Goal: Task Accomplishment & Management: Manage account settings

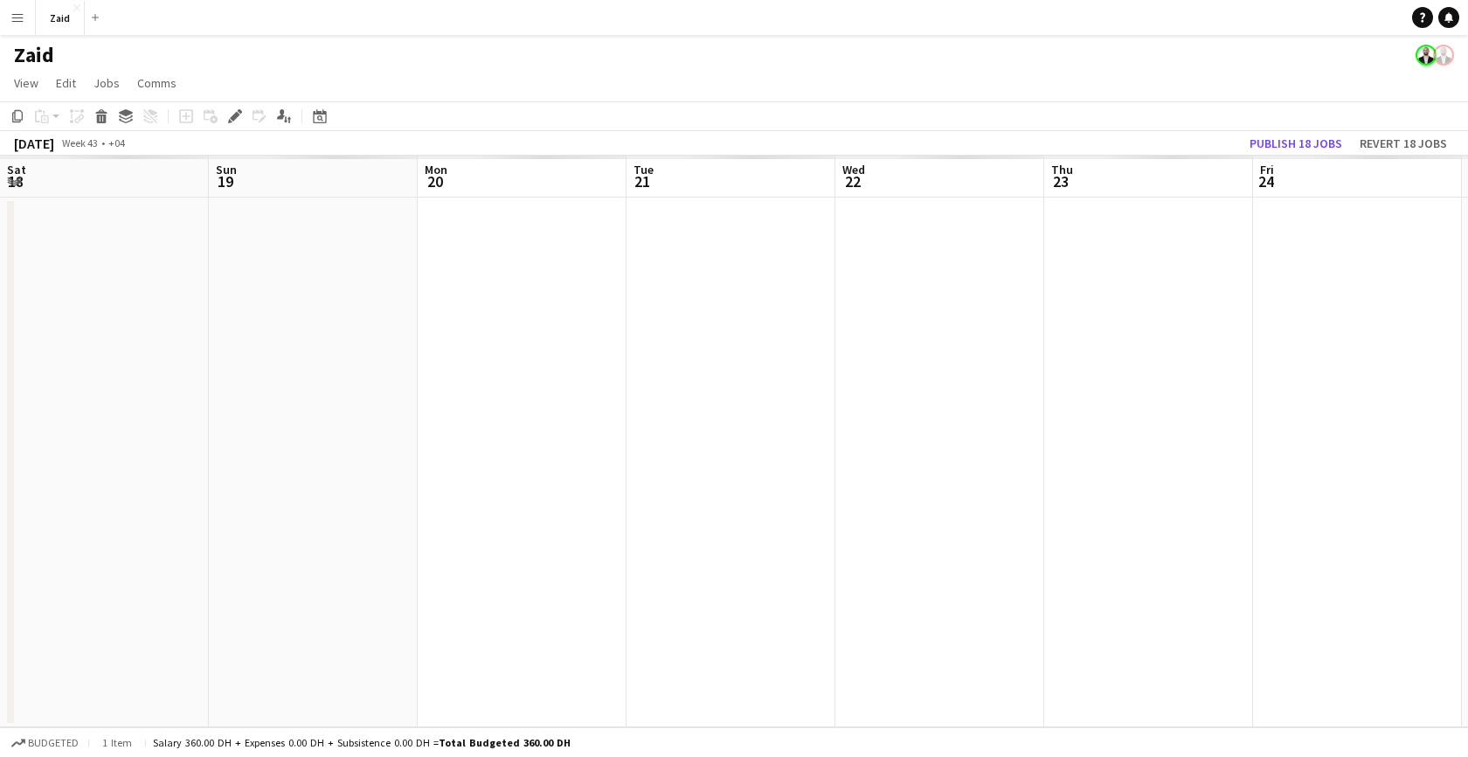
scroll to position [0, 822]
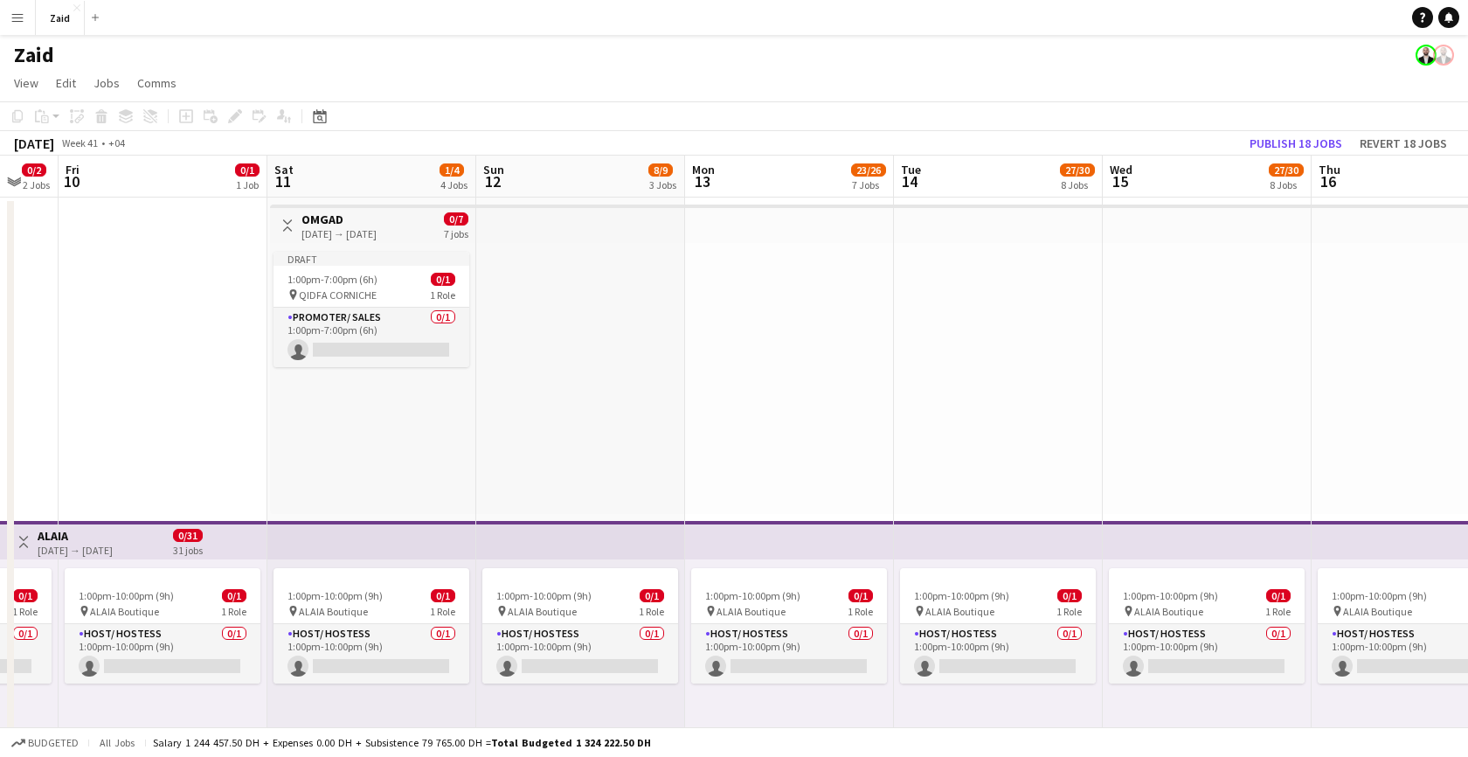
scroll to position [0, 573]
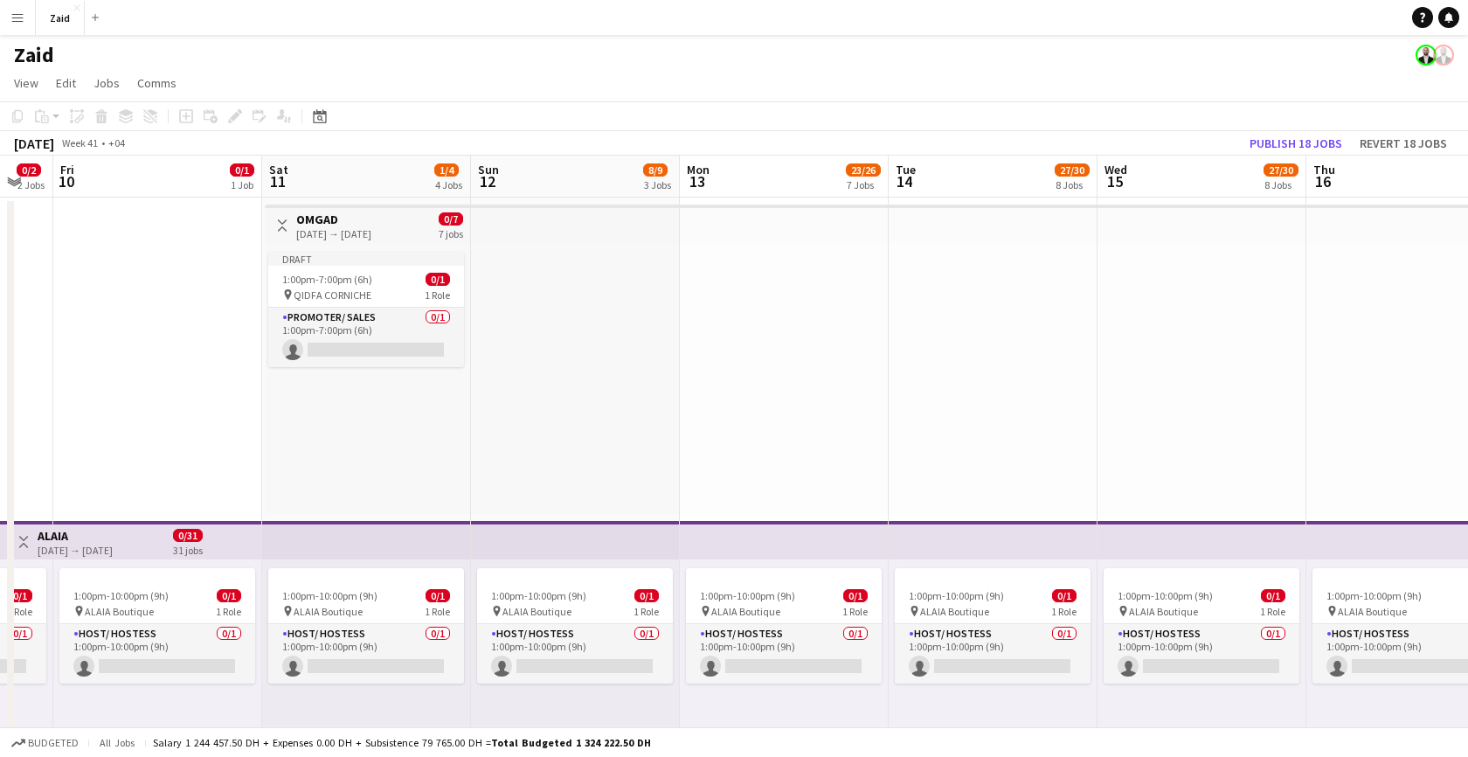
click at [366, 224] on h3 "OMGAD" at bounding box center [333, 219] width 75 height 16
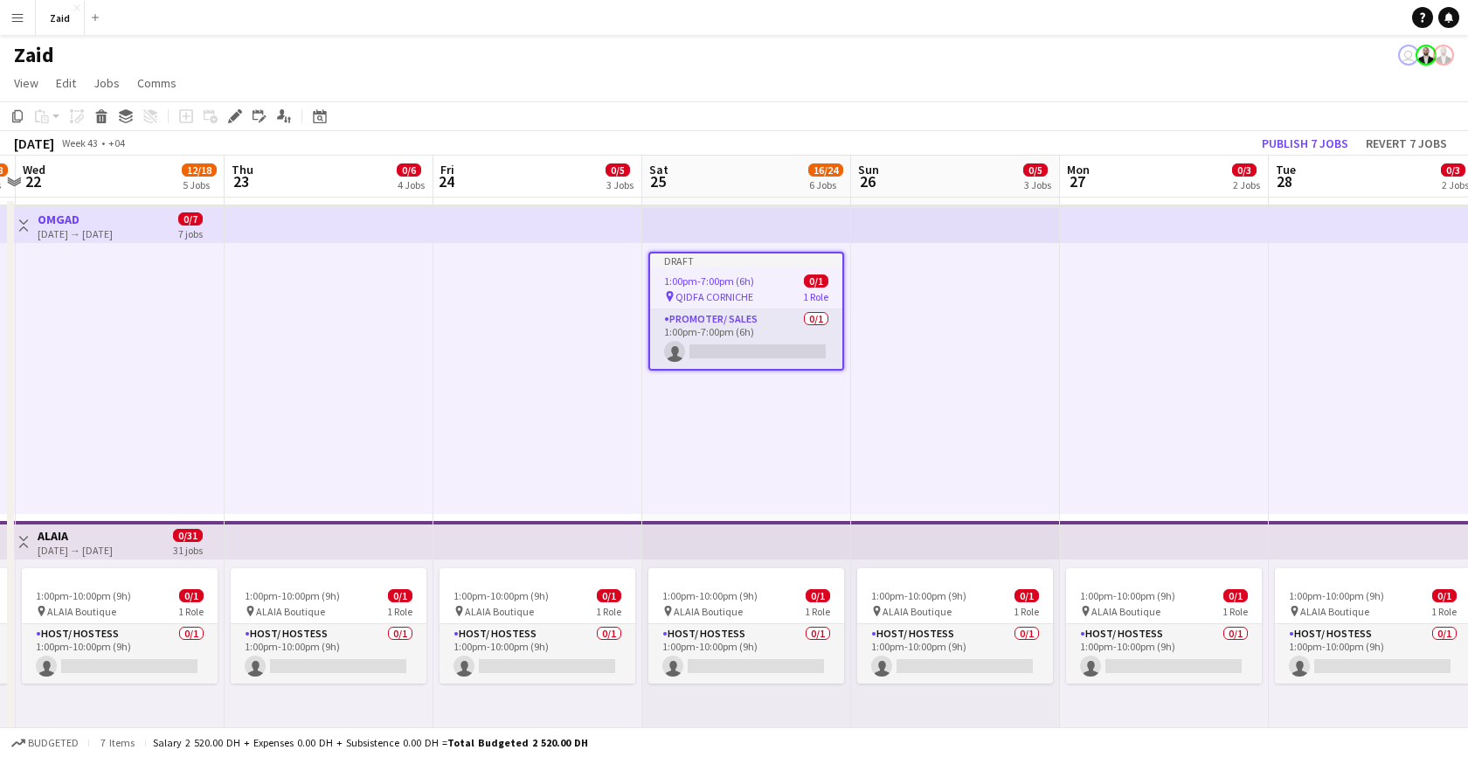
scroll to position [0, 613]
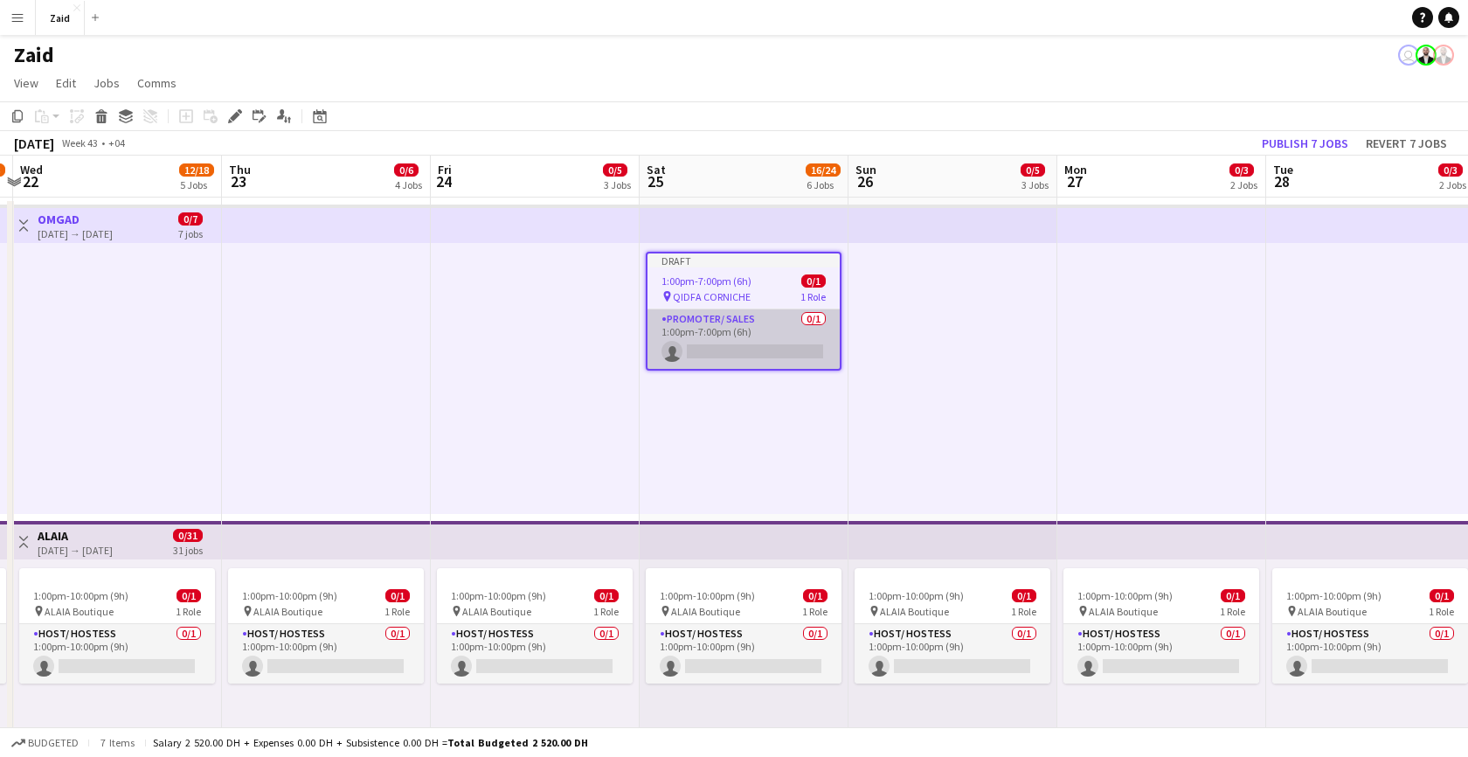
click at [748, 329] on app-card-role "Promoter/ Sales 0/1 1:00pm-7:00pm (6h) single-neutral-actions" at bounding box center [743, 338] width 192 height 59
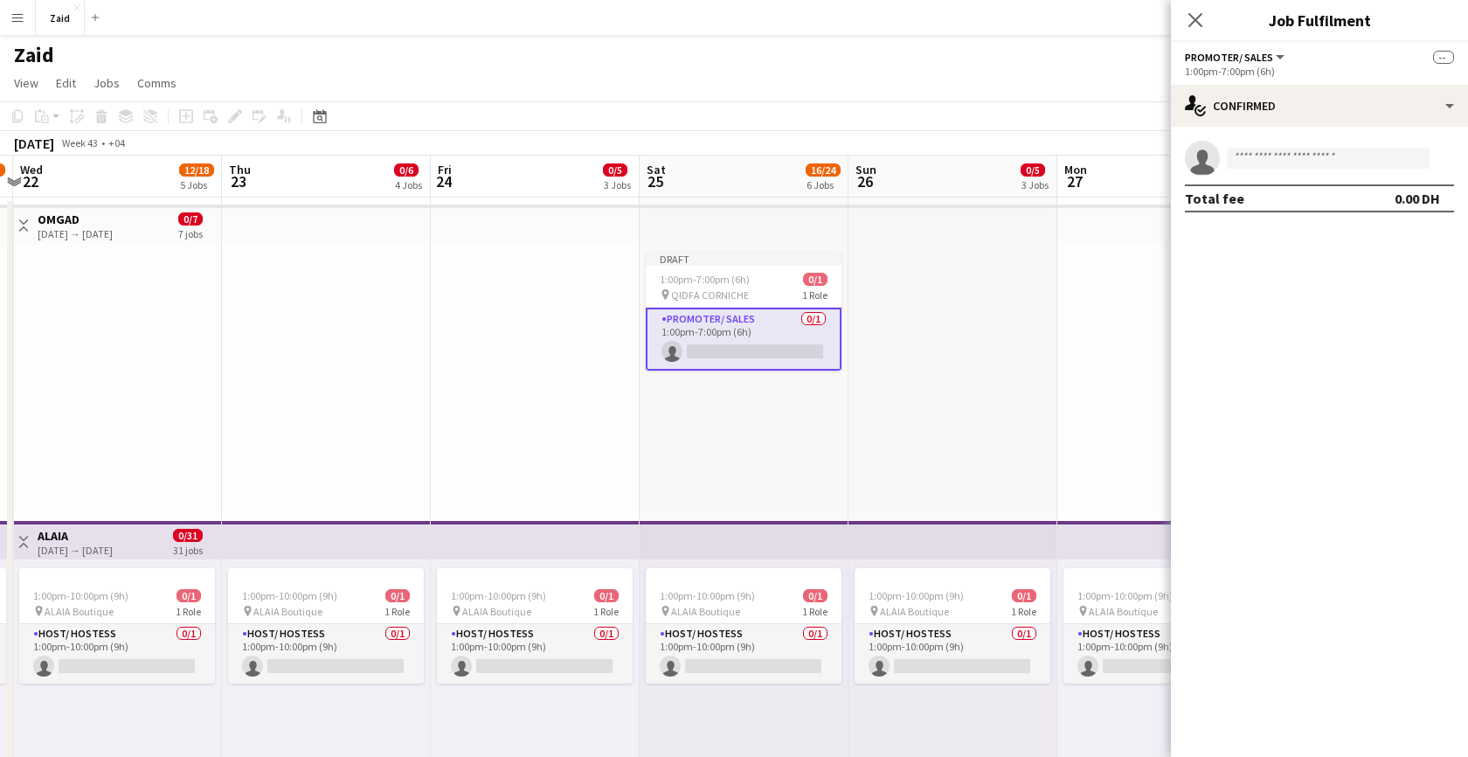
click at [749, 308] on app-card-role "Promoter/ Sales 0/1 1:00pm-7:00pm (6h) single-neutral-actions" at bounding box center [744, 339] width 196 height 63
click at [751, 287] on div "pin QIDFA CORNICHE 1 Role" at bounding box center [744, 294] width 196 height 14
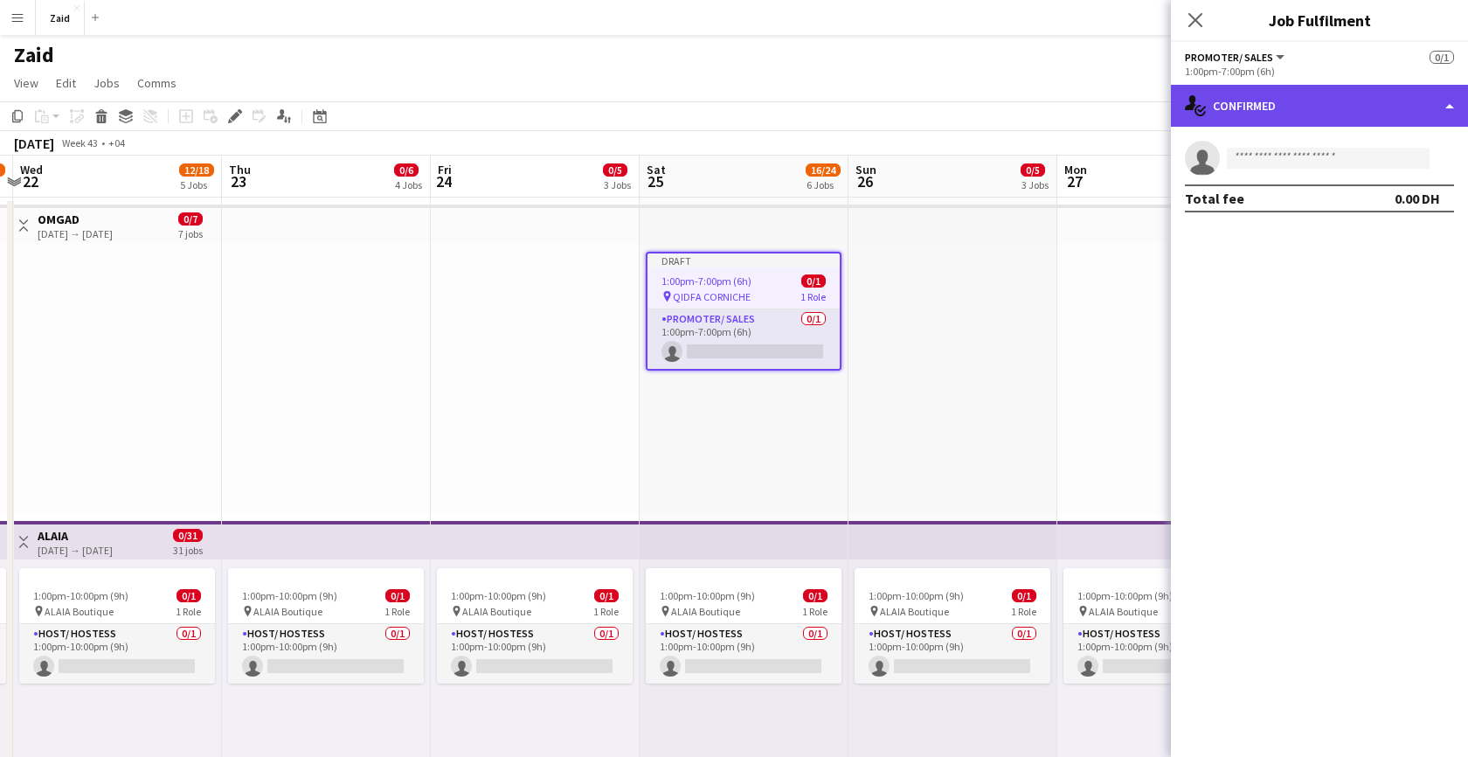
click at [1383, 108] on div "single-neutral-actions-check-2 Confirmed" at bounding box center [1319, 106] width 297 height 42
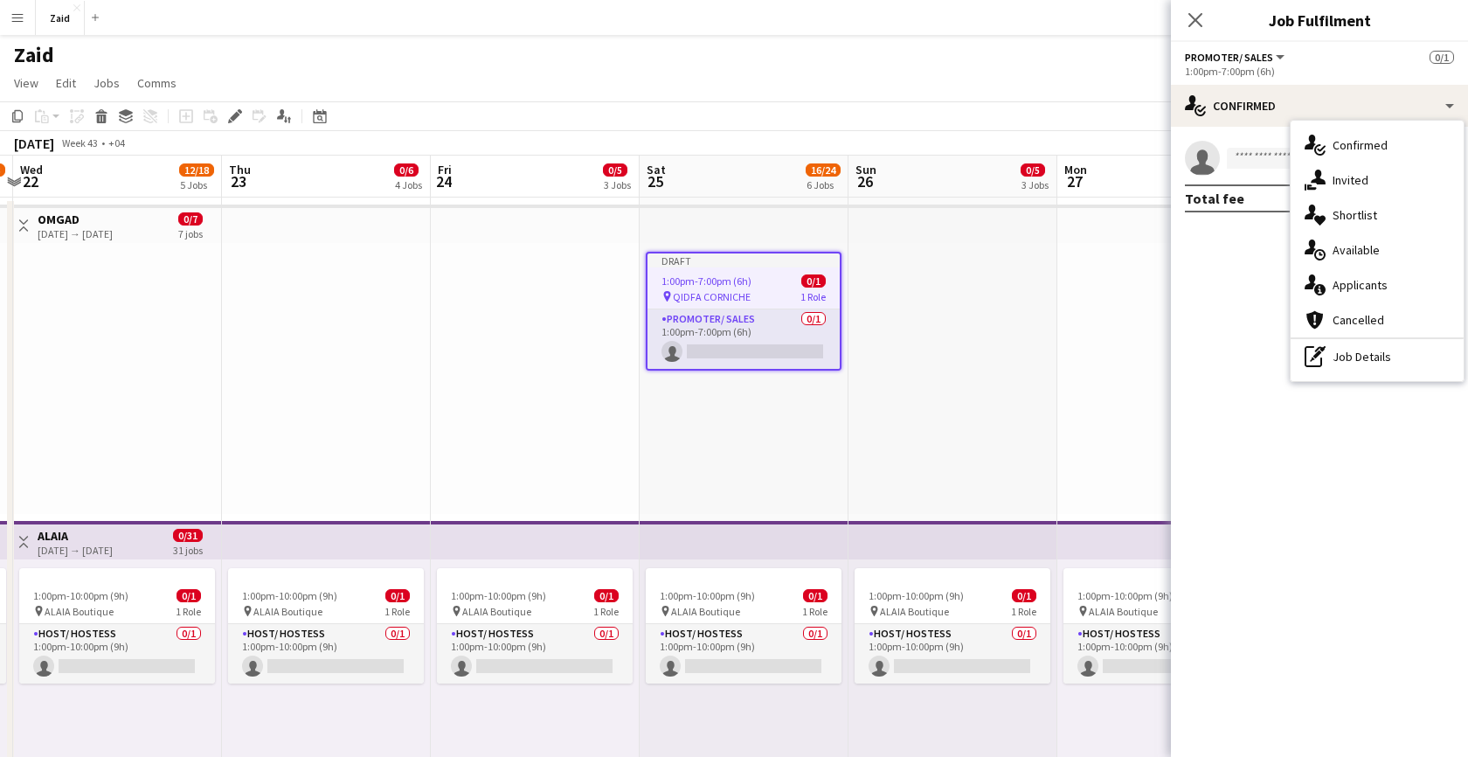
click at [1178, 339] on mat-expansion-panel "check Confirmed single-neutral-actions Total fee 0.00 DH" at bounding box center [1319, 442] width 297 height 630
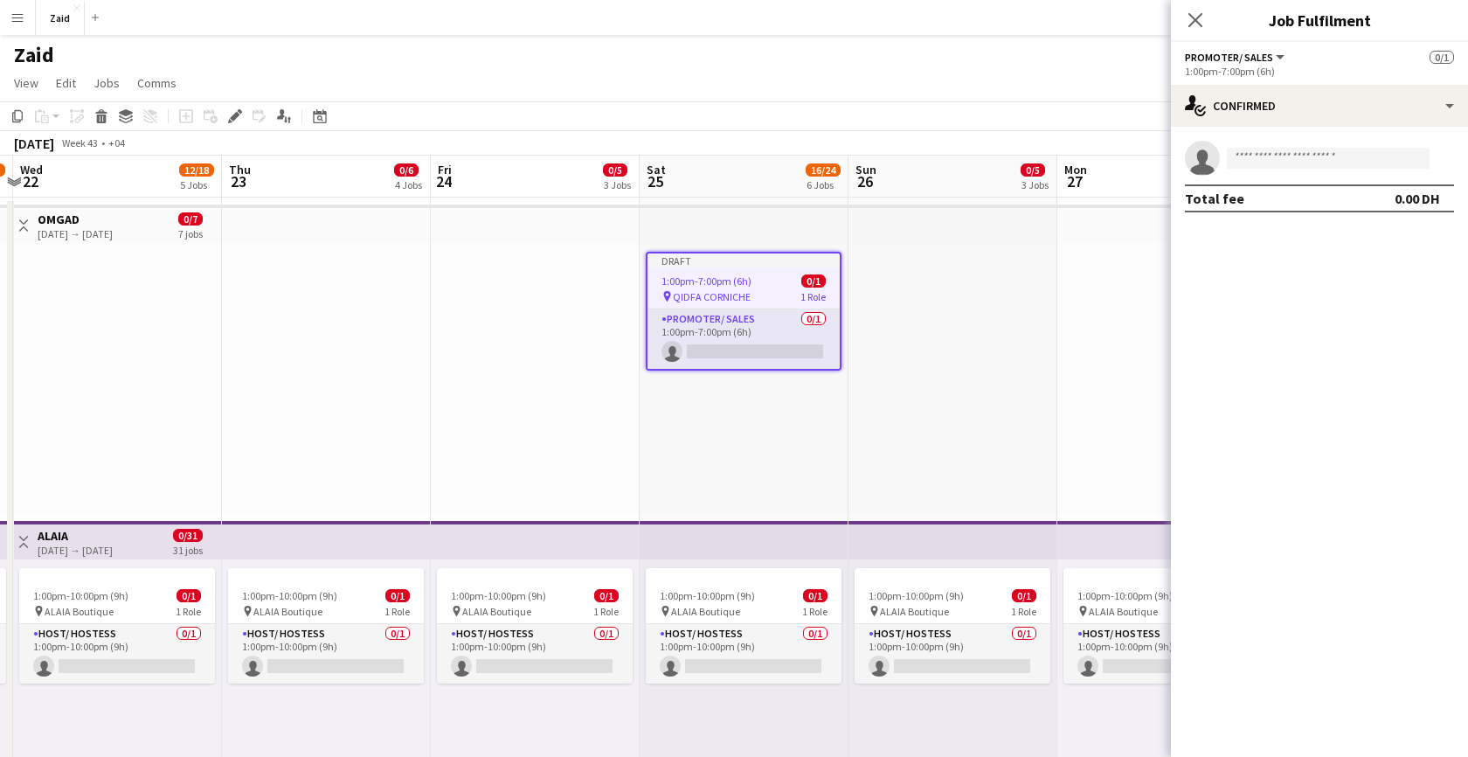
click at [955, 388] on div at bounding box center [952, 378] width 209 height 271
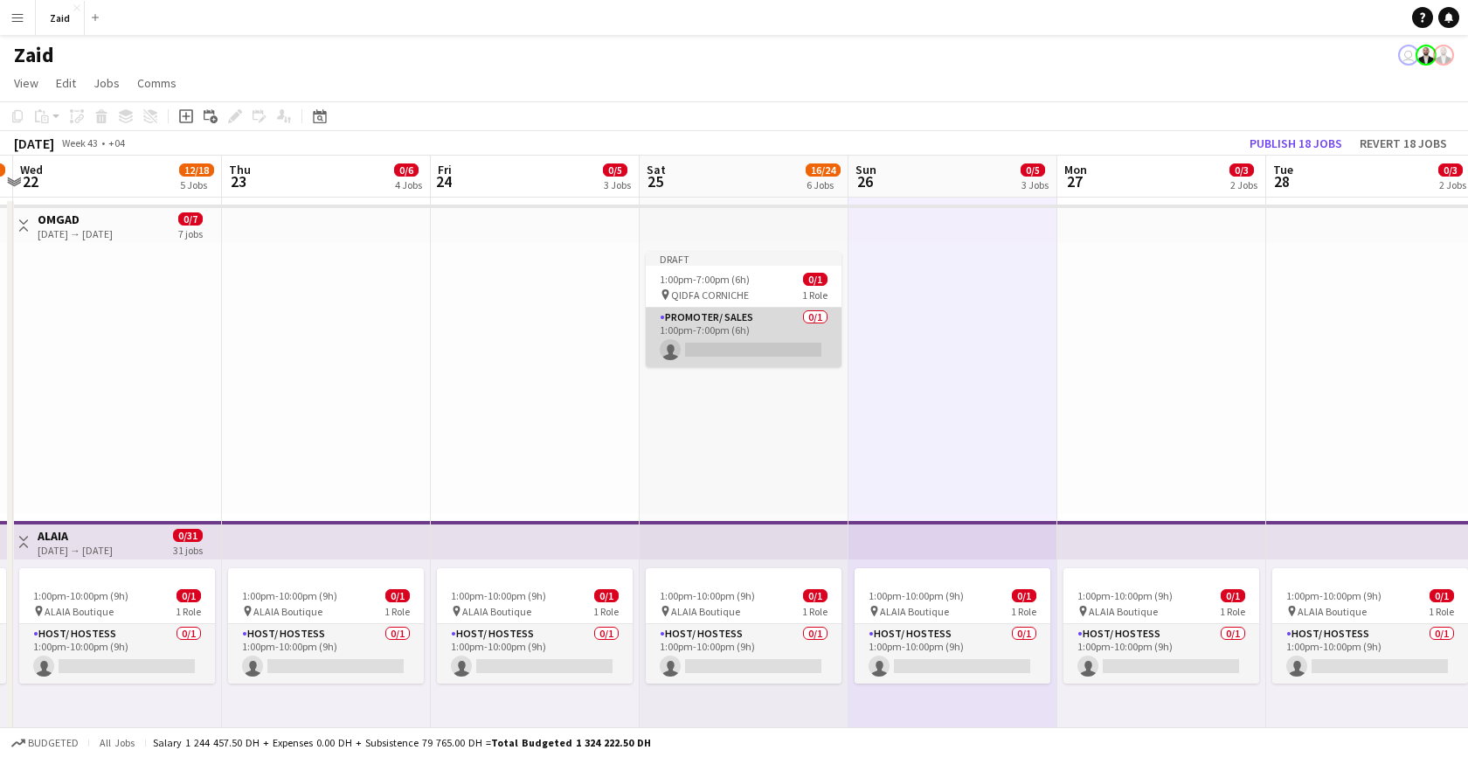
click at [814, 351] on app-card-role "Promoter/ Sales 0/1 1:00pm-7:00pm (6h) single-neutral-actions" at bounding box center [744, 337] width 196 height 59
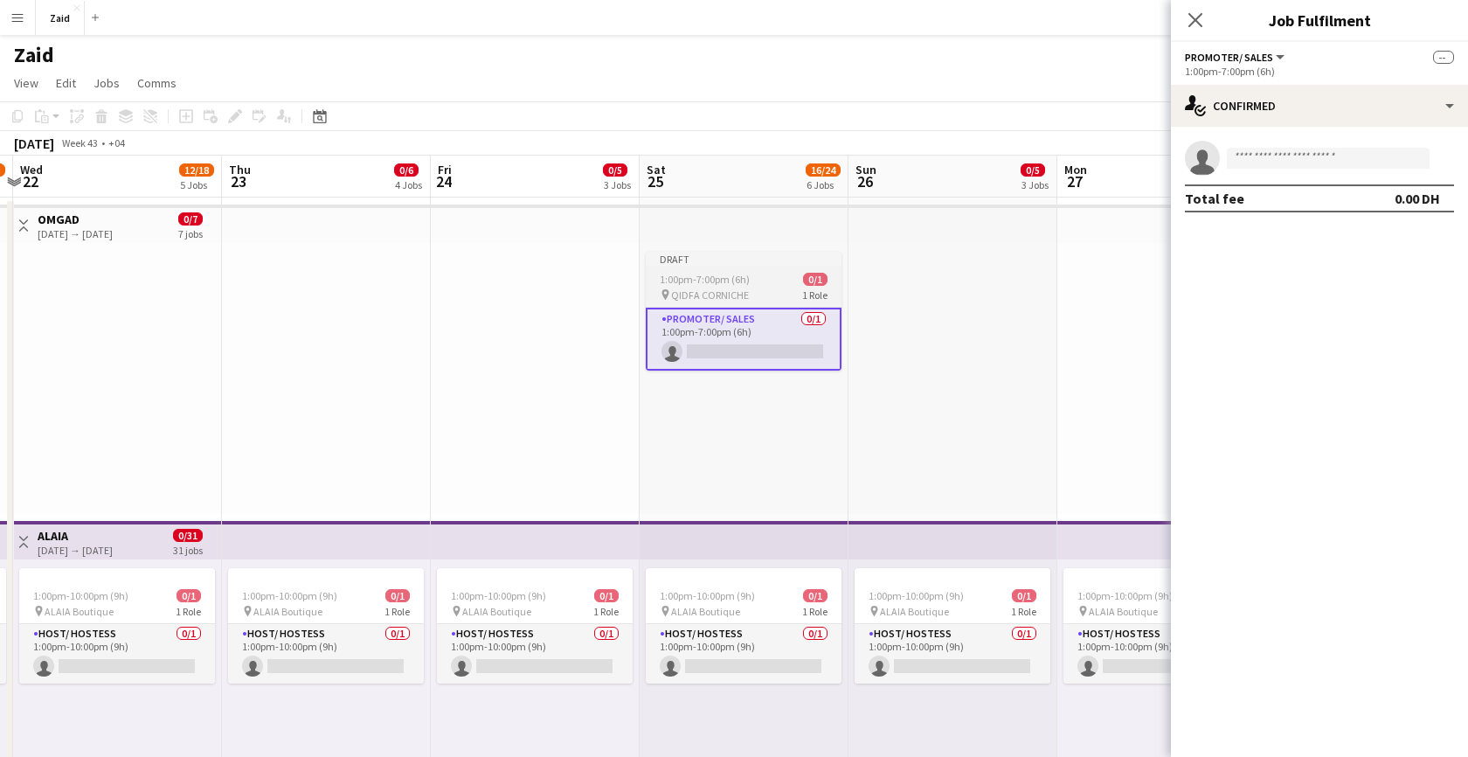
scroll to position [0, 612]
click at [708, 291] on span "QIDFA CORNICHE" at bounding box center [711, 294] width 78 height 13
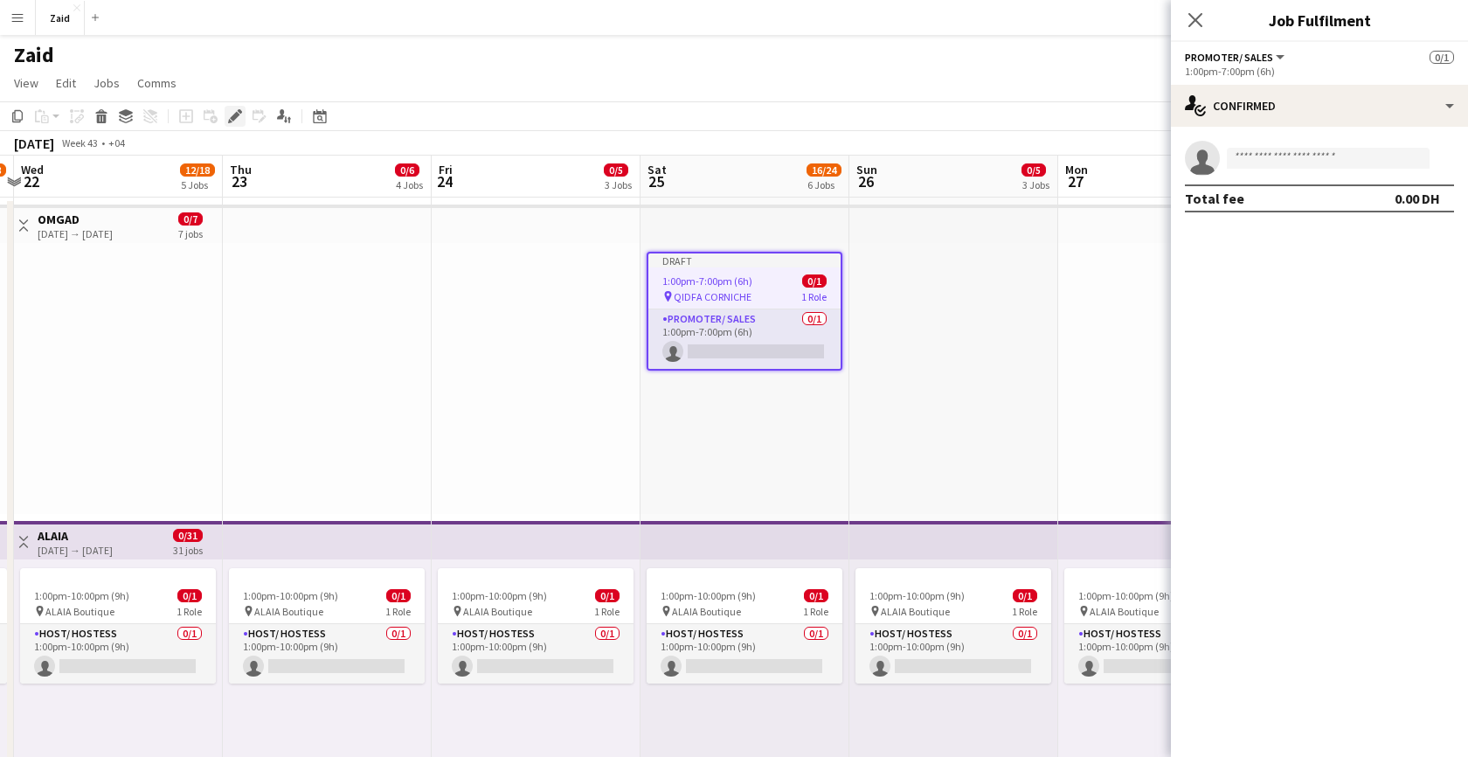
click at [235, 118] on icon at bounding box center [235, 117] width 10 height 10
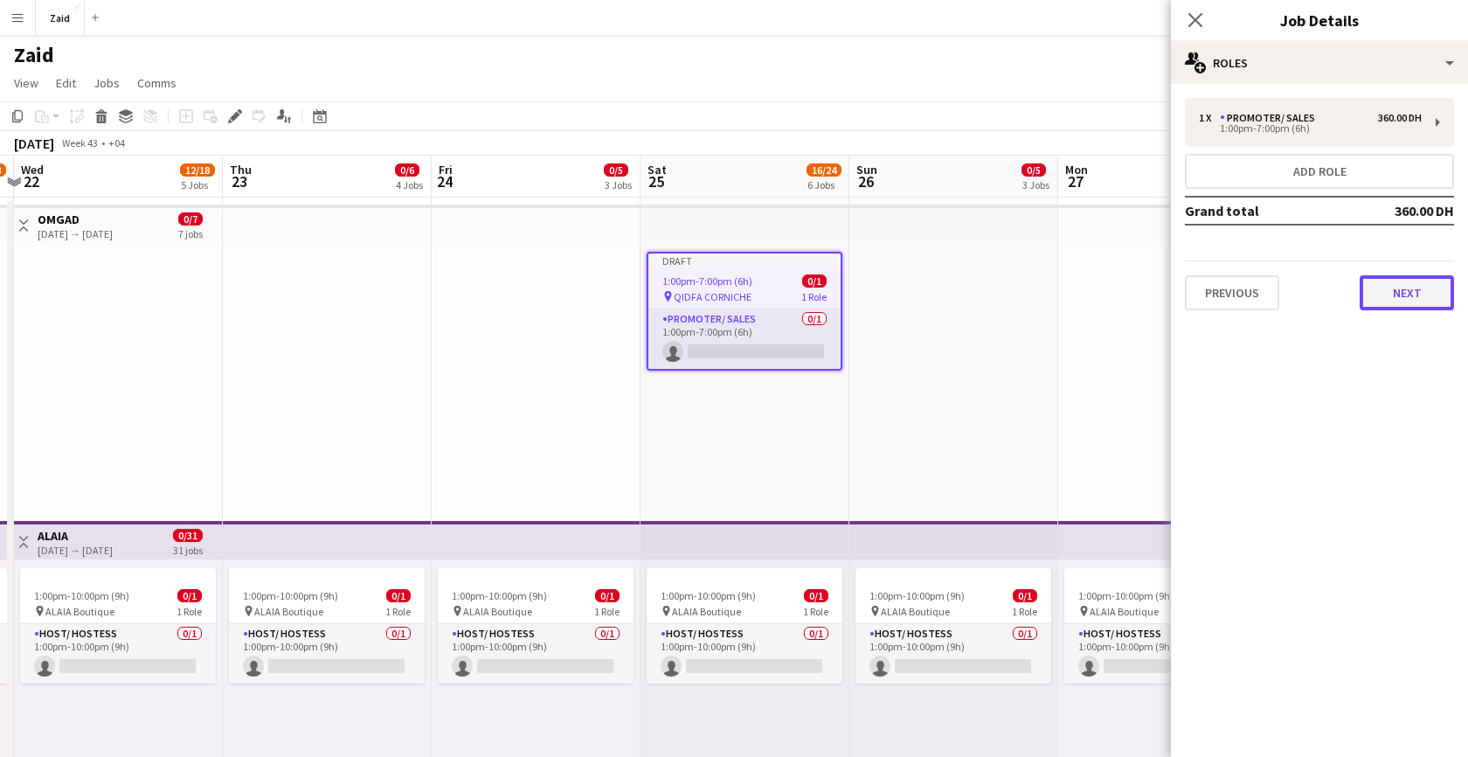
click at [1414, 307] on button "Next" at bounding box center [1406, 292] width 94 height 35
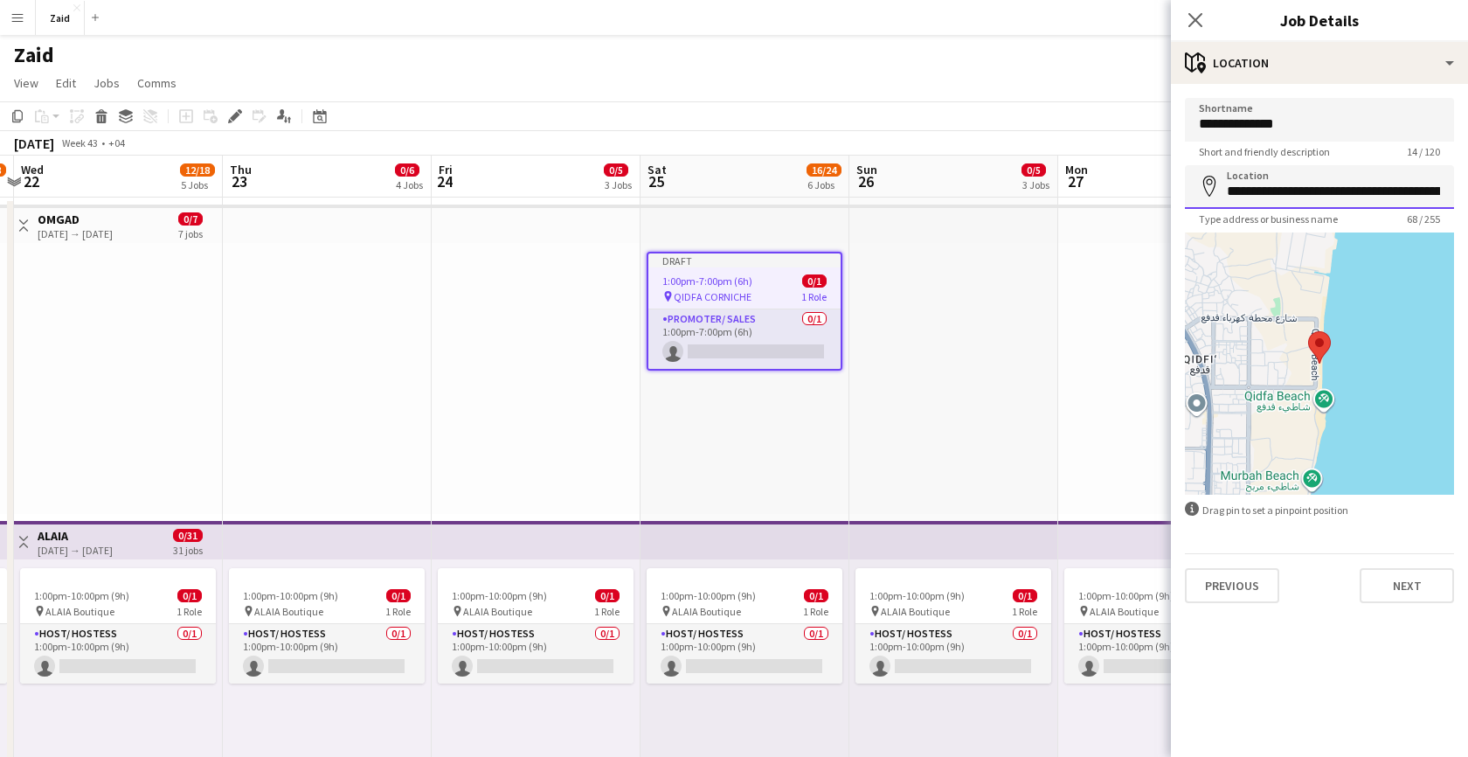
click at [1343, 194] on input "**********" at bounding box center [1319, 187] width 269 height 44
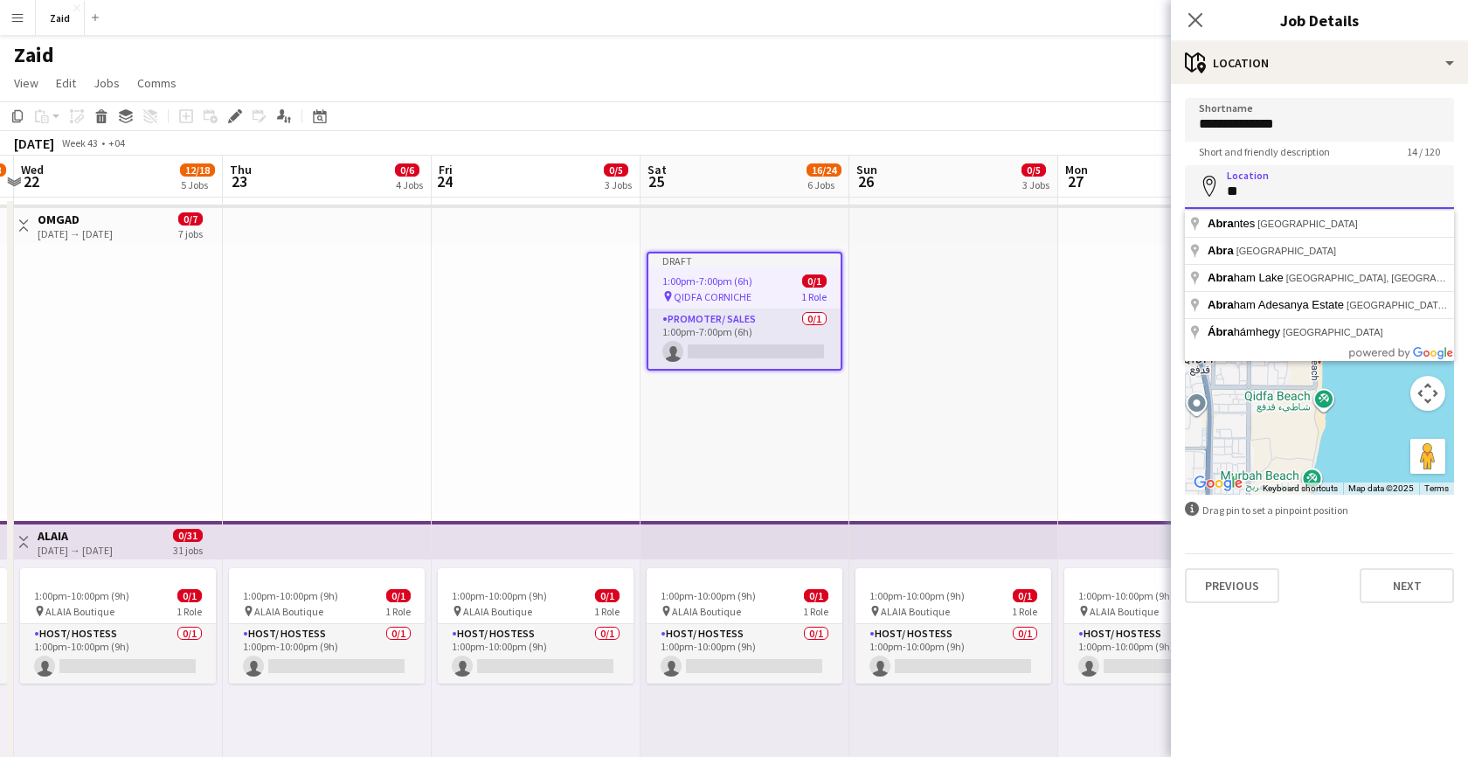
type input "*"
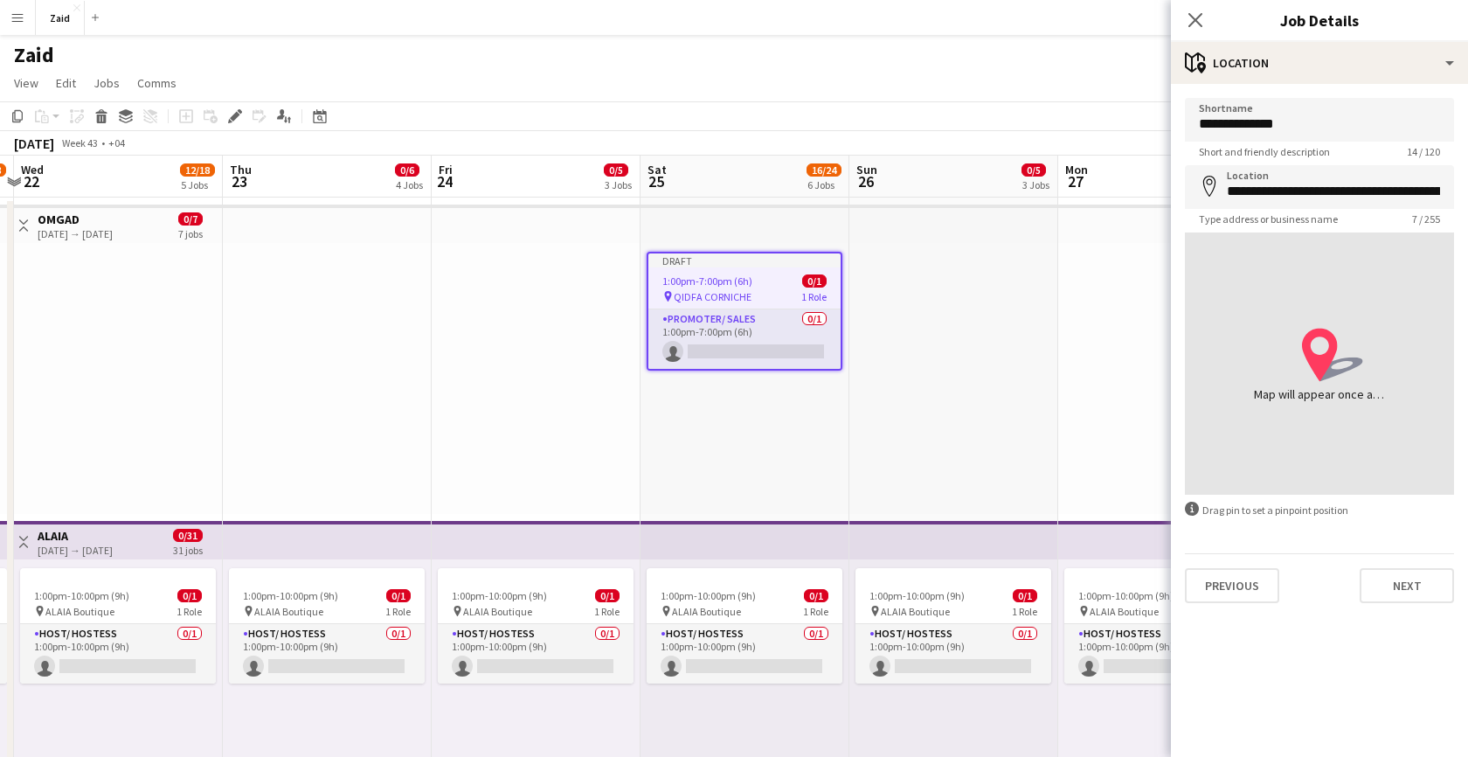
type input "**********"
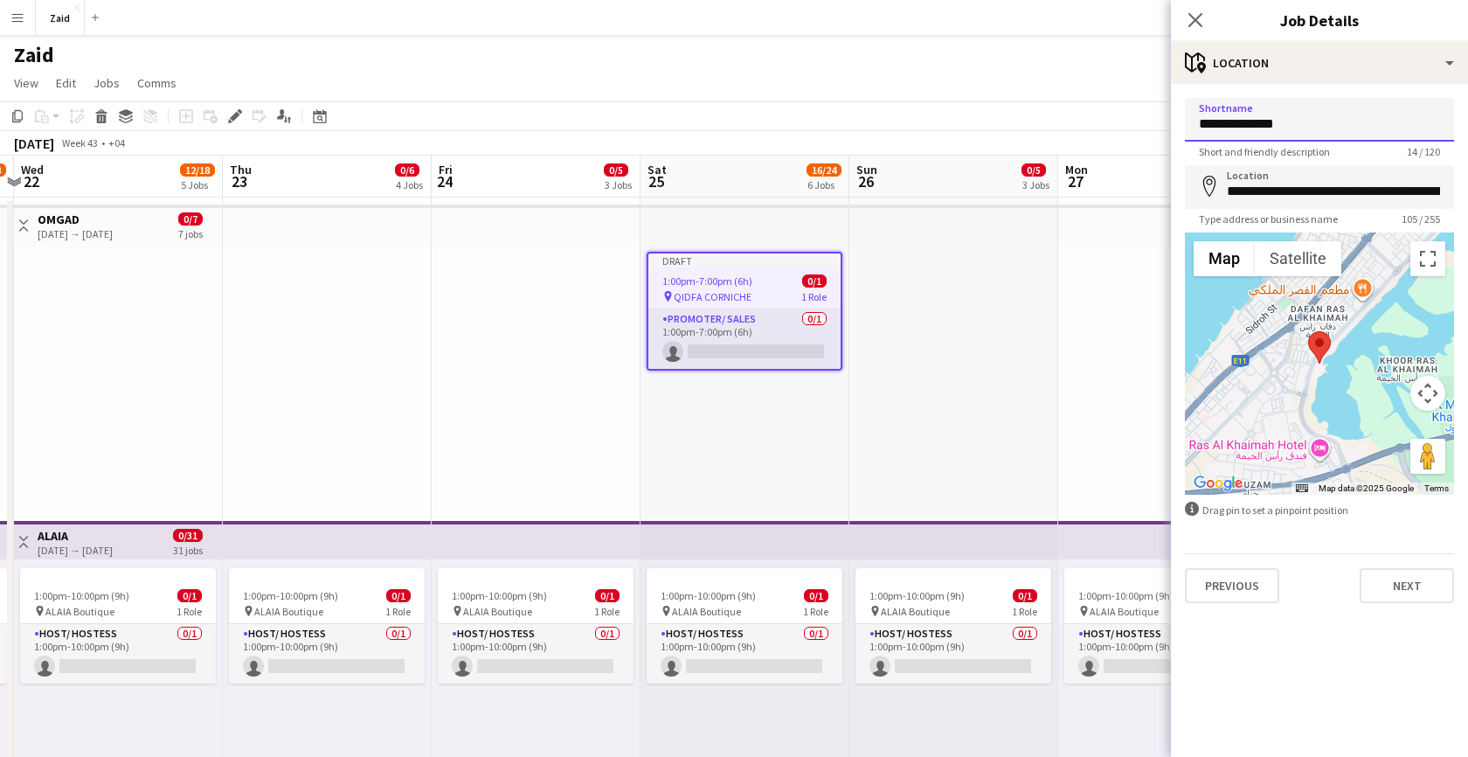
click at [1307, 127] on input "**********" at bounding box center [1319, 120] width 269 height 44
type input "*"
type input "***"
click at [1395, 578] on button "Next" at bounding box center [1406, 585] width 94 height 35
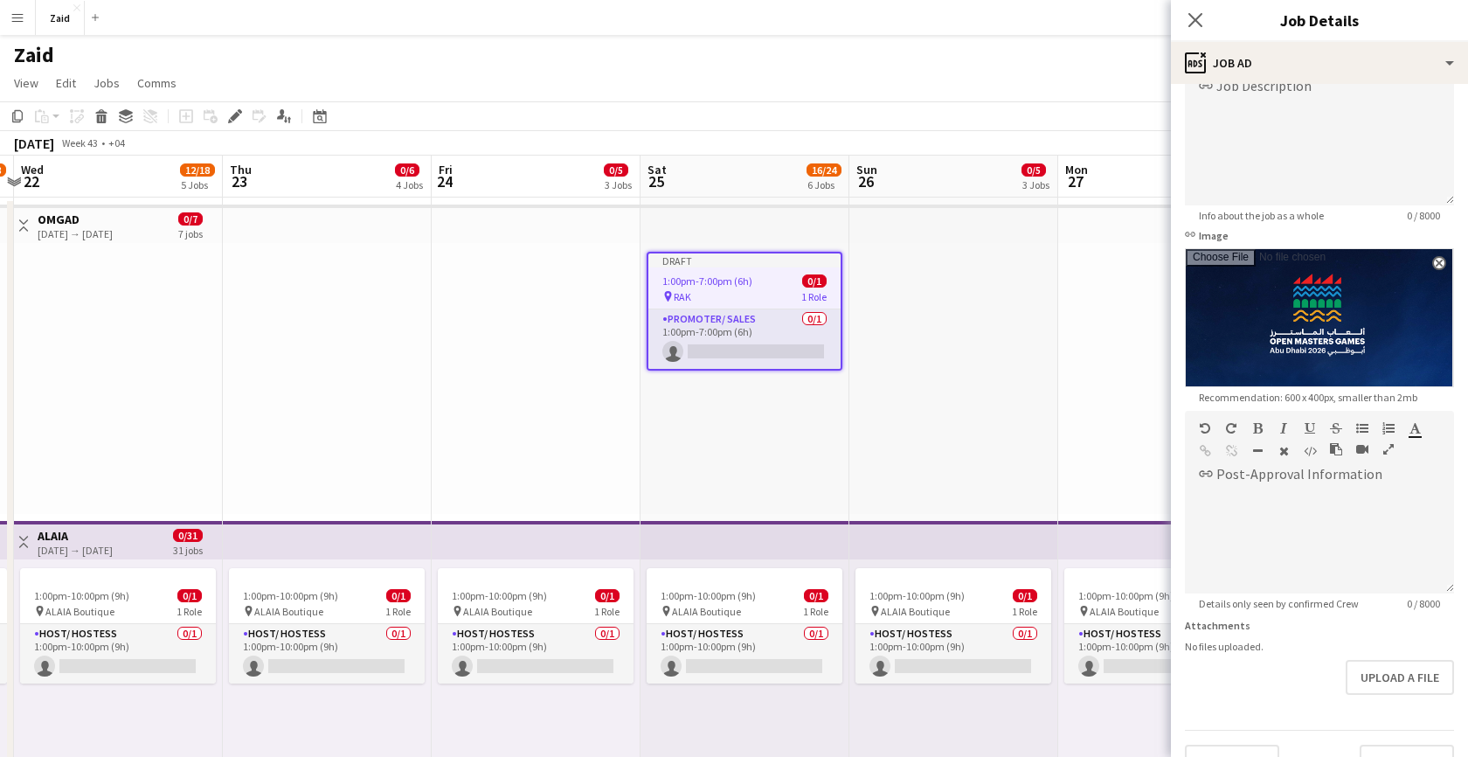
scroll to position [179, 0]
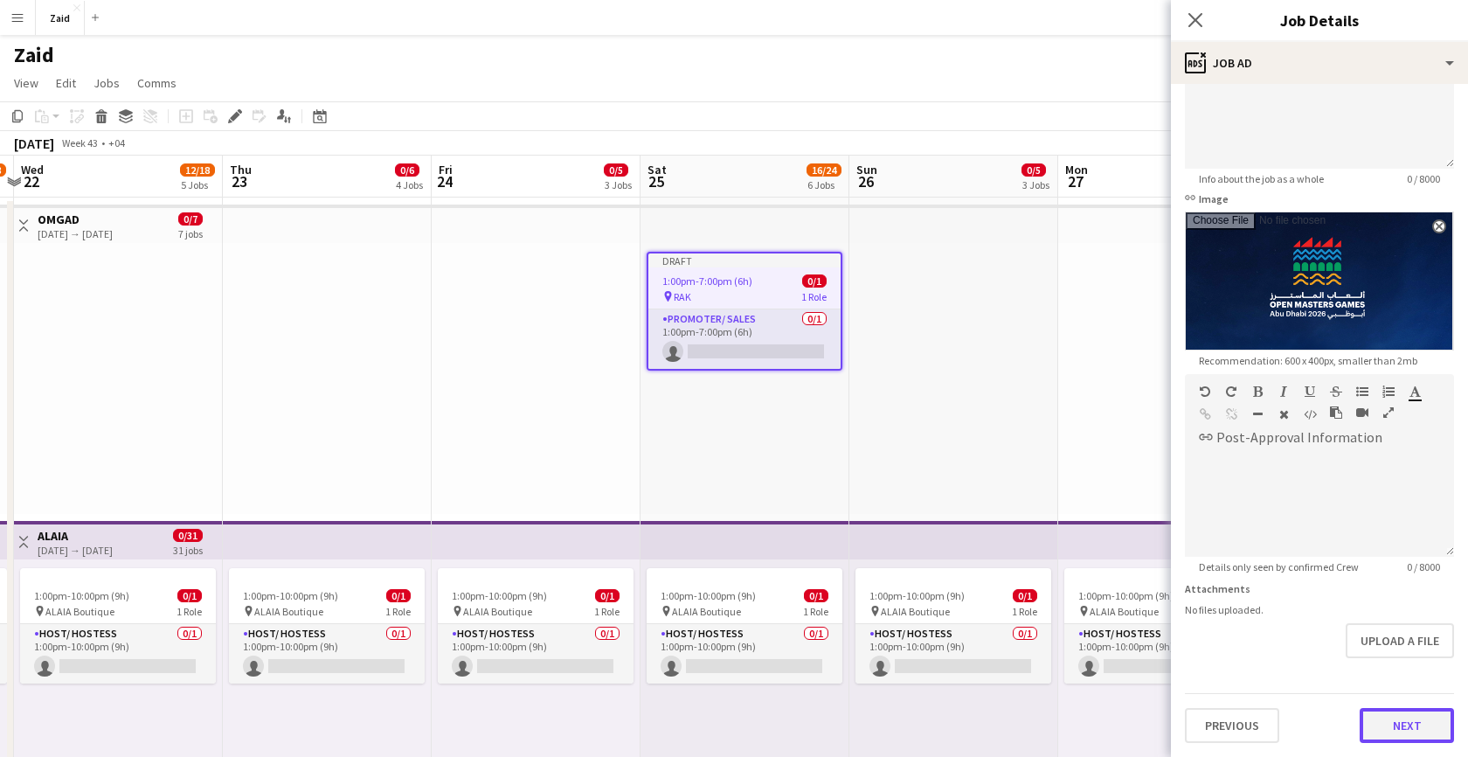
click at [1391, 720] on button "Next" at bounding box center [1406, 725] width 94 height 35
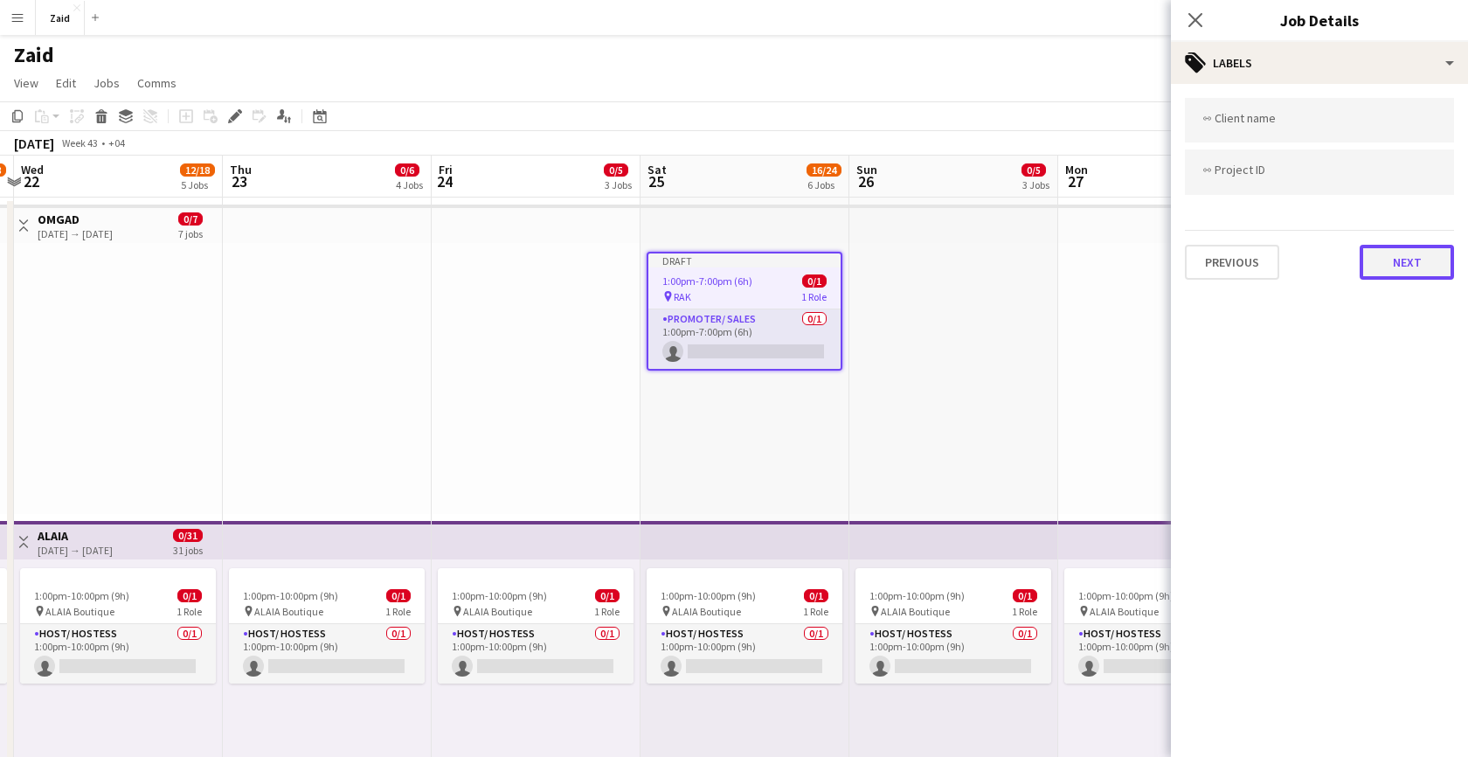
click at [1407, 267] on button "Next" at bounding box center [1406, 262] width 94 height 35
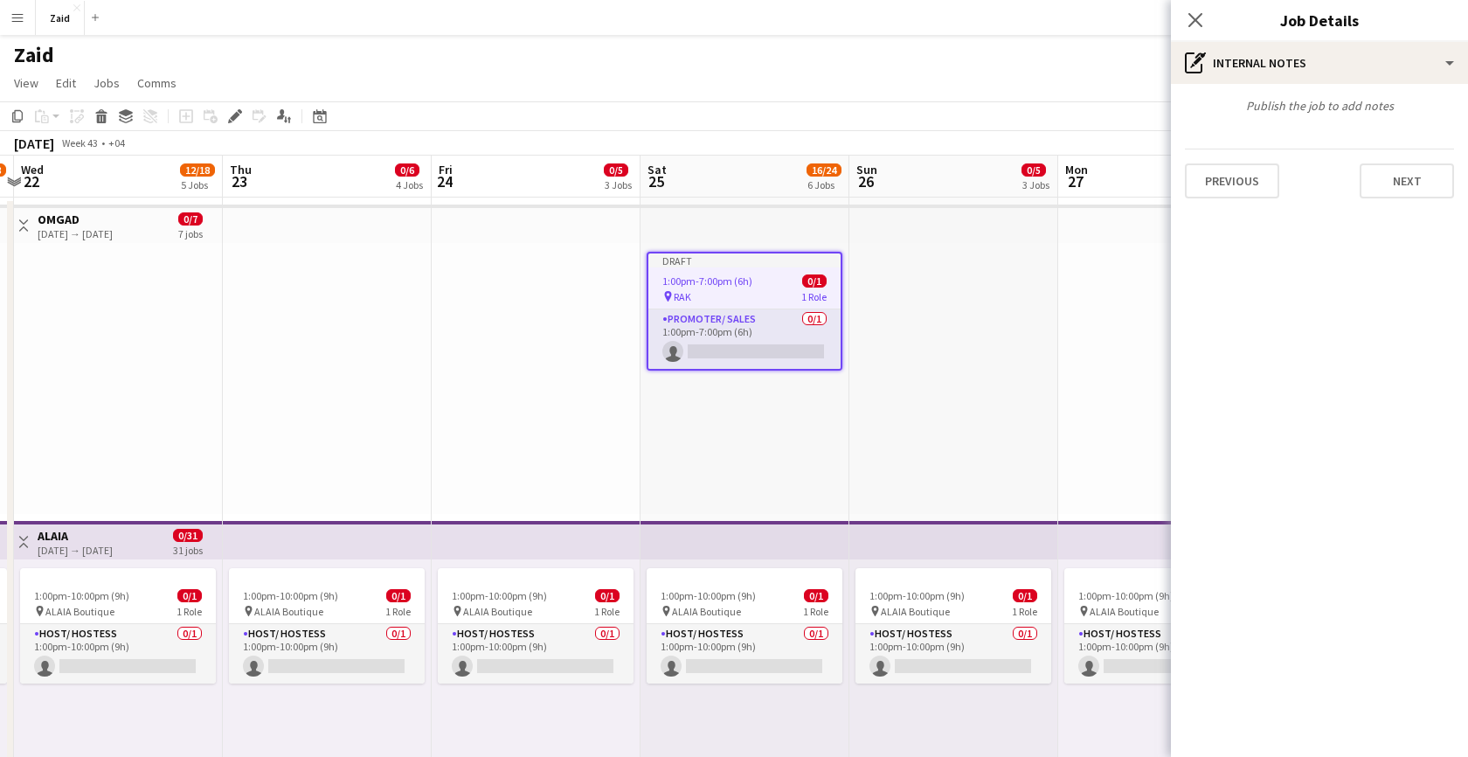
click at [1401, 198] on div "Previous Next" at bounding box center [1319, 174] width 269 height 50
click at [1401, 190] on button "Next" at bounding box center [1406, 180] width 94 height 35
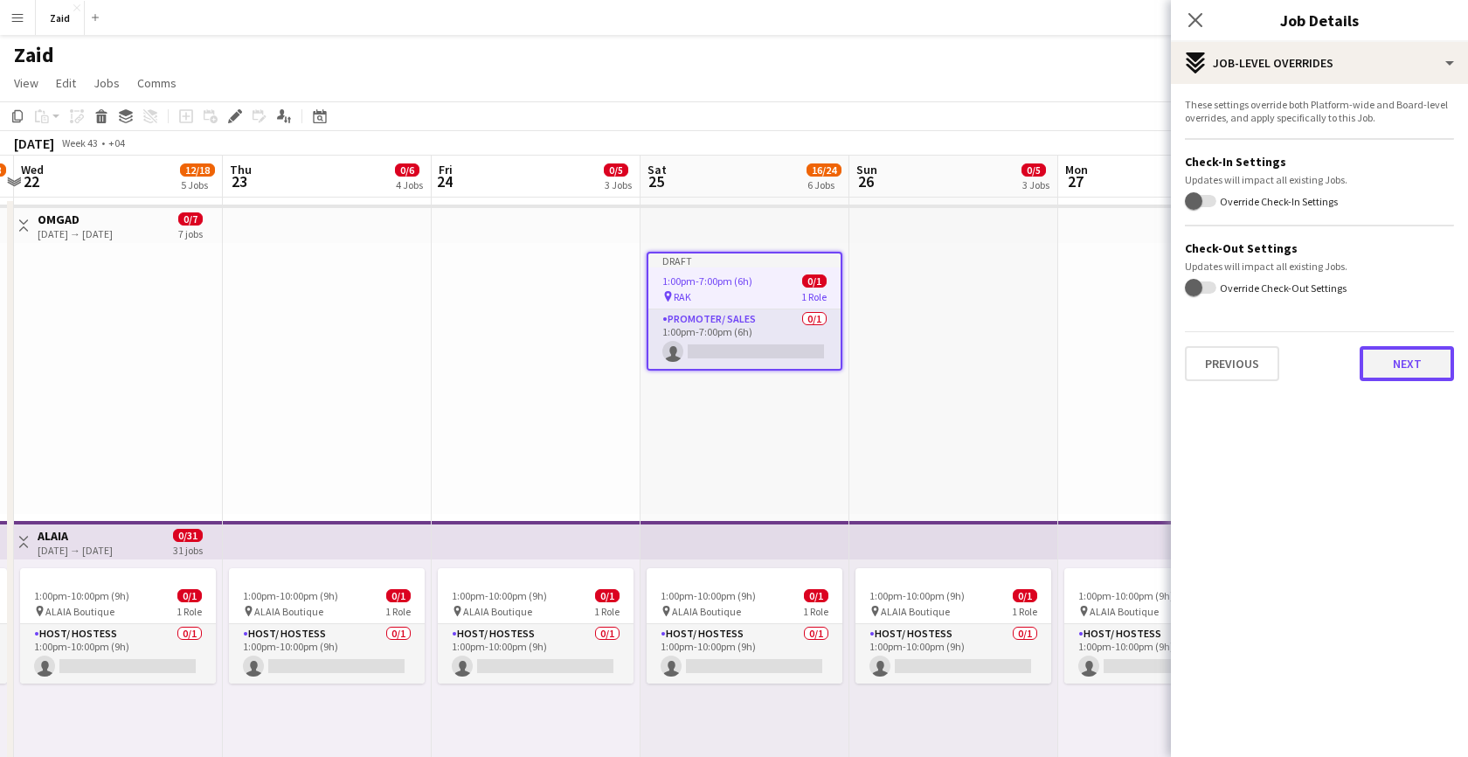
click at [1379, 365] on button "Next" at bounding box center [1406, 363] width 94 height 35
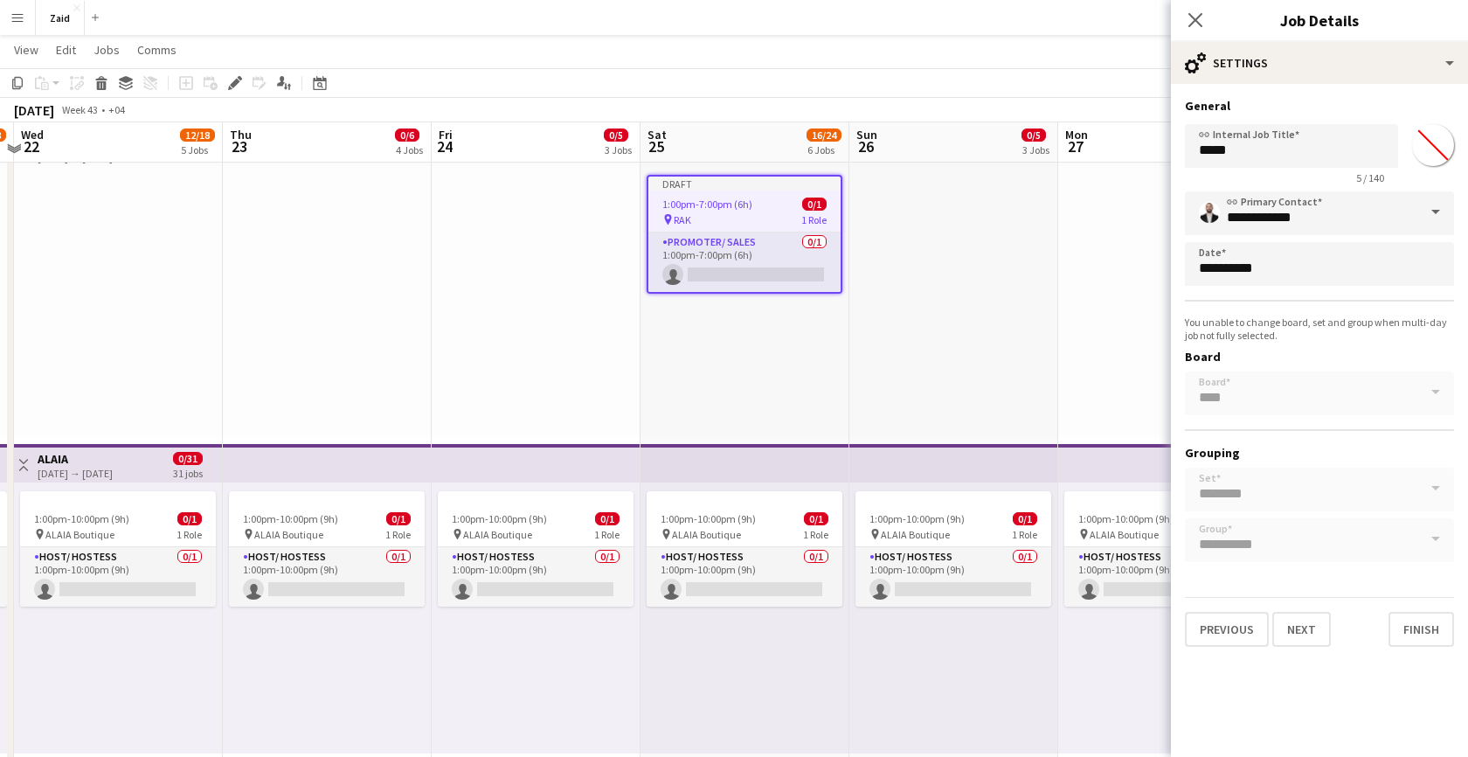
scroll to position [76, 0]
click at [1400, 624] on button "Finish" at bounding box center [1421, 629] width 66 height 35
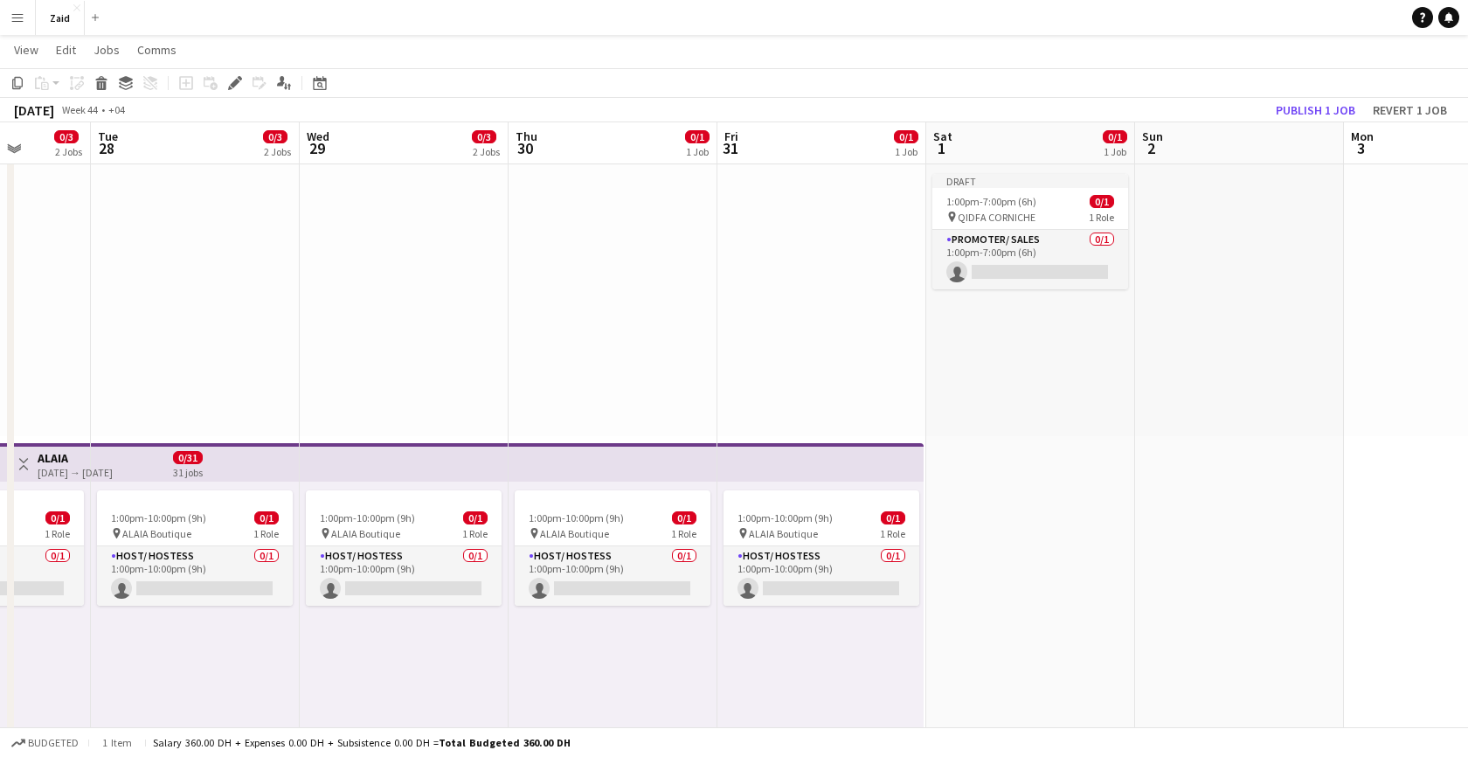
scroll to position [0, 619]
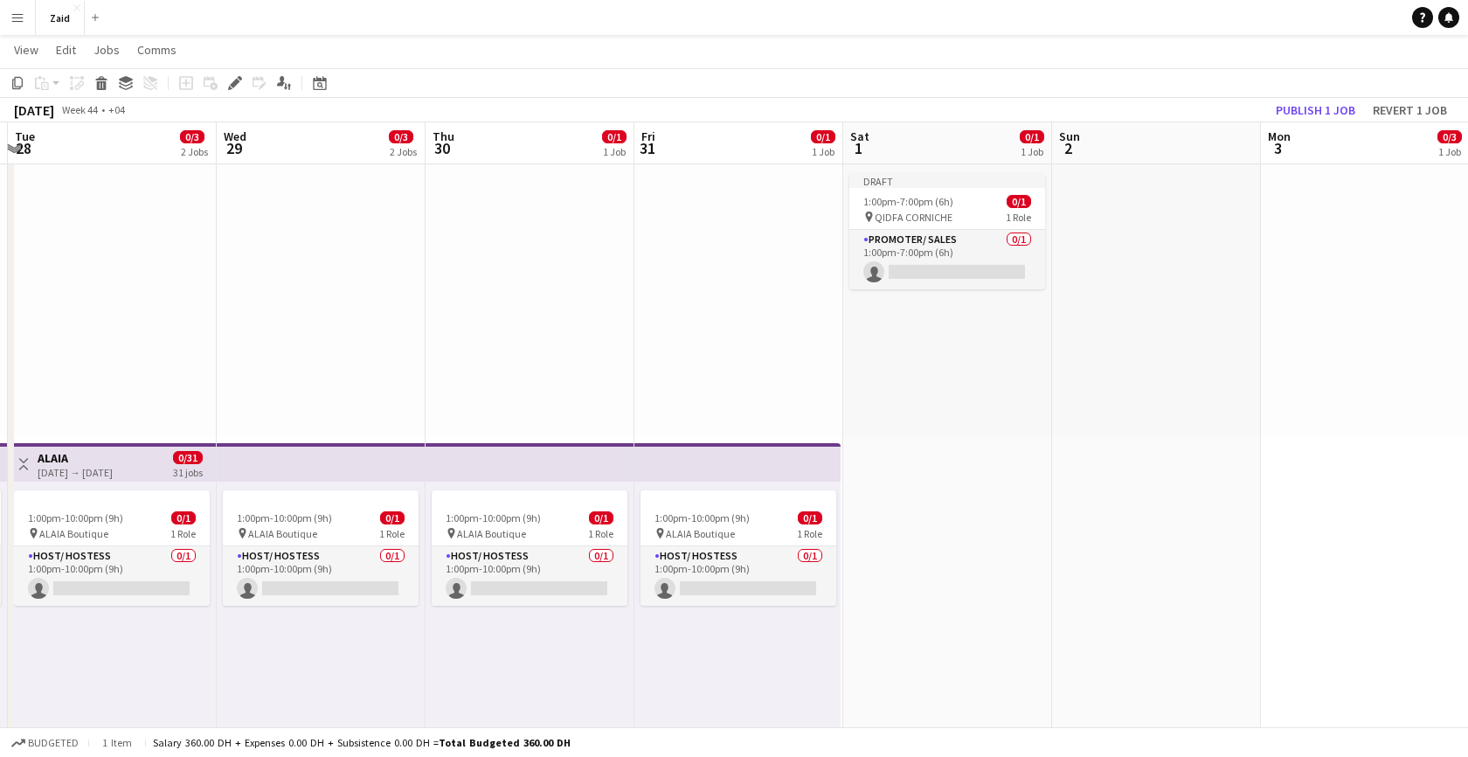
click at [855, 322] on div "Draft 1:00pm-7:00pm (6h) 0/1 pin QIDFA CORNICHE 1 Role Promoter/ Sales 0/1 1:00…" at bounding box center [947, 300] width 209 height 271
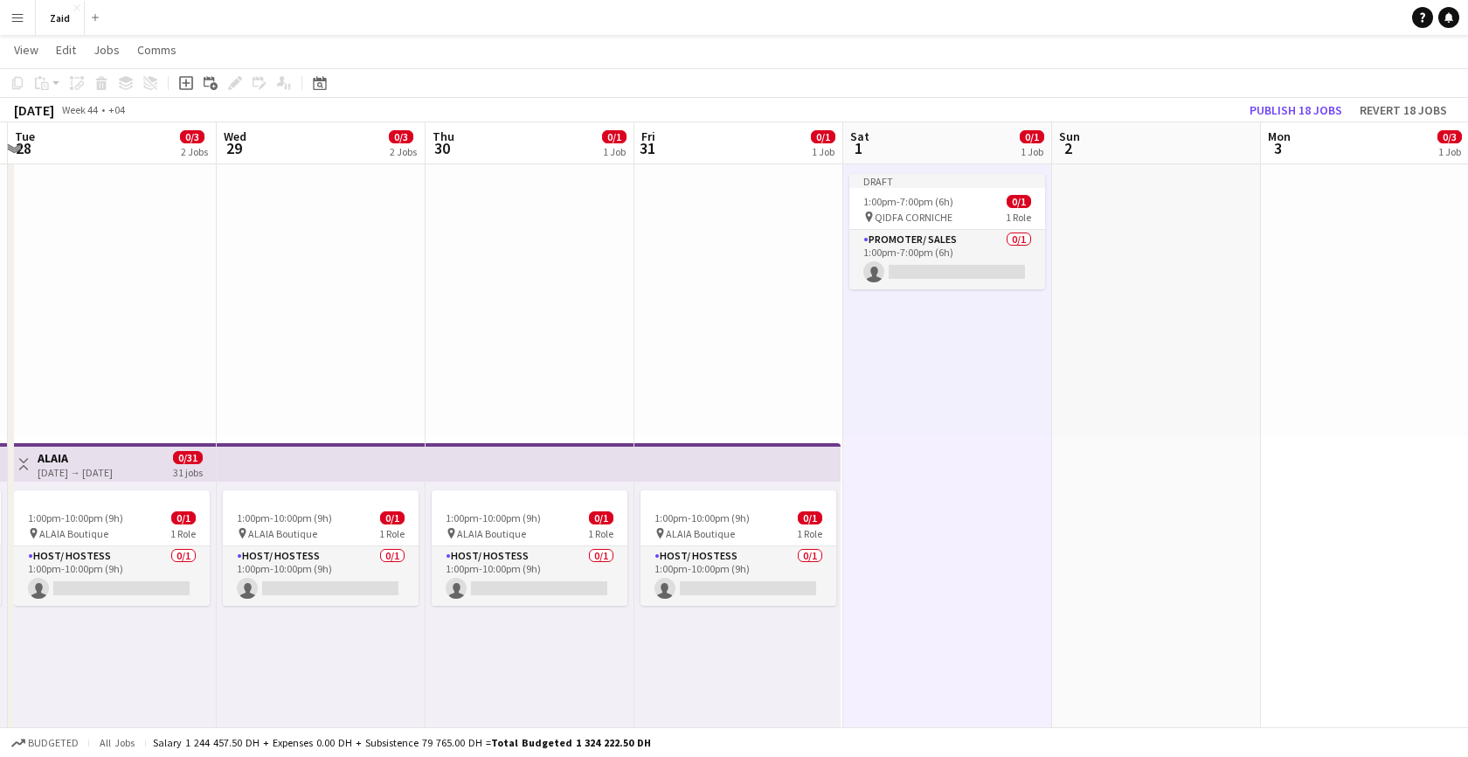
click at [731, 231] on div at bounding box center [738, 300] width 209 height 271
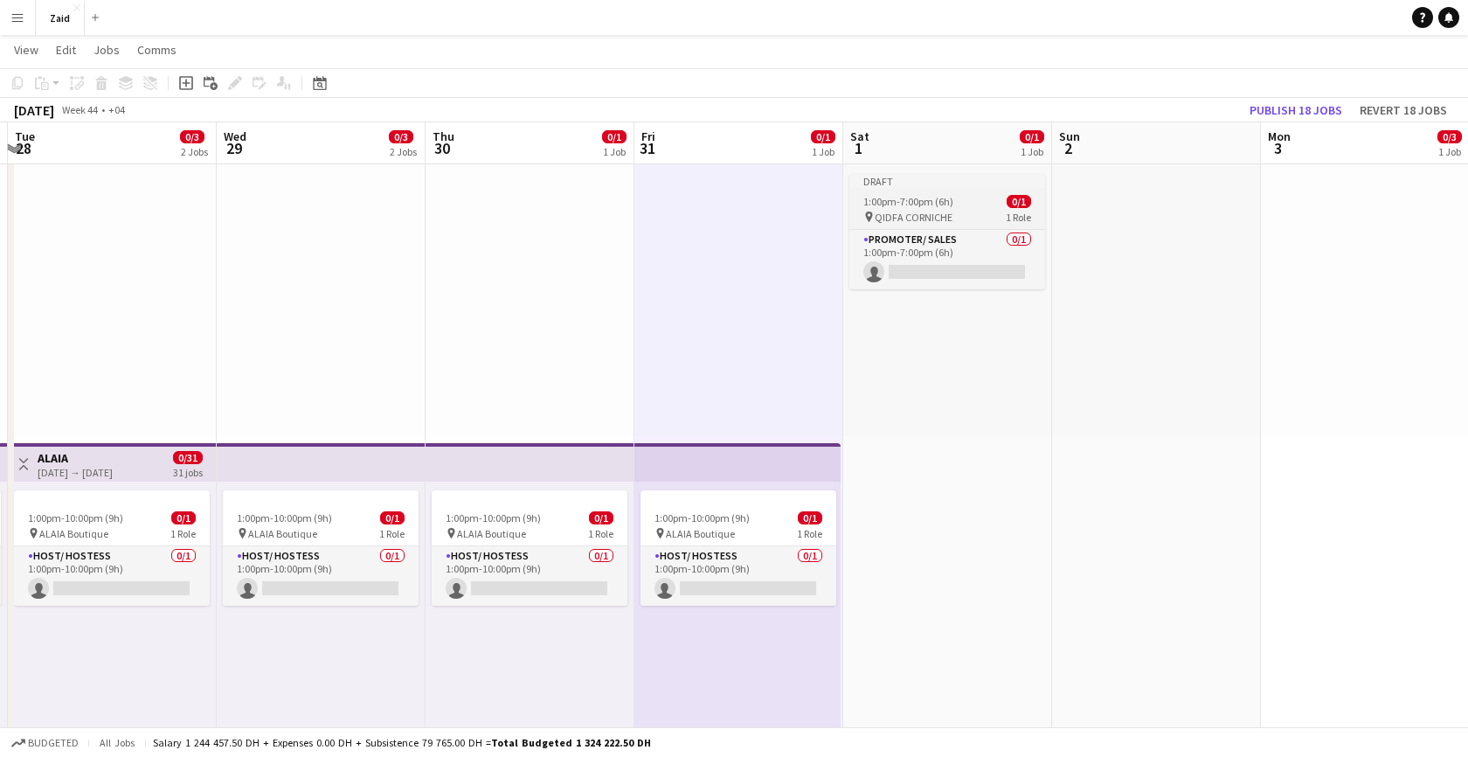
click at [902, 173] on div "Draft 1:00pm-7:00pm (6h) 0/1 pin QIDFA CORNICHE 1 Role Promoter/ Sales 0/1 1:00…" at bounding box center [947, 300] width 209 height 271
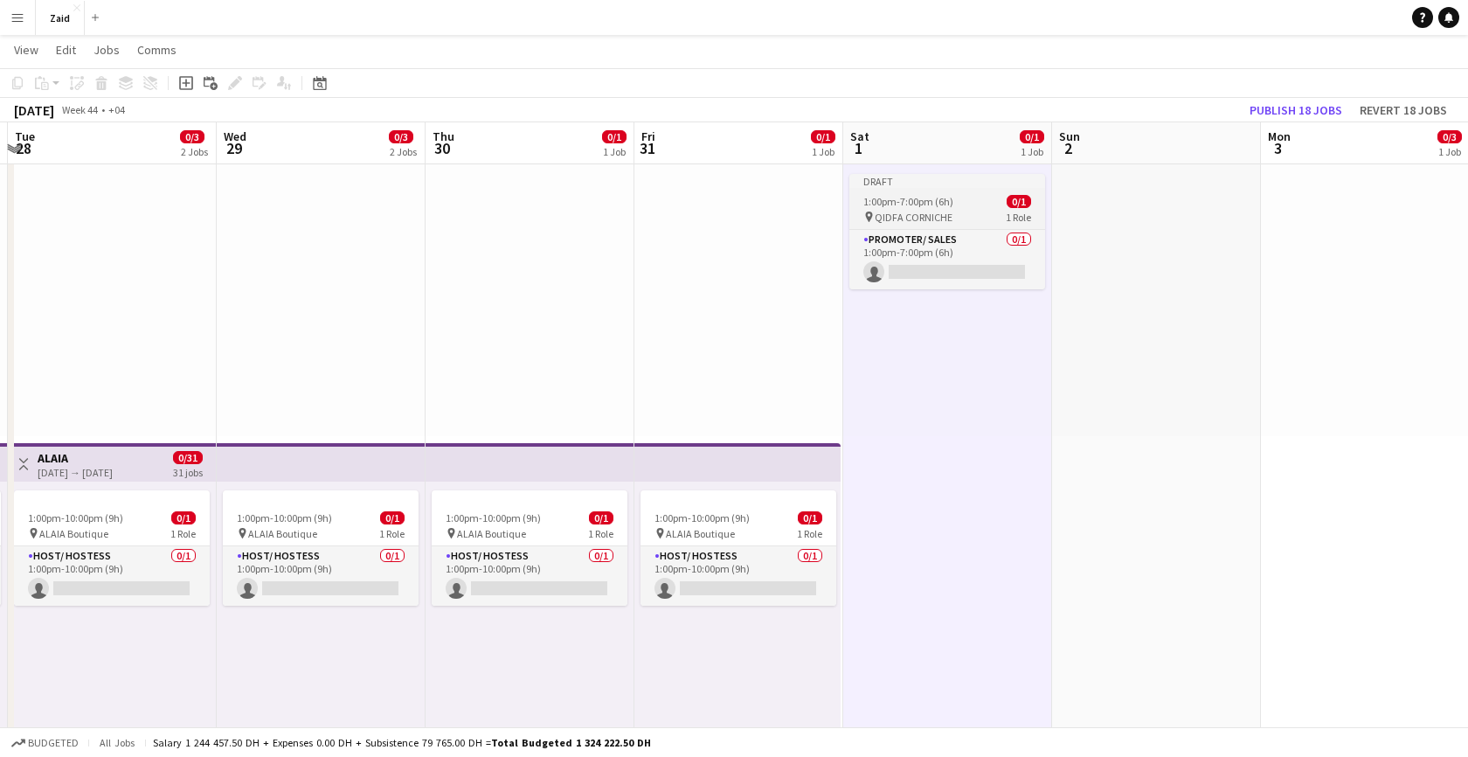
click at [902, 174] on div "Draft" at bounding box center [947, 181] width 196 height 14
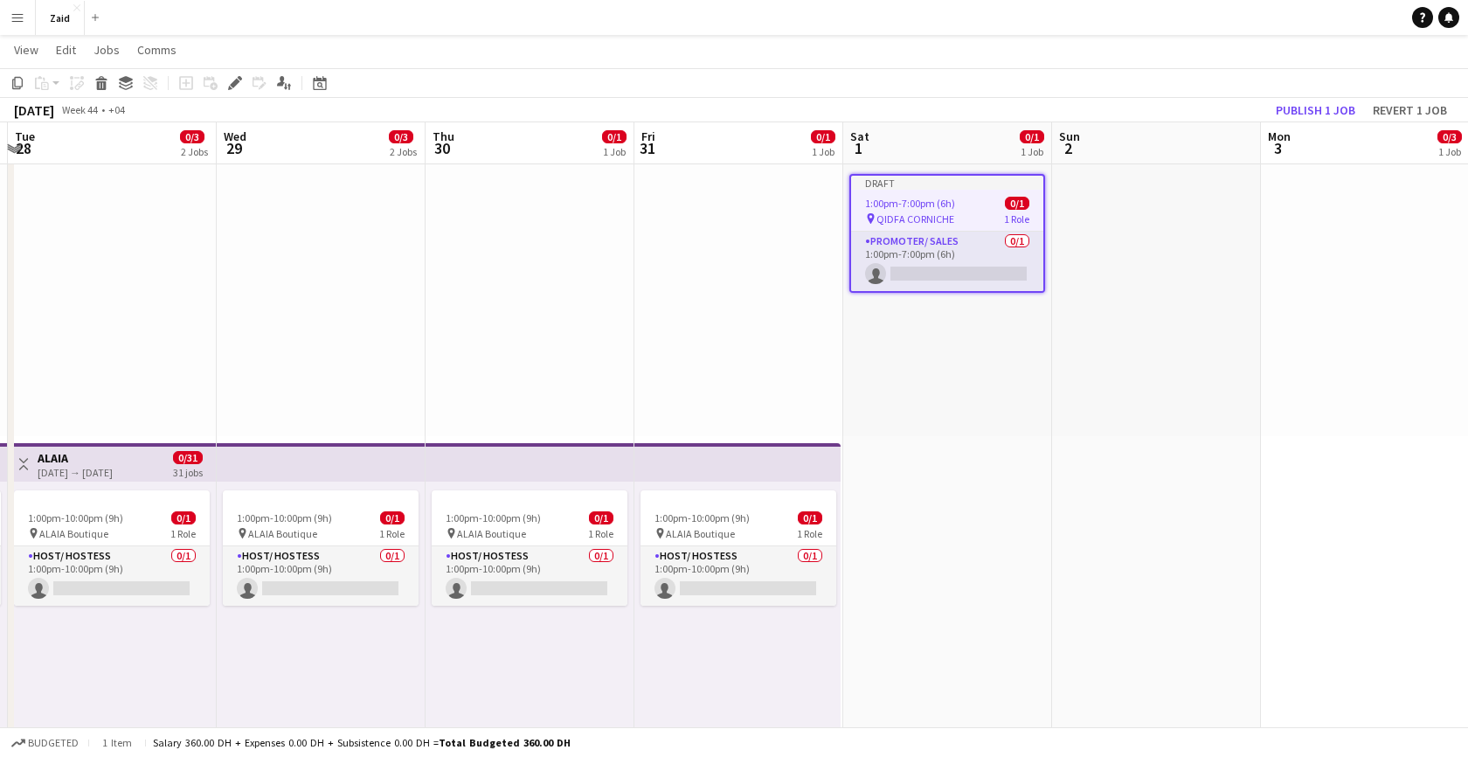
scroll to position [0, 618]
click at [879, 152] on app-board-header-date "Sat 1 0/1 1 Job" at bounding box center [948, 143] width 209 height 42
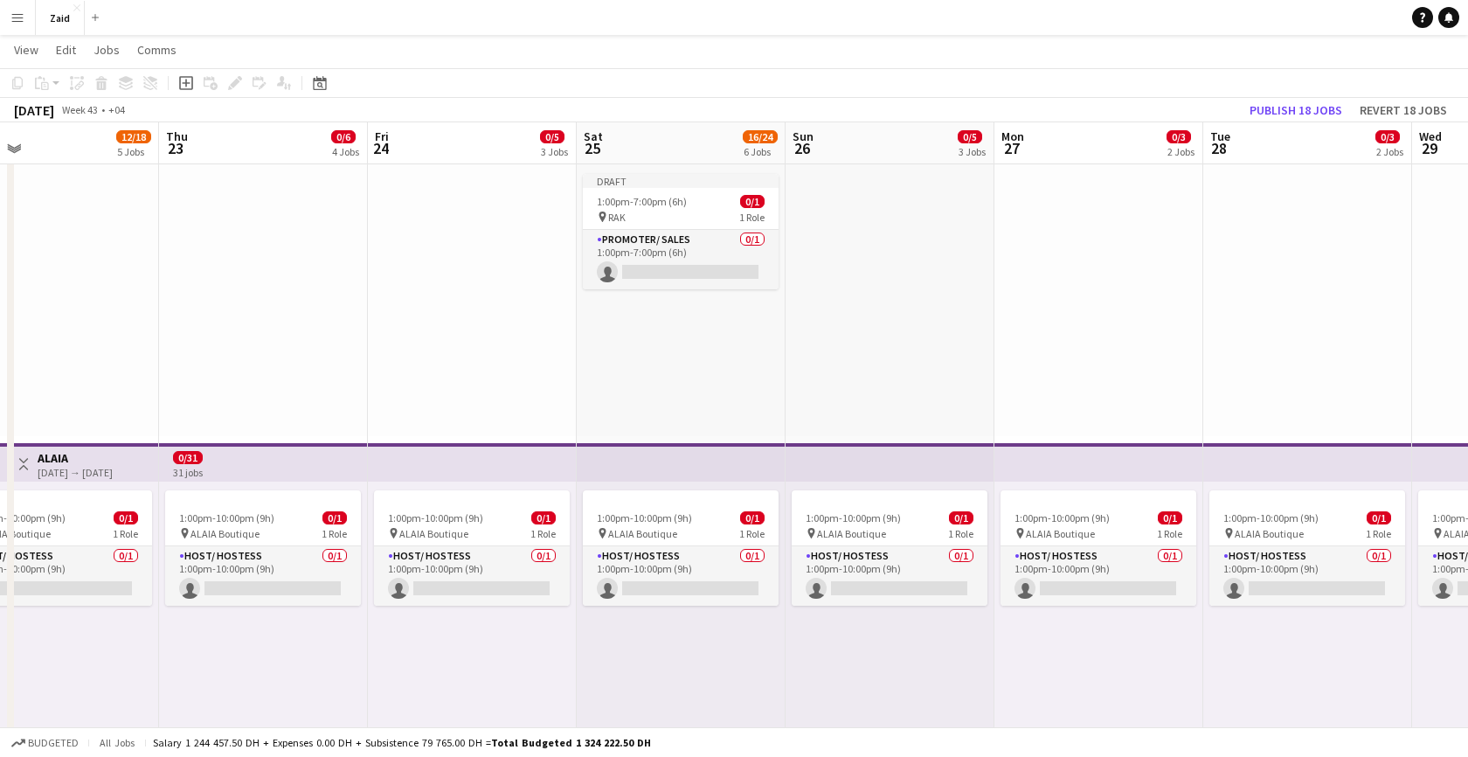
scroll to position [0, 459]
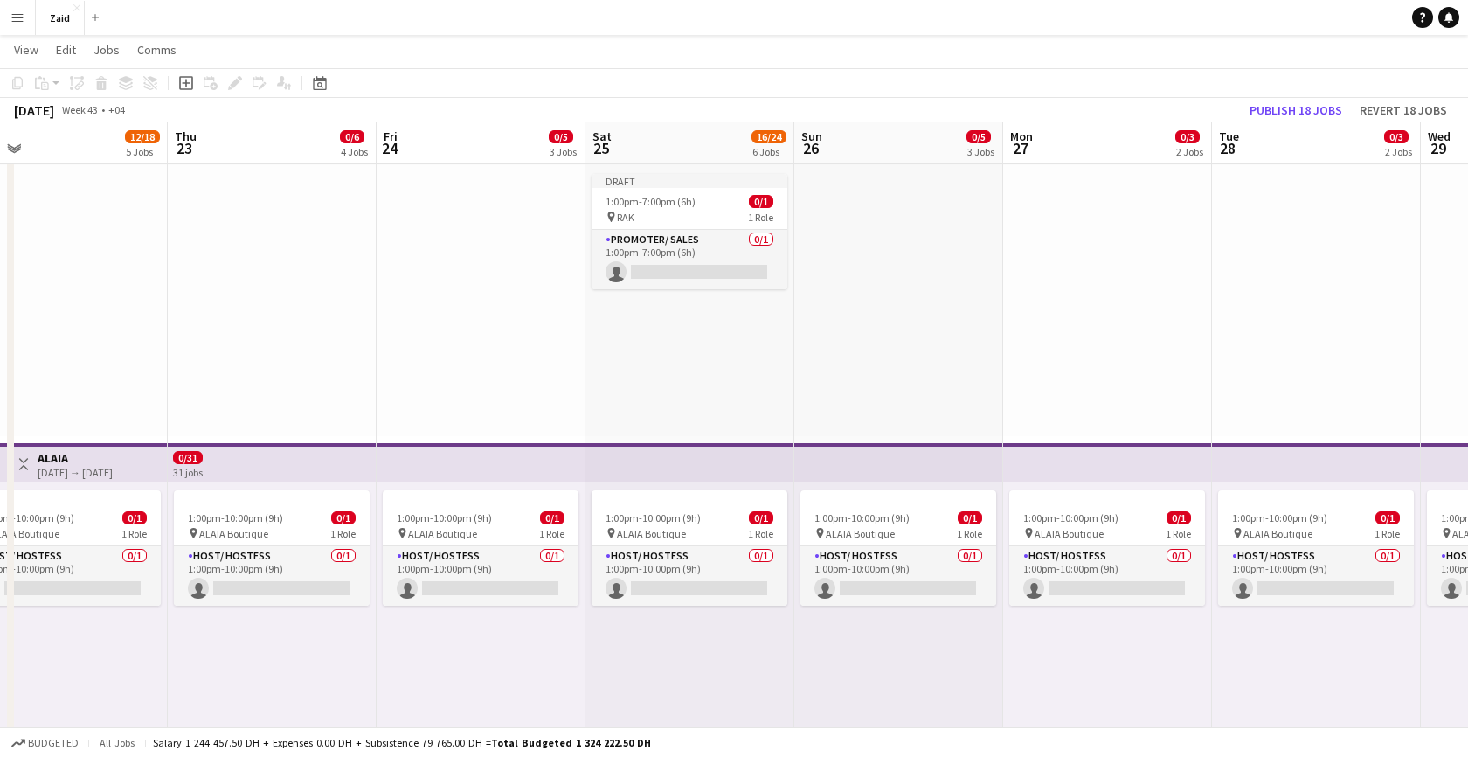
click at [690, 147] on app-board-header-date "Sat 25 16/24 6 Jobs" at bounding box center [689, 143] width 209 height 42
click at [675, 164] on app-top-bar at bounding box center [689, 146] width 209 height 38
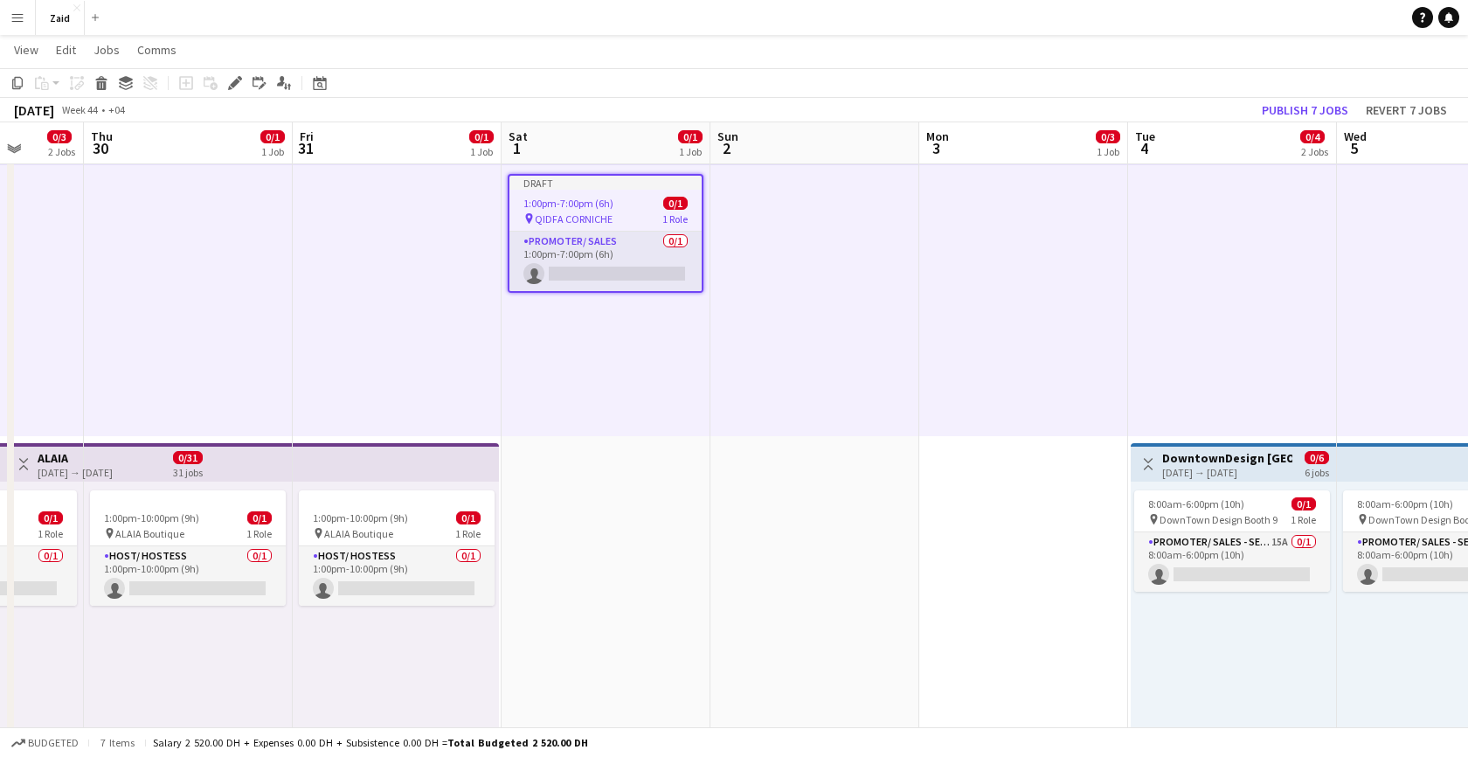
scroll to position [0, 504]
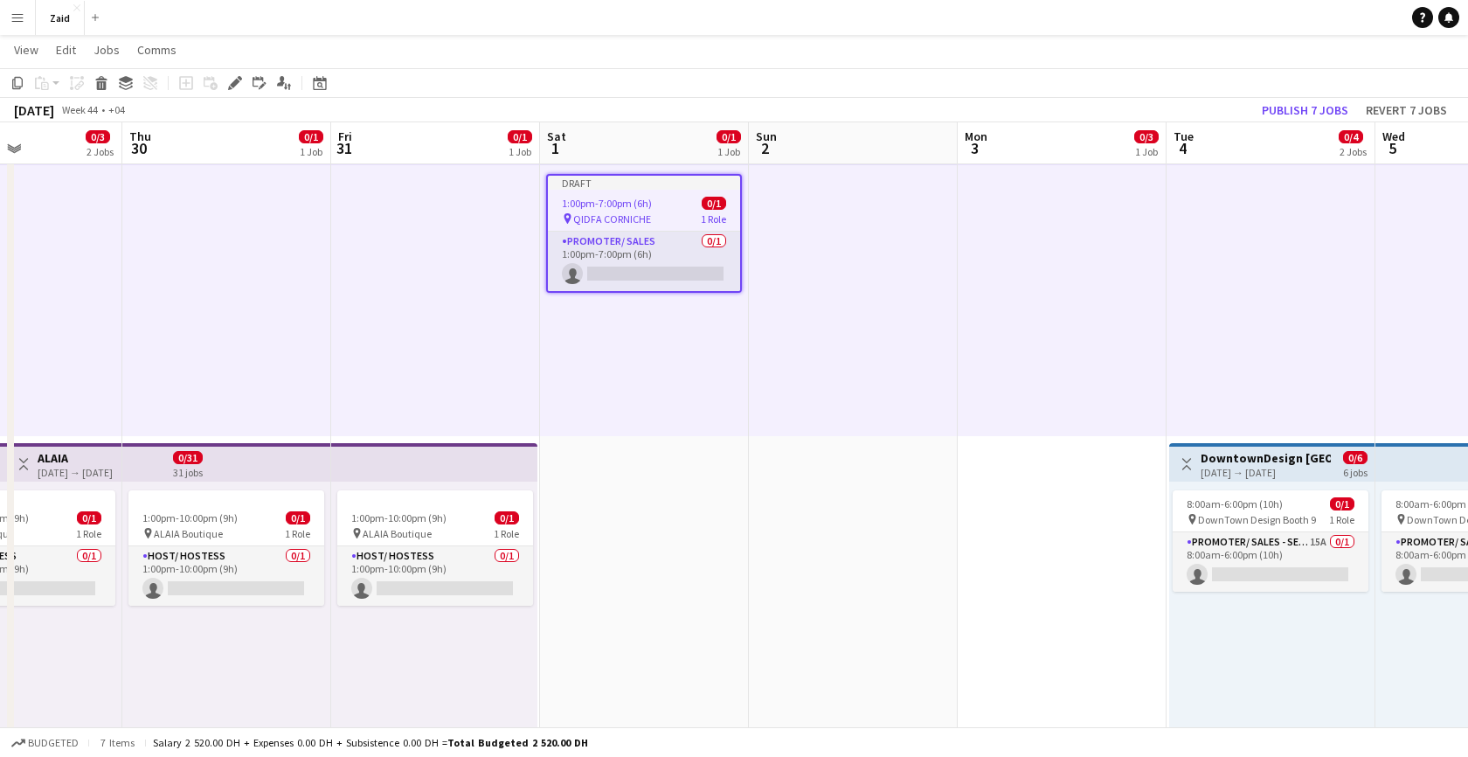
click at [630, 203] on span "1:00pm-7:00pm (6h)" at bounding box center [607, 203] width 90 height 13
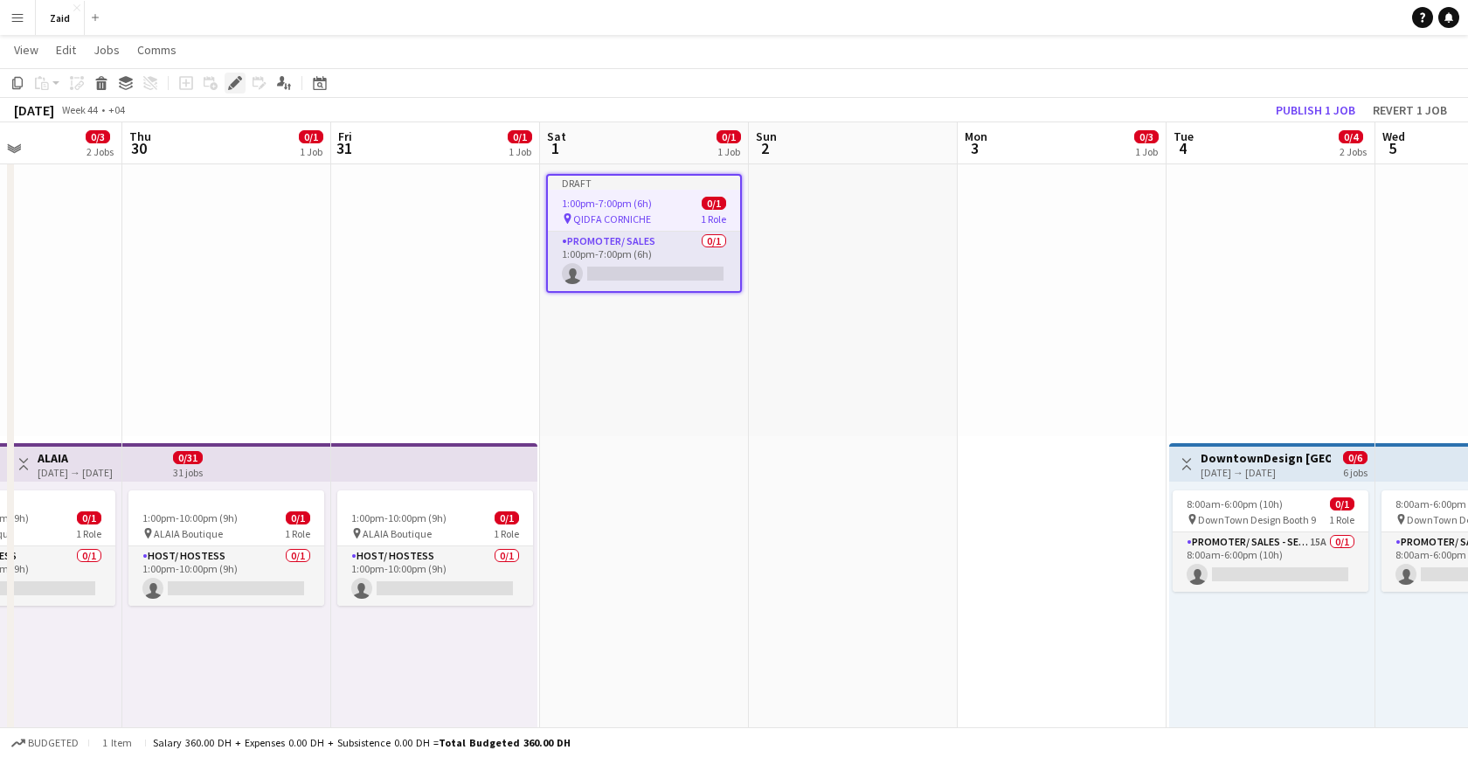
click at [232, 82] on icon at bounding box center [235, 84] width 10 height 10
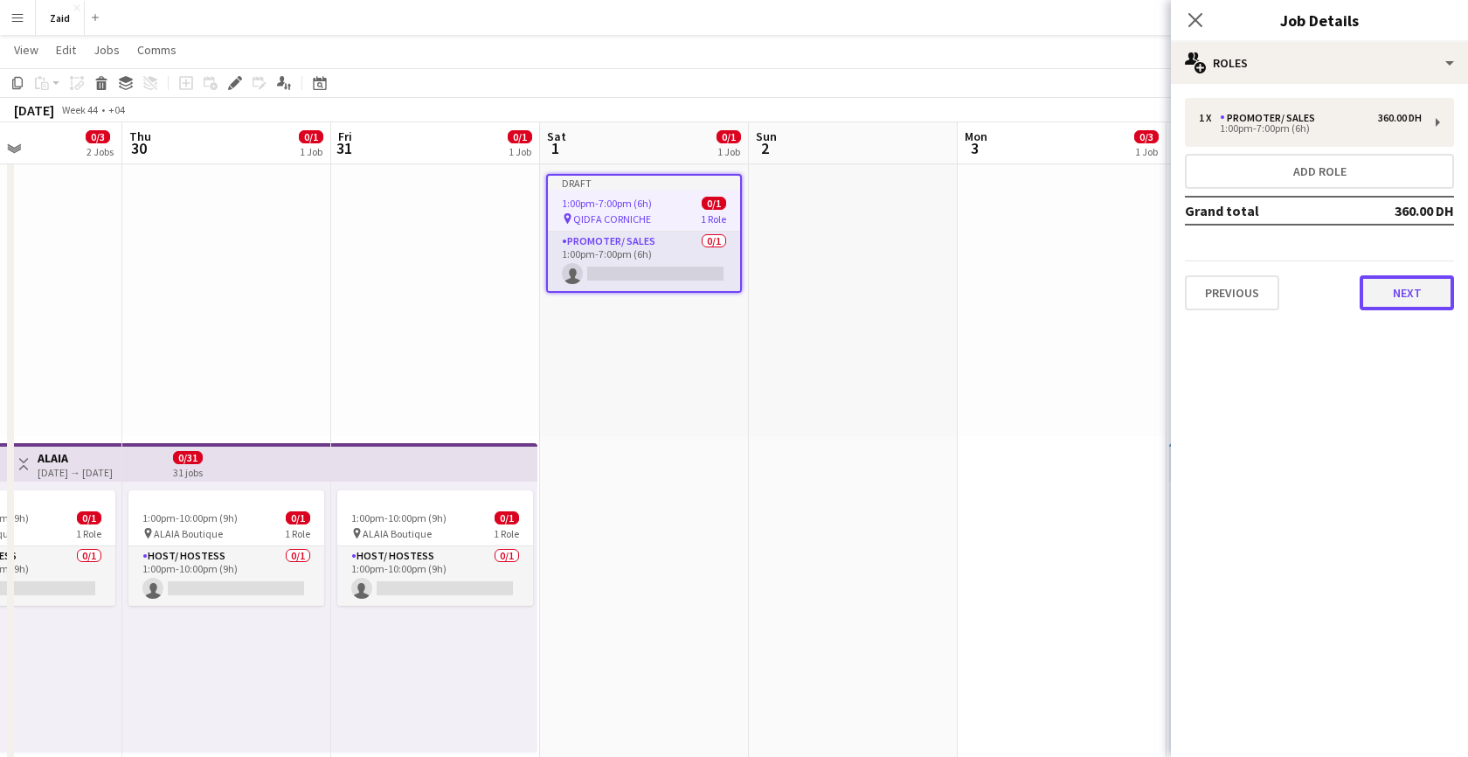
click at [1372, 303] on button "Next" at bounding box center [1406, 292] width 94 height 35
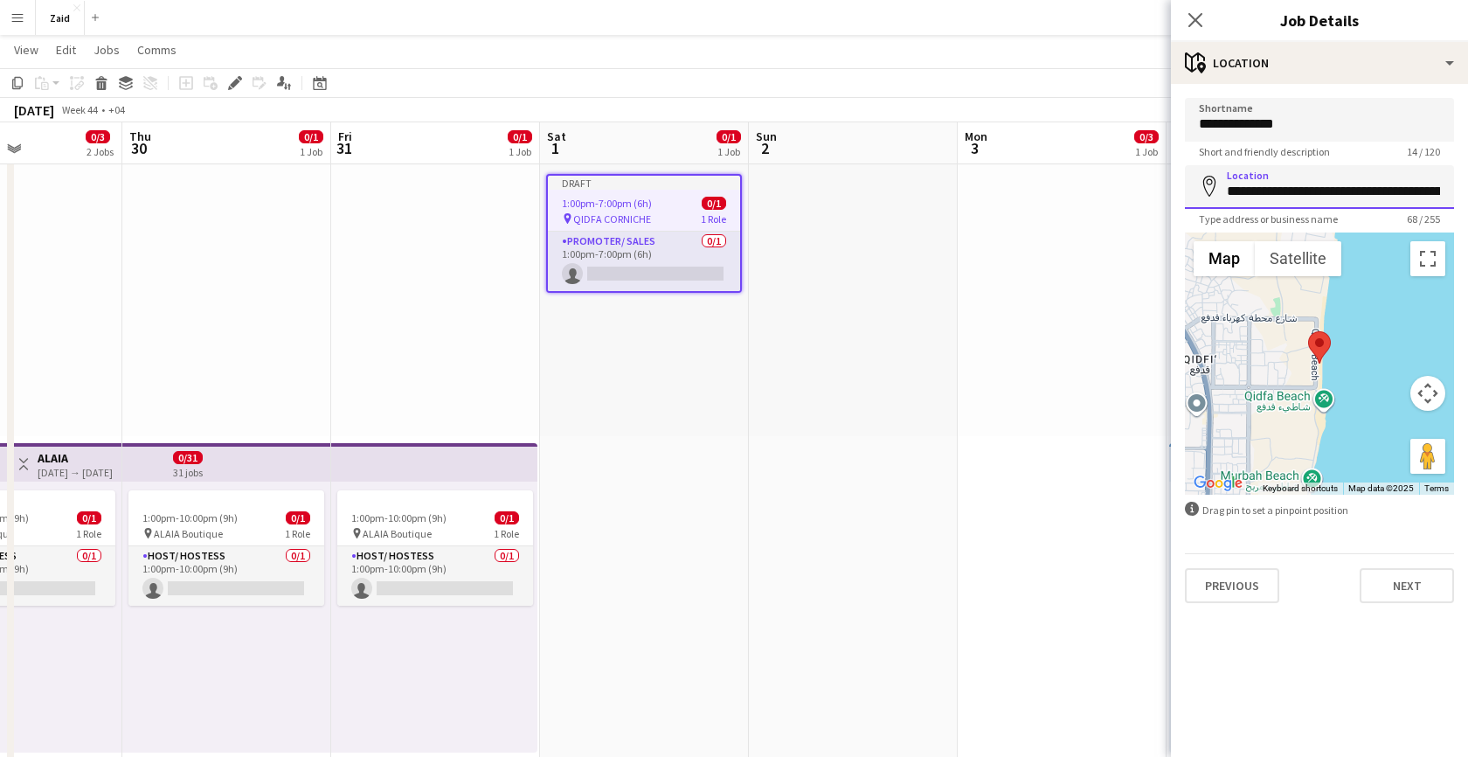
click at [1310, 184] on input "**********" at bounding box center [1319, 187] width 269 height 44
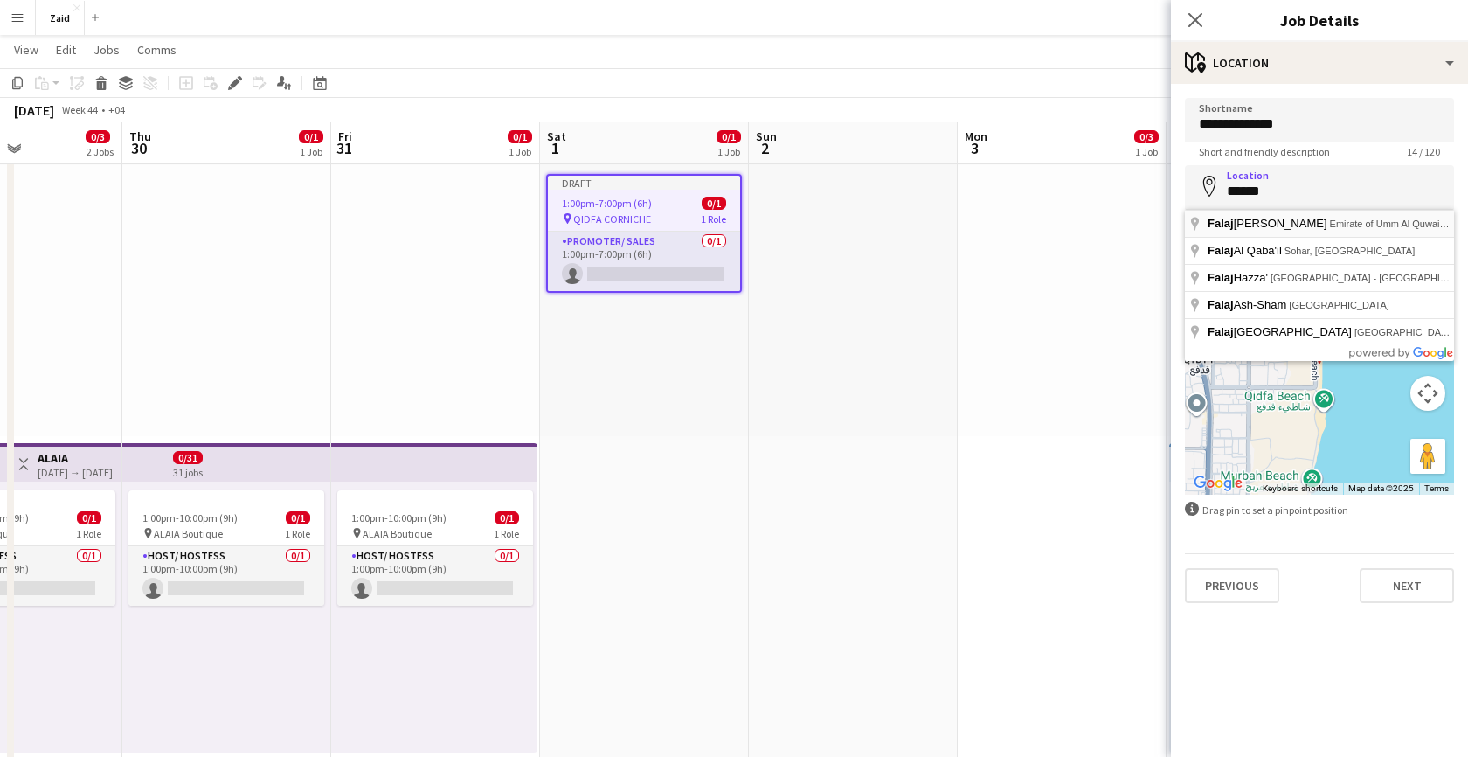
type input "**********"
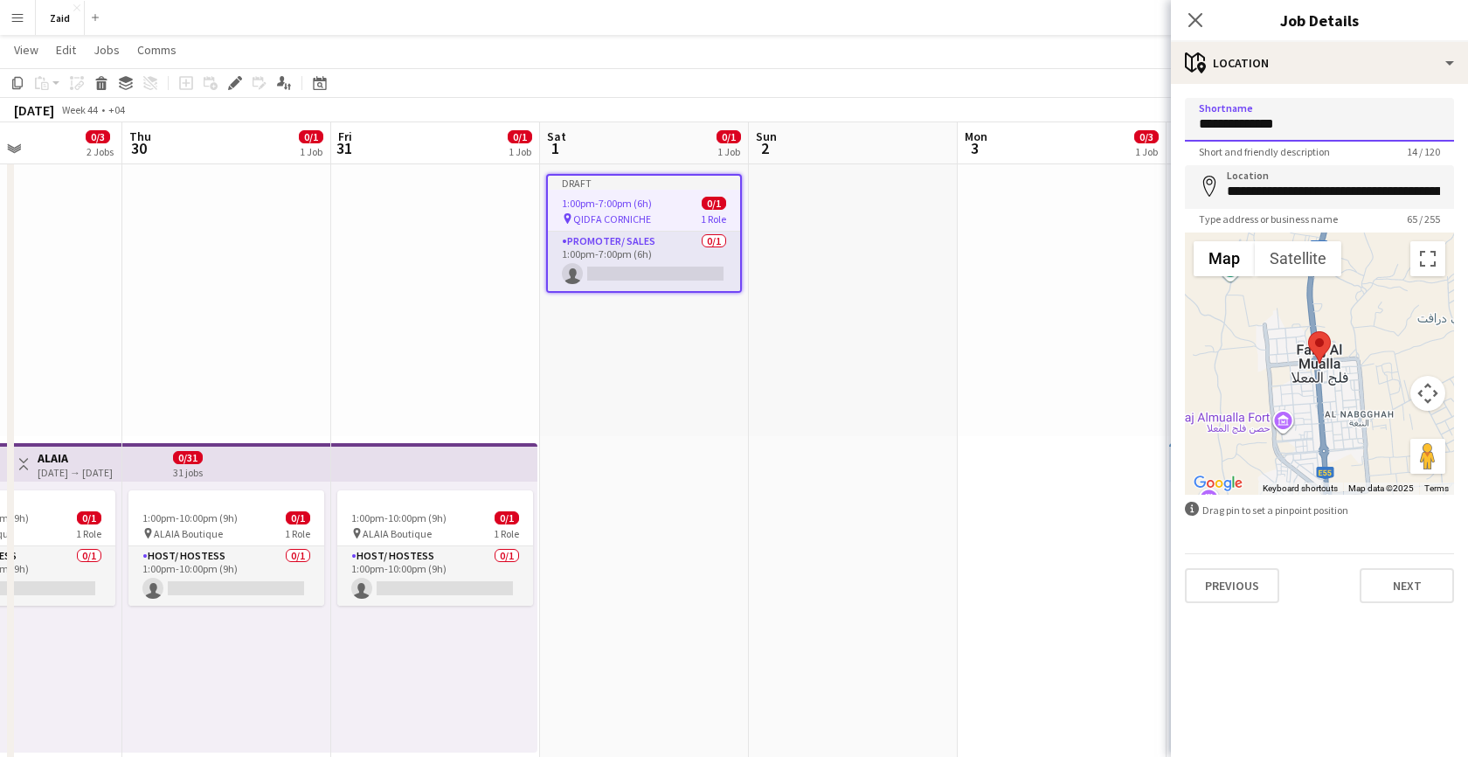
click at [1310, 129] on input "**********" at bounding box center [1319, 120] width 269 height 44
type input "**********"
click at [1394, 584] on button "Next" at bounding box center [1406, 585] width 94 height 35
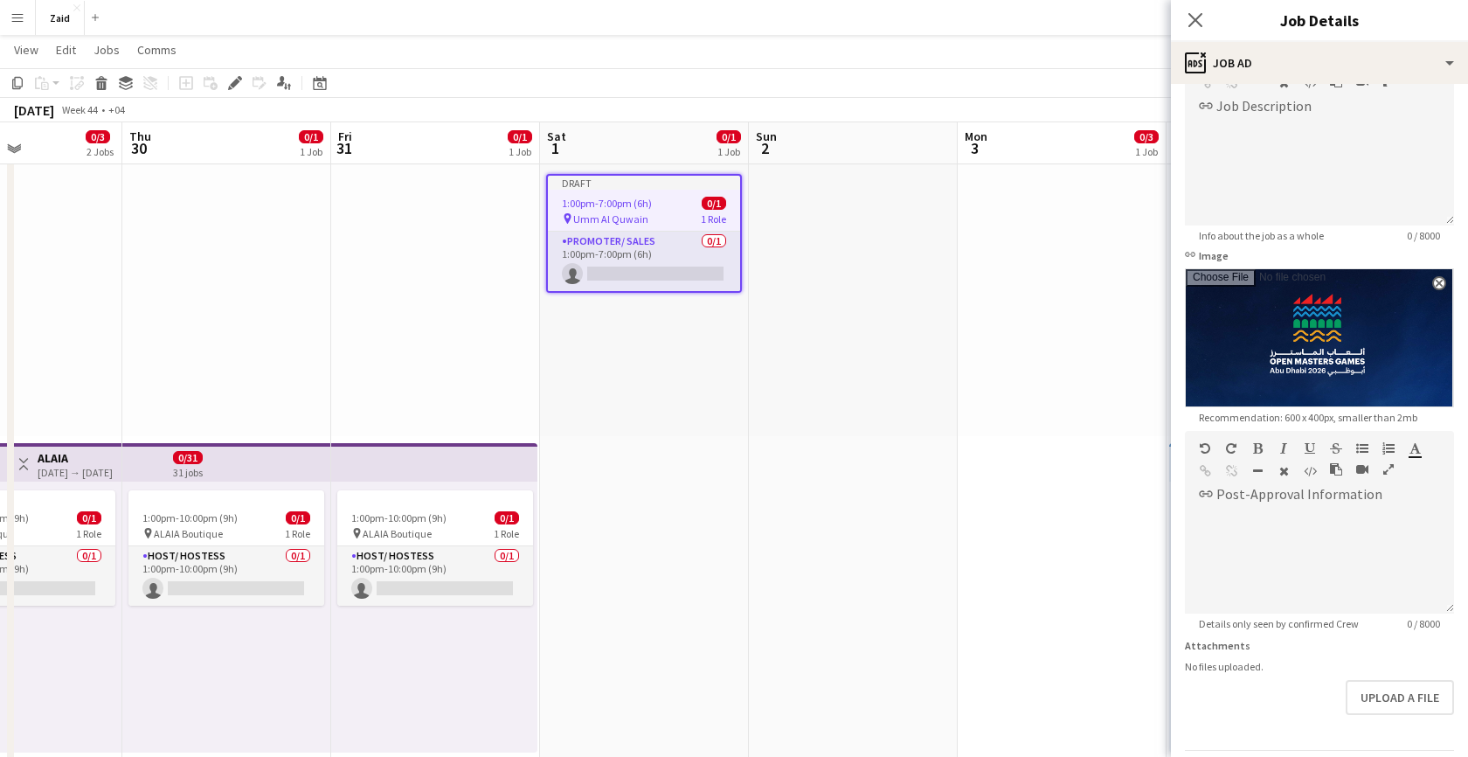
scroll to position [179, 0]
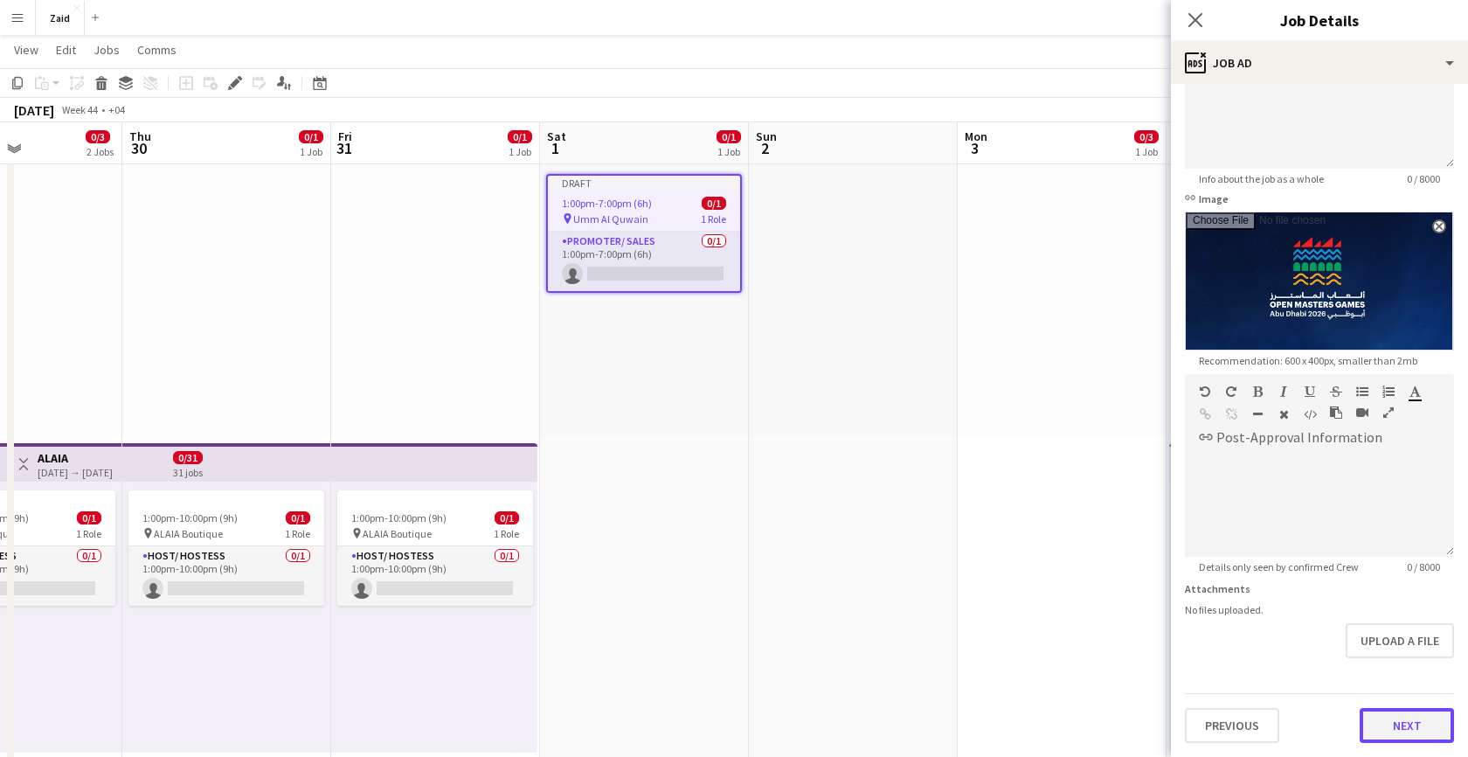
click at [1390, 712] on button "Next" at bounding box center [1406, 725] width 94 height 35
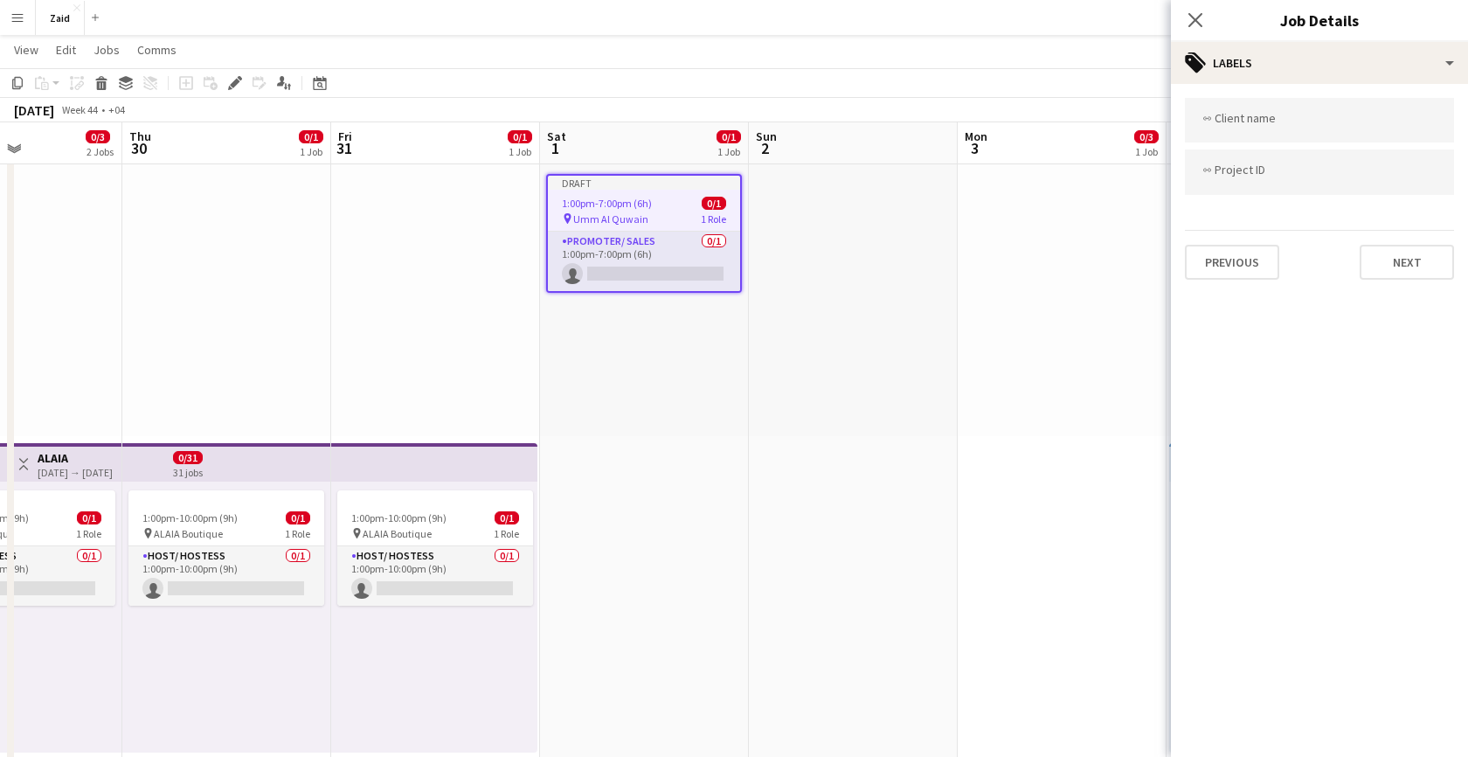
scroll to position [0, 0]
click at [1400, 238] on div "Previous Next" at bounding box center [1319, 255] width 269 height 50
click at [1400, 266] on button "Next" at bounding box center [1406, 262] width 94 height 35
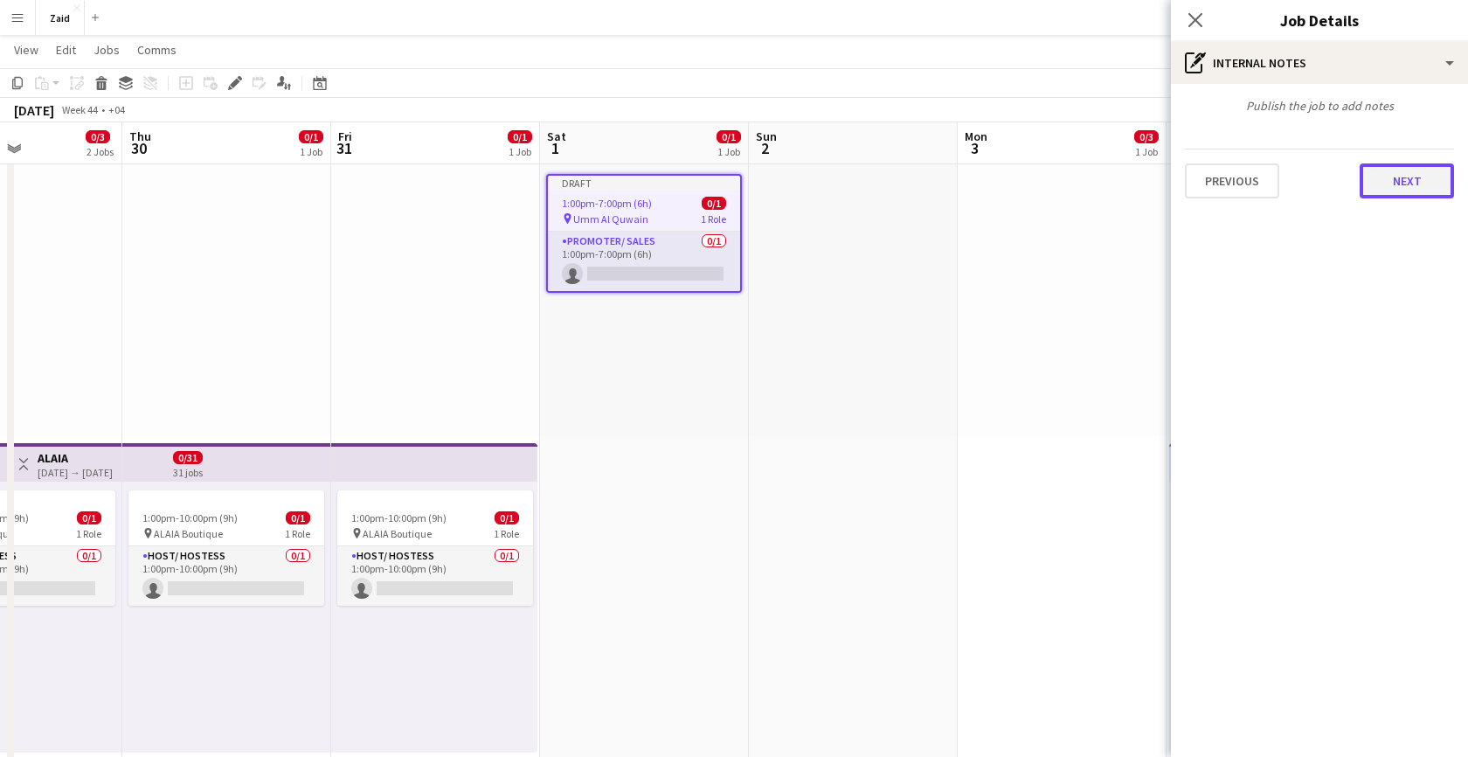
click at [1391, 189] on button "Next" at bounding box center [1406, 180] width 94 height 35
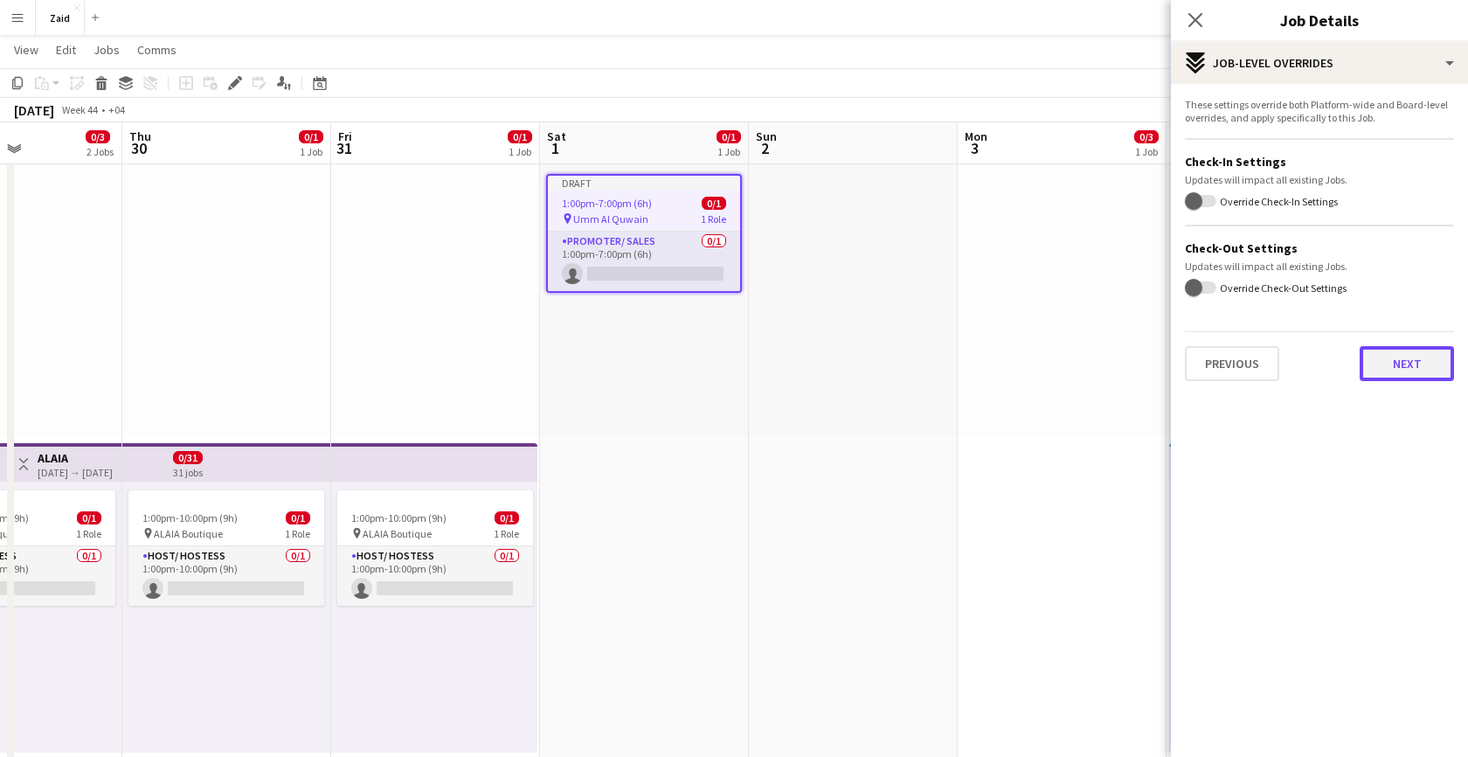
click at [1391, 358] on button "Next" at bounding box center [1406, 363] width 94 height 35
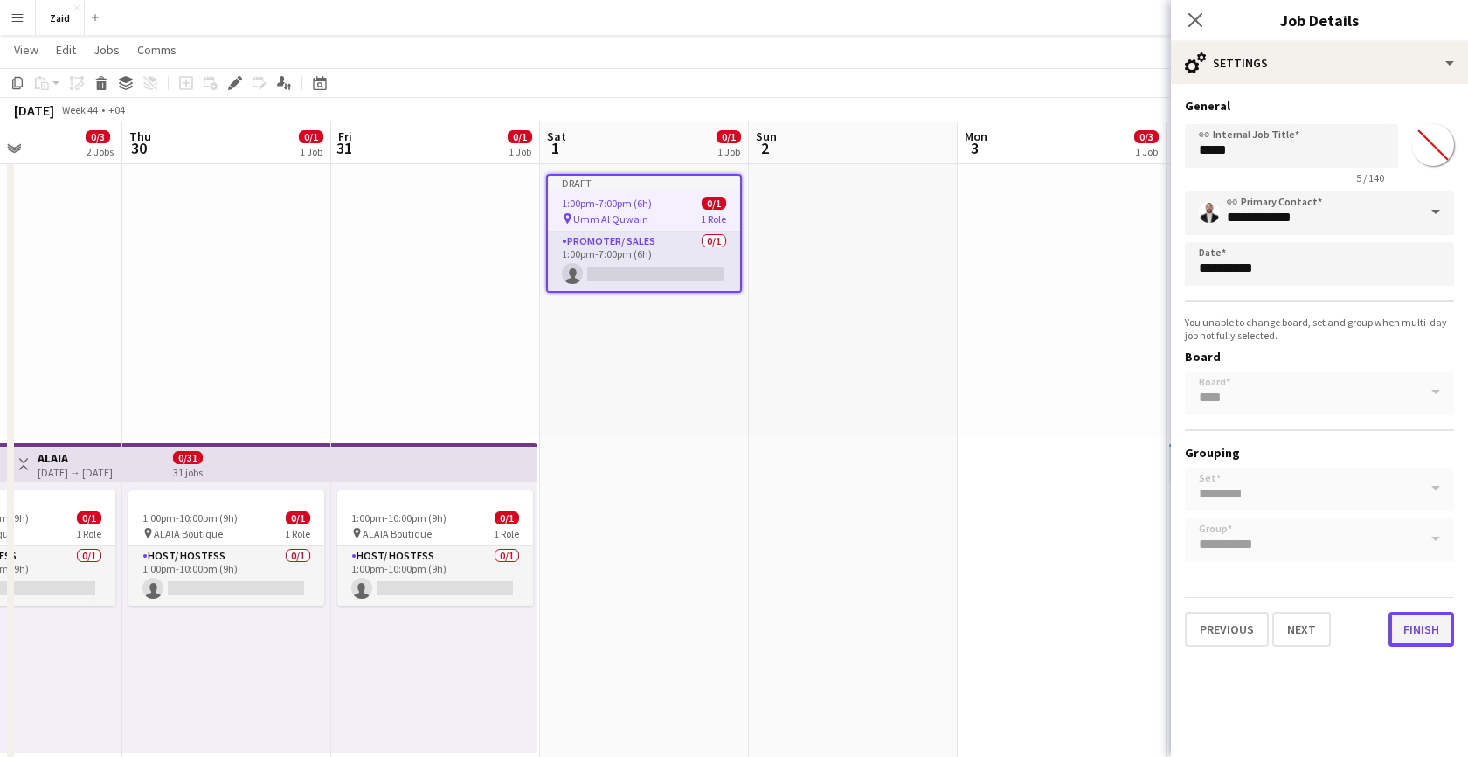
click at [1431, 631] on button "Finish" at bounding box center [1421, 629] width 66 height 35
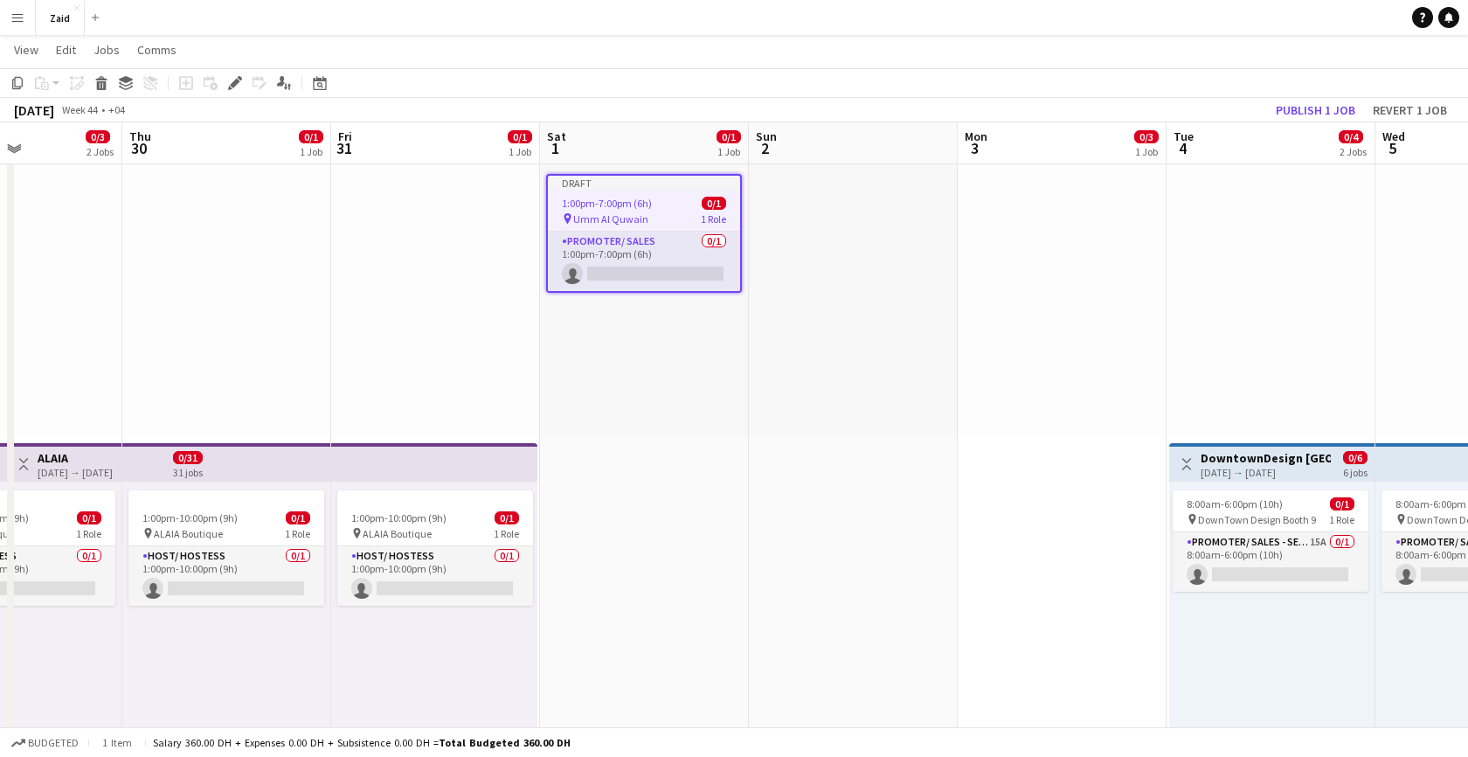
click at [1248, 294] on div at bounding box center [1270, 300] width 209 height 271
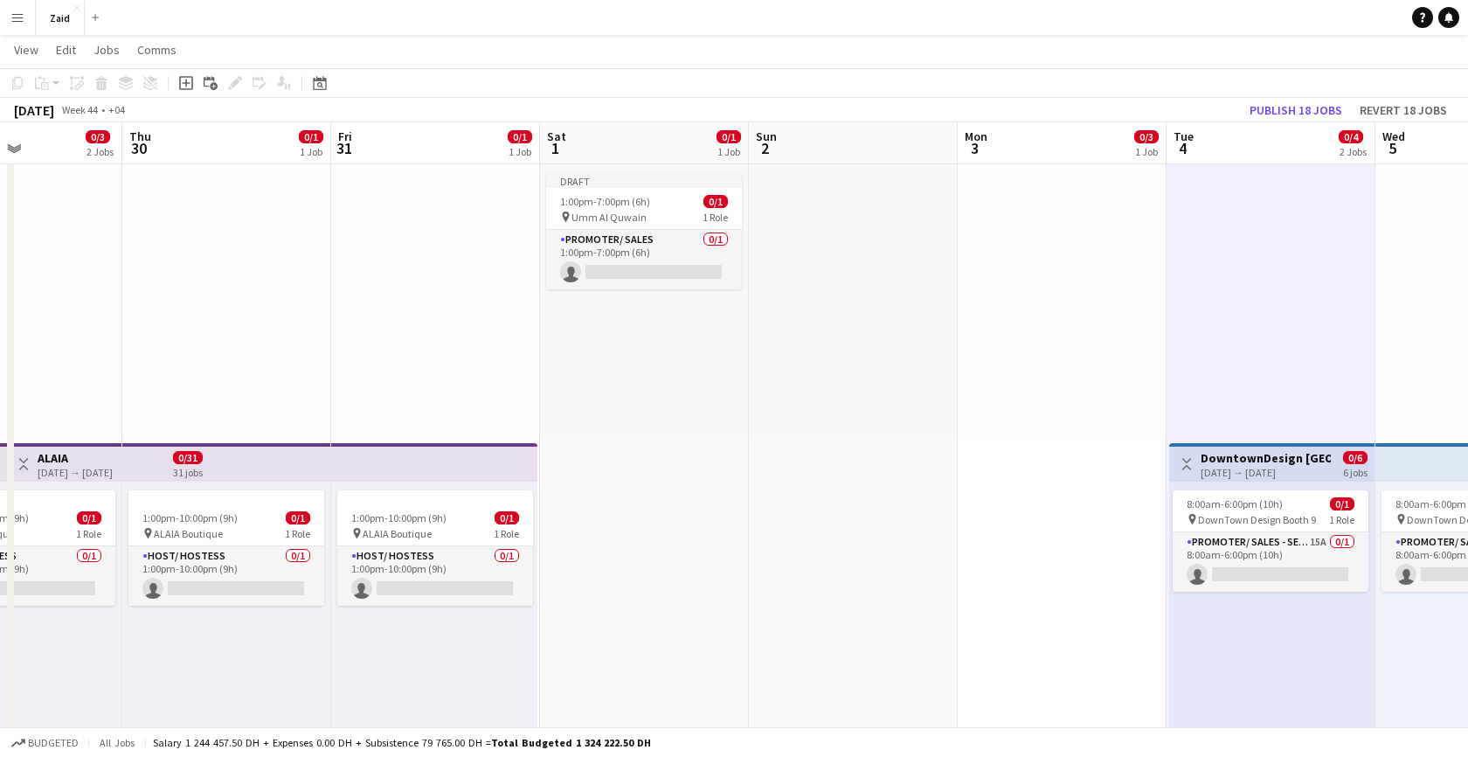
click at [981, 165] on div at bounding box center [1061, 300] width 209 height 271
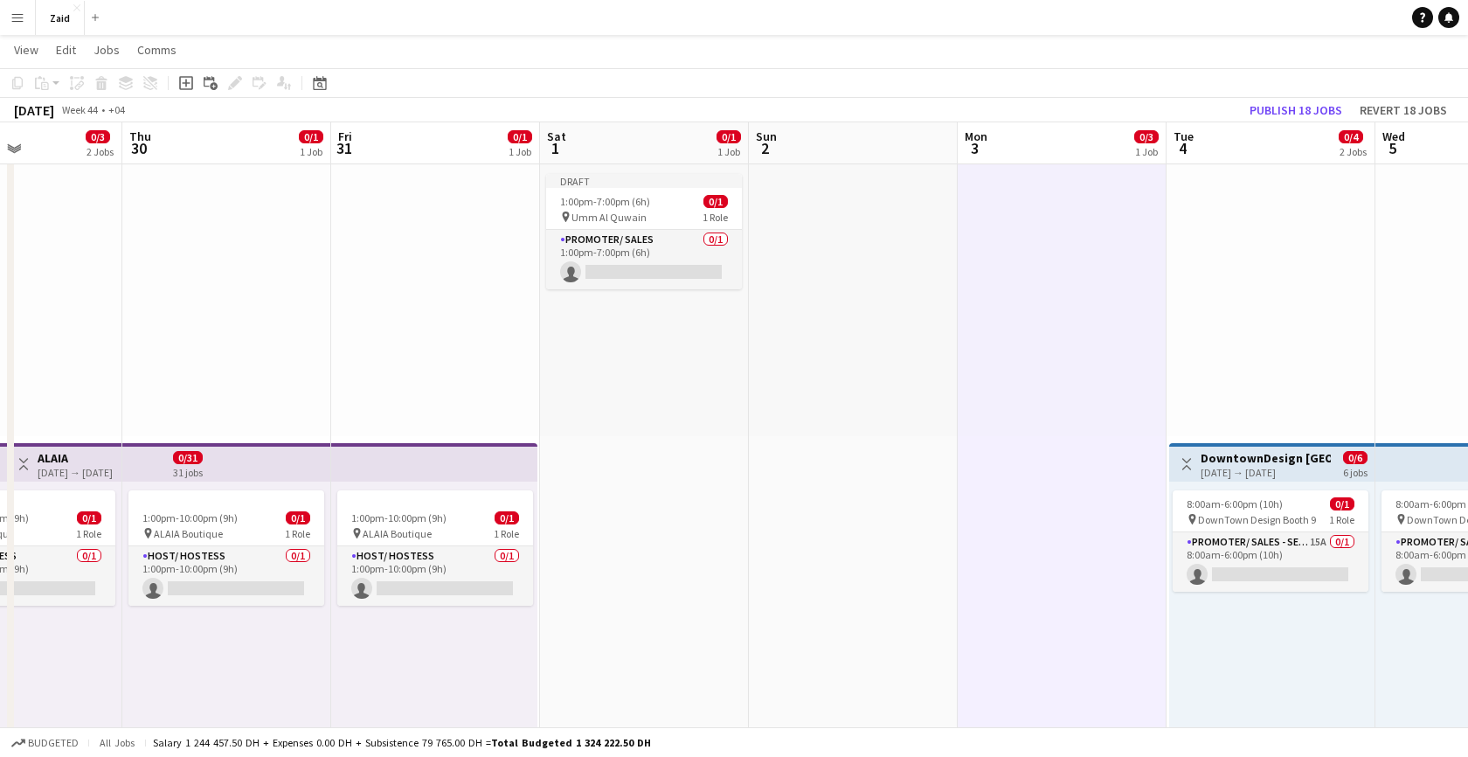
click at [812, 199] on div at bounding box center [853, 300] width 209 height 271
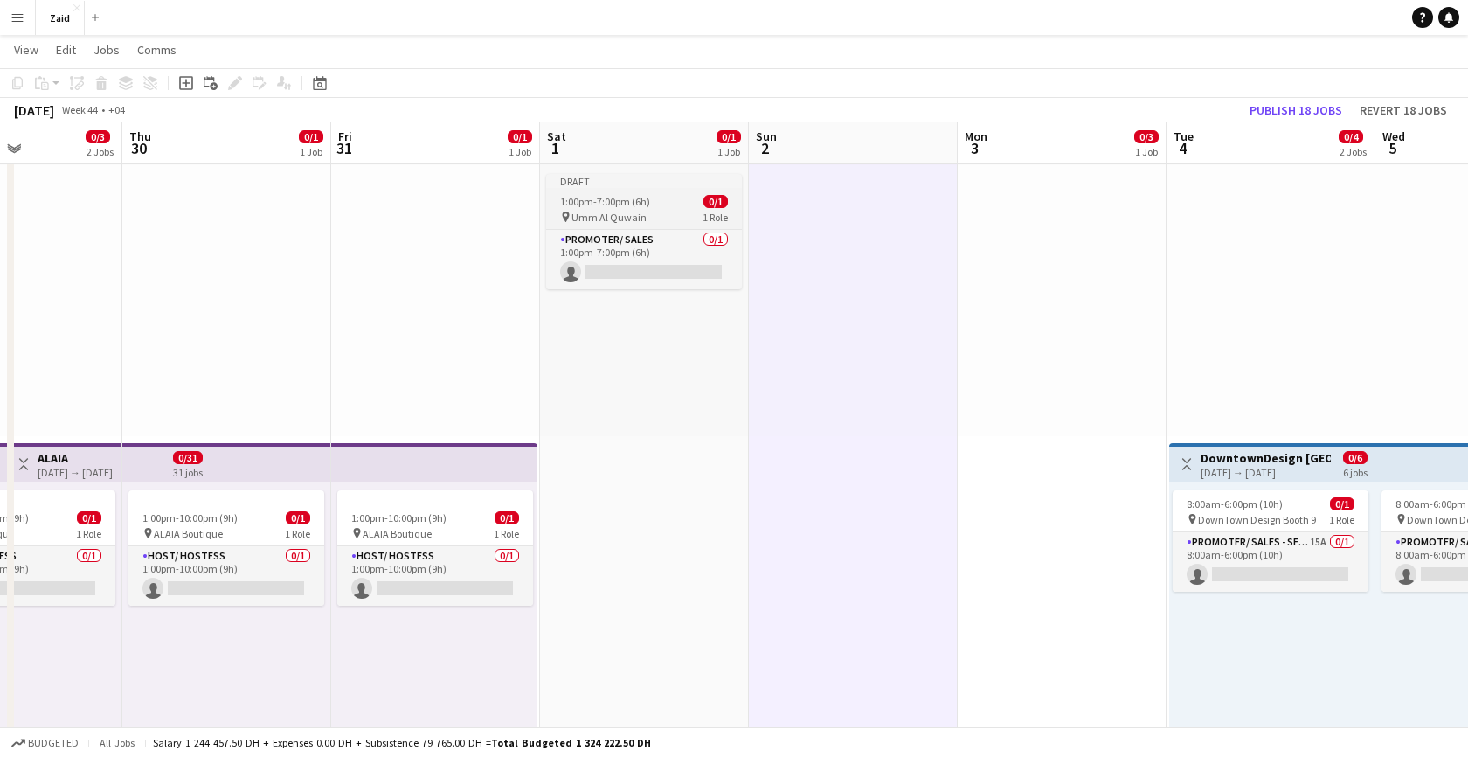
click at [702, 184] on div "Draft" at bounding box center [644, 181] width 196 height 14
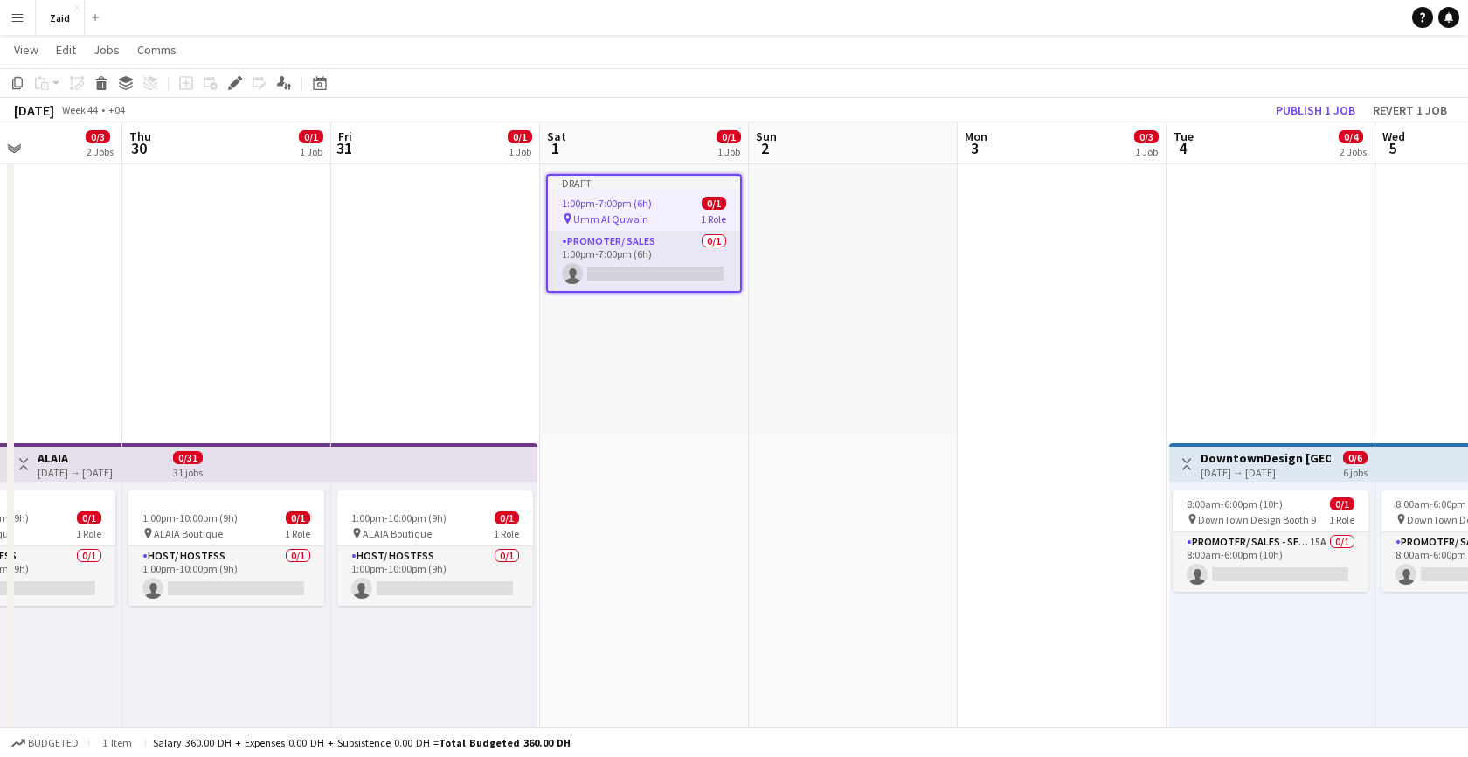
click at [704, 163] on app-board-header-date "Sat 1 0/1 1 Job" at bounding box center [644, 143] width 209 height 42
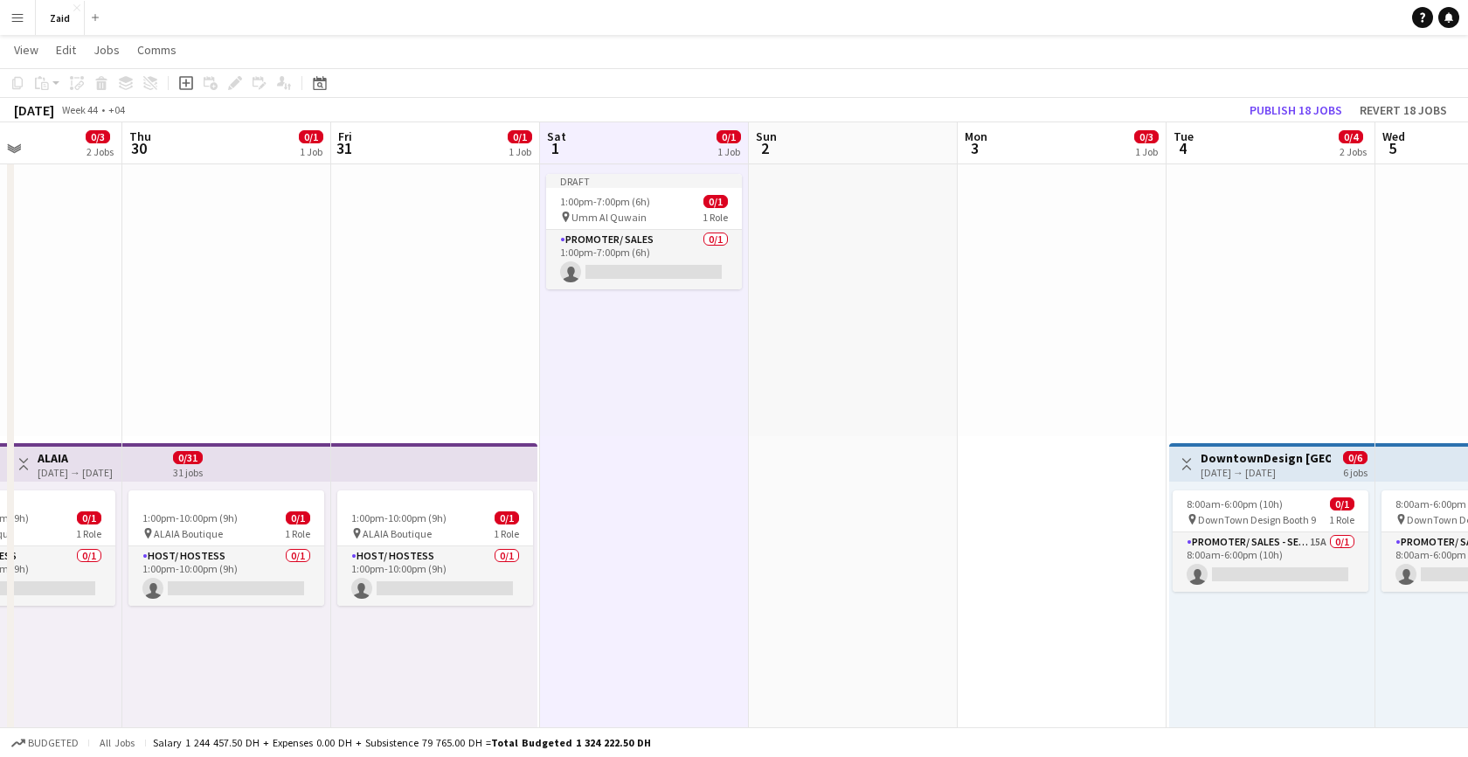
click at [631, 312] on div "Draft 1:00pm-7:00pm (6h) 0/1 pin Umm Al Quwain 1 Role Promoter/ Sales 0/1 1:00p…" at bounding box center [644, 300] width 209 height 271
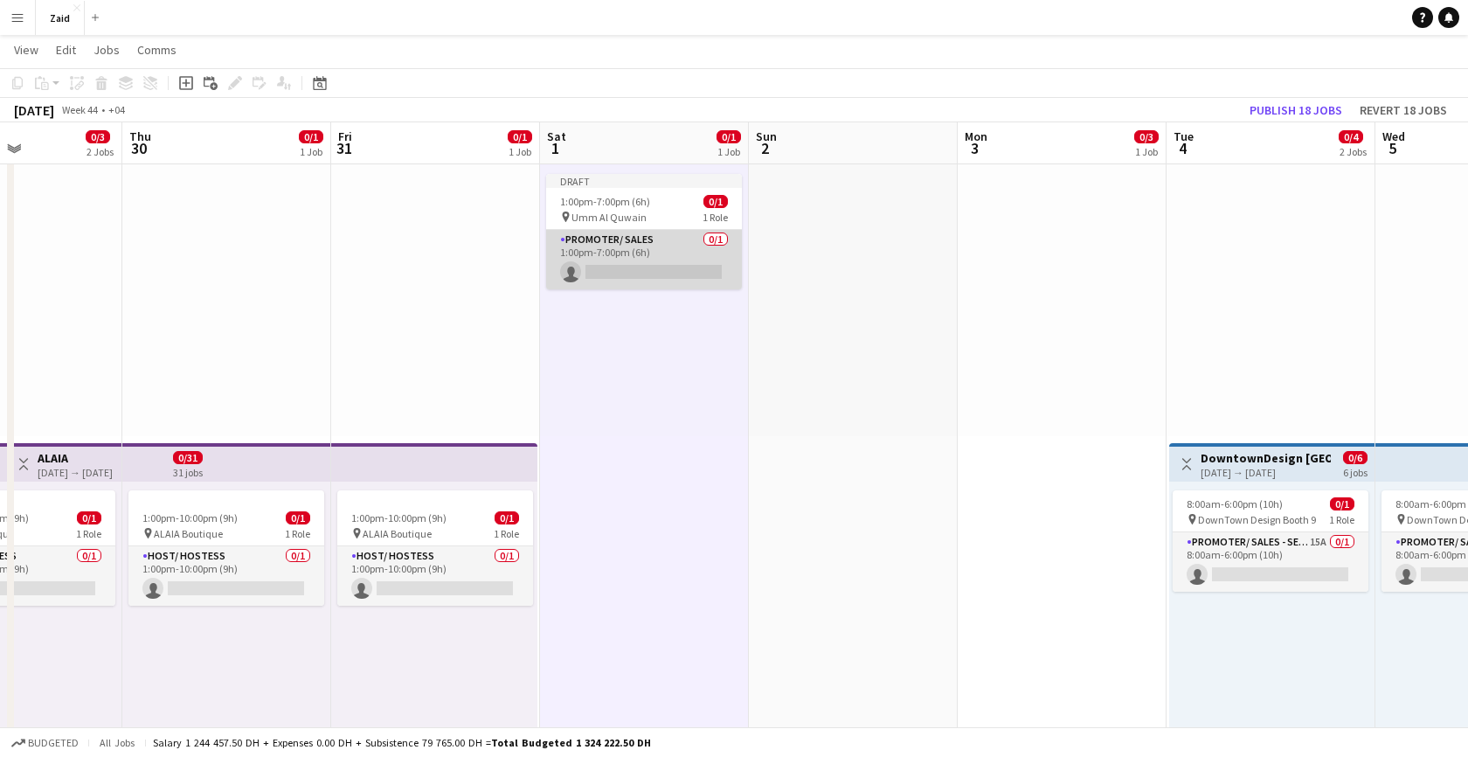
click at [639, 273] on app-card-role "Promoter/ Sales 0/1 1:00pm-7:00pm (6h) single-neutral-actions" at bounding box center [644, 259] width 196 height 59
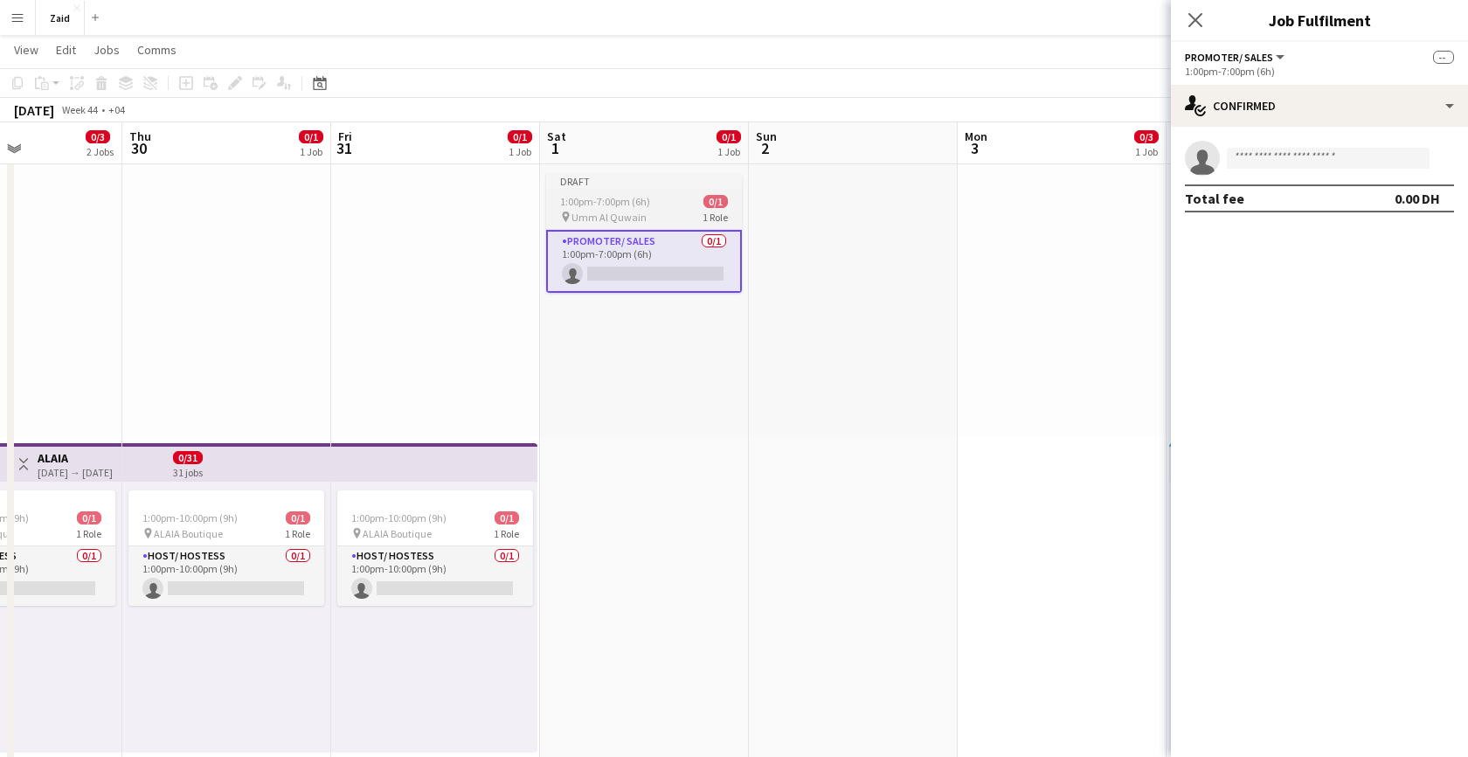
click at [664, 207] on div "1:00pm-7:00pm (6h) 0/1" at bounding box center [644, 201] width 196 height 13
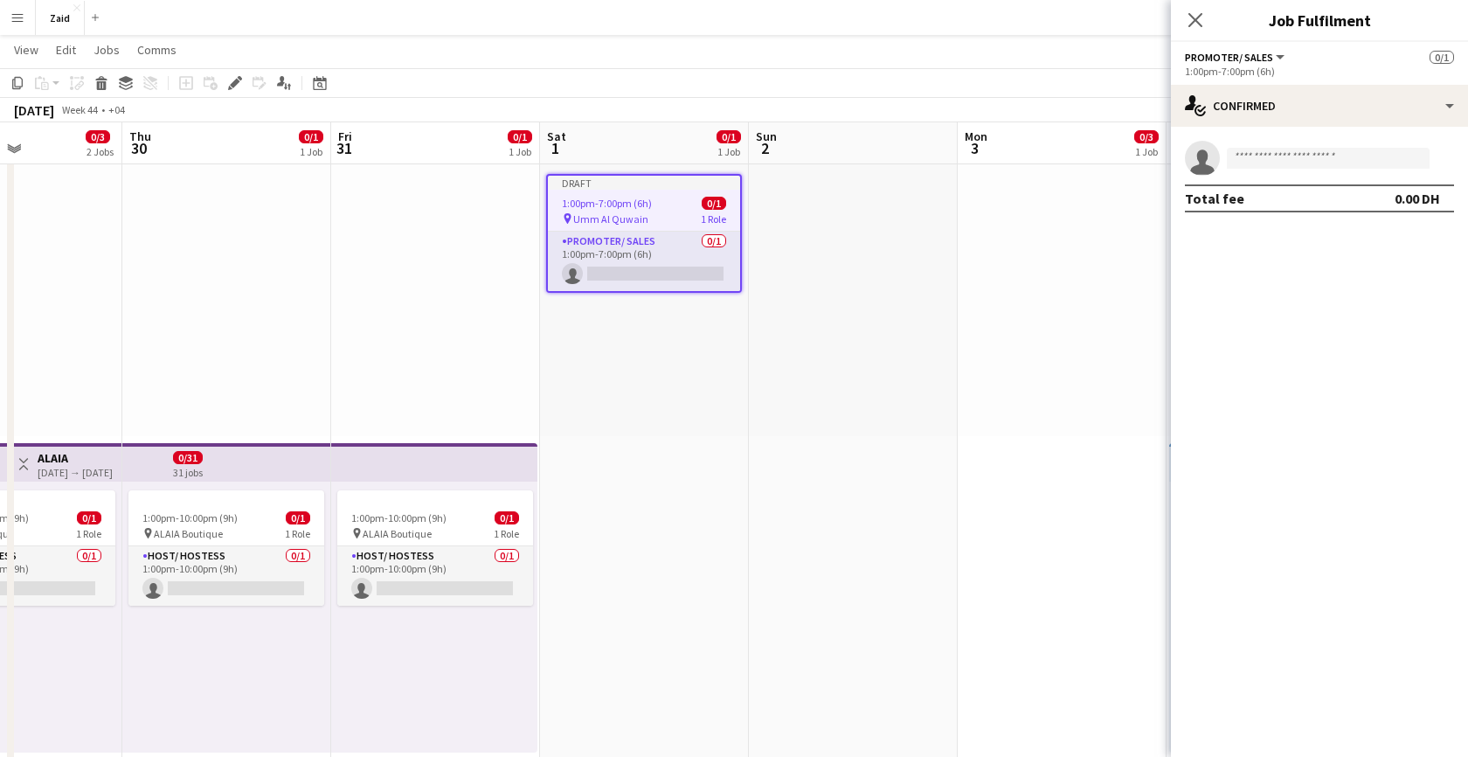
click at [829, 217] on div at bounding box center [853, 300] width 209 height 271
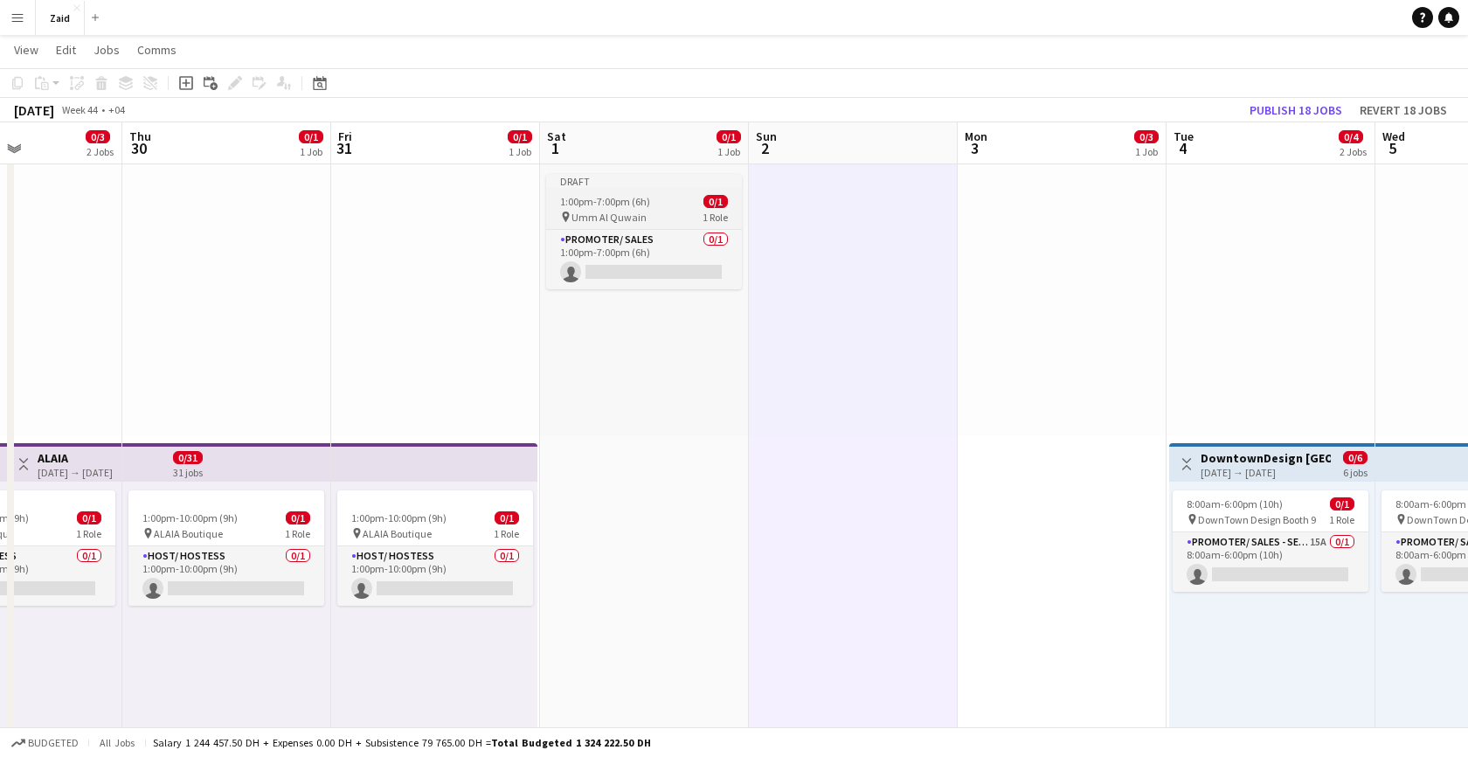
click at [652, 197] on div "1:00pm-7:00pm (6h) 0/1" at bounding box center [644, 201] width 196 height 13
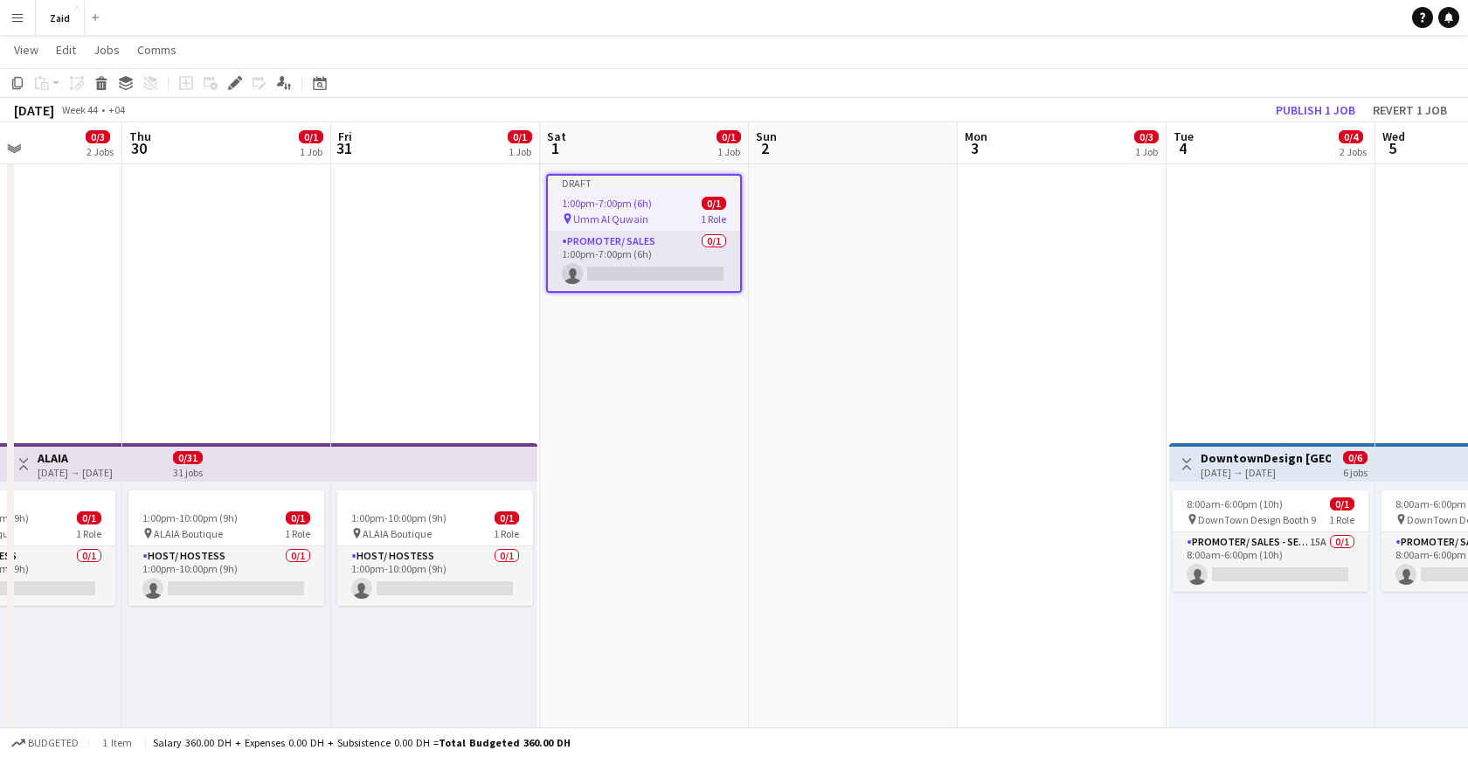
click at [646, 179] on div "Draft" at bounding box center [644, 183] width 192 height 14
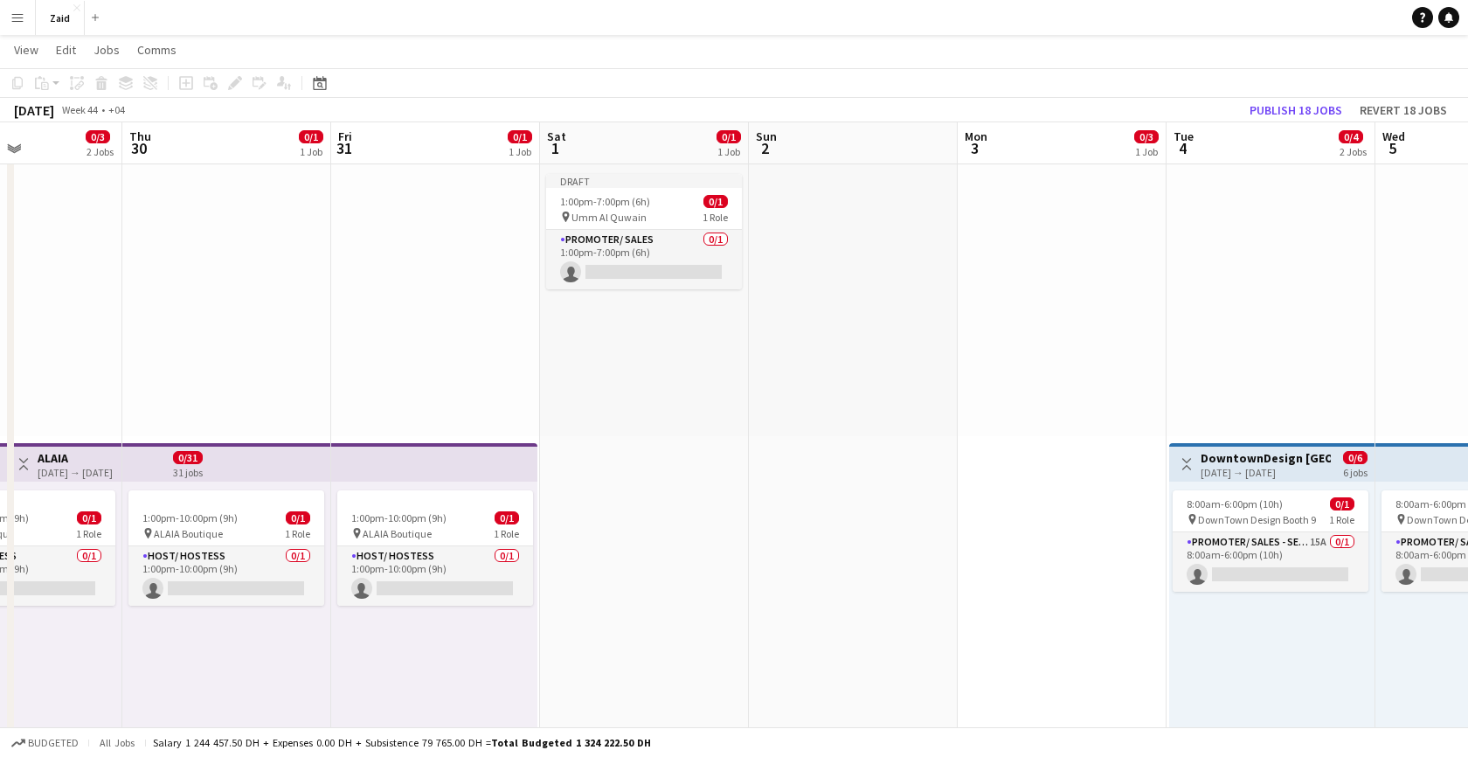
click at [646, 141] on app-board-header-date "Sat 1 0/1 1 Job" at bounding box center [644, 143] width 209 height 42
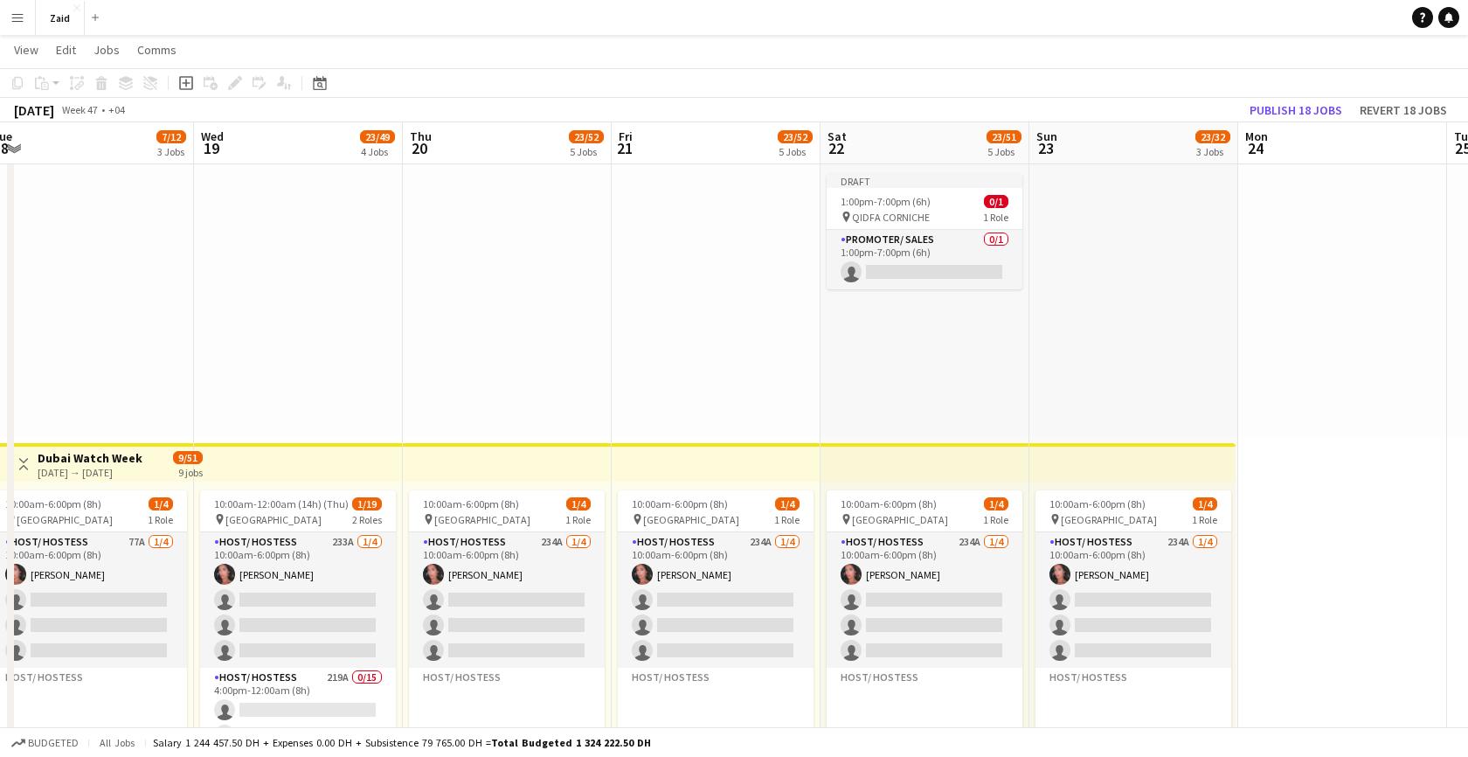
scroll to position [0, 642]
click at [911, 183] on div "Draft" at bounding box center [924, 181] width 196 height 14
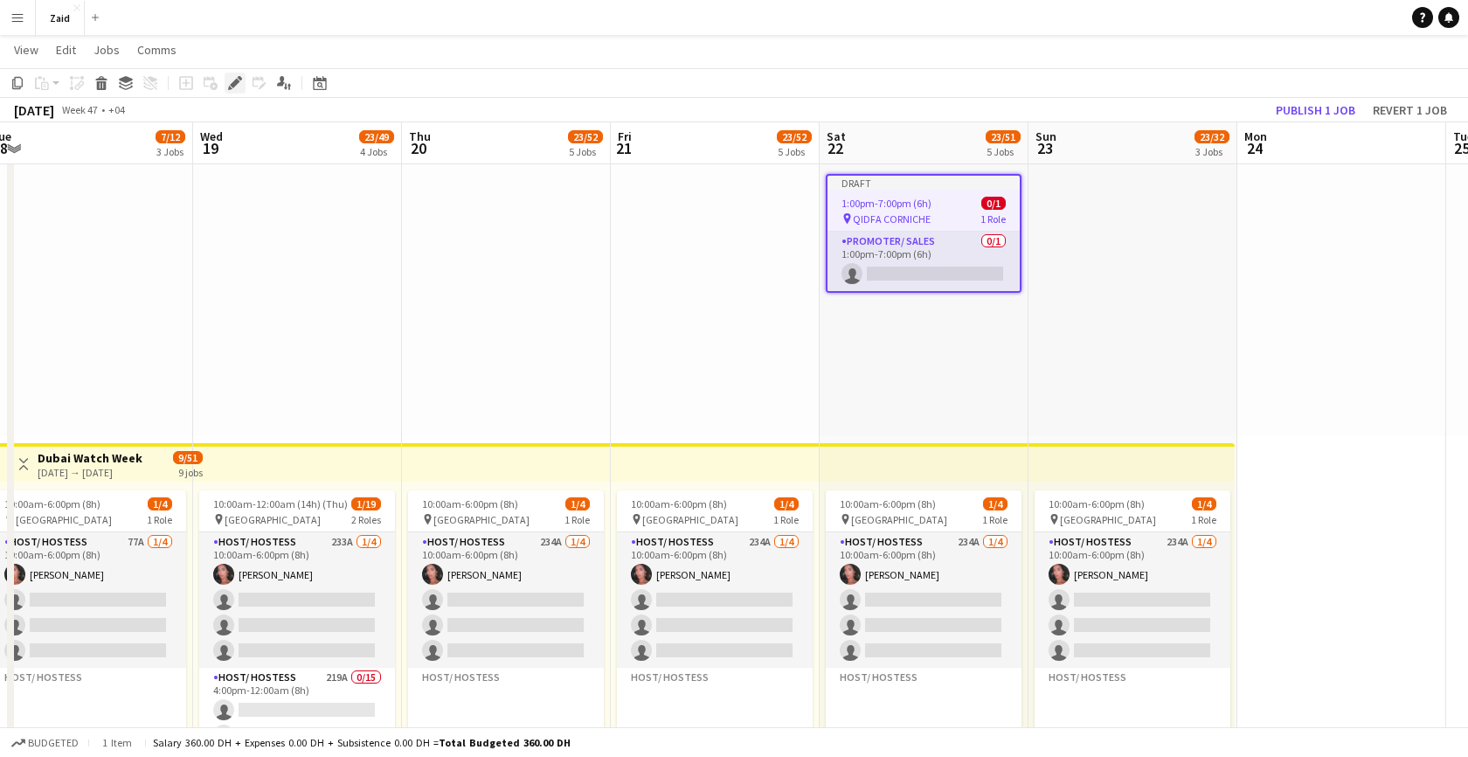
click at [230, 85] on icon at bounding box center [235, 84] width 10 height 10
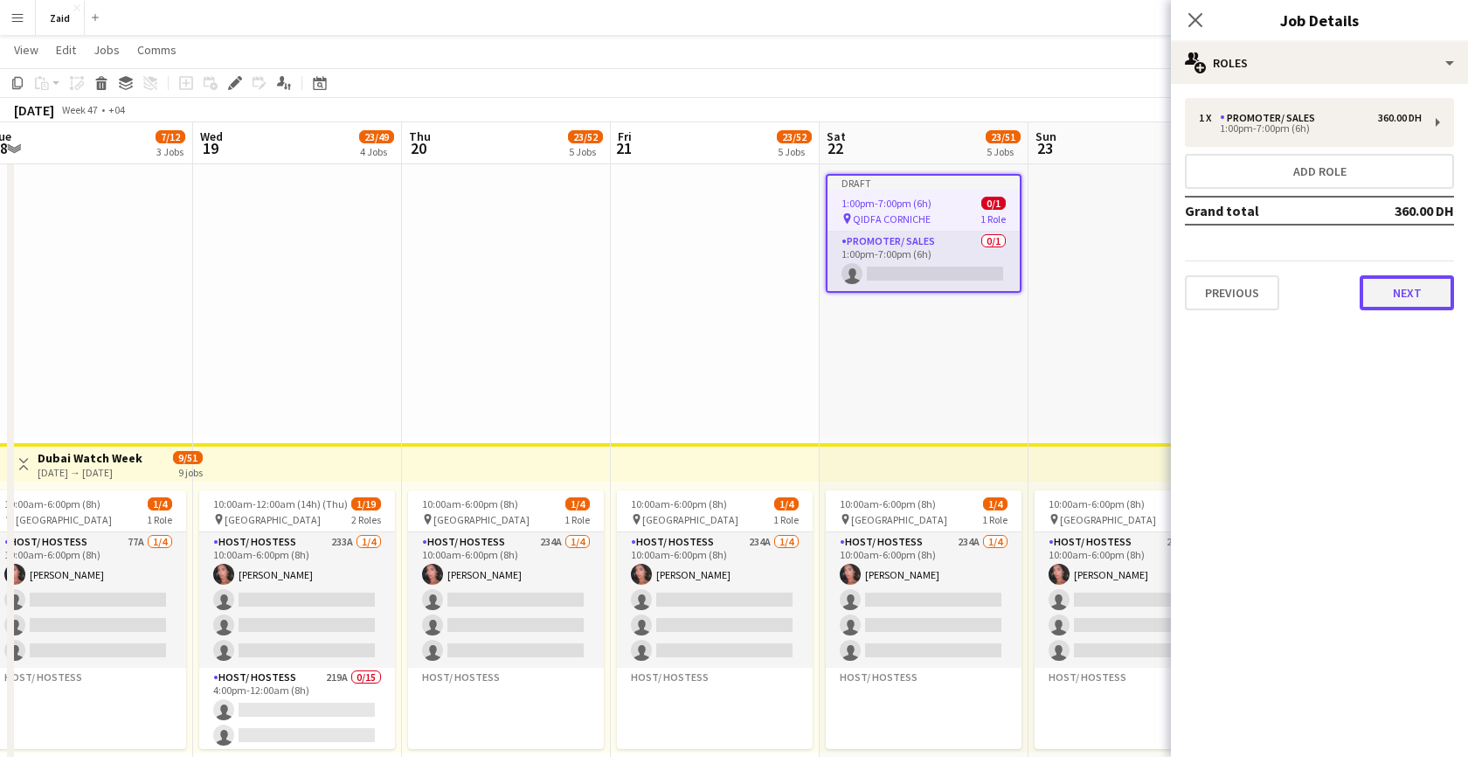
click at [1413, 285] on button "Next" at bounding box center [1406, 292] width 94 height 35
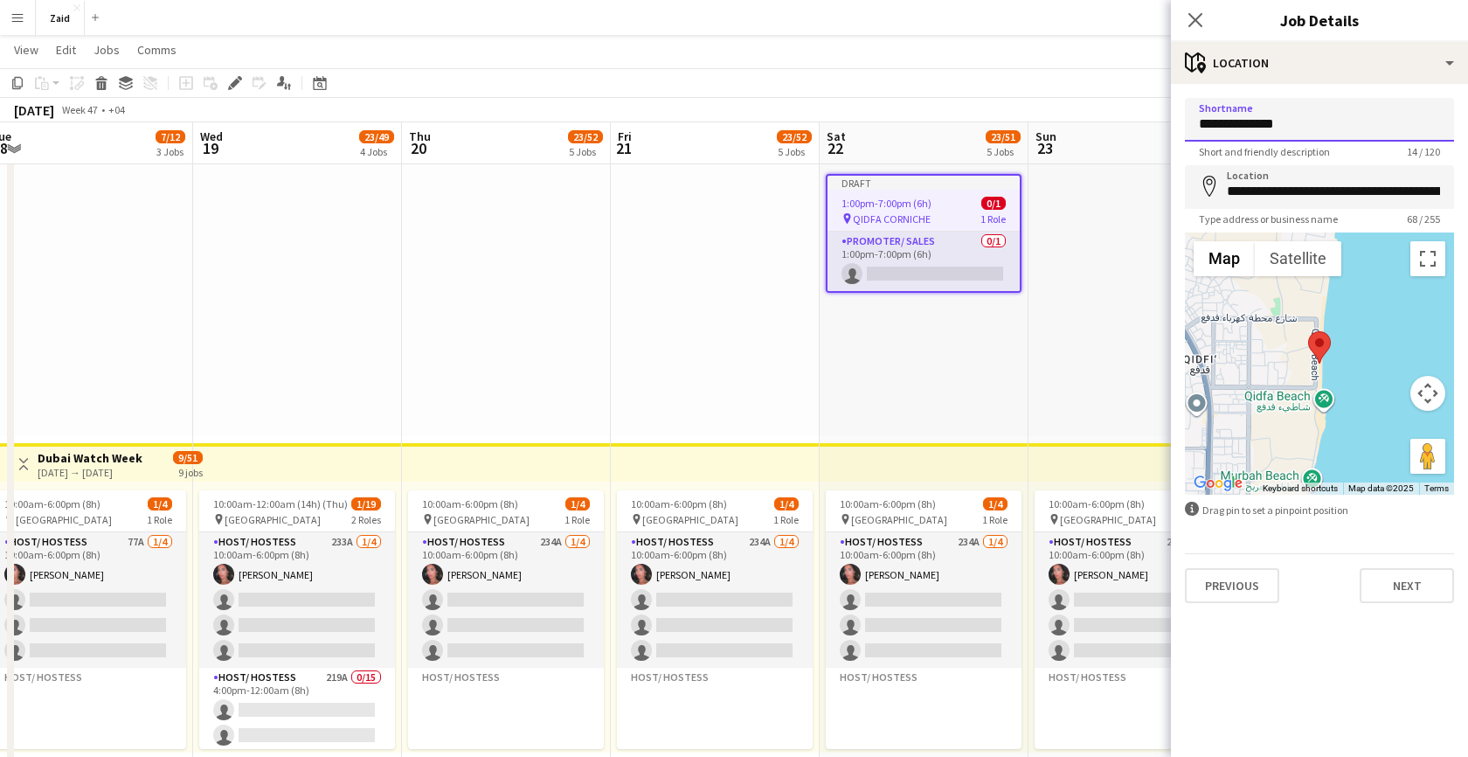
click at [1324, 127] on input "**********" at bounding box center [1319, 120] width 269 height 44
click at [1302, 198] on input "**********" at bounding box center [1319, 187] width 269 height 44
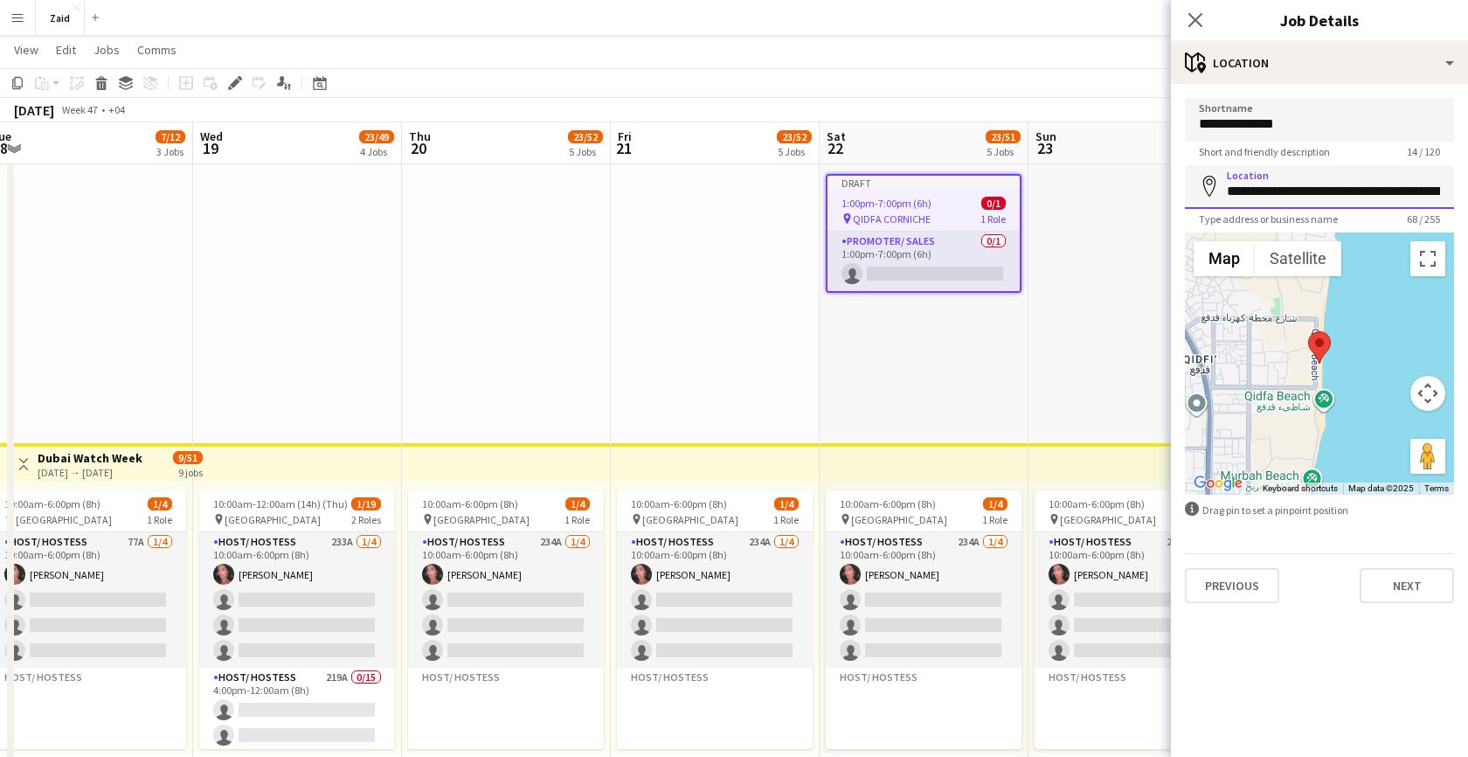
click at [1302, 198] on input "**********" at bounding box center [1319, 187] width 269 height 44
type input "**********"
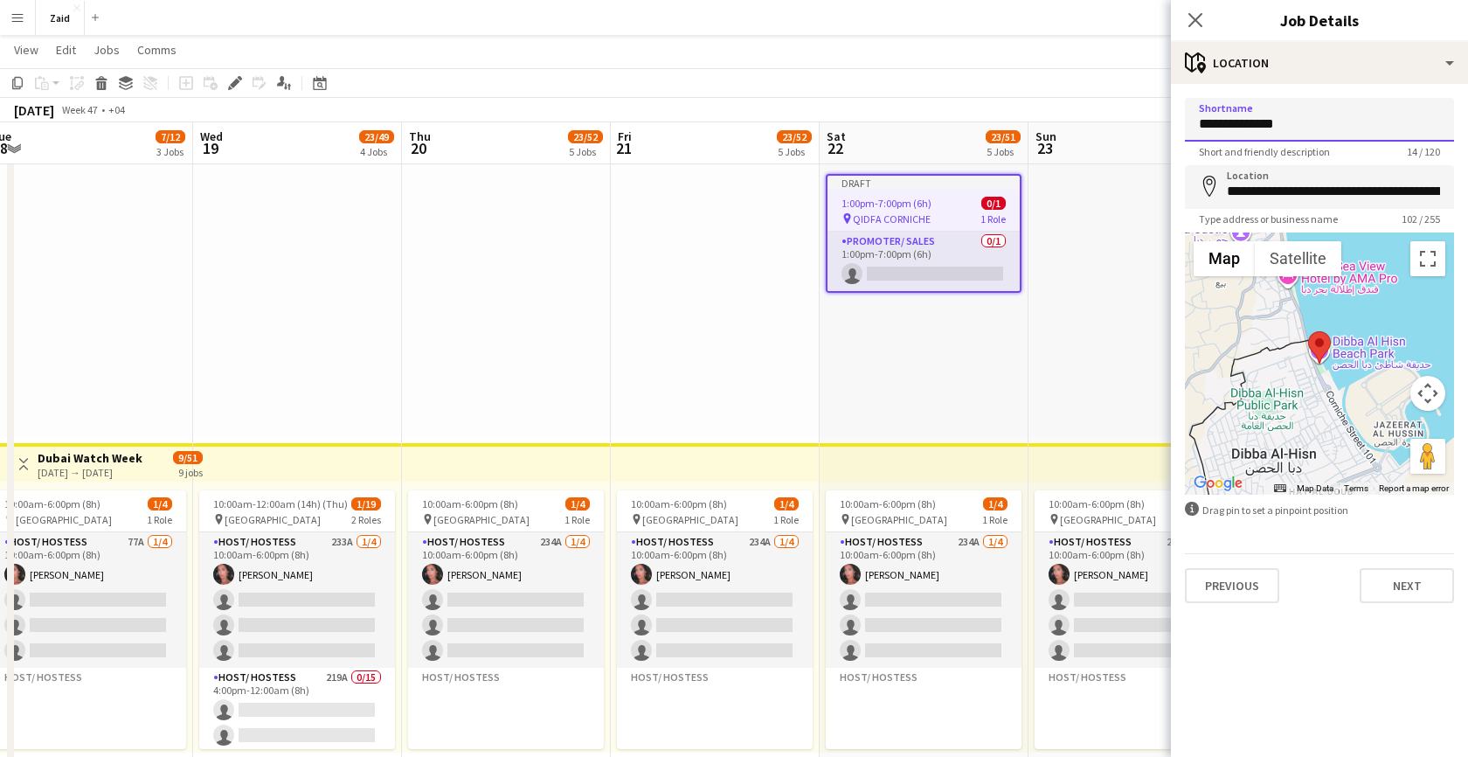
click at [1324, 126] on input "**********" at bounding box center [1319, 120] width 269 height 44
type input "*"
type input "**********"
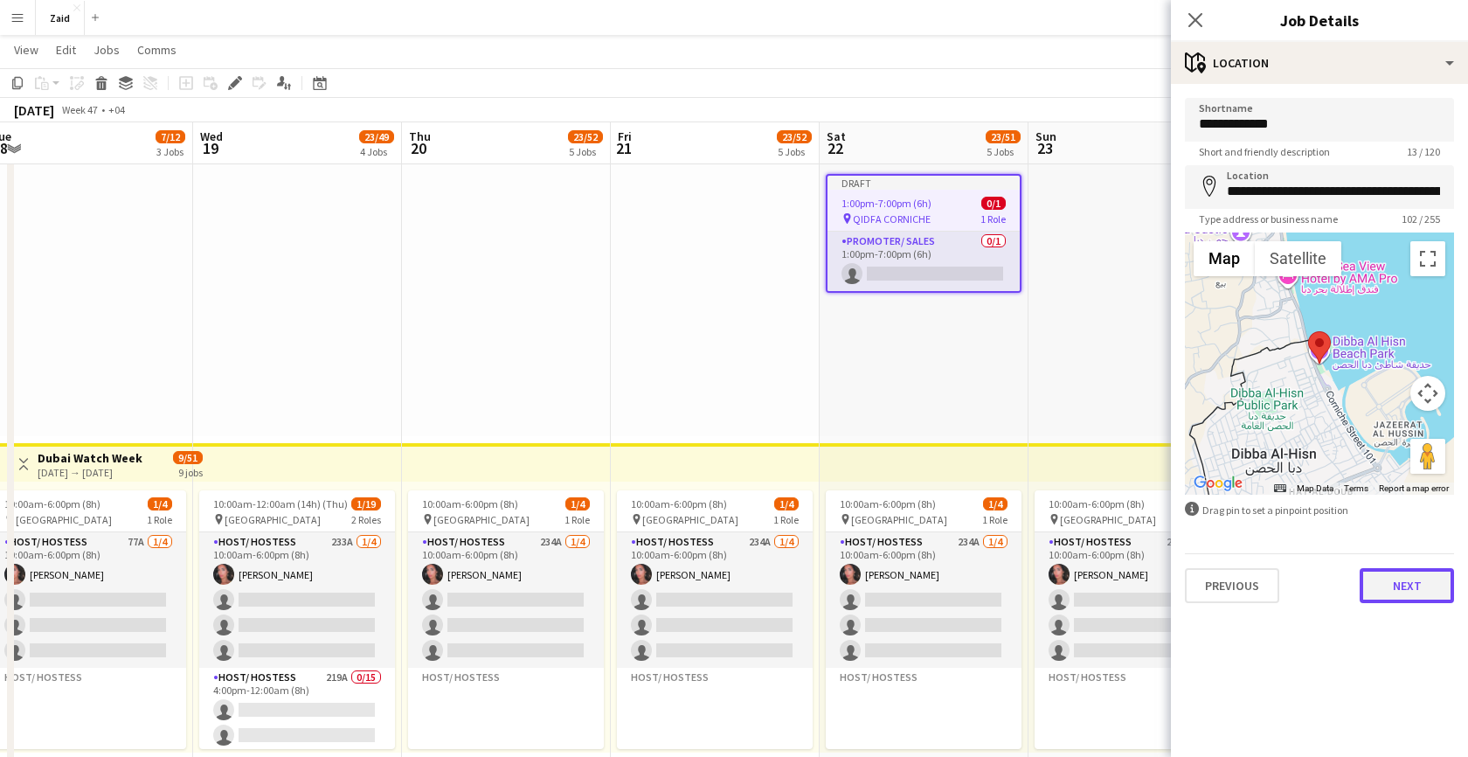
click at [1403, 584] on button "Next" at bounding box center [1406, 585] width 94 height 35
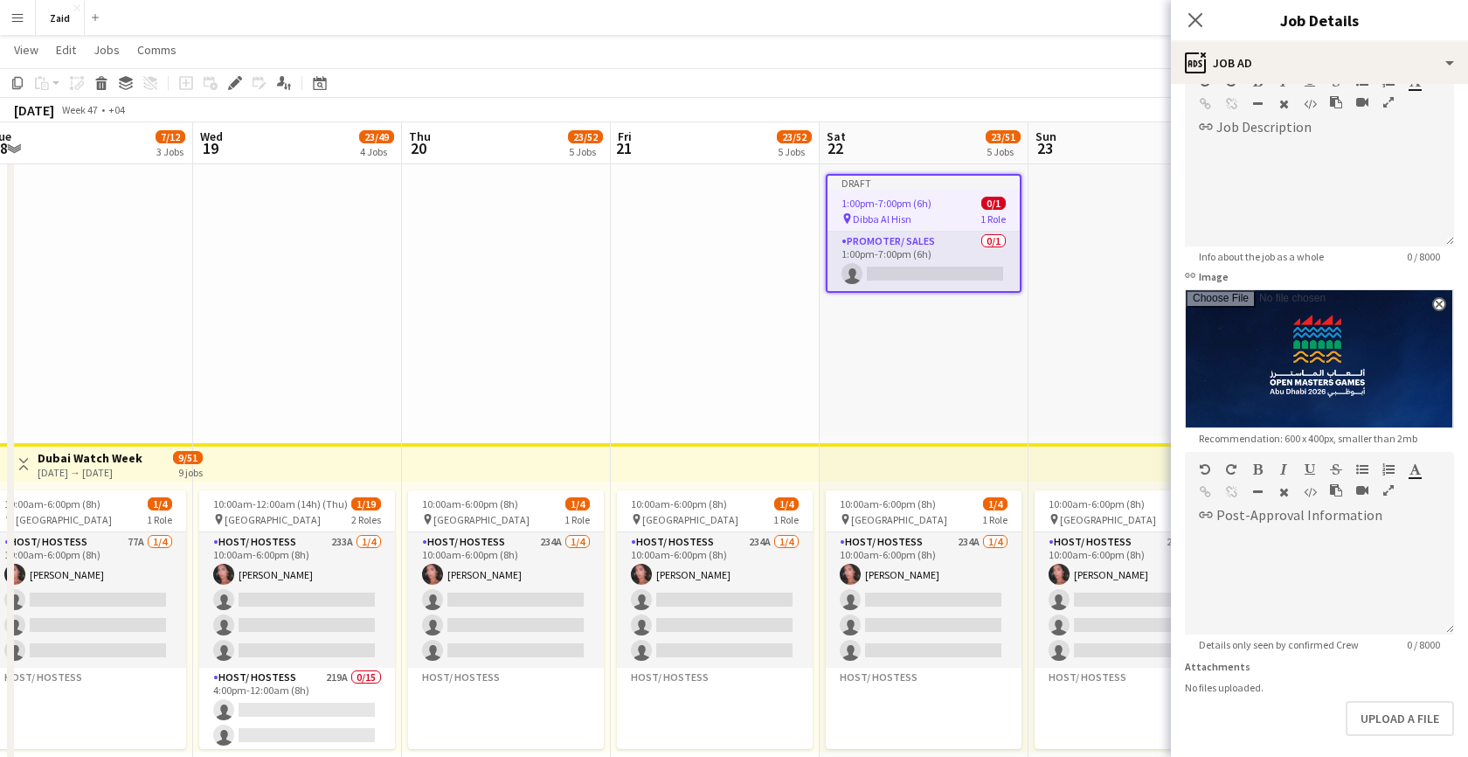
scroll to position [179, 0]
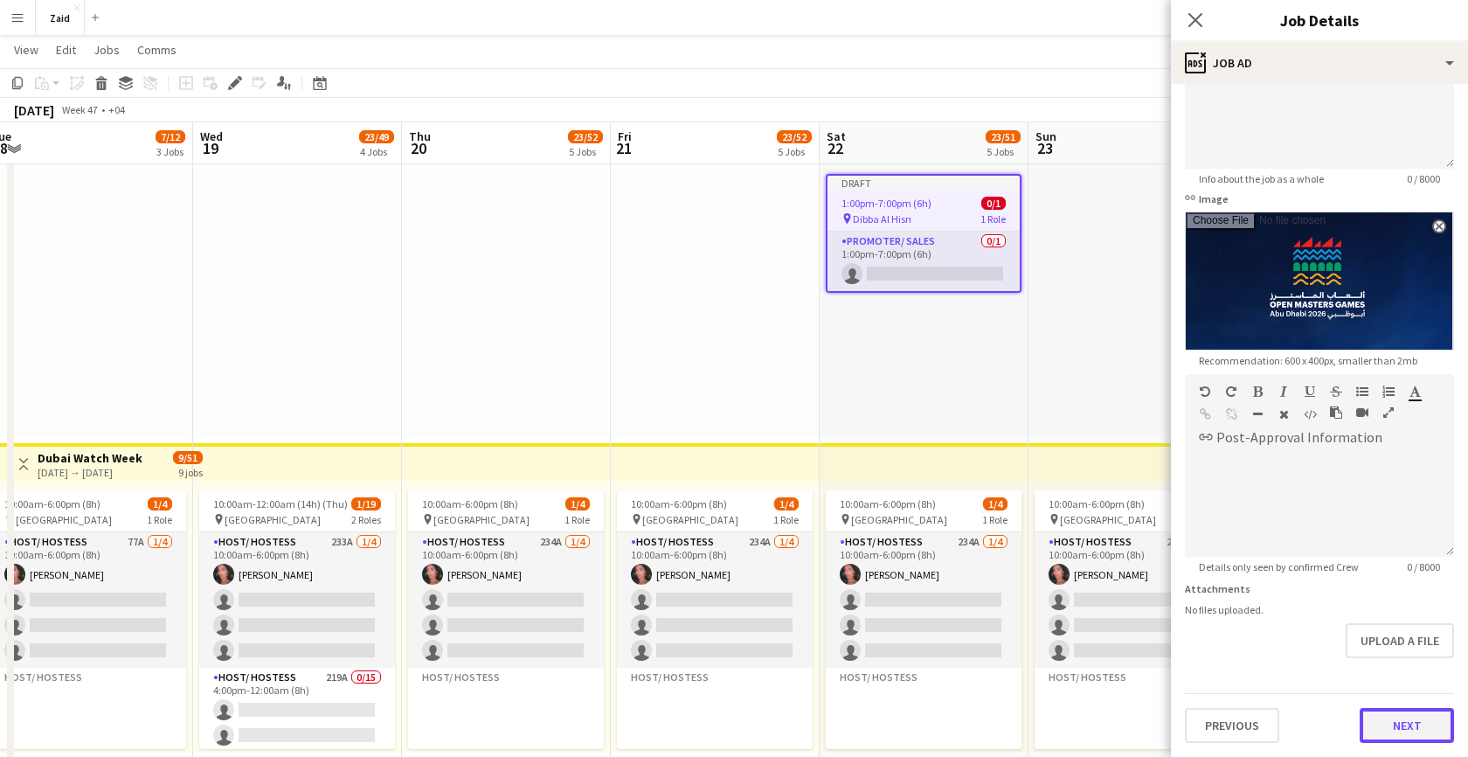
click at [1400, 729] on button "Next" at bounding box center [1406, 725] width 94 height 35
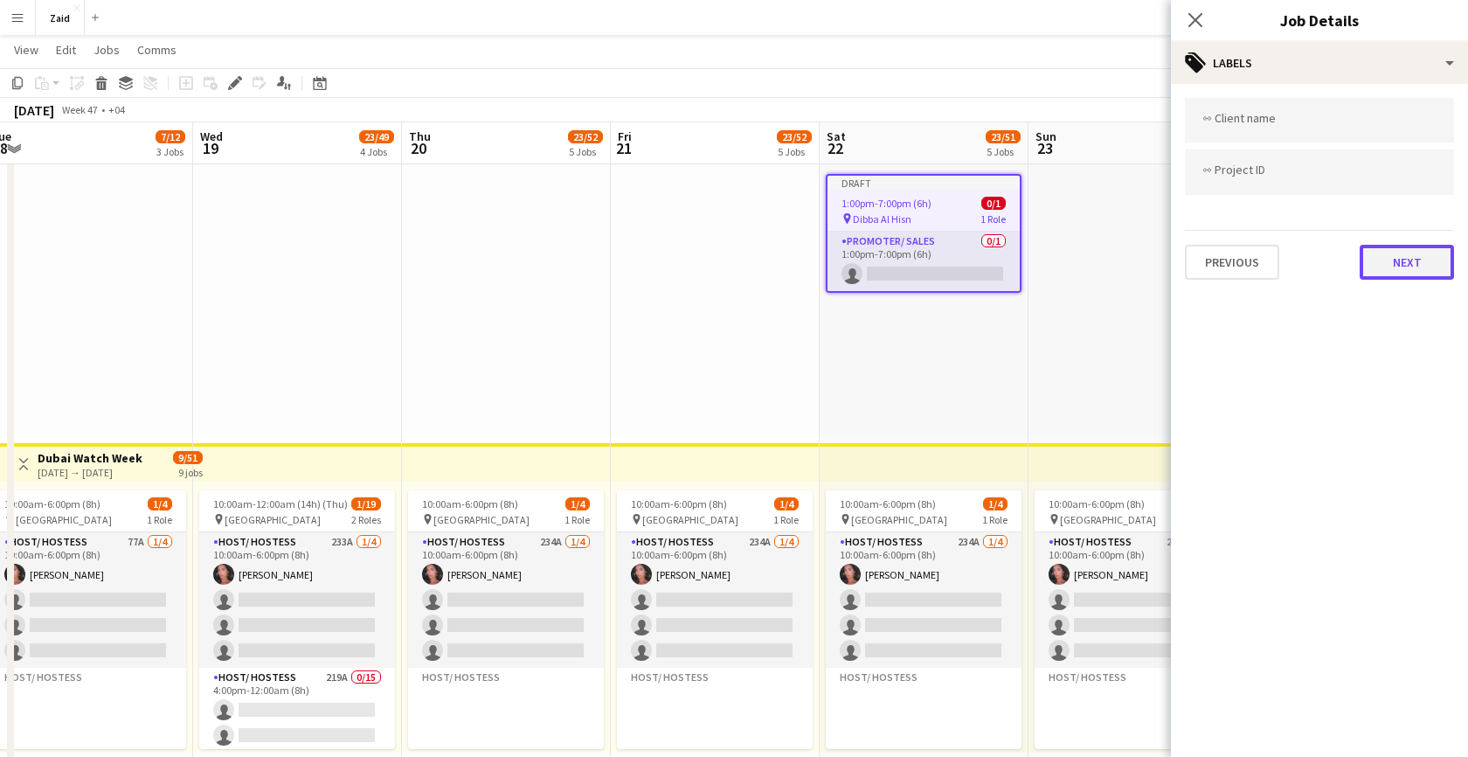
click at [1412, 247] on button "Next" at bounding box center [1406, 262] width 94 height 35
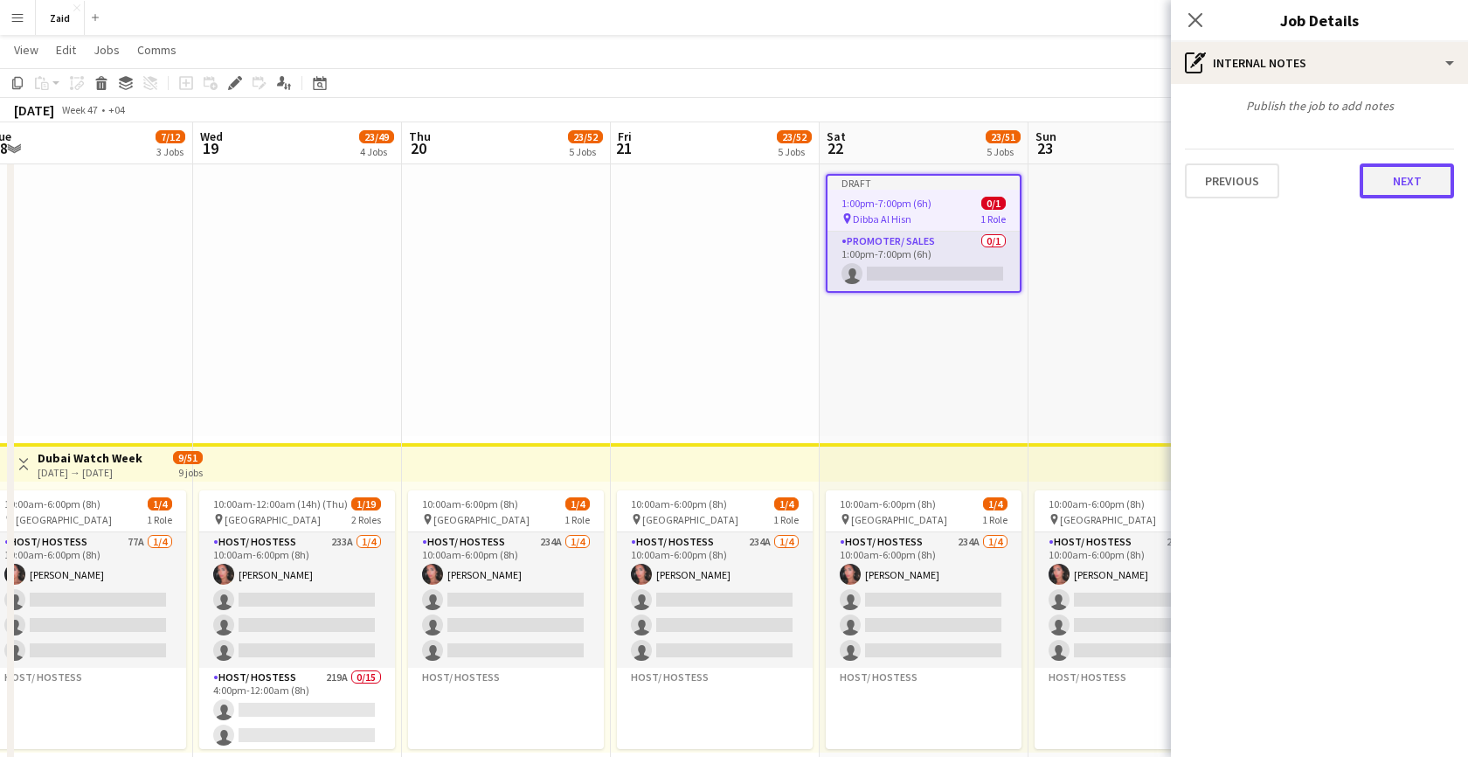
click at [1391, 185] on button "Next" at bounding box center [1406, 180] width 94 height 35
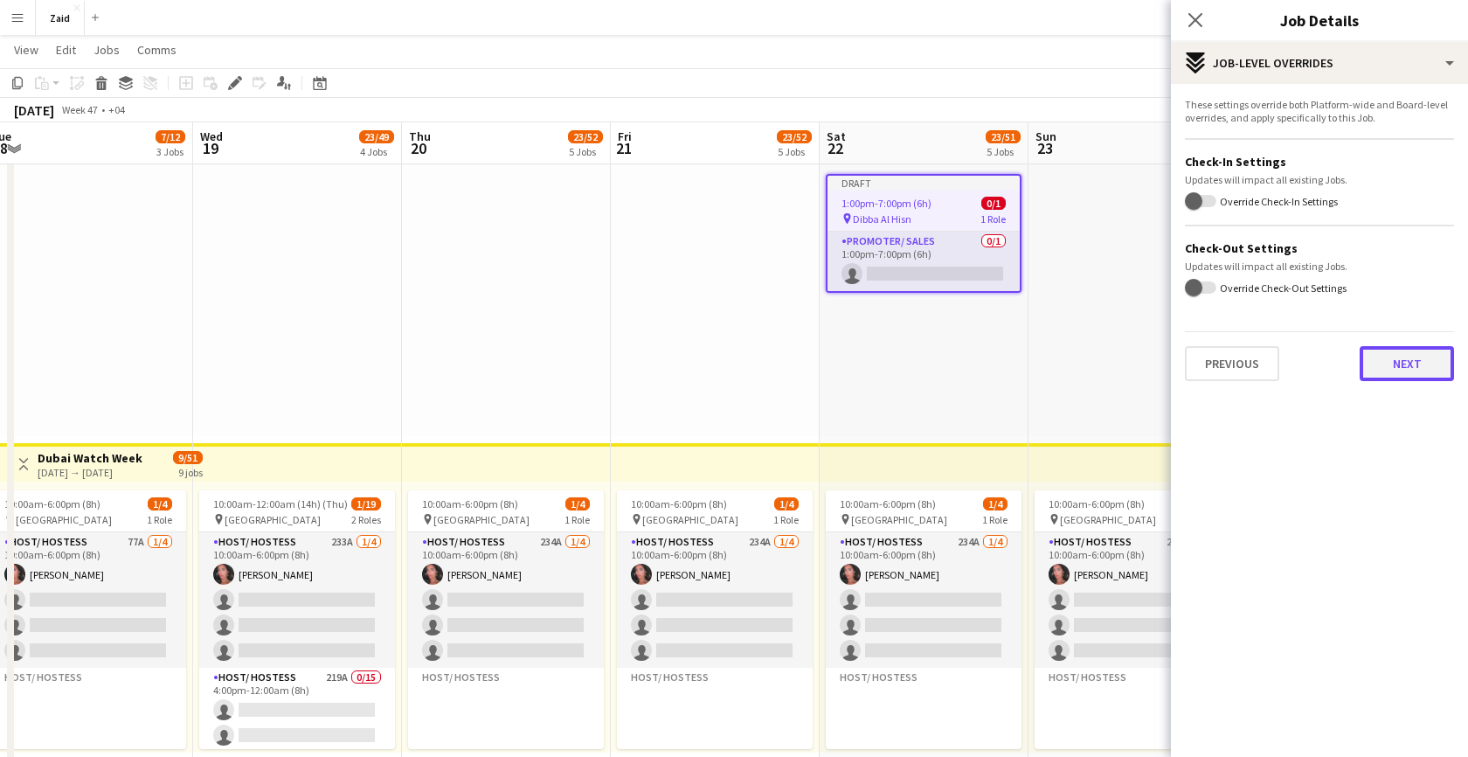
click at [1386, 360] on button "Next" at bounding box center [1406, 363] width 94 height 35
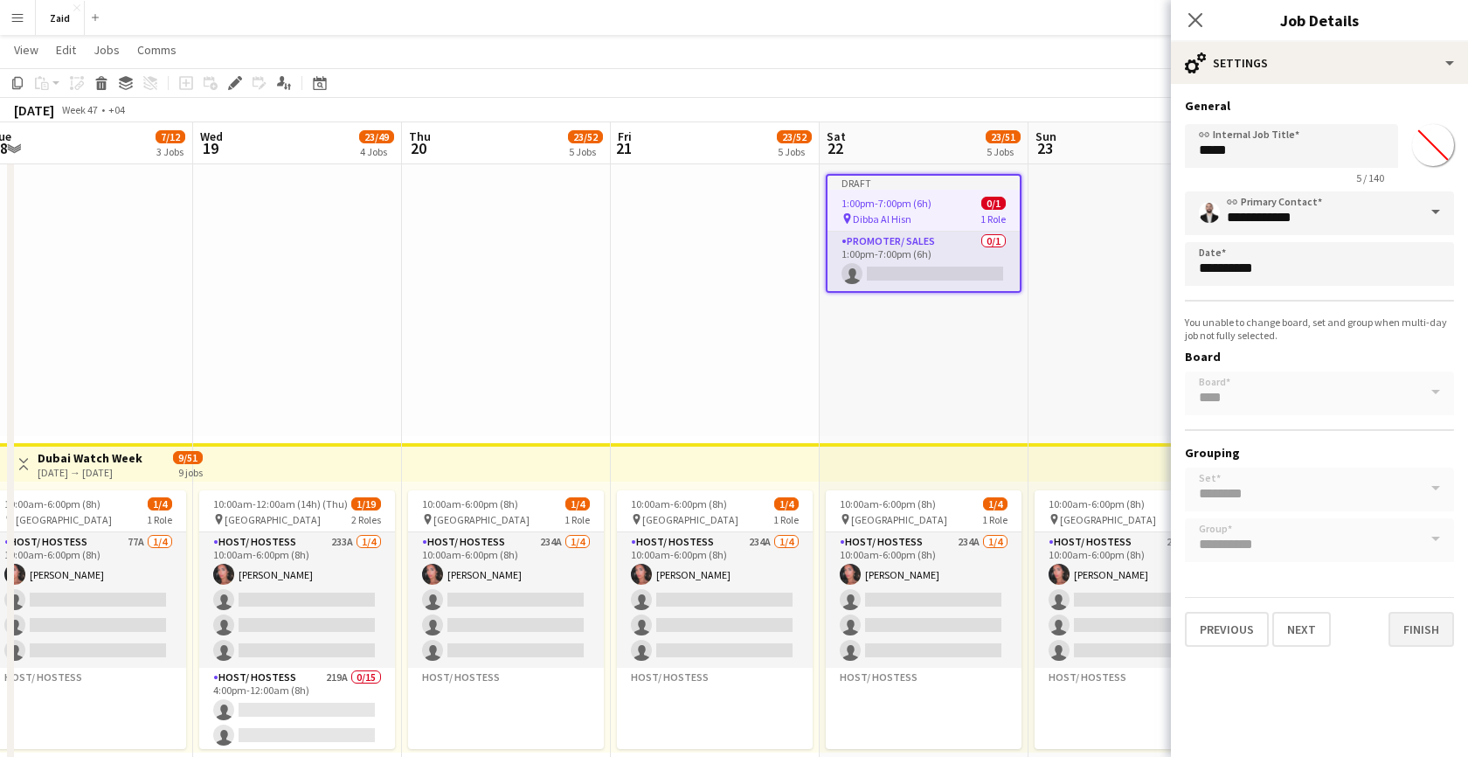
drag, startPoint x: 1419, startPoint y: 651, endPoint x: 1419, endPoint y: 640, distance: 10.5
click at [1419, 650] on div "**********" at bounding box center [1319, 372] width 297 height 577
click at [1419, 639] on button "Finish" at bounding box center [1421, 629] width 66 height 35
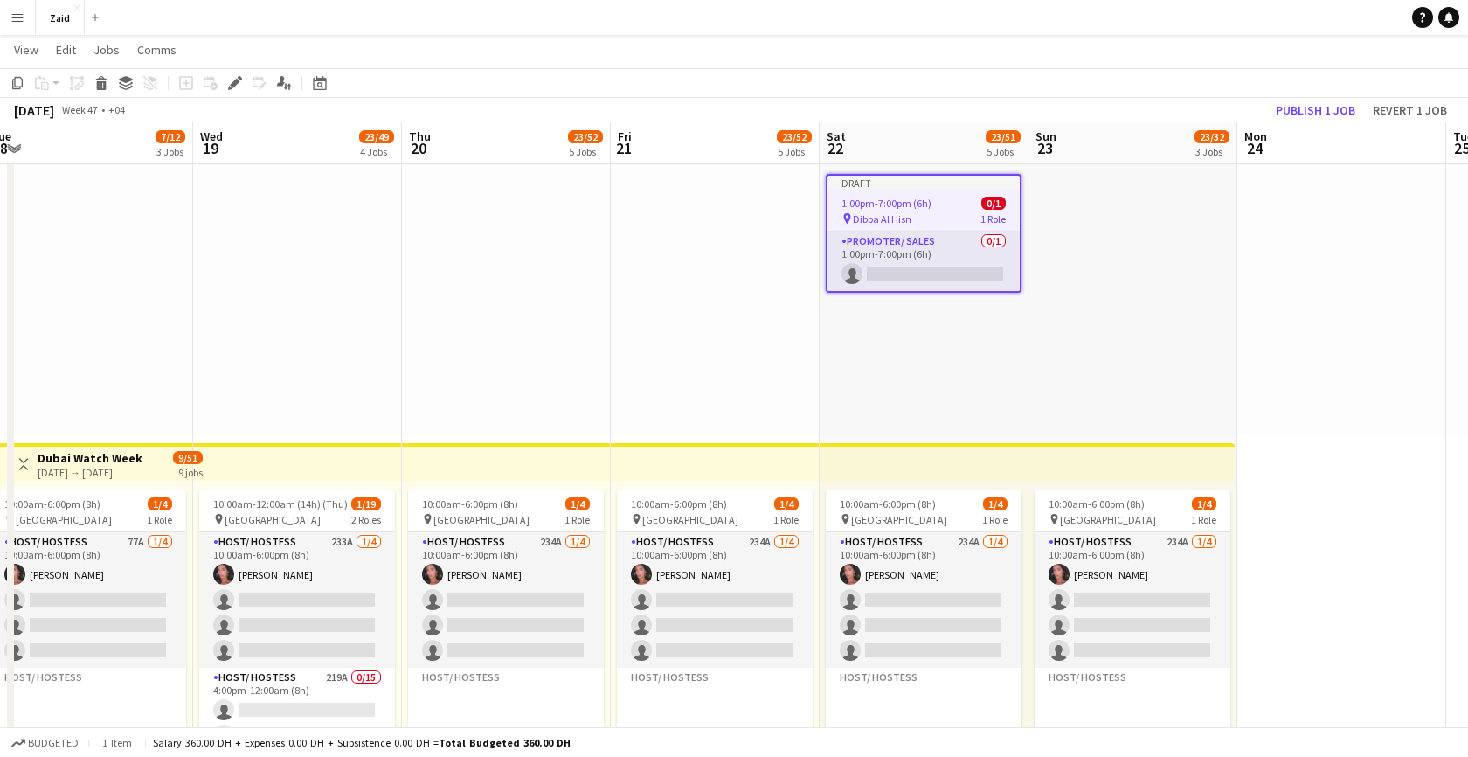
click at [1193, 339] on div at bounding box center [1132, 300] width 209 height 271
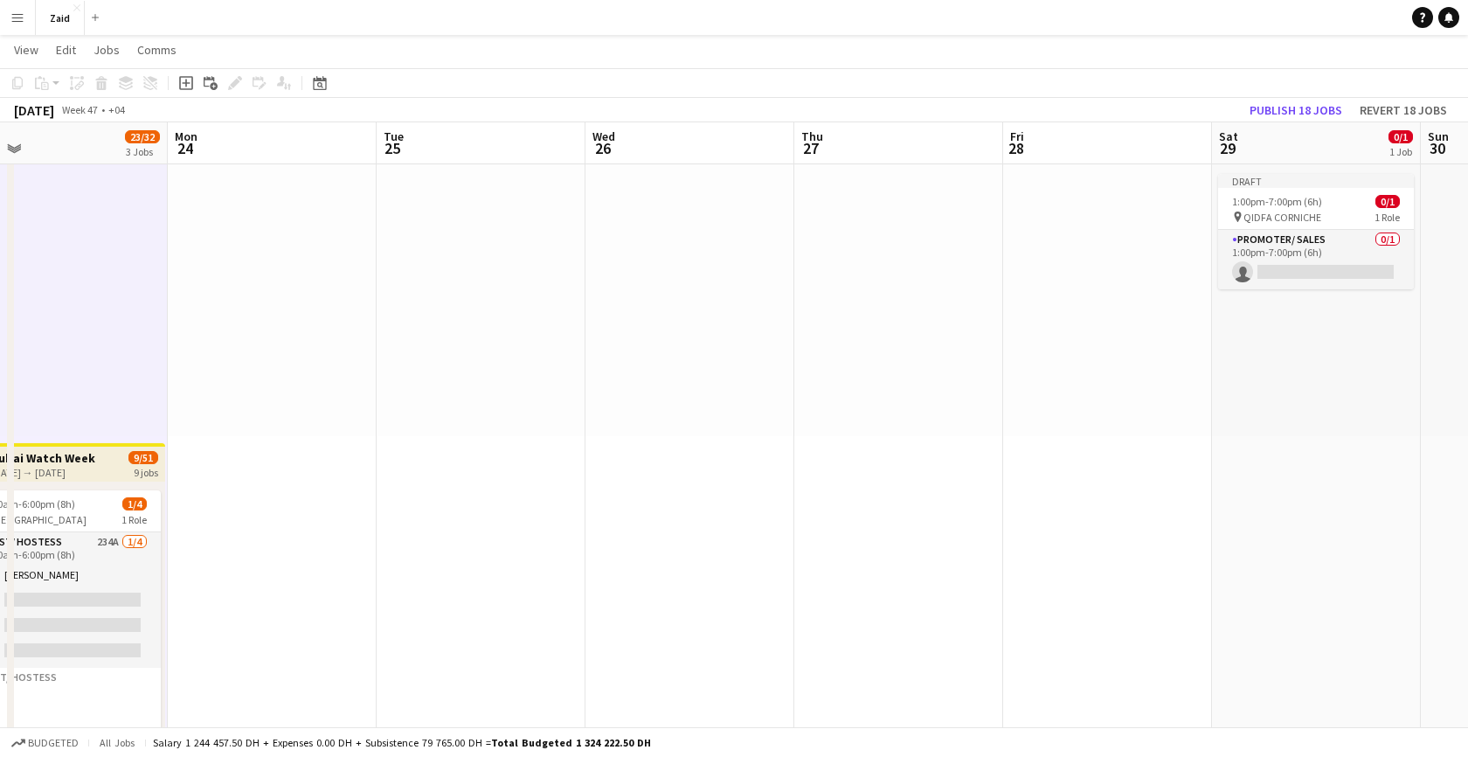
scroll to position [0, 724]
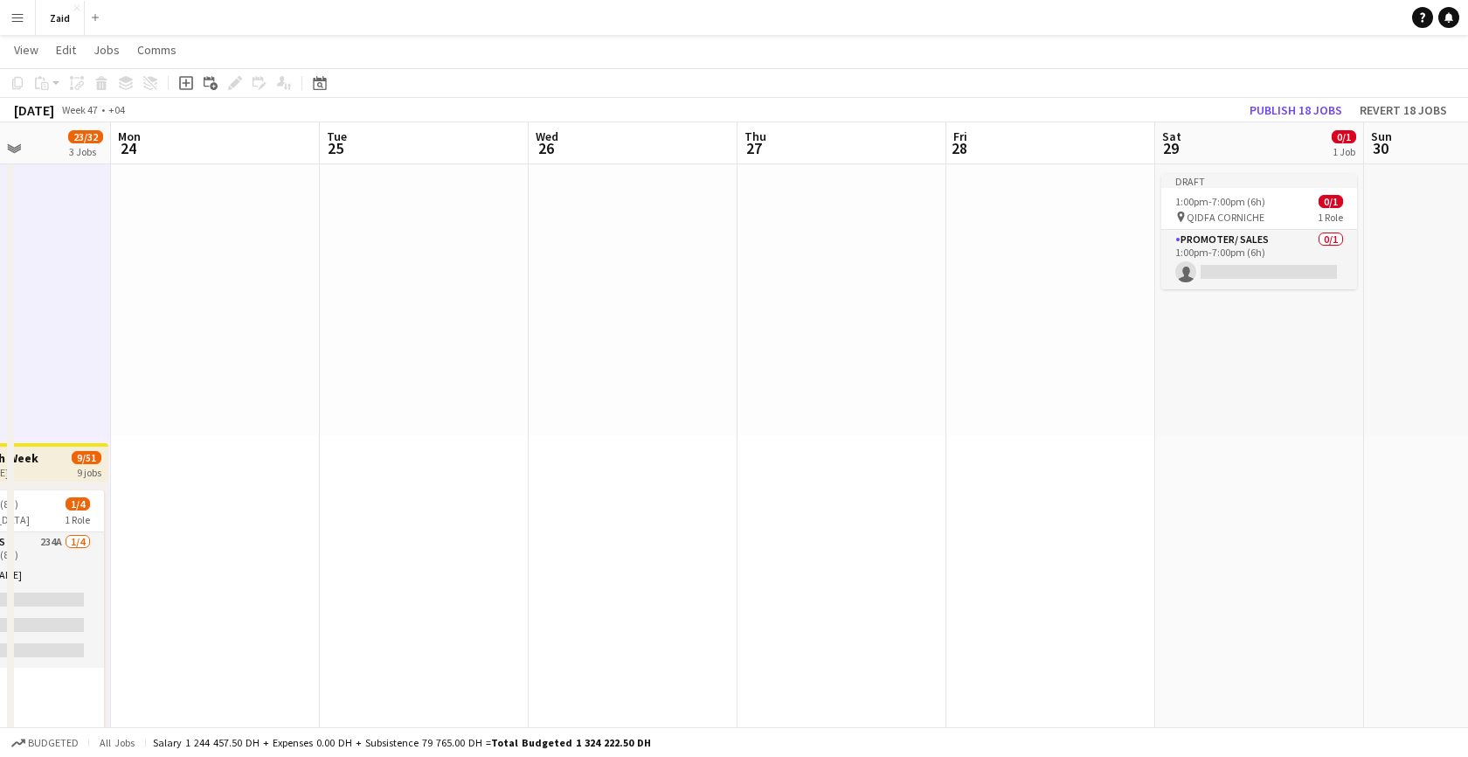
click at [1221, 339] on div "Draft 1:00pm-7:00pm (6h) 0/1 pin QIDFA CORNICHE 1 Role Promoter/ Sales 0/1 1:00…" at bounding box center [1259, 300] width 209 height 271
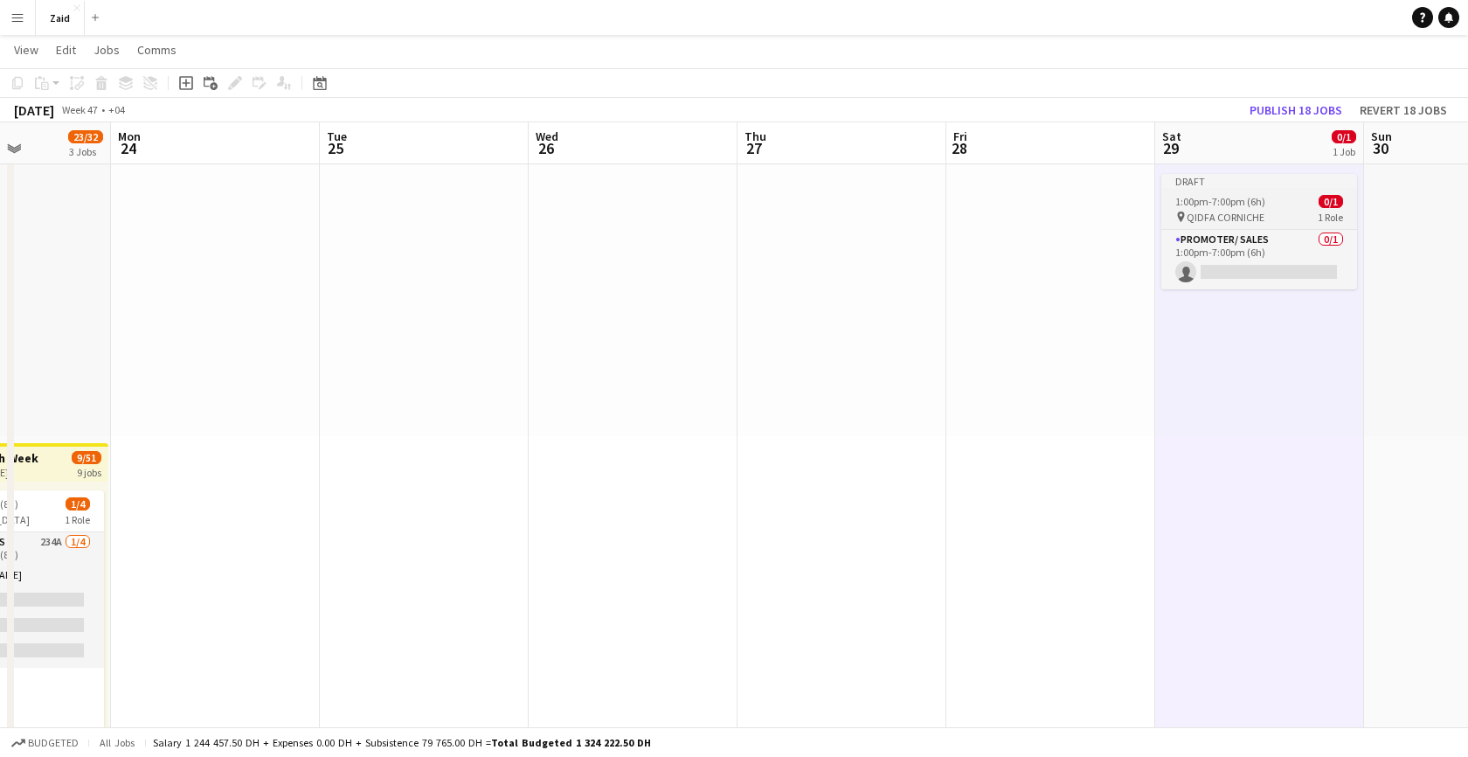
click at [1216, 212] on span "QIDFA CORNICHE" at bounding box center [1225, 217] width 78 height 13
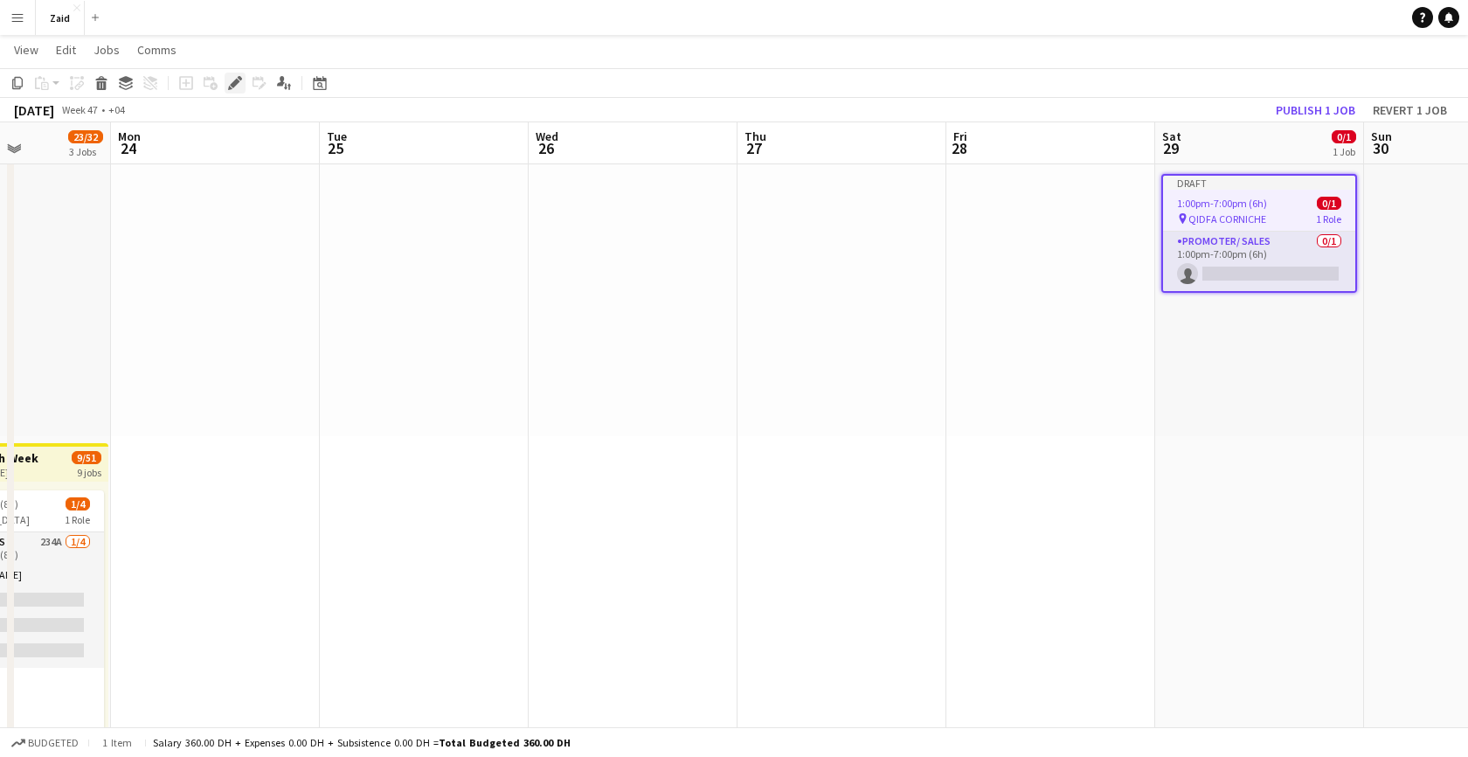
click at [232, 86] on icon at bounding box center [235, 84] width 10 height 10
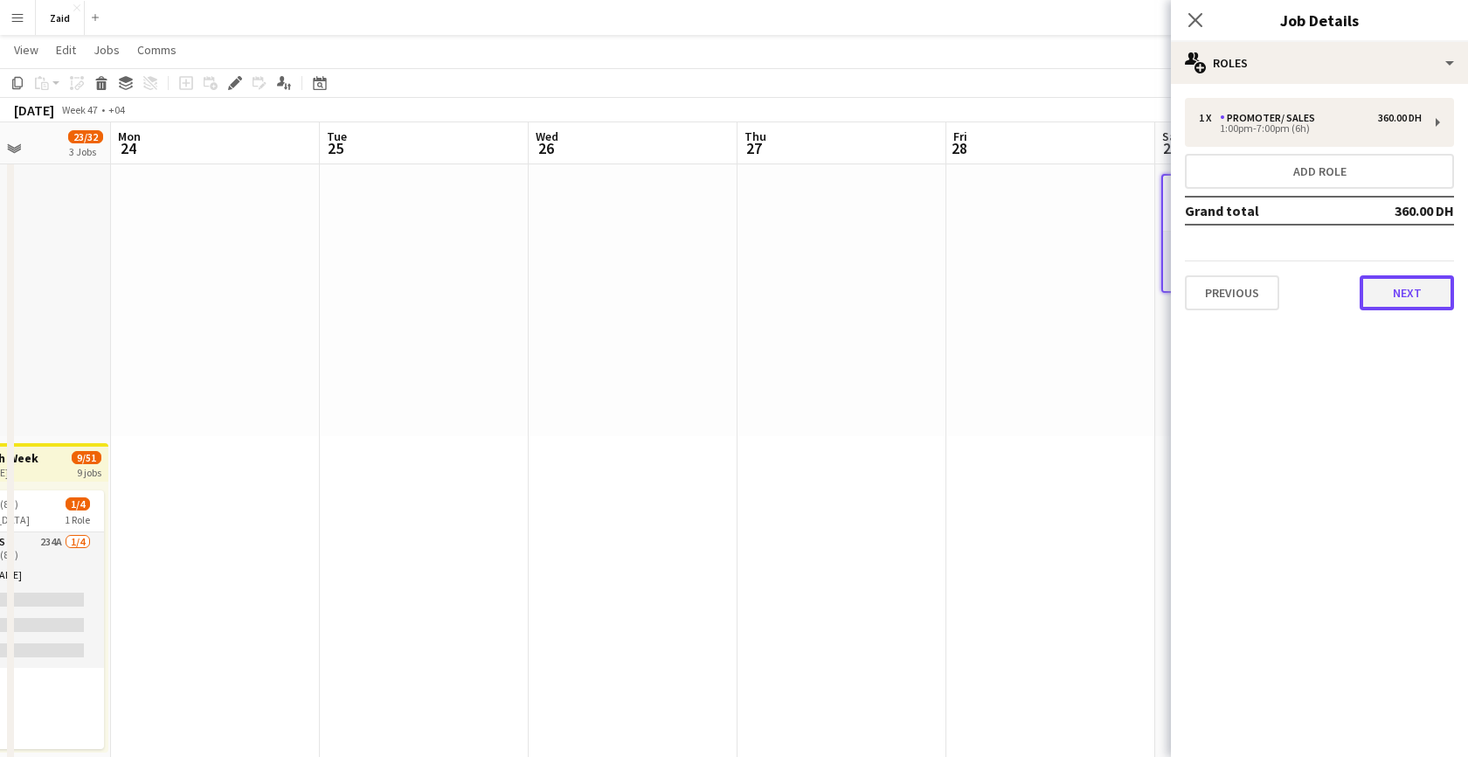
click at [1361, 287] on button "Next" at bounding box center [1406, 292] width 94 height 35
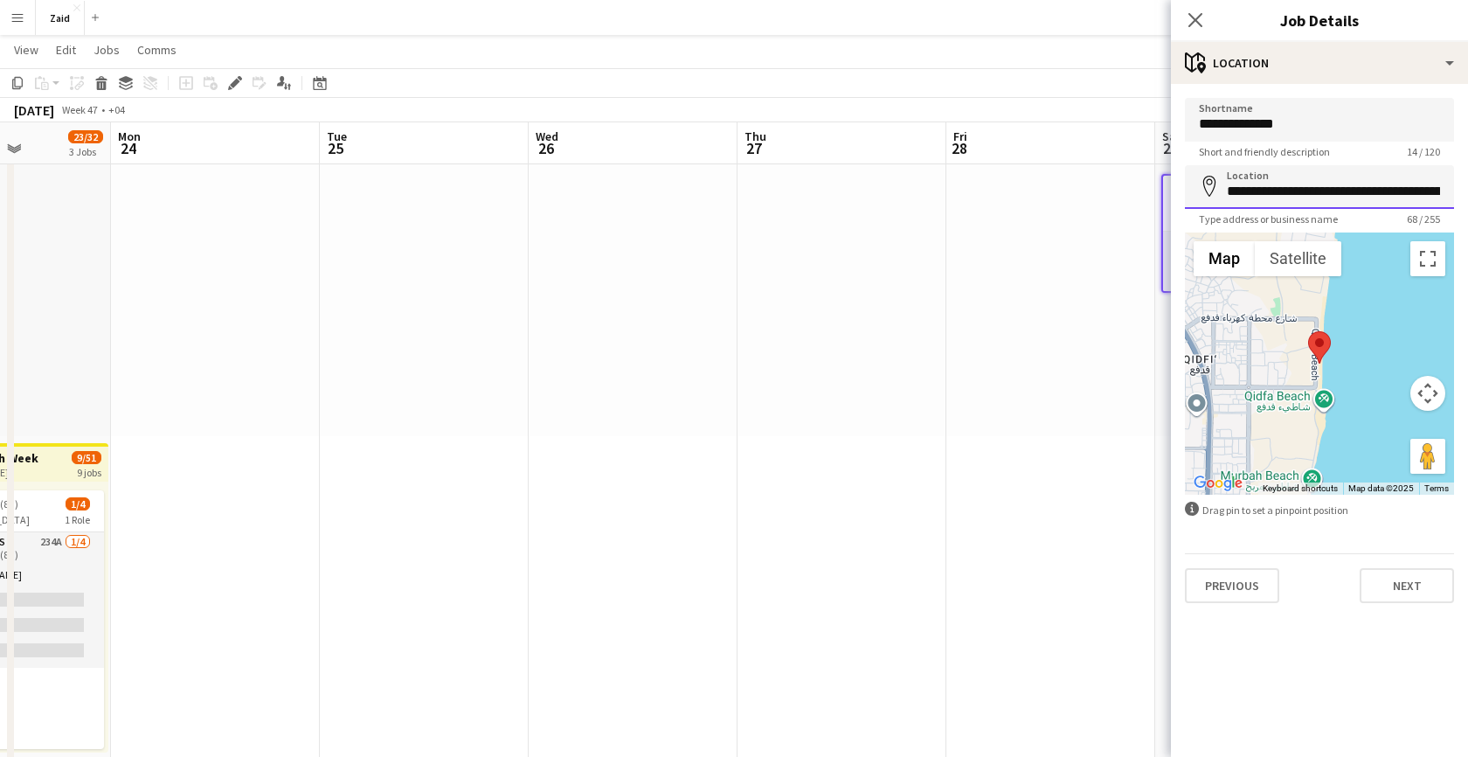
click at [1392, 189] on input "**********" at bounding box center [1319, 187] width 269 height 44
type input "**********"
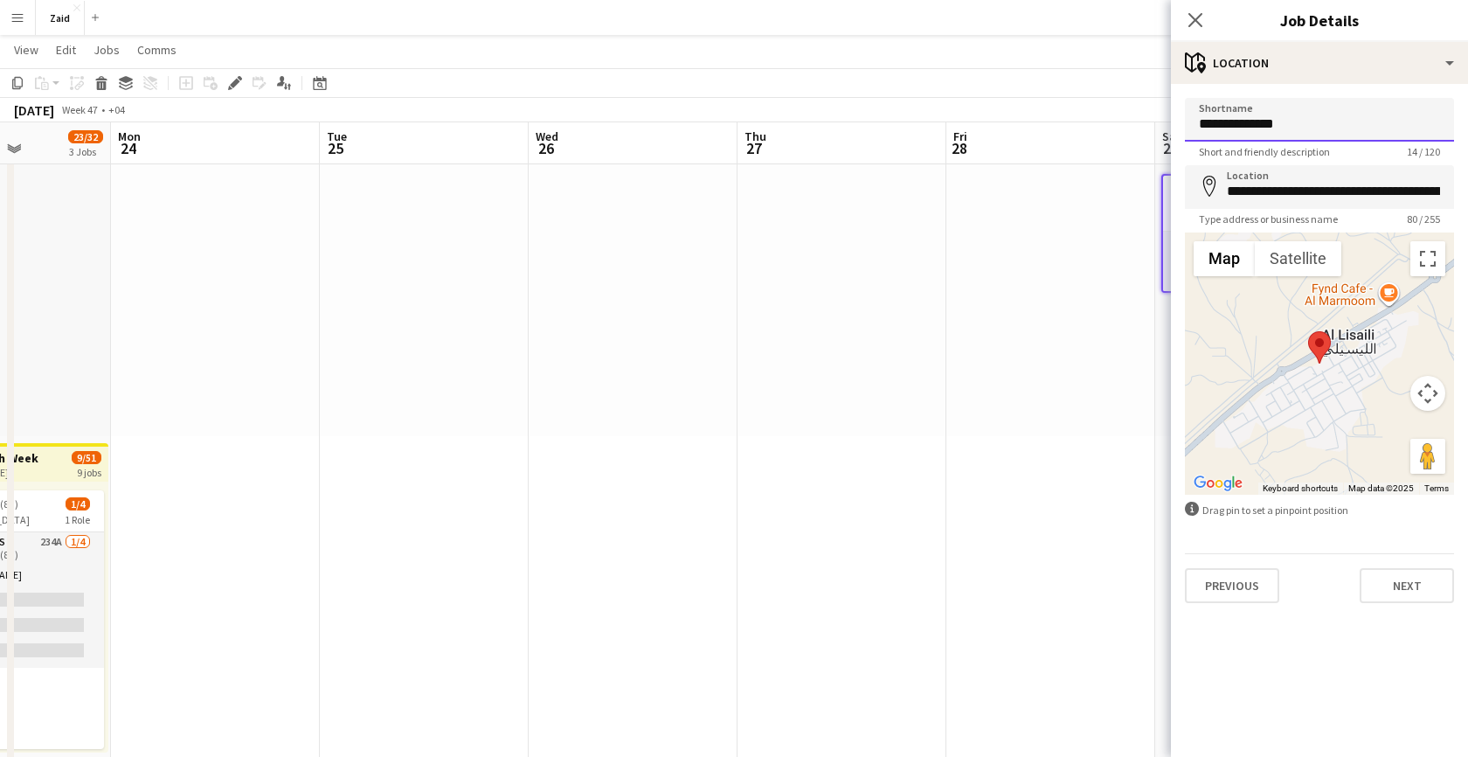
click at [1231, 123] on input "**********" at bounding box center [1319, 120] width 269 height 44
type input "**********"
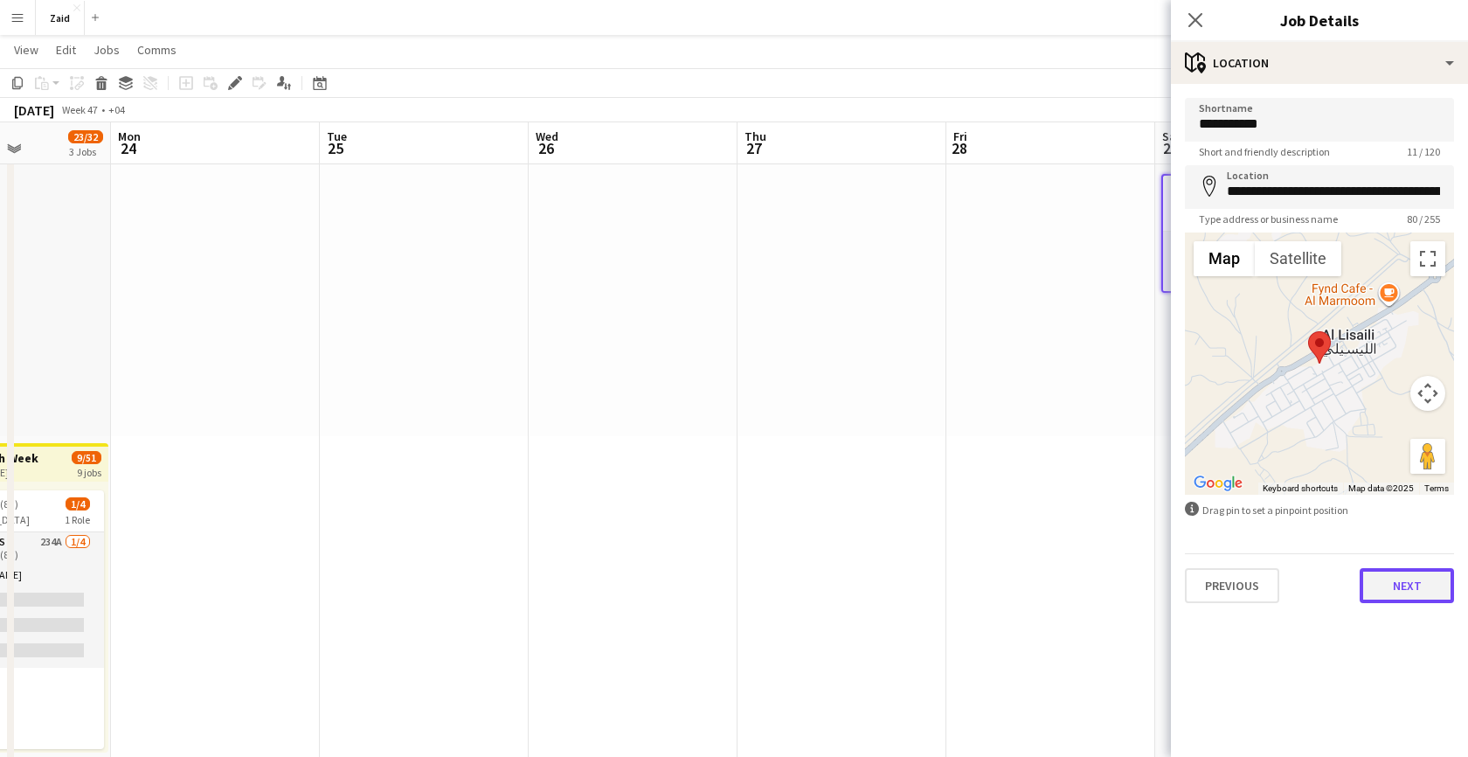
click at [1397, 590] on button "Next" at bounding box center [1406, 585] width 94 height 35
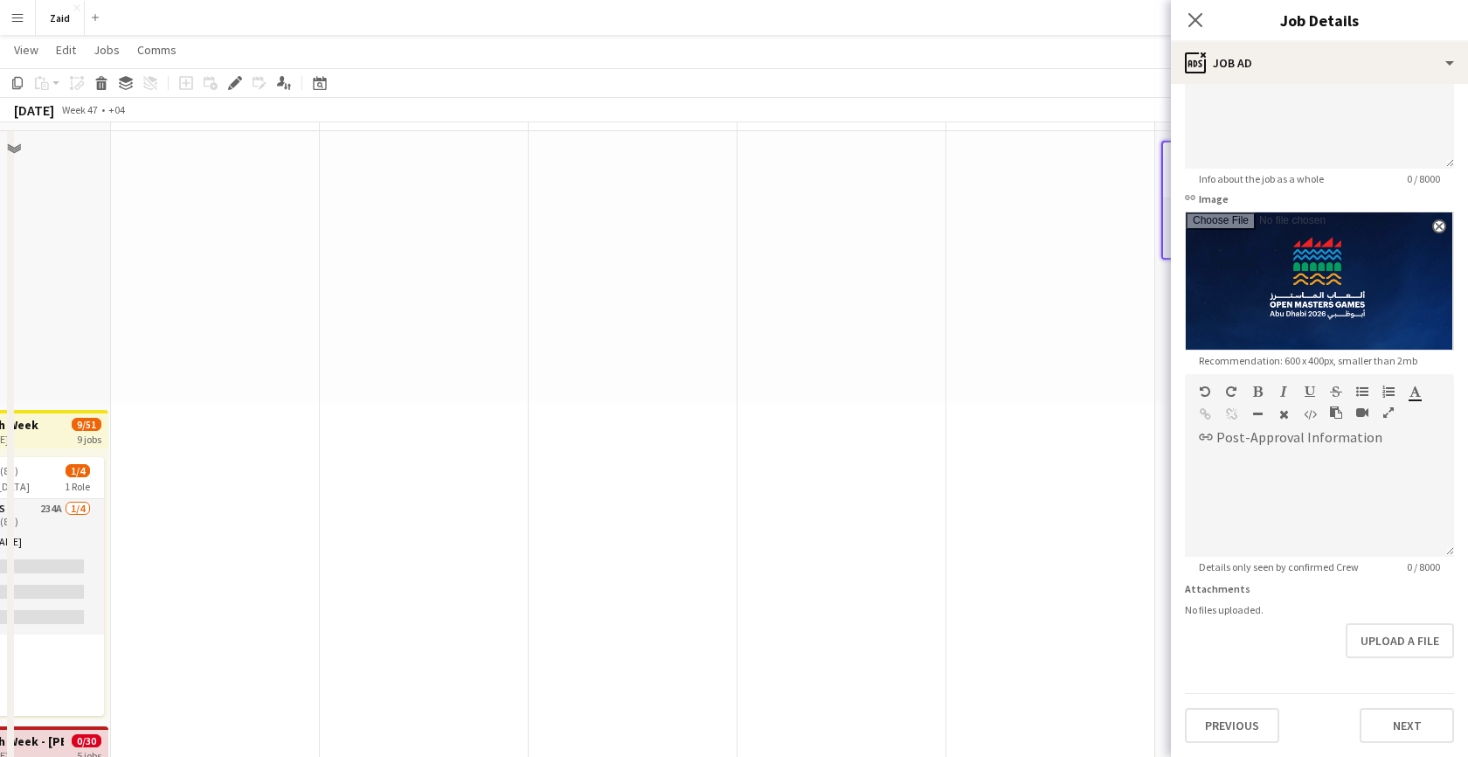
scroll to position [113, 0]
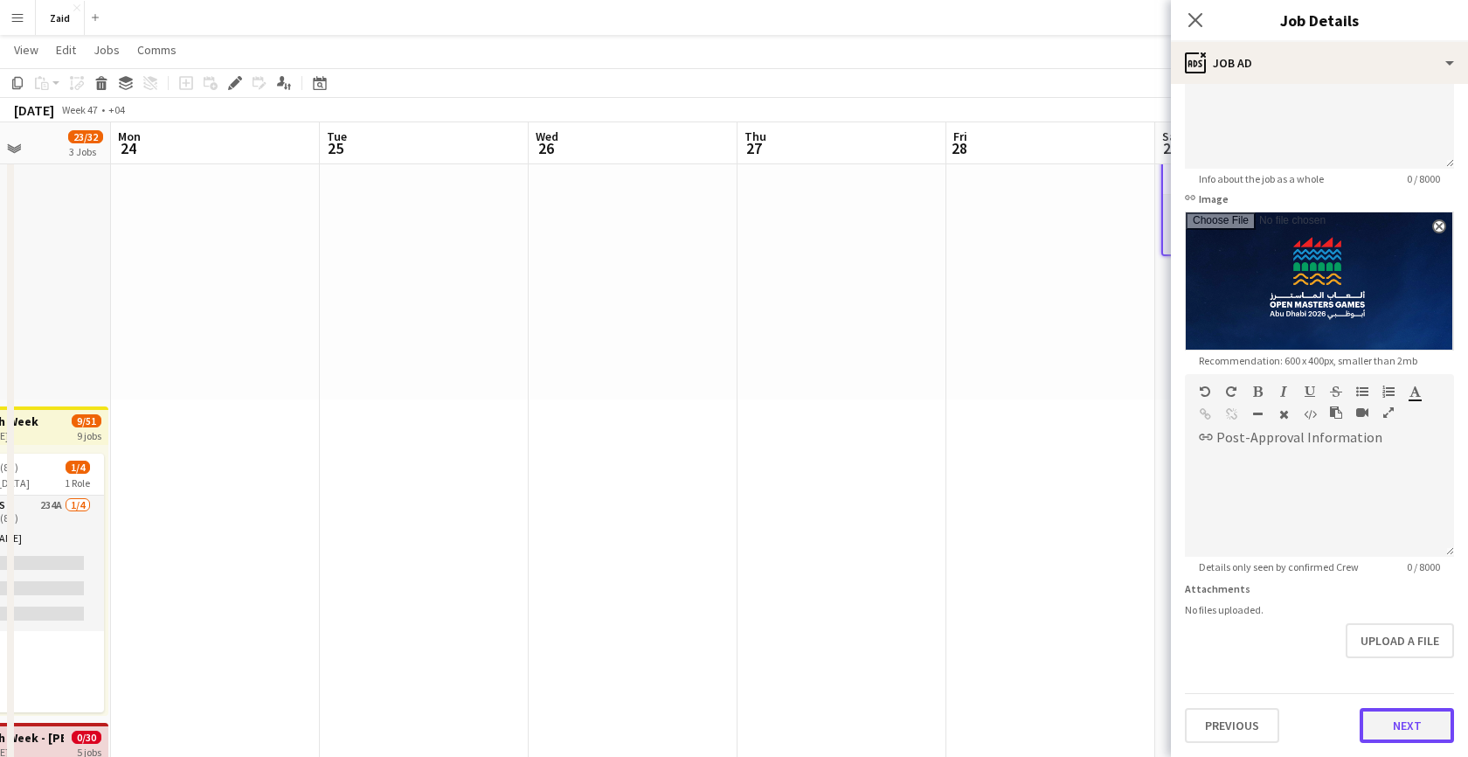
click at [1384, 728] on button "Next" at bounding box center [1406, 725] width 94 height 35
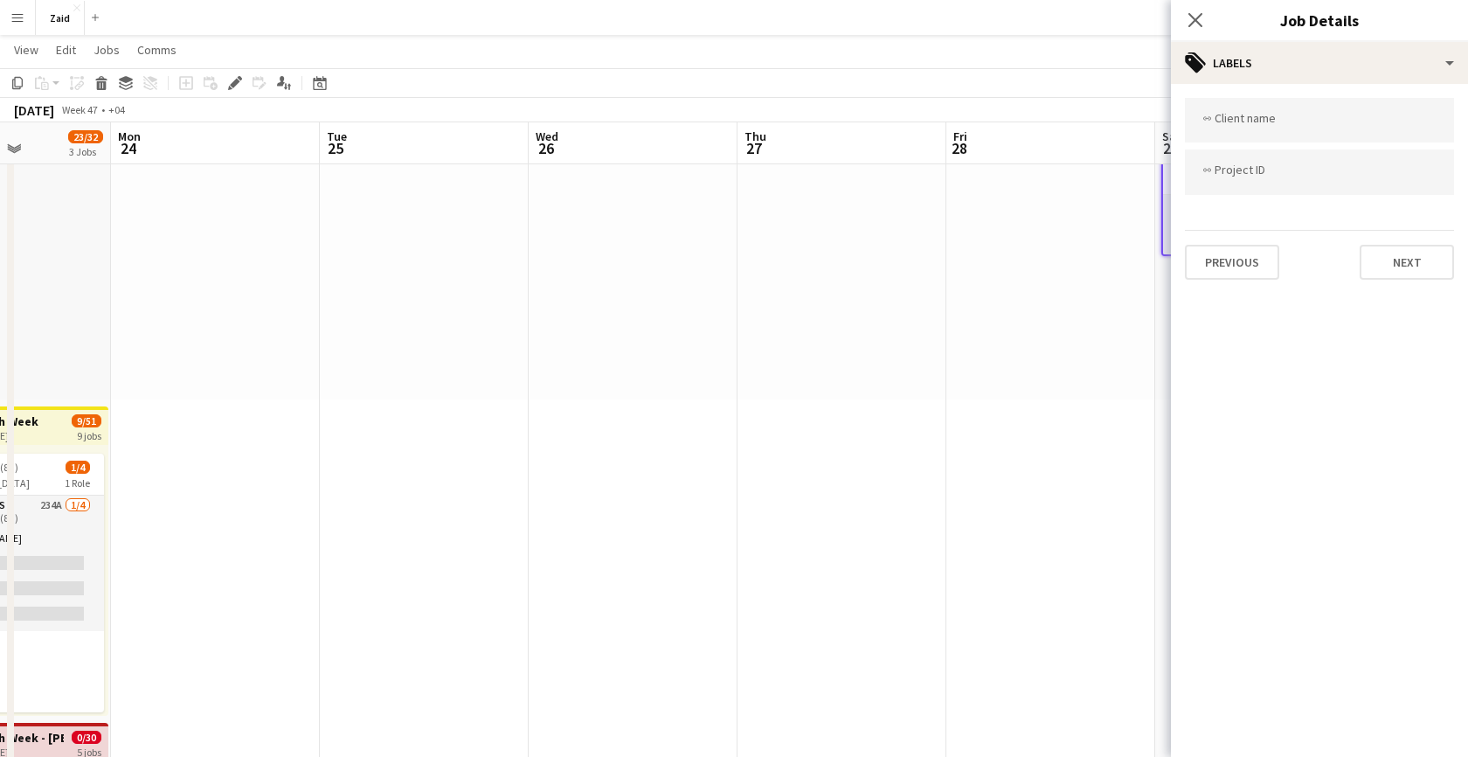
scroll to position [0, 0]
click at [1394, 273] on button "Next" at bounding box center [1406, 262] width 94 height 35
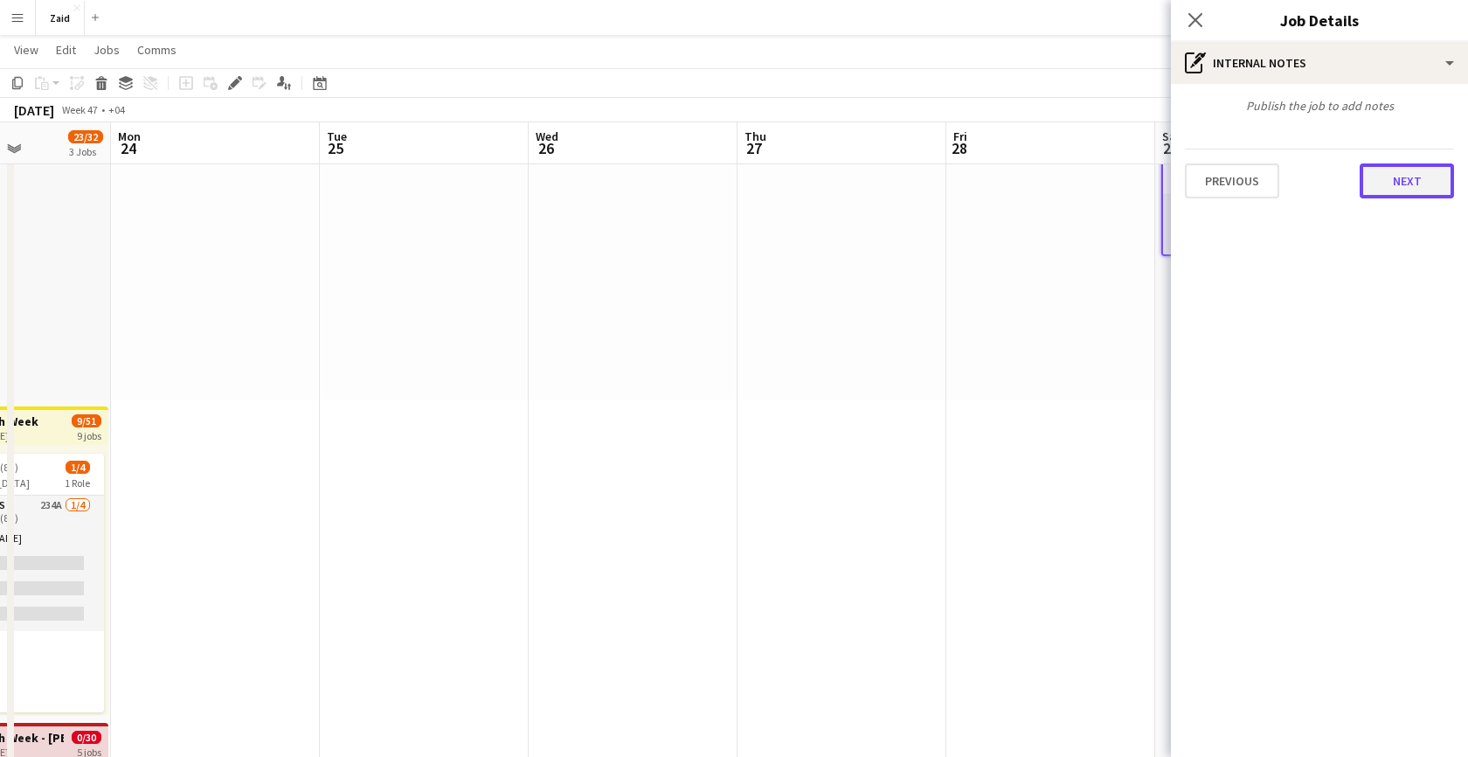
click at [1386, 187] on button "Next" at bounding box center [1406, 180] width 94 height 35
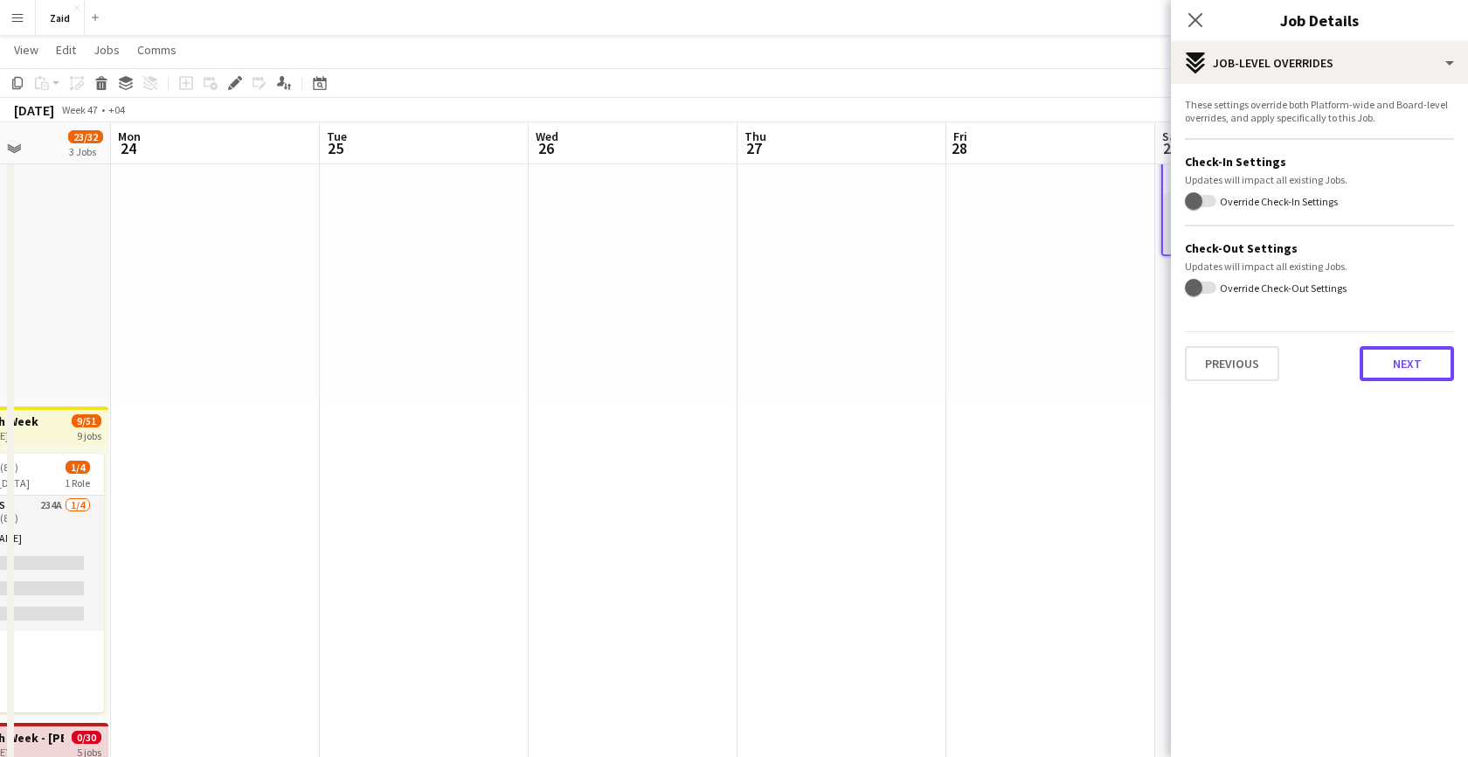
click at [1382, 379] on button "Next" at bounding box center [1406, 363] width 94 height 35
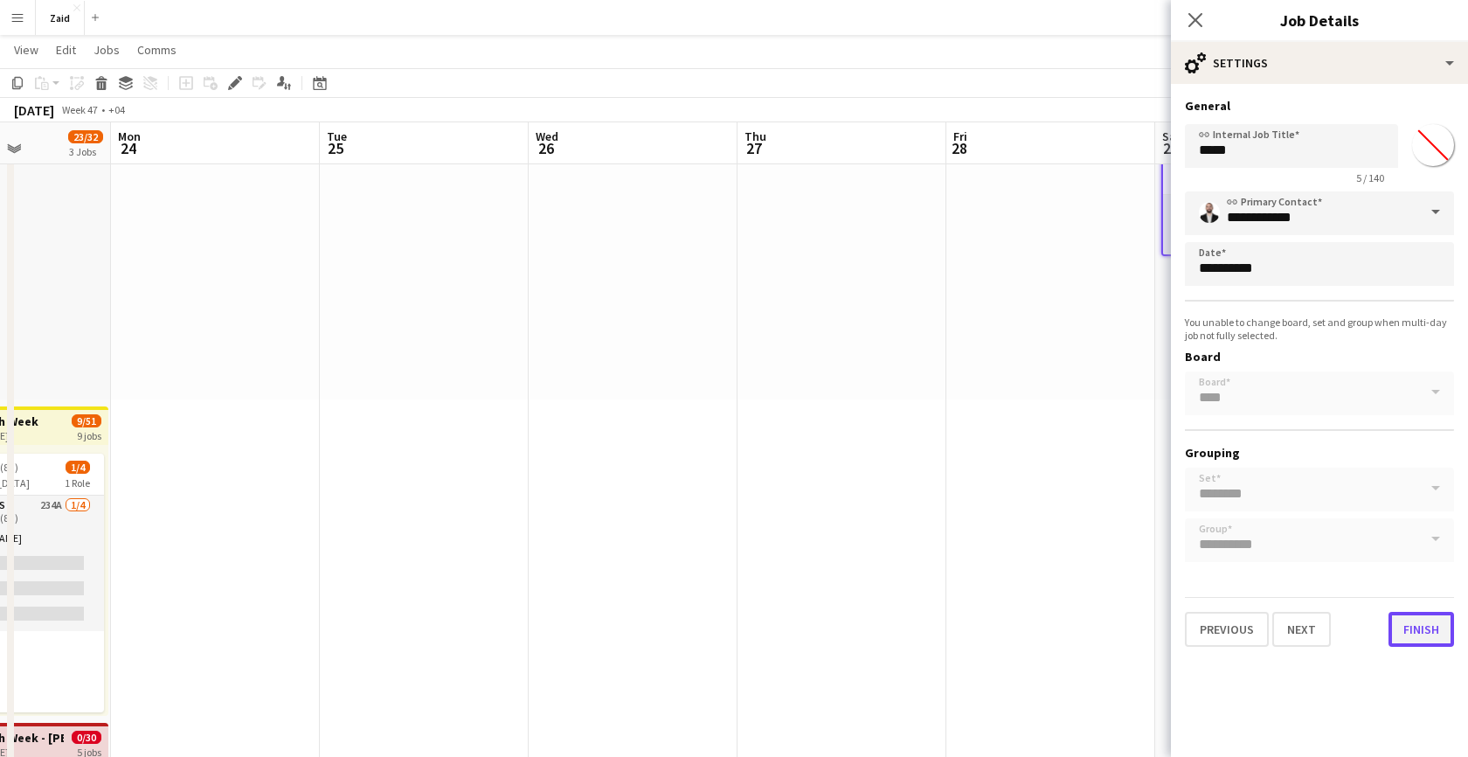
click at [1403, 624] on button "Finish" at bounding box center [1421, 629] width 66 height 35
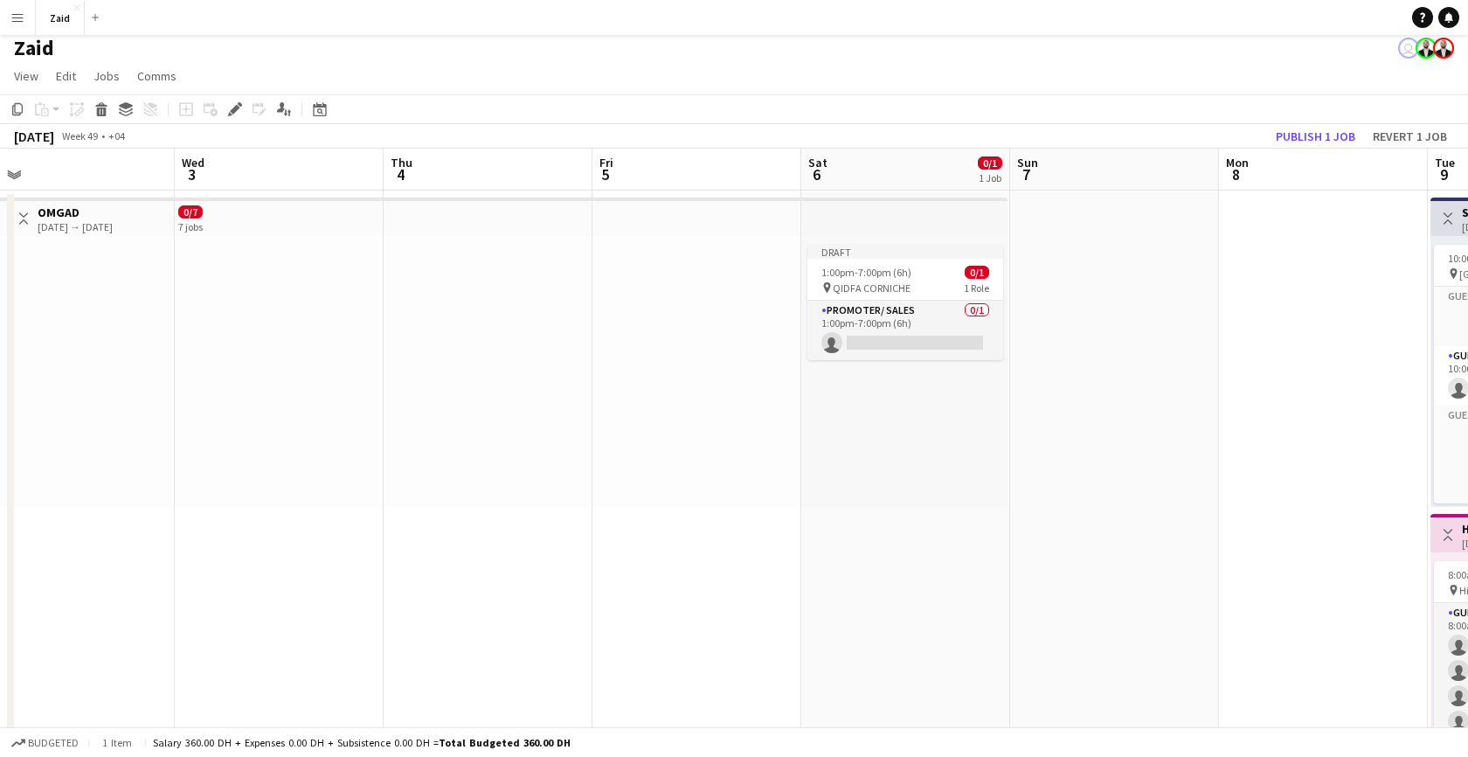
scroll to position [0, 873]
click at [926, 280] on div "pin QIDFA CORNICHE 1 Role" at bounding box center [902, 287] width 196 height 14
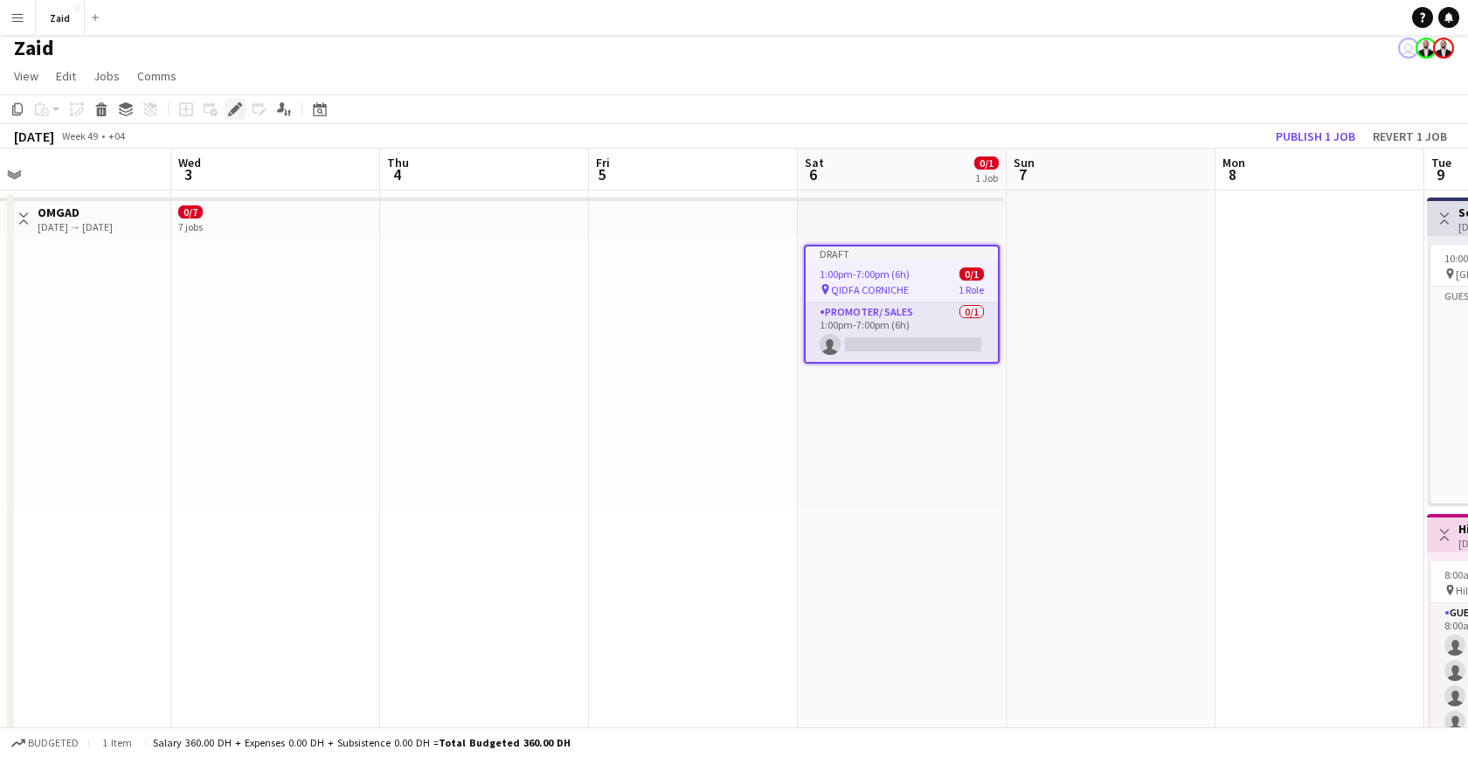
click at [229, 109] on icon "Edit" at bounding box center [235, 109] width 14 height 14
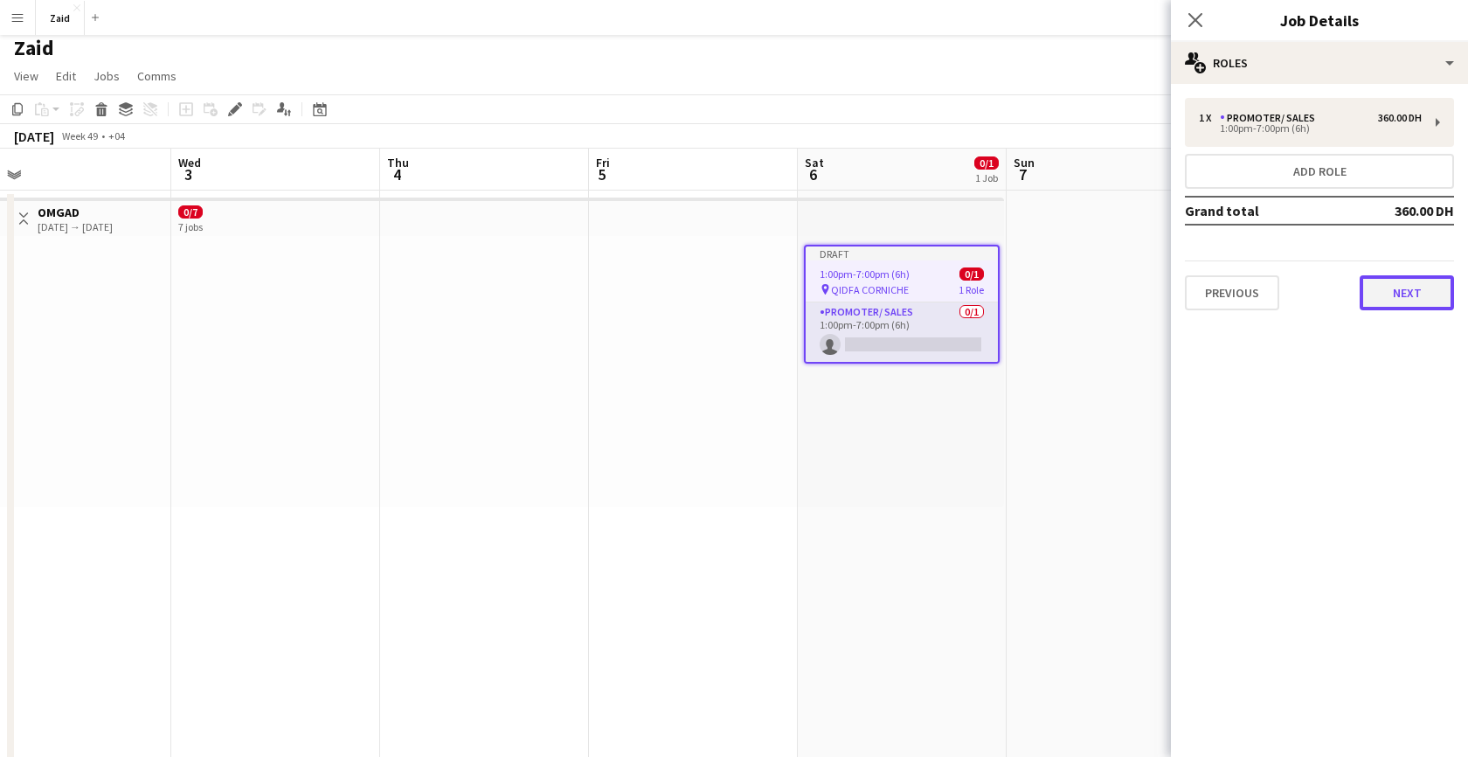
click at [1410, 276] on button "Next" at bounding box center [1406, 292] width 94 height 35
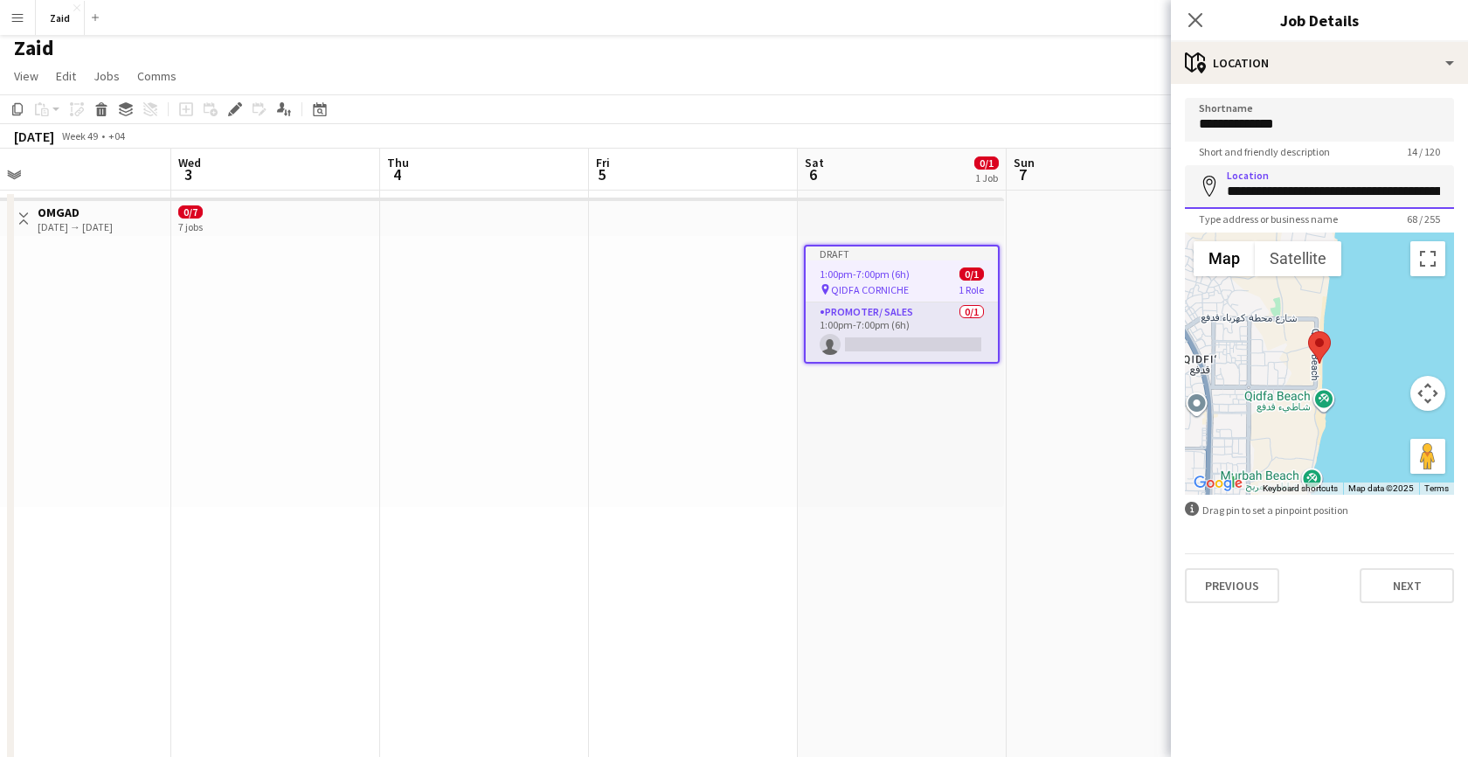
click at [1324, 189] on input "**********" at bounding box center [1319, 187] width 269 height 44
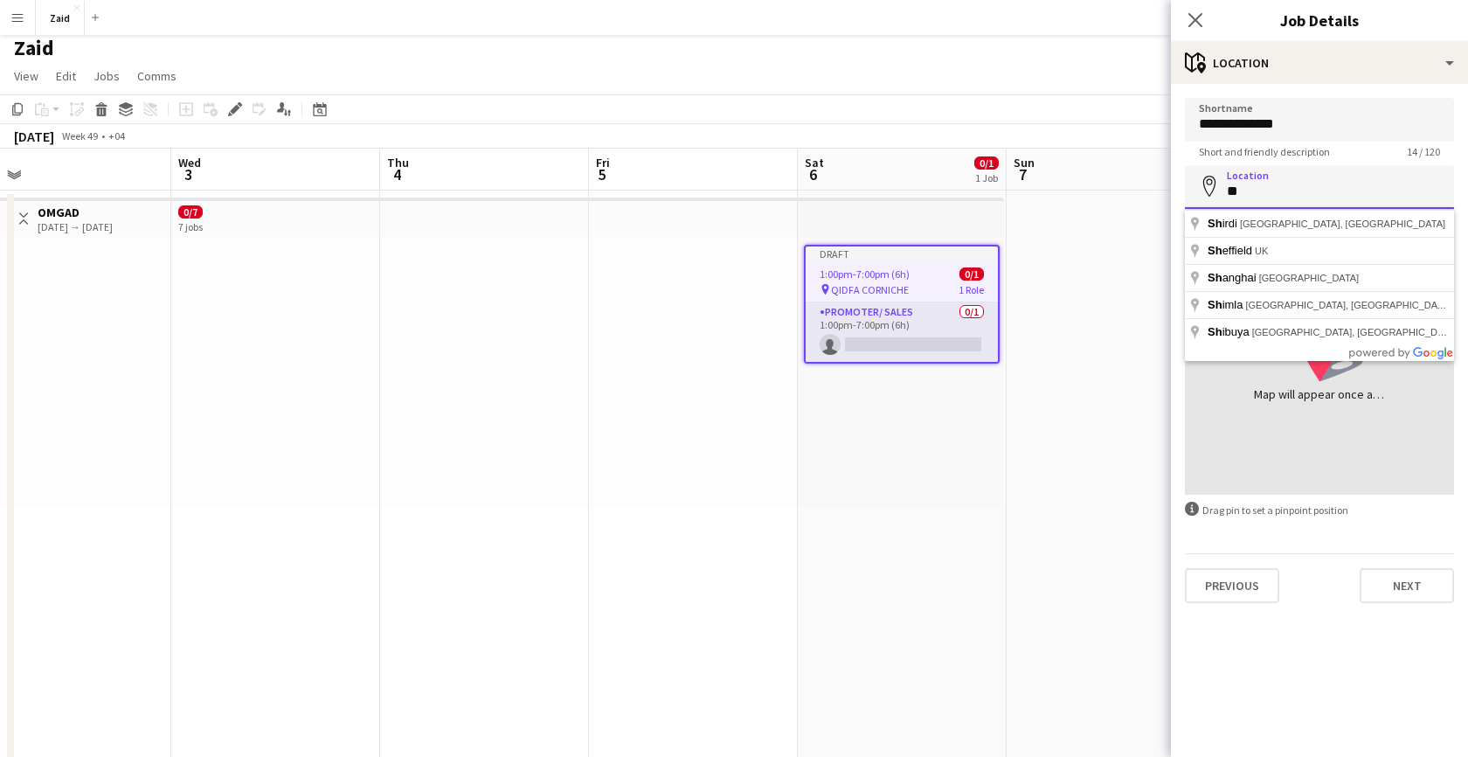
type input "*"
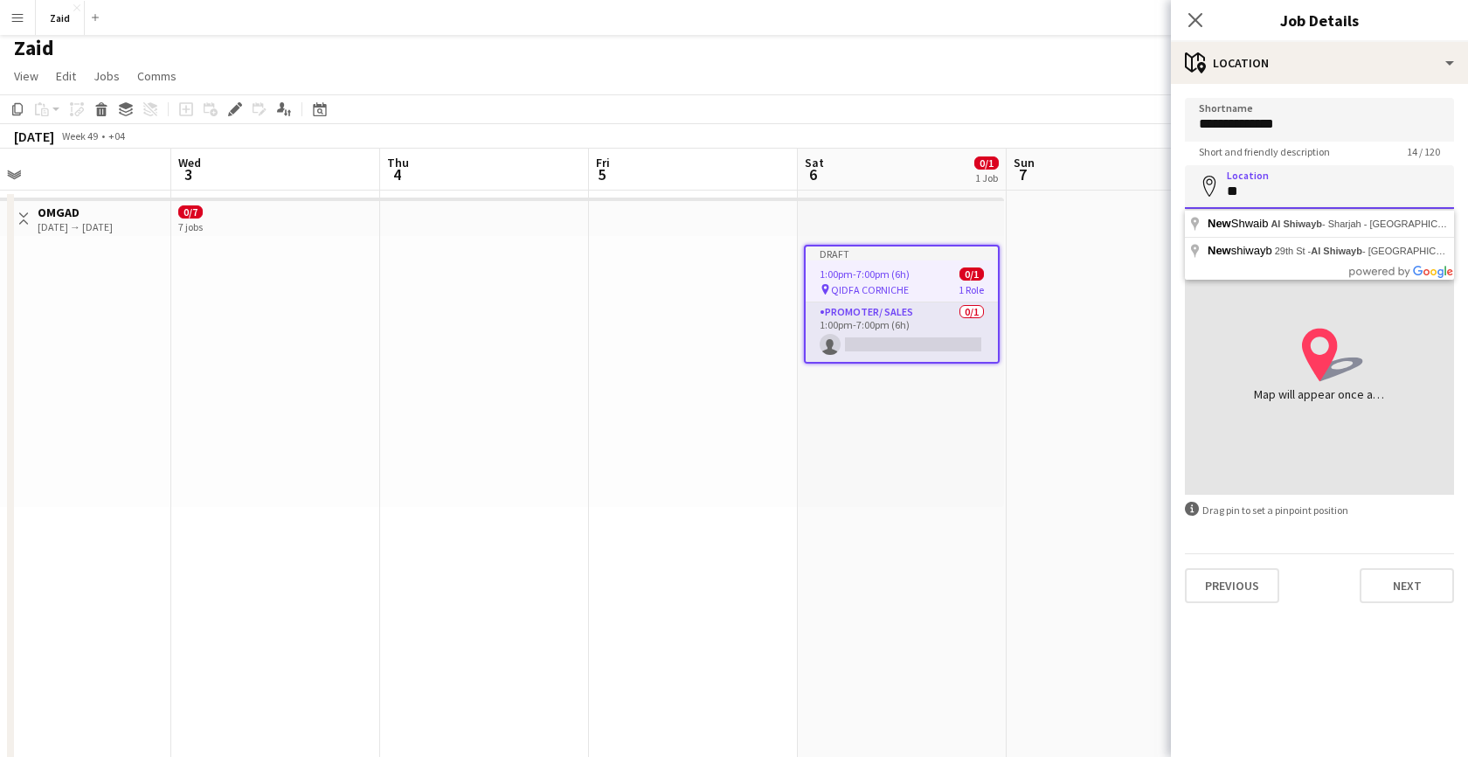
type input "*"
click at [1245, 191] on input "Location" at bounding box center [1319, 187] width 269 height 44
paste input "**********"
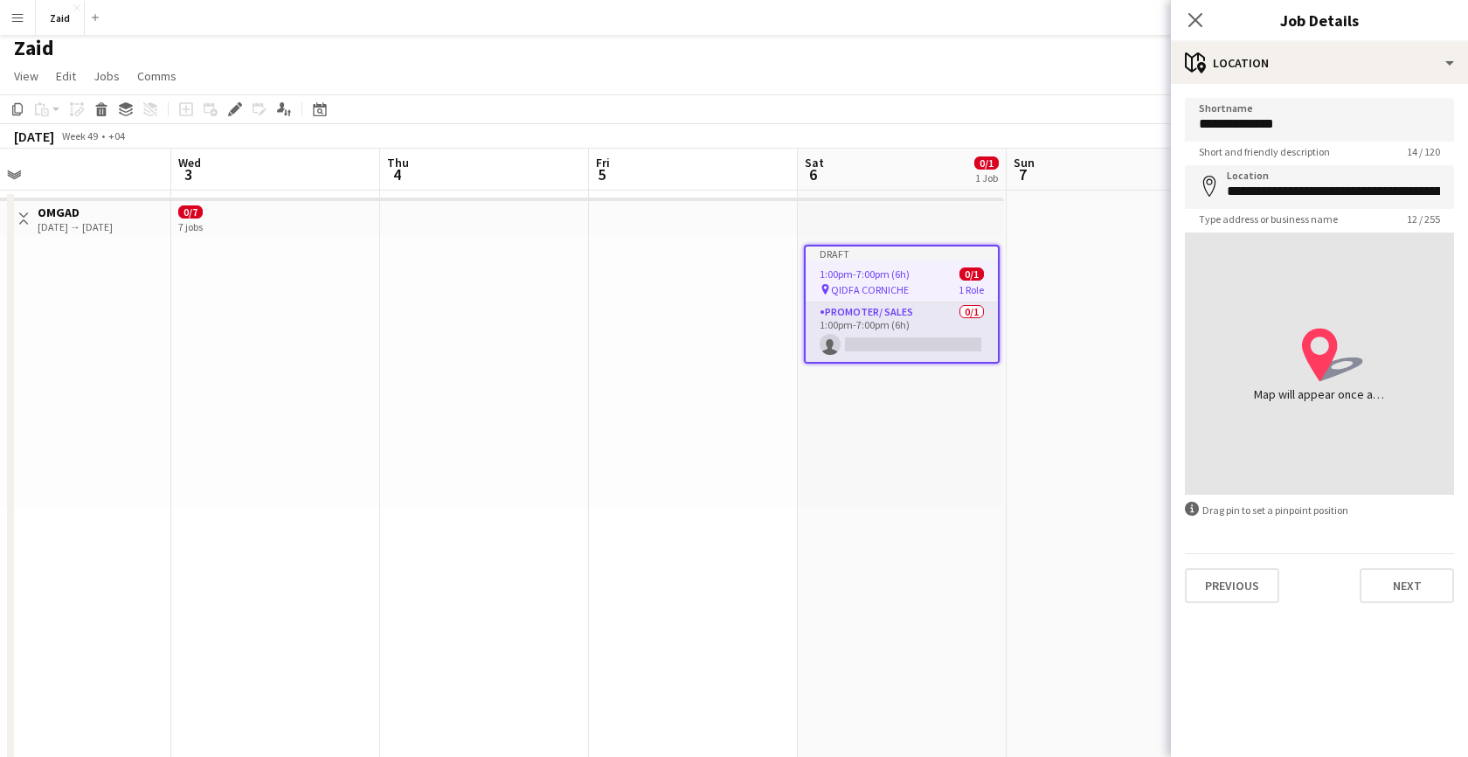
type input "**********"
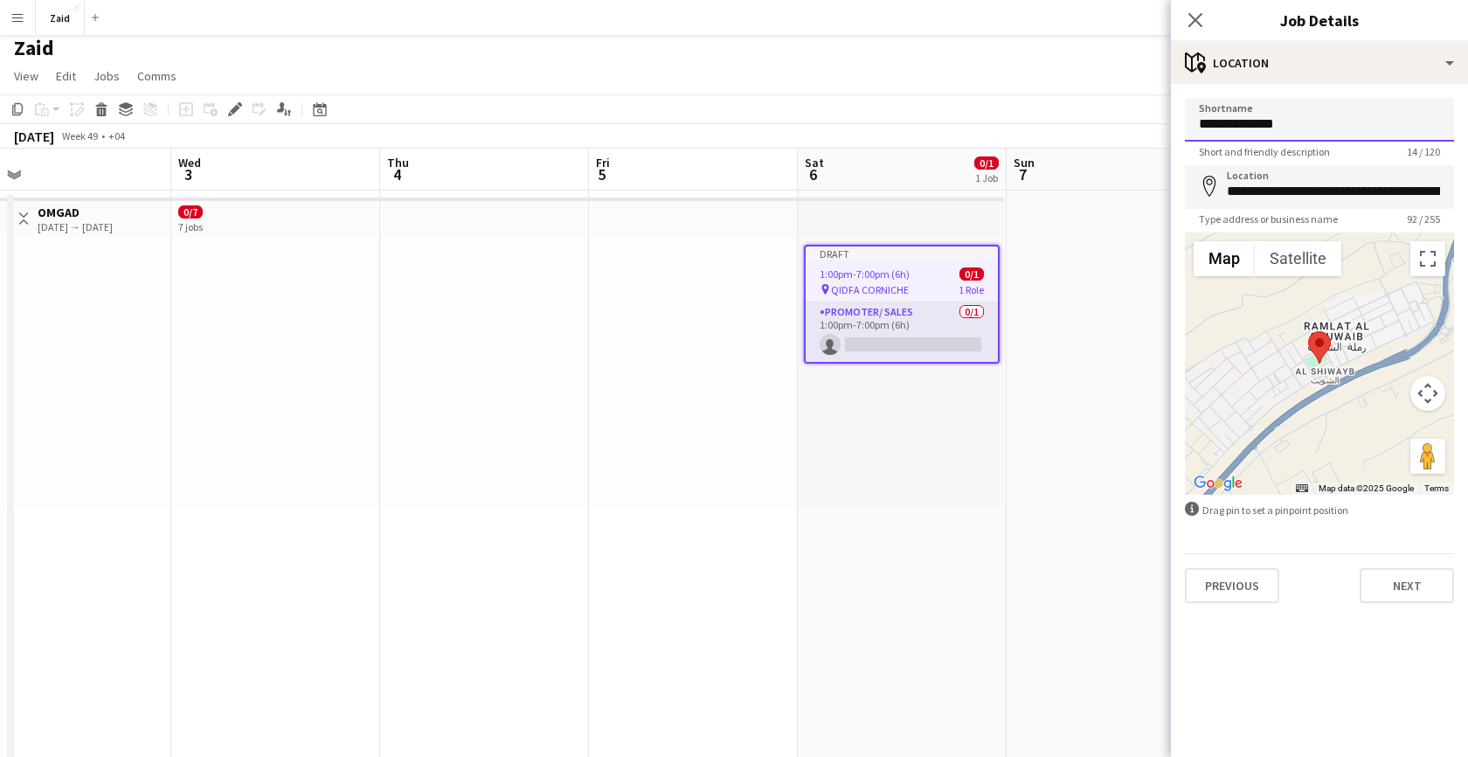
click at [1311, 120] on input "**********" at bounding box center [1319, 120] width 269 height 44
click at [831, 224] on app-top-bar at bounding box center [901, 216] width 206 height 38
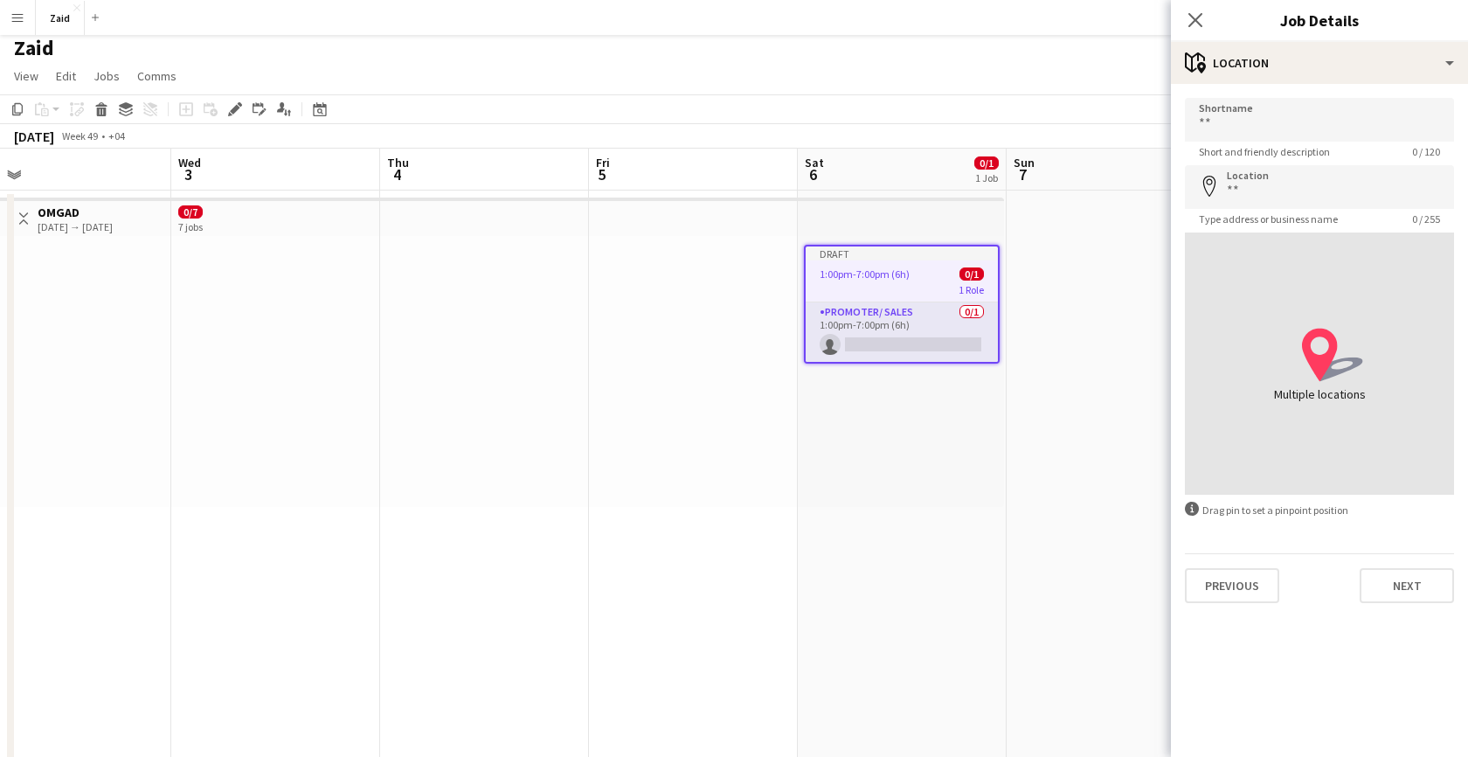
click at [921, 208] on app-top-bar at bounding box center [901, 216] width 206 height 38
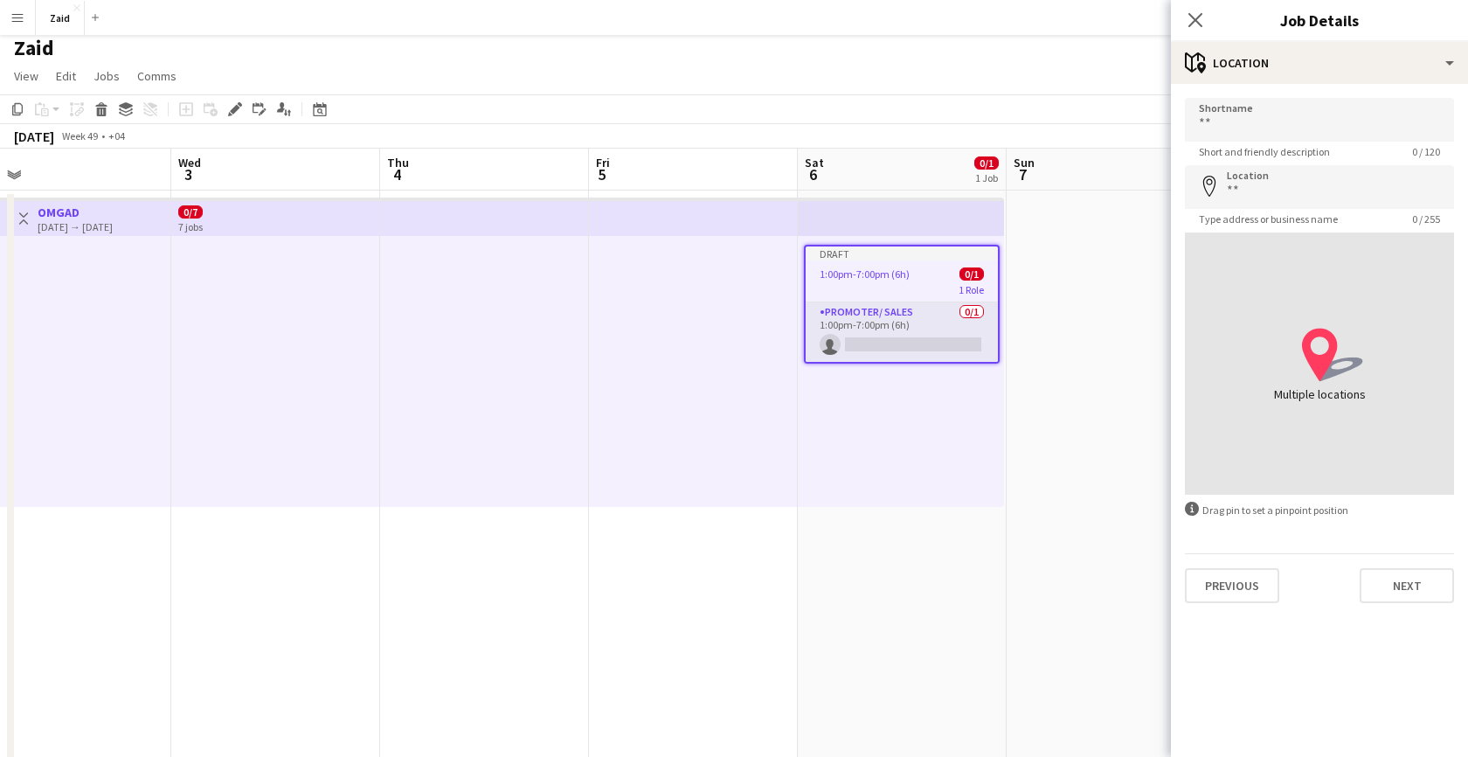
click at [912, 256] on div "Draft" at bounding box center [901, 253] width 192 height 14
type input "**********"
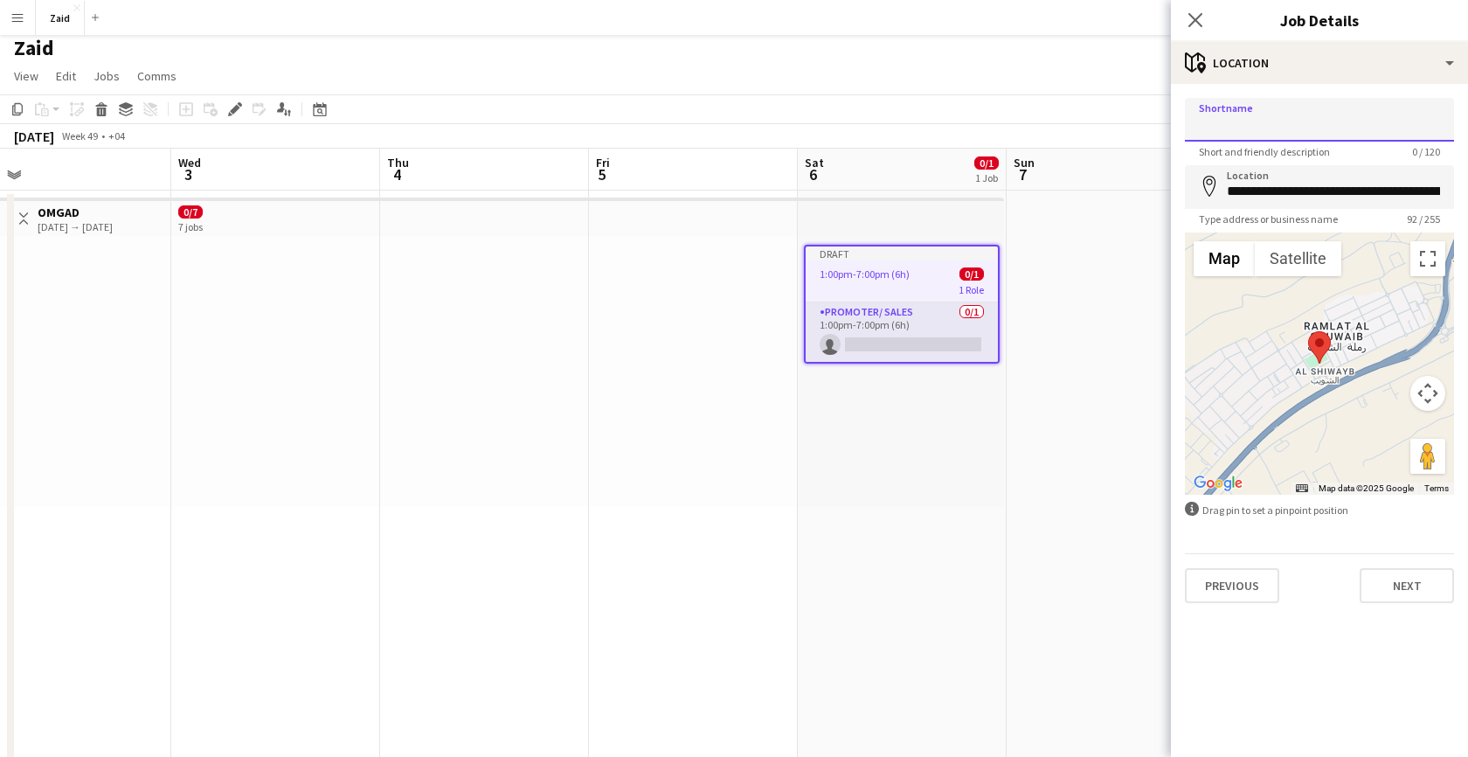
click at [1240, 128] on input "Shortname" at bounding box center [1319, 120] width 269 height 44
type input "**********"
click at [1384, 594] on button "Next" at bounding box center [1406, 585] width 94 height 35
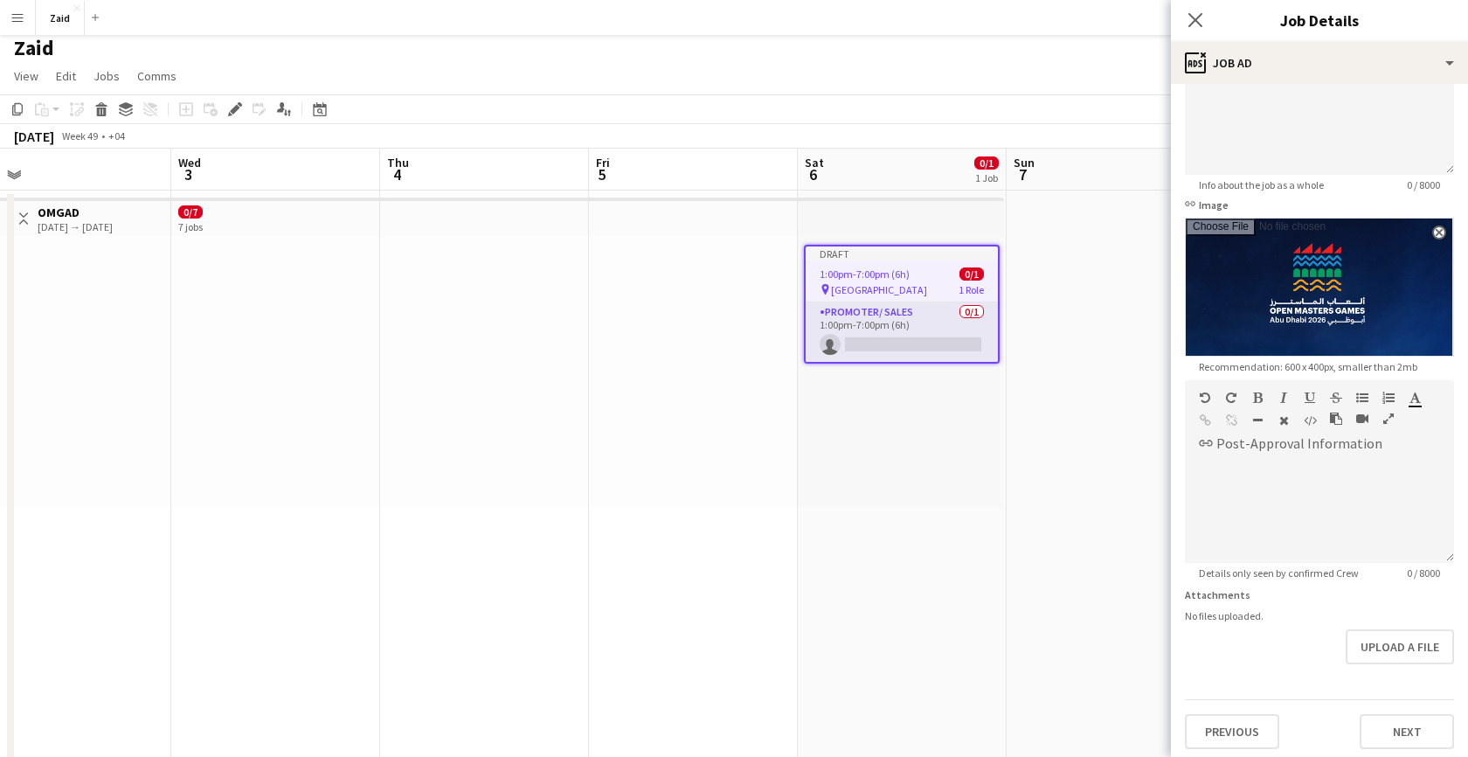
scroll to position [179, 0]
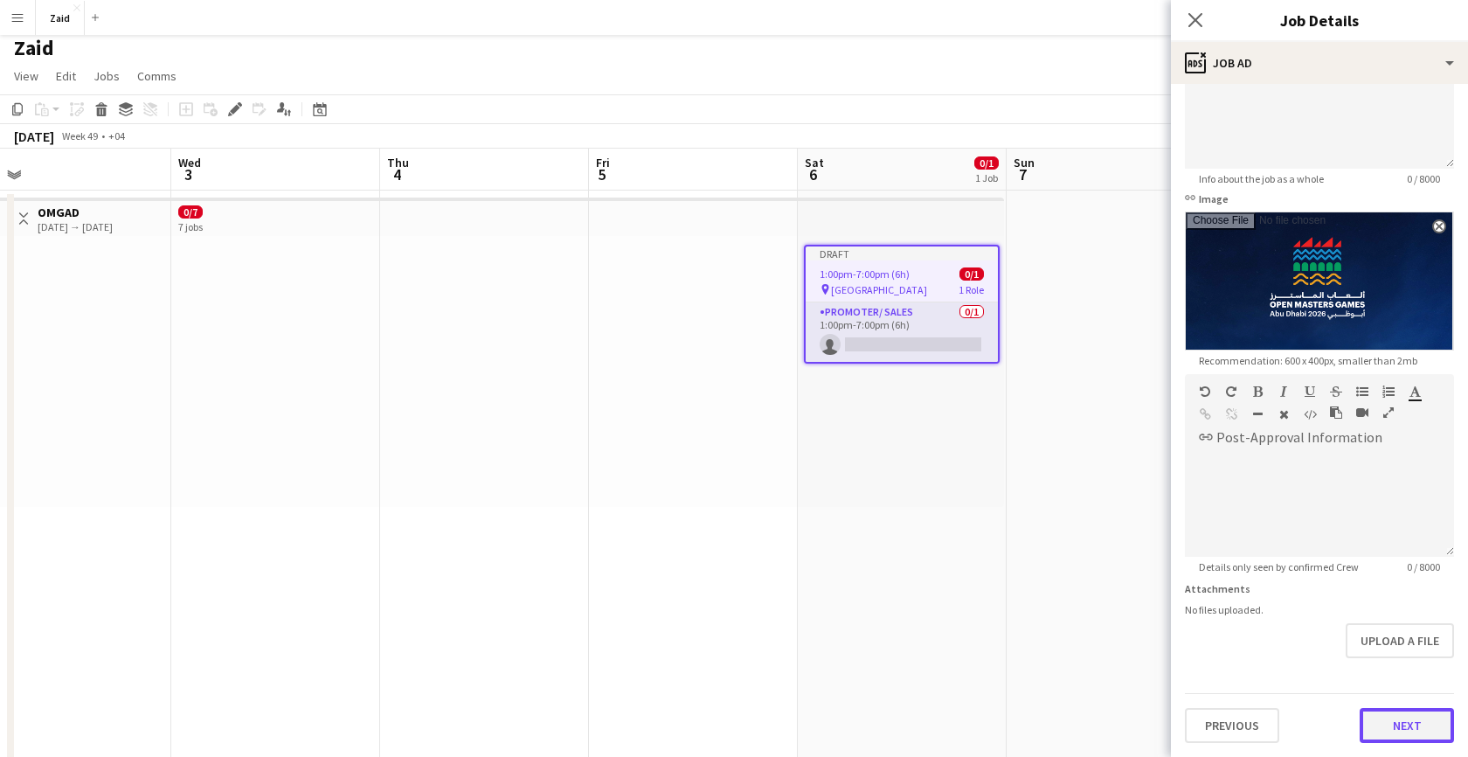
click at [1386, 736] on button "Next" at bounding box center [1406, 725] width 94 height 35
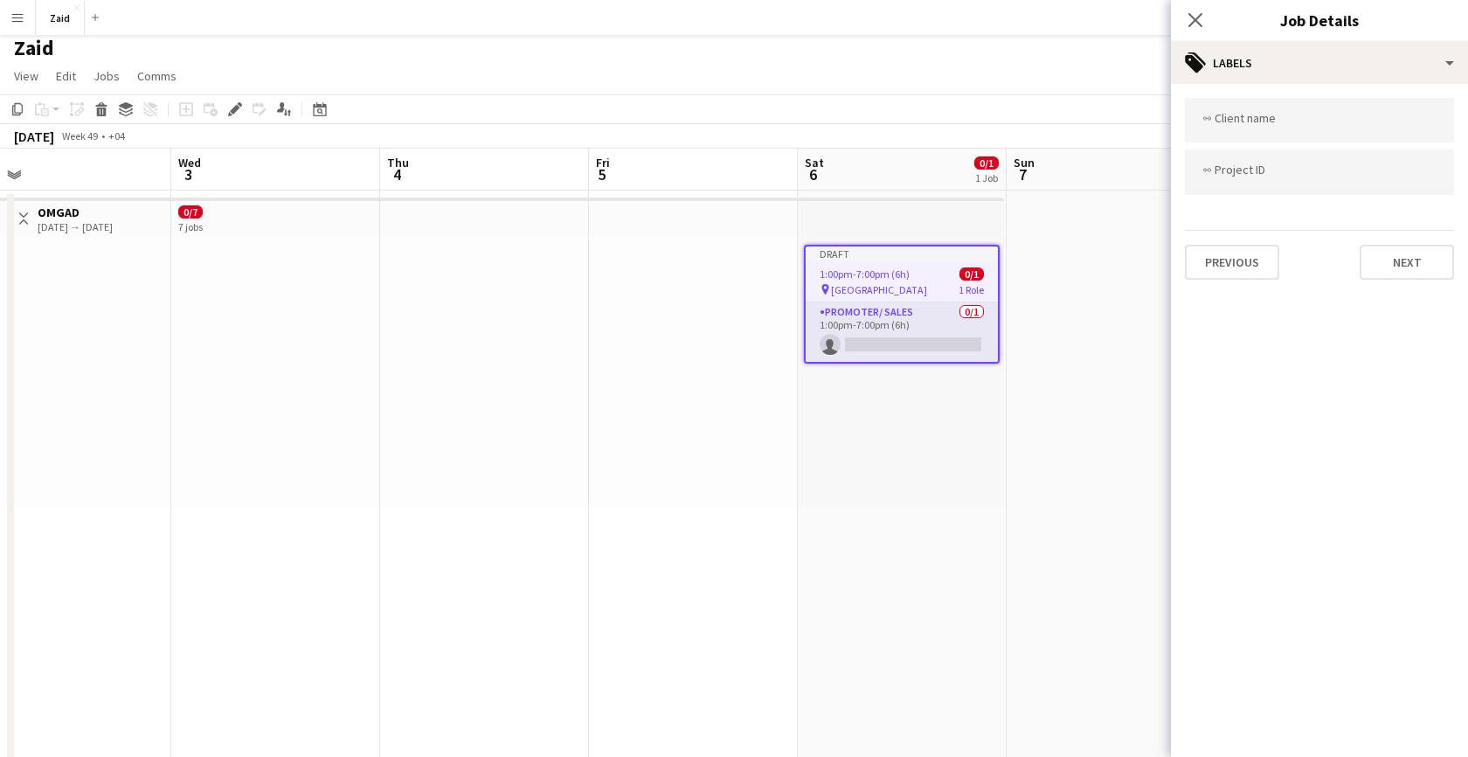
scroll to position [0, 0]
click at [1395, 263] on button "Next" at bounding box center [1406, 262] width 94 height 35
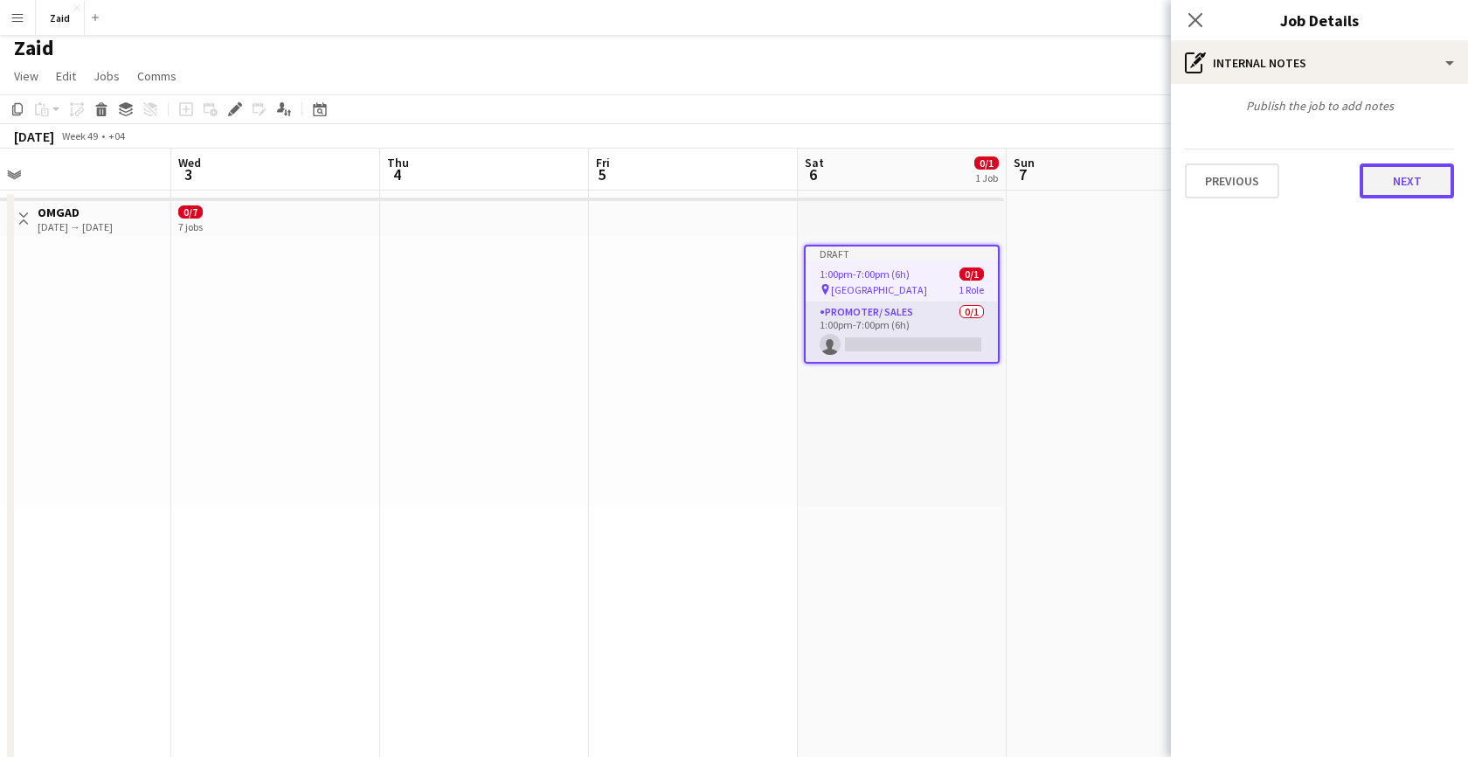
click at [1387, 184] on button "Next" at bounding box center [1406, 180] width 94 height 35
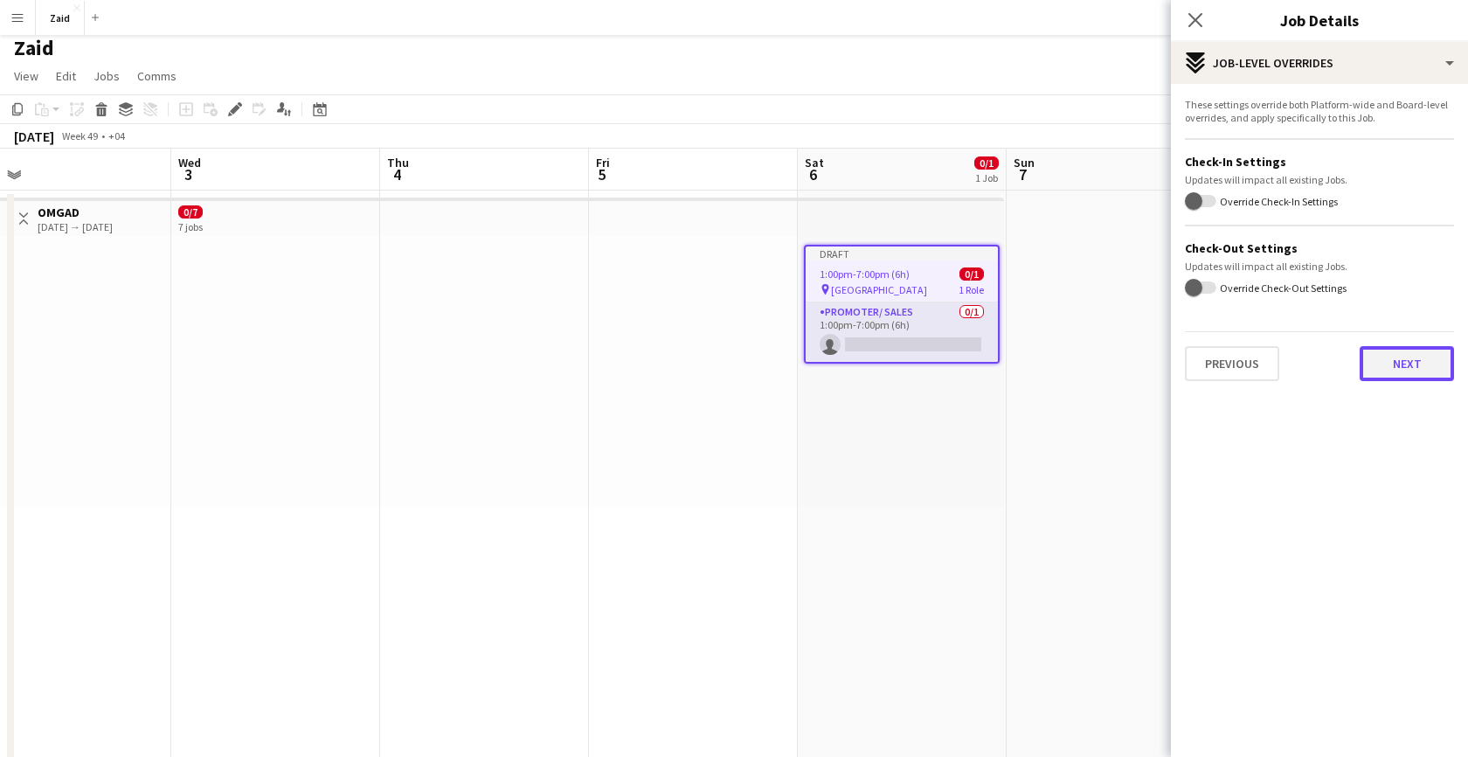
click at [1413, 359] on button "Next" at bounding box center [1406, 363] width 94 height 35
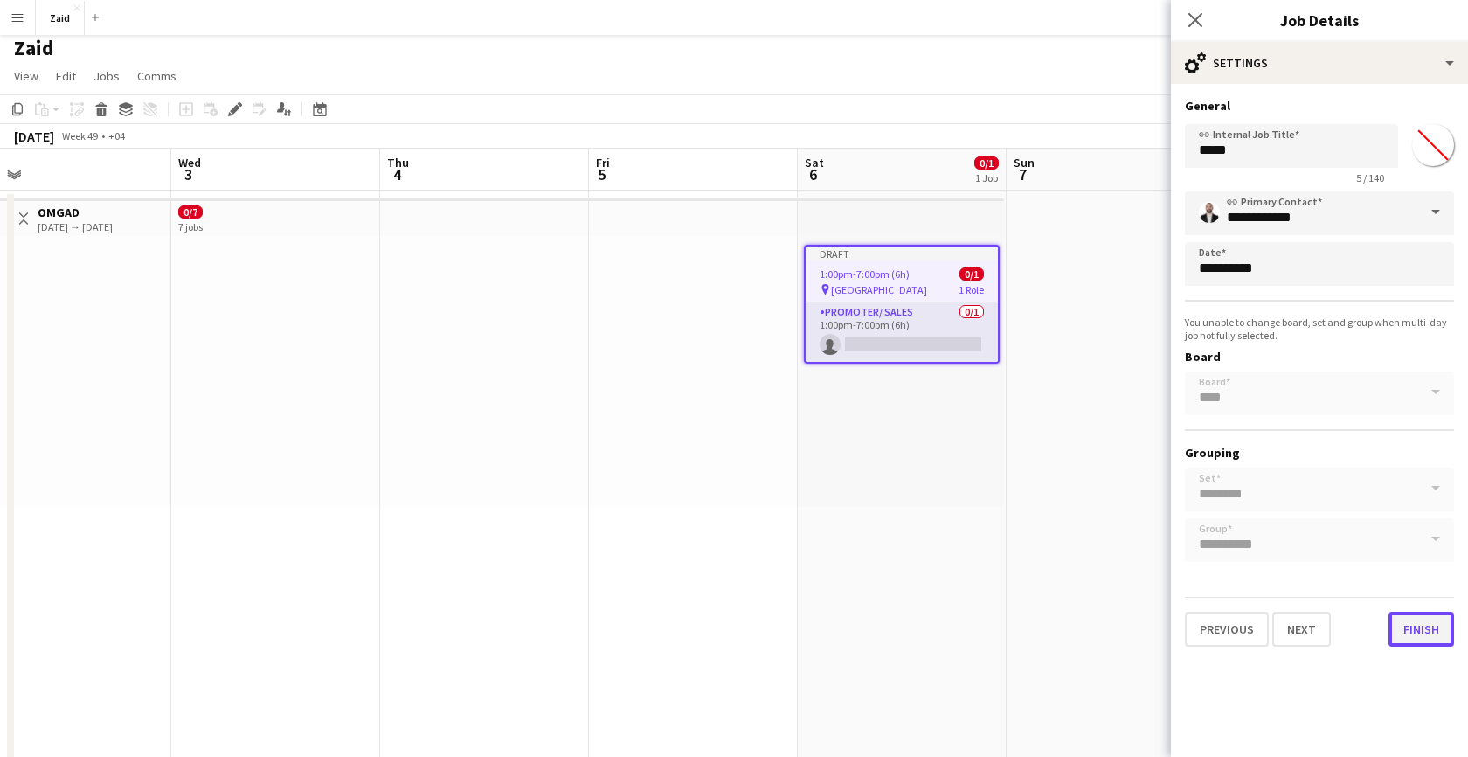
click at [1401, 623] on button "Finish" at bounding box center [1421, 629] width 66 height 35
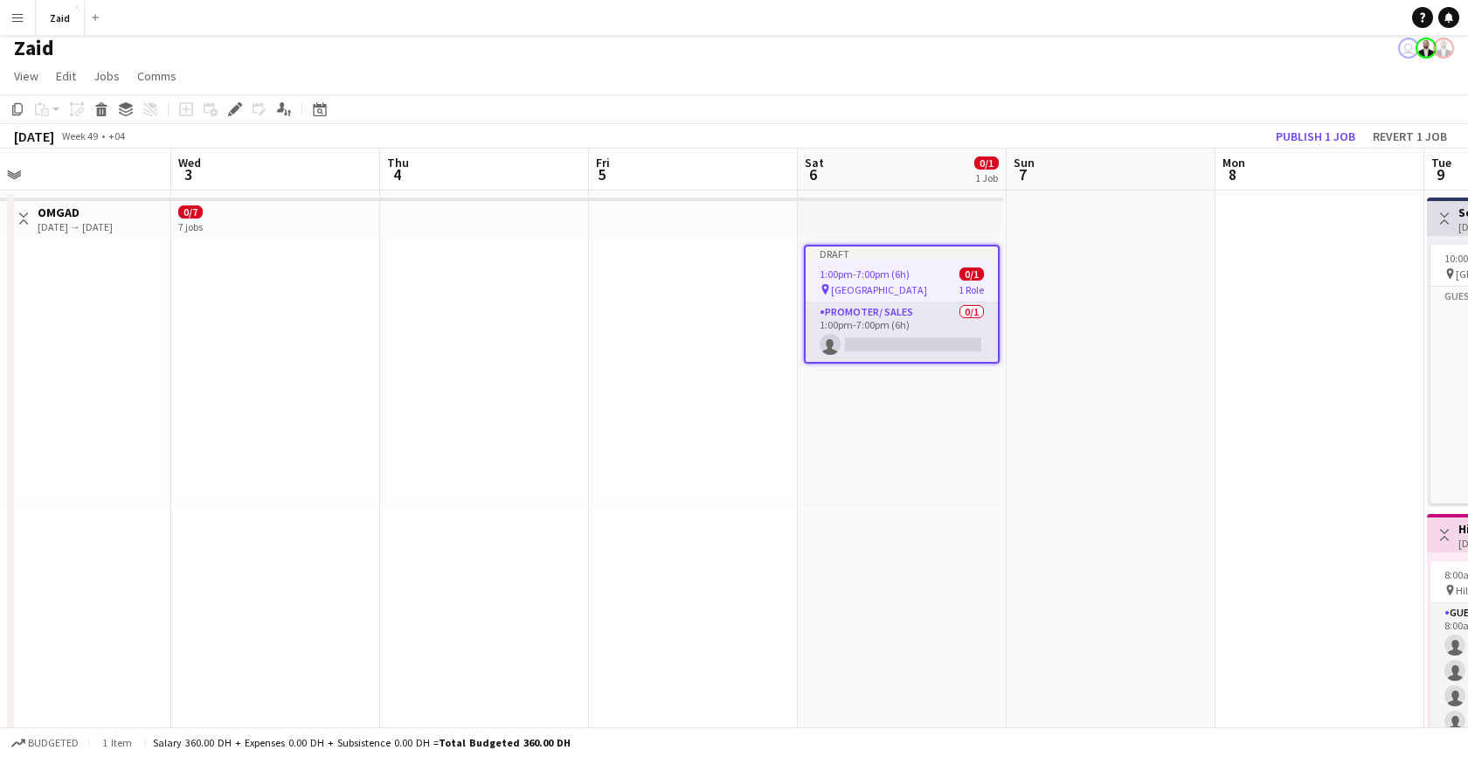
click at [916, 220] on app-top-bar at bounding box center [901, 216] width 206 height 38
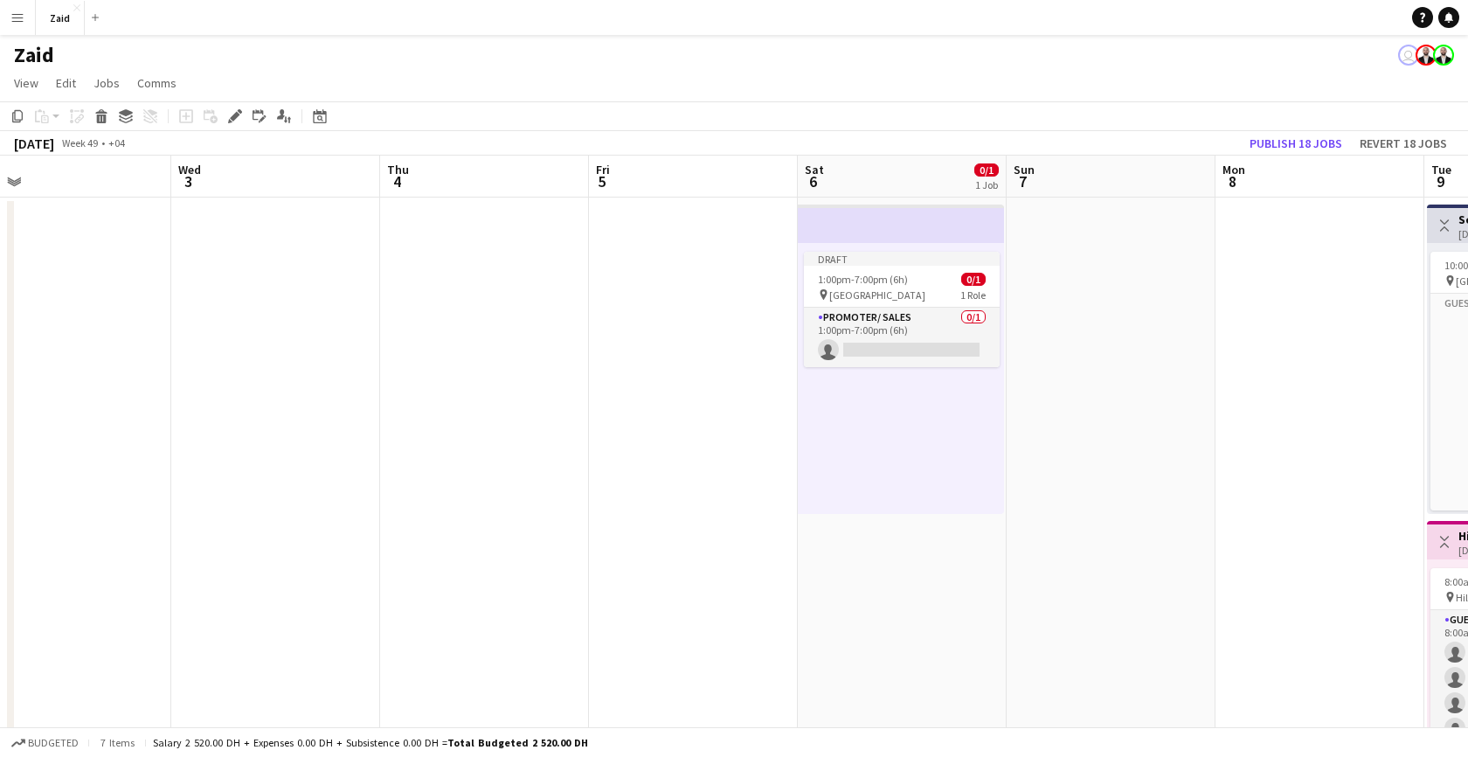
click at [931, 225] on app-top-bar at bounding box center [901, 223] width 206 height 38
click at [922, 223] on app-top-bar at bounding box center [901, 223] width 206 height 38
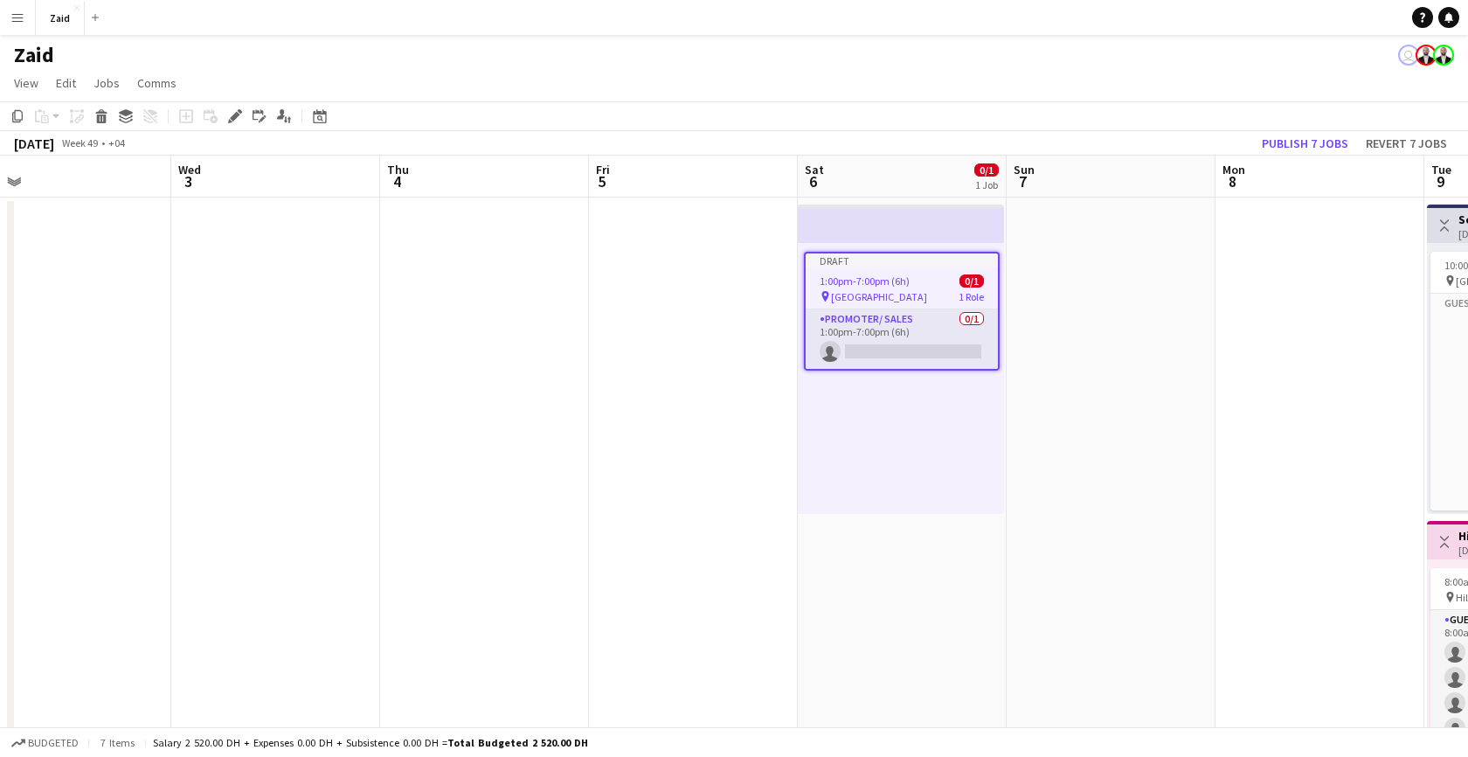
click at [869, 383] on div "Draft 1:00pm-7:00pm (6h) 0/1 pin shwaib park 1 Role Promoter/ Sales 0/1 1:00pm-…" at bounding box center [901, 378] width 206 height 271
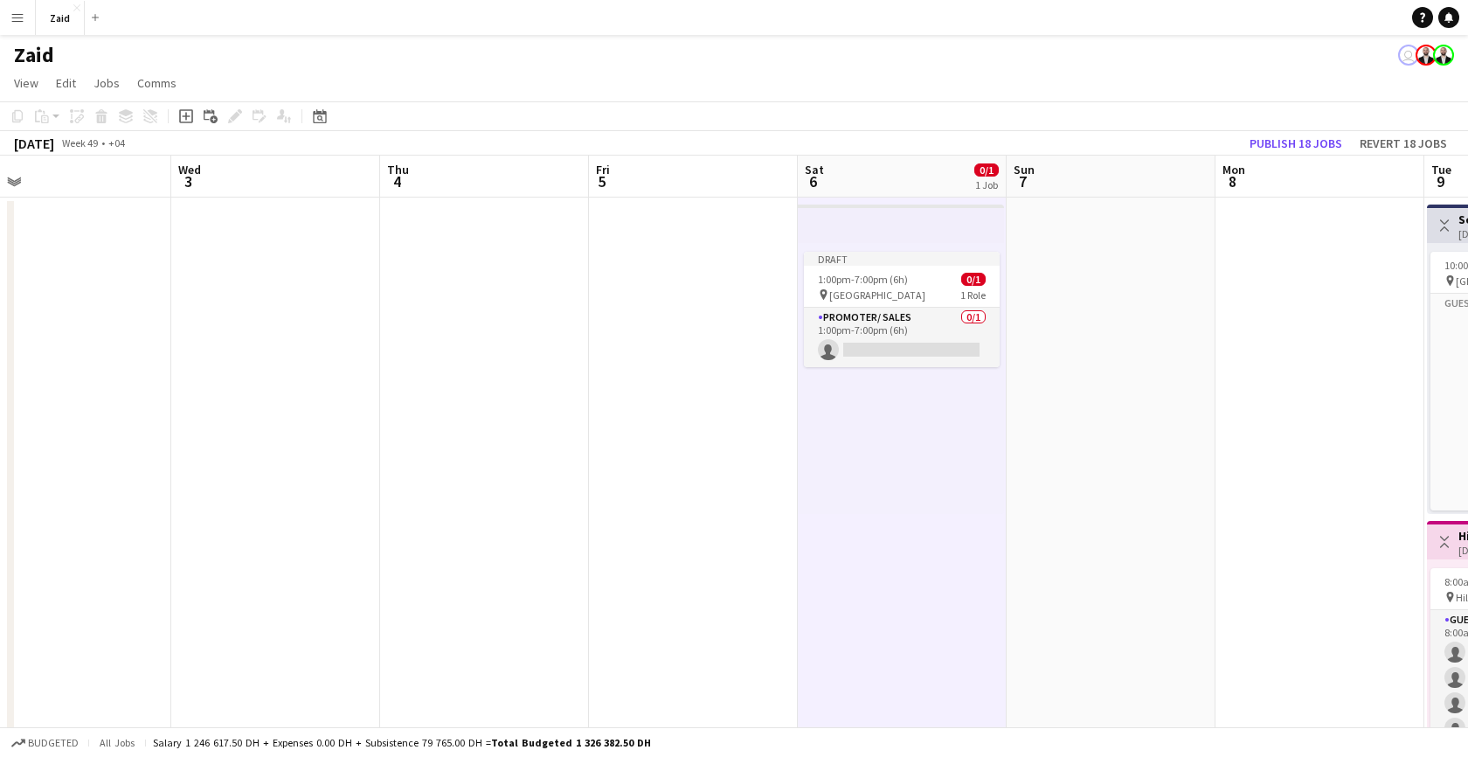
click at [862, 232] on app-top-bar at bounding box center [901, 223] width 206 height 38
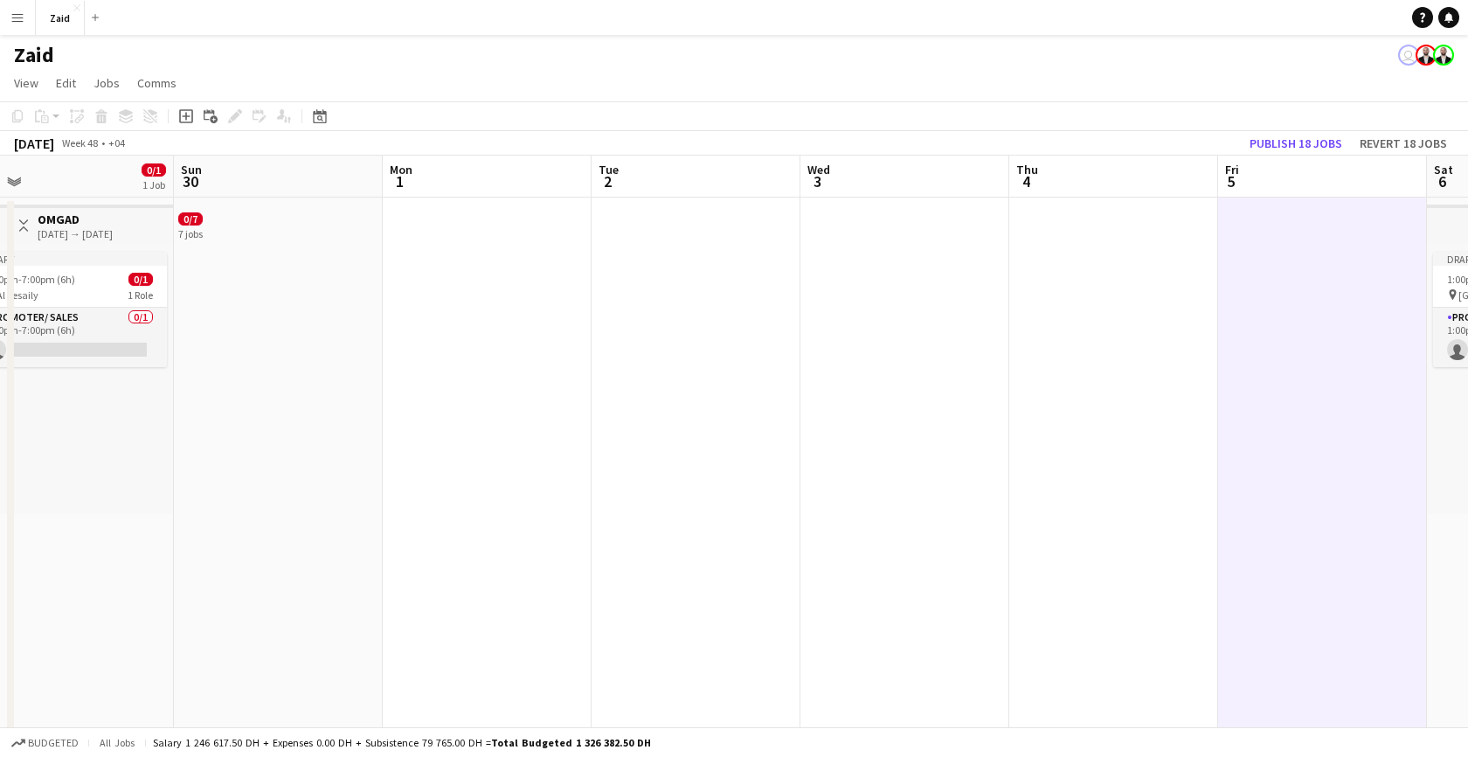
scroll to position [0, 463]
drag, startPoint x: 848, startPoint y: 225, endPoint x: 1467, endPoint y: 281, distance: 621.1
click at [105, 233] on div "11-10-2025 → 06-12-2025" at bounding box center [75, 233] width 75 height 13
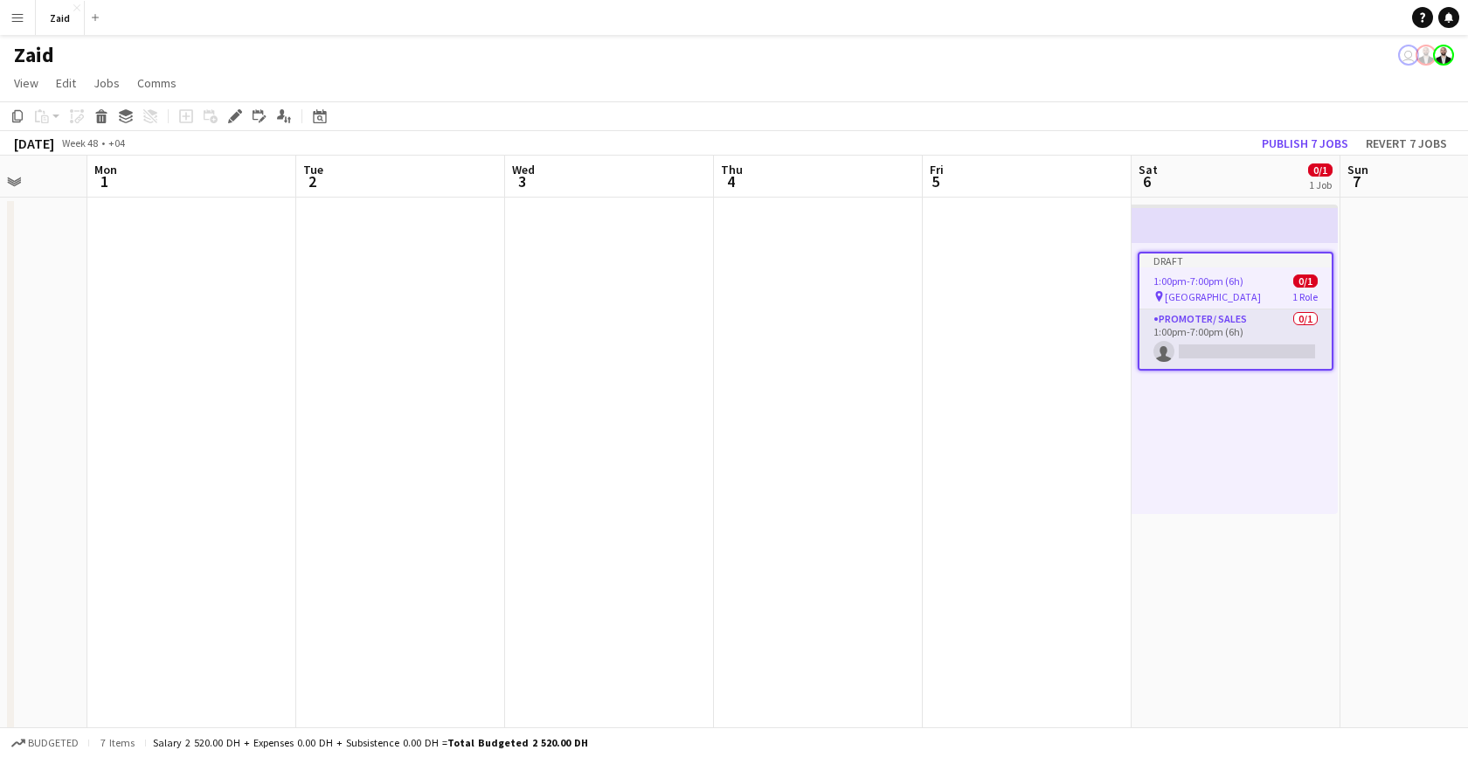
scroll to position [0, 813]
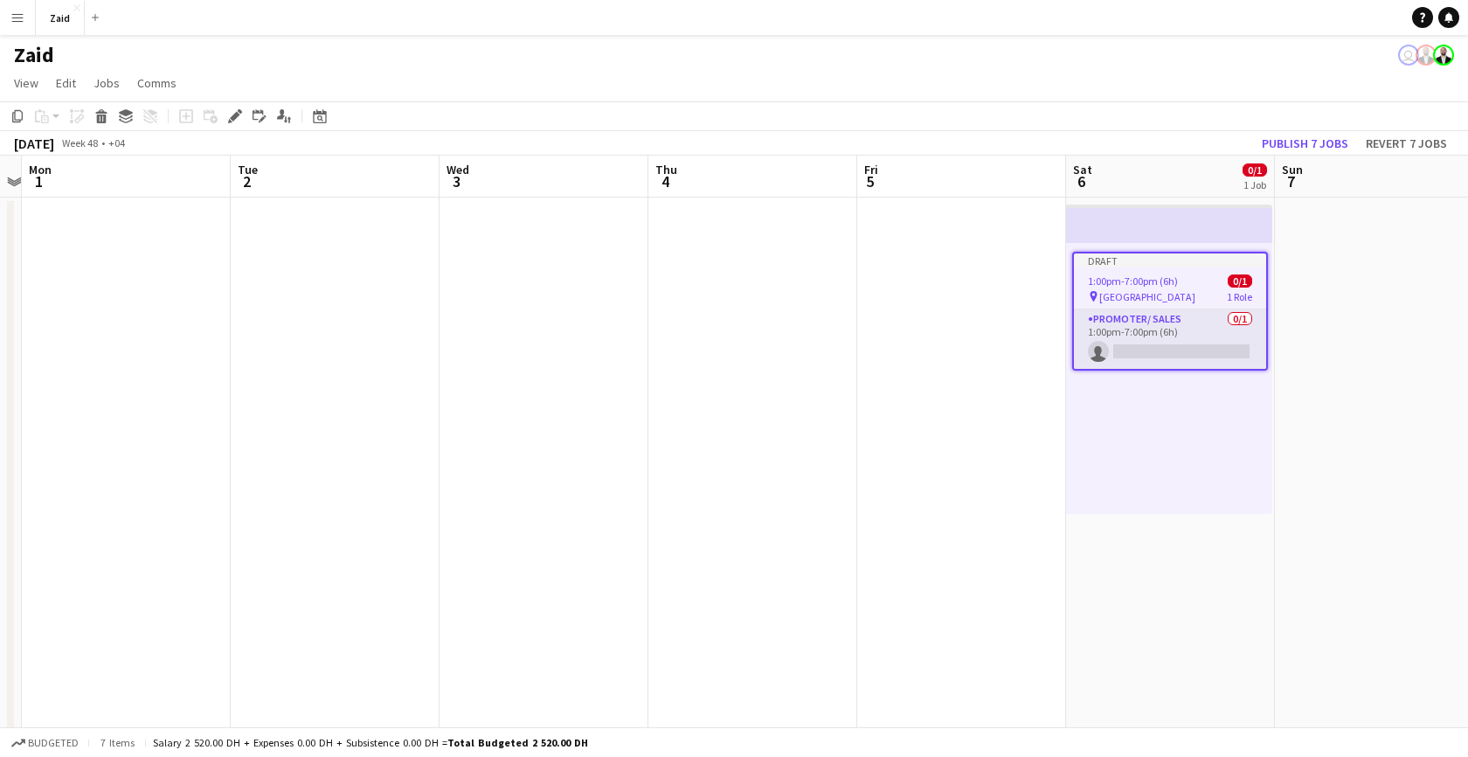
drag, startPoint x: 350, startPoint y: 234, endPoint x: 0, endPoint y: 570, distance: 485.6
click at [1300, 143] on button "Publish 7 jobs" at bounding box center [1305, 143] width 100 height 23
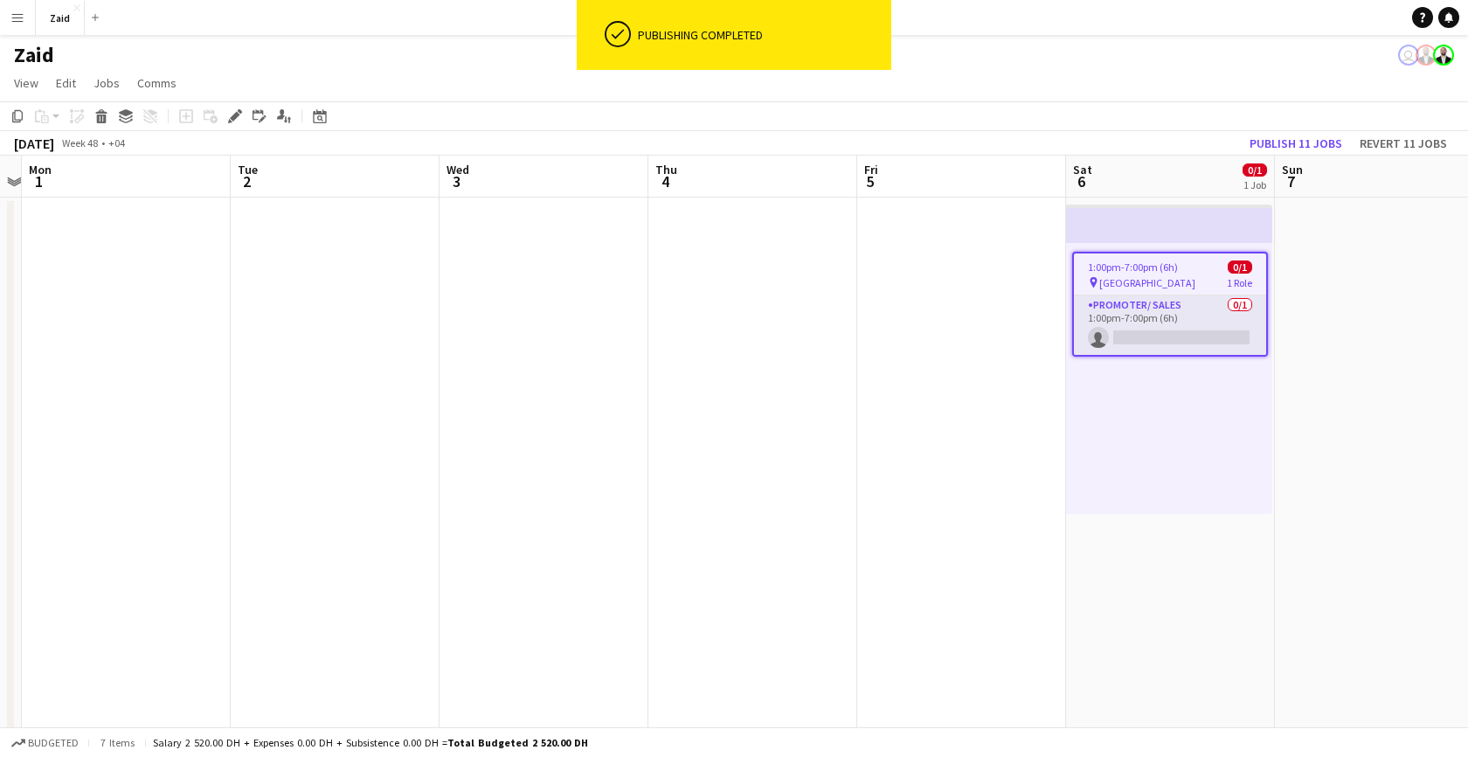
click at [1182, 272] on div "1:00pm-7:00pm (6h) 0/1" at bounding box center [1170, 266] width 192 height 13
click at [1178, 245] on div "1:00pm-7:00pm (6h) 0/1 pin shwaib park 1 Role Promoter/ Sales 0/1 1:00pm-7:00pm…" at bounding box center [1169, 378] width 206 height 271
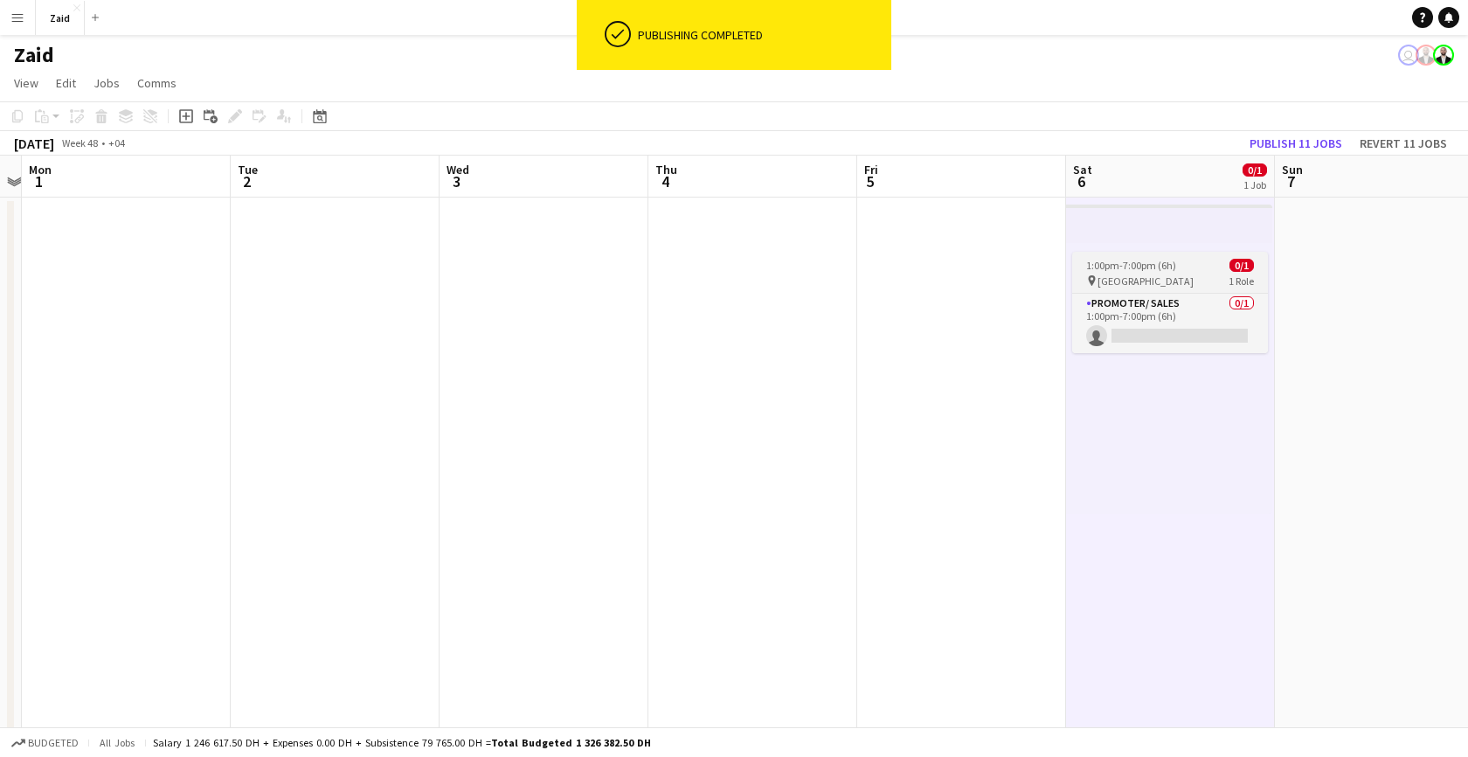
click at [1172, 271] on span "1:00pm-7:00pm (6h)" at bounding box center [1131, 265] width 90 height 13
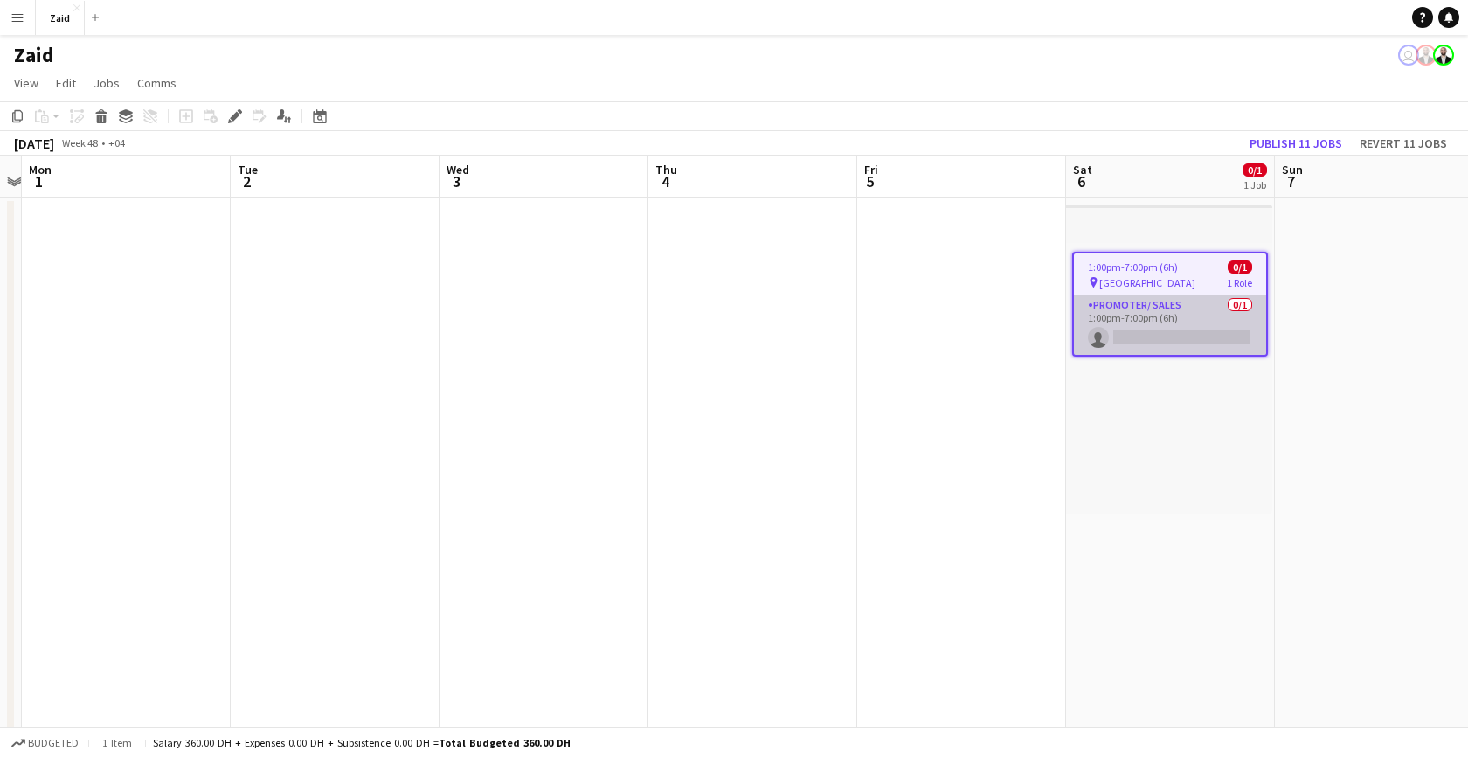
click at [1169, 317] on app-card-role "Promoter/ Sales 0/1 1:00pm-7:00pm (6h) single-neutral-actions" at bounding box center [1170, 324] width 192 height 59
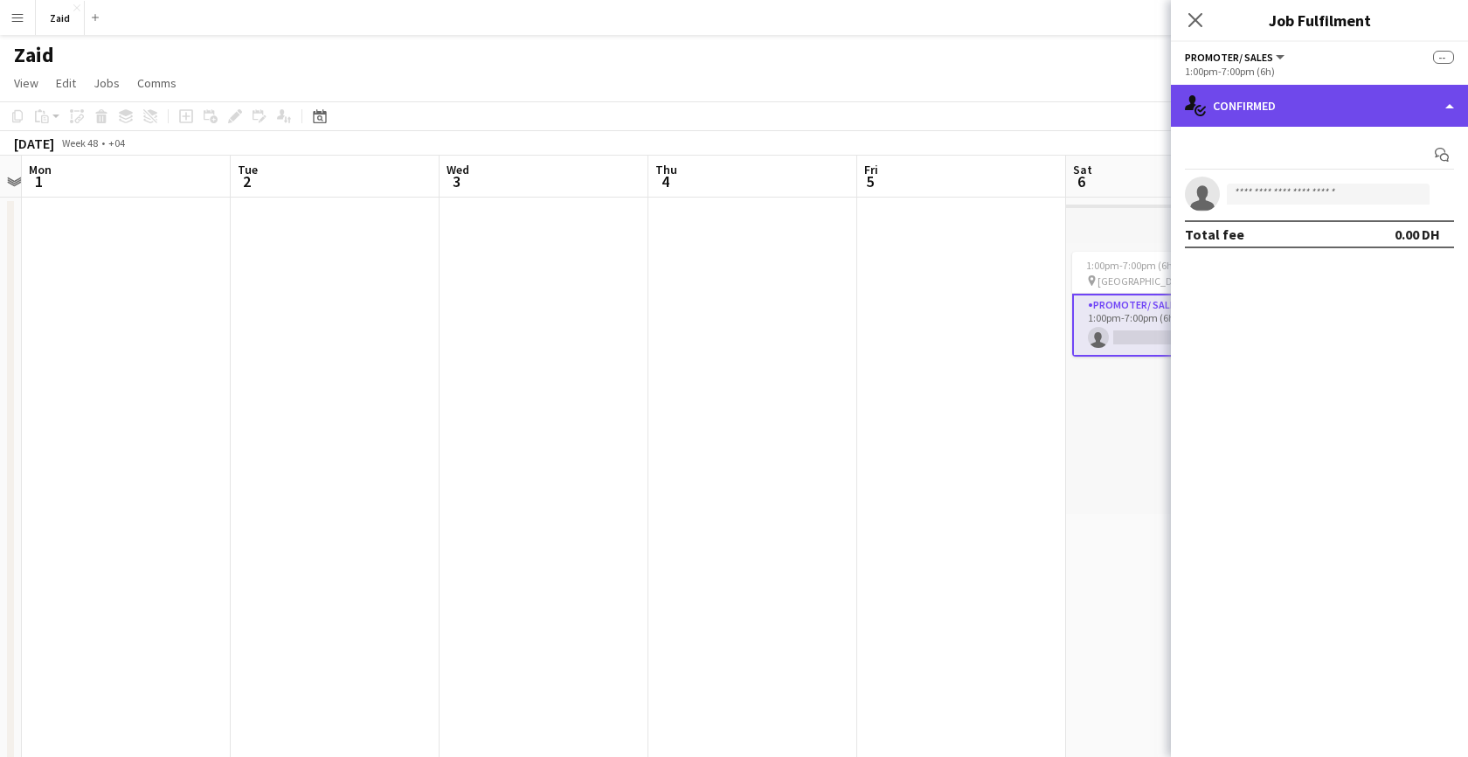
click at [1428, 107] on div "single-neutral-actions-check-2 Confirmed" at bounding box center [1319, 106] width 297 height 42
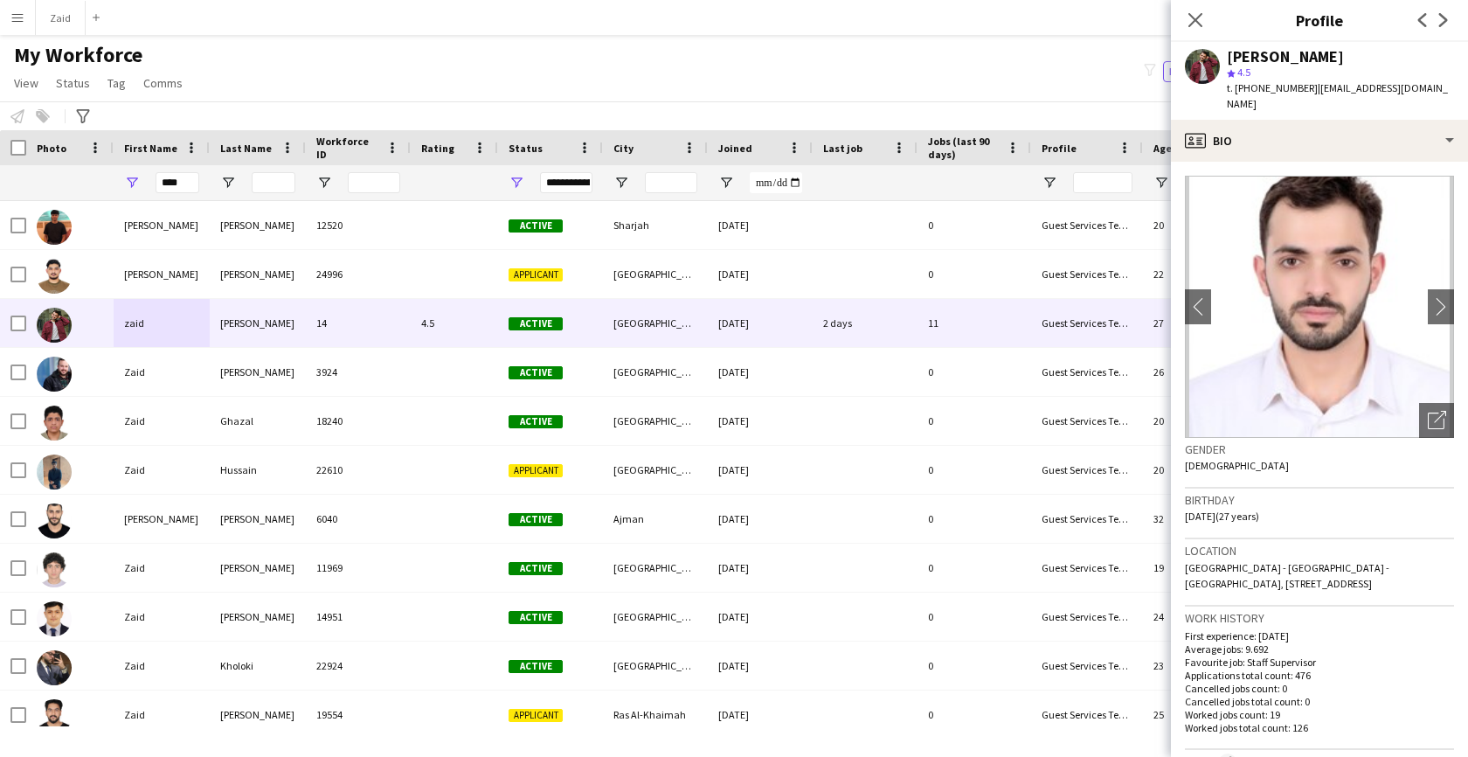
click at [180, 186] on input "****" at bounding box center [178, 182] width 44 height 21
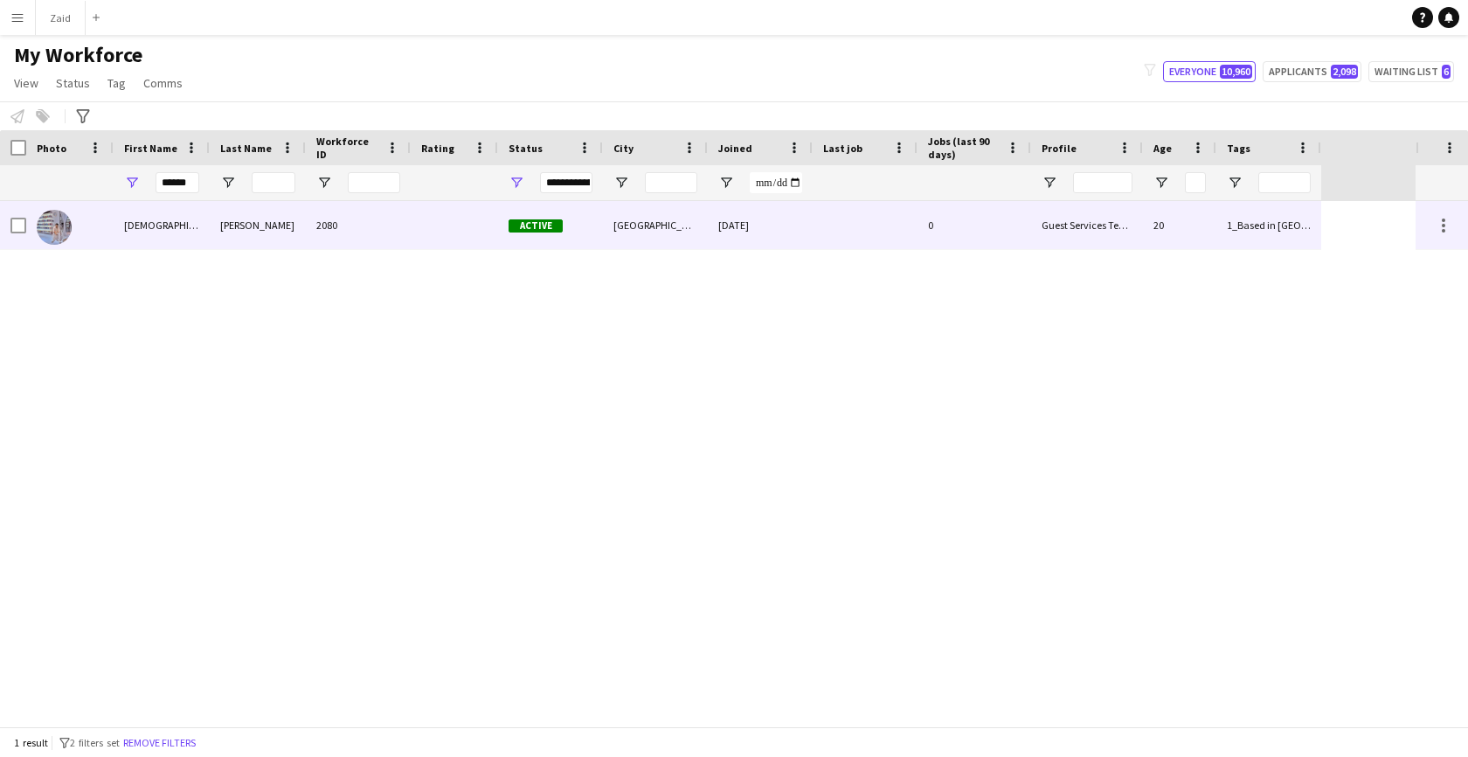
type input "******"
click at [190, 232] on div "Vedant" at bounding box center [162, 225] width 96 height 48
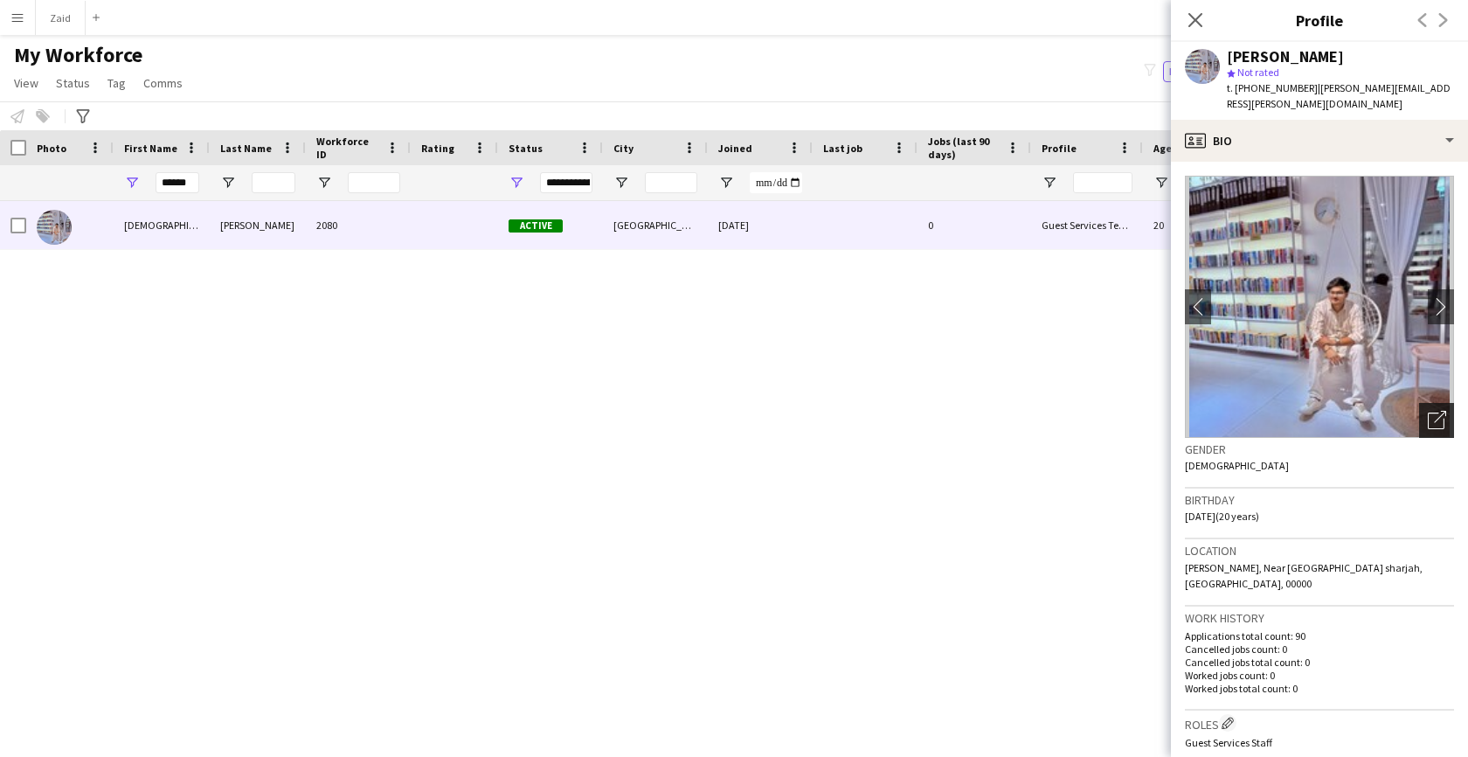
click at [1441, 411] on icon "Open photos pop-in" at bounding box center [1436, 420] width 18 height 18
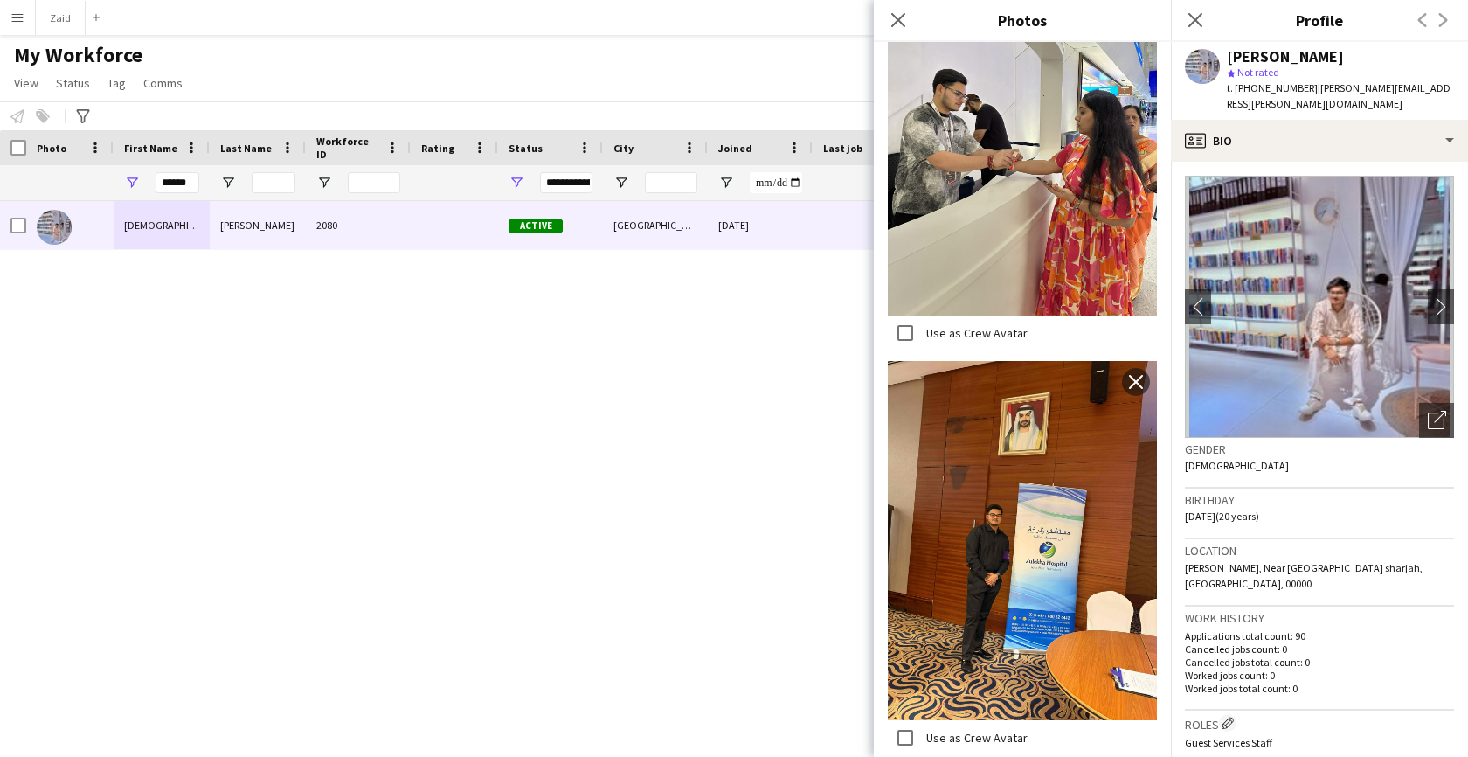
scroll to position [837, 0]
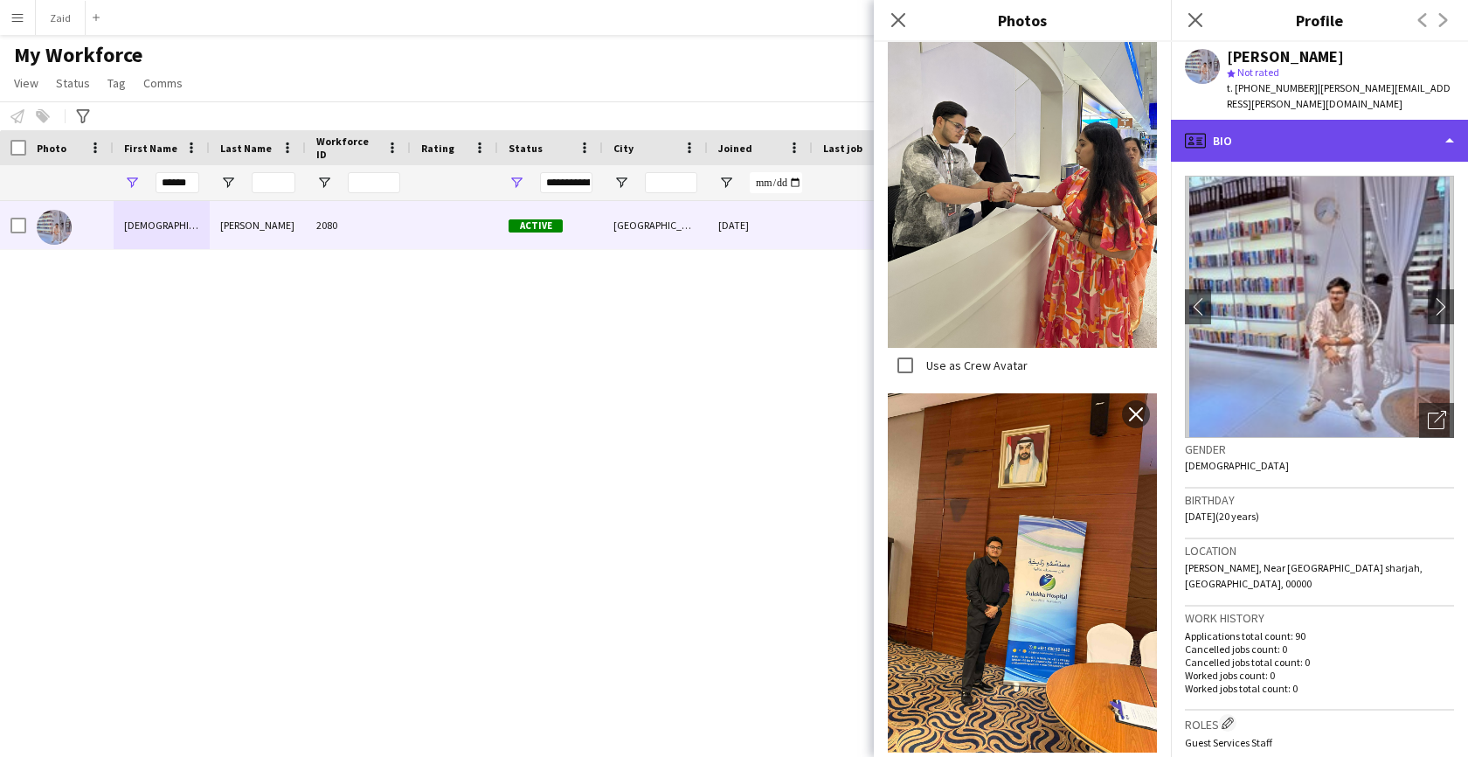
click at [1445, 130] on div "profile Bio" at bounding box center [1319, 141] width 297 height 42
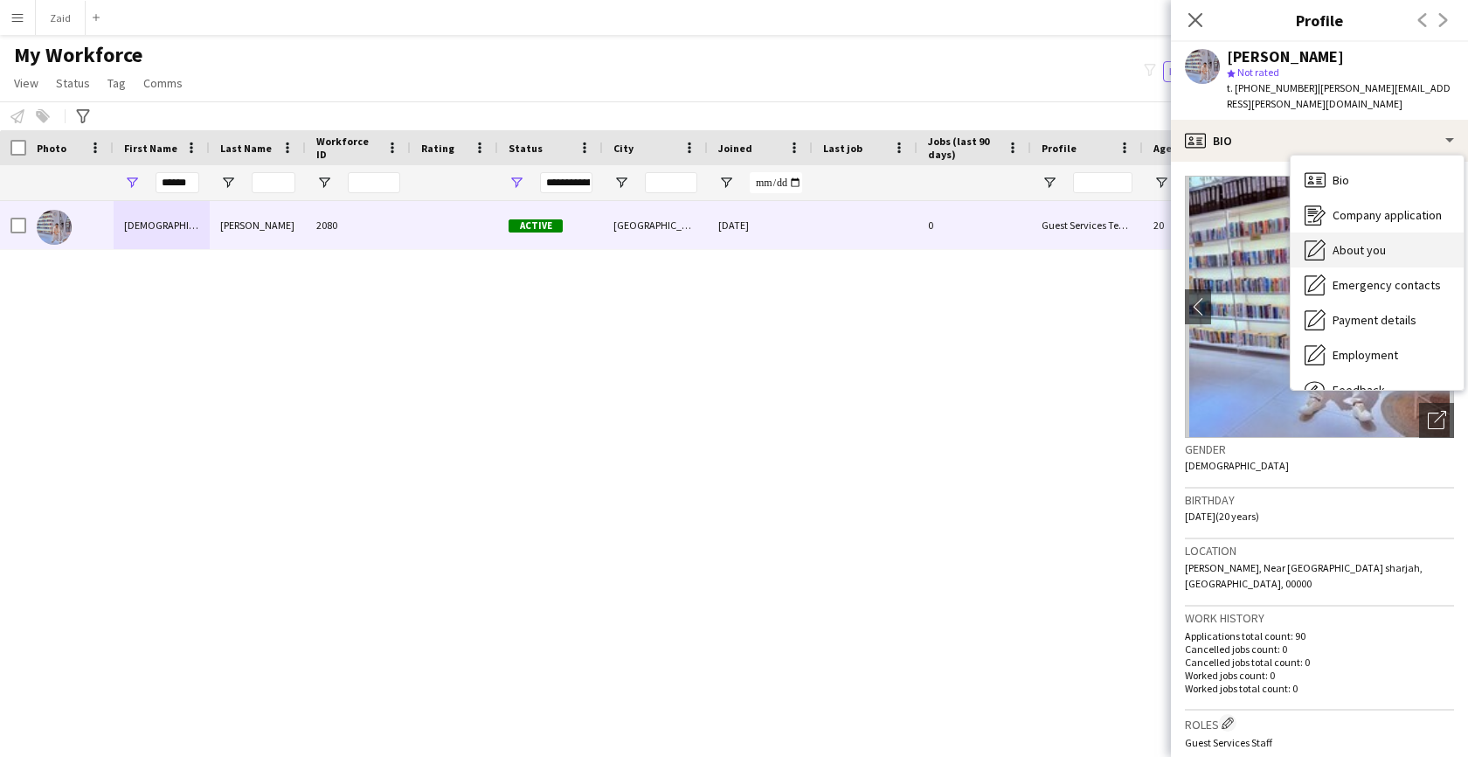
click at [1387, 239] on div "About you About you" at bounding box center [1376, 249] width 173 height 35
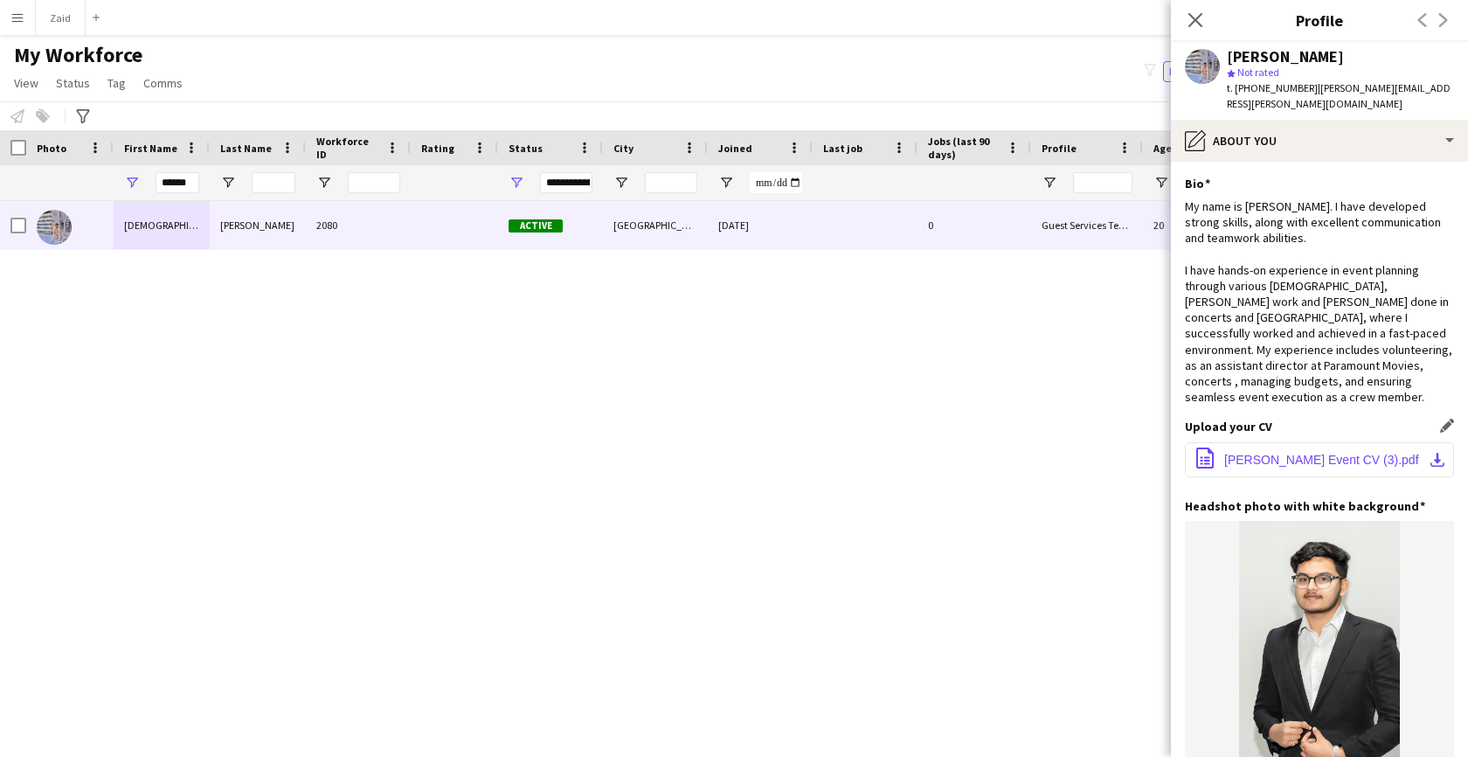
click at [1316, 453] on span "Vedant Event CV (3).pdf" at bounding box center [1321, 460] width 195 height 14
click at [1434, 453] on app-icon "download-bottom" at bounding box center [1437, 460] width 14 height 14
click at [84, 111] on icon "Advanced filters" at bounding box center [83, 116] width 14 height 14
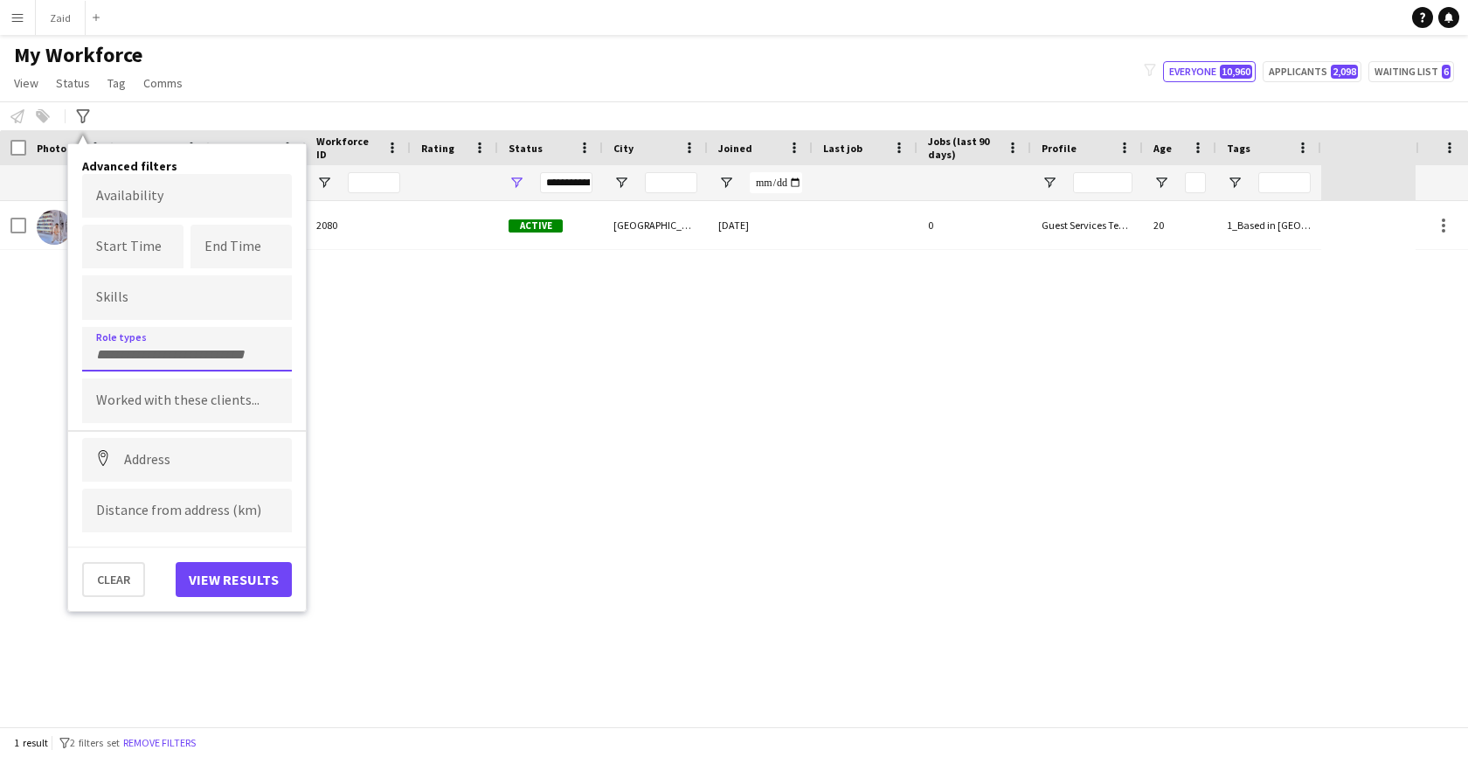
click at [213, 350] on input "Type to search role types..." at bounding box center [187, 355] width 182 height 16
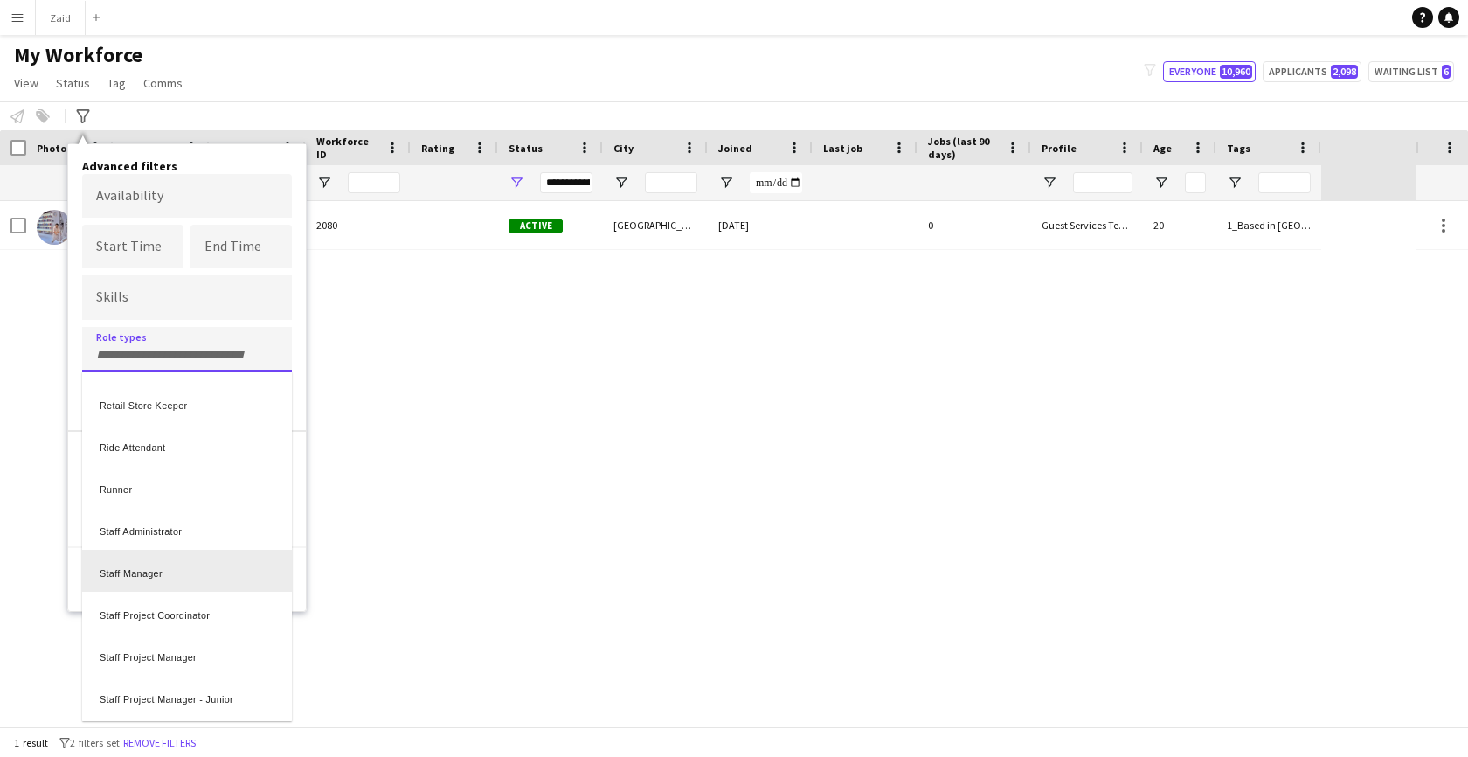
scroll to position [584, 0]
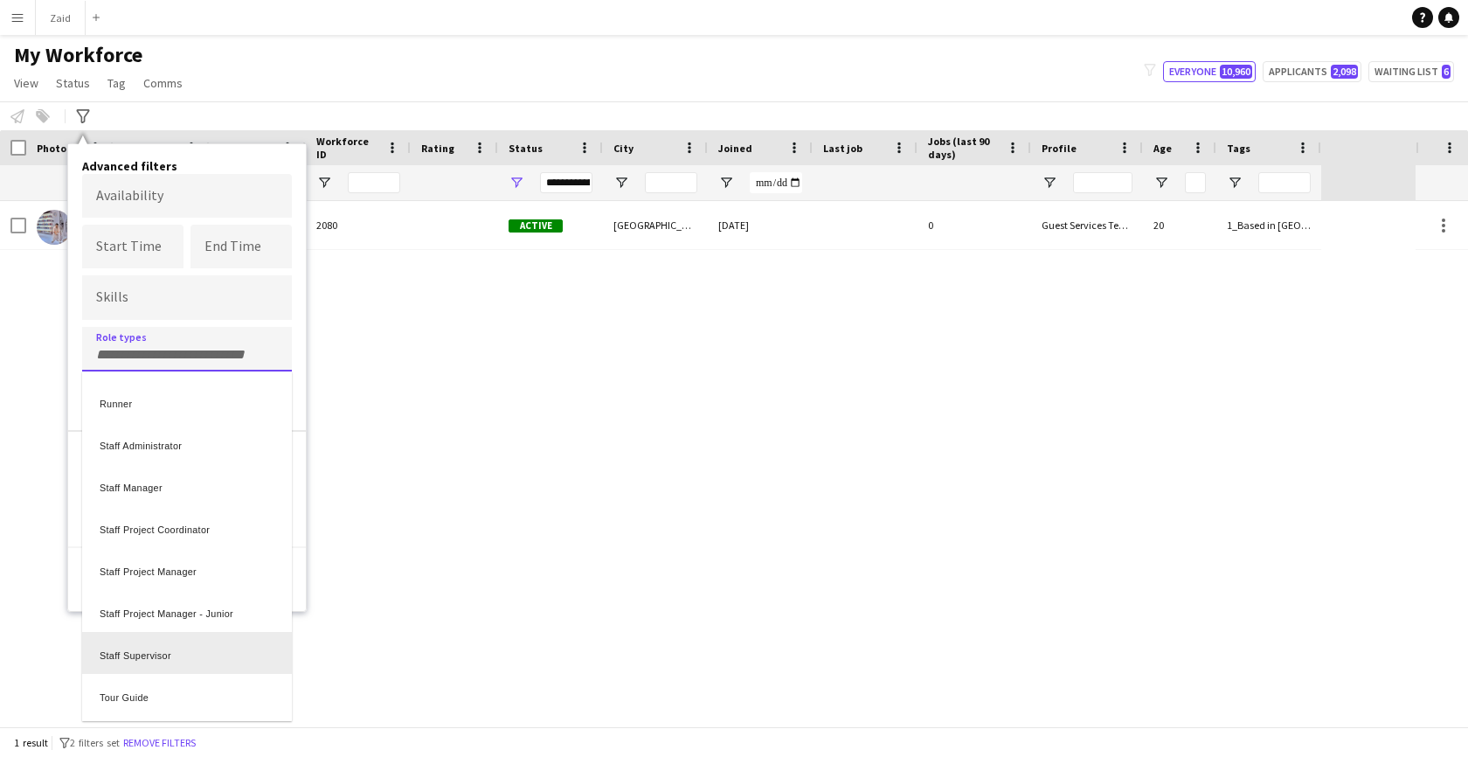
click at [149, 661] on div "Staff Supervisor" at bounding box center [187, 653] width 210 height 42
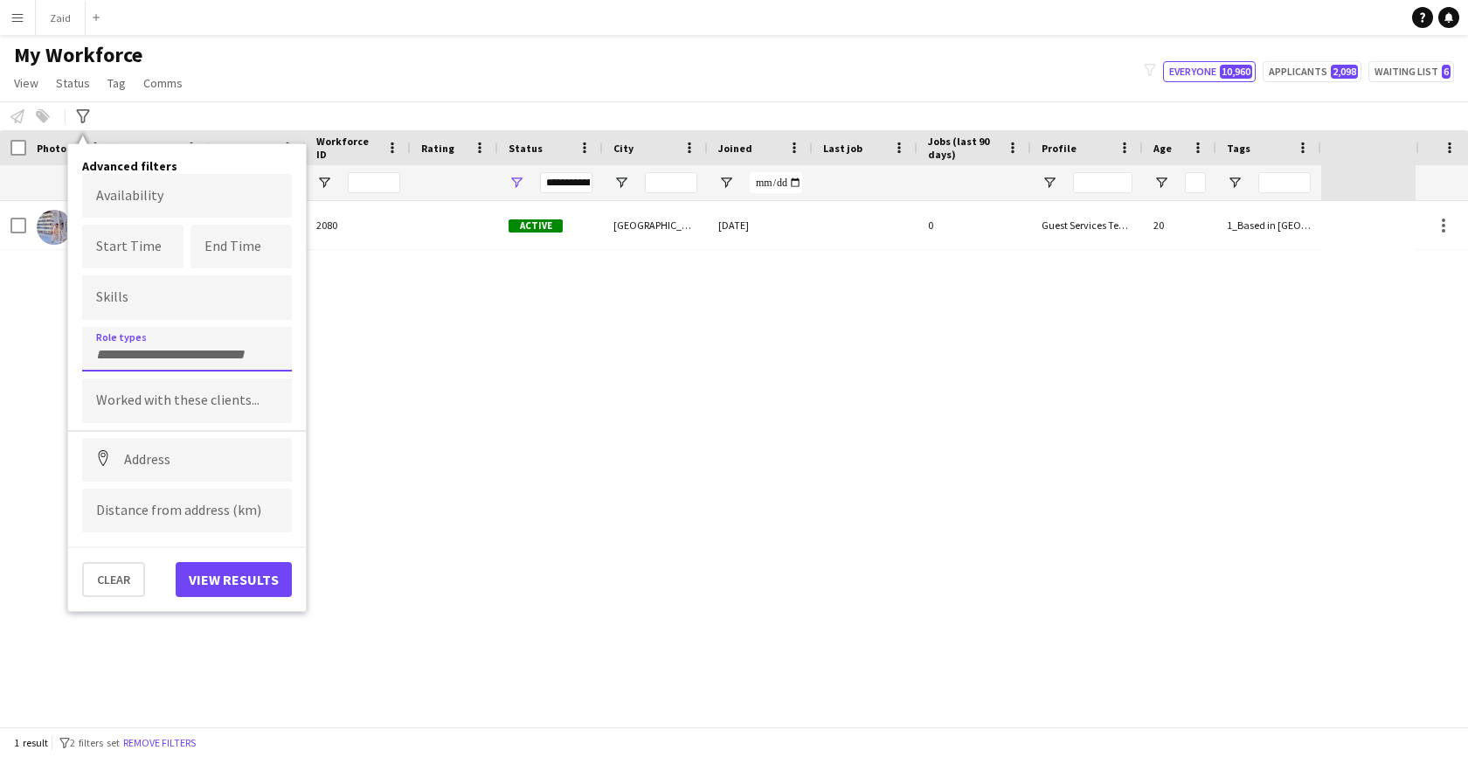
scroll to position [0, 0]
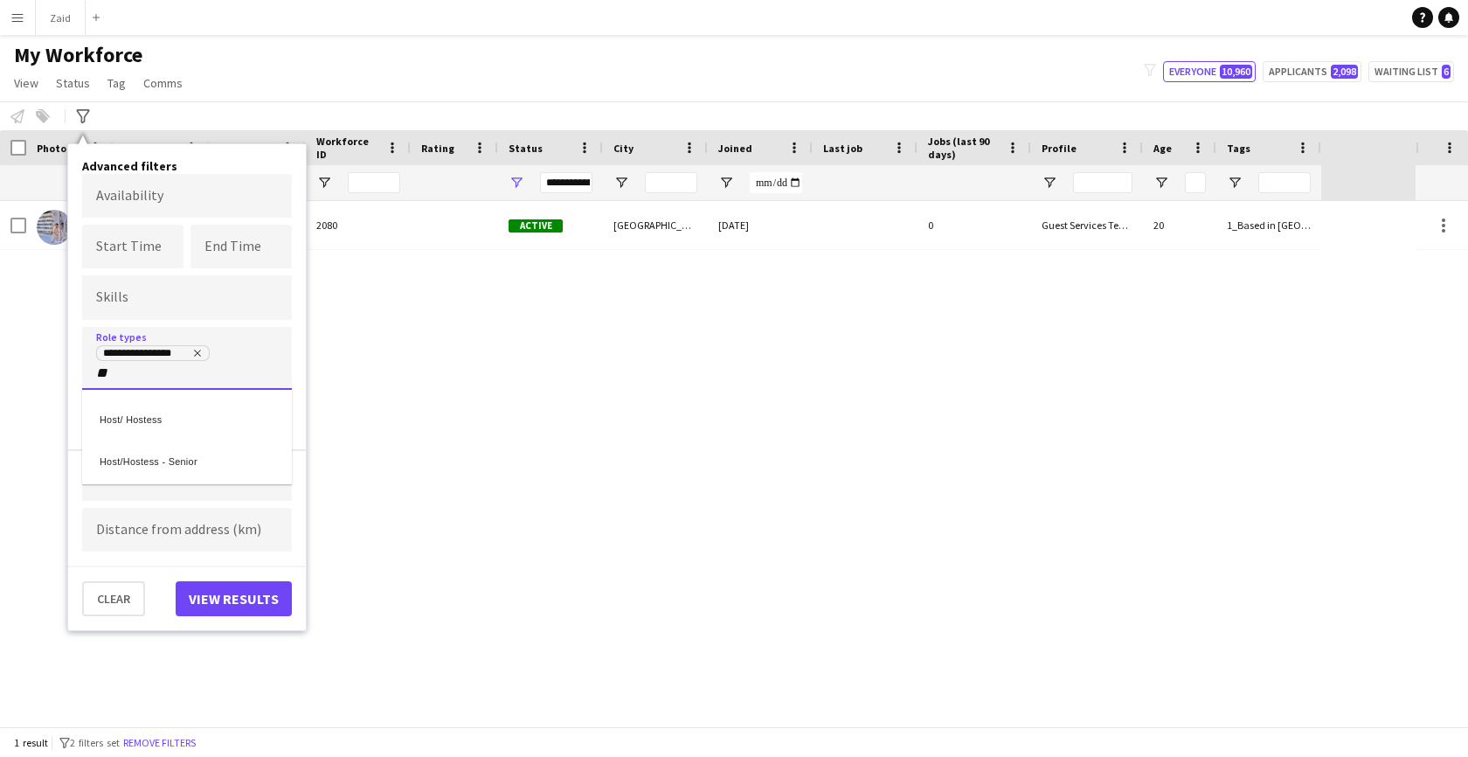
type input "**"
click at [164, 459] on div "Host/Hostess - Senior" at bounding box center [187, 458] width 210 height 42
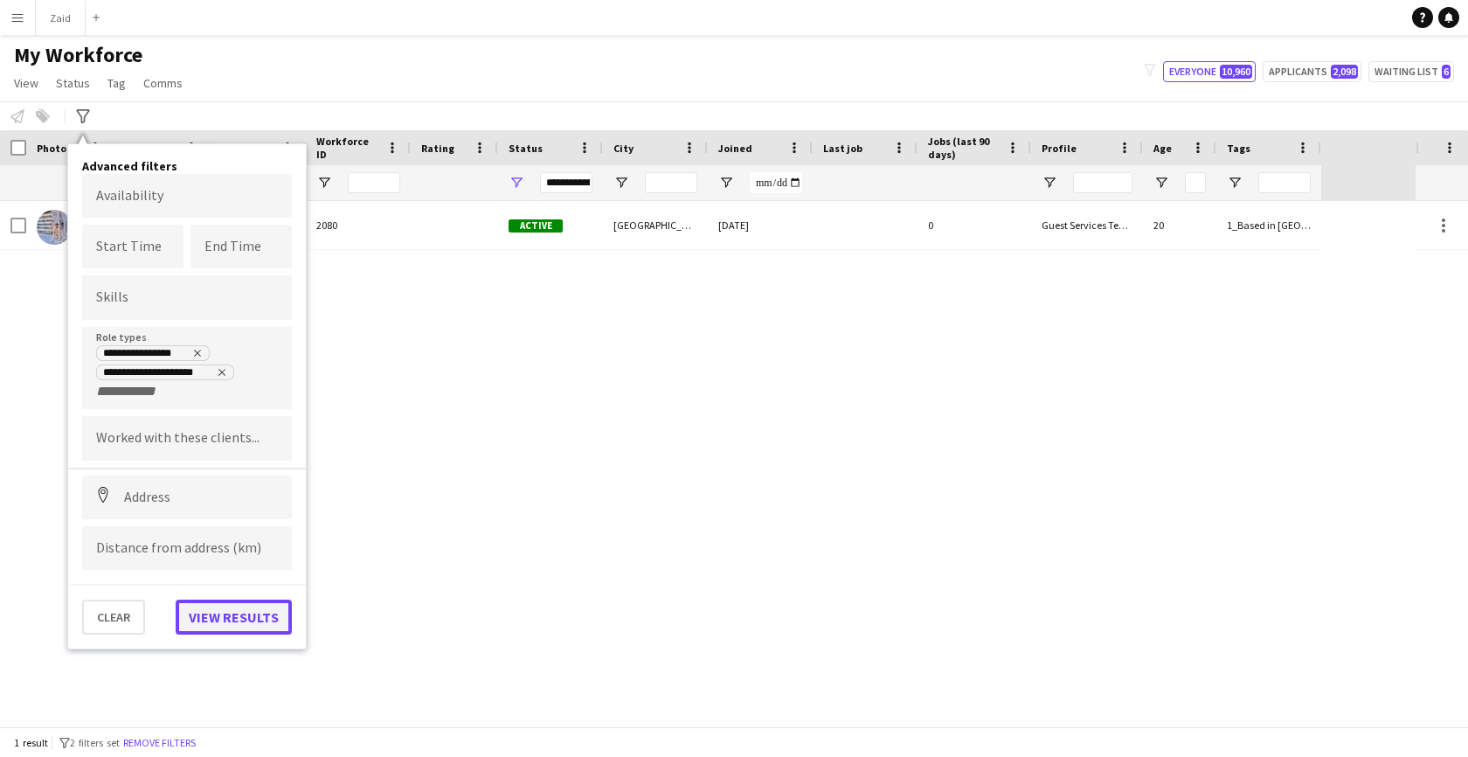
click at [232, 626] on button "View results" at bounding box center [234, 616] width 116 height 35
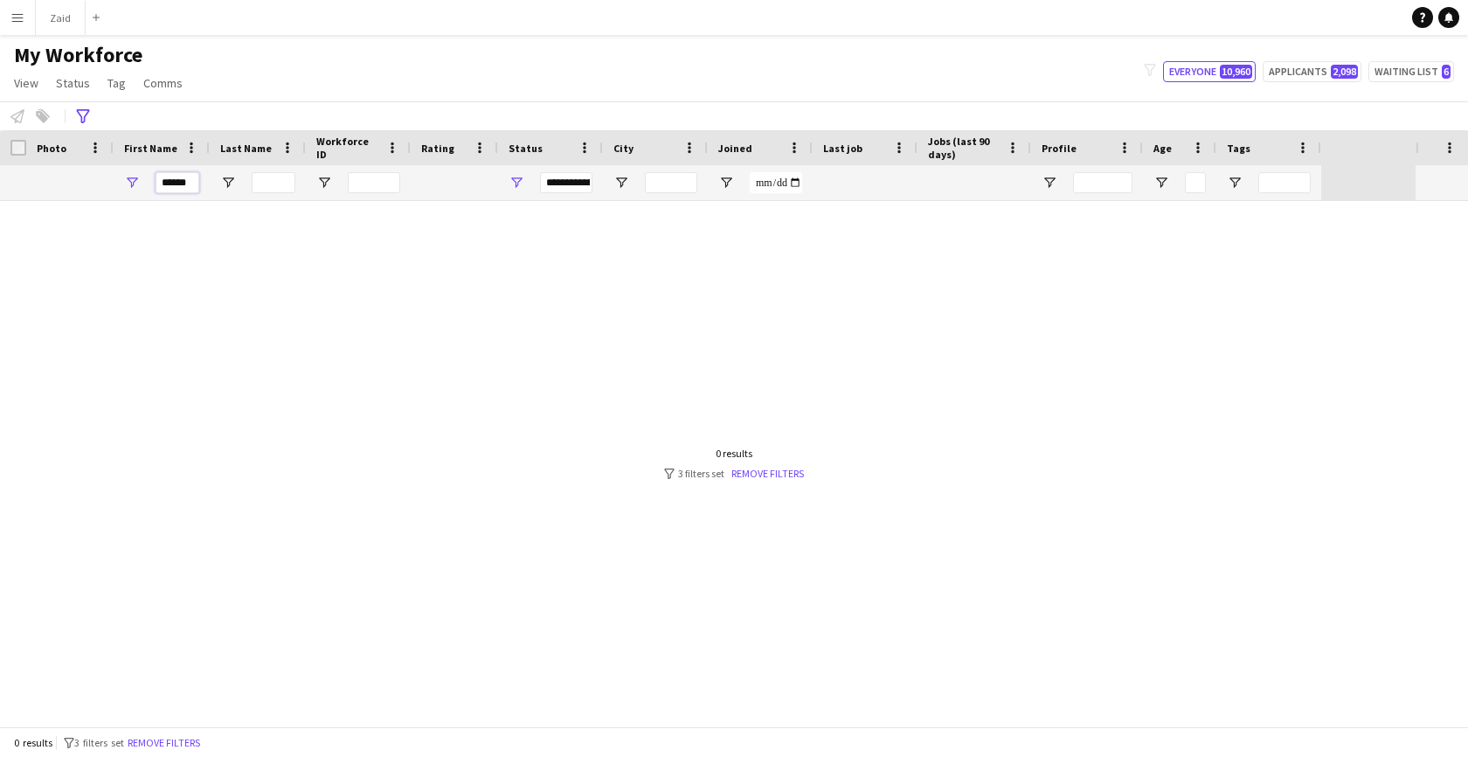
click at [185, 182] on input "******" at bounding box center [178, 182] width 44 height 21
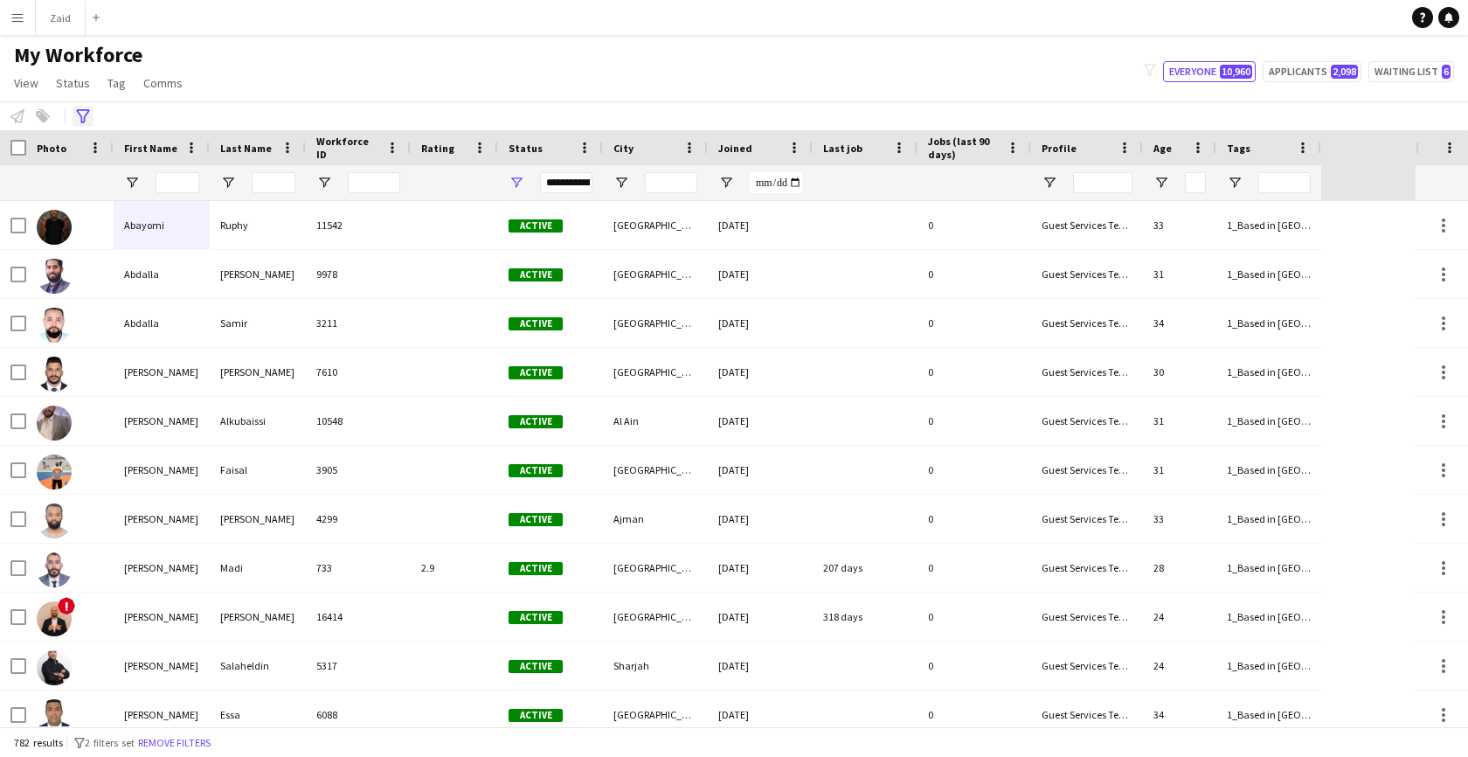
click at [89, 110] on icon "Advanced filters" at bounding box center [83, 116] width 14 height 14
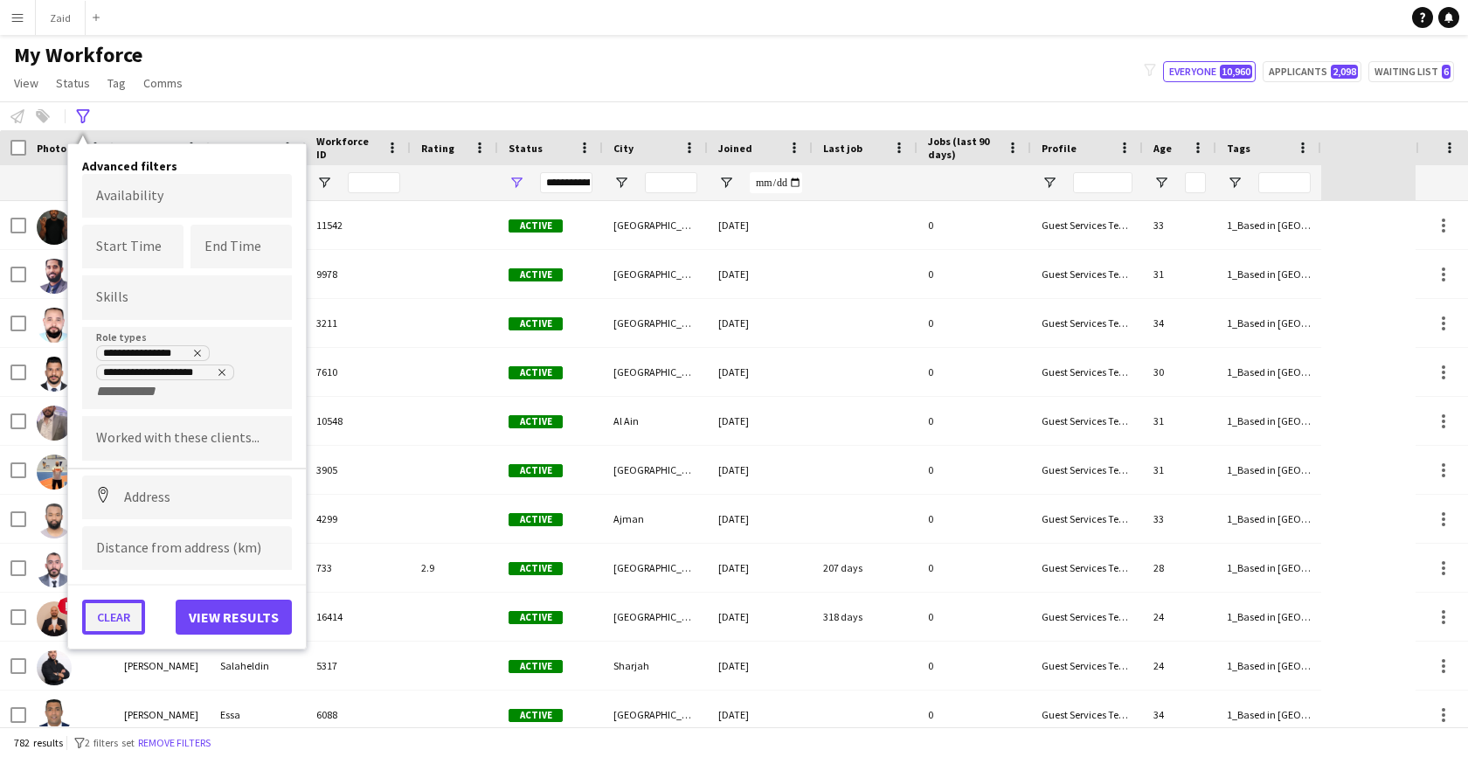
click at [117, 618] on button "Clear" at bounding box center [113, 616] width 63 height 35
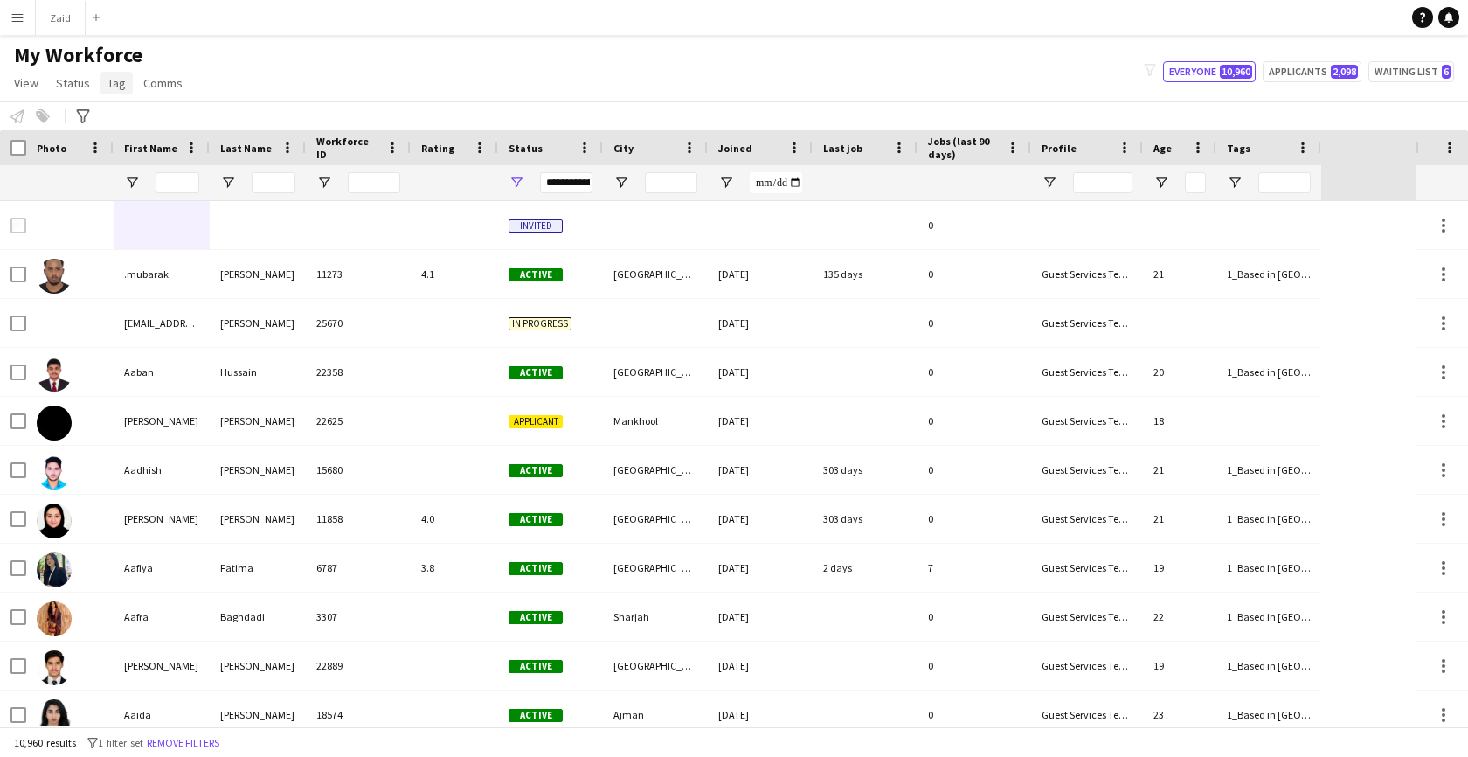
click at [116, 87] on span "Tag" at bounding box center [116, 83] width 18 height 16
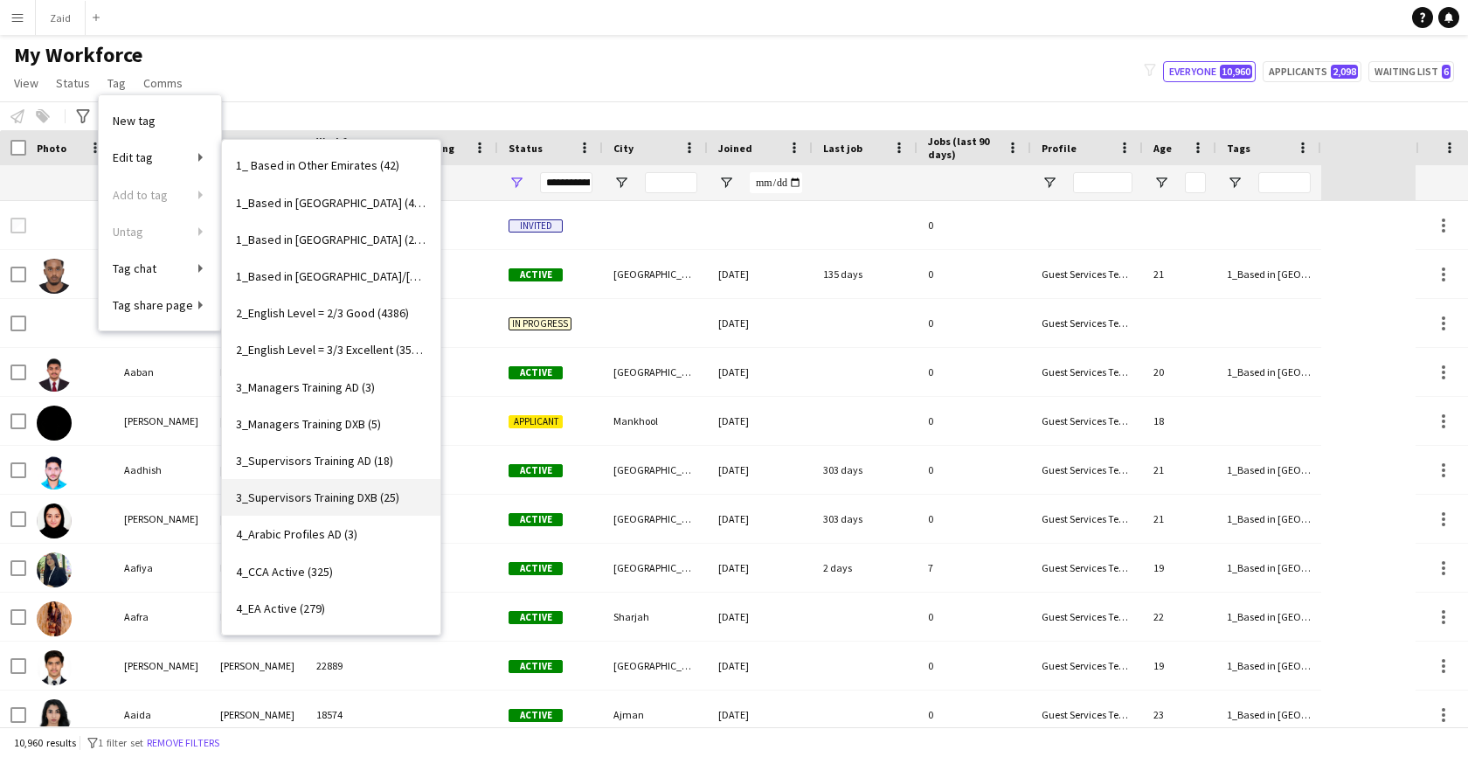
click at [361, 501] on span "3_Supervisors Training DXB (25)" at bounding box center [317, 497] width 163 height 16
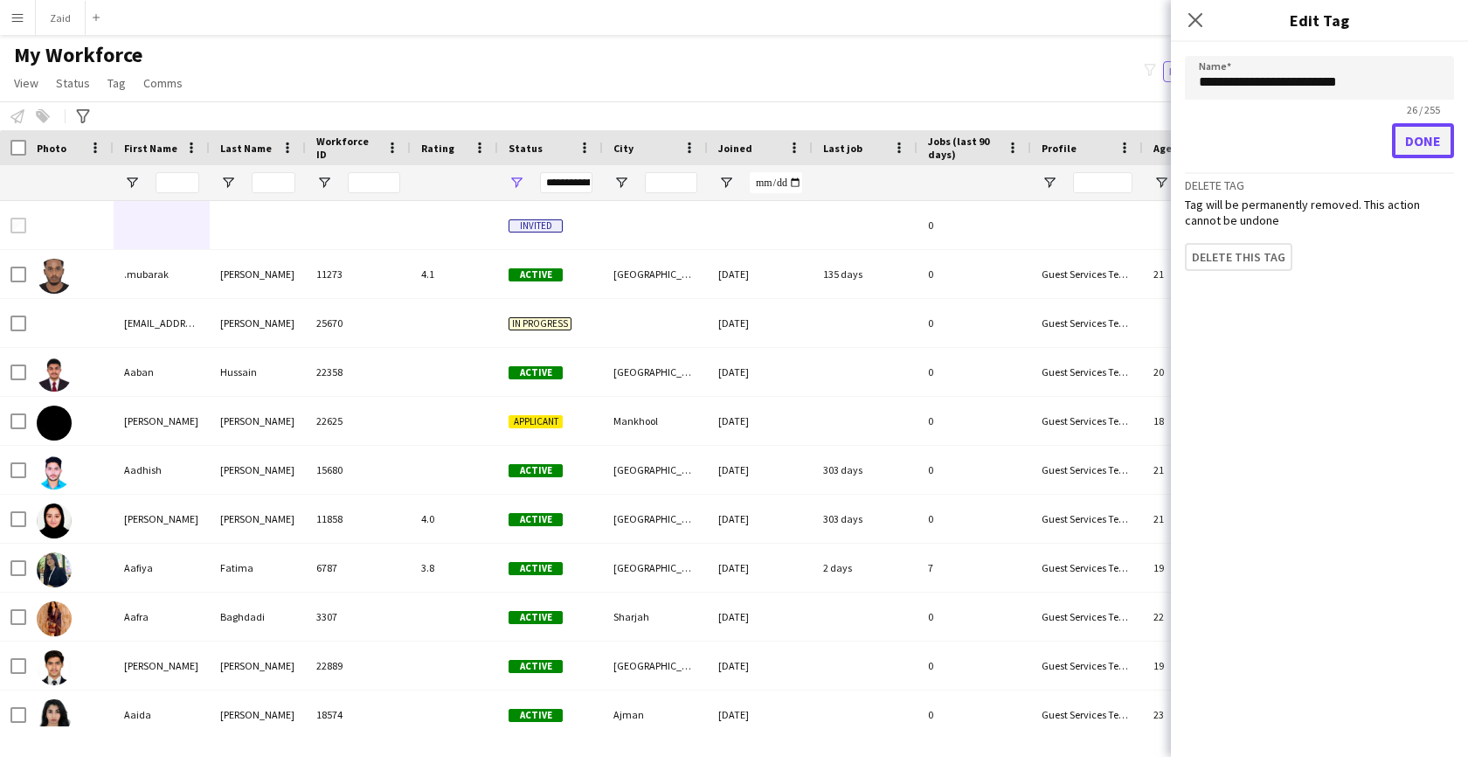
click at [1428, 149] on button "Done" at bounding box center [1423, 140] width 62 height 35
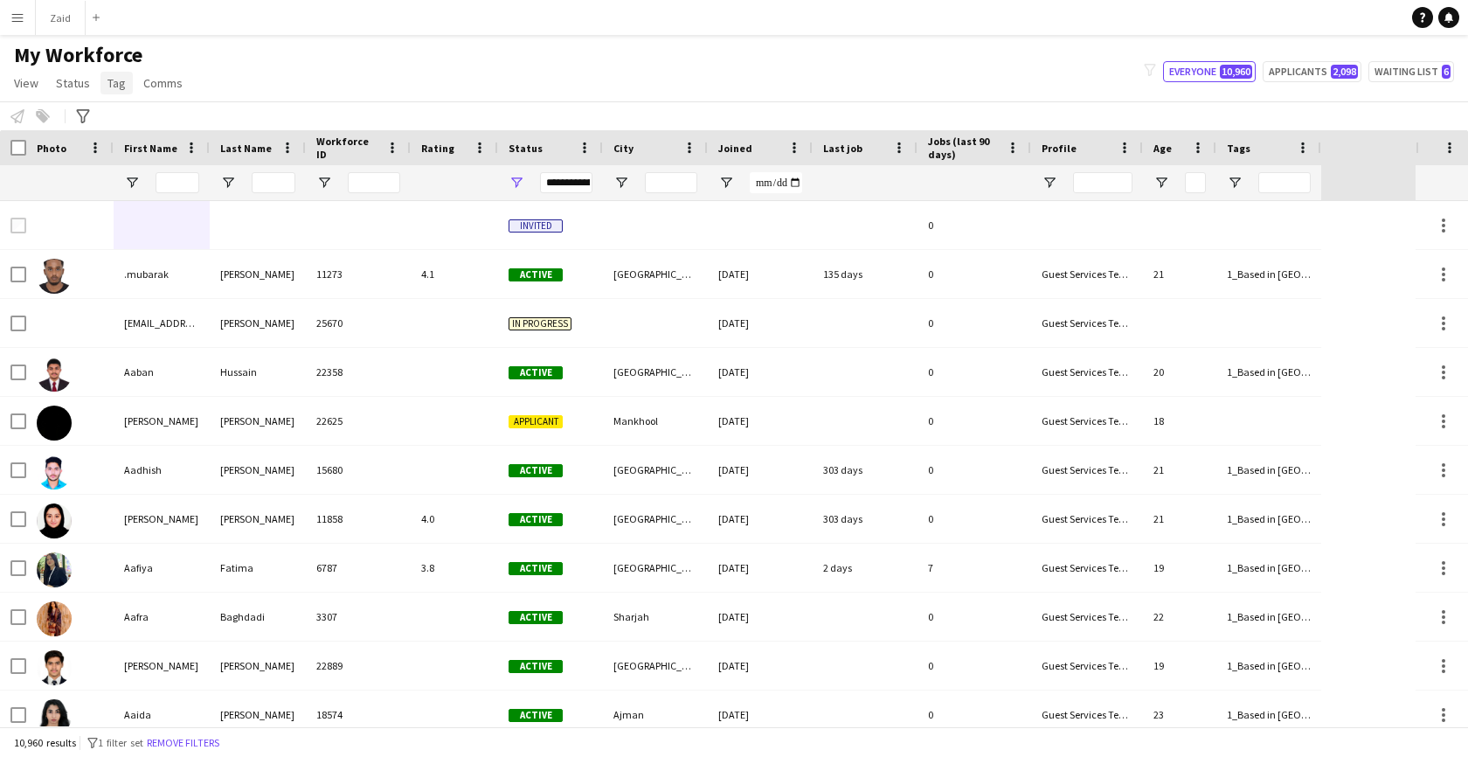
click at [118, 84] on span "Tag" at bounding box center [116, 83] width 18 height 16
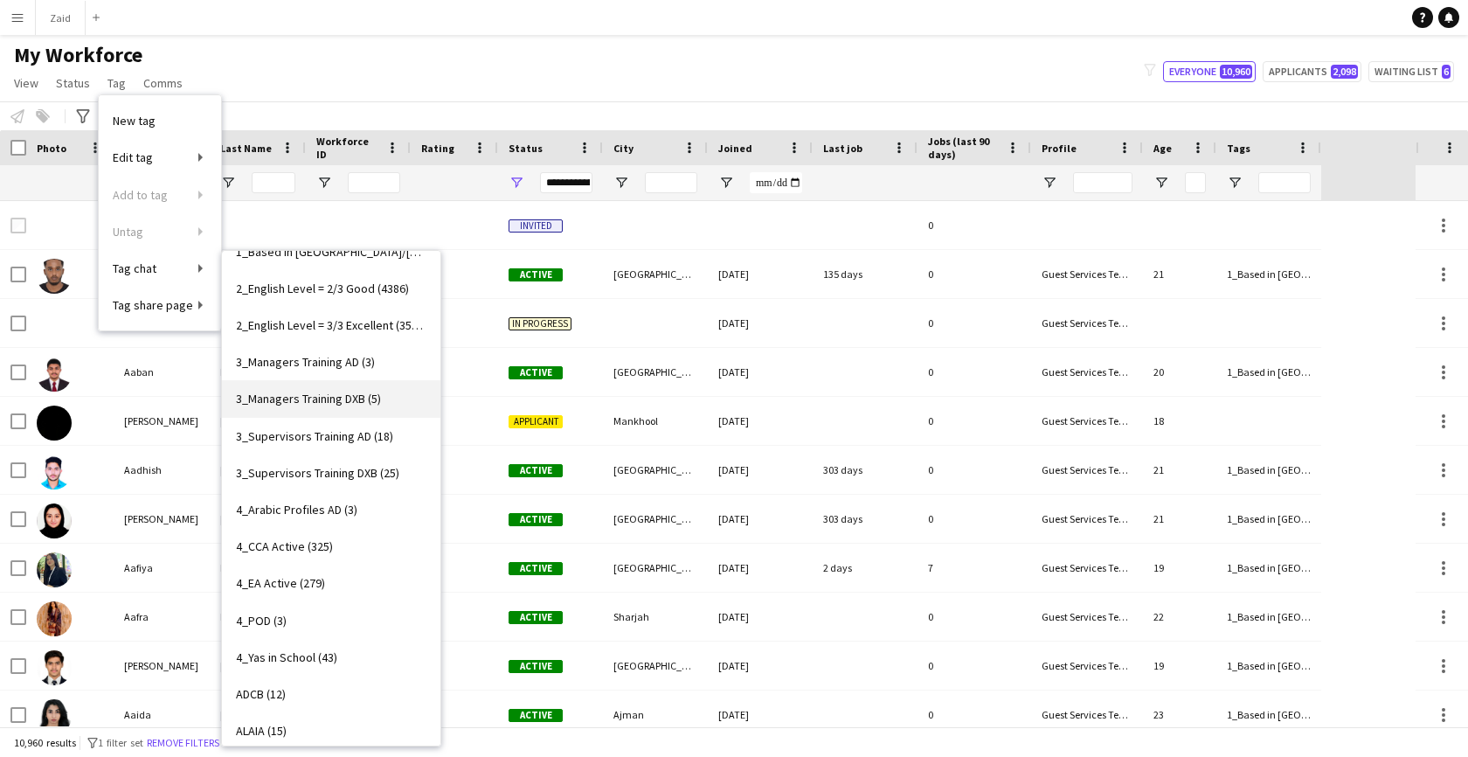
scroll to position [175, 0]
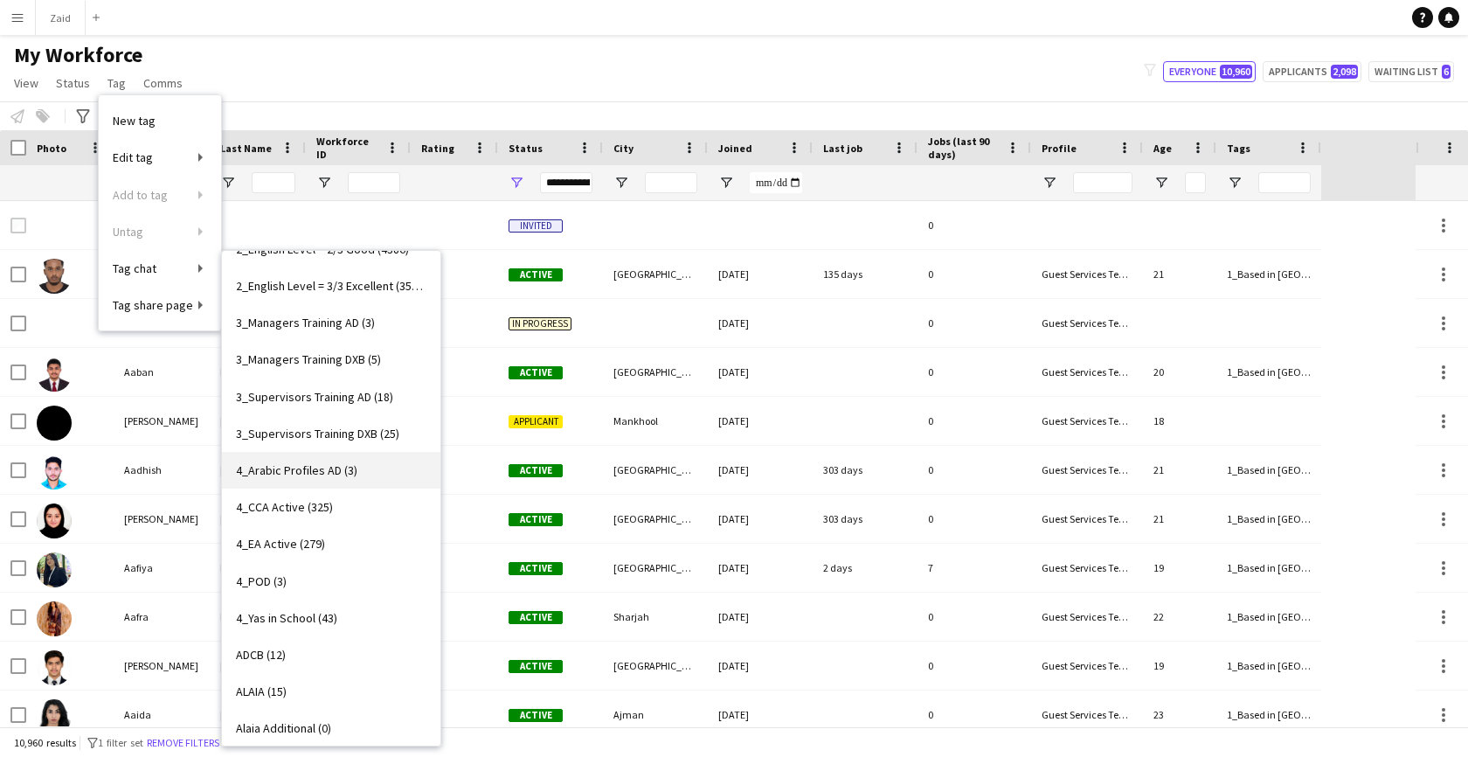
drag, startPoint x: 271, startPoint y: 376, endPoint x: 268, endPoint y: 471, distance: 95.3
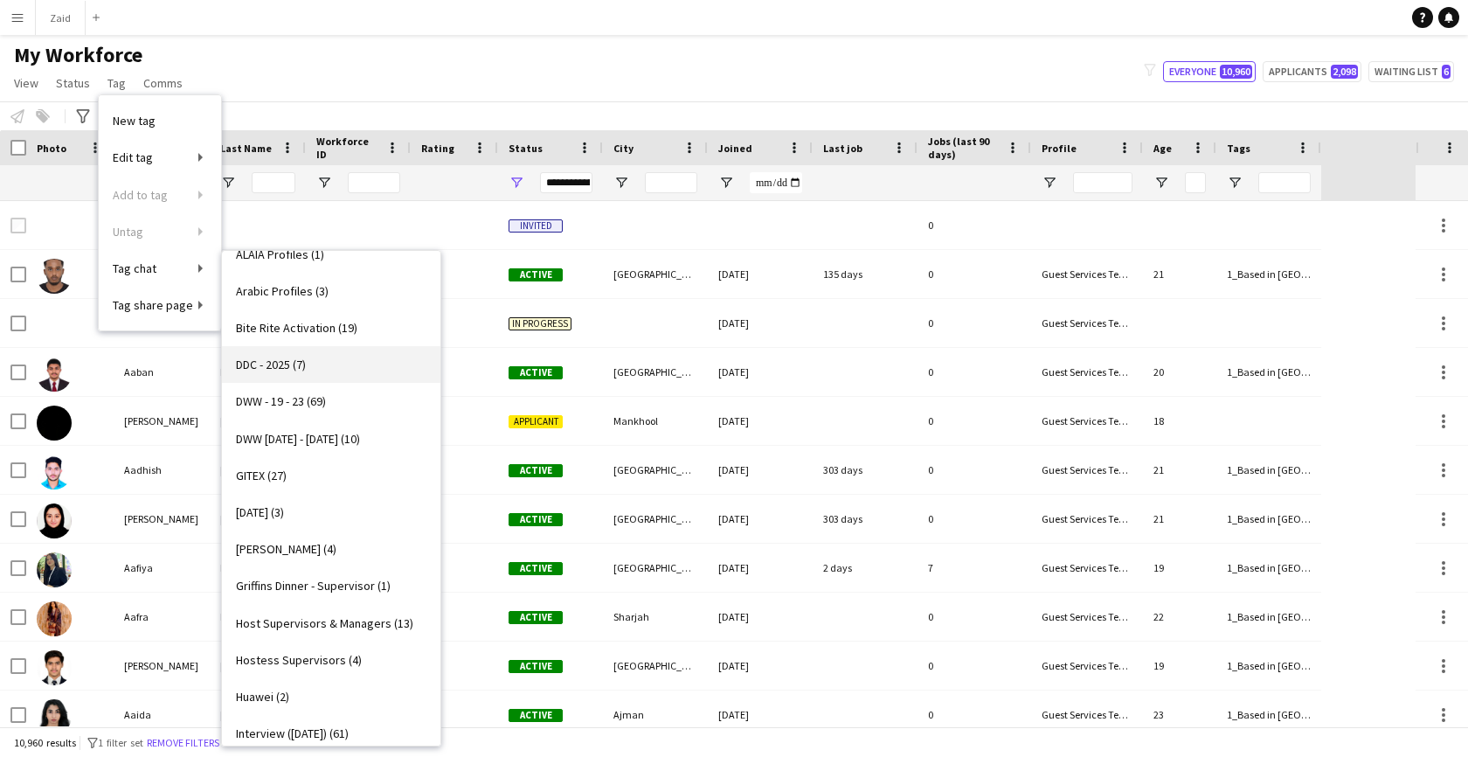
scroll to position [689, 0]
click at [287, 626] on span "Host Supervisors & Managers (13)" at bounding box center [324, 620] width 177 height 16
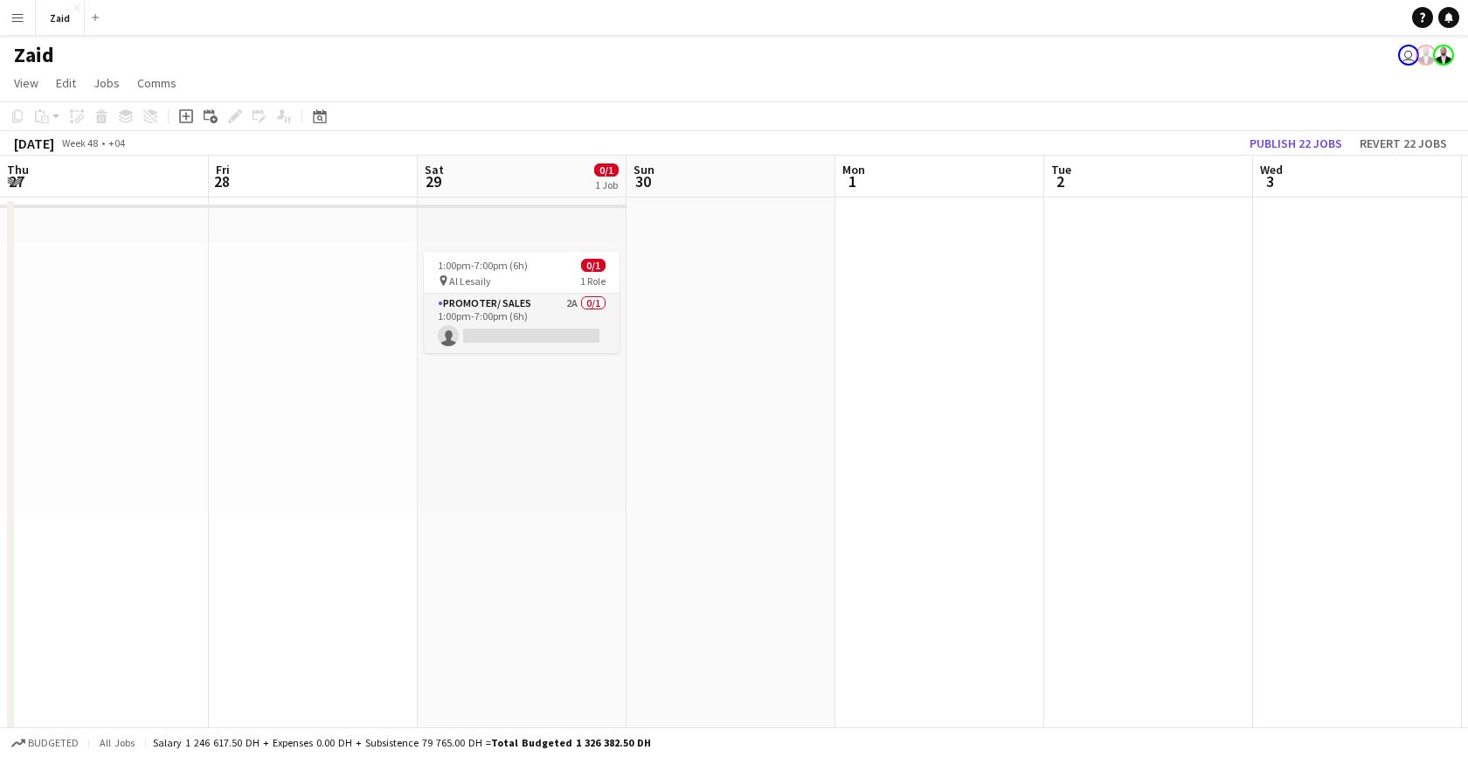
scroll to position [0, 813]
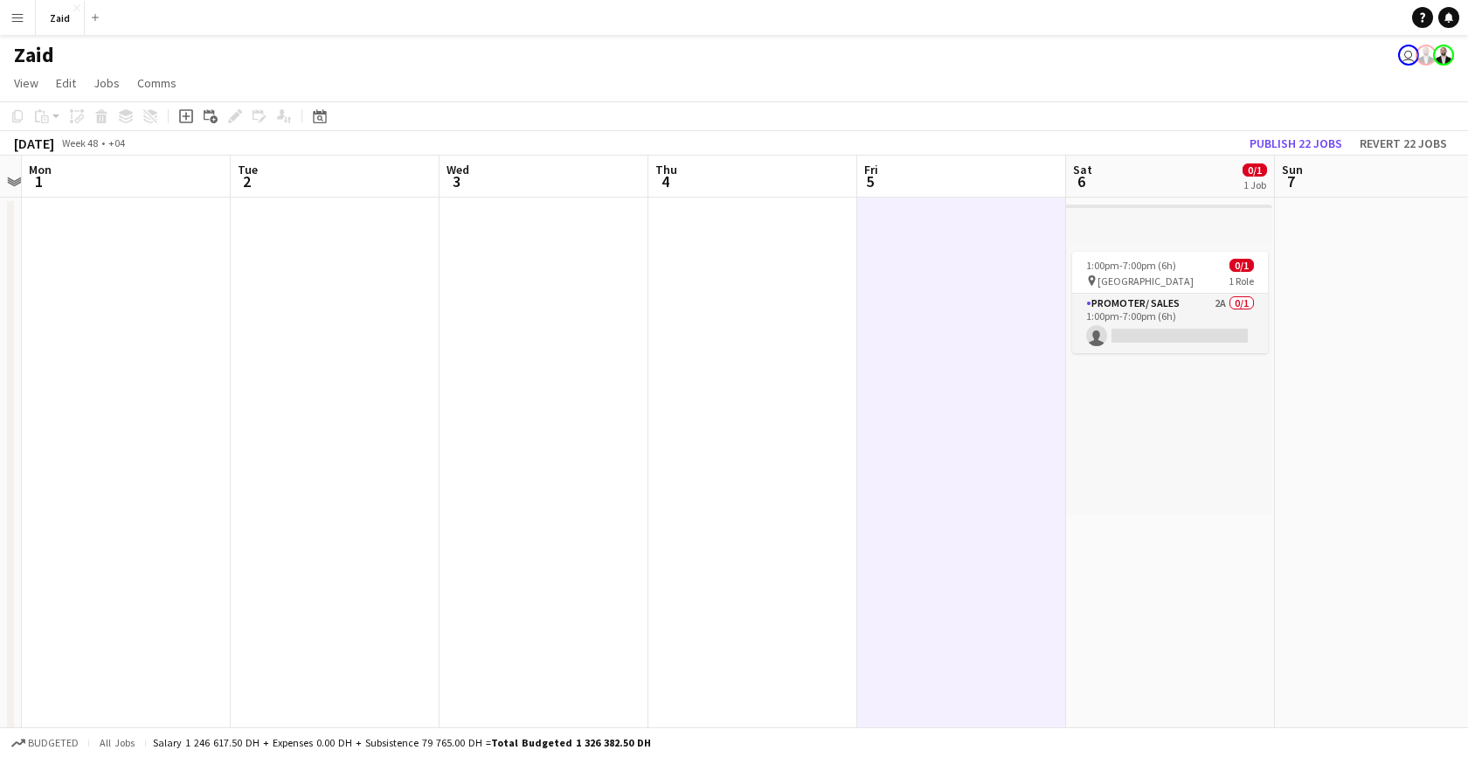
click at [1440, 65] on app-connected-clients "user" at bounding box center [1426, 55] width 56 height 21
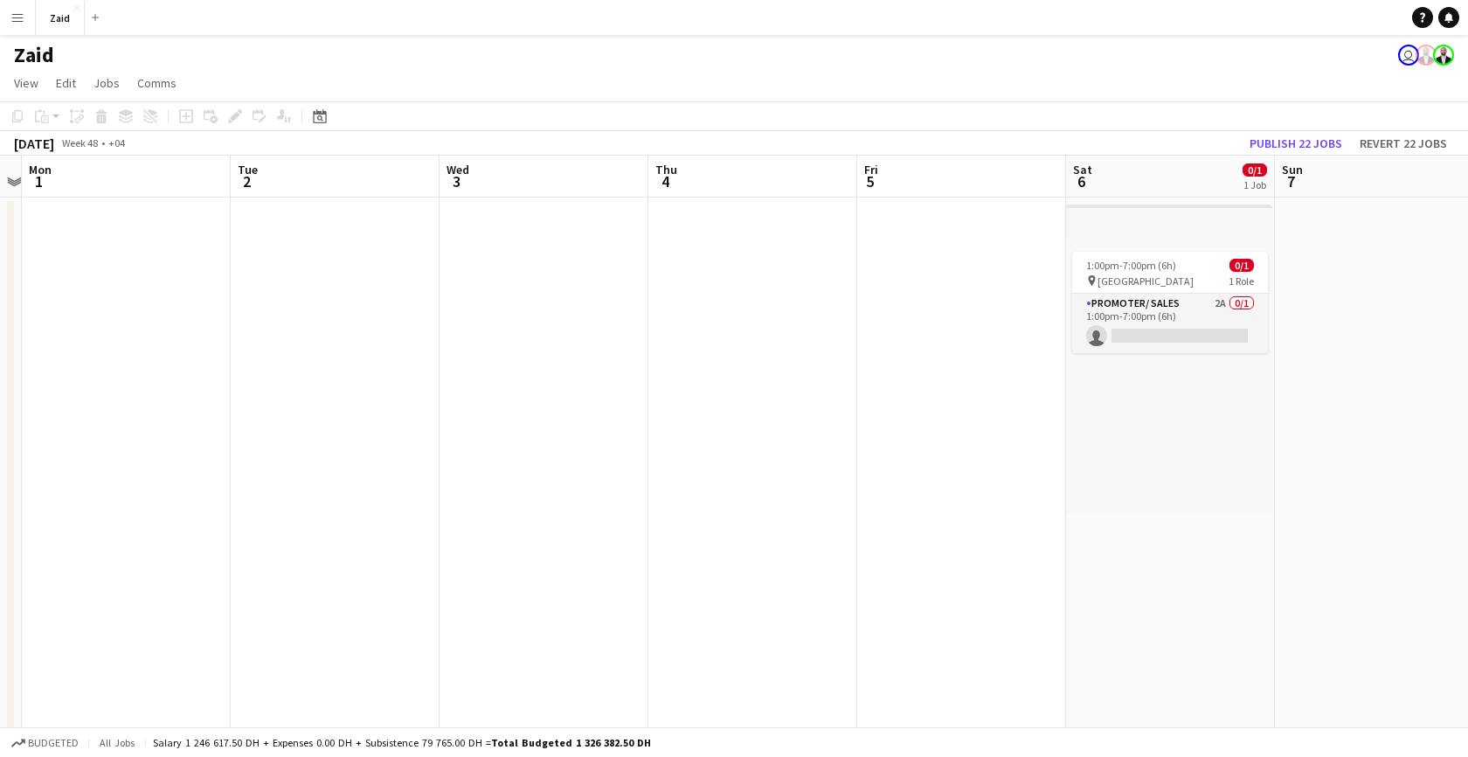
click at [1413, 56] on app-user-avatar "user" at bounding box center [1408, 55] width 21 height 21
click at [1441, 56] on app-user-avatar at bounding box center [1443, 55] width 21 height 21
click at [93, 18] on app-icon "Add" at bounding box center [95, 17] width 7 height 7
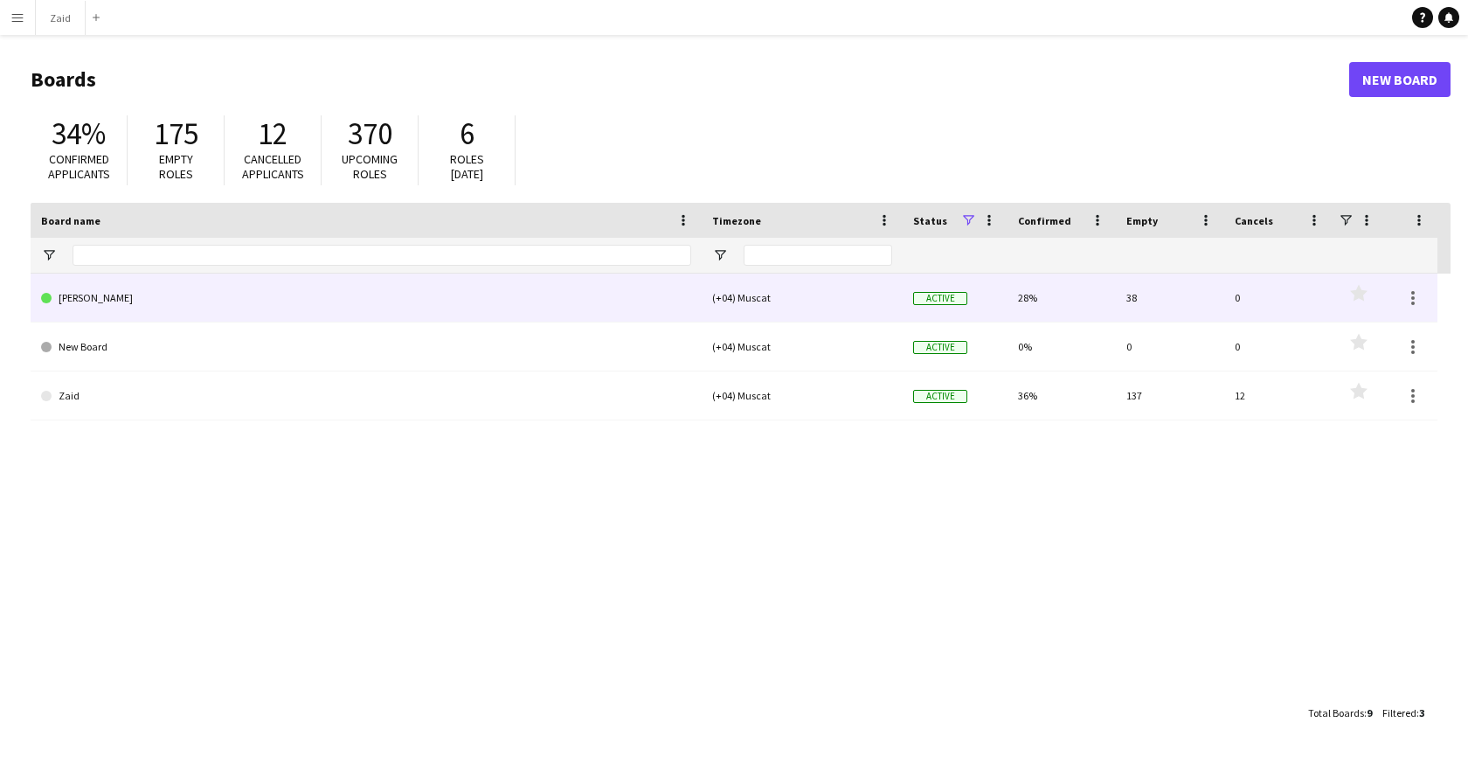
click at [78, 306] on link "Kate" at bounding box center [366, 297] width 650 height 49
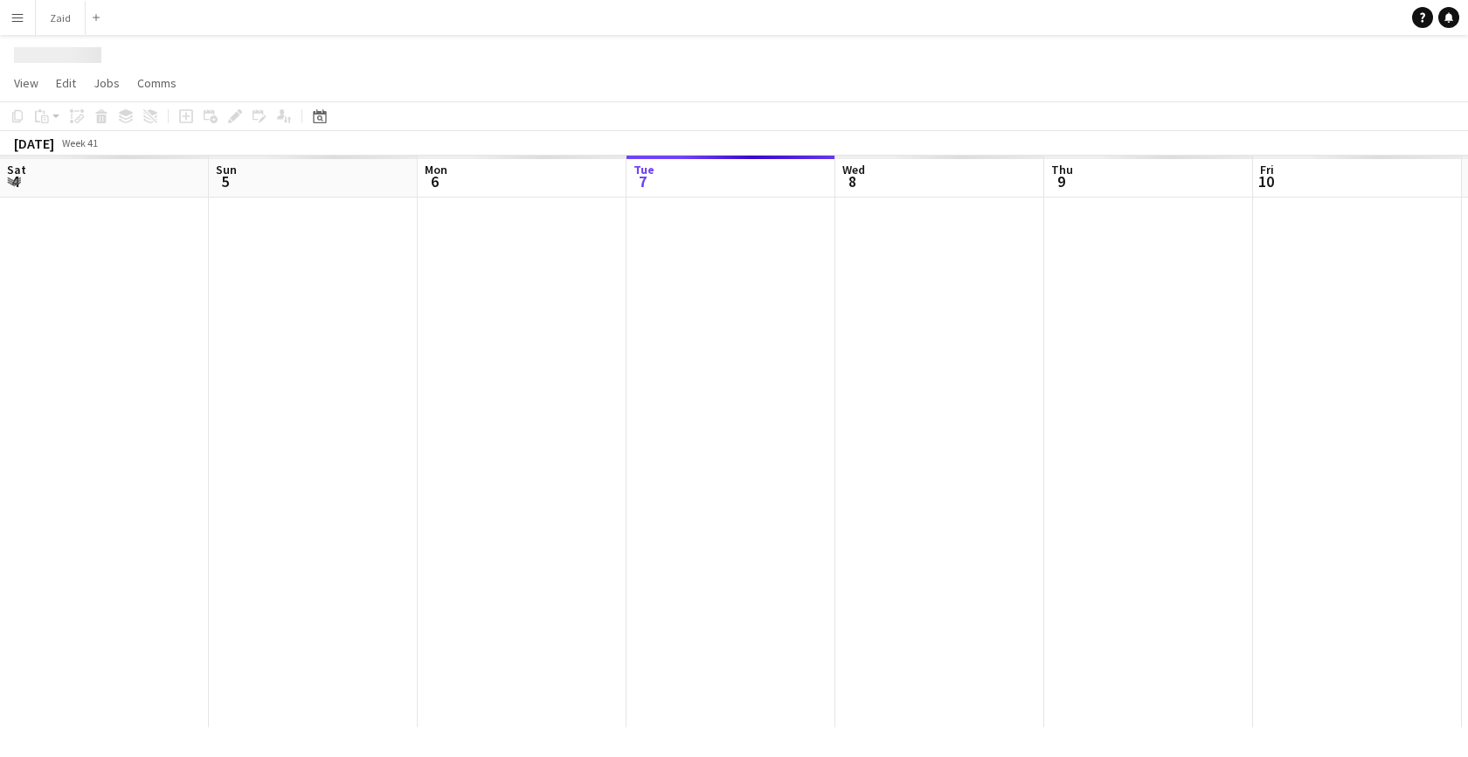
scroll to position [0, 418]
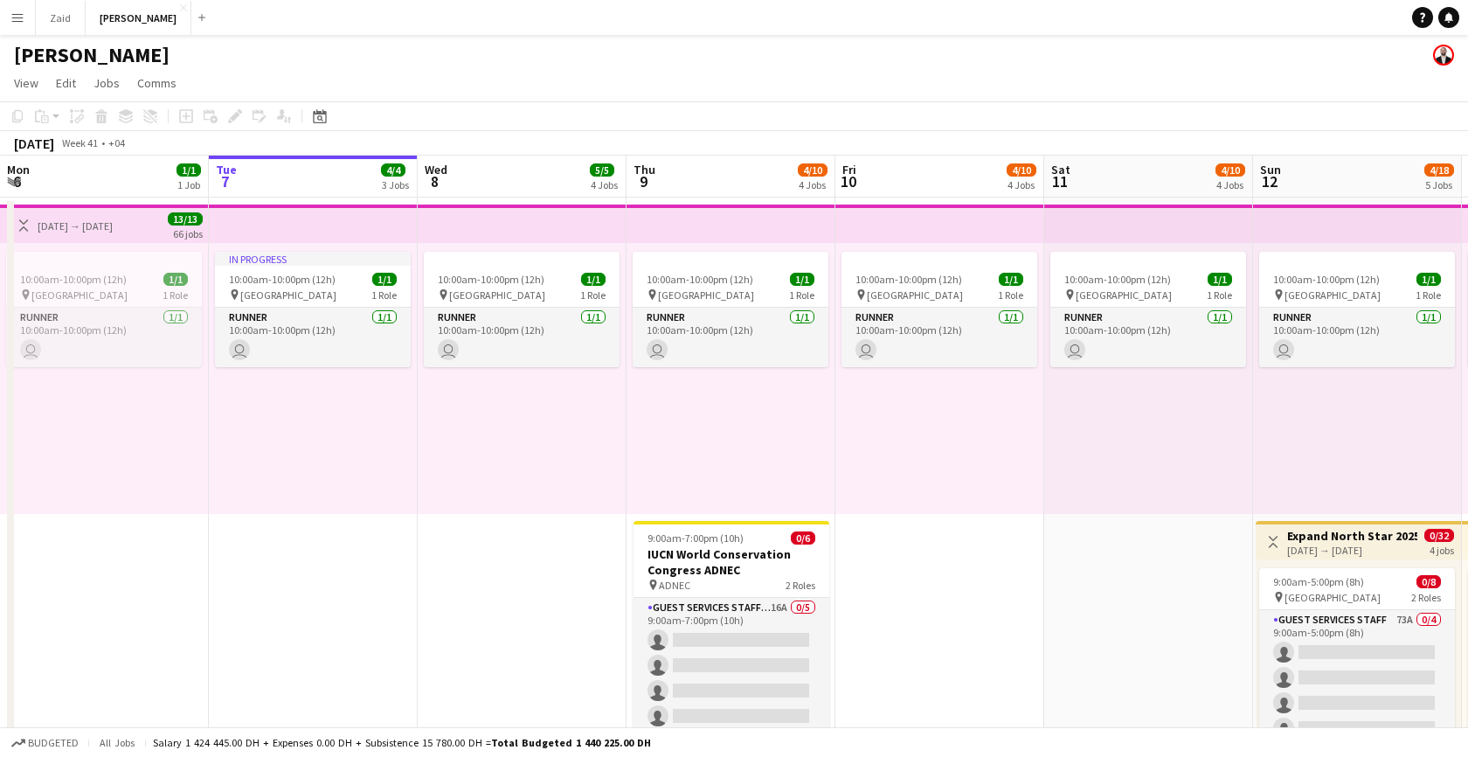
click at [920, 627] on app-date-cell "10:00am-10:00pm (12h) 1/1 pin Dubai 1 Role Runner 1/1 10:00am-10:00pm (12h) use…" at bounding box center [939, 675] width 209 height 956
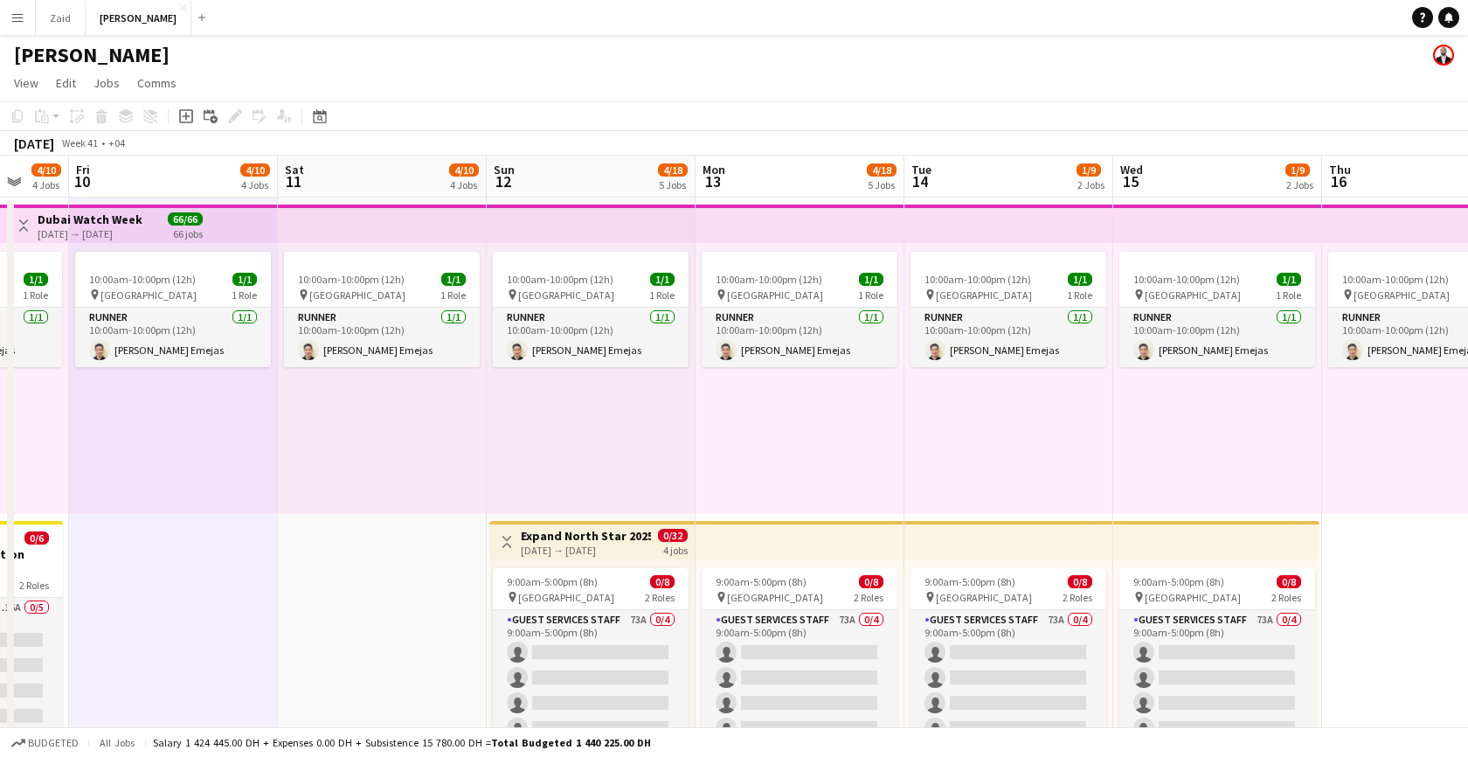
drag, startPoint x: 1210, startPoint y: 584, endPoint x: 443, endPoint y: 551, distance: 767.7
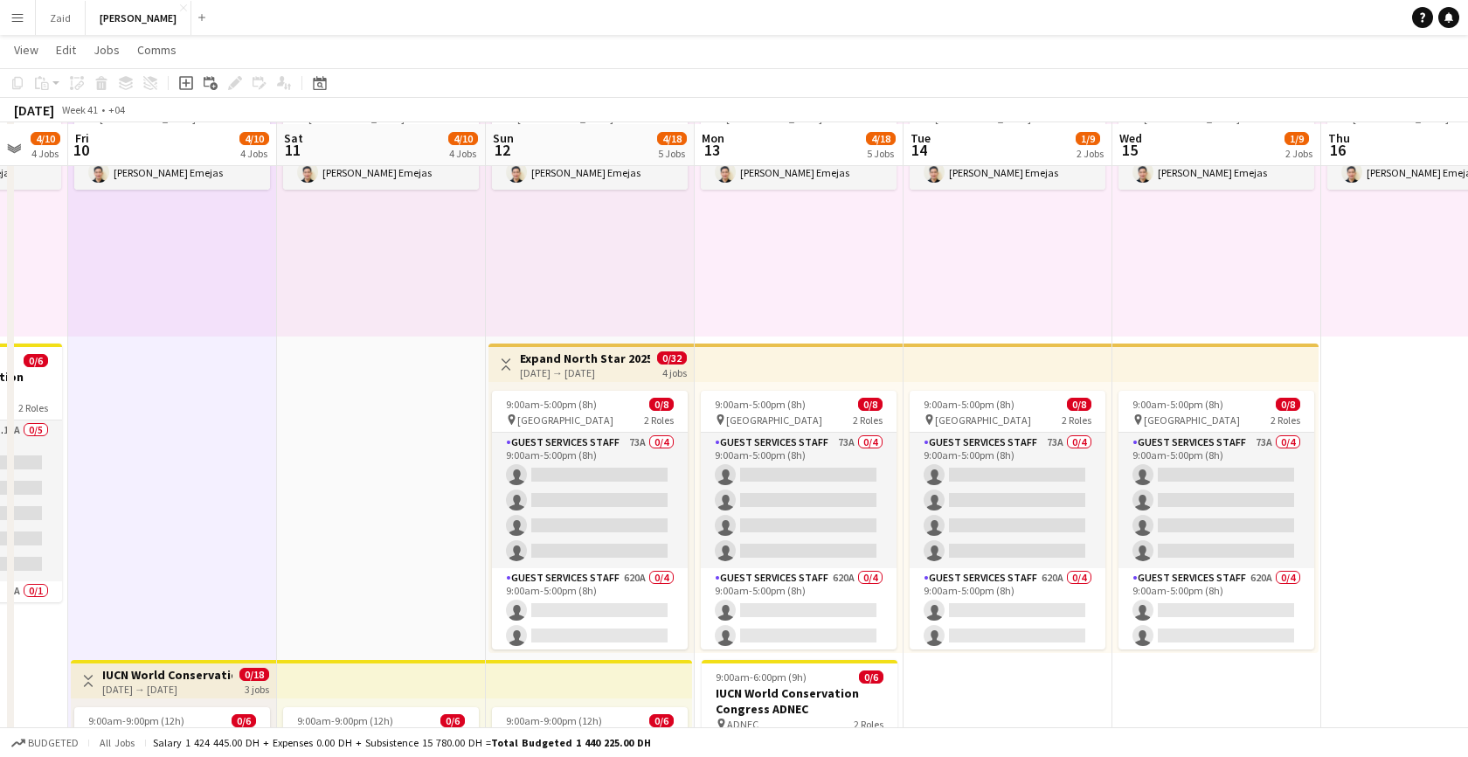
scroll to position [177, 0]
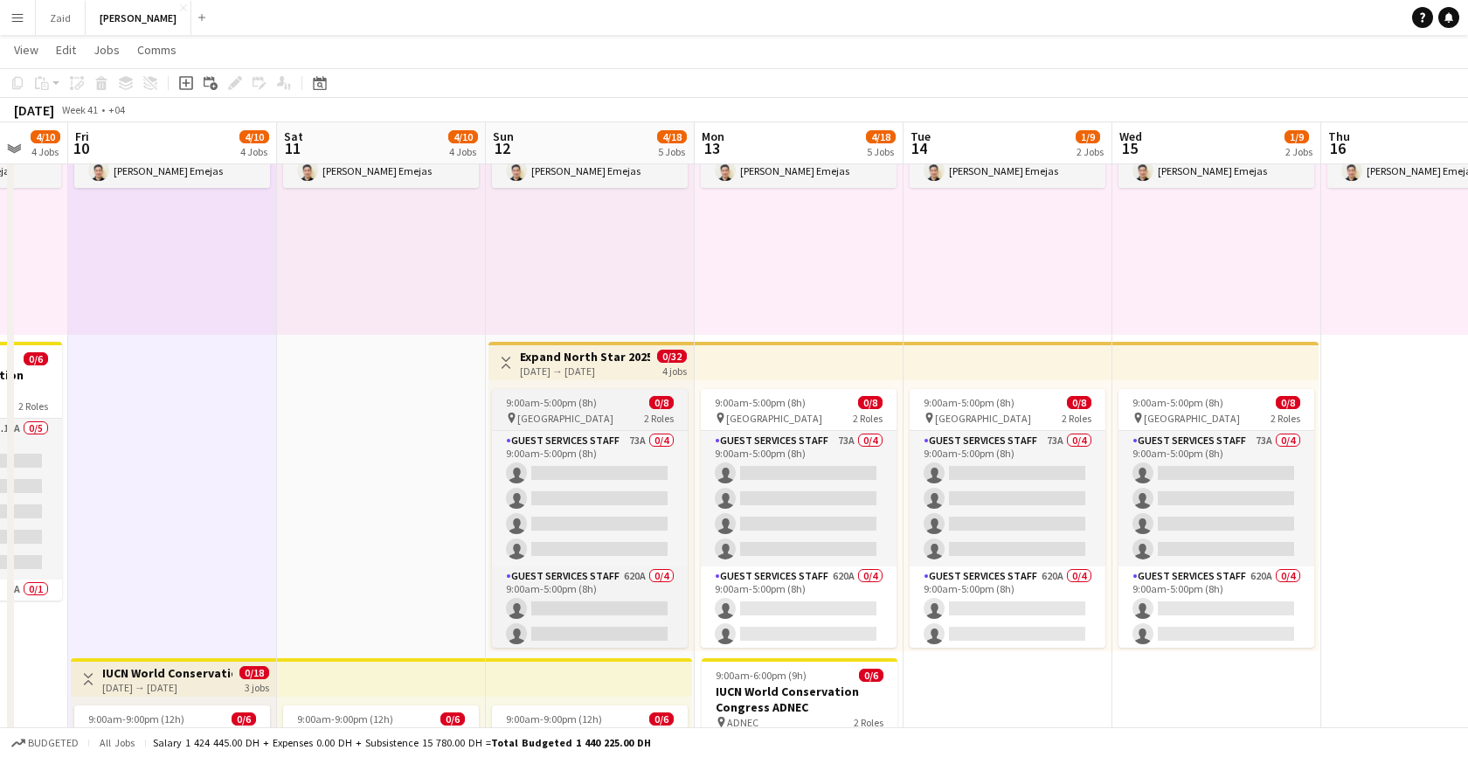
click at [577, 409] on app-job-card "9:00am-5:00pm (8h) 0/8 pin Dubai Harbour 2 Roles Guest Services Staff 73A 0/4 9…" at bounding box center [590, 518] width 196 height 259
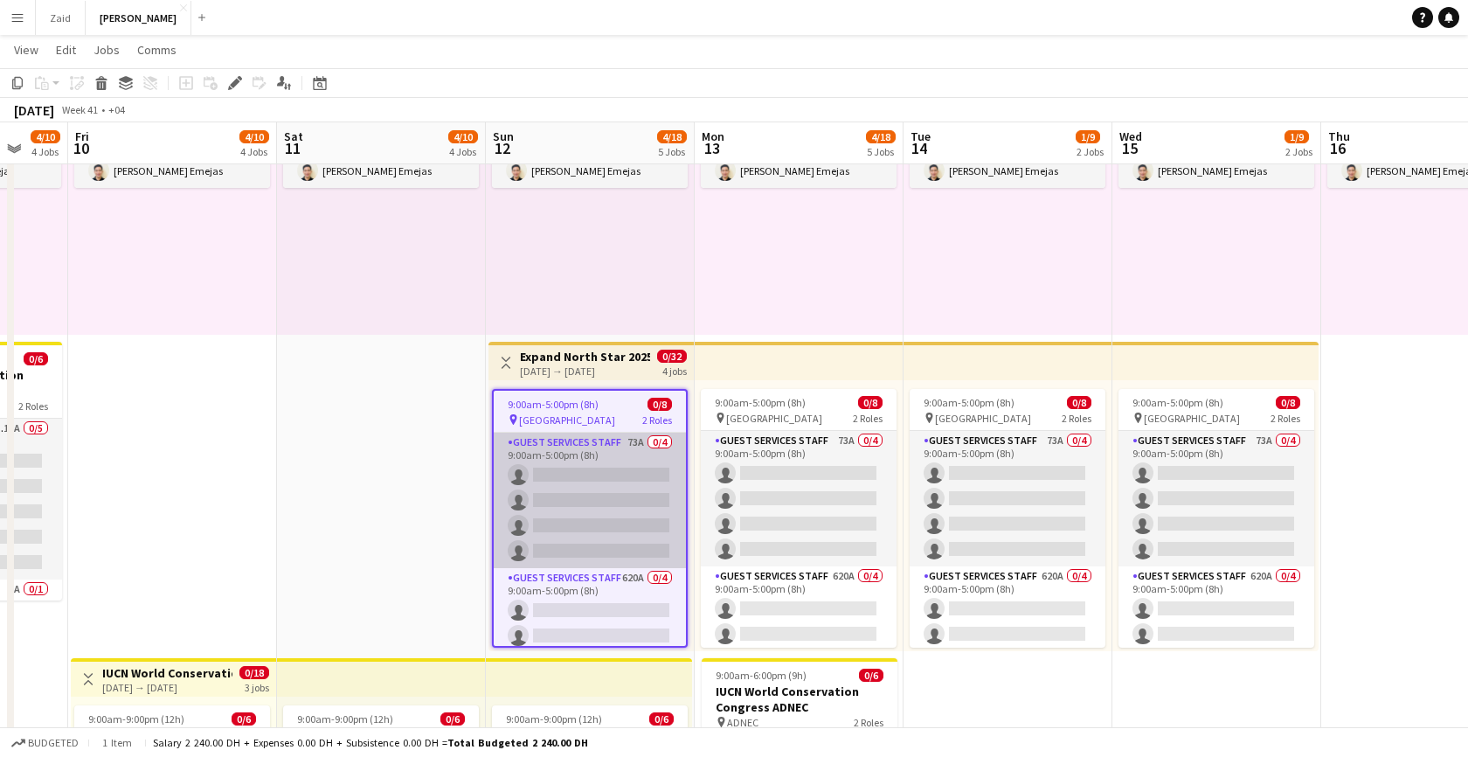
click at [576, 467] on app-card-role "Guest Services Staff 73A 0/4 9:00am-5:00pm (8h) single-neutral-actions single-n…" at bounding box center [590, 499] width 192 height 135
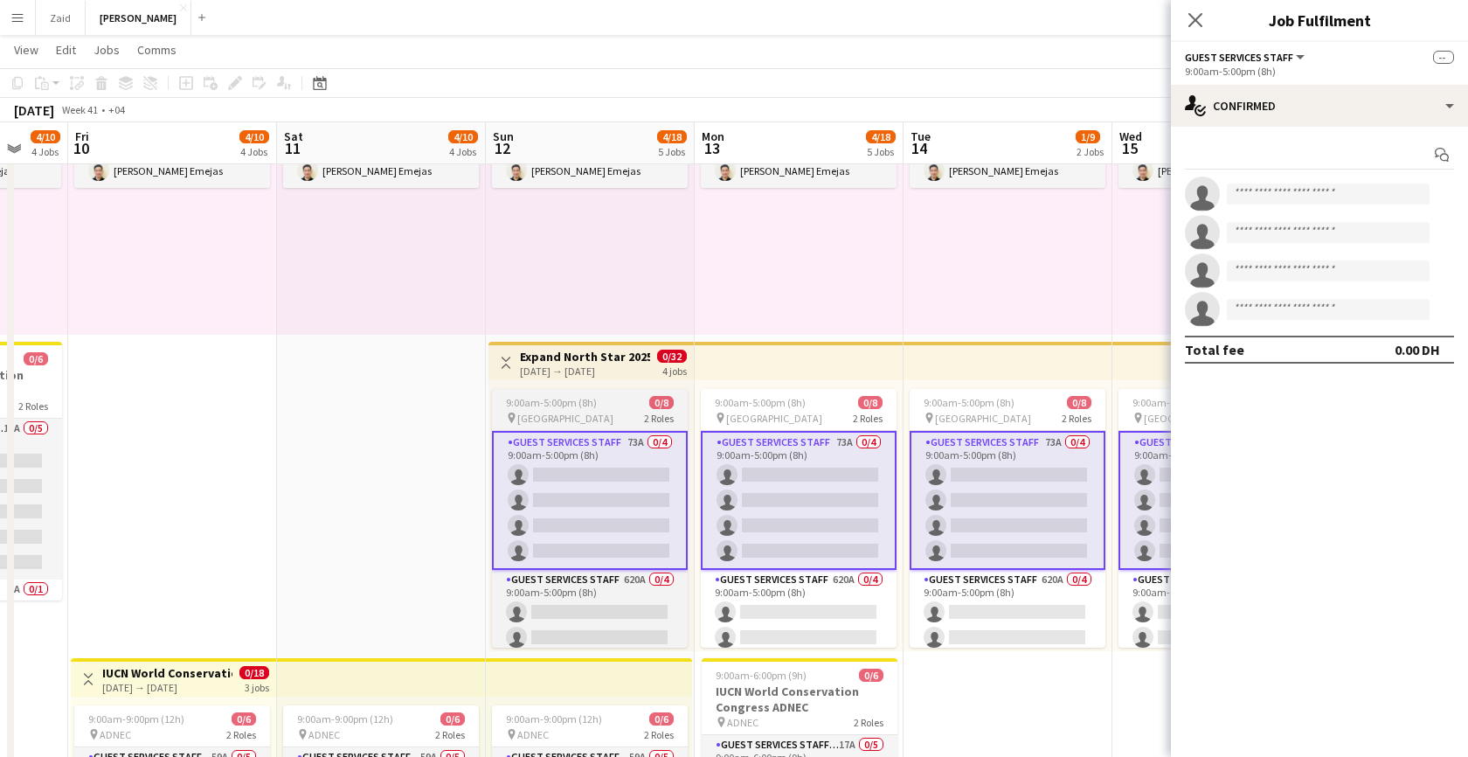
click at [552, 403] on span "9:00am-5:00pm (8h)" at bounding box center [551, 402] width 91 height 13
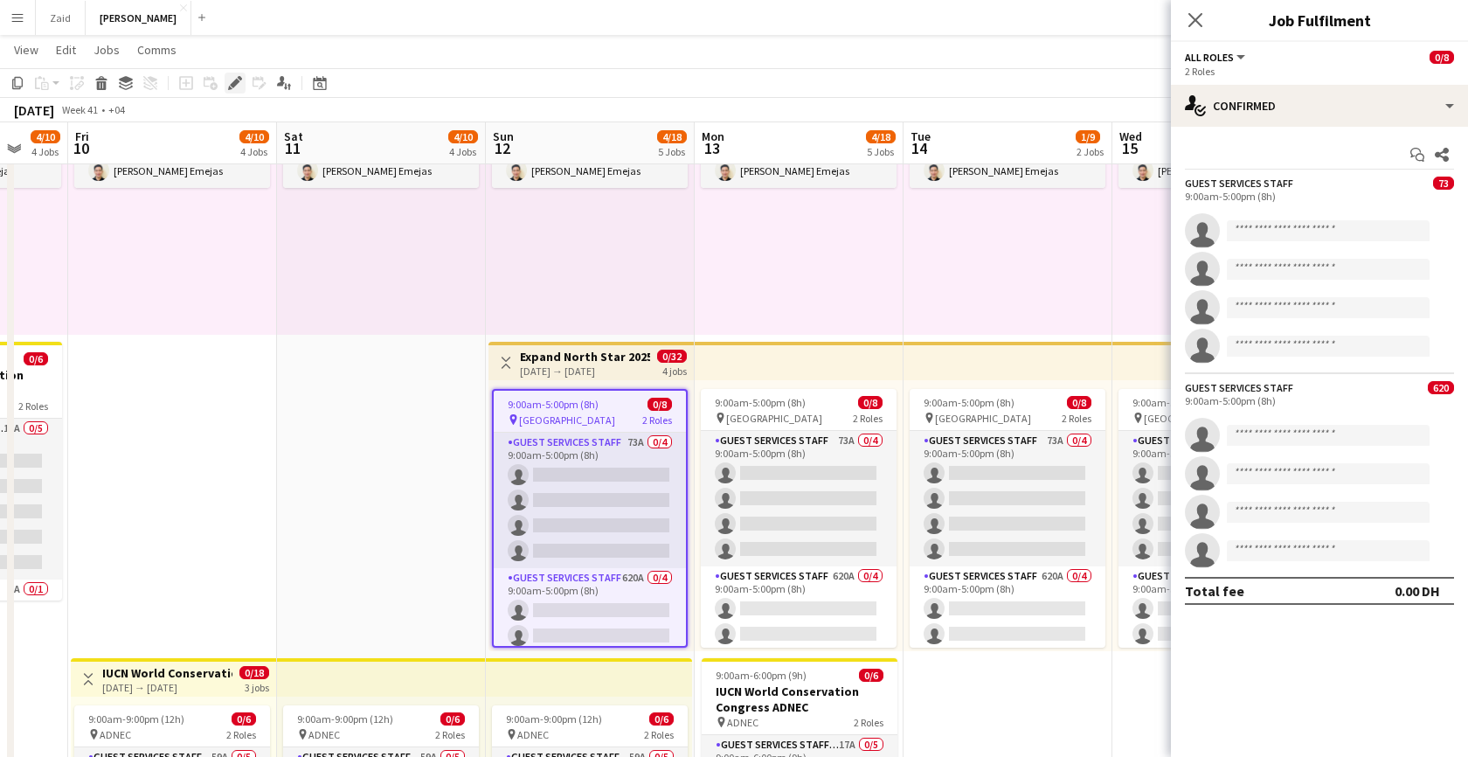
click at [235, 85] on icon at bounding box center [235, 84] width 10 height 10
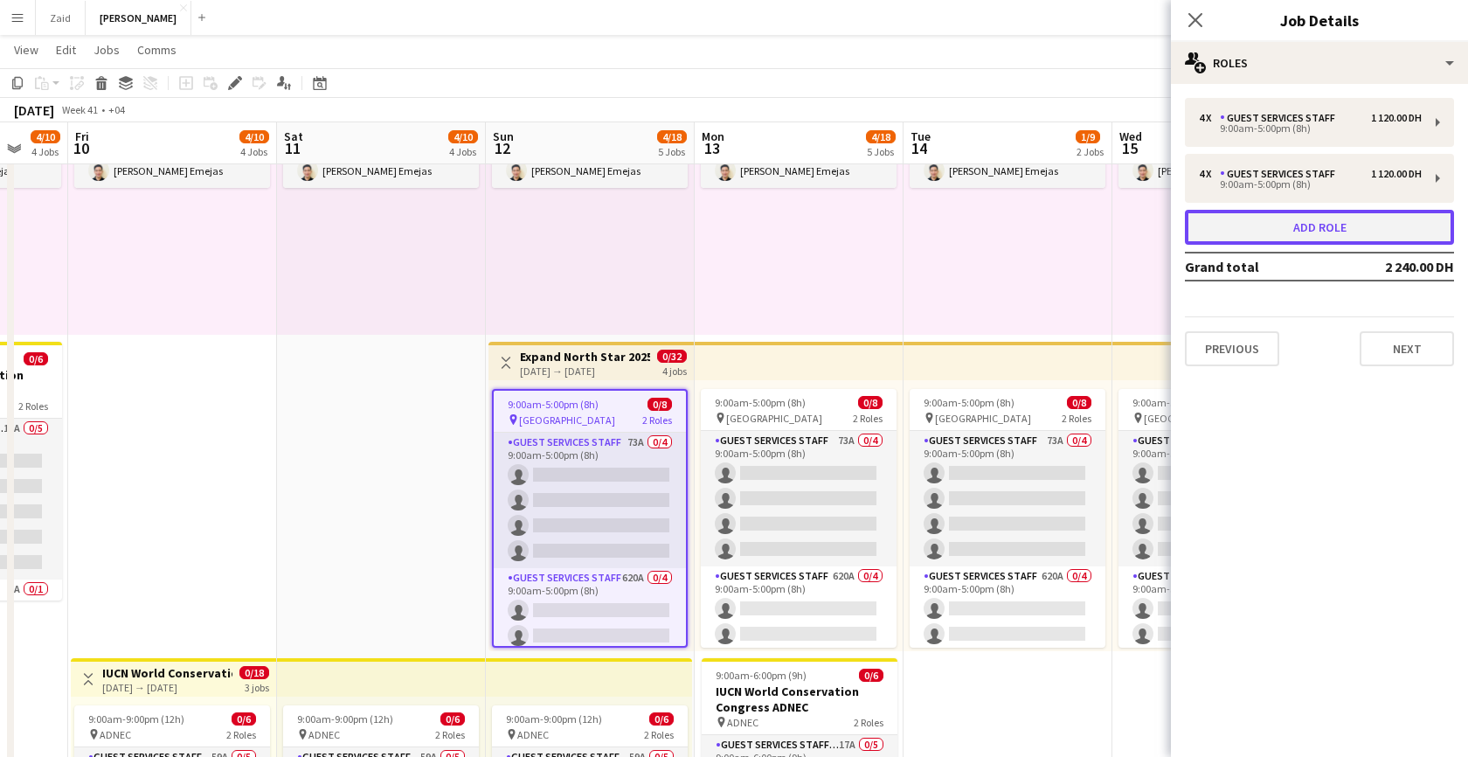
click at [1268, 231] on button "Add role" at bounding box center [1319, 227] width 269 height 35
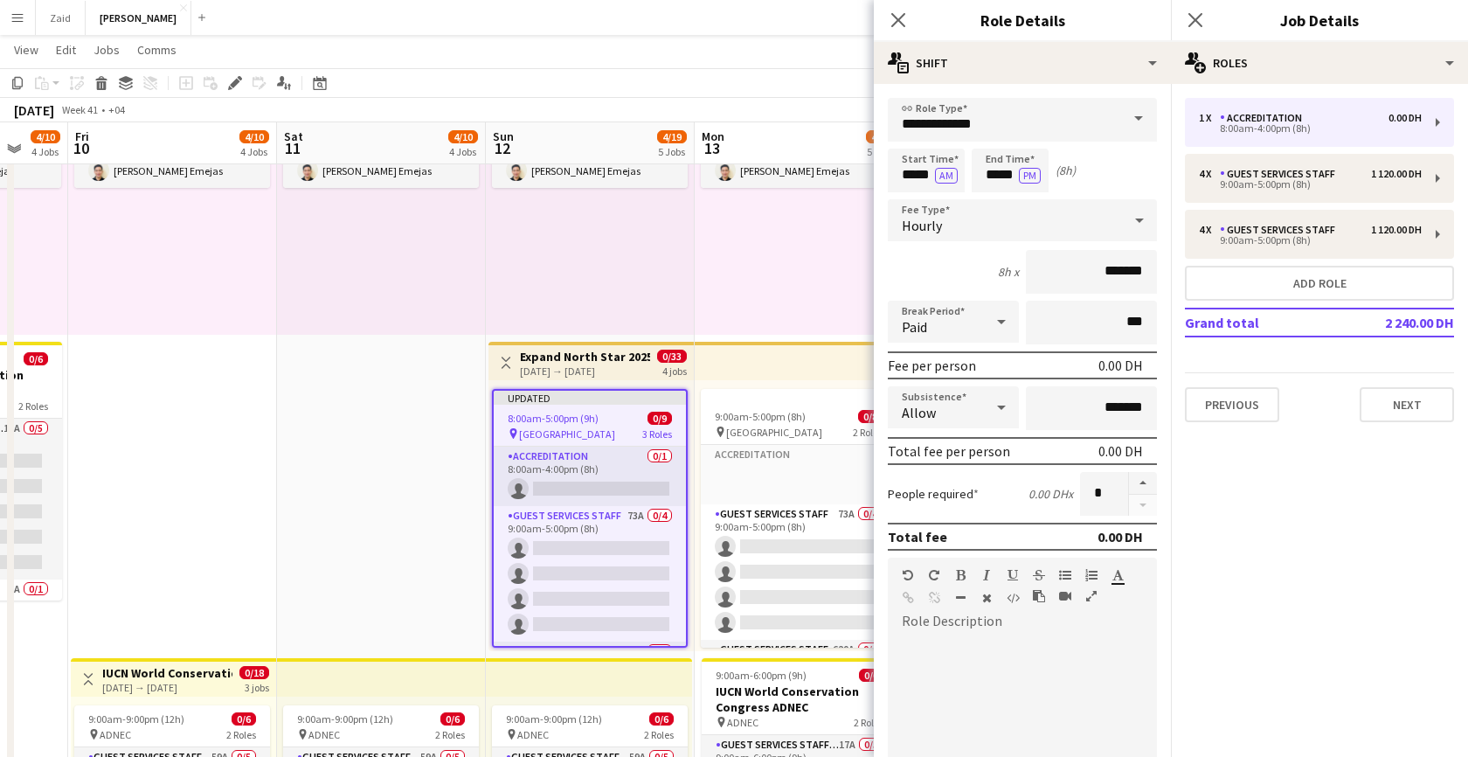
click at [1127, 115] on span at bounding box center [1138, 119] width 37 height 42
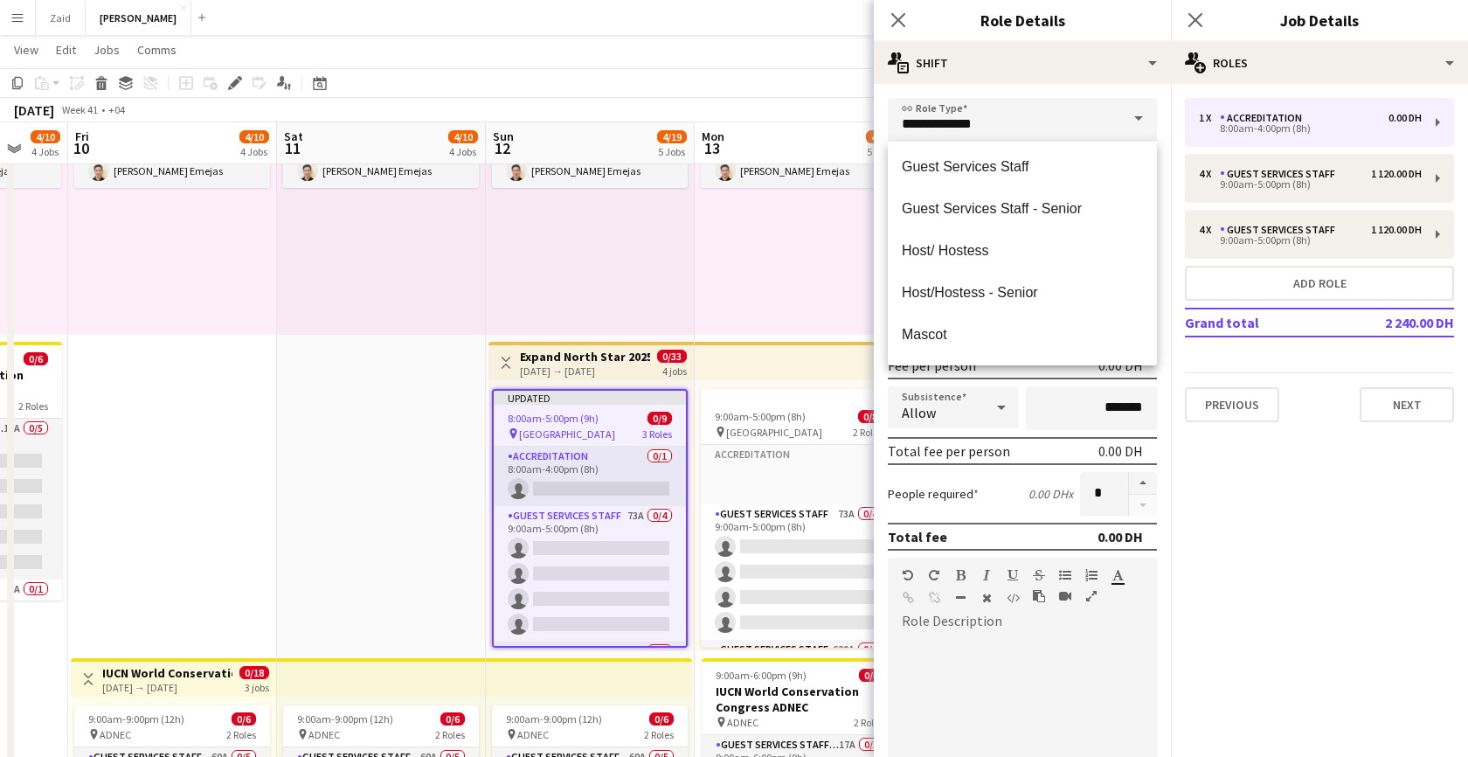
scroll to position [193, 0]
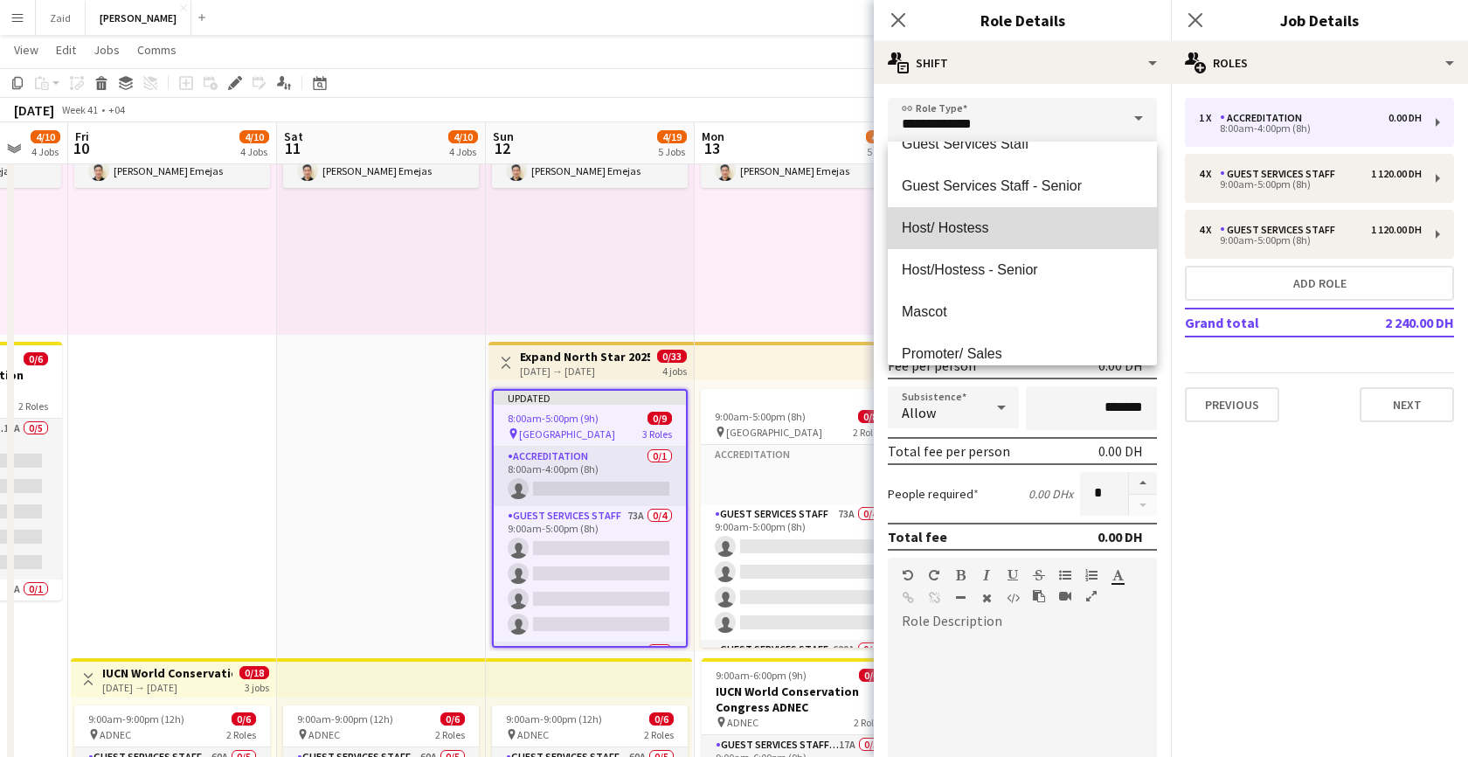
click at [1030, 232] on span "Host/ Hostess" at bounding box center [1022, 227] width 241 height 17
type input "**********"
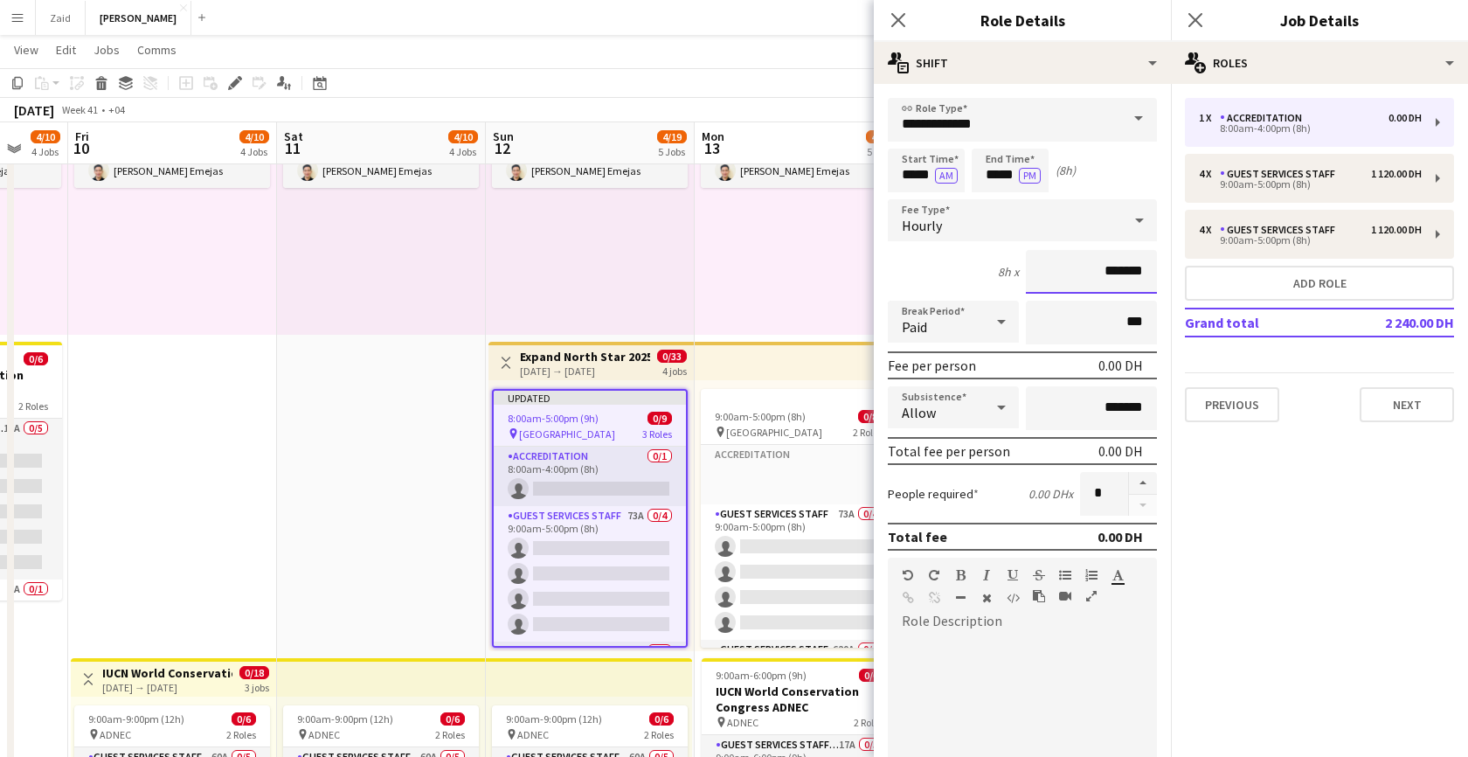
click at [1088, 271] on input "*******" at bounding box center [1091, 272] width 131 height 44
type input "********"
click at [1000, 180] on input "*****" at bounding box center [1009, 171] width 77 height 44
type input "*****"
click at [49, 17] on button "Zaid Close" at bounding box center [61, 18] width 50 height 34
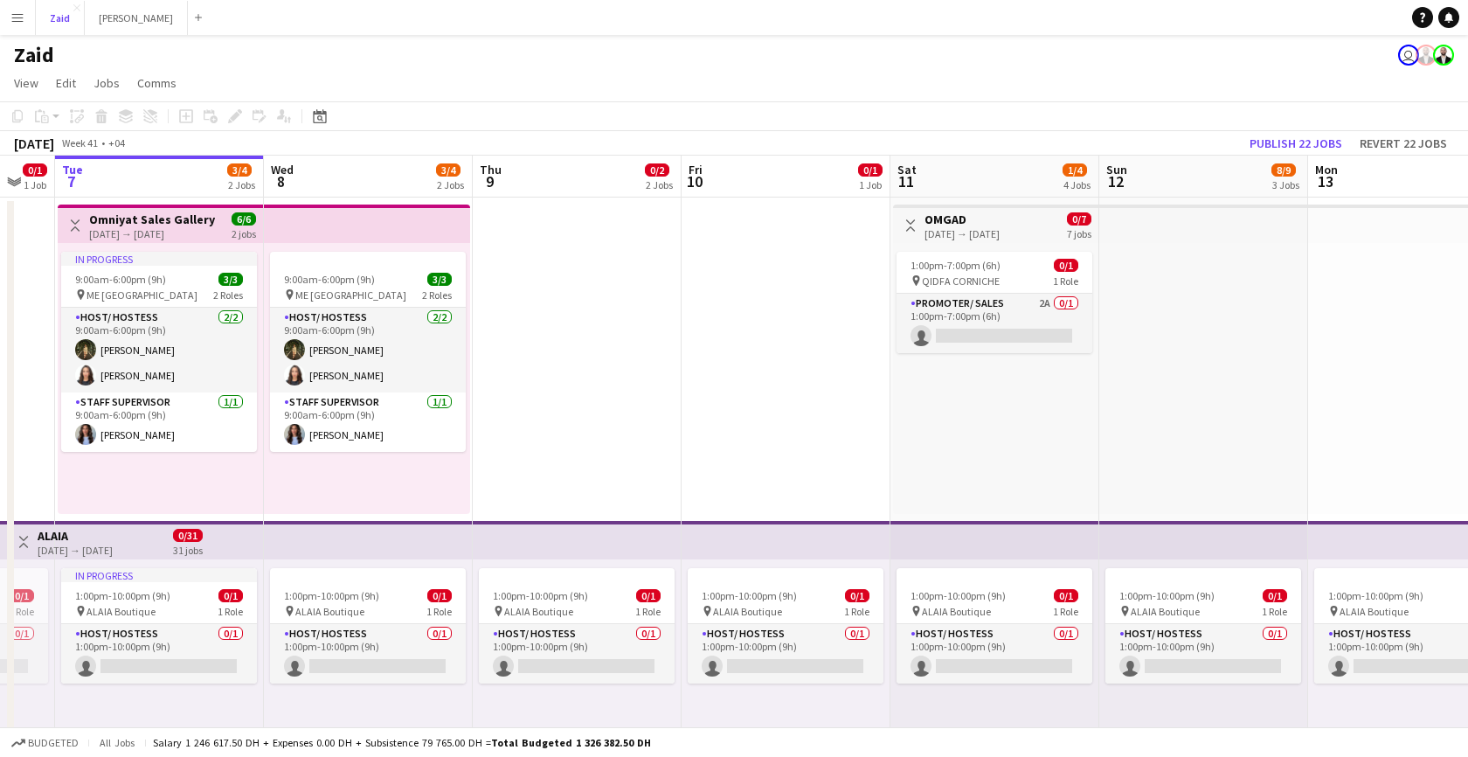
scroll to position [0, 574]
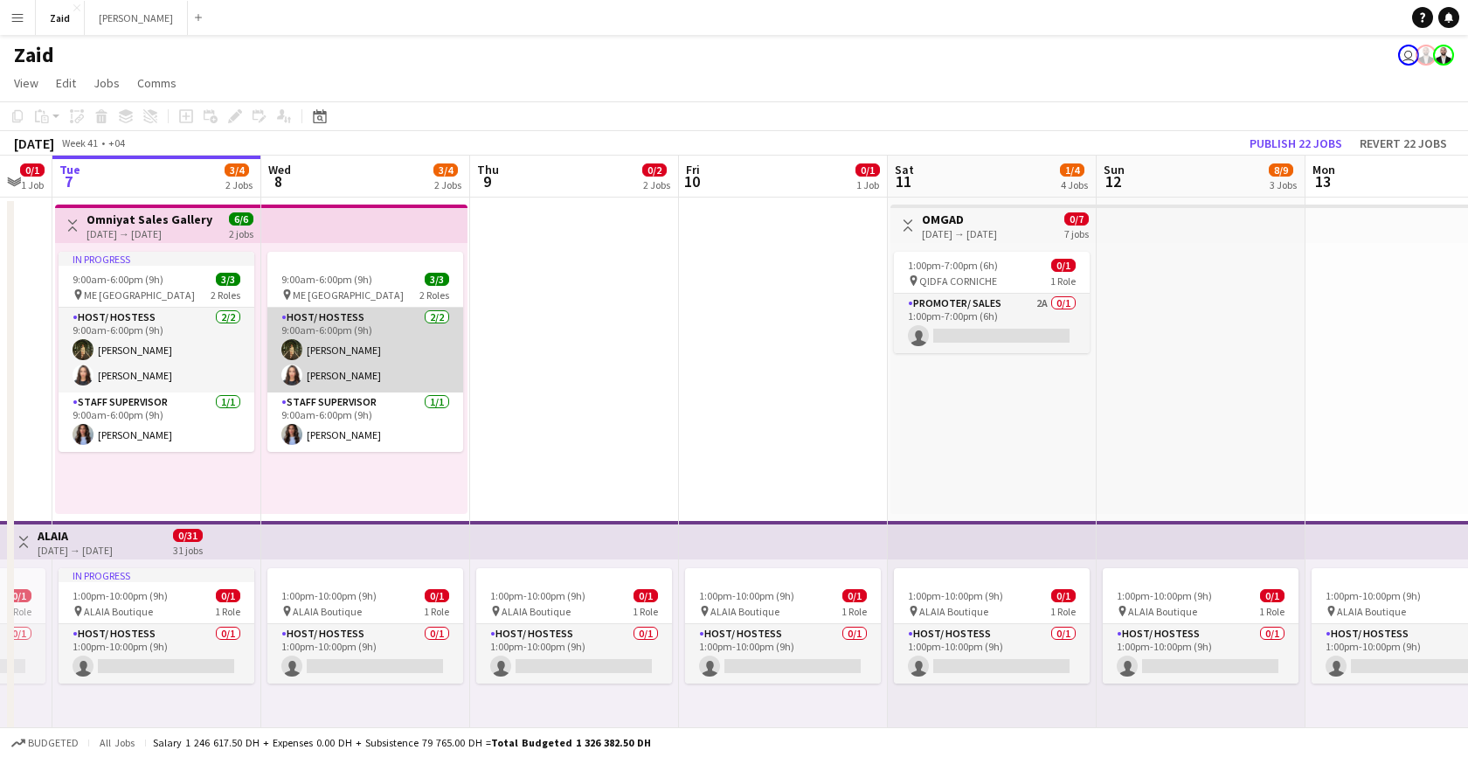
click at [359, 356] on app-card-role "Host/ Hostess 2/2 9:00am-6:00pm (9h) Layla Mazen Amira Malek" at bounding box center [365, 350] width 196 height 85
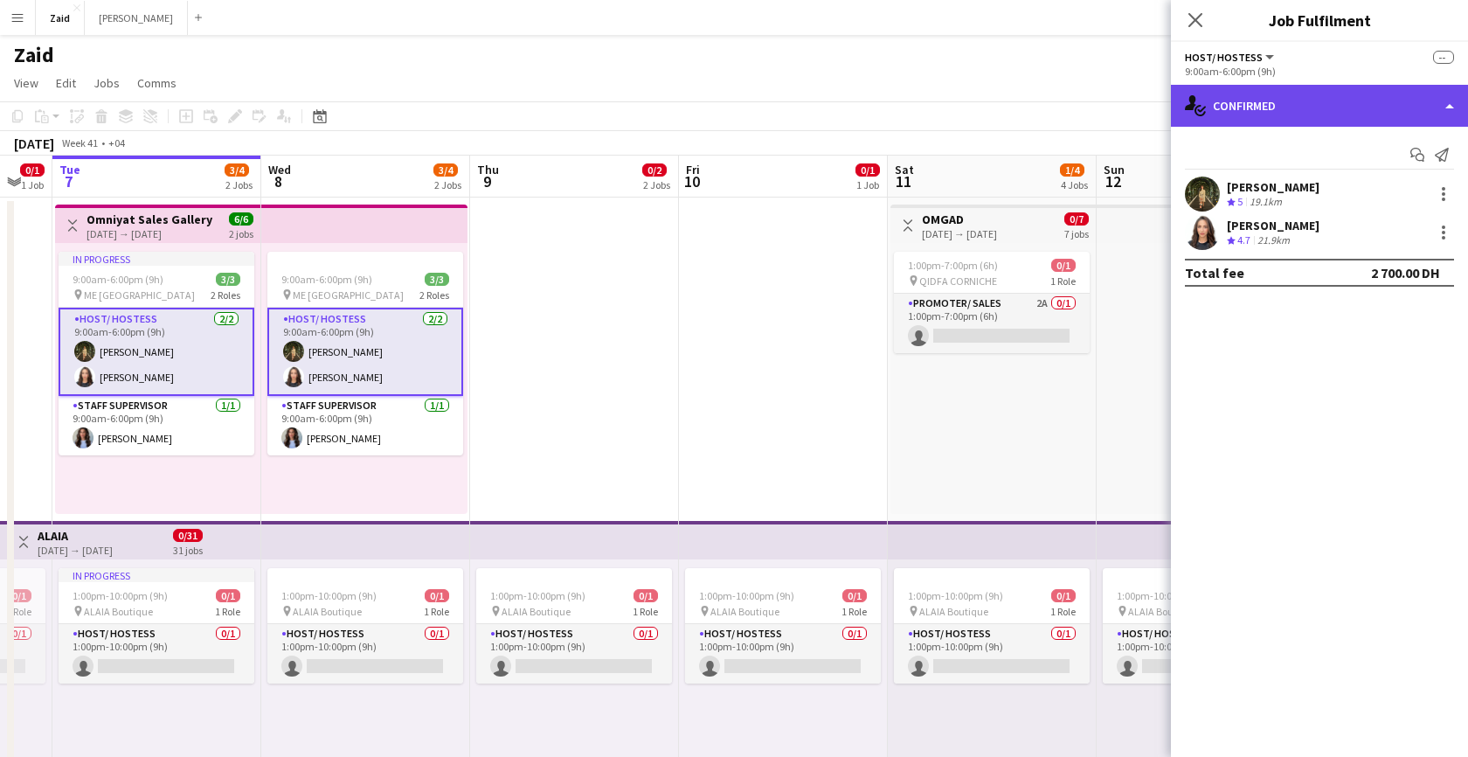
click at [1396, 115] on div "single-neutral-actions-check-2 Confirmed" at bounding box center [1319, 106] width 297 height 42
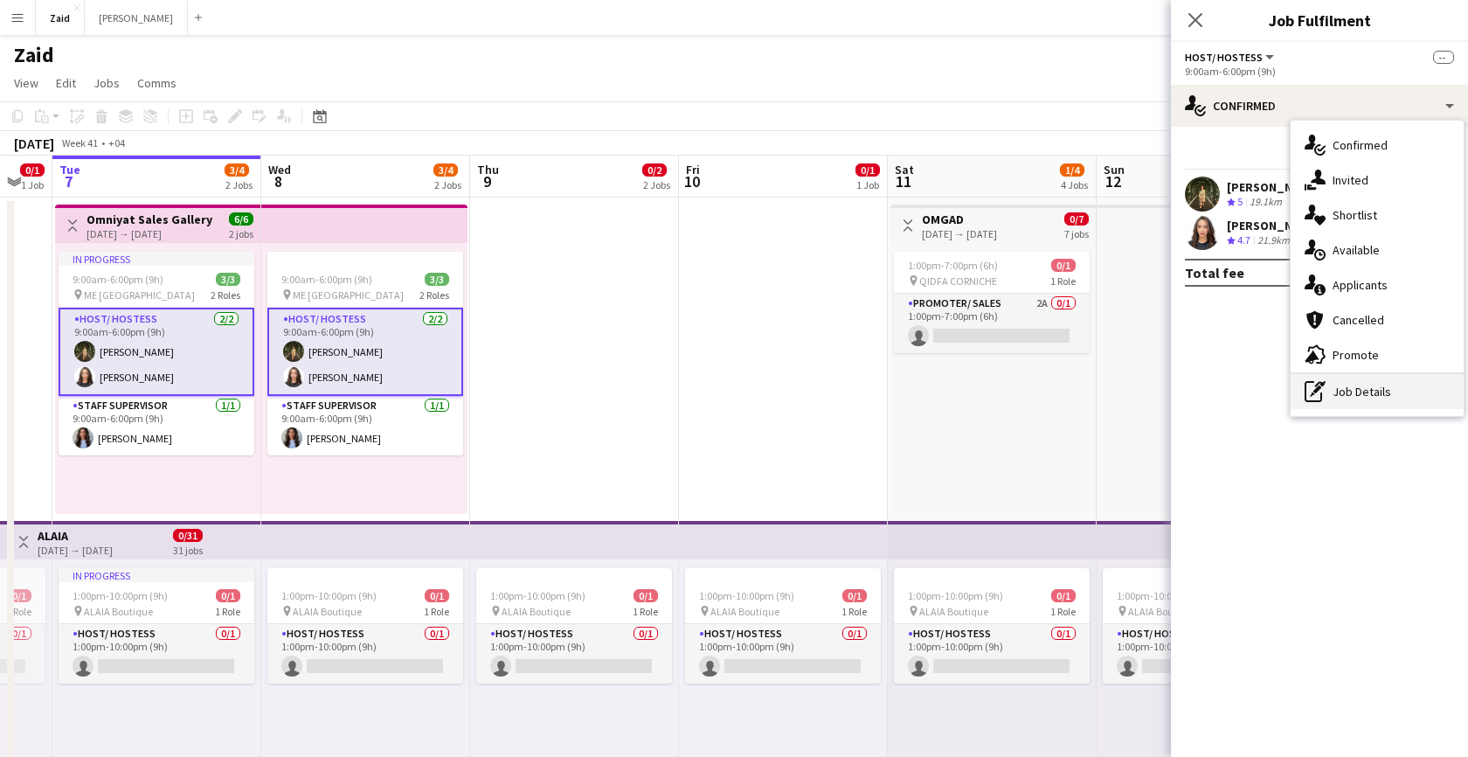
click at [1357, 398] on div "pen-write Job Details" at bounding box center [1376, 391] width 173 height 35
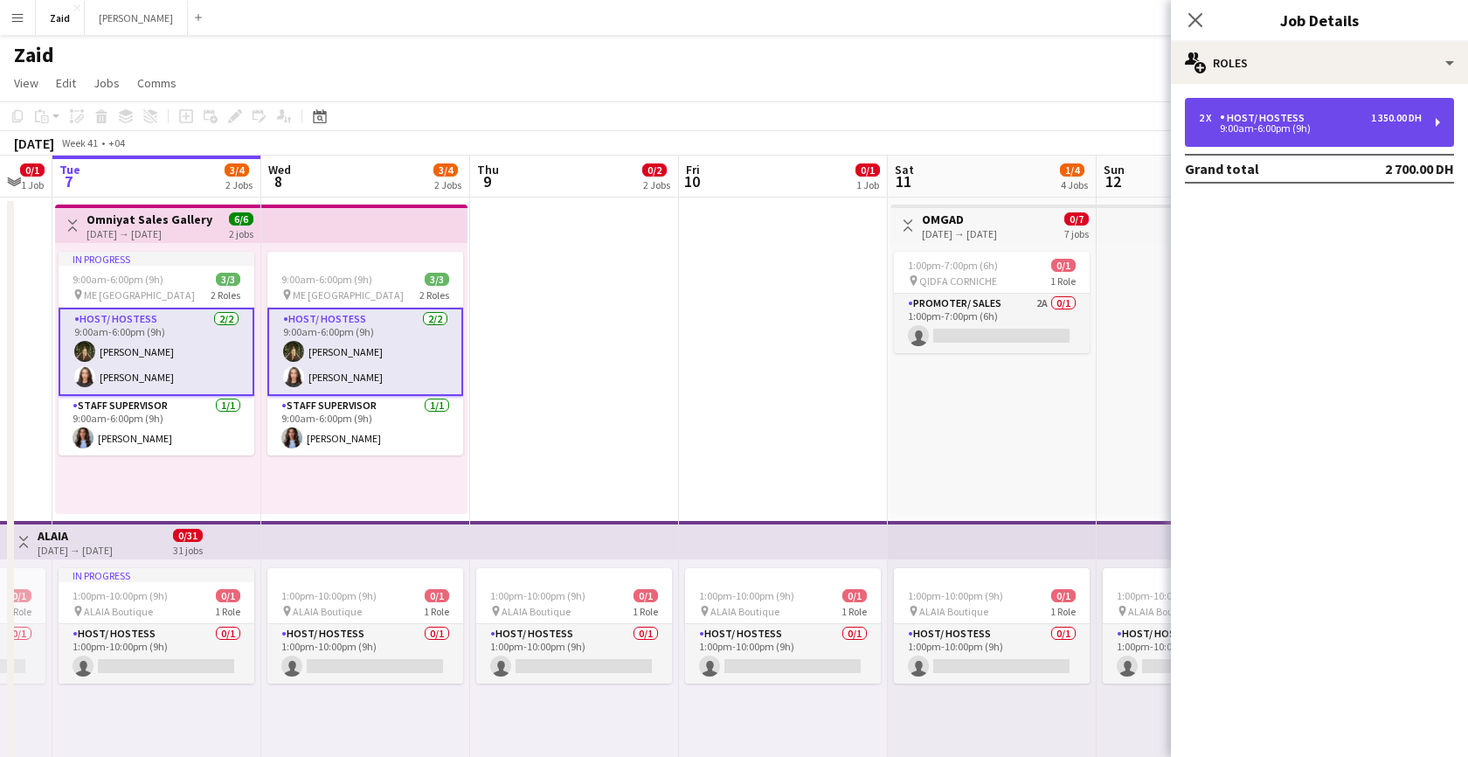
click at [1290, 131] on div "9:00am-6:00pm (9h)" at bounding box center [1310, 128] width 223 height 9
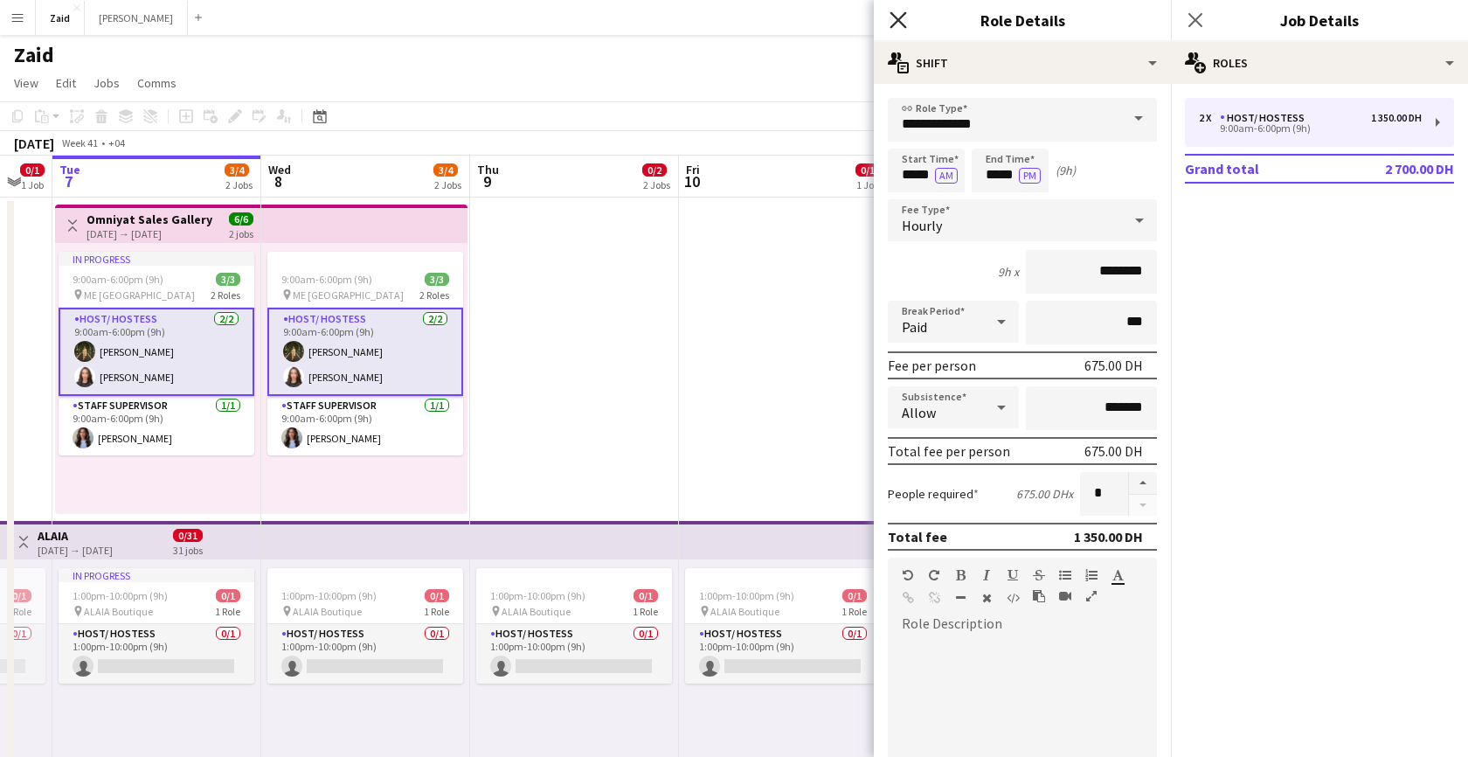
click at [891, 20] on icon "Close pop-in" at bounding box center [897, 19] width 17 height 17
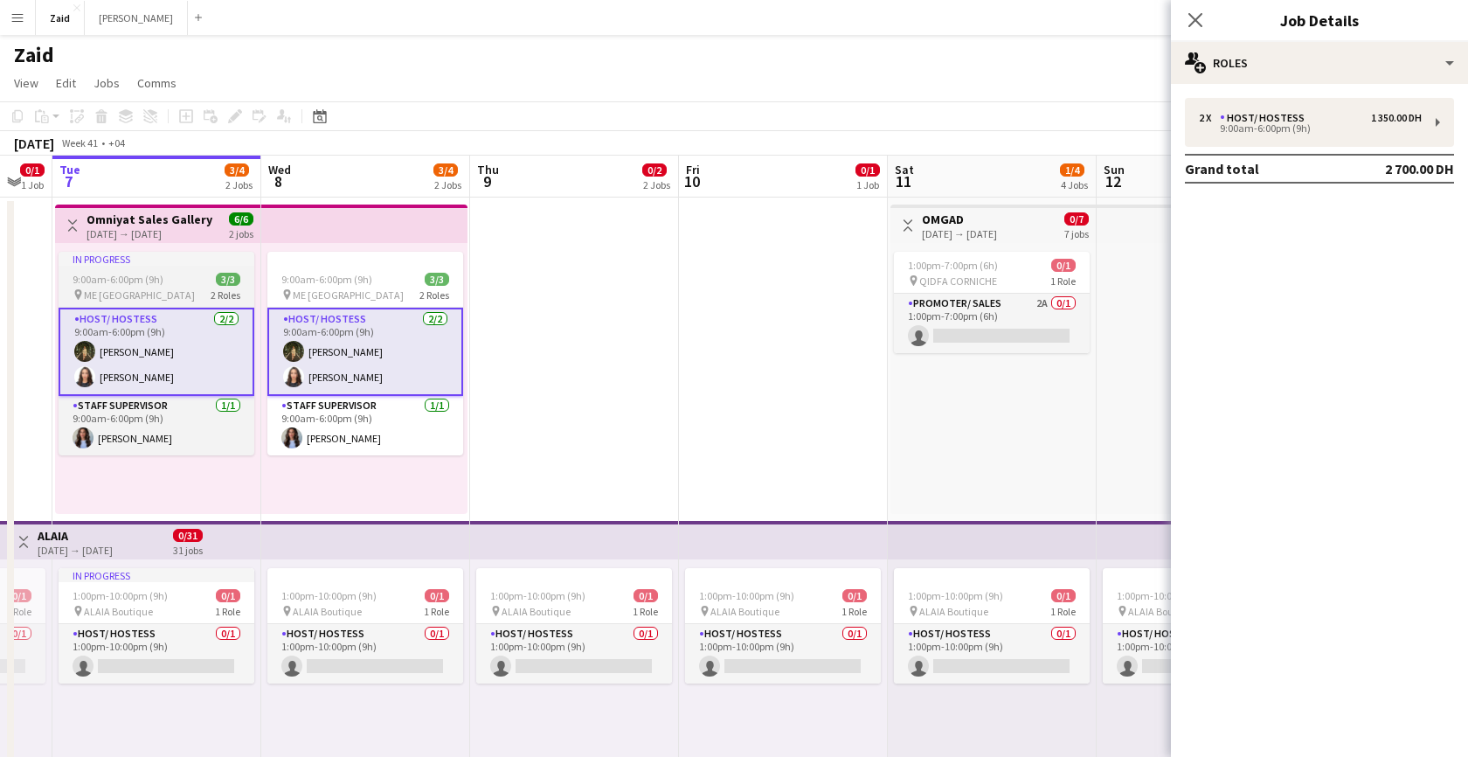
click at [152, 276] on span "9:00am-6:00pm (9h)" at bounding box center [118, 279] width 91 height 13
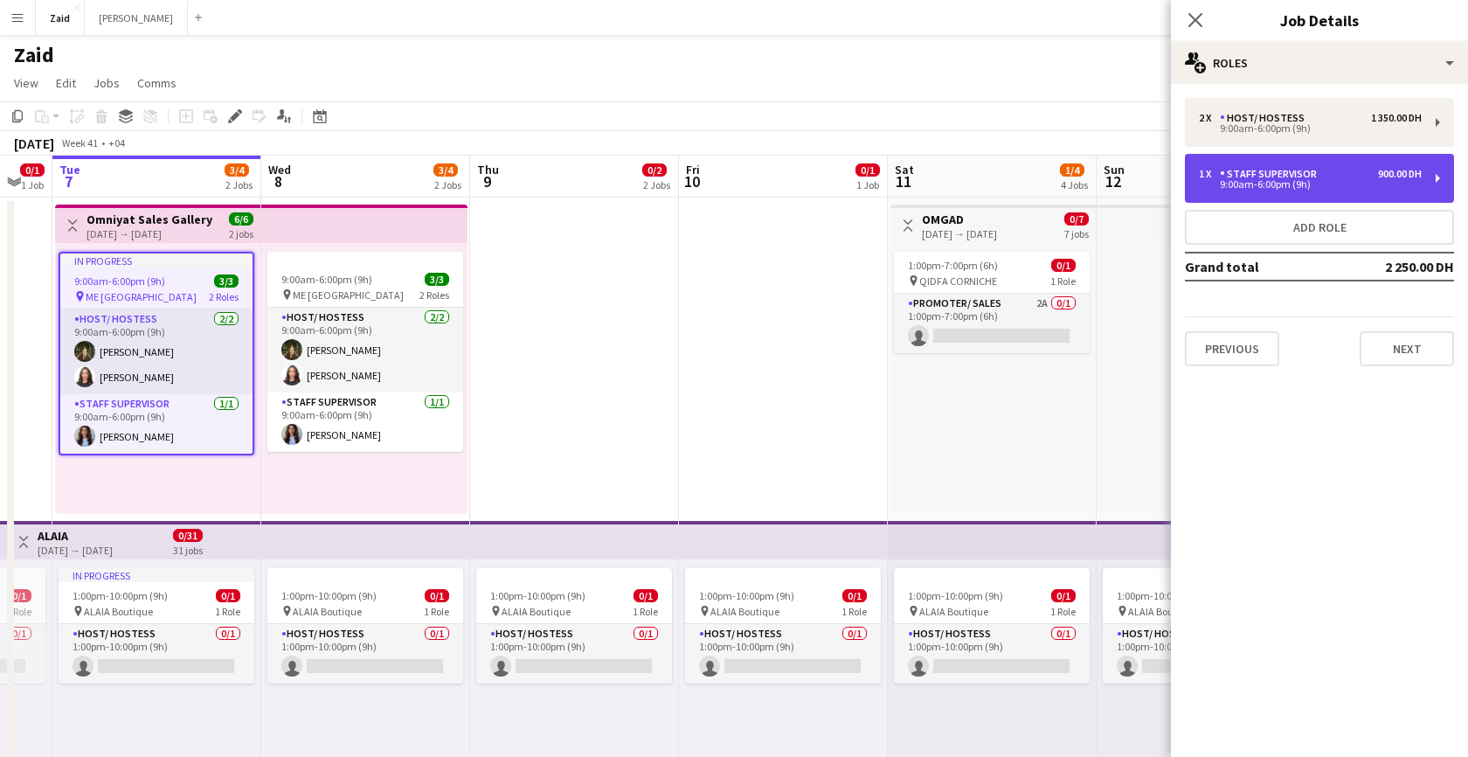
click at [1371, 184] on div "9:00am-6:00pm (9h)" at bounding box center [1310, 184] width 223 height 9
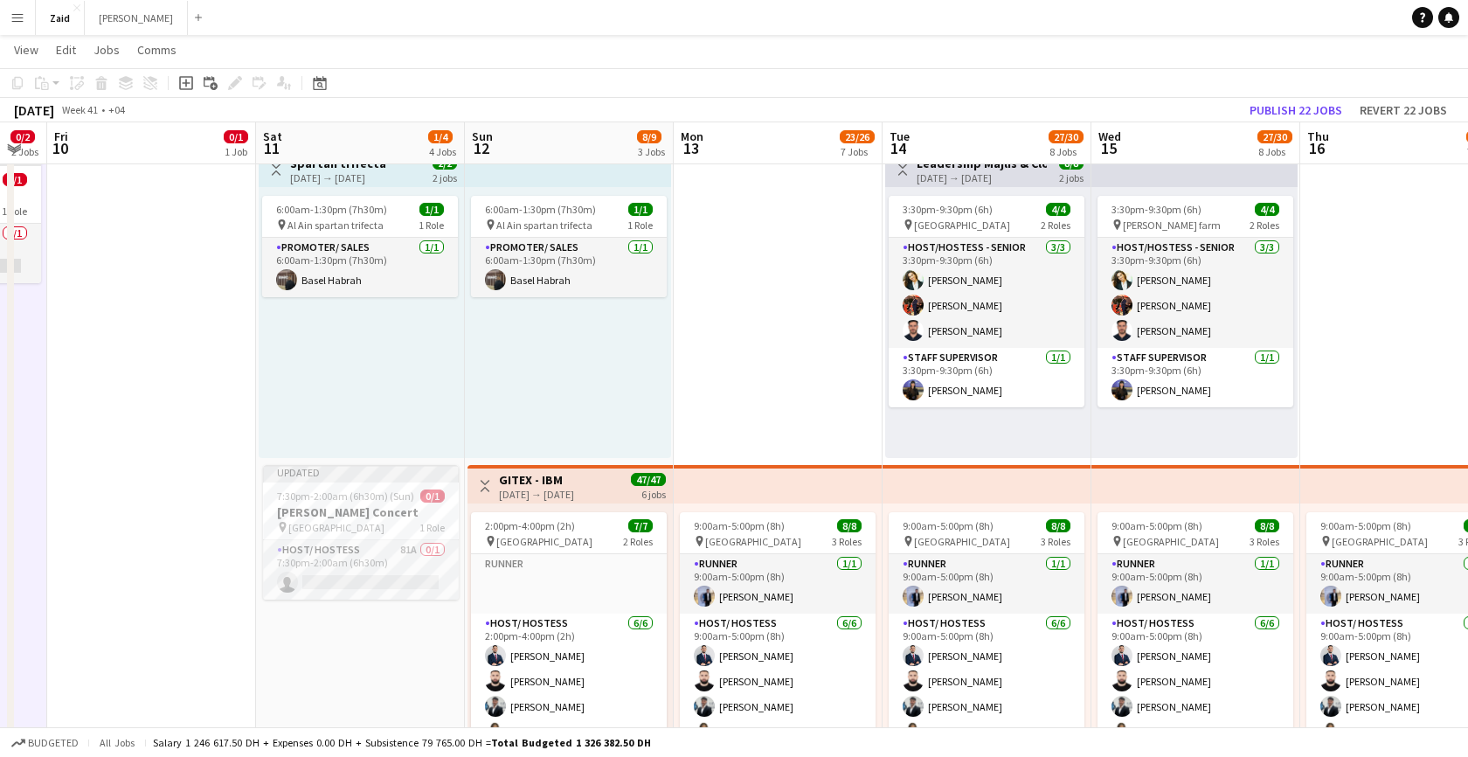
scroll to position [0, 583]
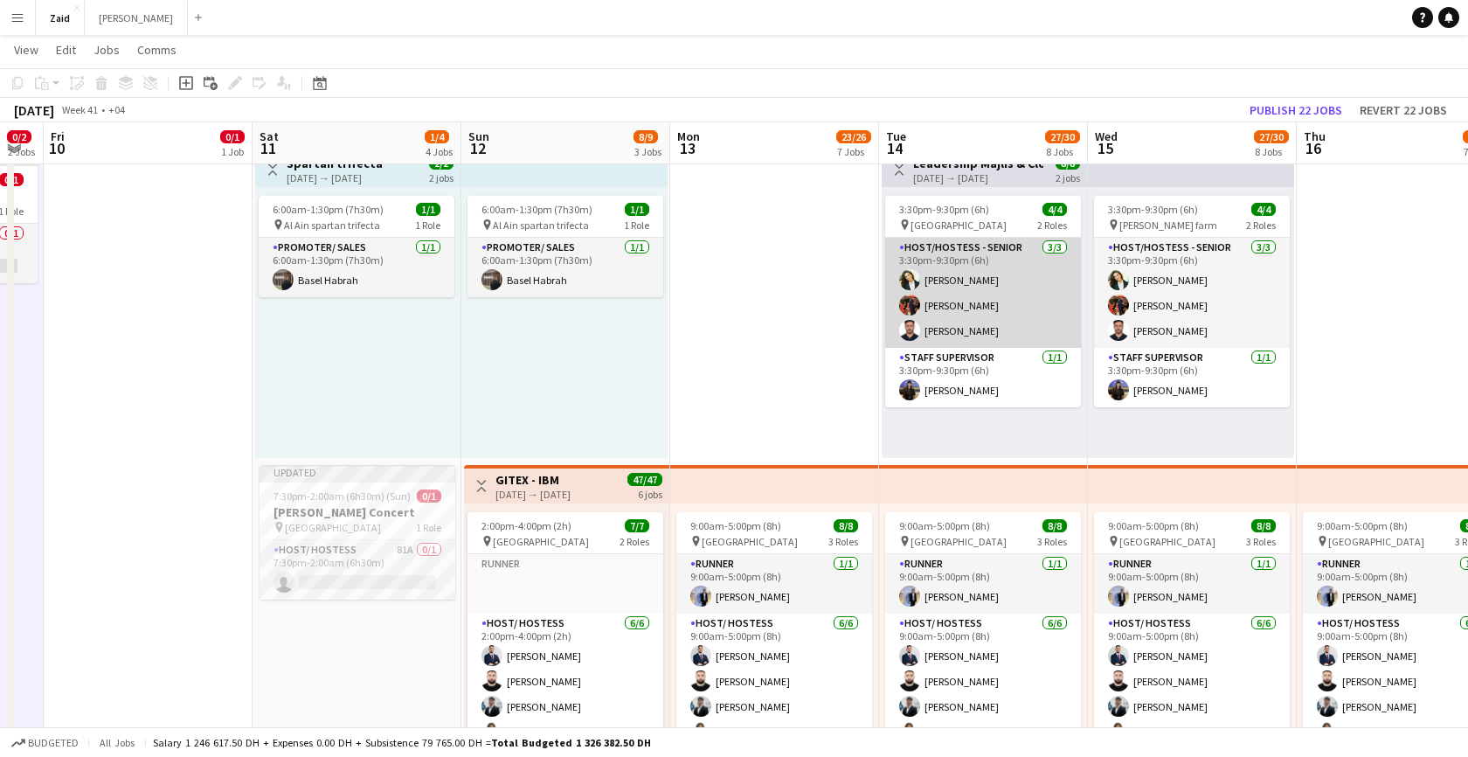
click at [937, 308] on app-card-role "Host/Hostess - Senior 3/3 3:30pm-9:30pm (6h) Andreea Verman Jumaa Shami Ibrahim…" at bounding box center [983, 293] width 196 height 110
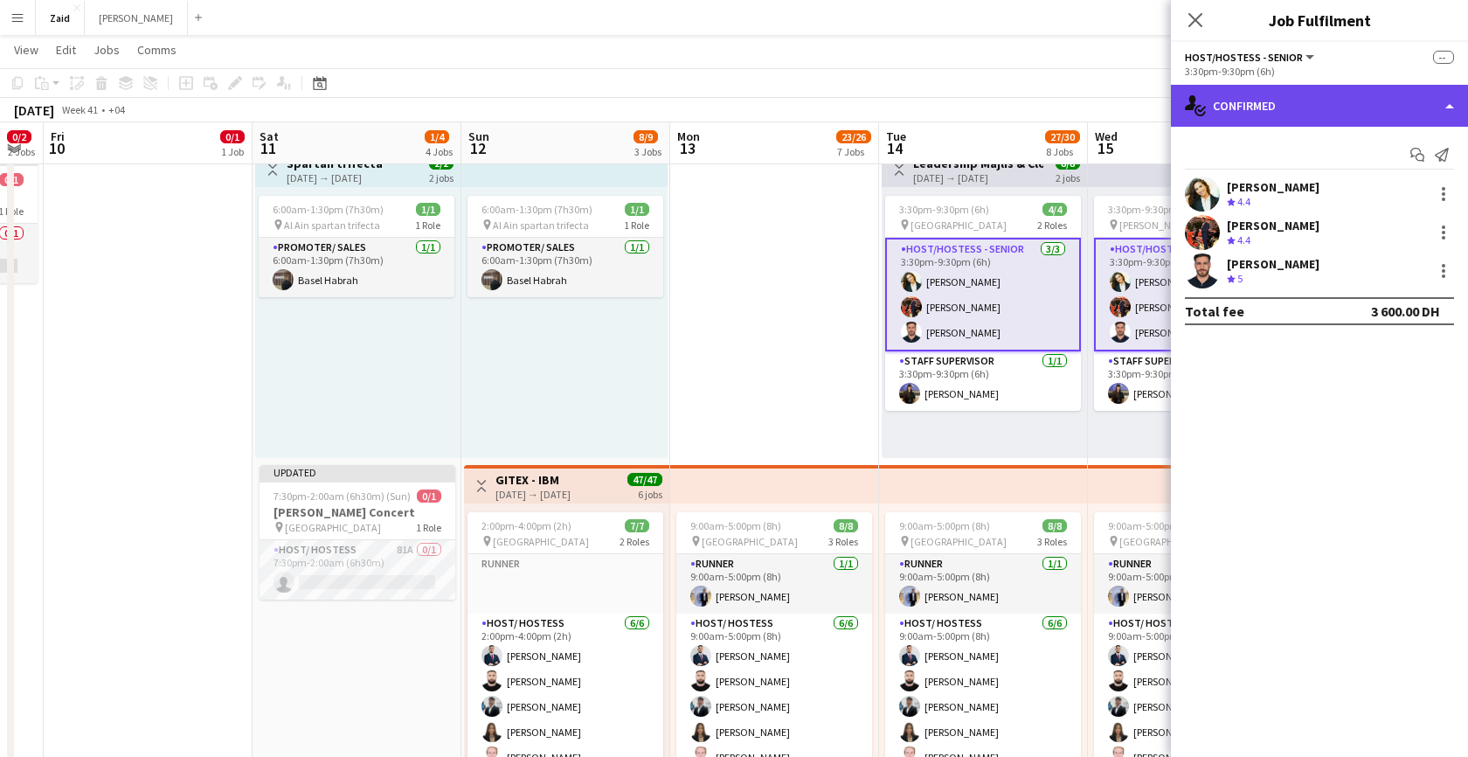
click at [1374, 108] on div "single-neutral-actions-check-2 Confirmed" at bounding box center [1319, 106] width 297 height 42
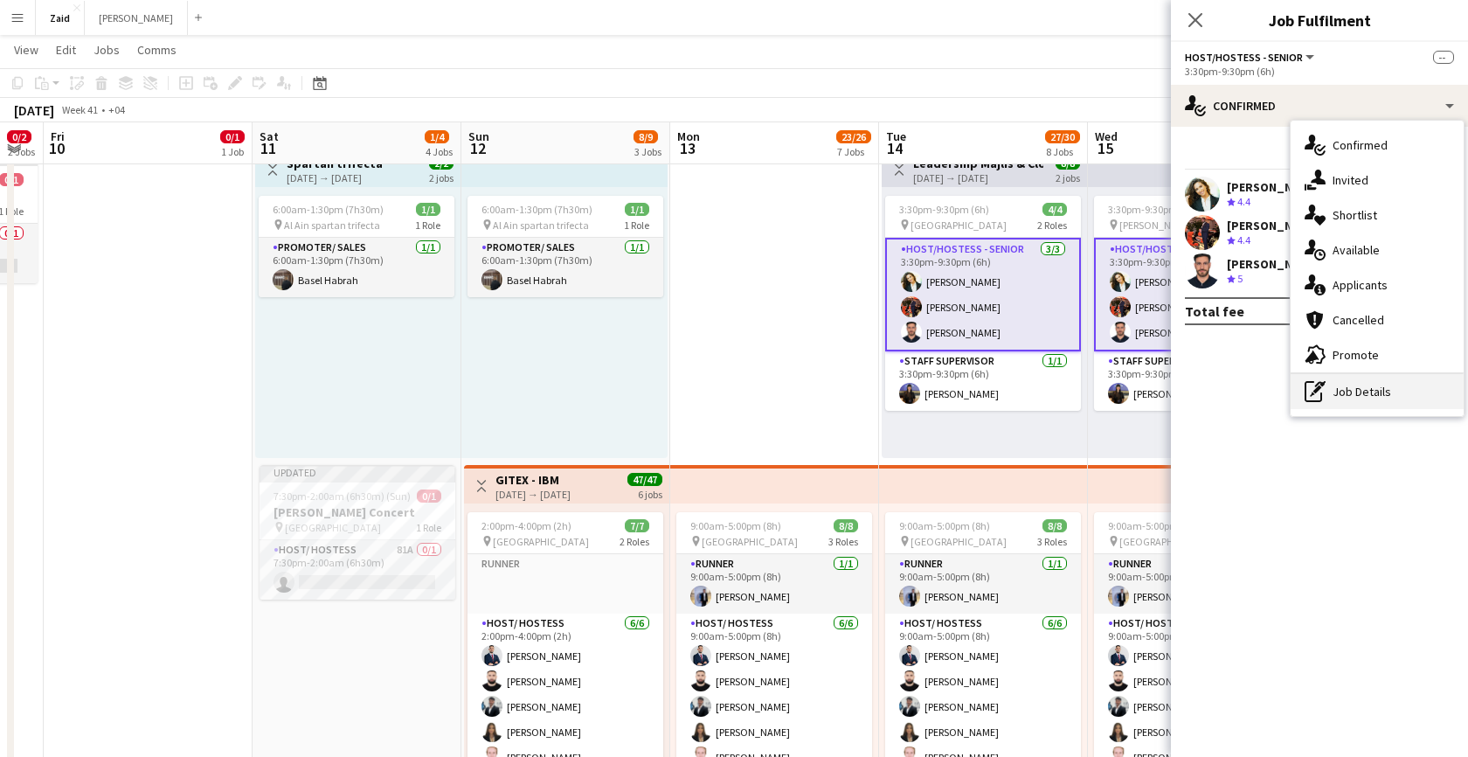
click at [1351, 391] on div "pen-write Job Details" at bounding box center [1376, 391] width 173 height 35
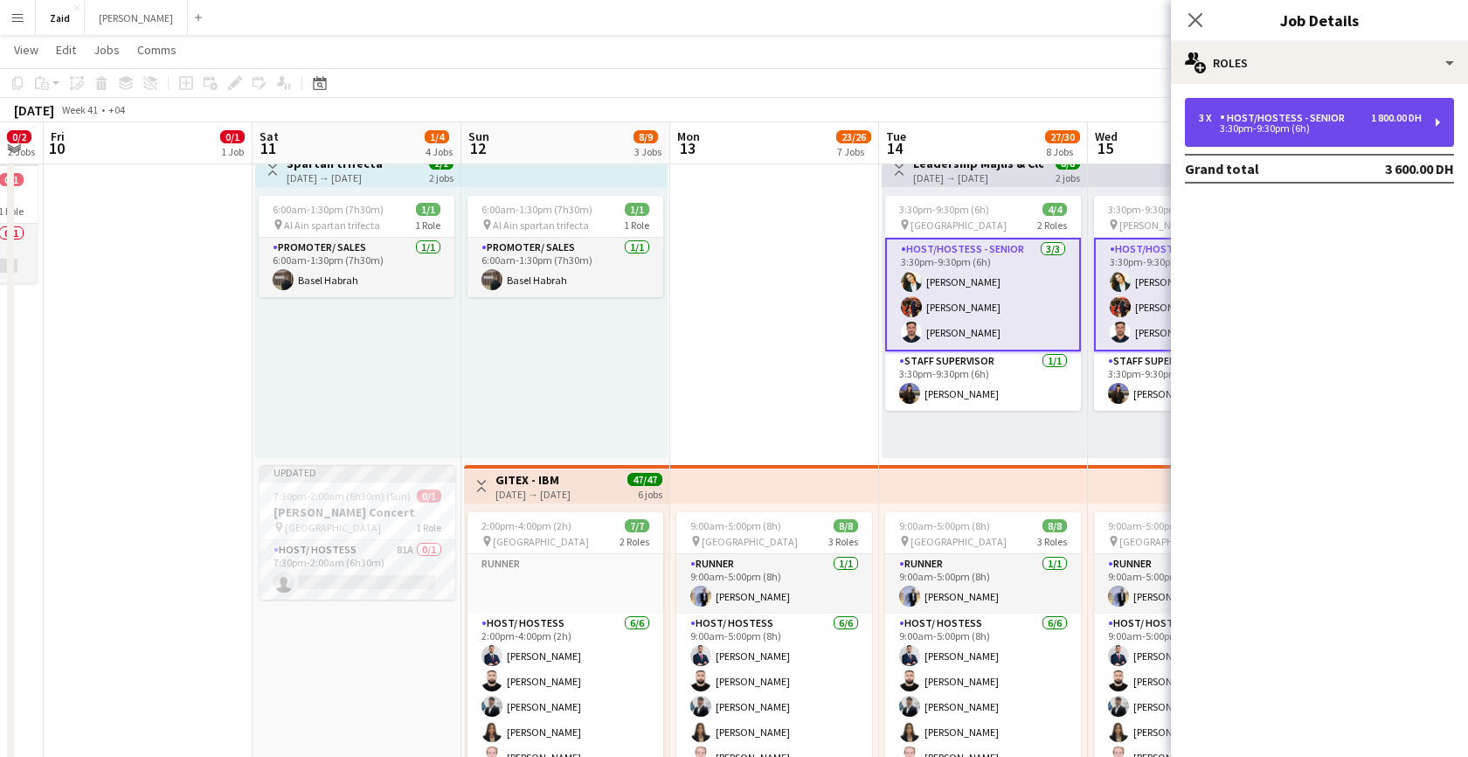
click at [1324, 100] on div "3 x Host/Hostess - Senior 1 800.00 DH 3:30pm-9:30pm (6h)" at bounding box center [1319, 122] width 269 height 49
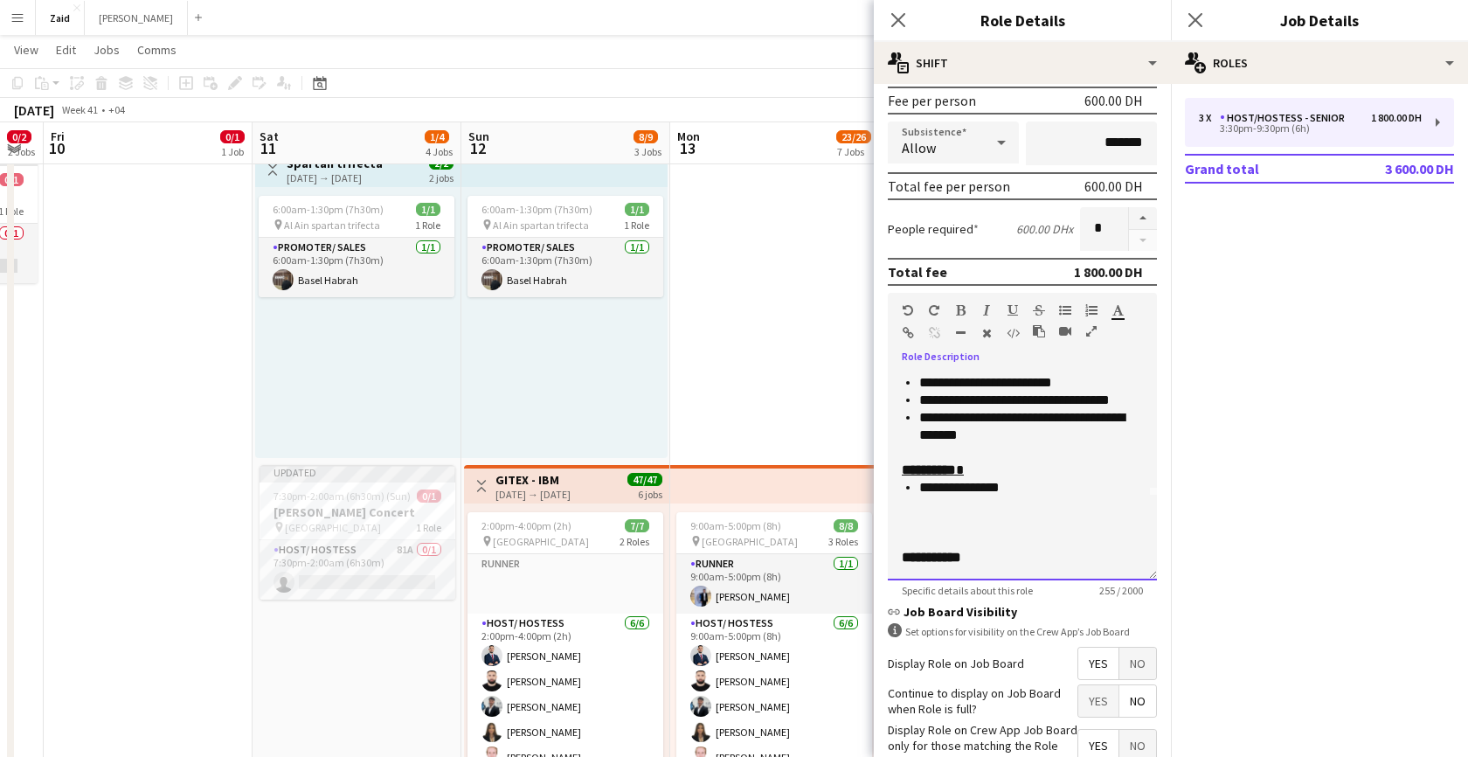
scroll to position [0, 0]
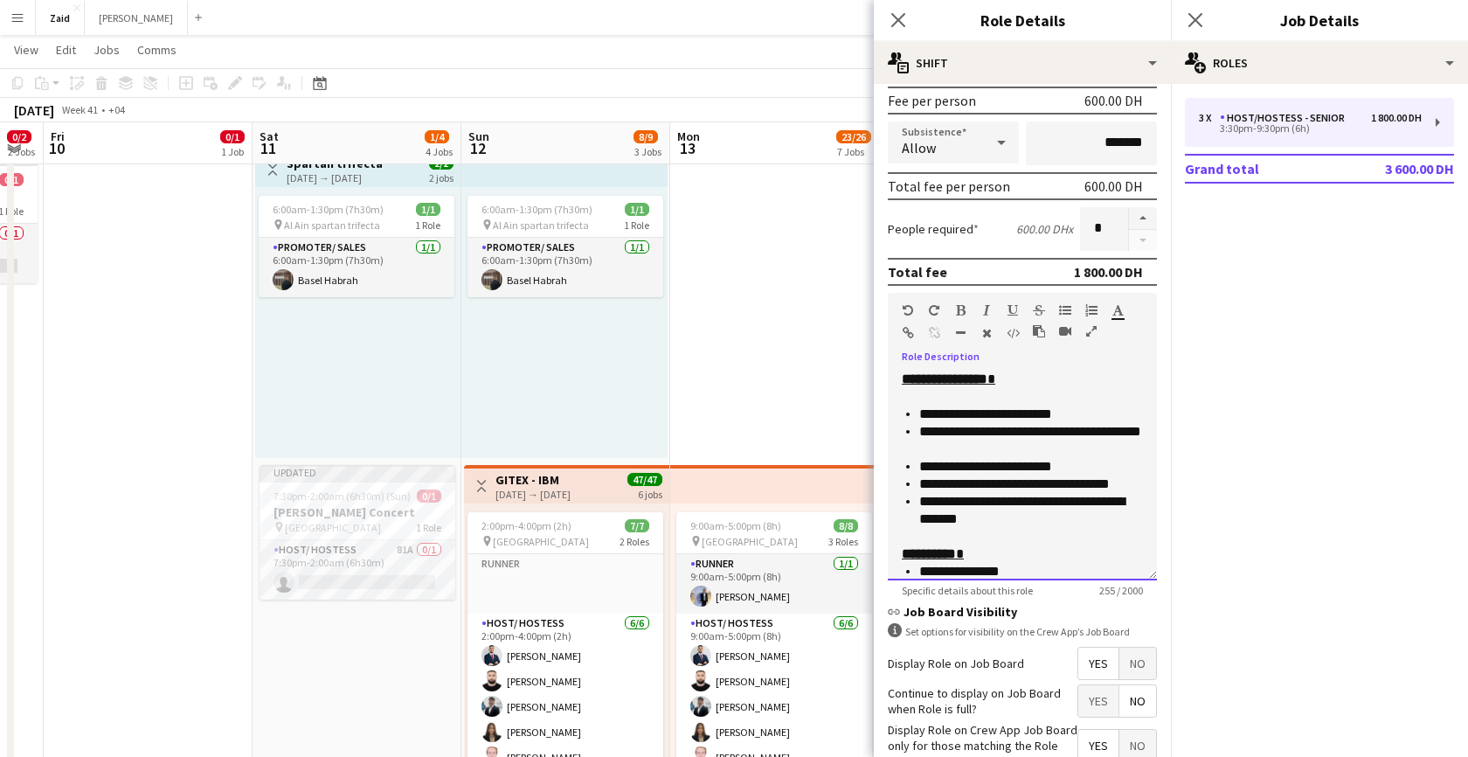
drag, startPoint x: 1048, startPoint y: 488, endPoint x: 843, endPoint y: 291, distance: 284.8
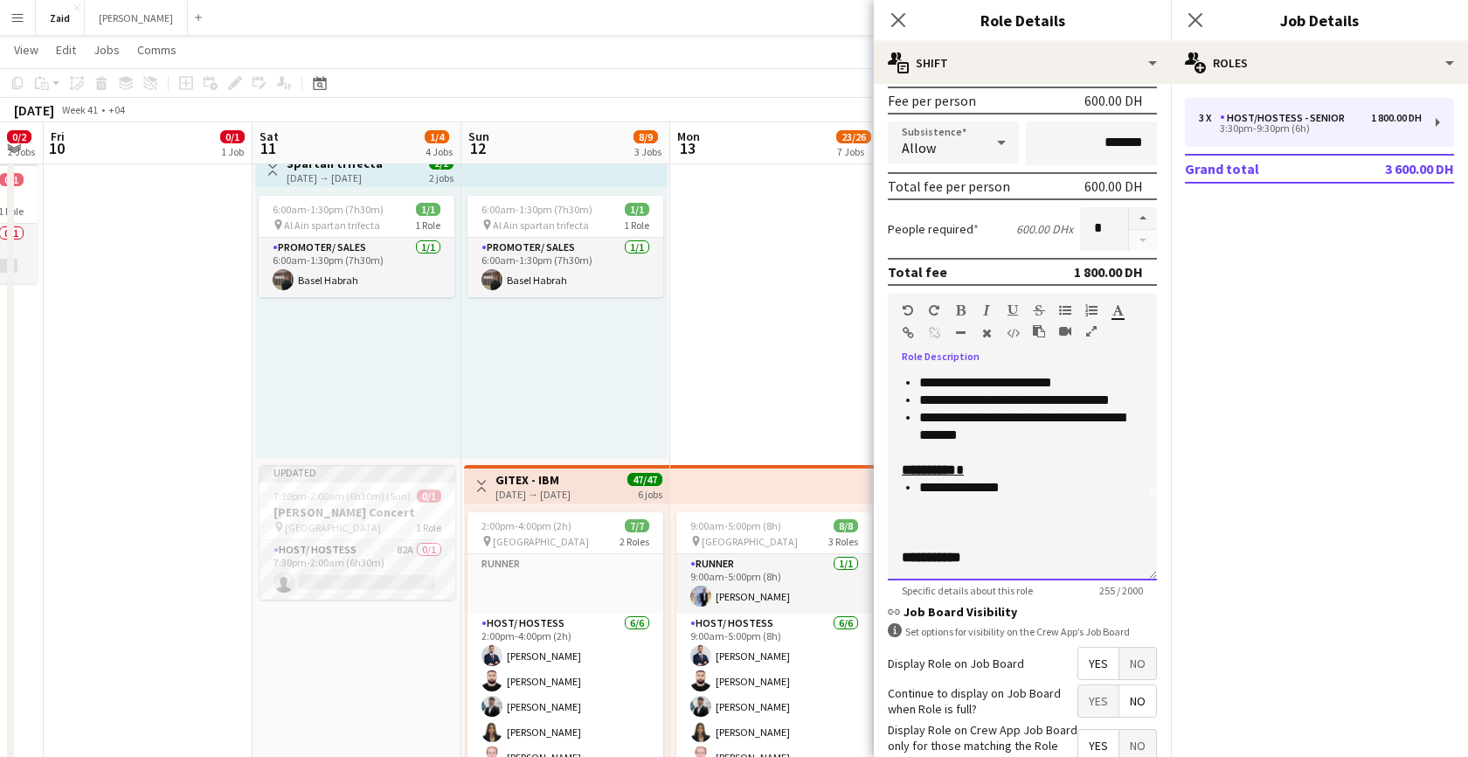
drag, startPoint x: 904, startPoint y: 379, endPoint x: 1047, endPoint y: 506, distance: 190.6
click at [1047, 506] on div "**********" at bounding box center [1022, 475] width 269 height 210
copy div "**********"
click at [102, 23] on button "Kate Close" at bounding box center [136, 18] width 103 height 34
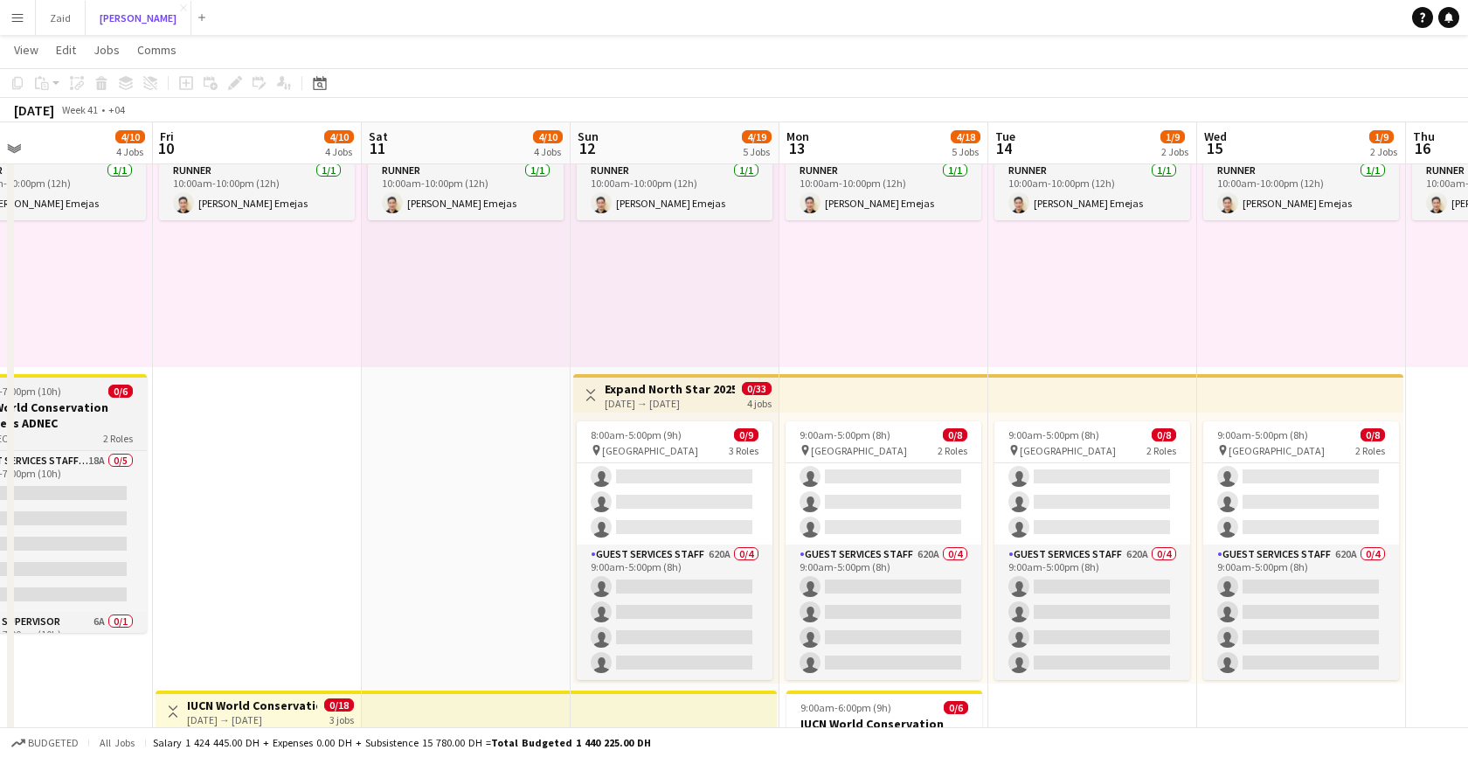
scroll to position [100, 0]
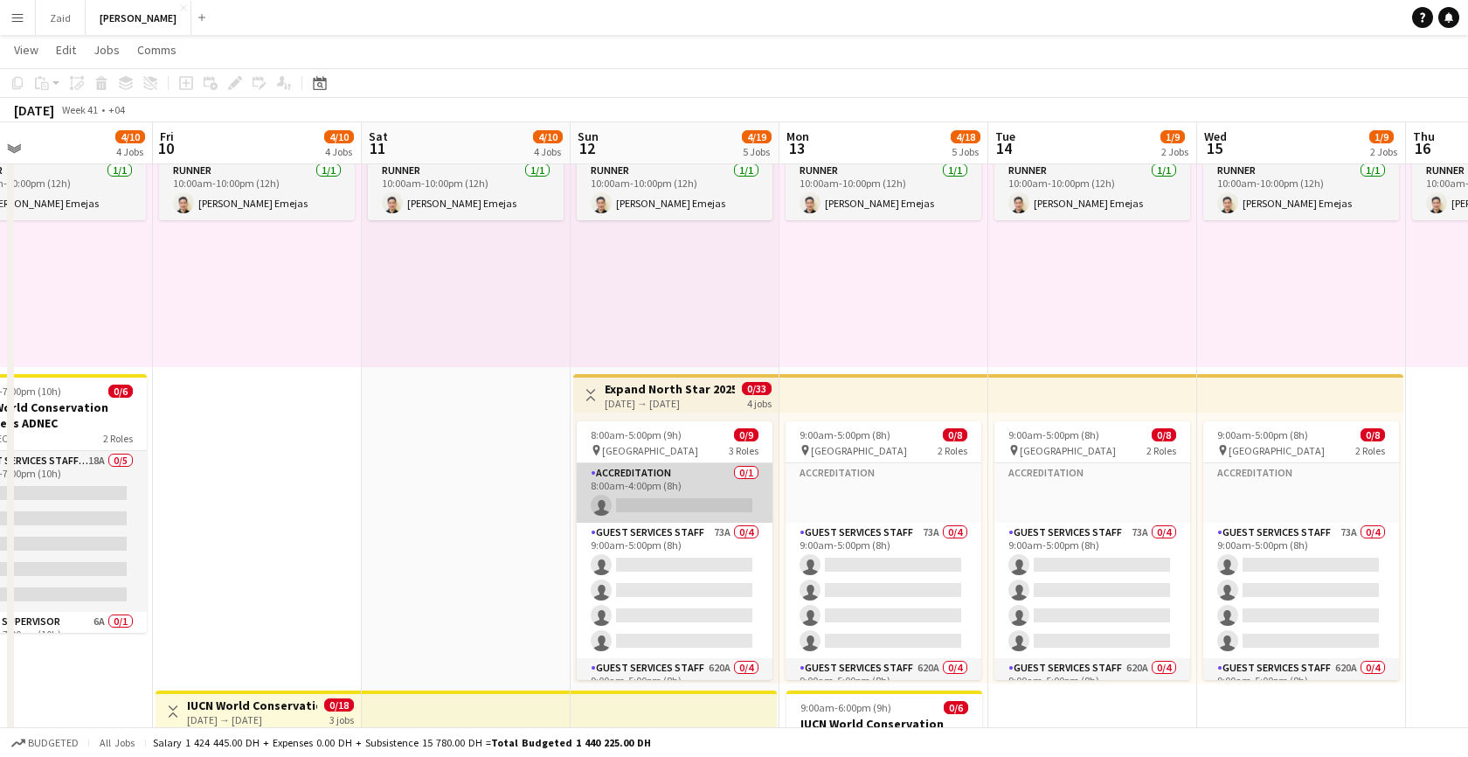
click at [713, 488] on app-card-role "Accreditation 0/1 8:00am-4:00pm (8h) single-neutral-actions" at bounding box center [675, 492] width 196 height 59
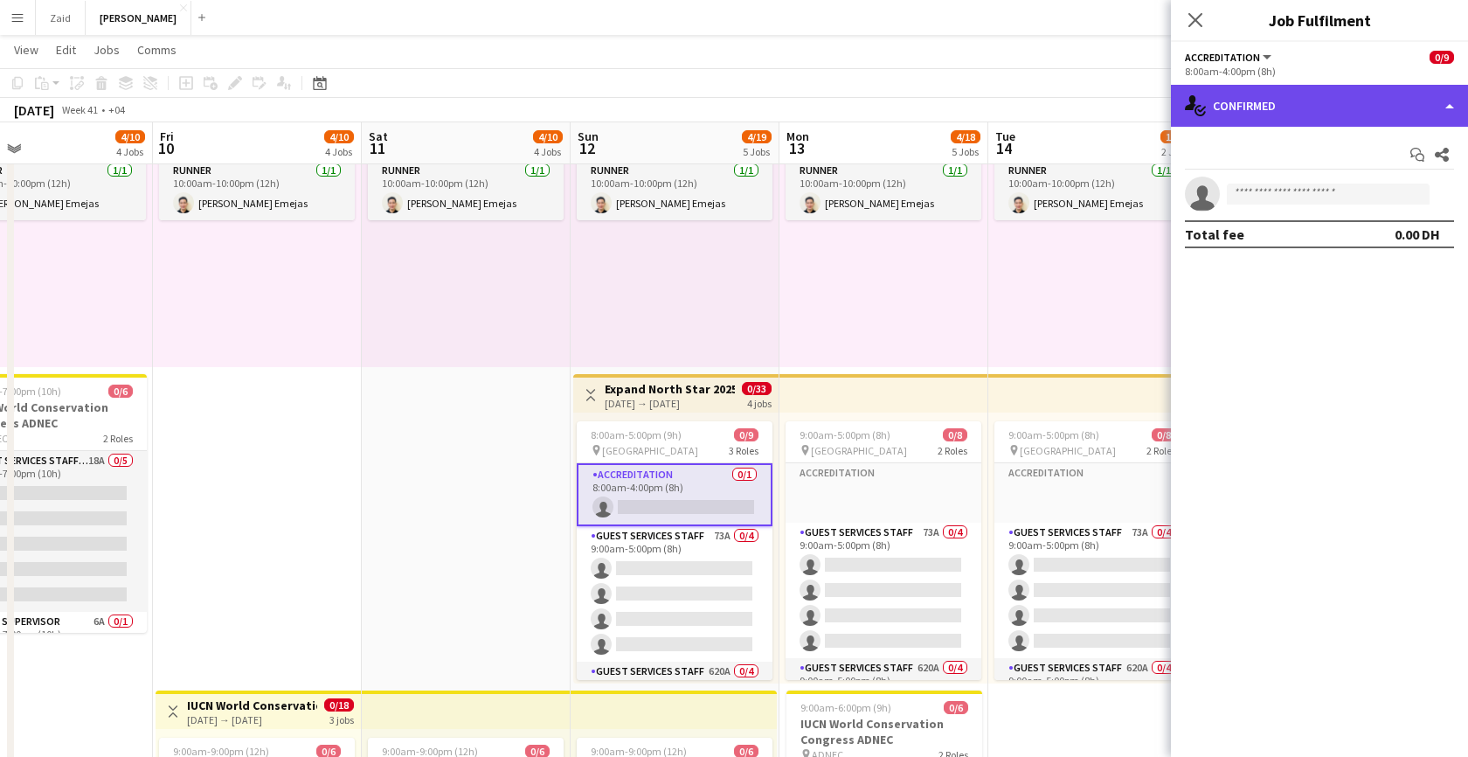
click at [1441, 110] on div "single-neutral-actions-check-2 Confirmed" at bounding box center [1319, 106] width 297 height 42
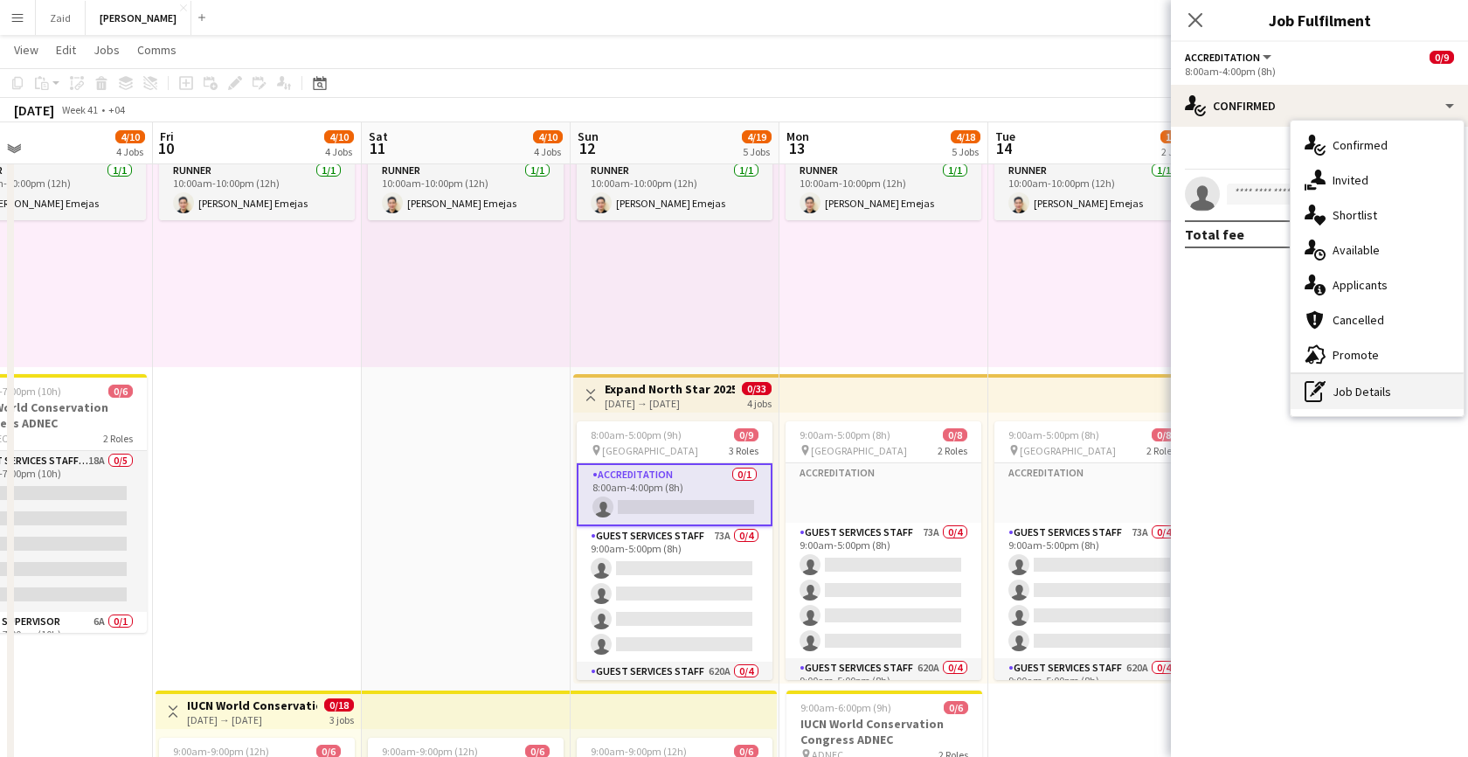
click at [1362, 392] on div "pen-write Job Details" at bounding box center [1376, 391] width 173 height 35
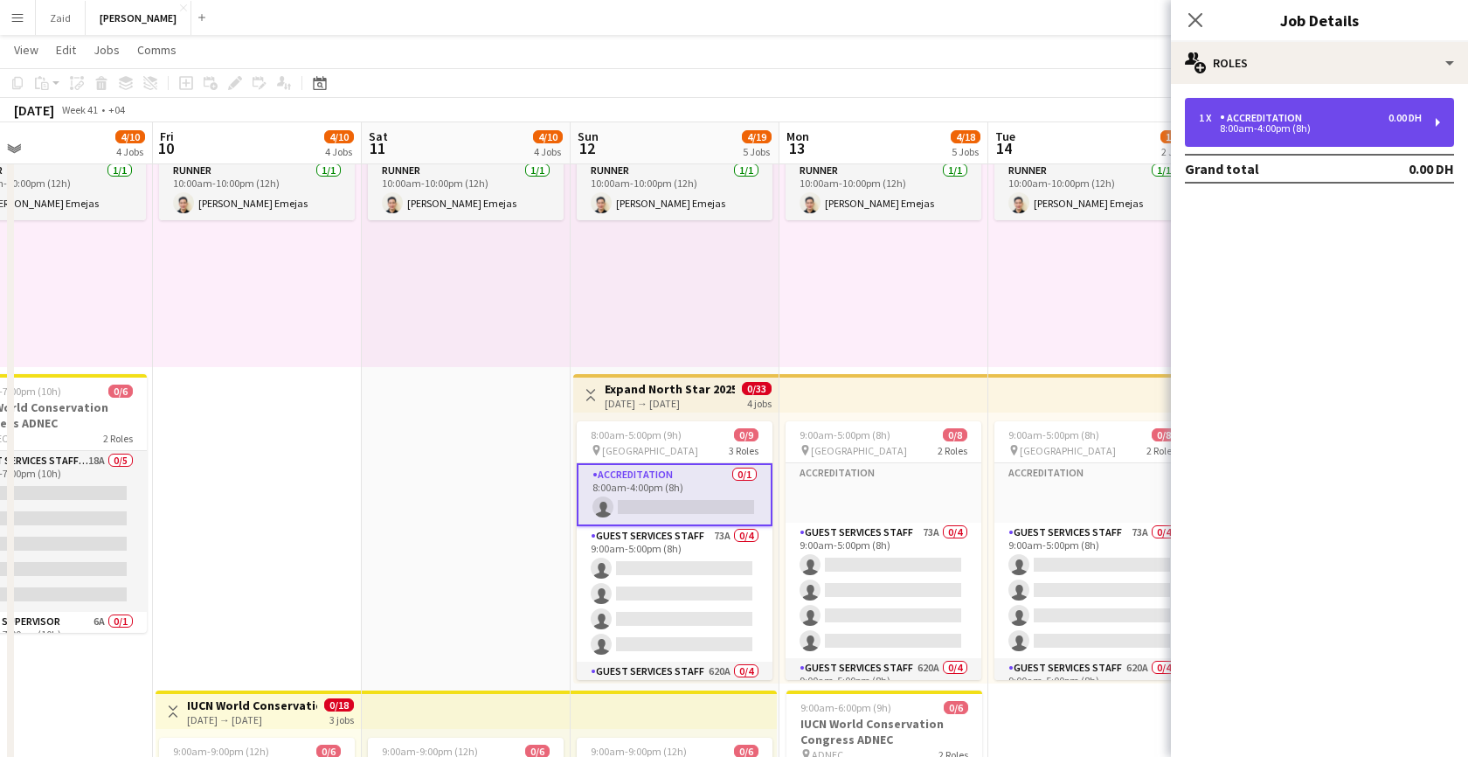
click at [1310, 114] on div "1 x Accreditation 0.00 DH" at bounding box center [1310, 118] width 223 height 12
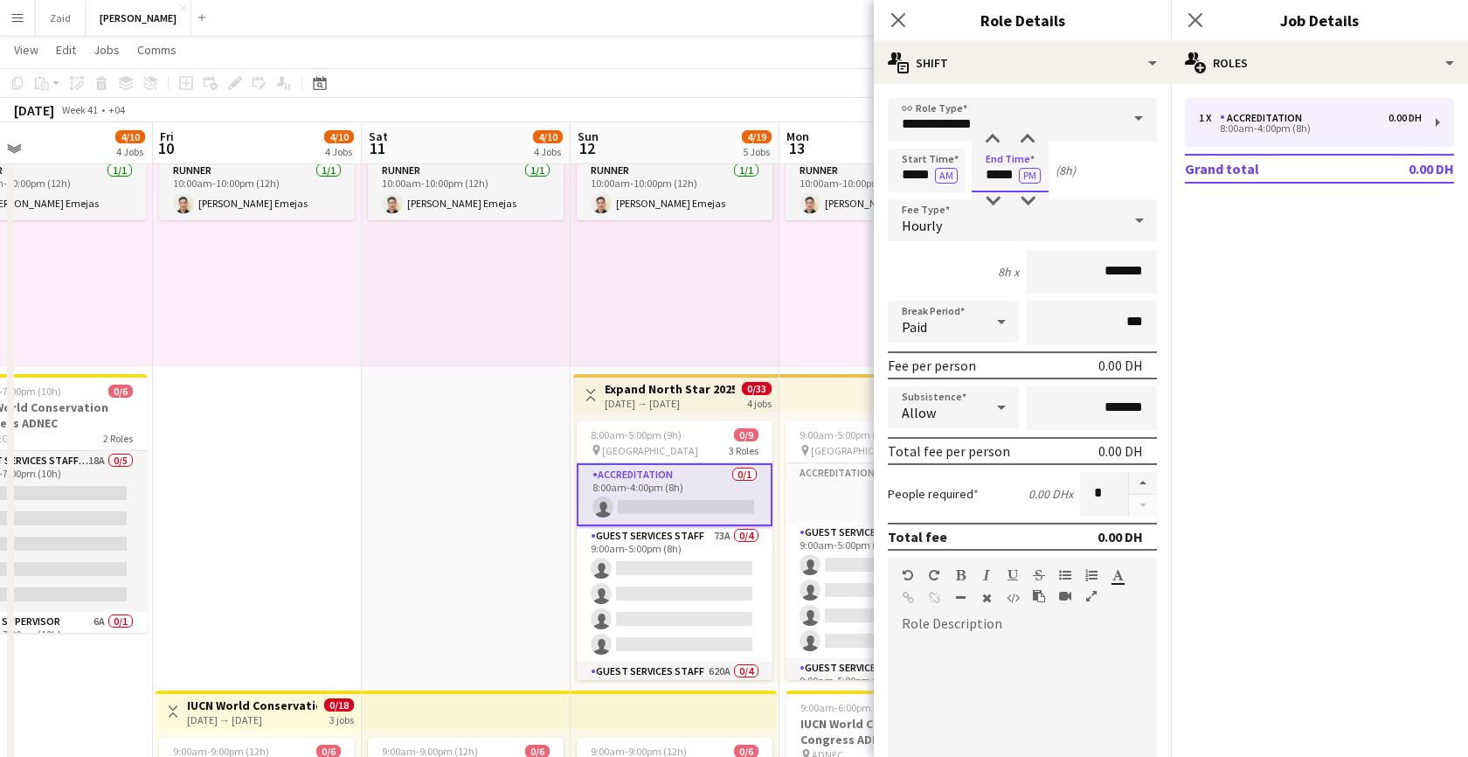
click at [999, 176] on input "*****" at bounding box center [1009, 171] width 77 height 44
type input "*****"
click at [1095, 272] on input "*******" at bounding box center [1091, 272] width 131 height 44
type input "********"
click at [1017, 650] on div at bounding box center [1022, 740] width 269 height 210
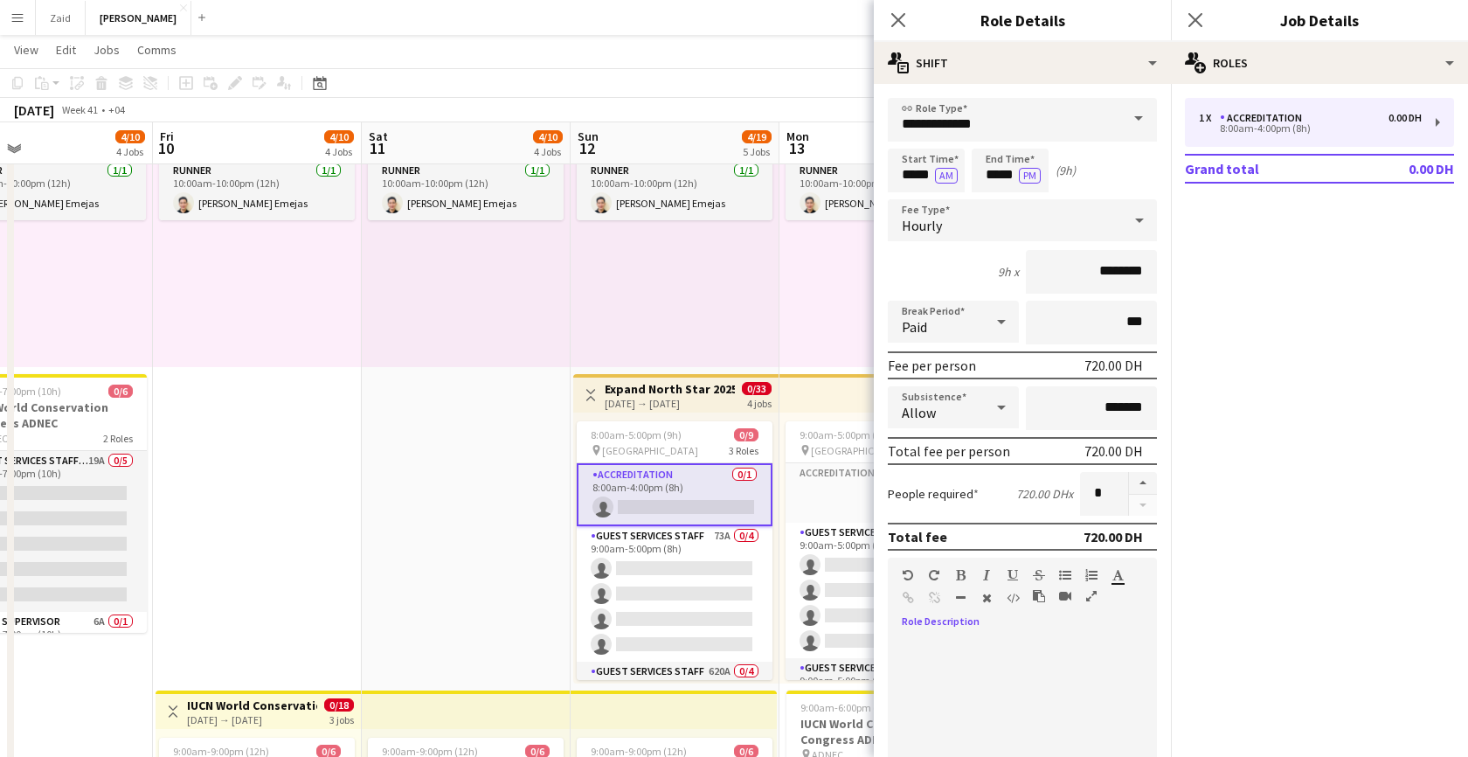
paste div
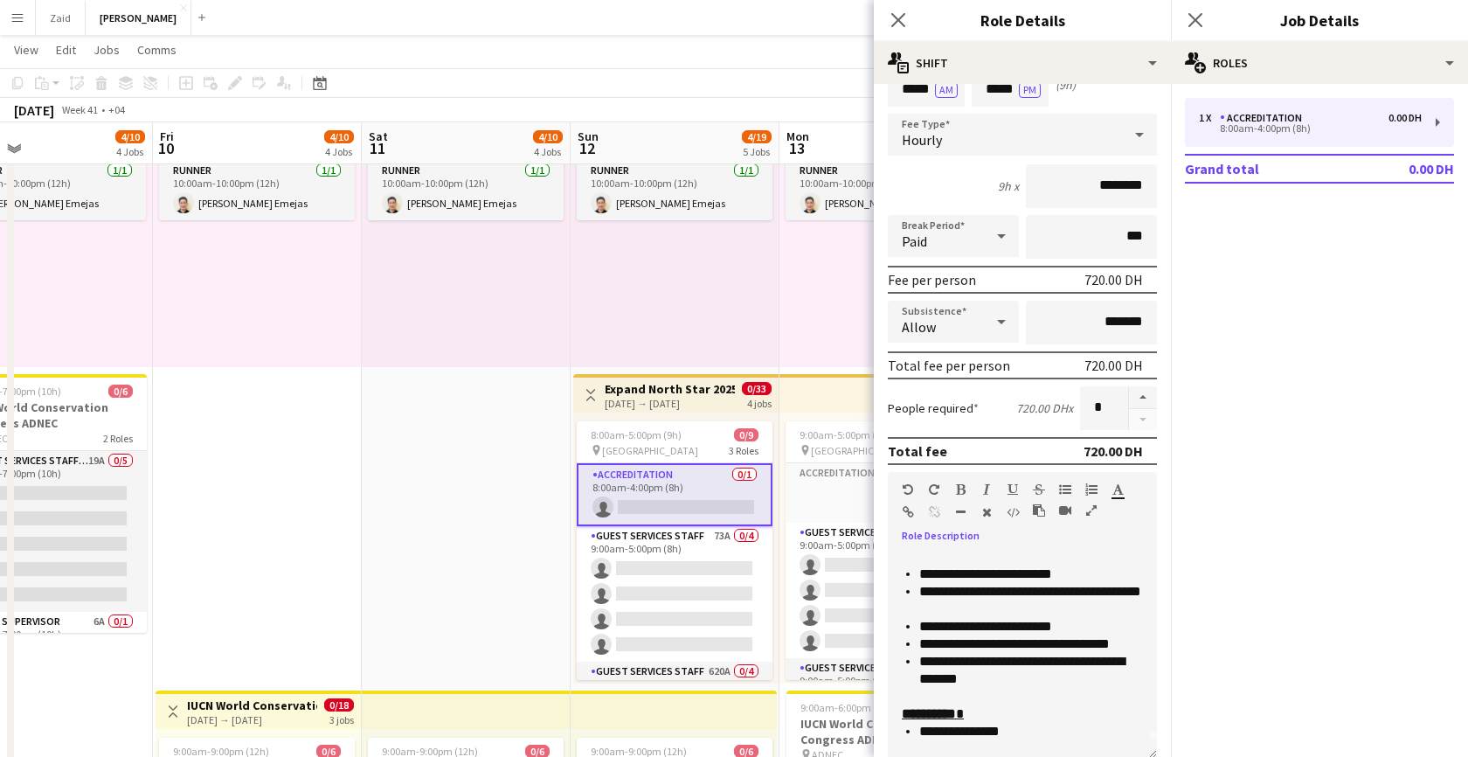
drag, startPoint x: 1023, startPoint y: 730, endPoint x: 920, endPoint y: 733, distance: 103.1
click at [920, 733] on li "**********" at bounding box center [1031, 730] width 224 height 17
click at [1145, 391] on button "button" at bounding box center [1143, 397] width 28 height 23
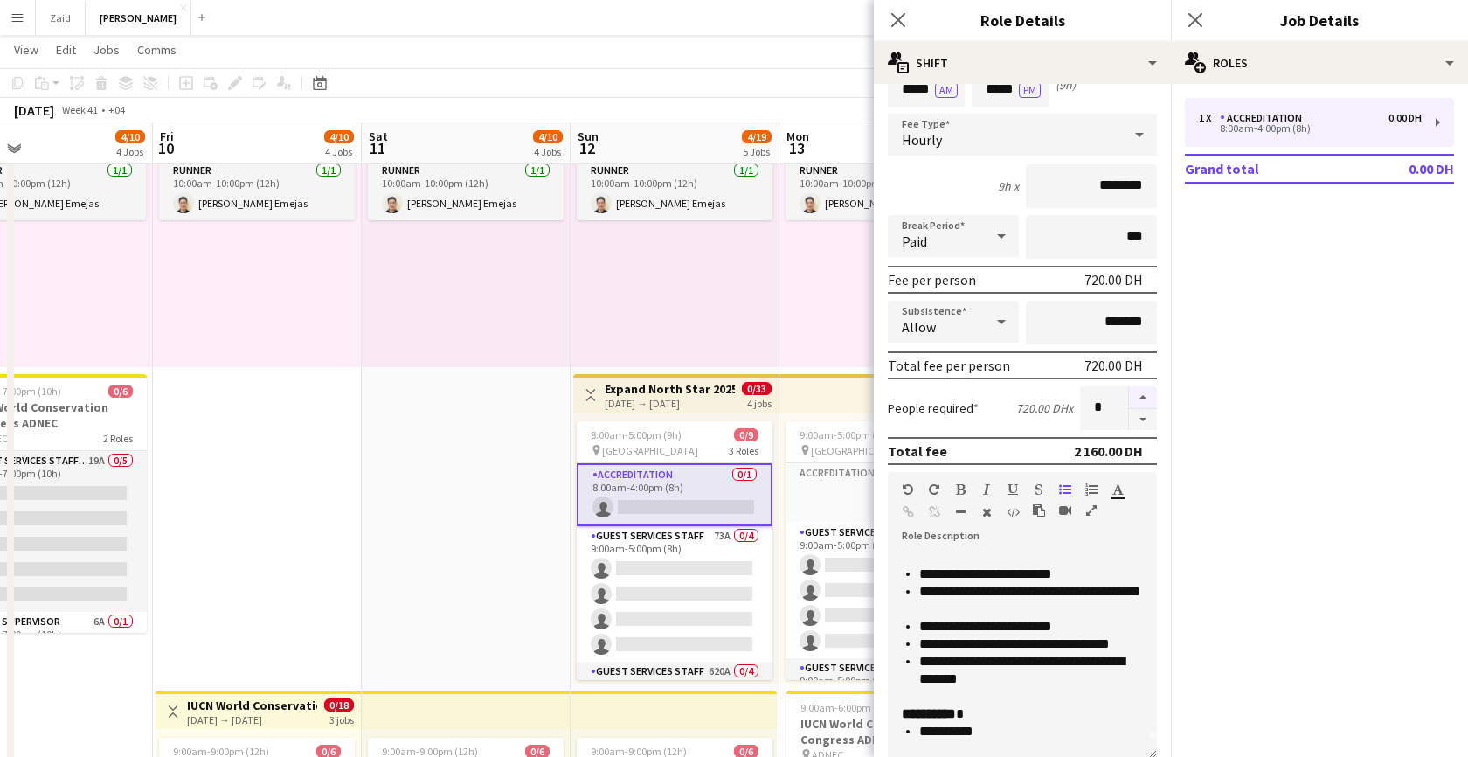
type input "*"
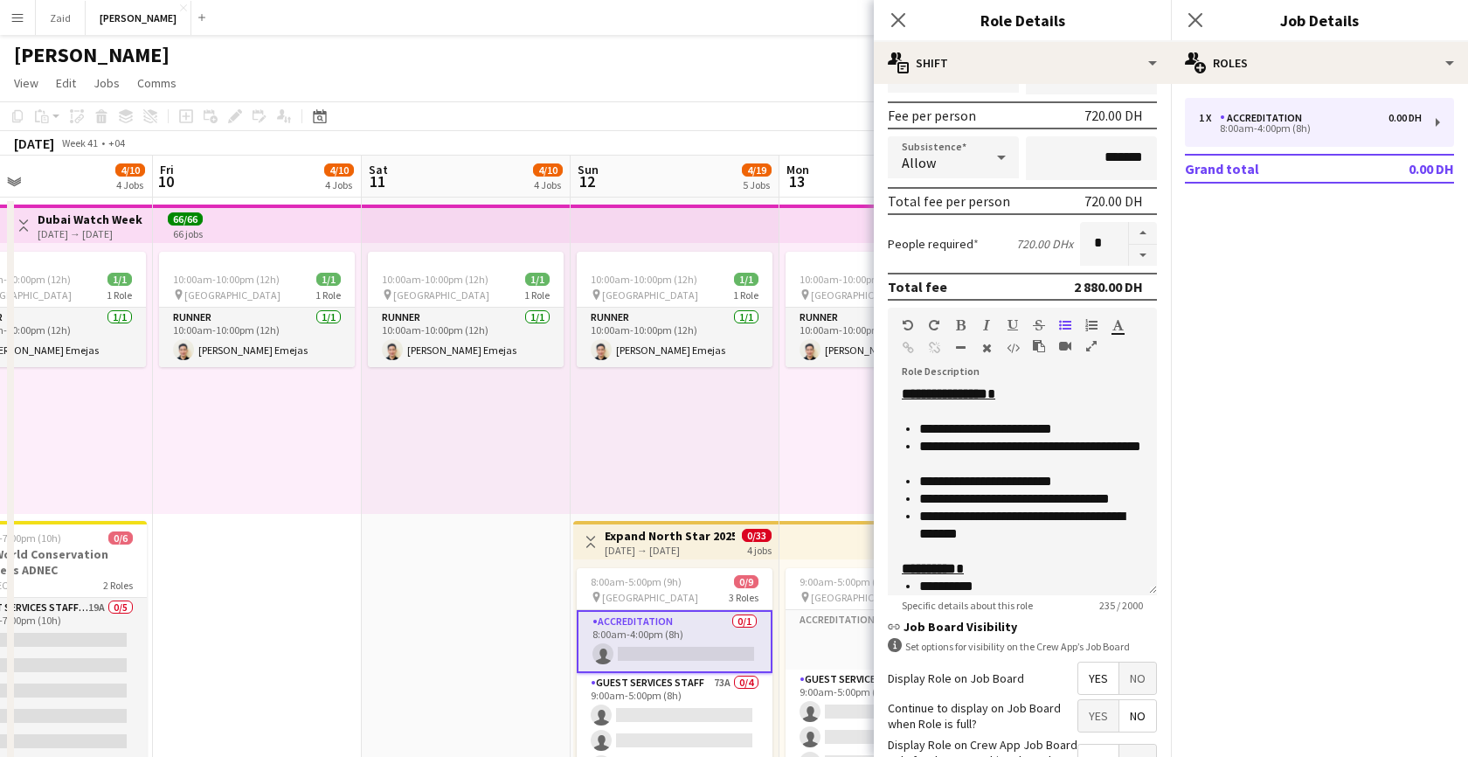
scroll to position [376, 0]
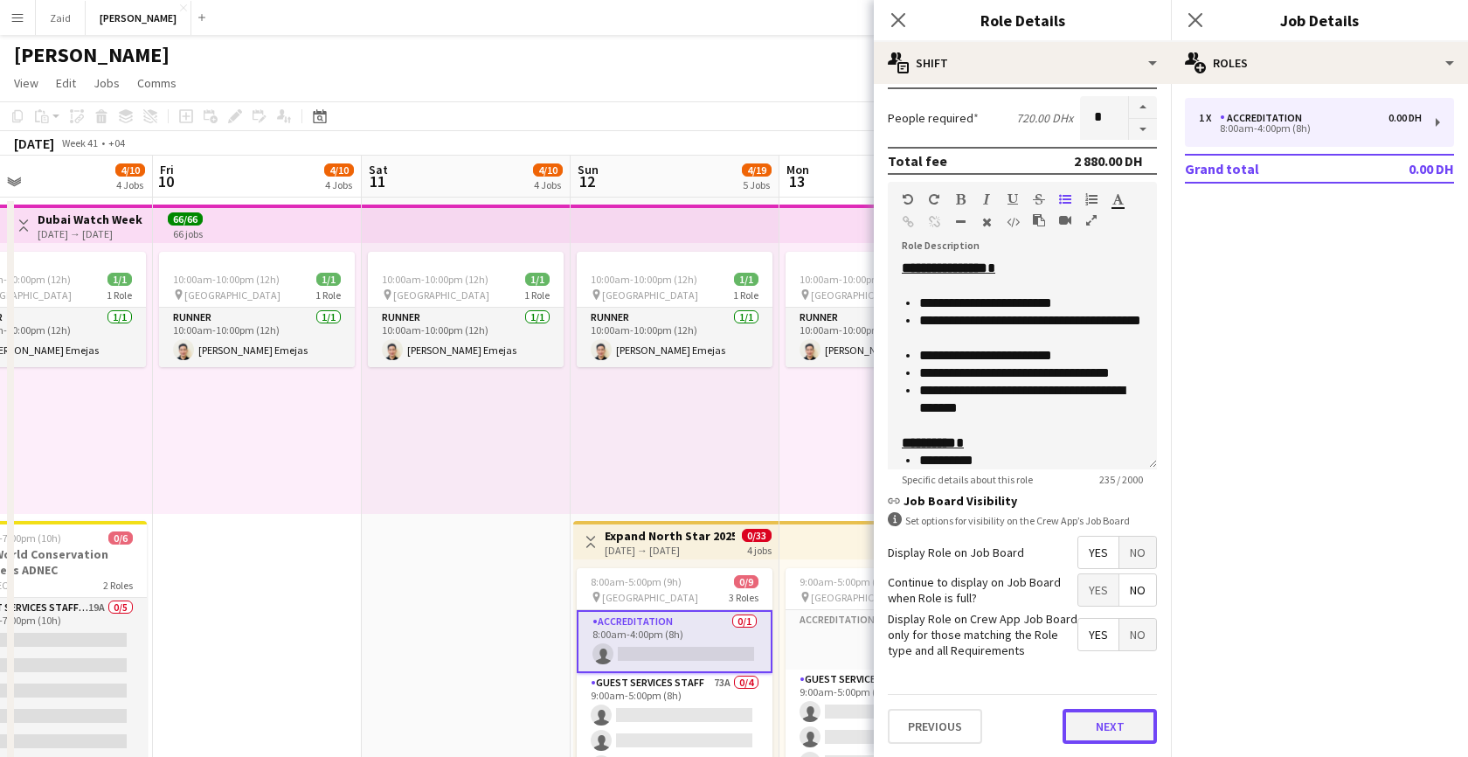
click at [1102, 728] on button "Next" at bounding box center [1109, 725] width 94 height 35
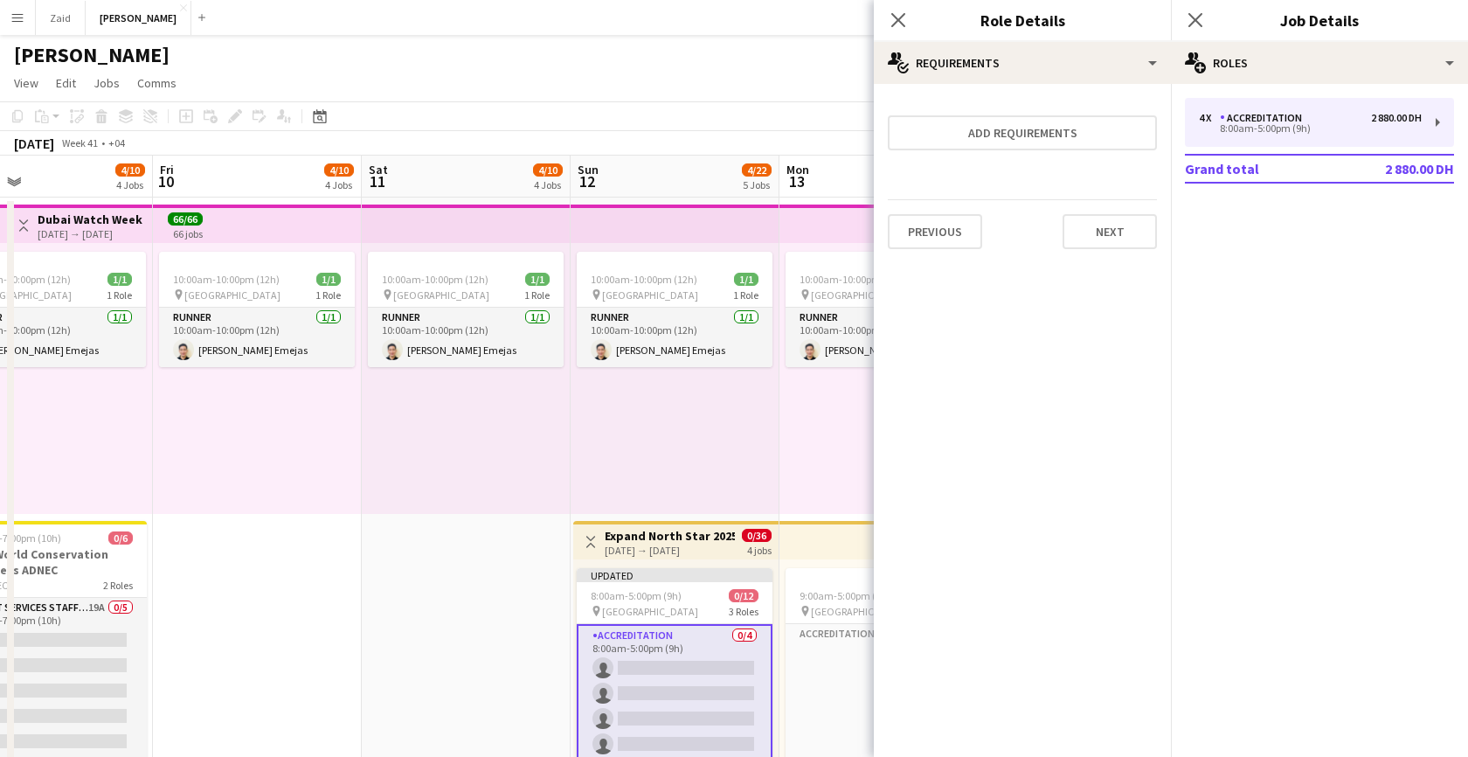
scroll to position [0, 0]
click at [1131, 229] on button "Next" at bounding box center [1109, 231] width 94 height 35
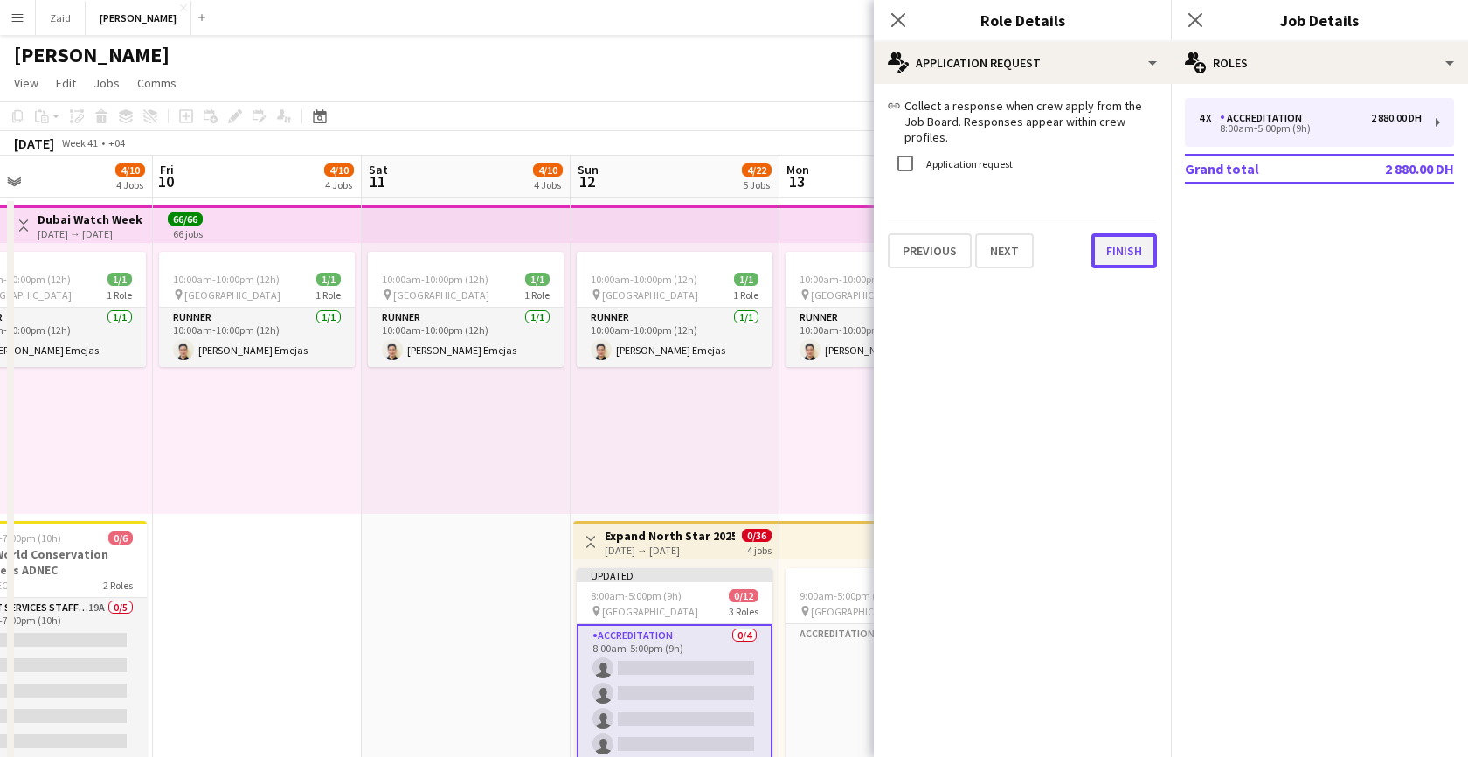
click at [1139, 233] on button "Finish" at bounding box center [1124, 250] width 66 height 35
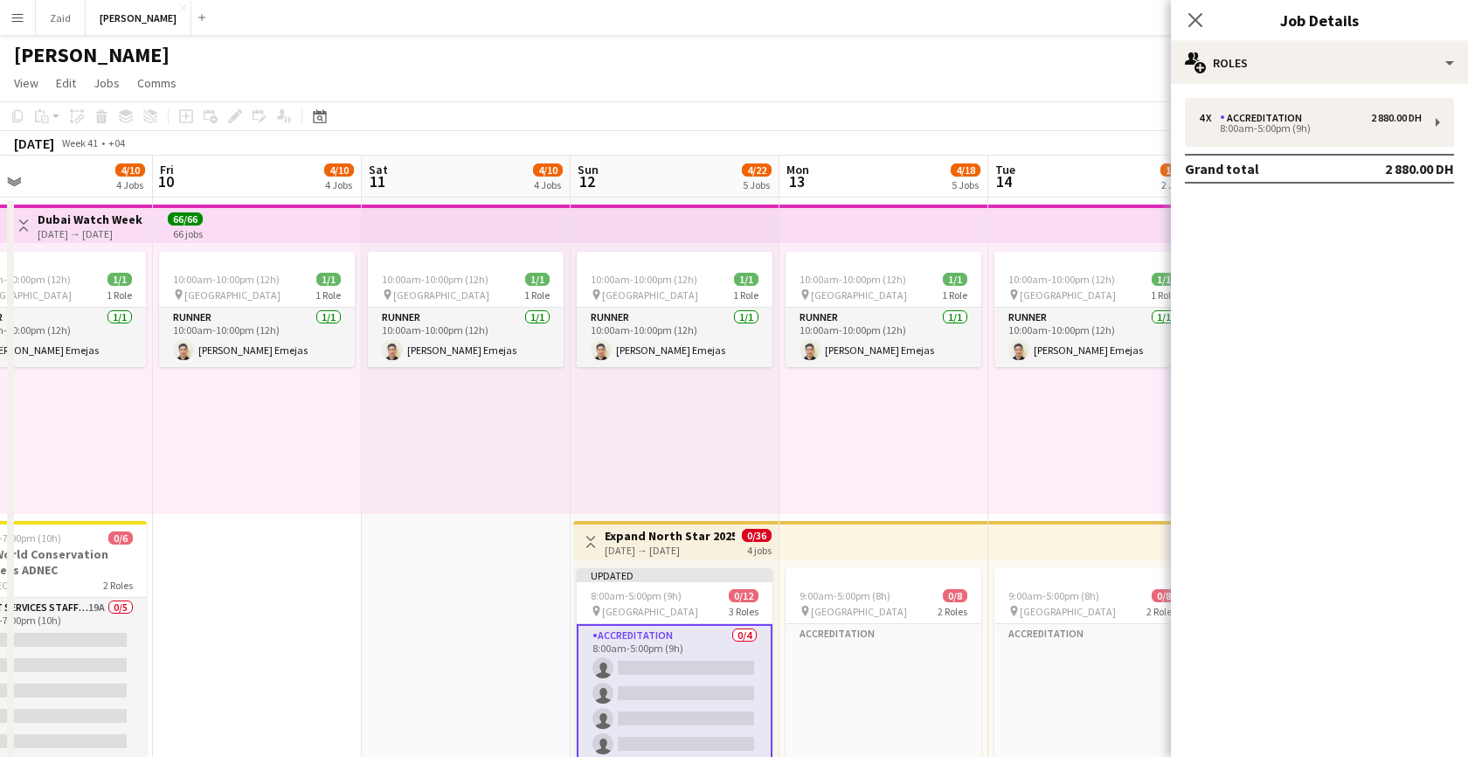
click at [1229, 357] on mat-expansion-panel "pencil3 General details 4 x Accreditation 2 880.00 DH 8:00am-5:00pm (9h) Grand …" at bounding box center [1319, 420] width 297 height 673
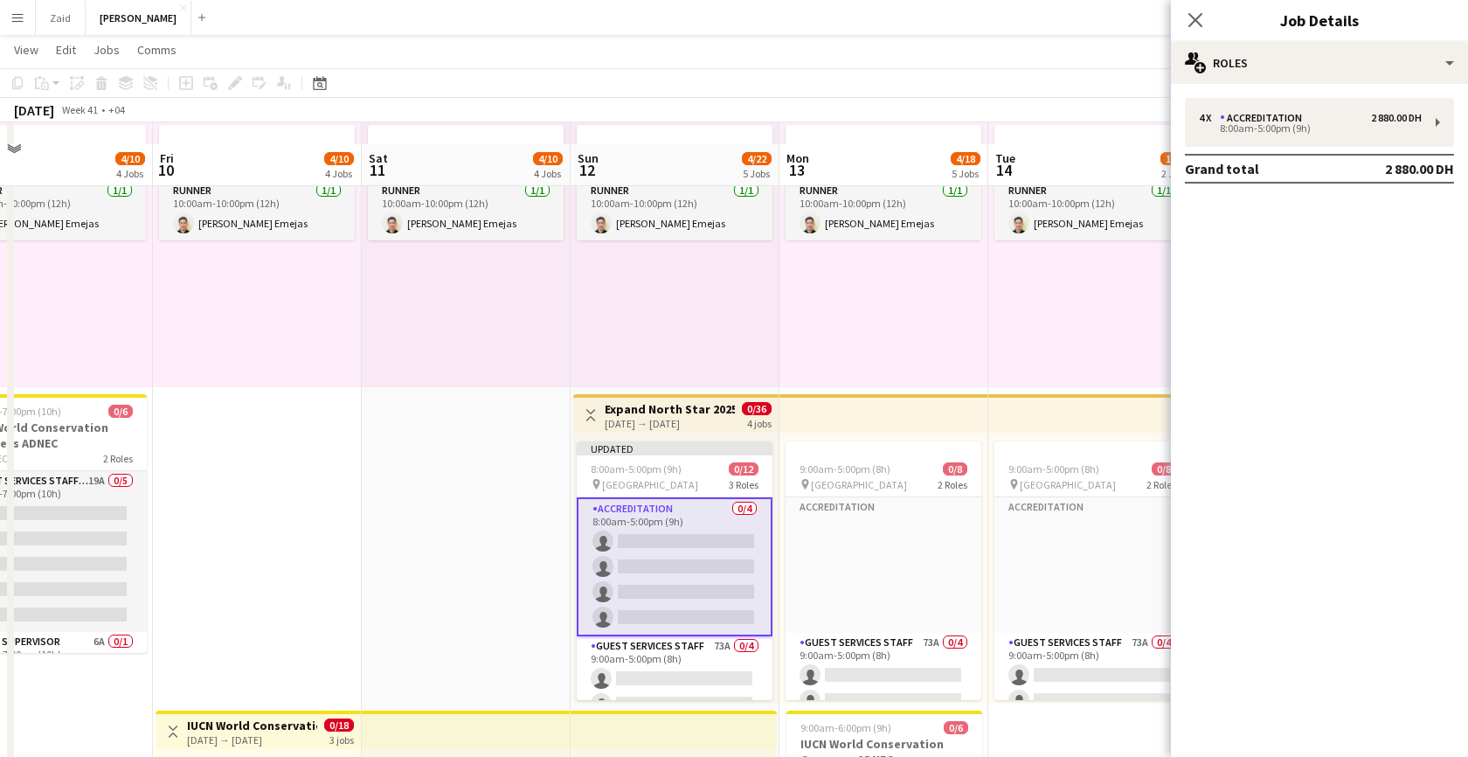
scroll to position [103, 0]
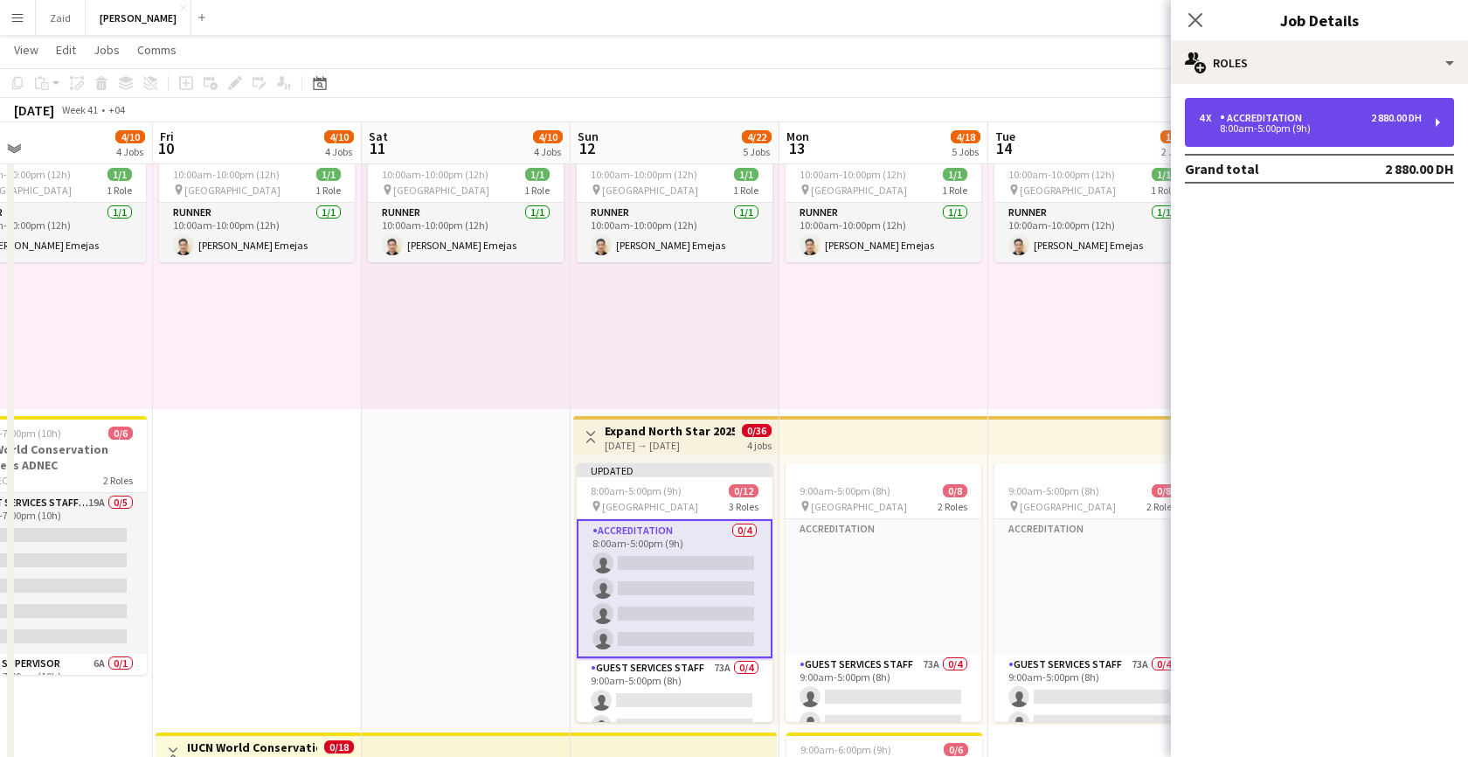
click at [1331, 138] on div "4 x Accreditation 2 880.00 DH 8:00am-5:00pm (9h)" at bounding box center [1319, 122] width 269 height 49
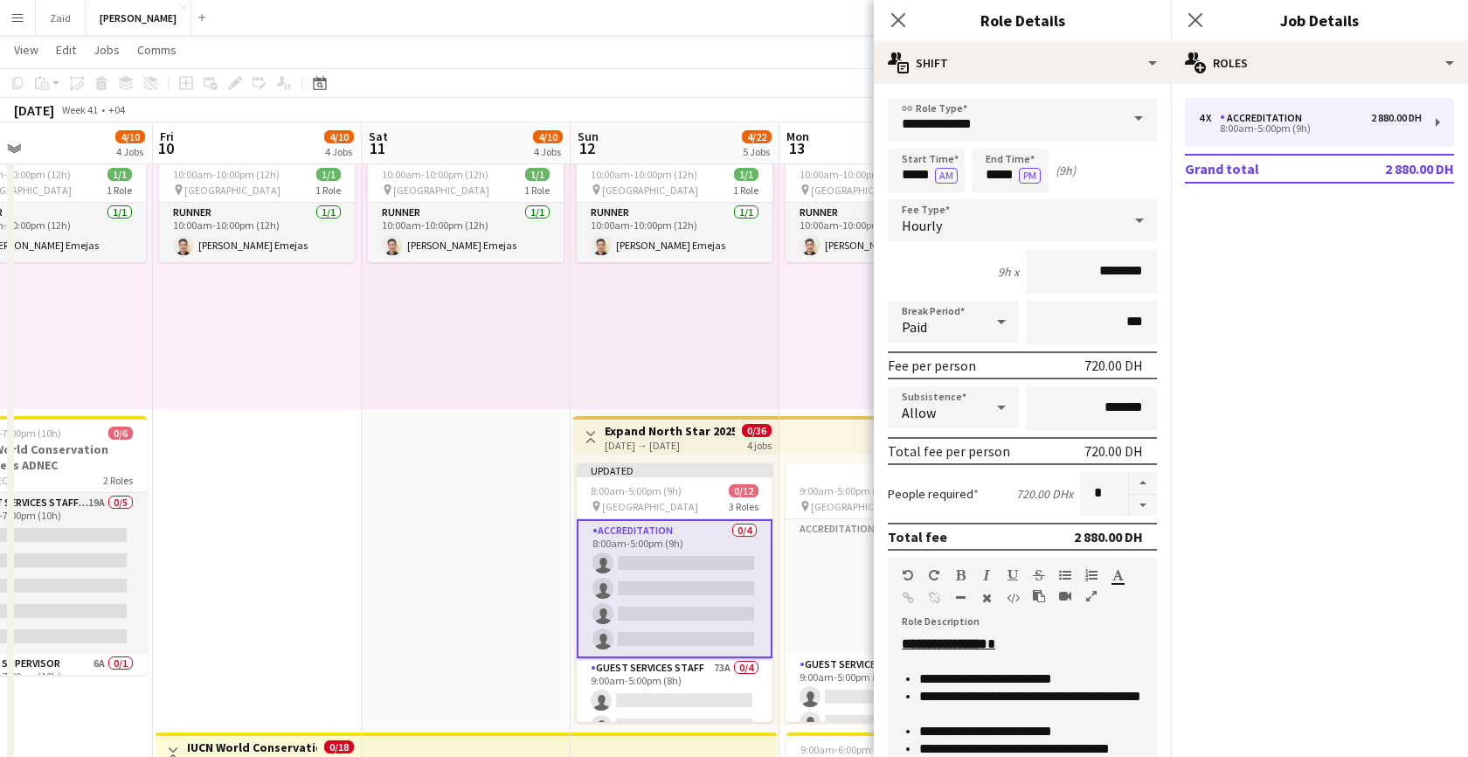
click at [1137, 116] on span at bounding box center [1138, 119] width 37 height 42
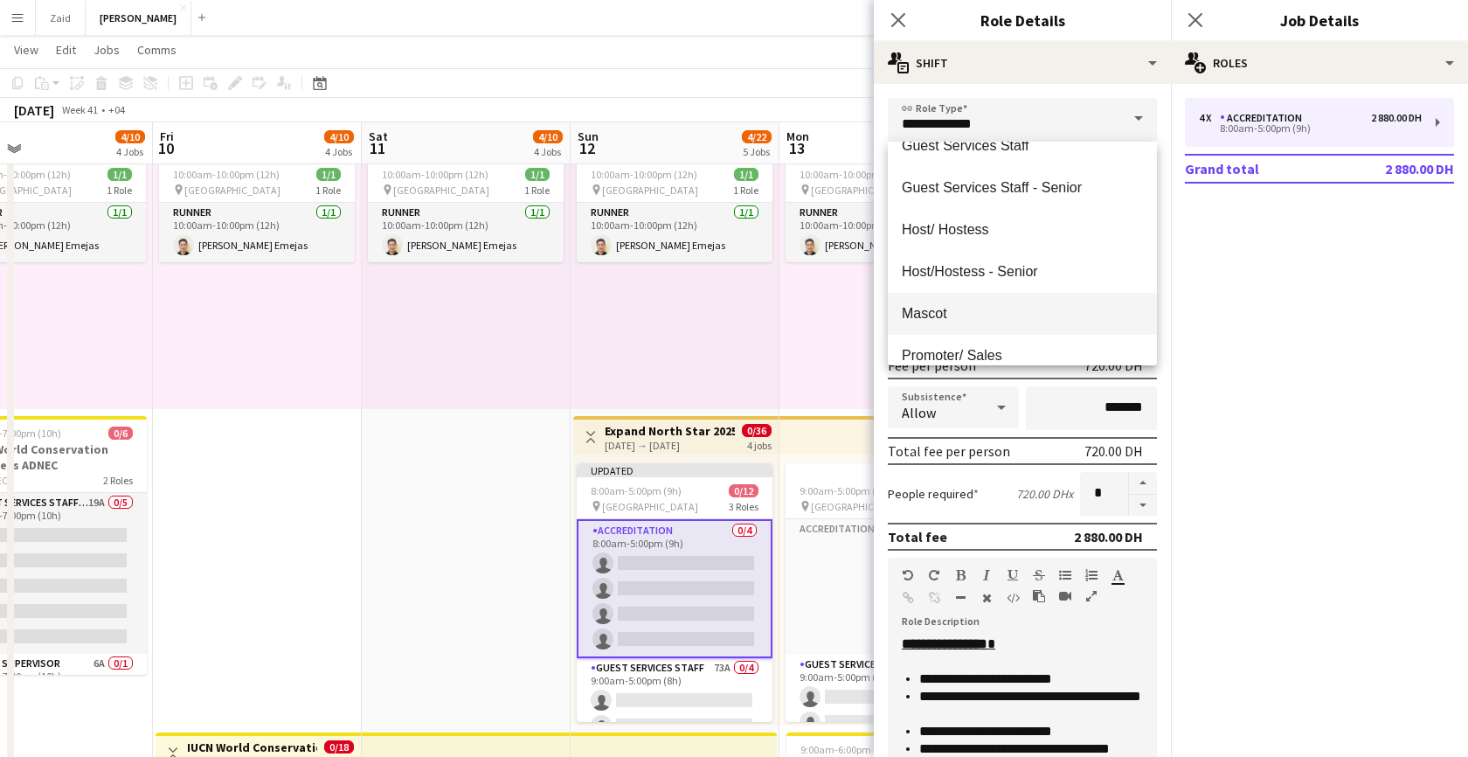
scroll to position [208, 0]
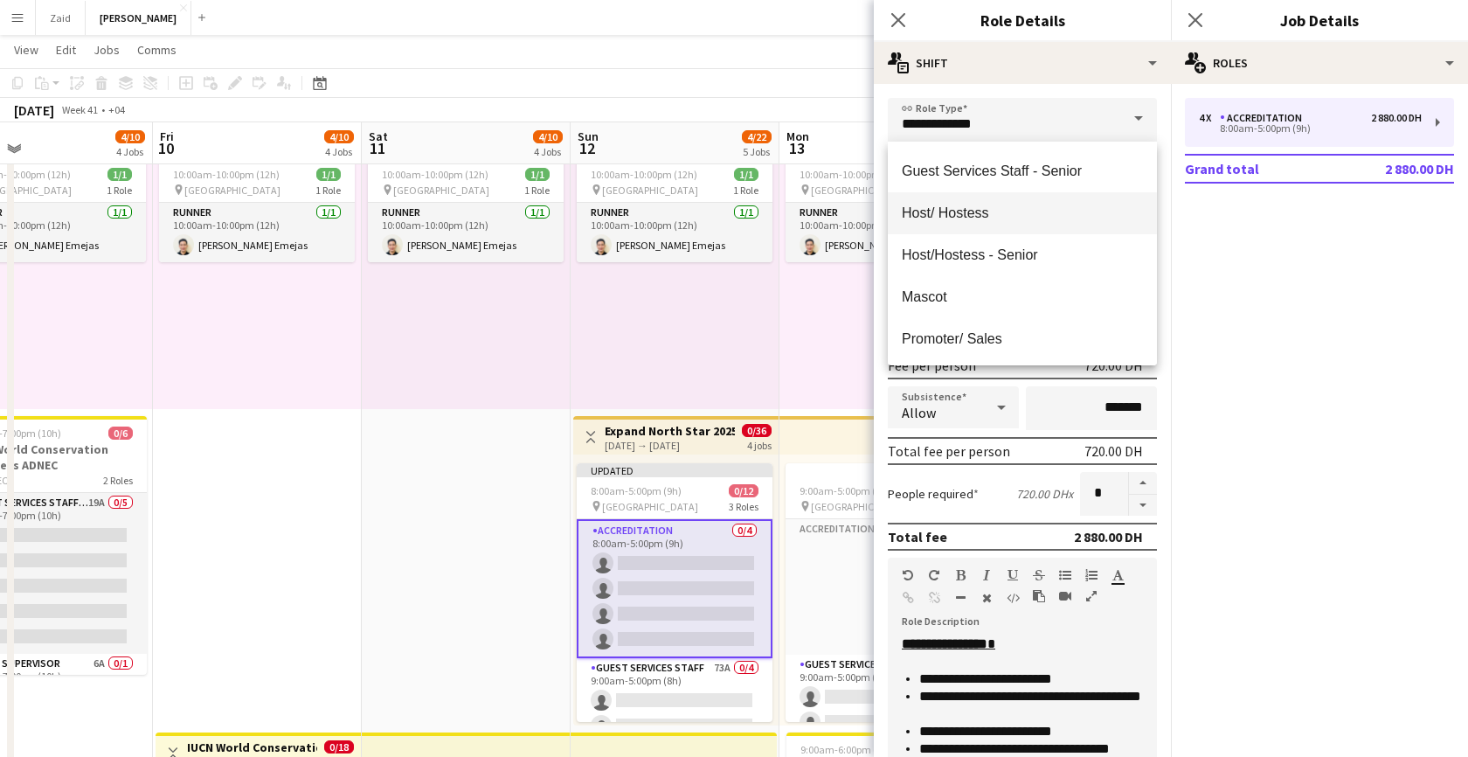
click at [1043, 226] on mat-option "Host/ Hostess" at bounding box center [1022, 213] width 269 height 42
type input "**********"
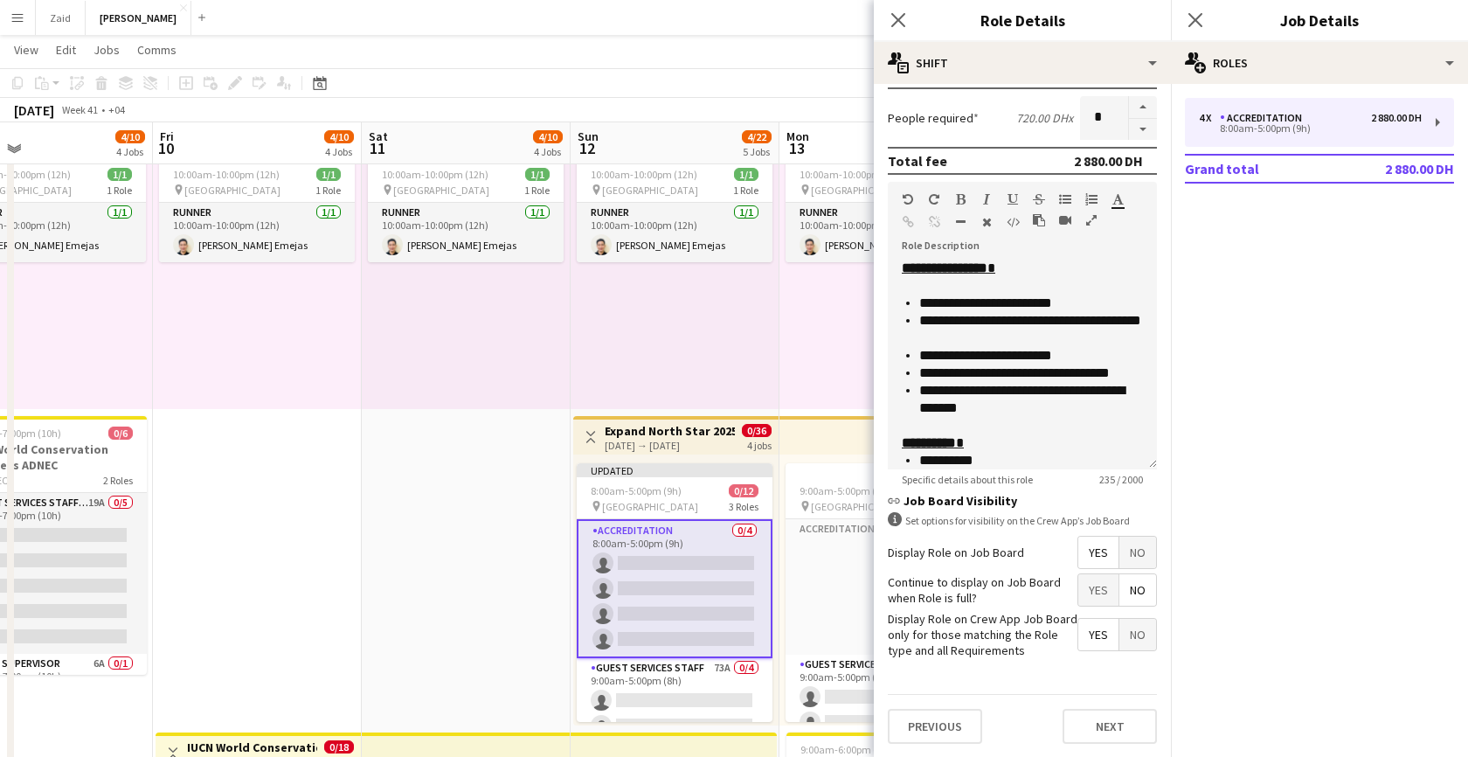
scroll to position [31, 0]
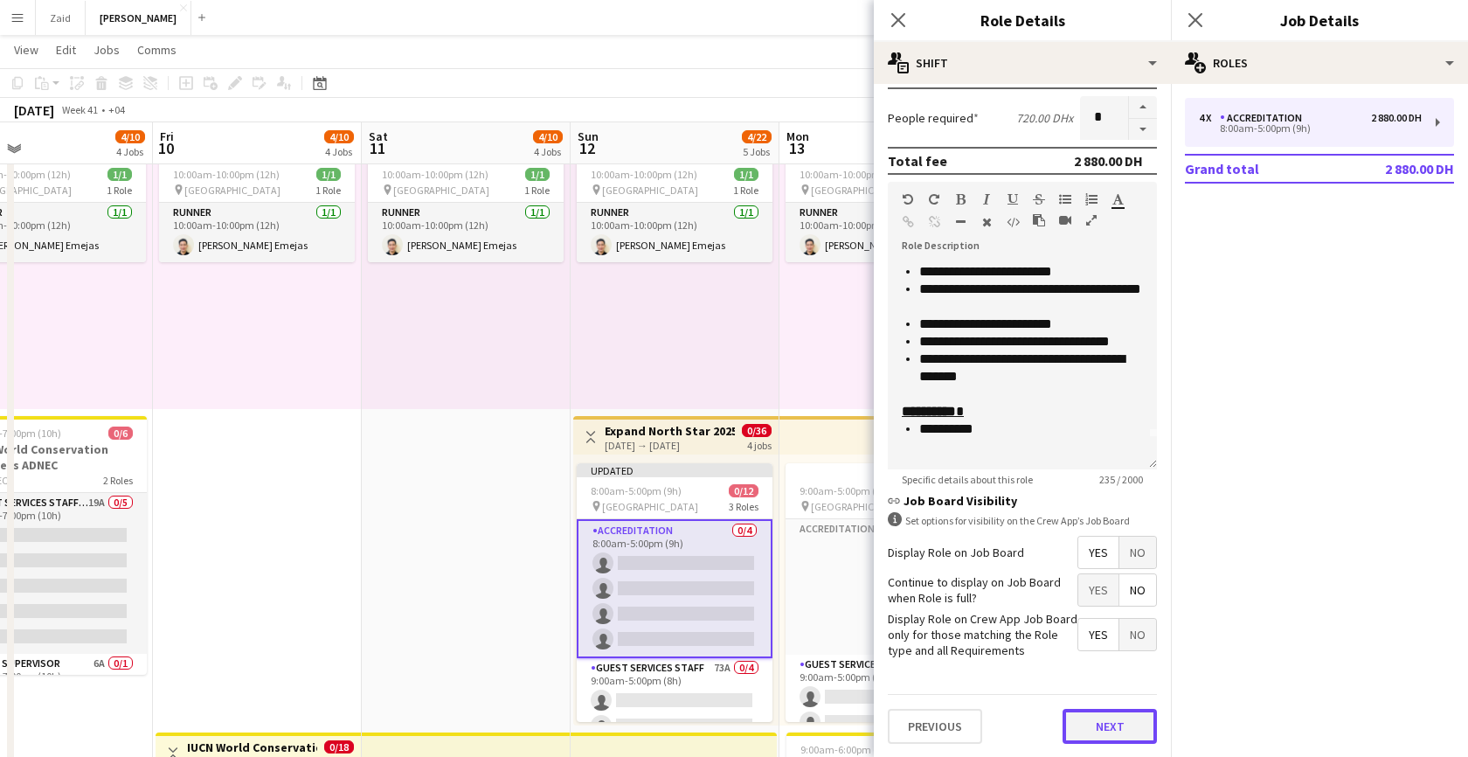
click at [1098, 734] on button "Next" at bounding box center [1109, 725] width 94 height 35
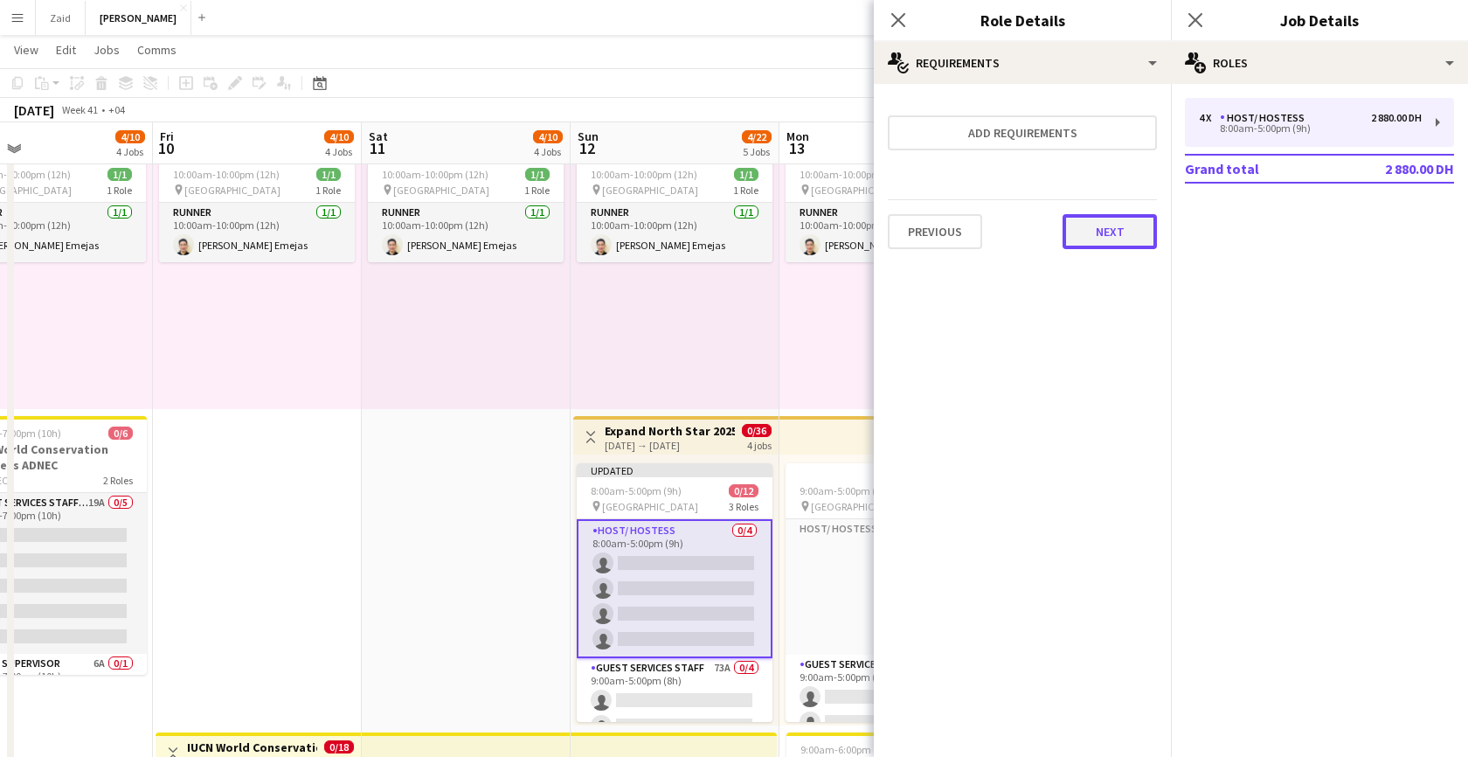
click at [1129, 232] on button "Next" at bounding box center [1109, 231] width 94 height 35
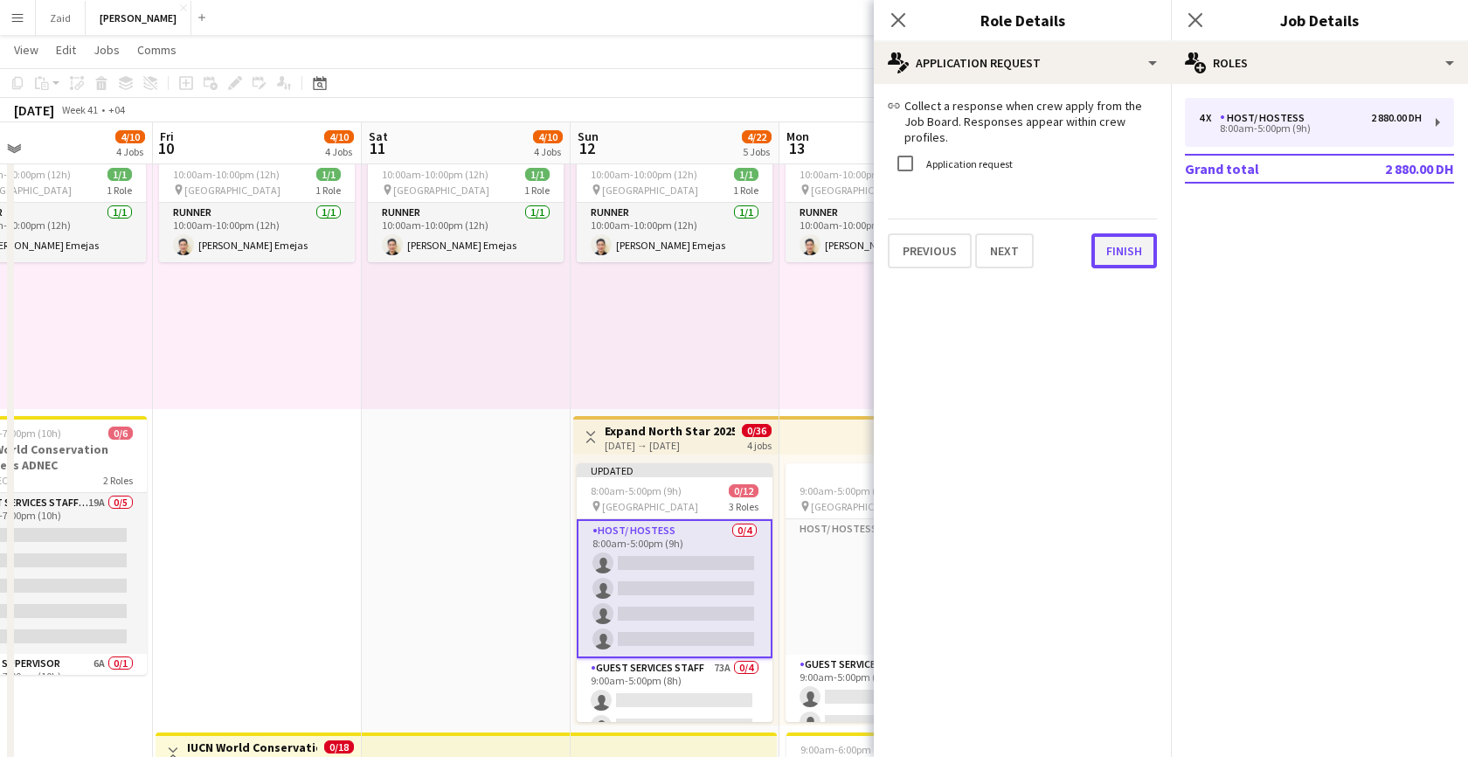
click at [1148, 239] on button "Finish" at bounding box center [1124, 250] width 66 height 35
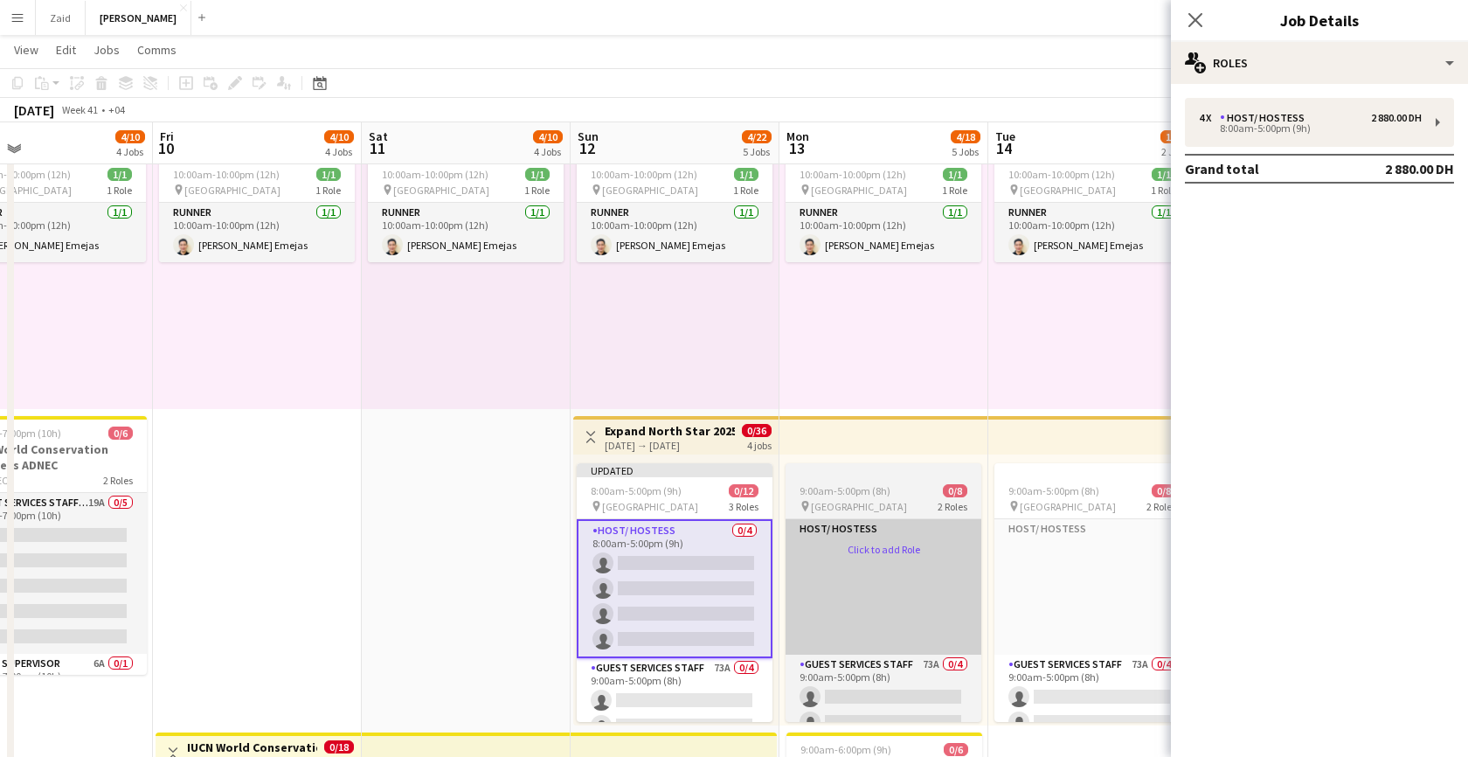
click at [898, 562] on app-card-role-placeholder "Host/ Hostess Click to add Role" at bounding box center [883, 586] width 196 height 135
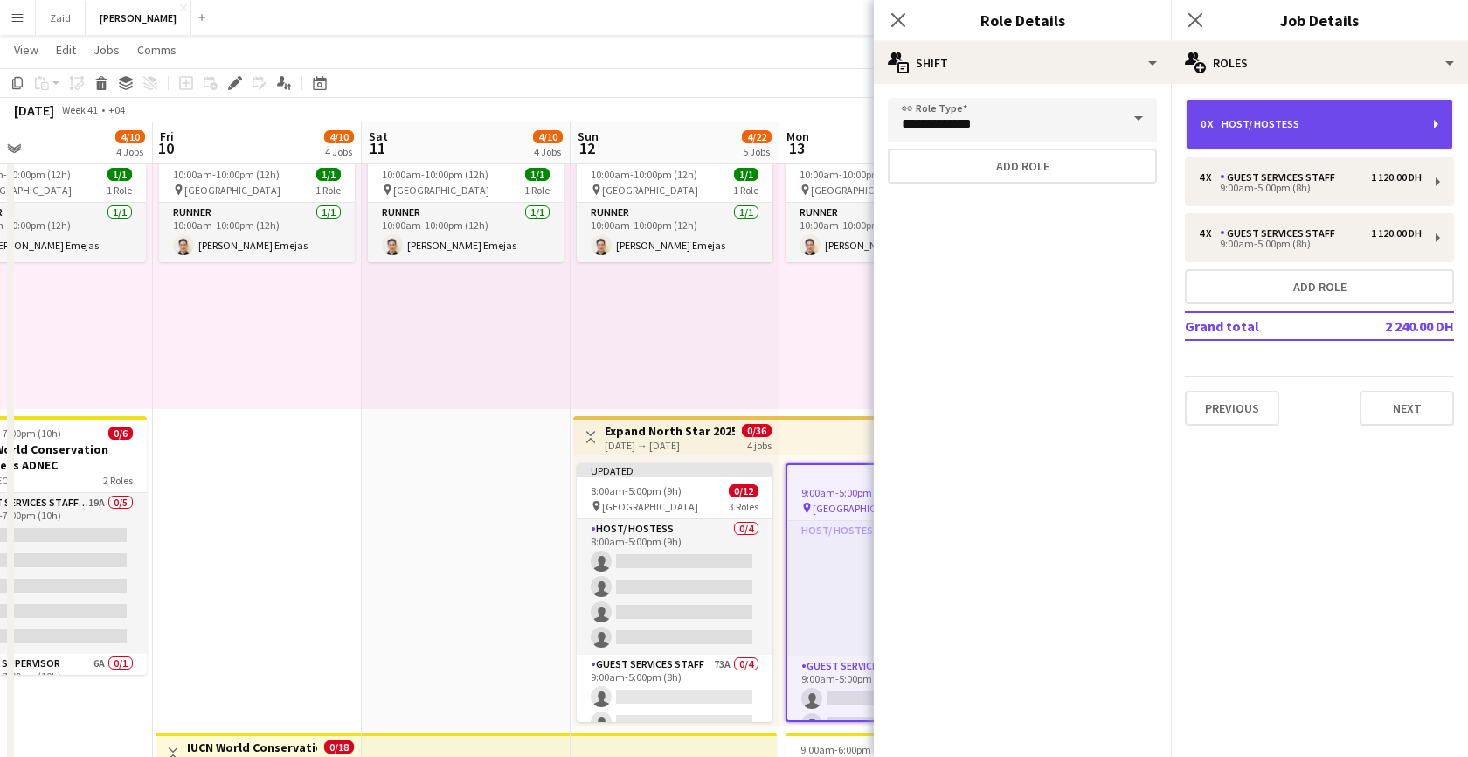
click at [1288, 128] on div "Host/ Hostess" at bounding box center [1263, 124] width 85 height 12
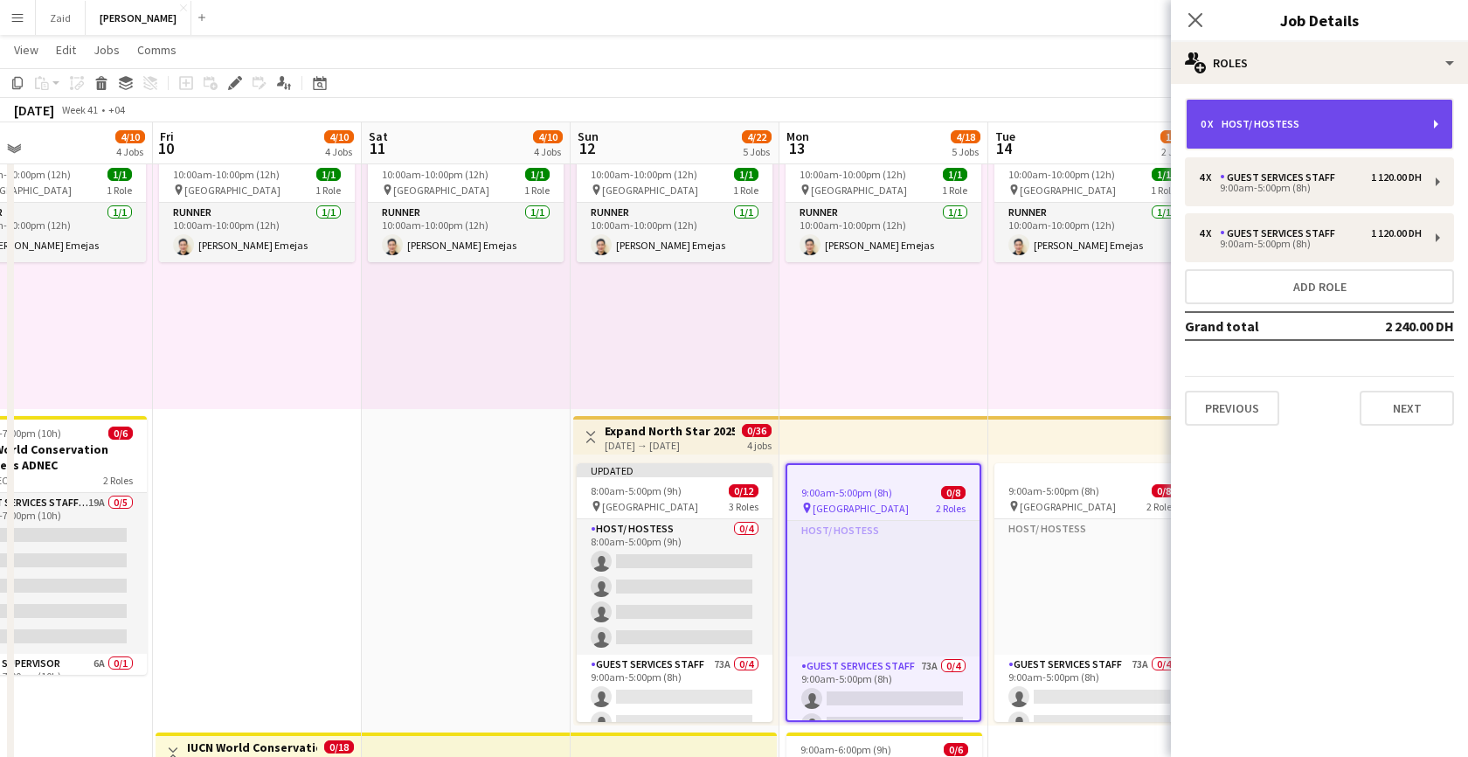
click at [1287, 121] on div "Host/ Hostess" at bounding box center [1263, 124] width 85 height 12
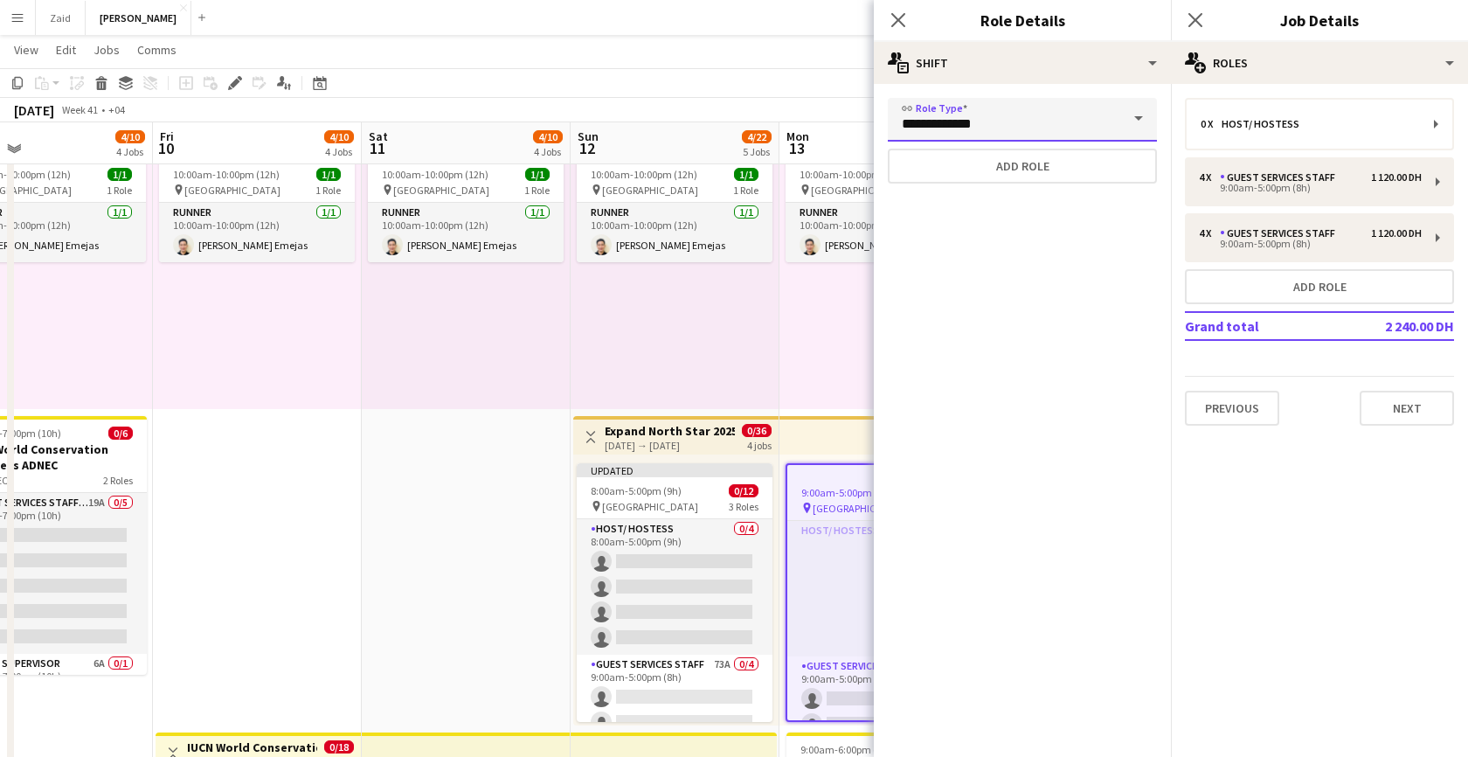
click at [1084, 130] on input "**********" at bounding box center [1022, 120] width 269 height 44
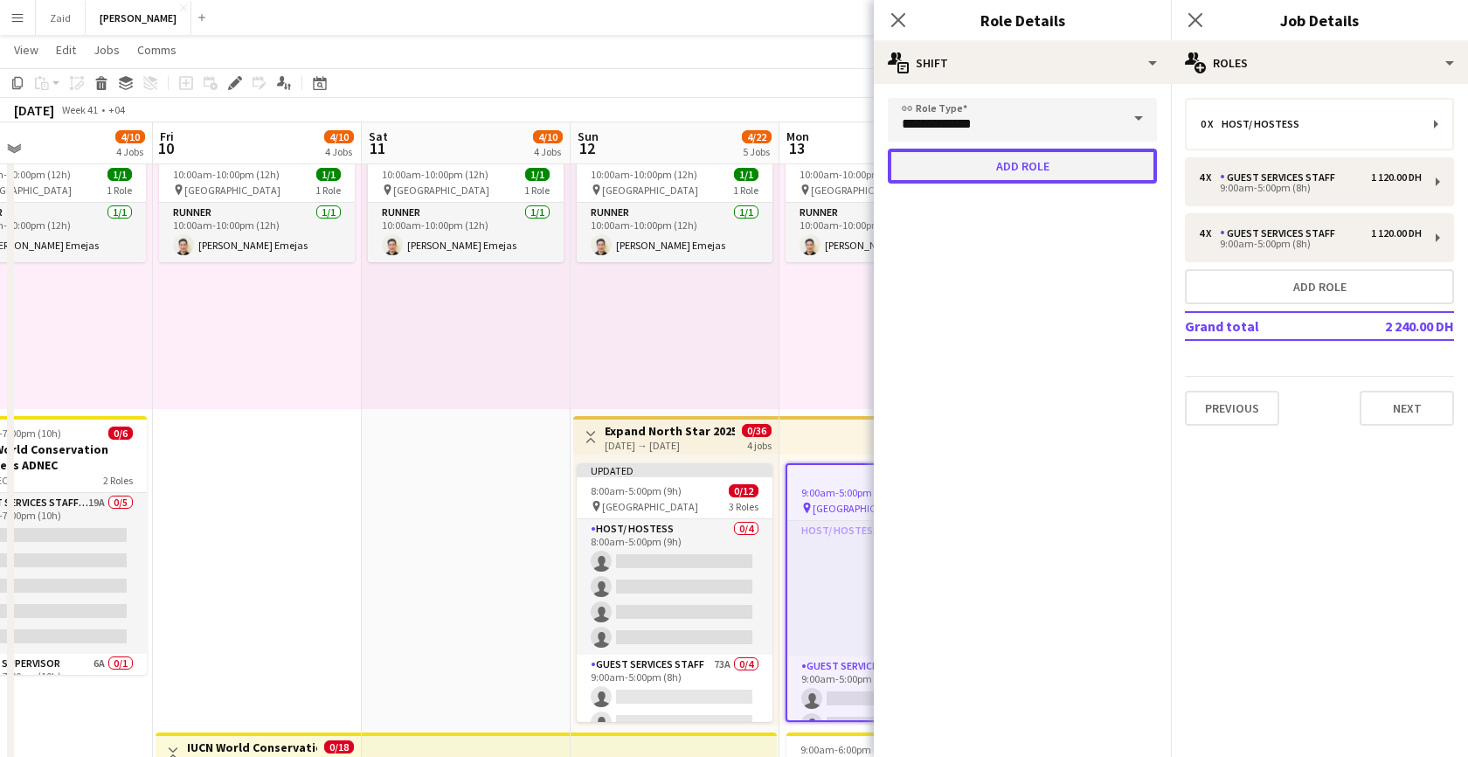
click at [1056, 159] on button "Add role" at bounding box center [1022, 166] width 269 height 35
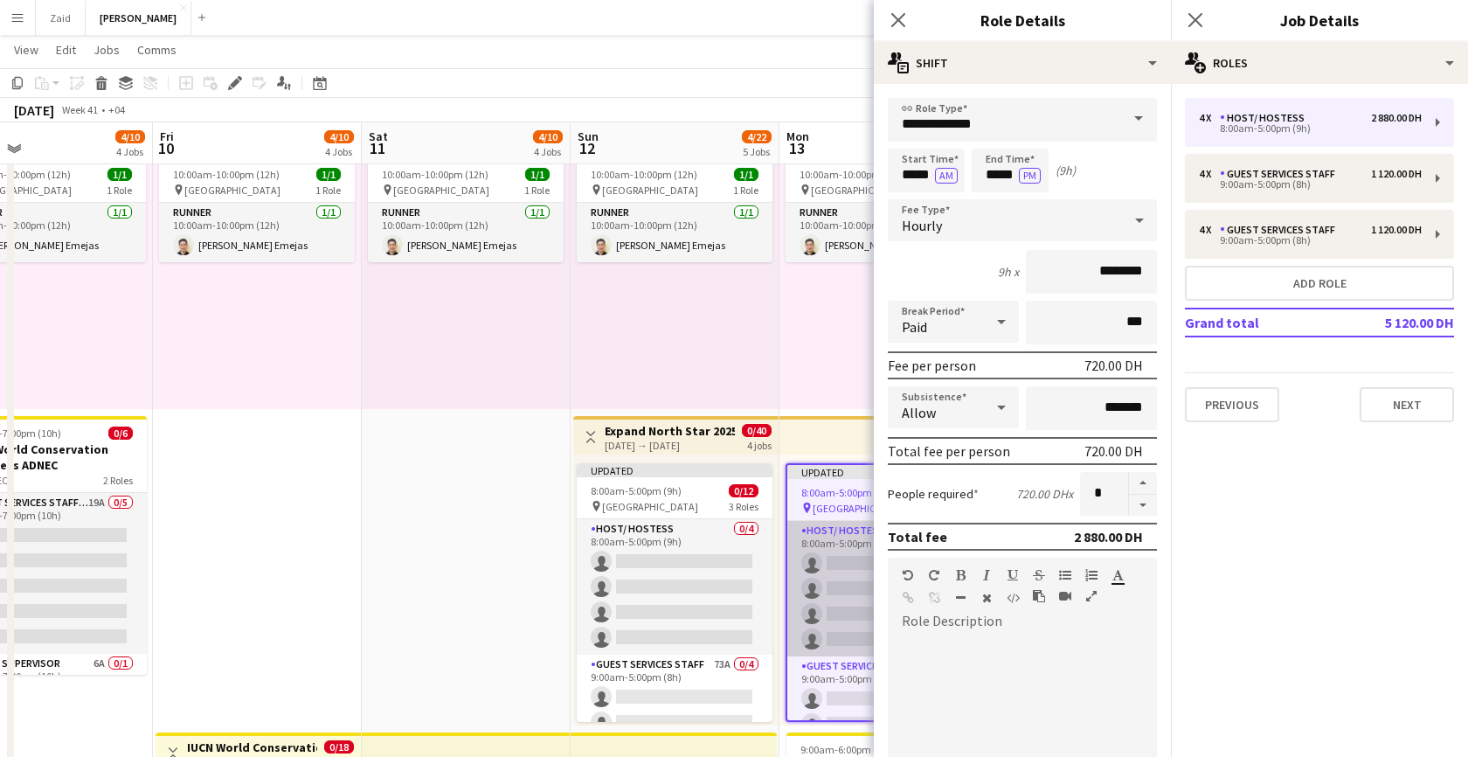
click at [817, 609] on app-card-role "Host/ Hostess 0/4 8:00am-5:00pm (9h) single-neutral-actions single-neutral-acti…" at bounding box center [883, 588] width 192 height 135
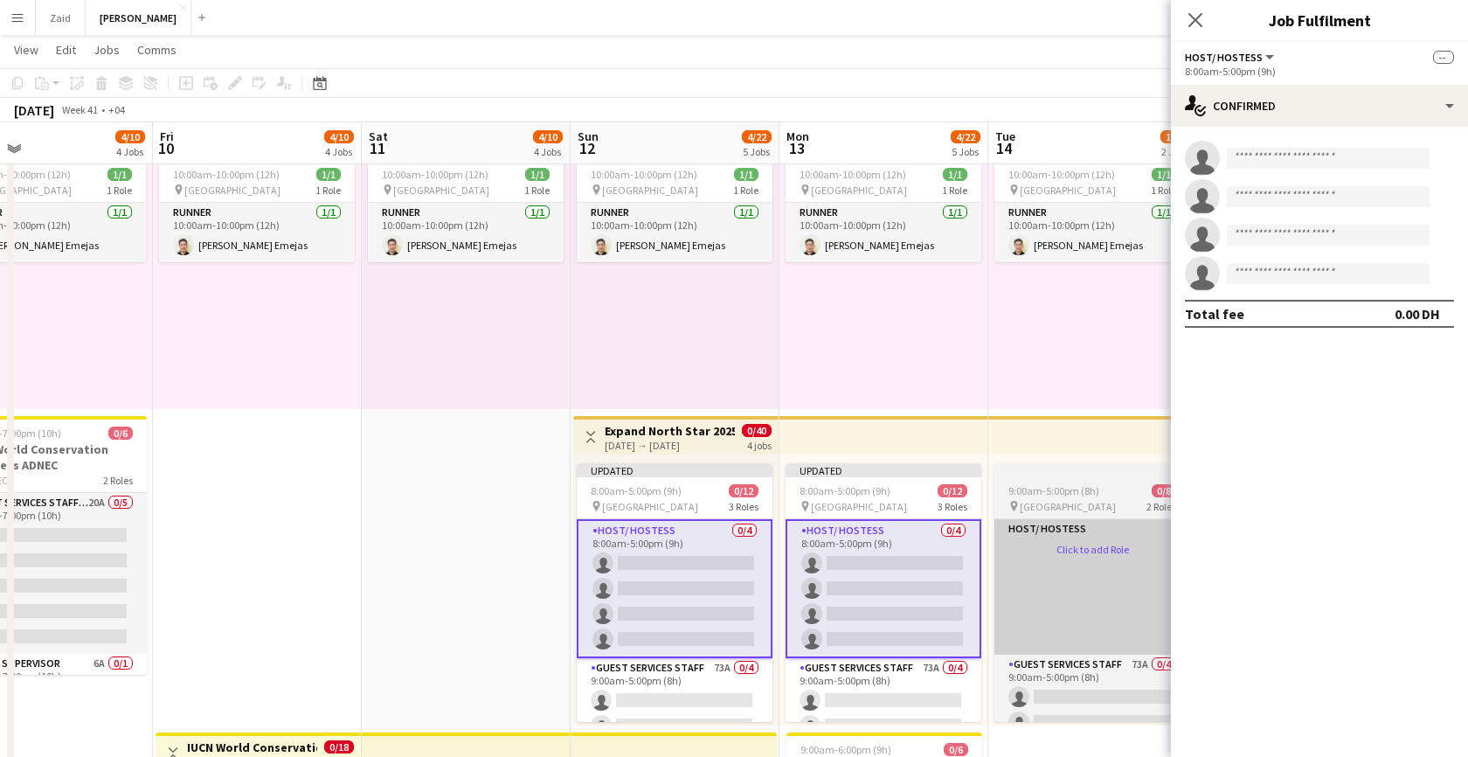
click at [1033, 574] on app-card-role-placeholder "Host/ Hostess Click to add Role" at bounding box center [1092, 586] width 196 height 135
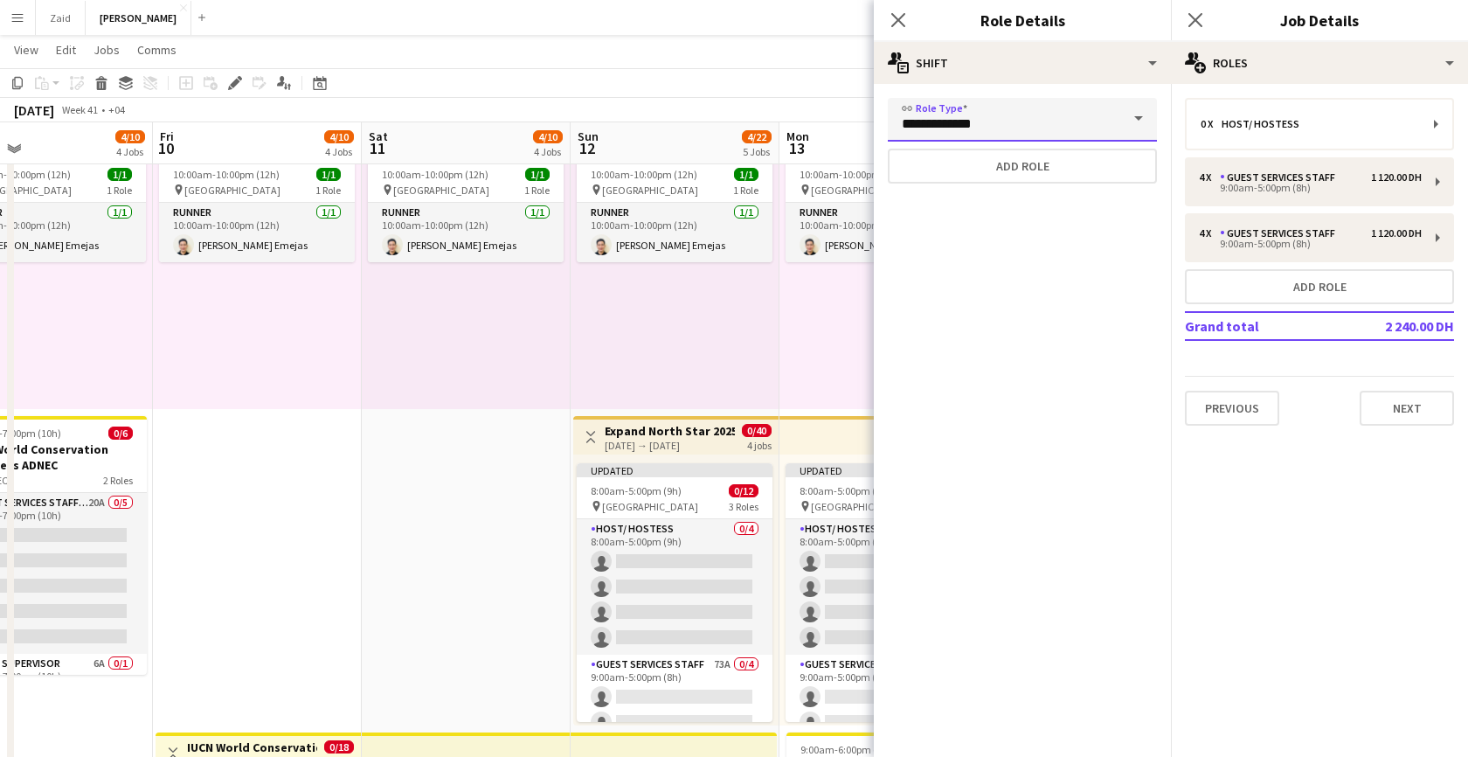
click at [1065, 130] on input "**********" at bounding box center [1022, 120] width 269 height 44
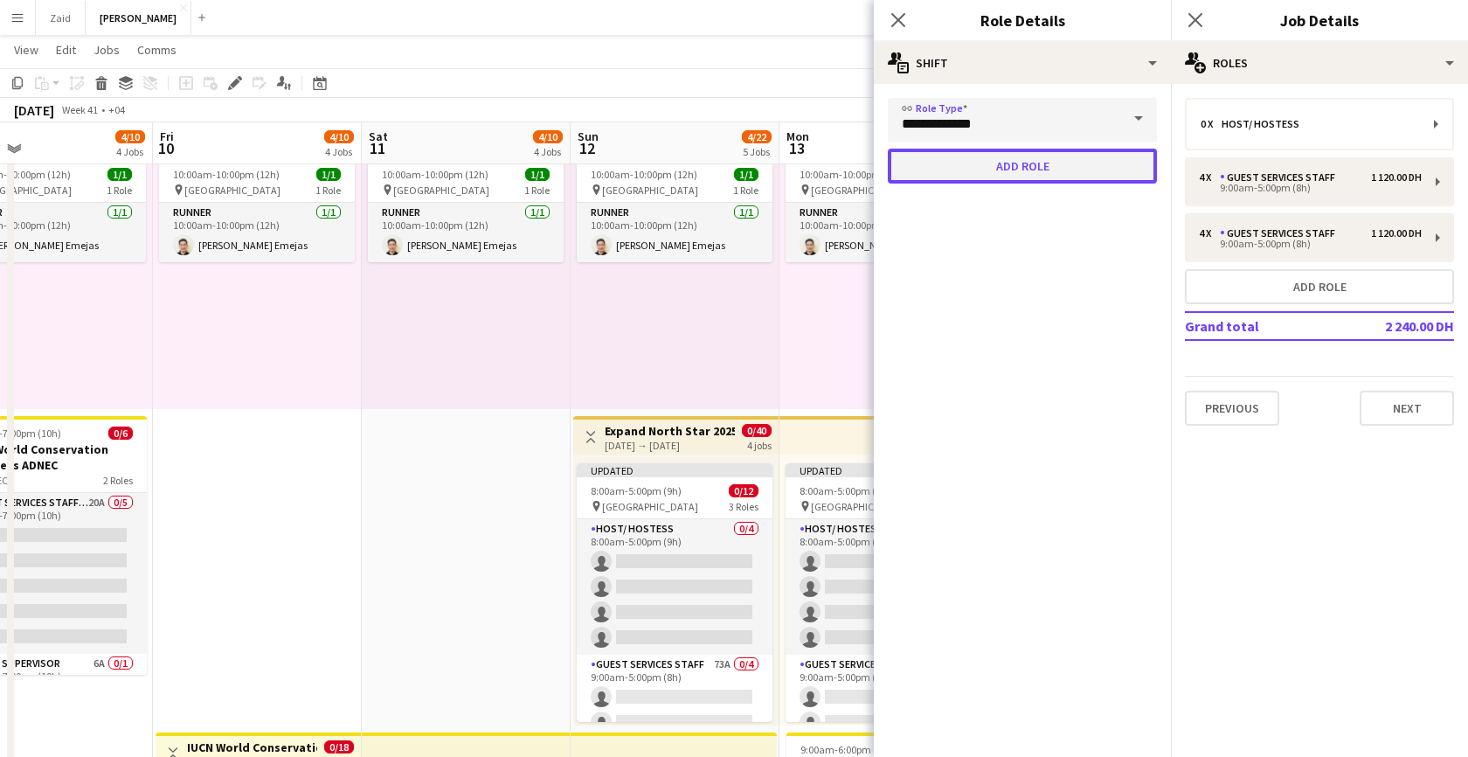
click at [1054, 167] on button "Add role" at bounding box center [1022, 166] width 269 height 35
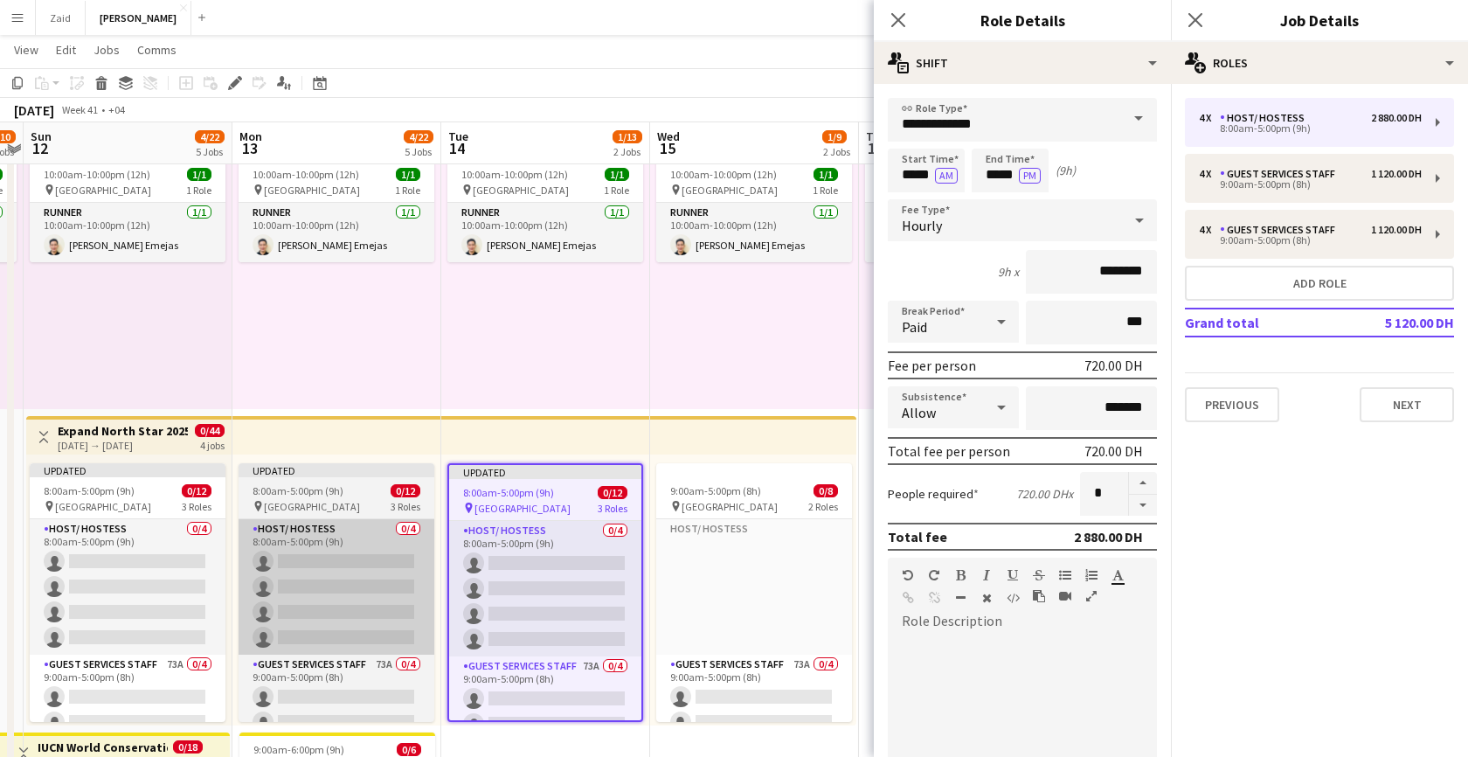
scroll to position [0, 841]
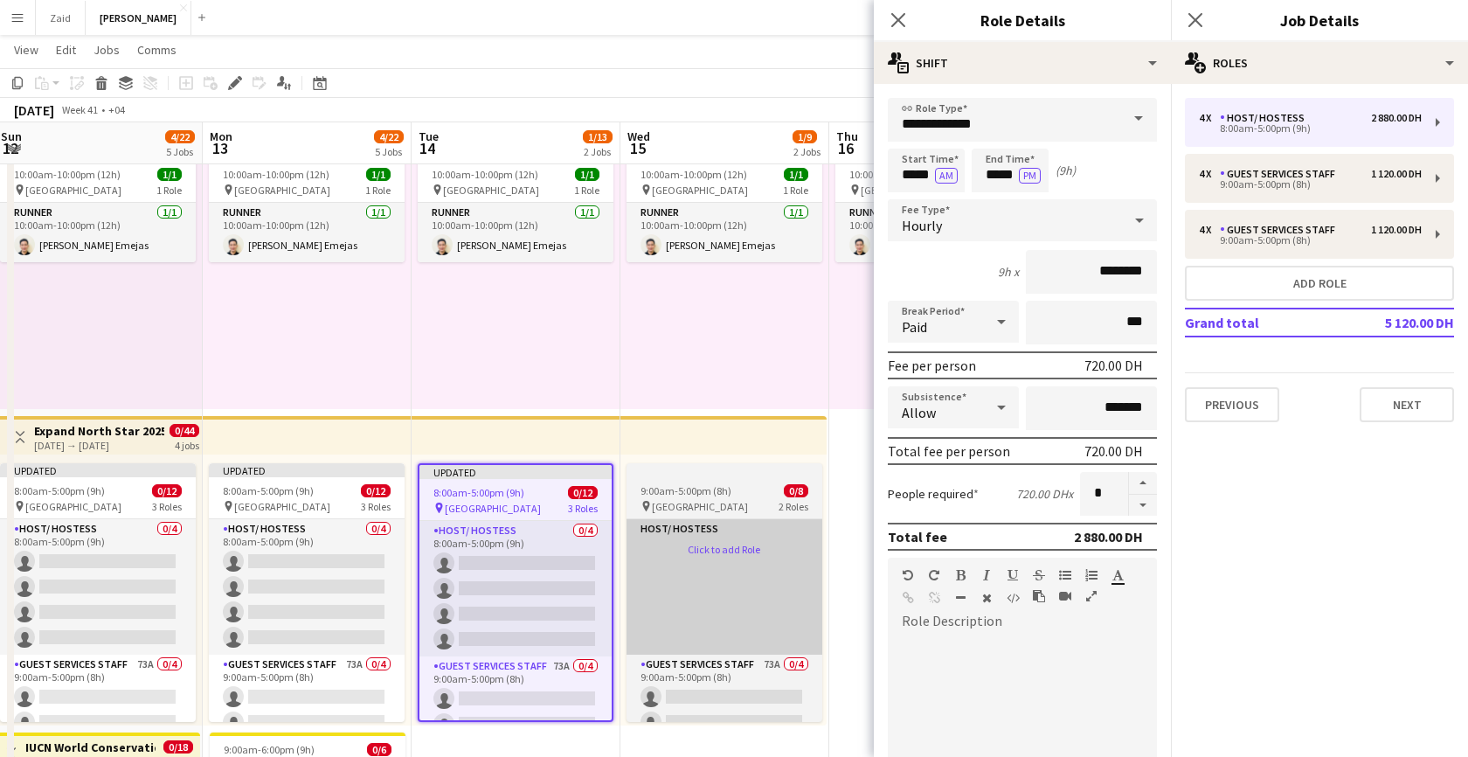
click at [688, 576] on app-card-role-placeholder "Host/ Hostess Click to add Role" at bounding box center [724, 586] width 196 height 135
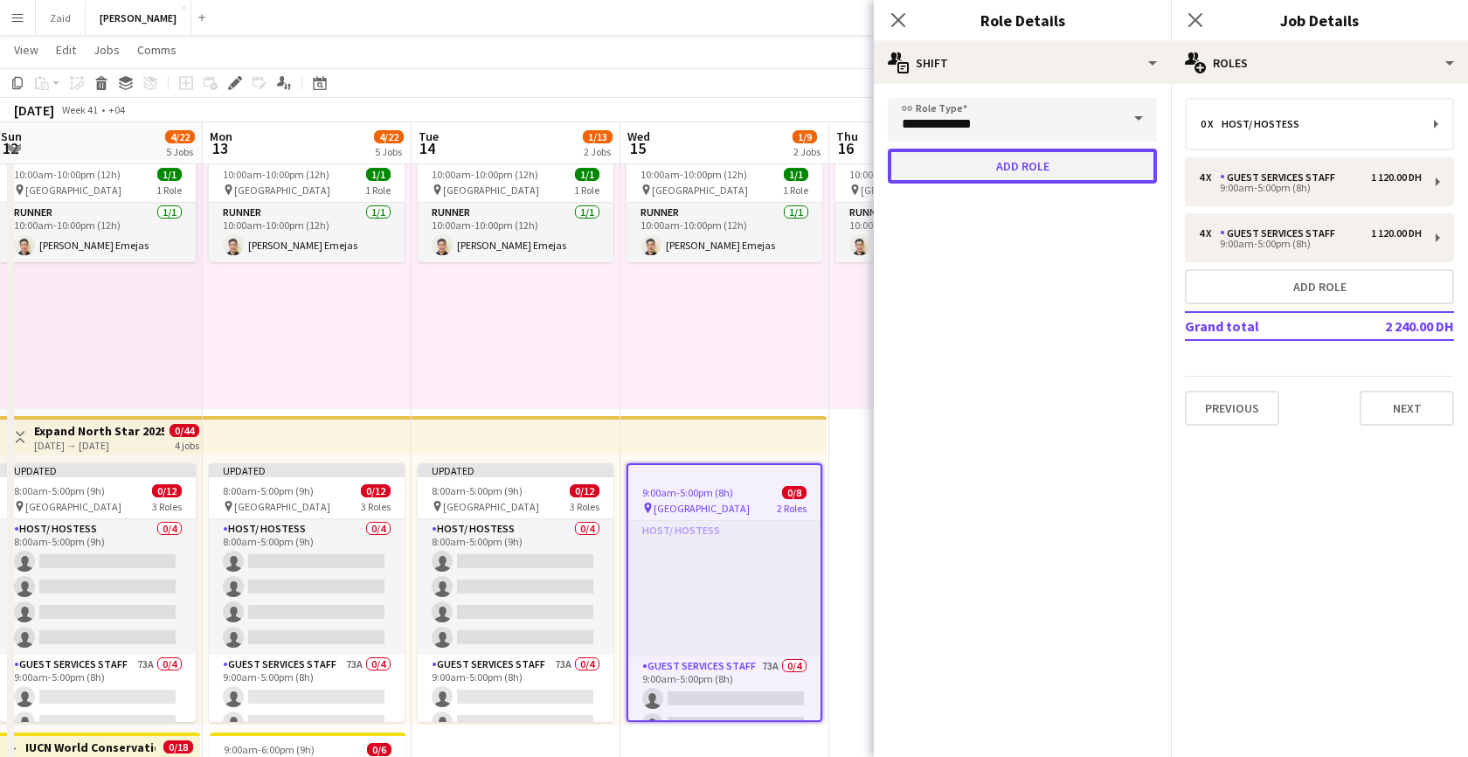
click at [1078, 168] on button "Add role" at bounding box center [1022, 166] width 269 height 35
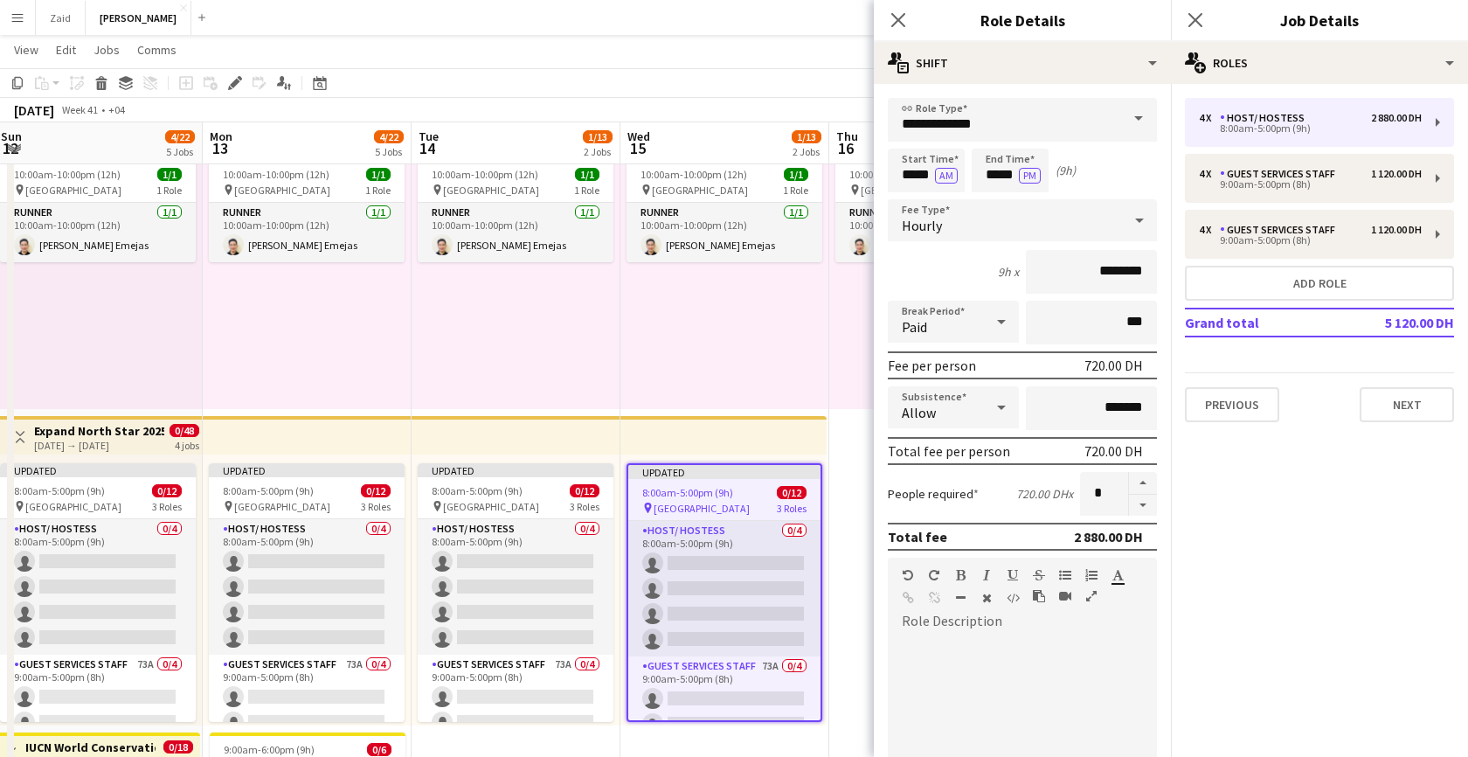
click at [749, 334] on div "10:00am-10:00pm (12h) 1/1 pin Dubai 1 Role Runner 1/1 10:00am-10:00pm (12h) Jes…" at bounding box center [724, 273] width 209 height 271
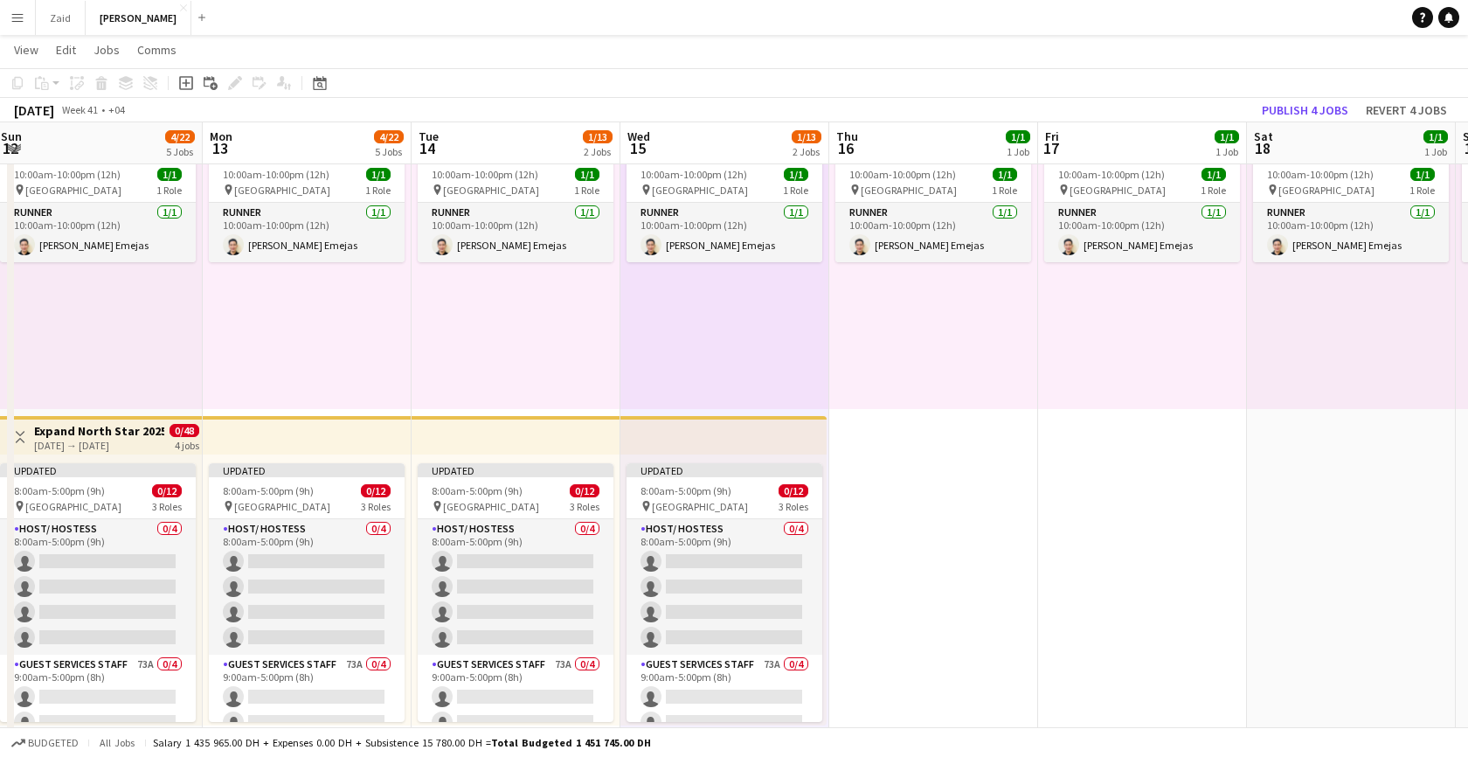
click at [929, 474] on app-date-cell "10:00am-10:00pm (12h) 1/1 pin Dubai 1 Role Runner 1/1 10:00am-10:00pm (12h) Jes…" at bounding box center [933, 571] width 209 height 956
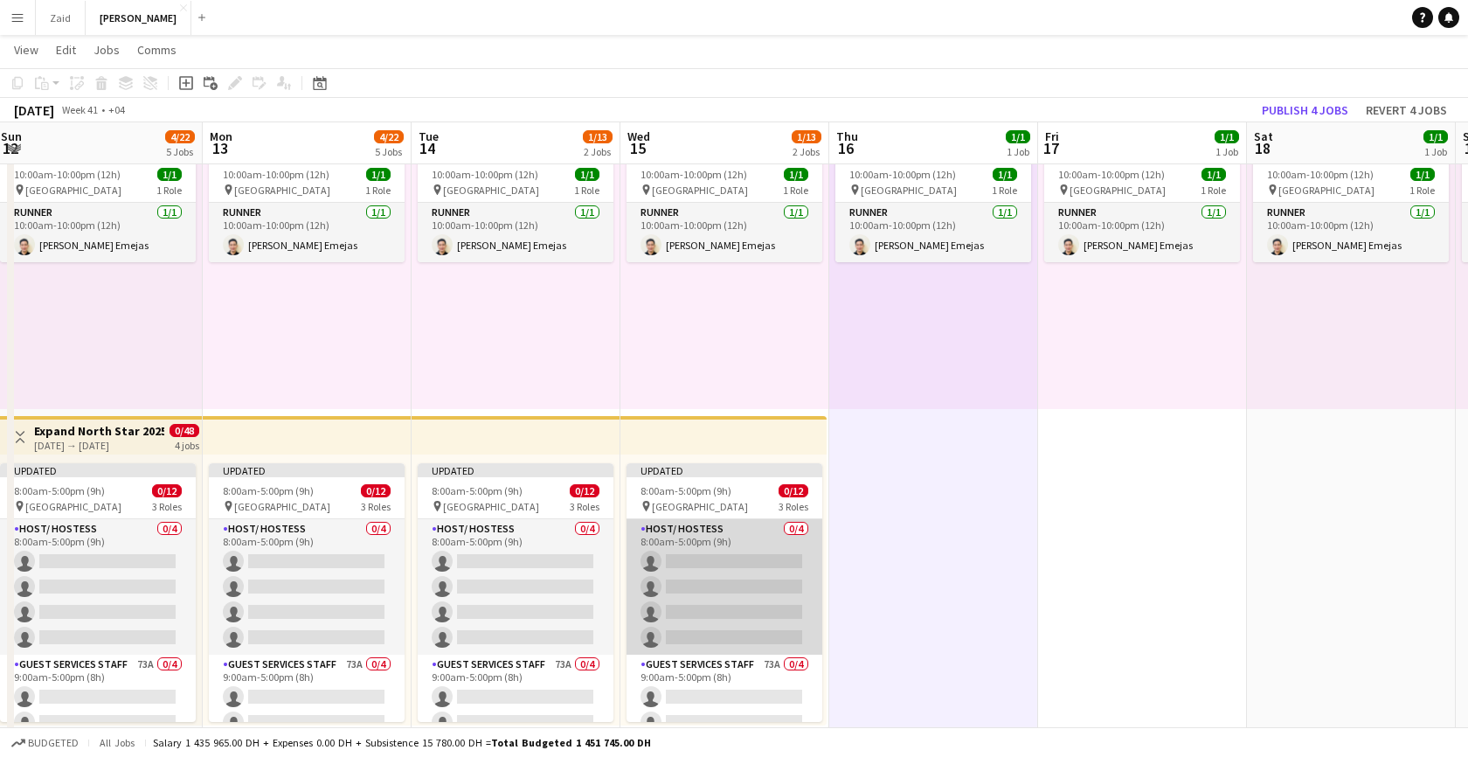
click at [763, 573] on app-card-role "Host/ Hostess 0/4 8:00am-5:00pm (9h) single-neutral-actions single-neutral-acti…" at bounding box center [724, 586] width 196 height 135
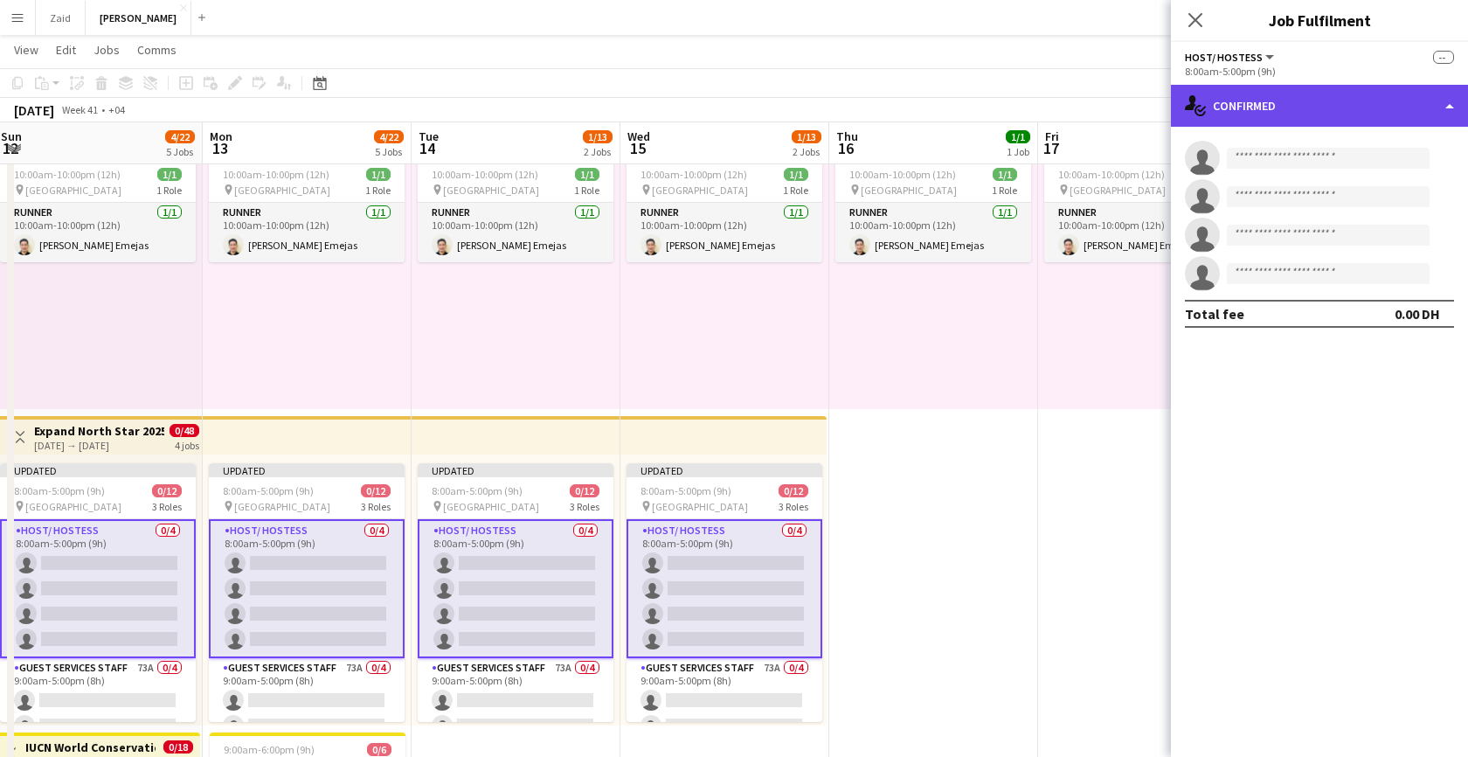
click at [1335, 116] on div "single-neutral-actions-check-2 Confirmed" at bounding box center [1319, 106] width 297 height 42
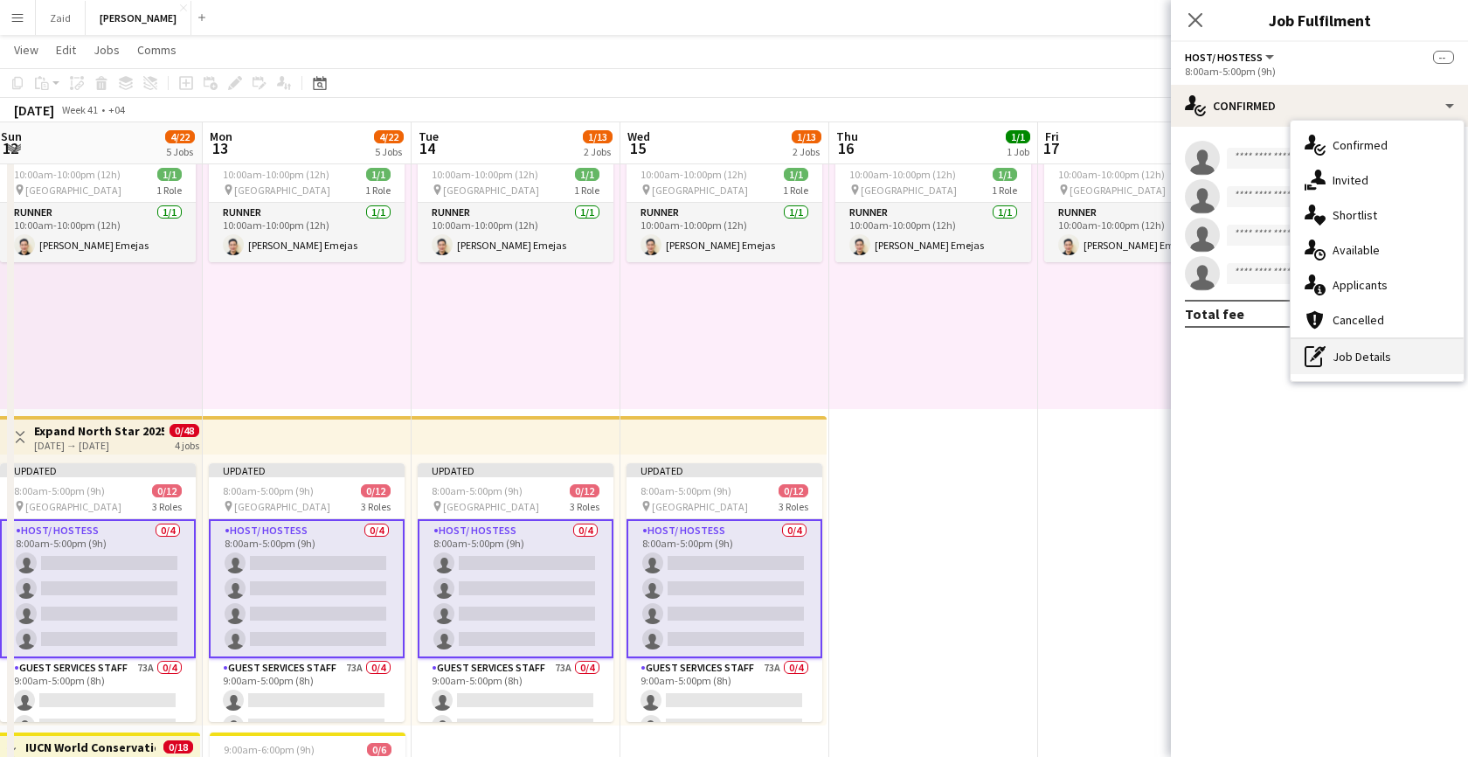
click at [1347, 356] on div "pen-write Job Details" at bounding box center [1376, 356] width 173 height 35
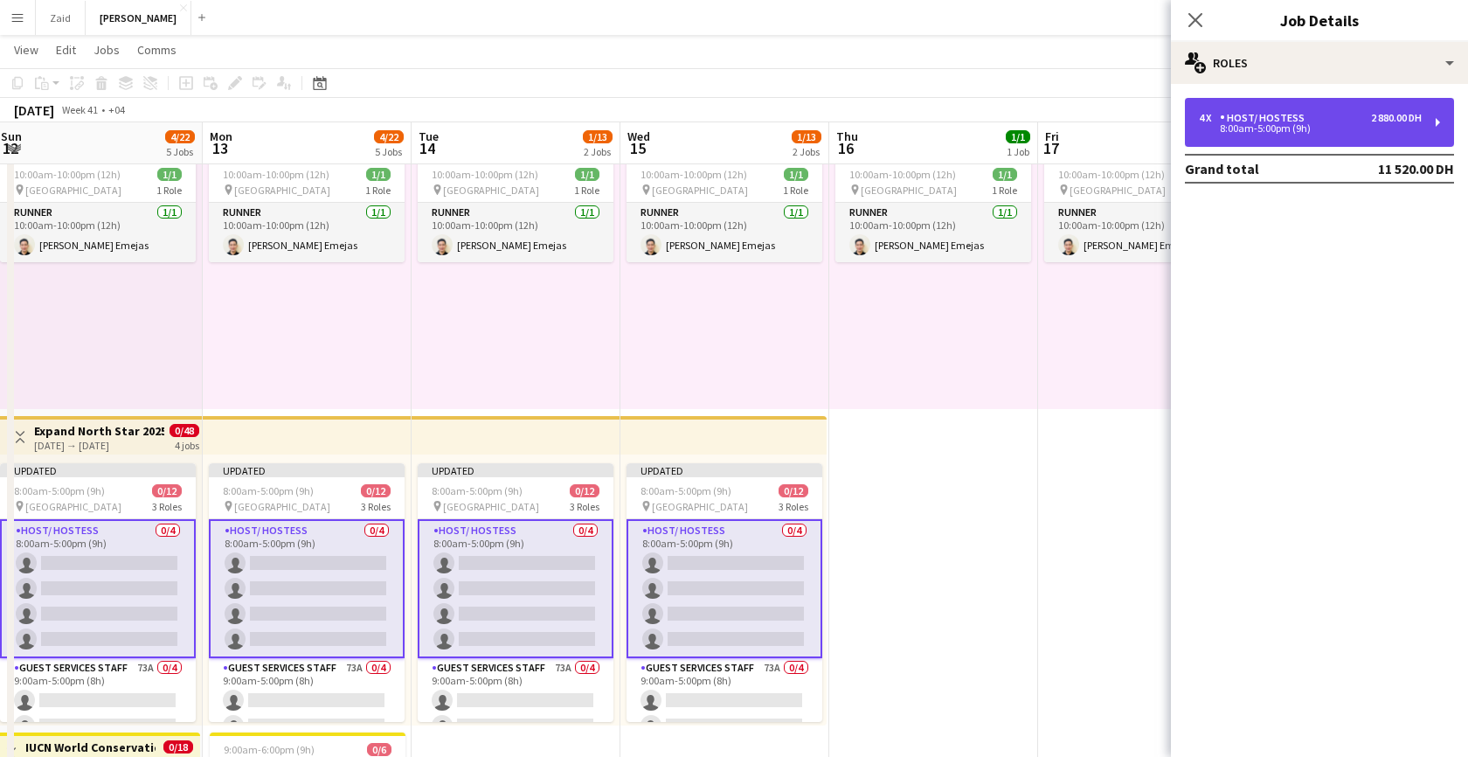
click at [1287, 117] on div "Host/ Hostess" at bounding box center [1266, 118] width 92 height 12
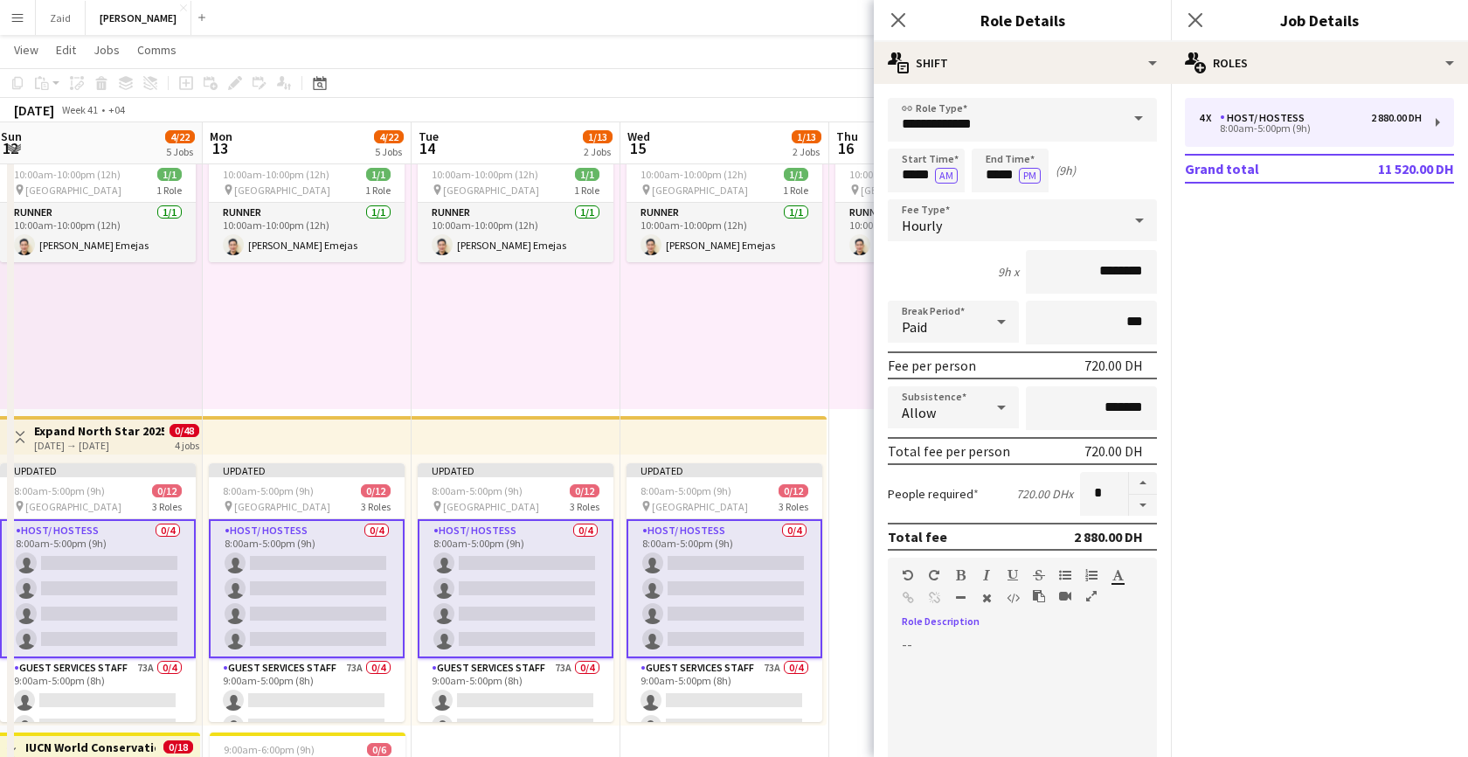
click at [937, 637] on div at bounding box center [1022, 740] width 269 height 210
click at [937, 653] on div at bounding box center [1022, 740] width 269 height 210
paste div
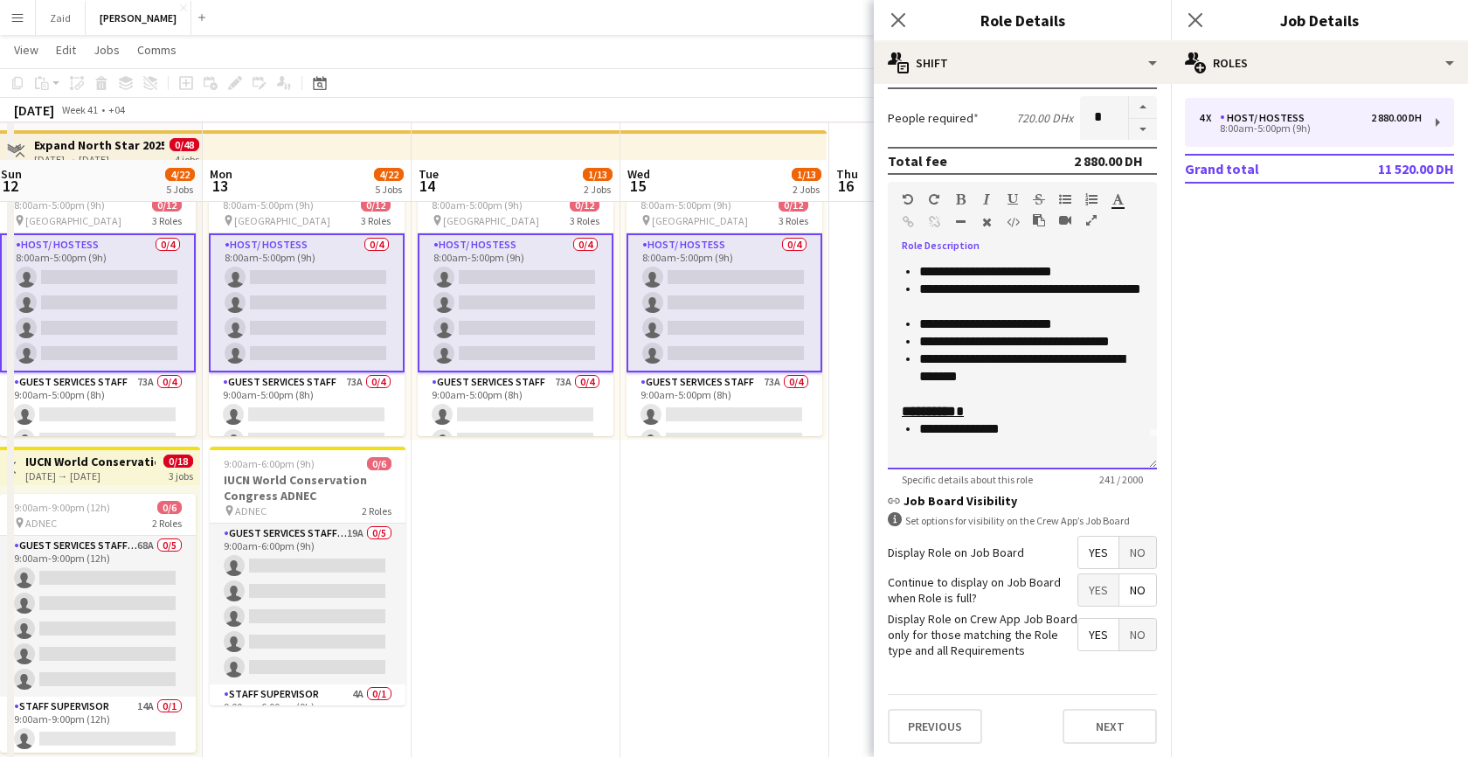
scroll to position [426, 0]
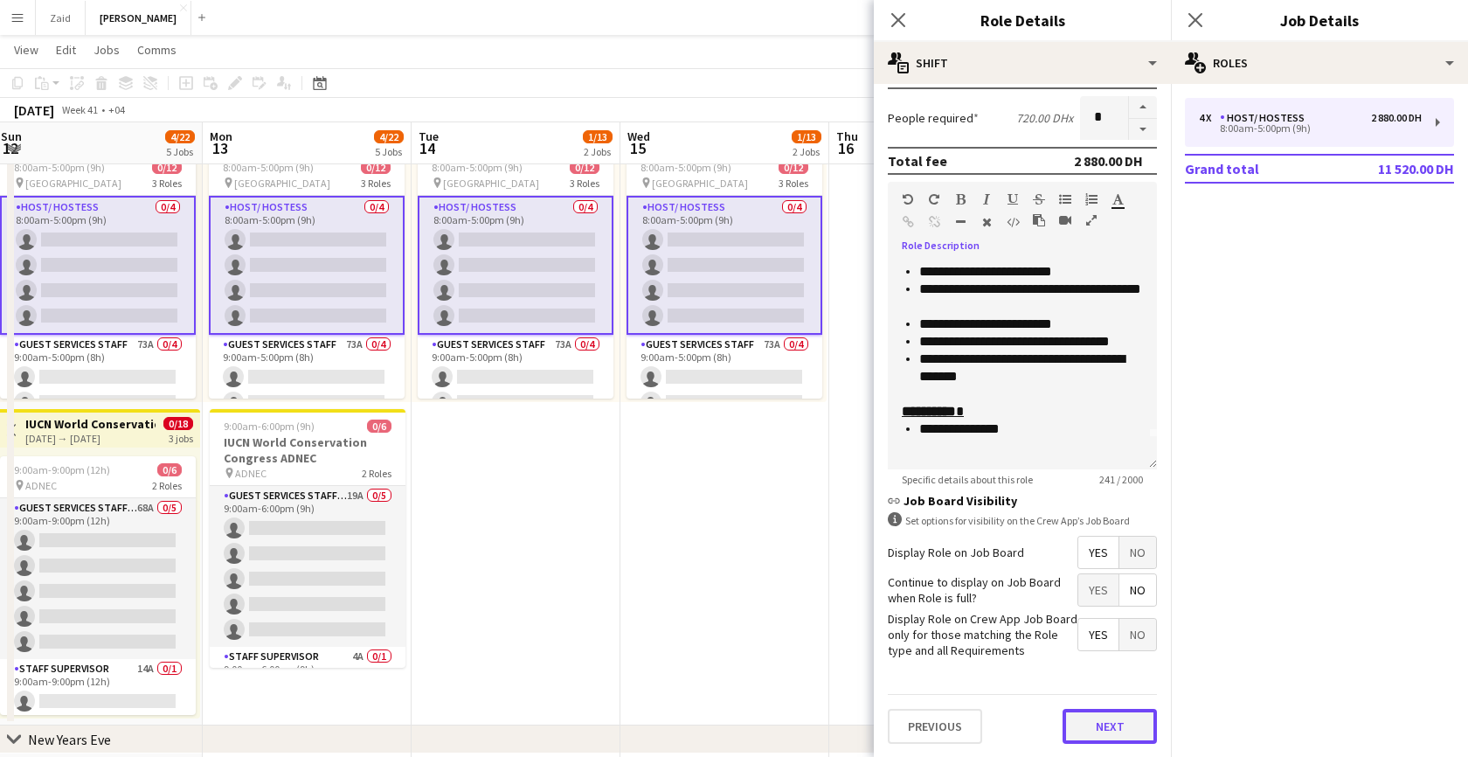
click at [1095, 719] on button "Next" at bounding box center [1109, 725] width 94 height 35
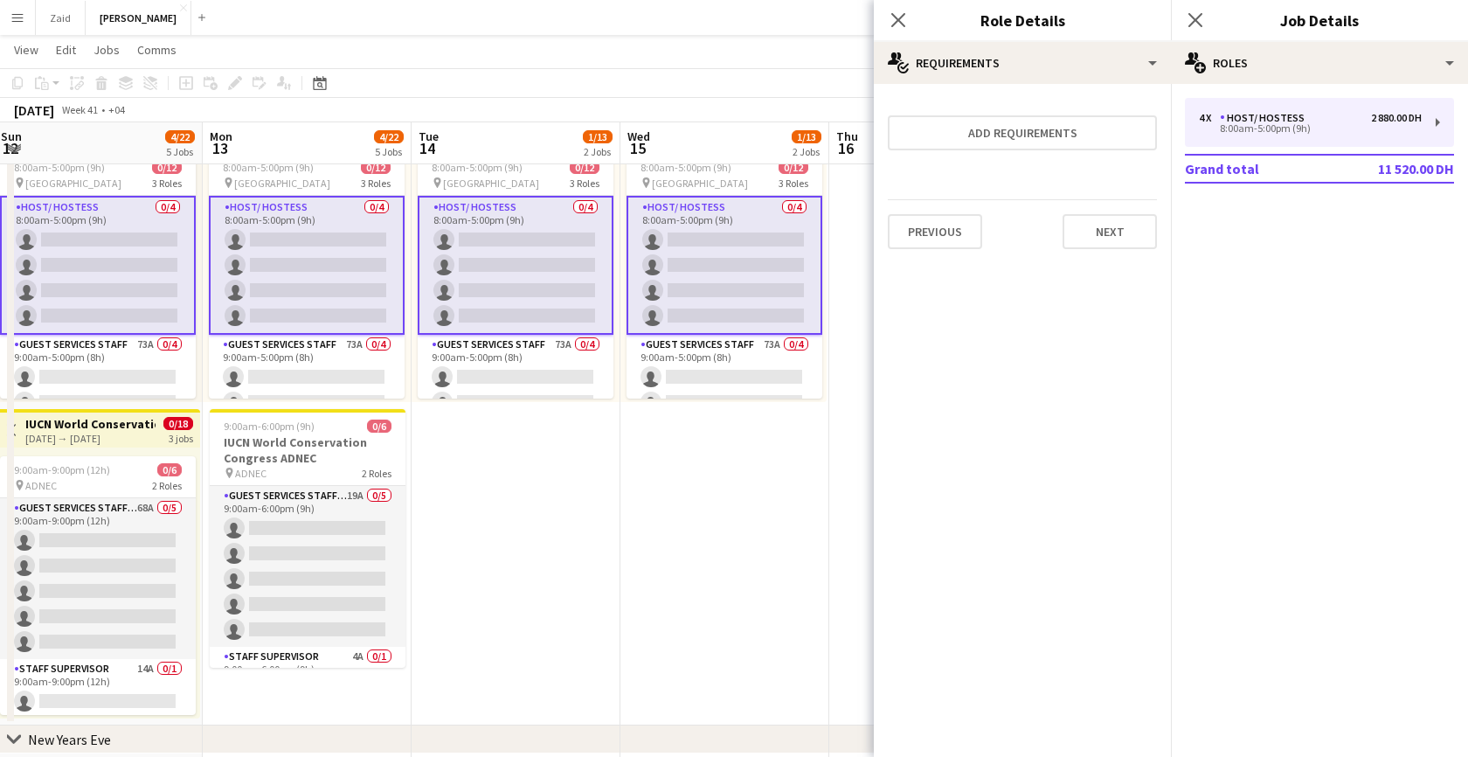
scroll to position [0, 0]
click at [1122, 218] on button "Next" at bounding box center [1109, 231] width 94 height 35
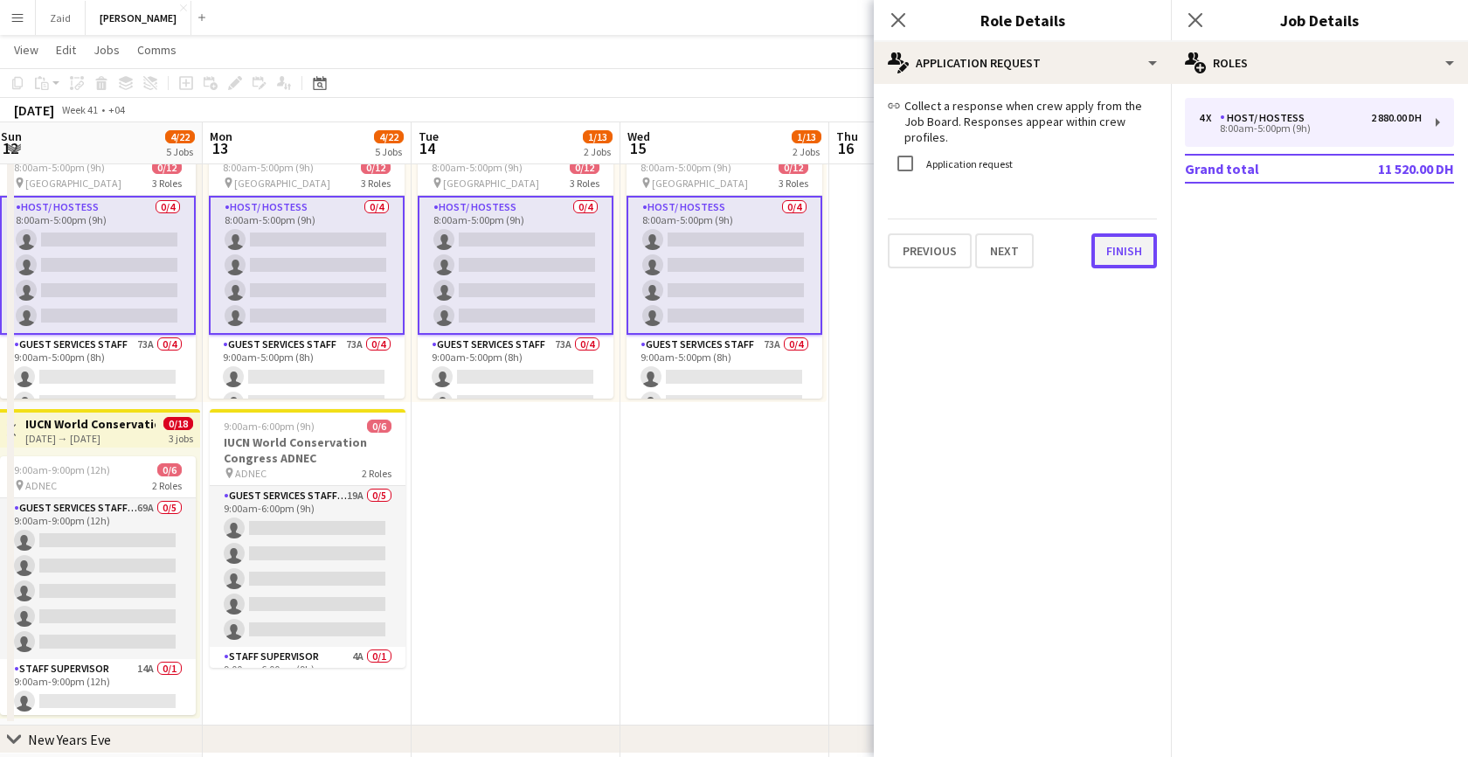
click at [1119, 233] on button "Finish" at bounding box center [1124, 250] width 66 height 35
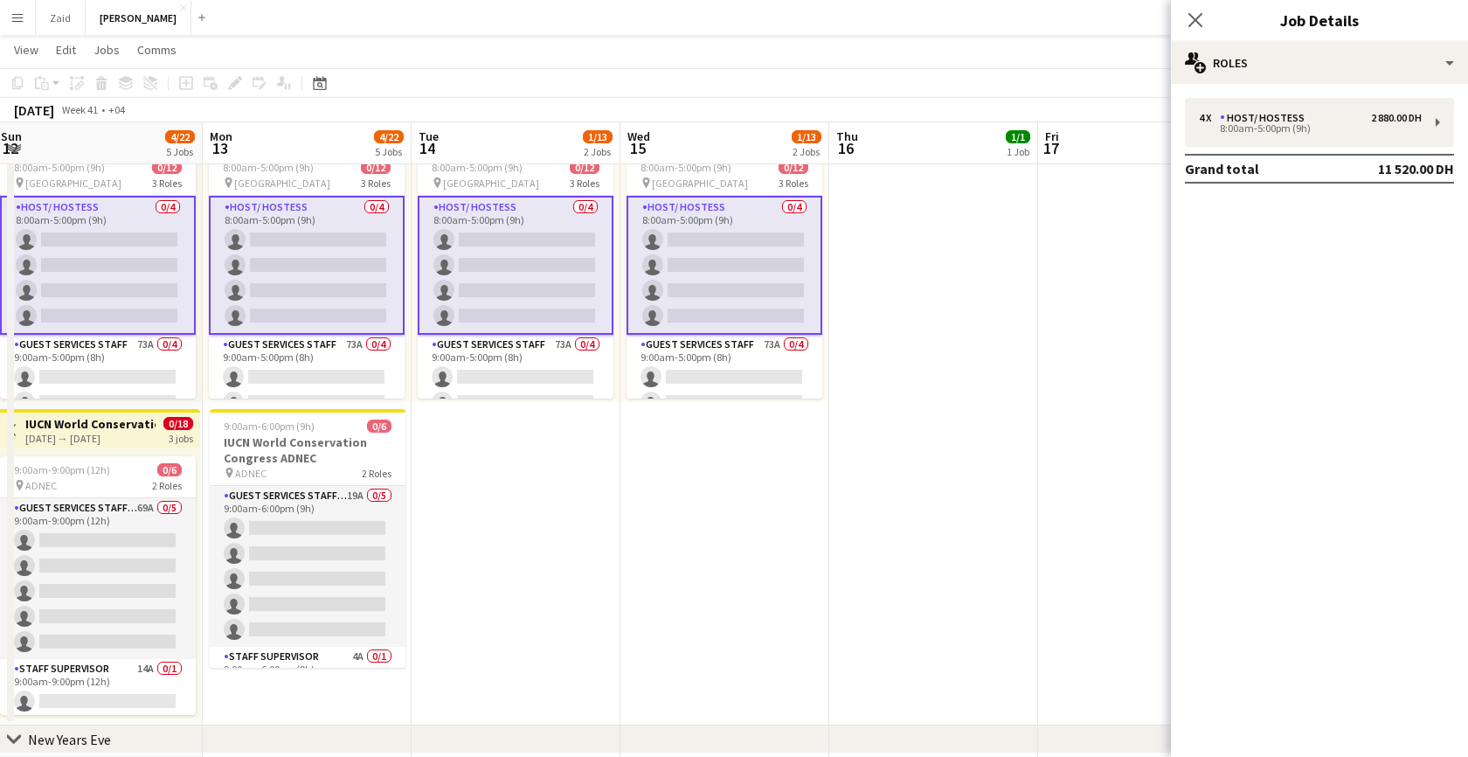
click at [860, 338] on app-date-cell "10:00am-10:00pm (12h) 1/1 pin Dubai 1 Role Runner 1/1 10:00am-10:00pm (12h) Jes…" at bounding box center [933, 247] width 209 height 956
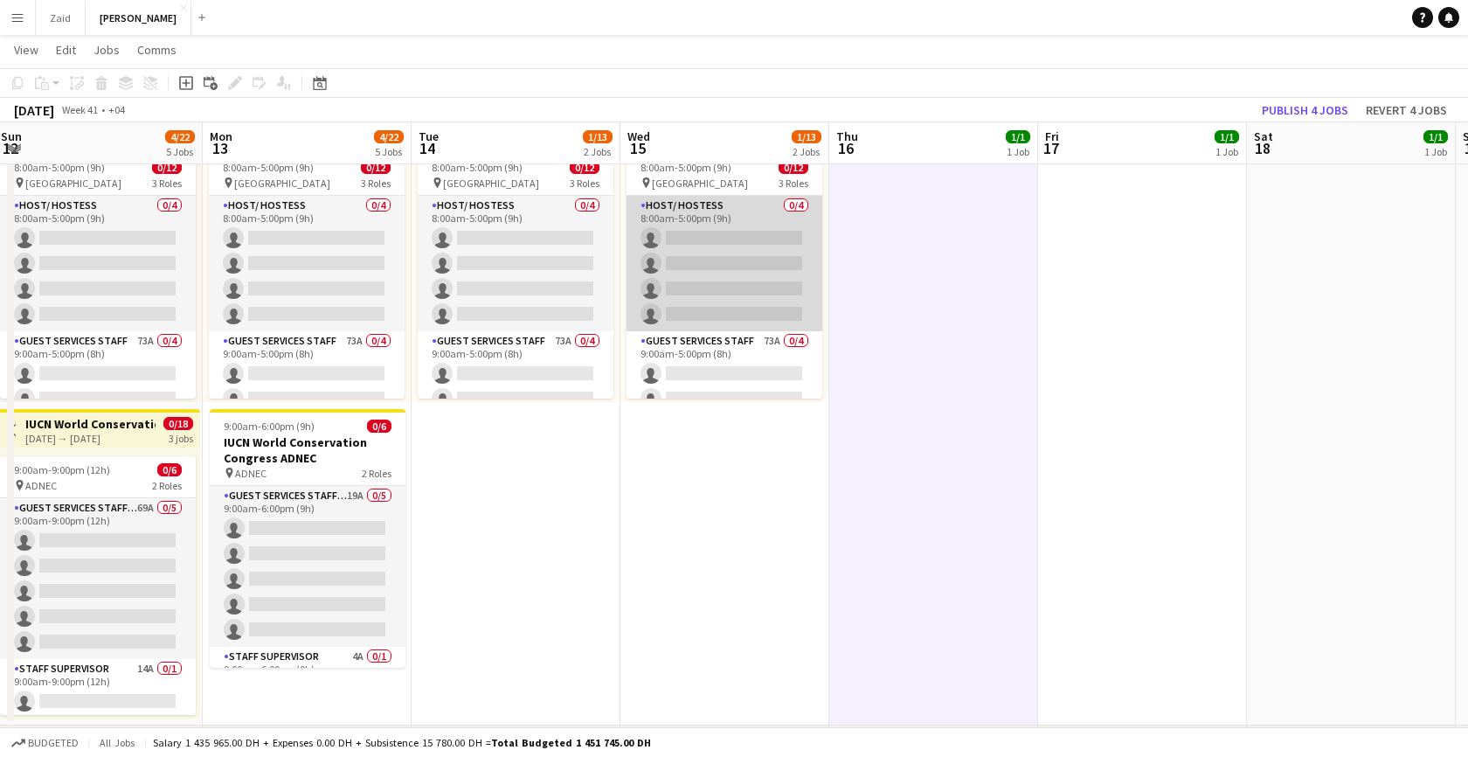
click at [733, 289] on app-card-role "Host/ Hostess 0/4 8:00am-5:00pm (9h) single-neutral-actions single-neutral-acti…" at bounding box center [724, 263] width 196 height 135
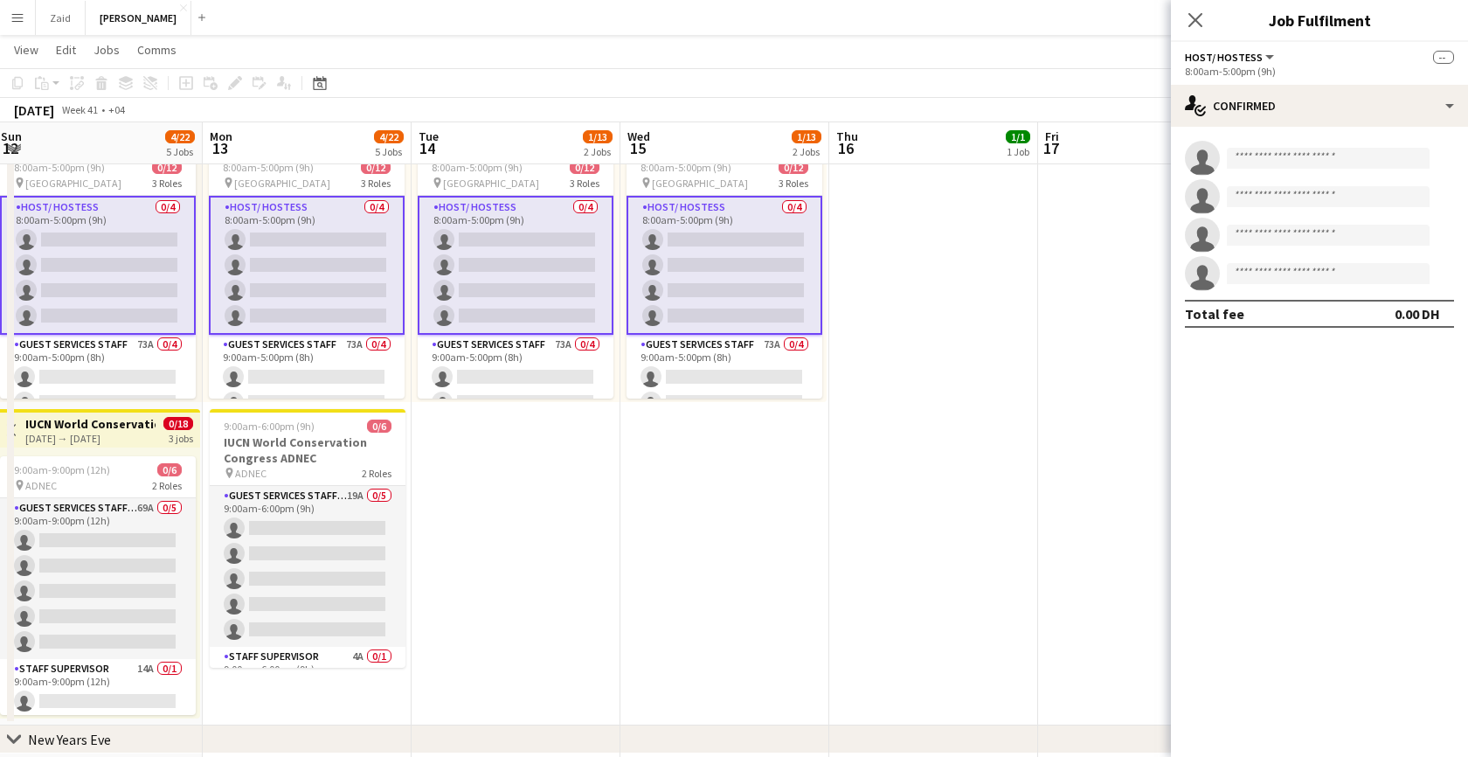
click at [520, 266] on app-card-role "Host/ Hostess 0/4 8:00am-5:00pm (9h) single-neutral-actions single-neutral-acti…" at bounding box center [516, 265] width 196 height 139
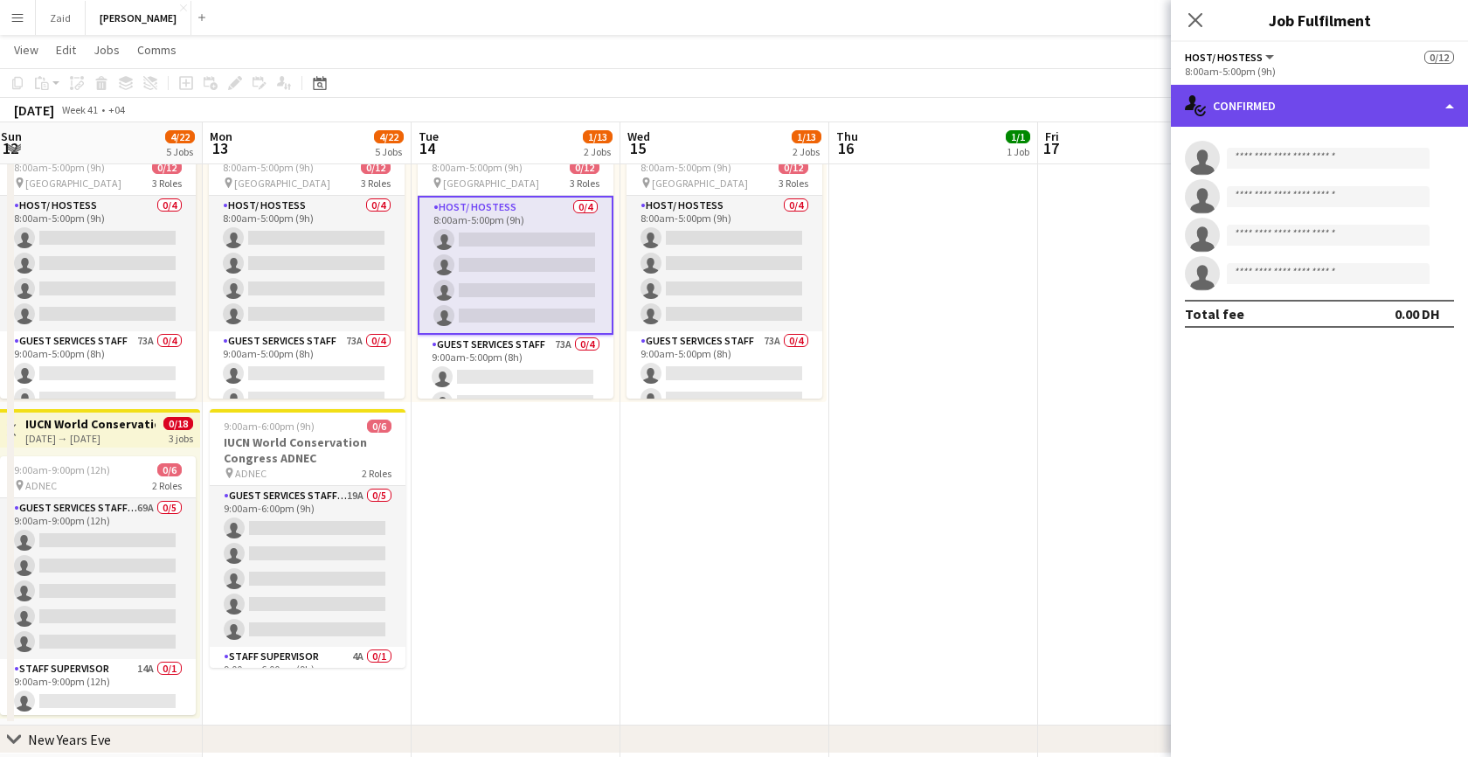
click at [1344, 97] on div "single-neutral-actions-check-2 Confirmed" at bounding box center [1319, 106] width 297 height 42
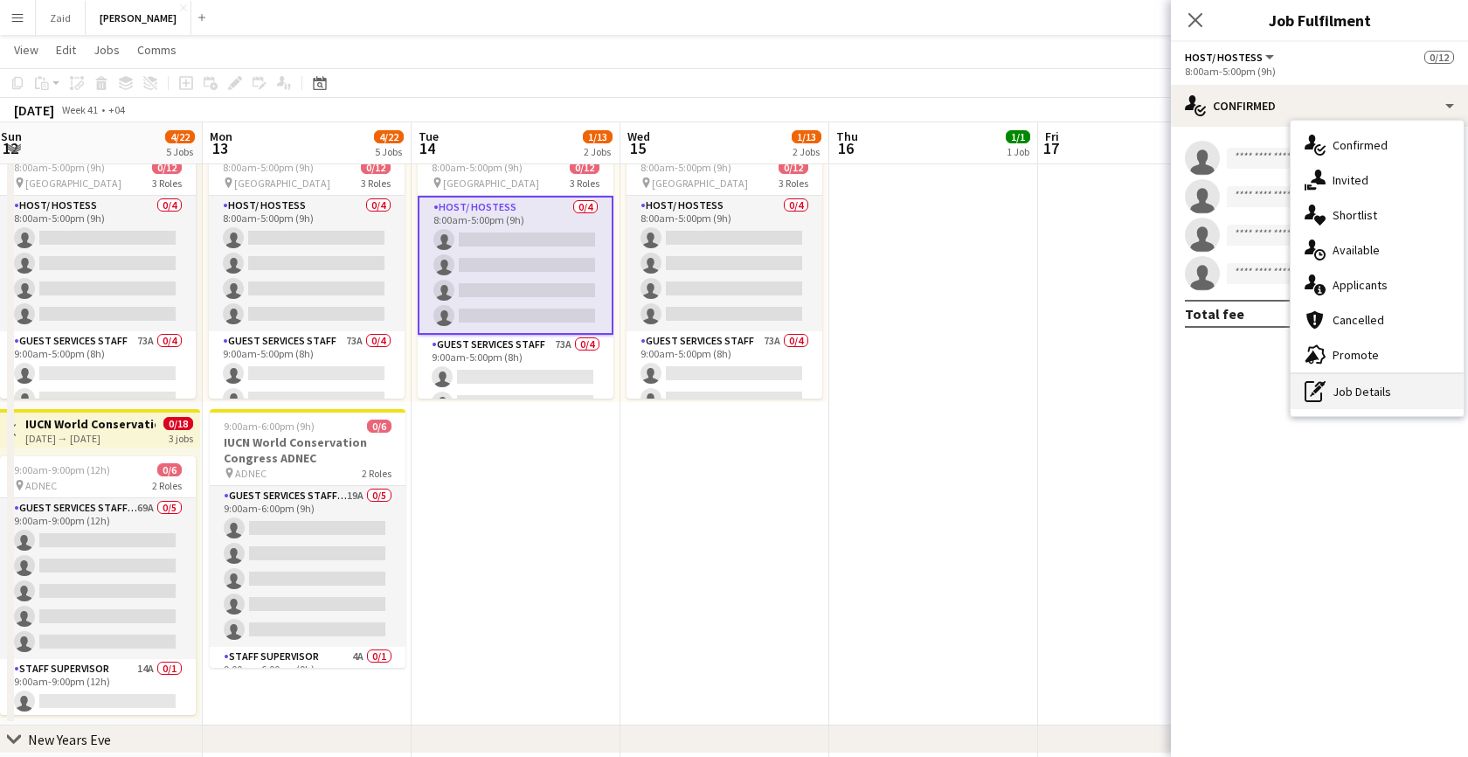
click at [1374, 387] on div "pen-write Job Details" at bounding box center [1376, 391] width 173 height 35
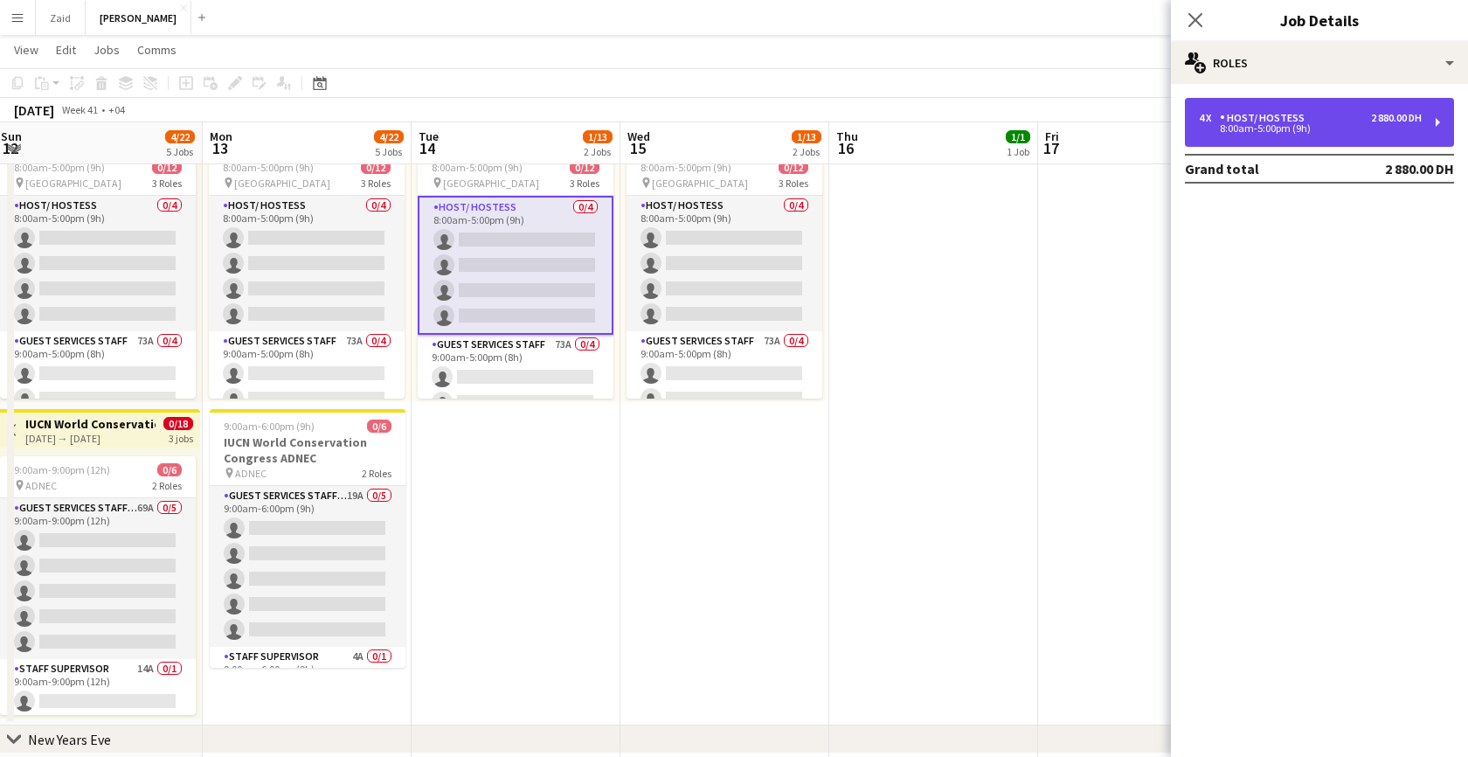
click at [1274, 122] on div "Host/ Hostess" at bounding box center [1266, 118] width 92 height 12
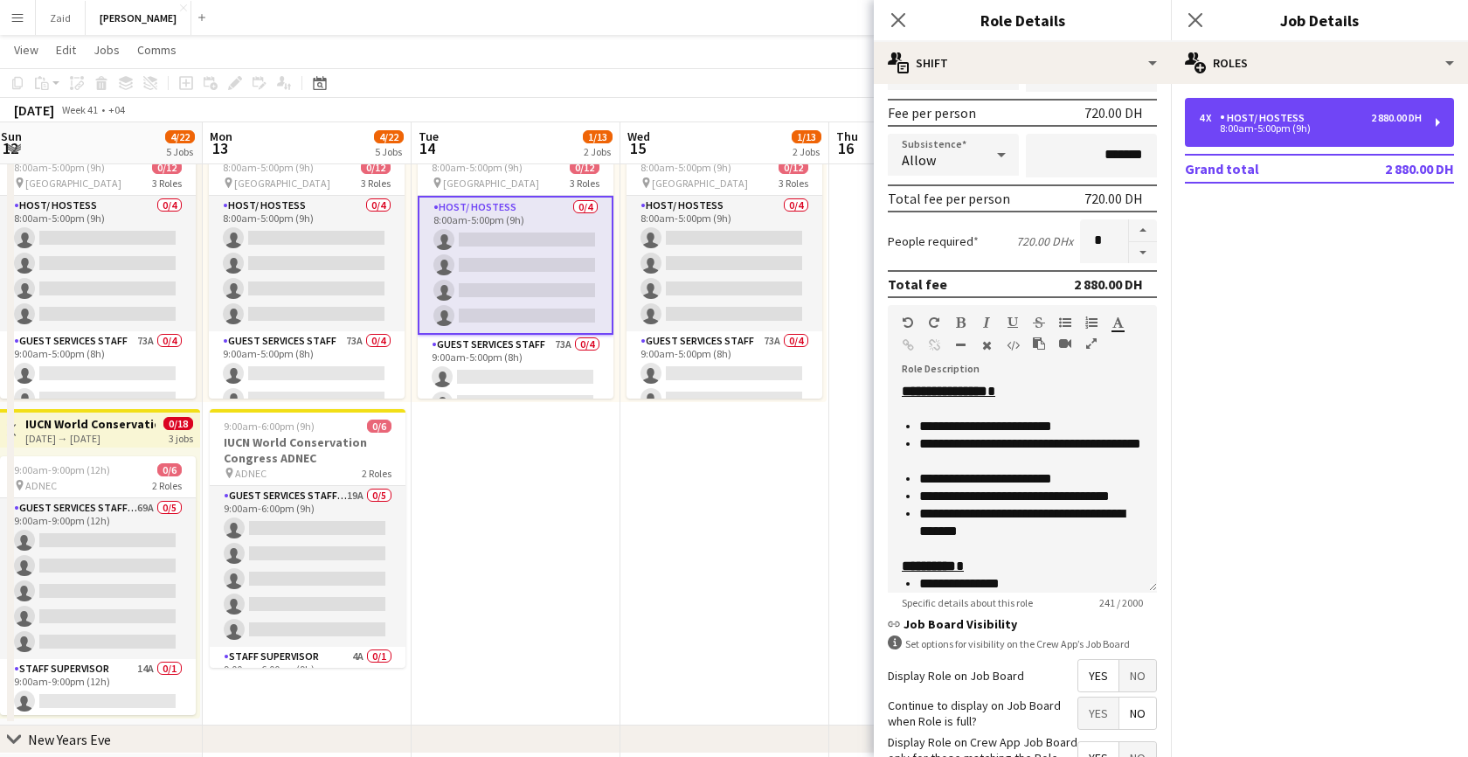
scroll to position [274, 0]
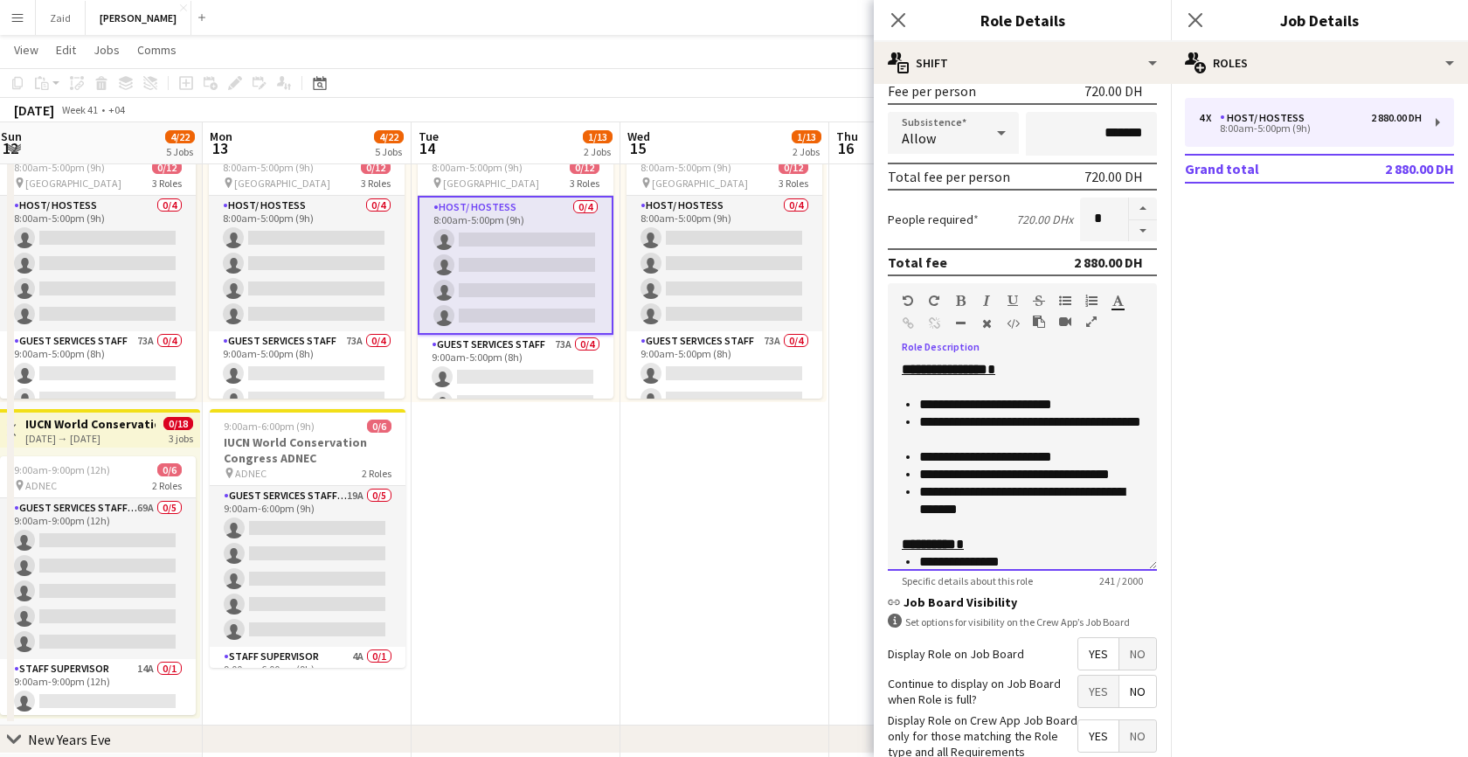
click at [1023, 562] on li "**********" at bounding box center [1031, 561] width 224 height 17
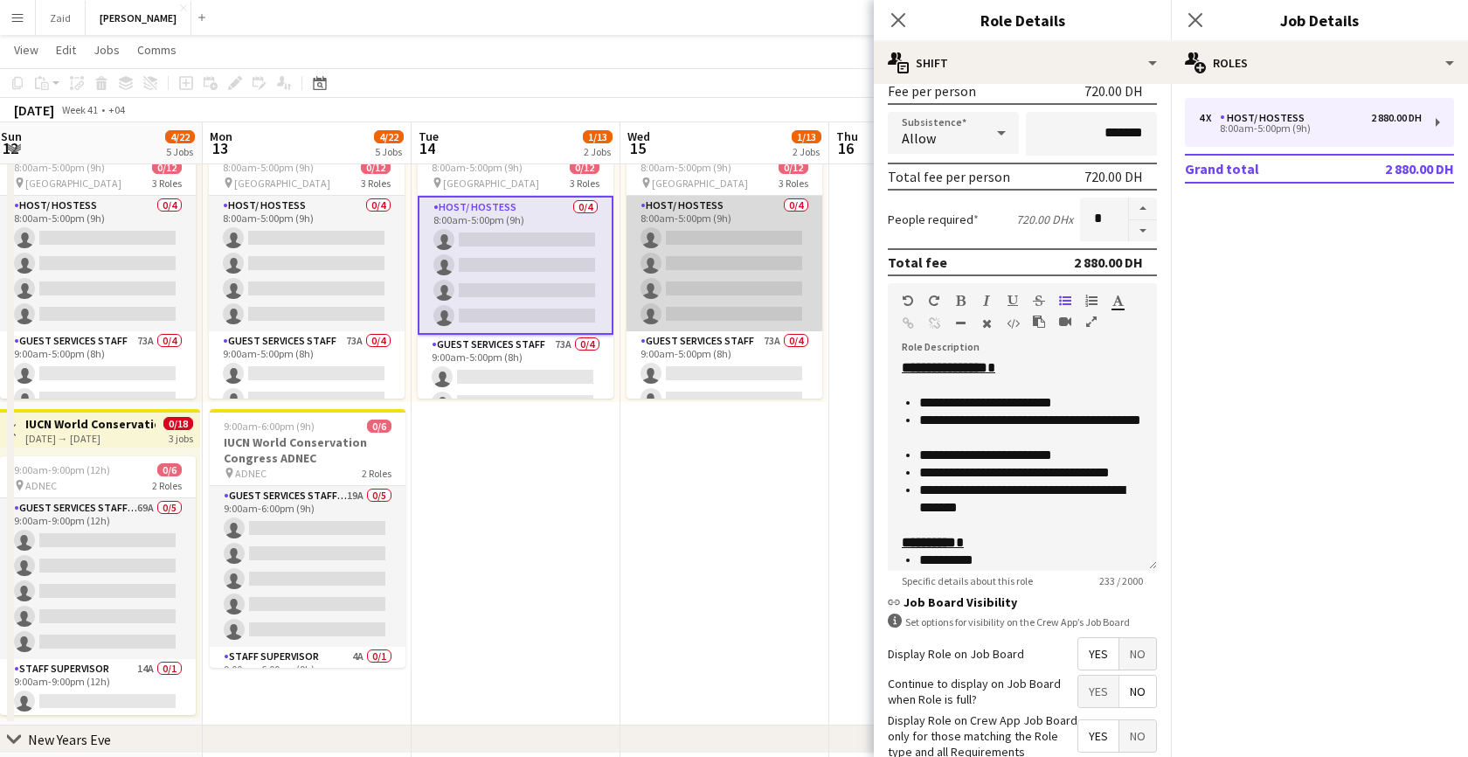
click at [725, 301] on app-card-role "Host/ Hostess 0/4 8:00am-5:00pm (9h) single-neutral-actions single-neutral-acti…" at bounding box center [724, 263] width 196 height 135
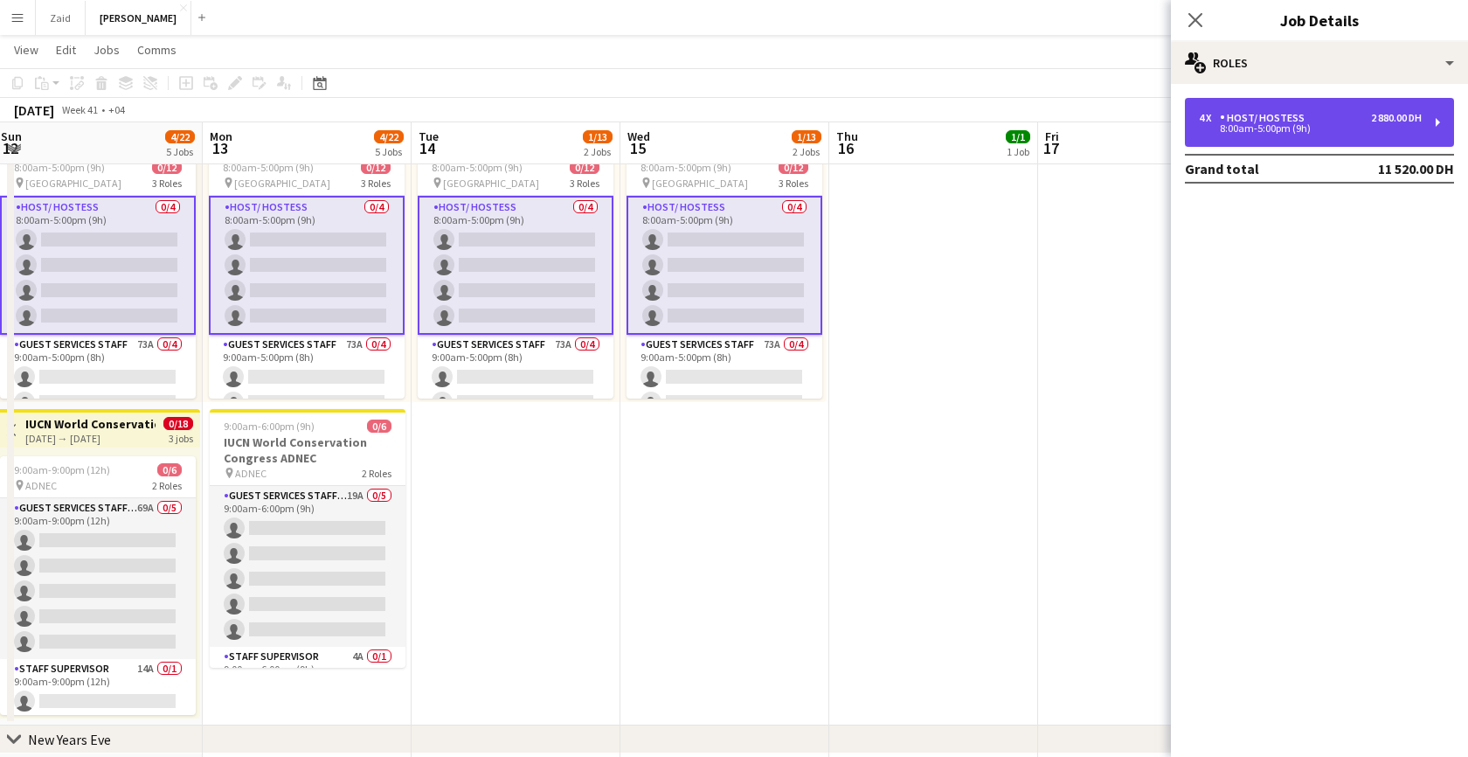
click at [1269, 132] on div "8:00am-5:00pm (9h)" at bounding box center [1310, 128] width 223 height 9
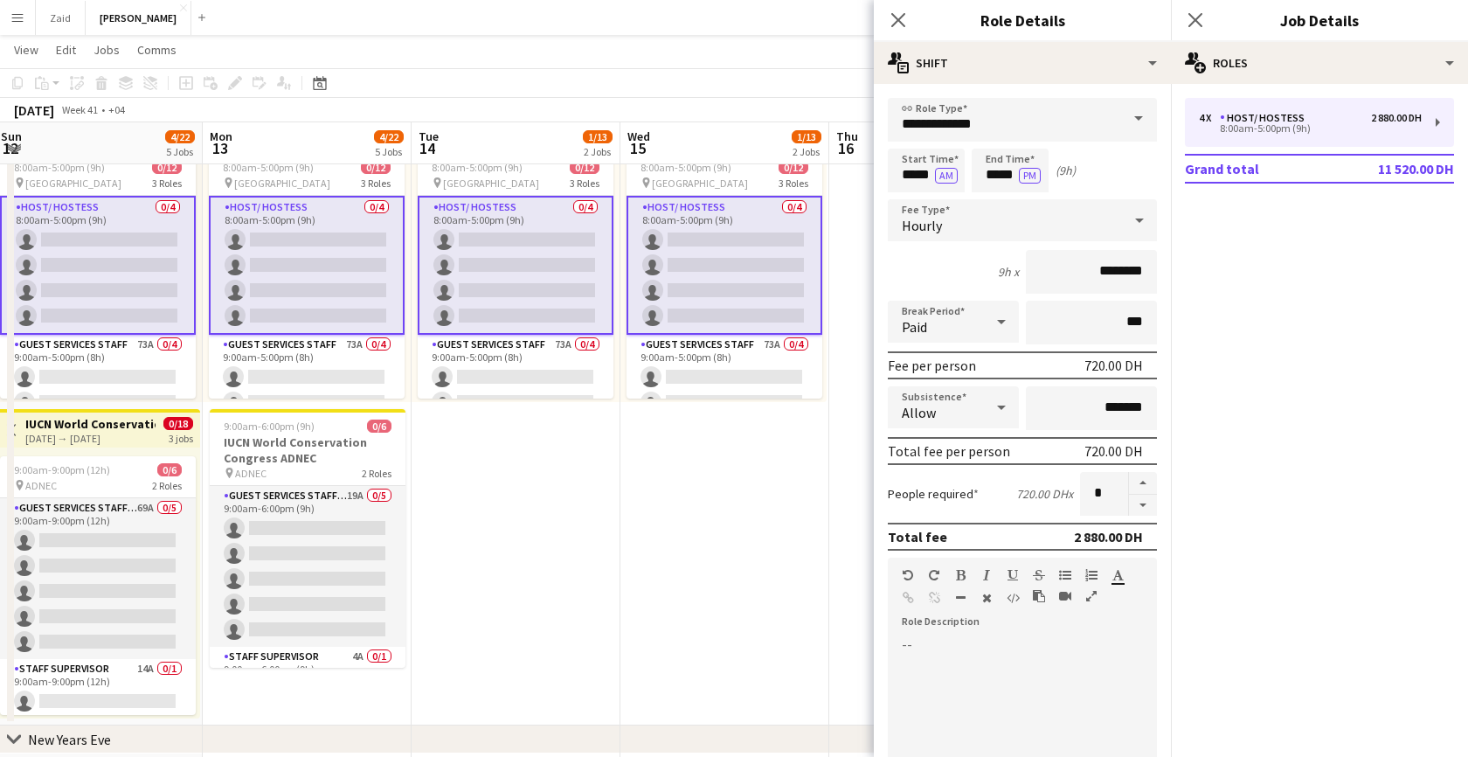
click at [954, 651] on div at bounding box center [1022, 740] width 269 height 210
paste div
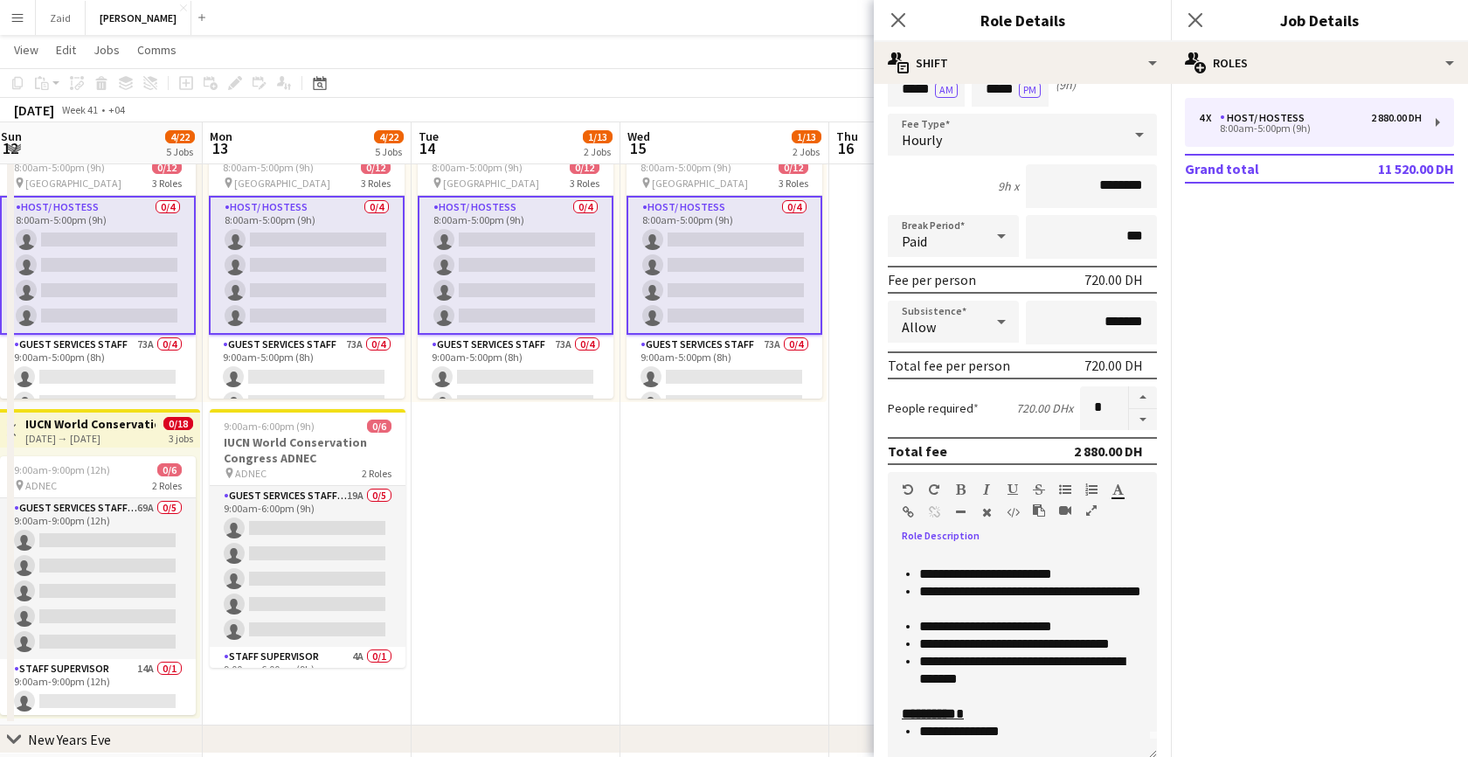
drag, startPoint x: 1025, startPoint y: 732, endPoint x: 920, endPoint y: 735, distance: 104.9
click at [920, 735] on li "**********" at bounding box center [1031, 730] width 224 height 17
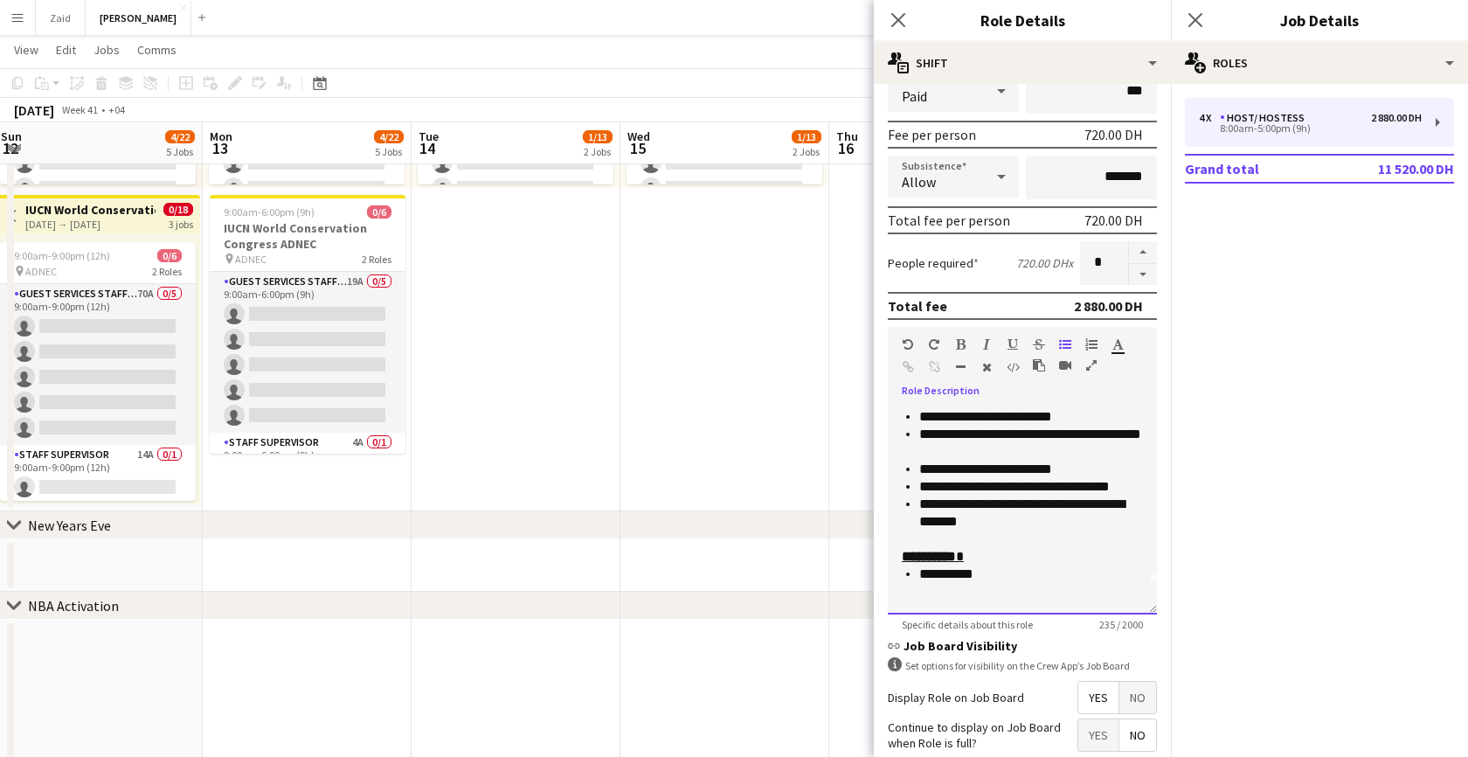
scroll to position [376, 0]
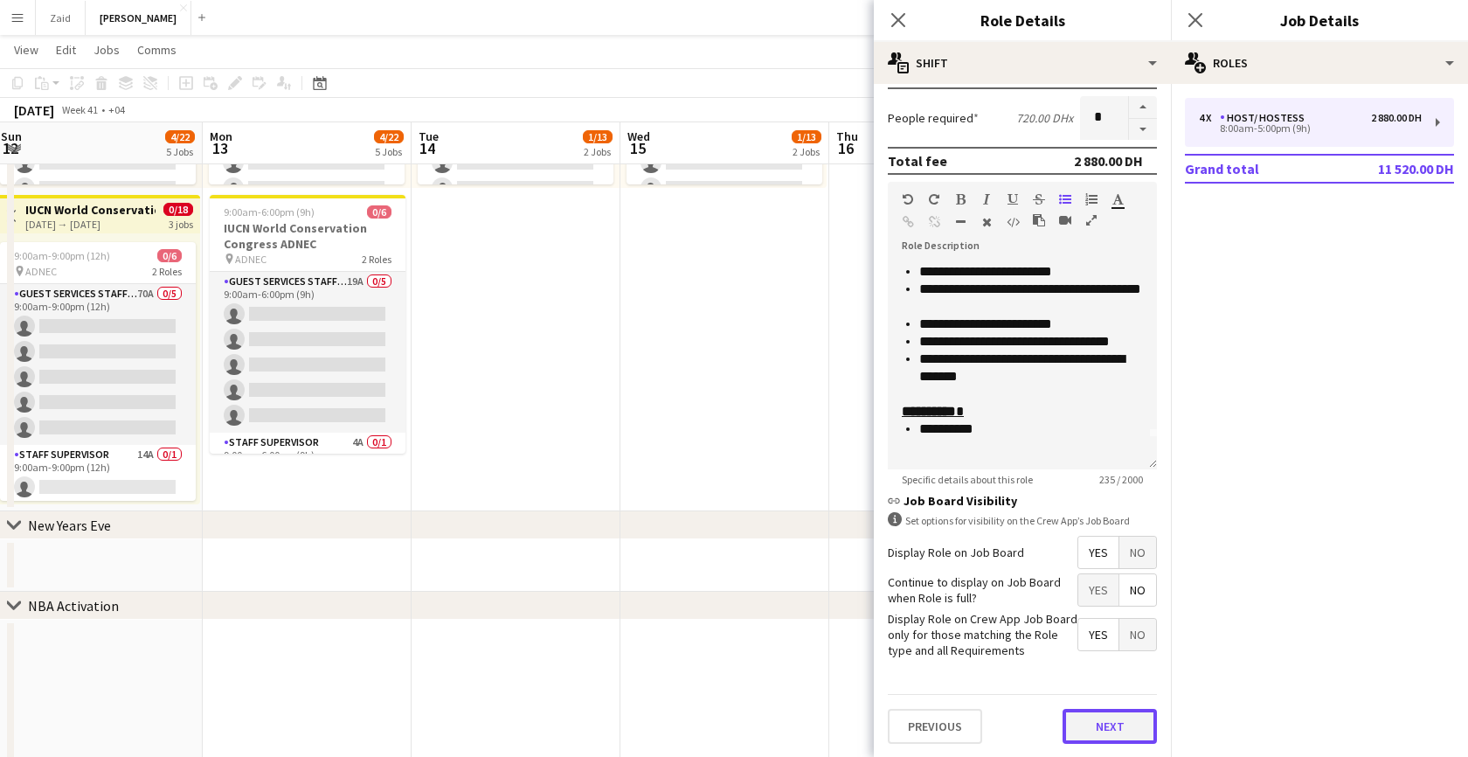
click at [1089, 731] on button "Next" at bounding box center [1109, 725] width 94 height 35
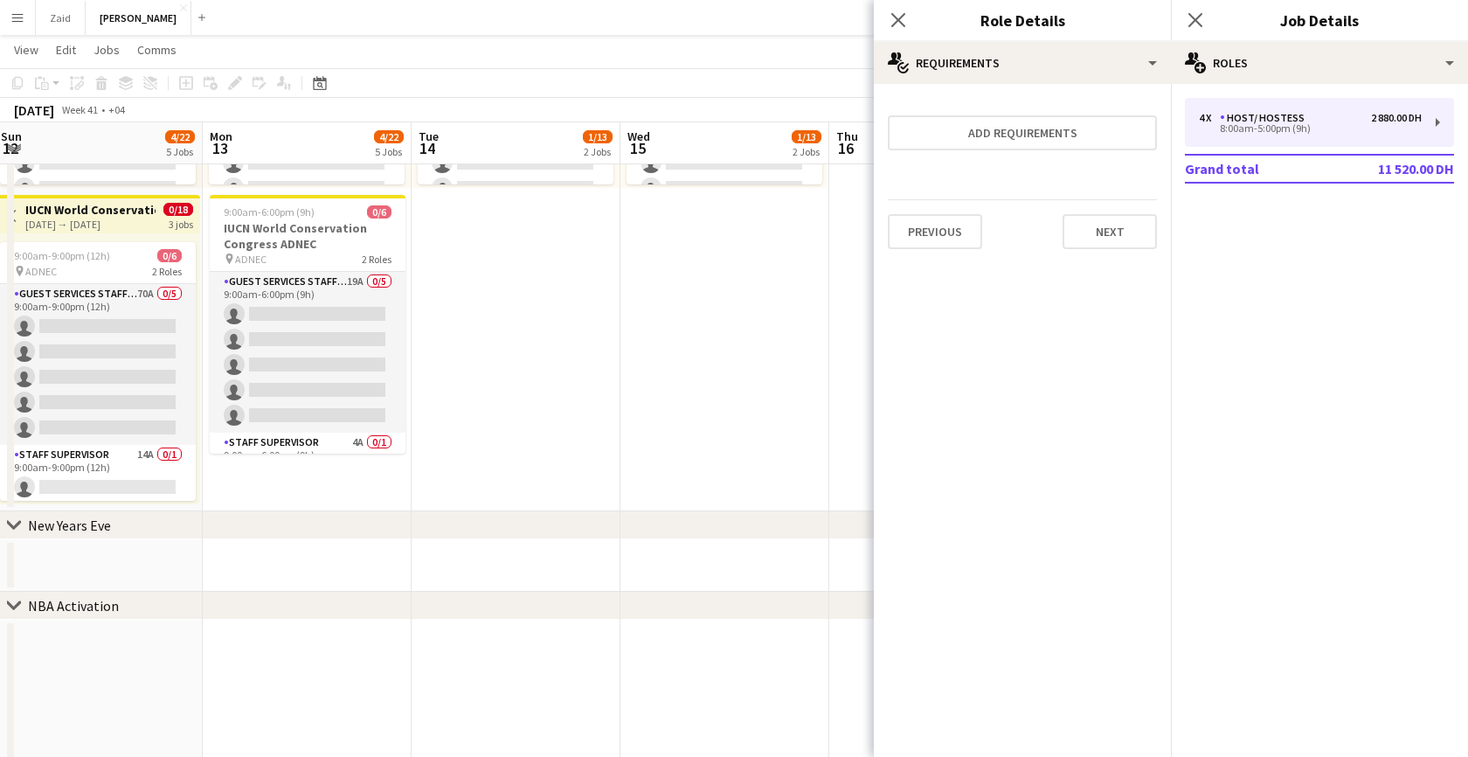
click at [1121, 250] on div "Previous Next" at bounding box center [1022, 231] width 269 height 64
click at [1121, 247] on button "Next" at bounding box center [1109, 231] width 94 height 35
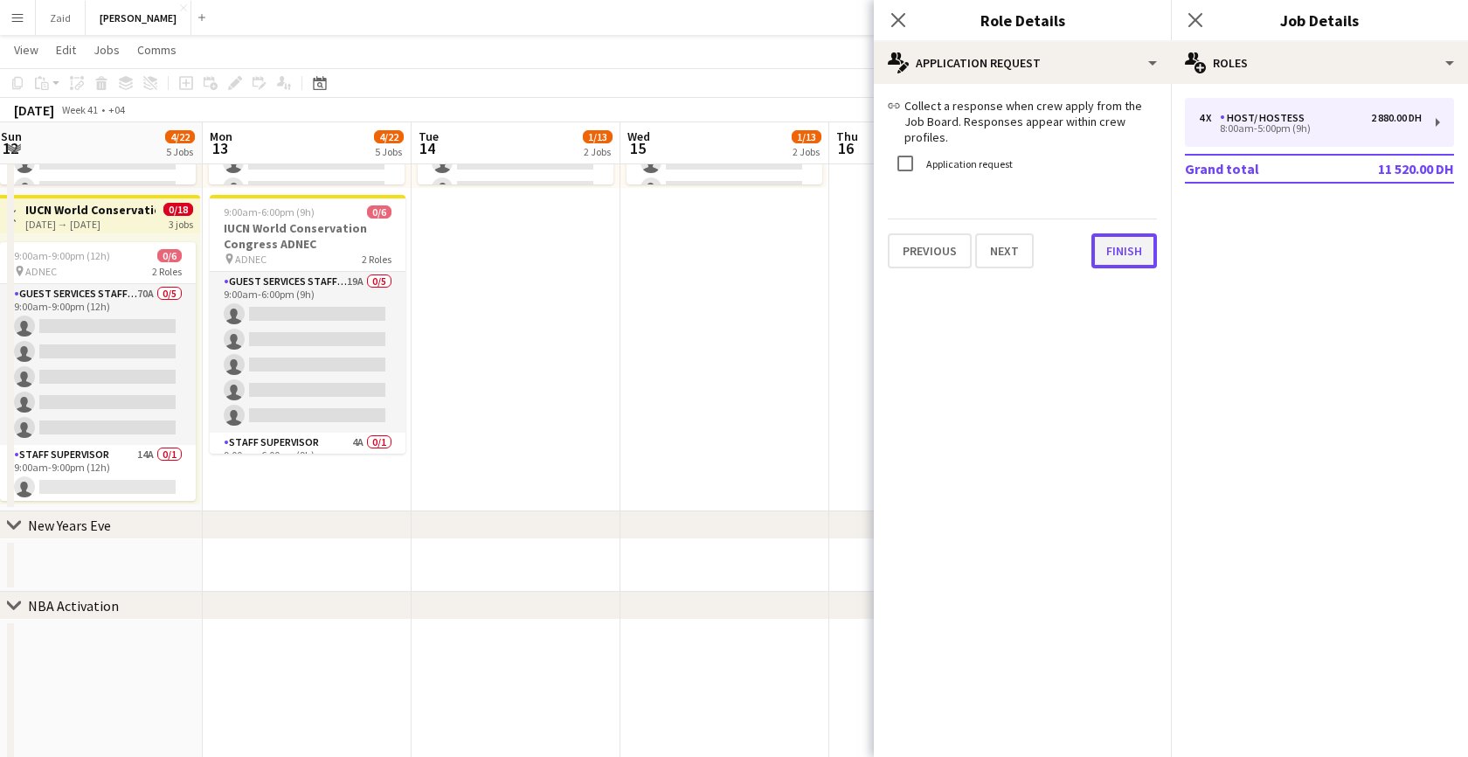
click at [1118, 238] on button "Finish" at bounding box center [1124, 250] width 66 height 35
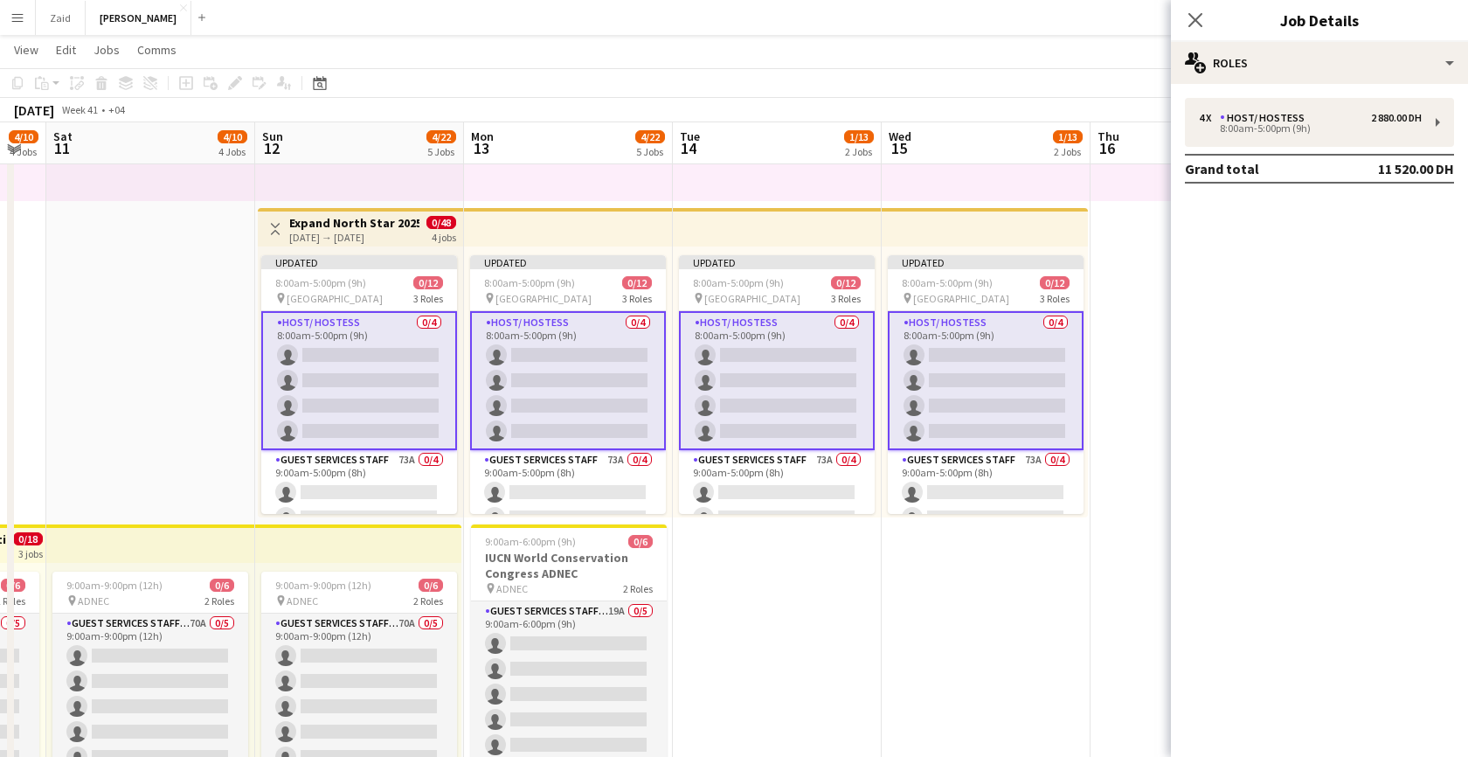
scroll to position [0, 835]
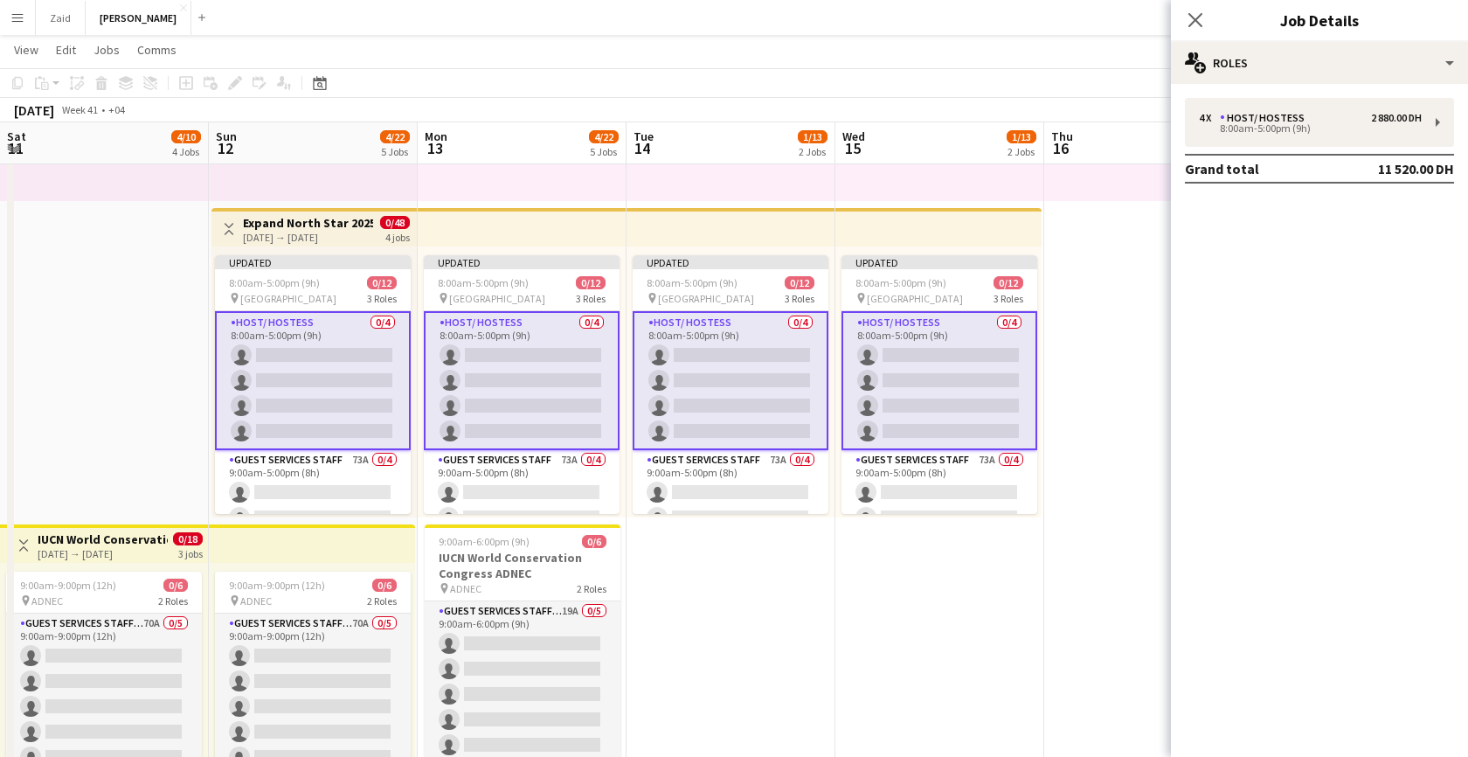
click at [688, 351] on app-card-role "Host/ Hostess 0/4 8:00am-5:00pm (9h) single-neutral-actions single-neutral-acti…" at bounding box center [730, 380] width 196 height 139
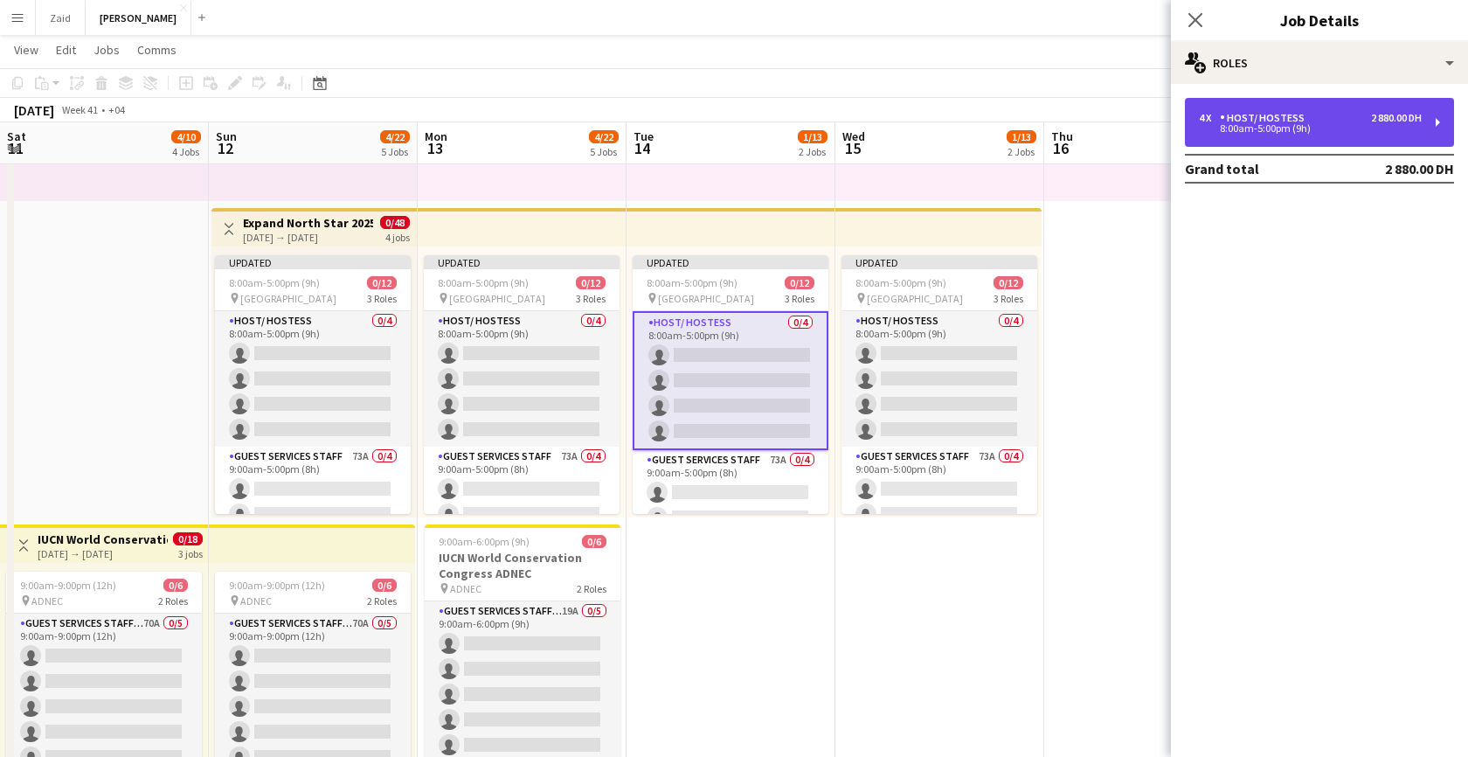
click at [1334, 117] on div "4 x Host/ Hostess 2 880.00 DH" at bounding box center [1310, 118] width 223 height 12
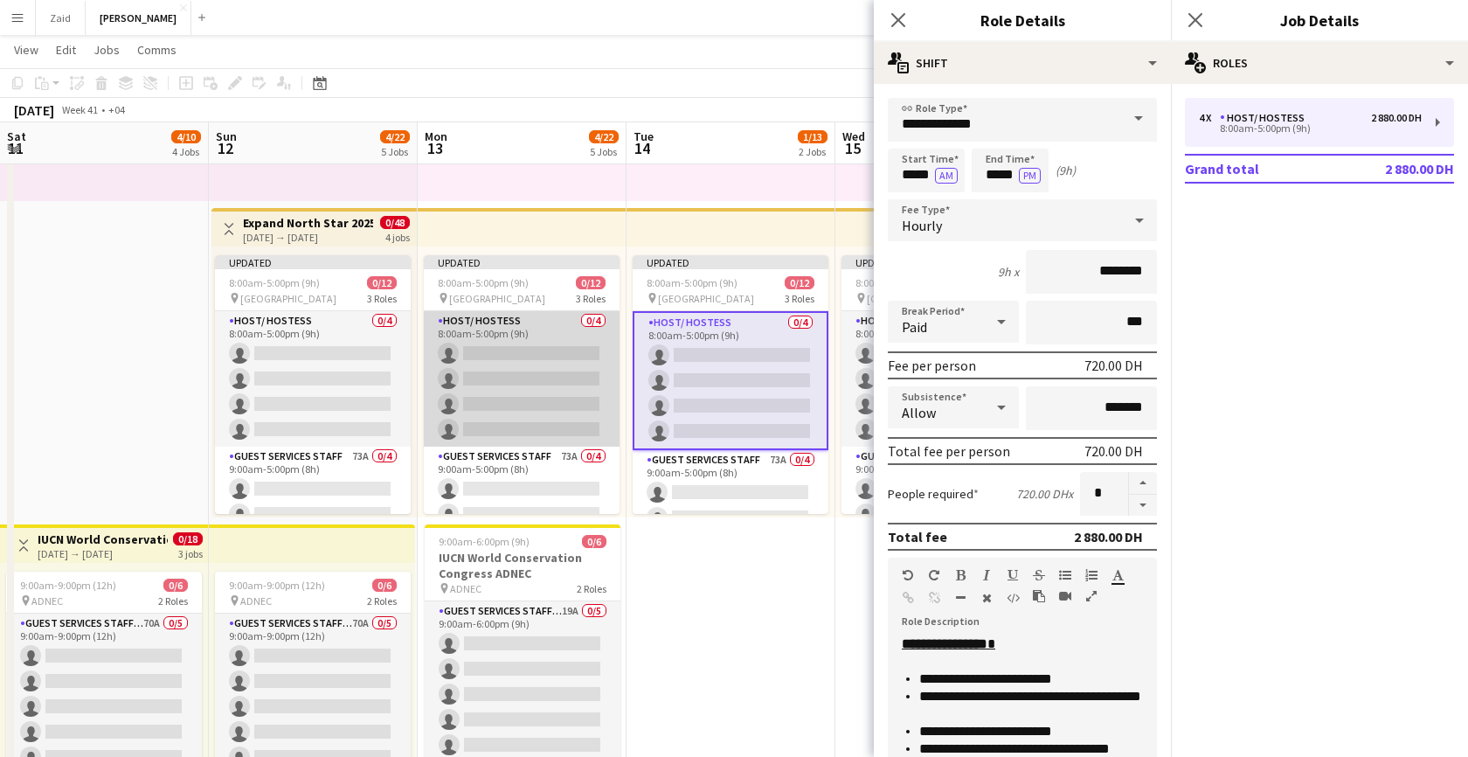
click at [556, 387] on app-card-role "Host/ Hostess 0/4 8:00am-5:00pm (9h) single-neutral-actions single-neutral-acti…" at bounding box center [522, 378] width 196 height 135
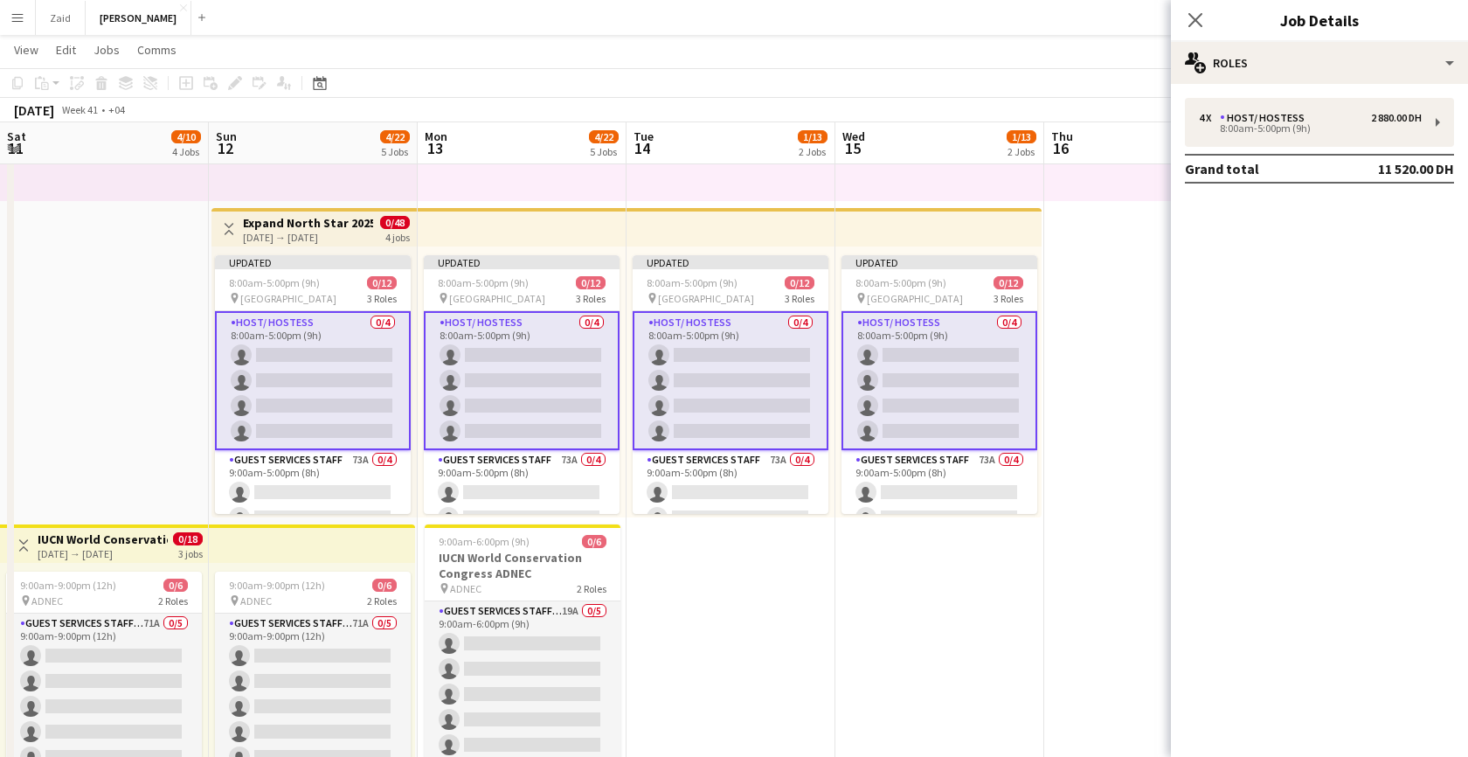
click at [523, 371] on app-card-role "Host/ Hostess 0/4 8:00am-5:00pm (9h) single-neutral-actions single-neutral-acti…" at bounding box center [522, 380] width 196 height 139
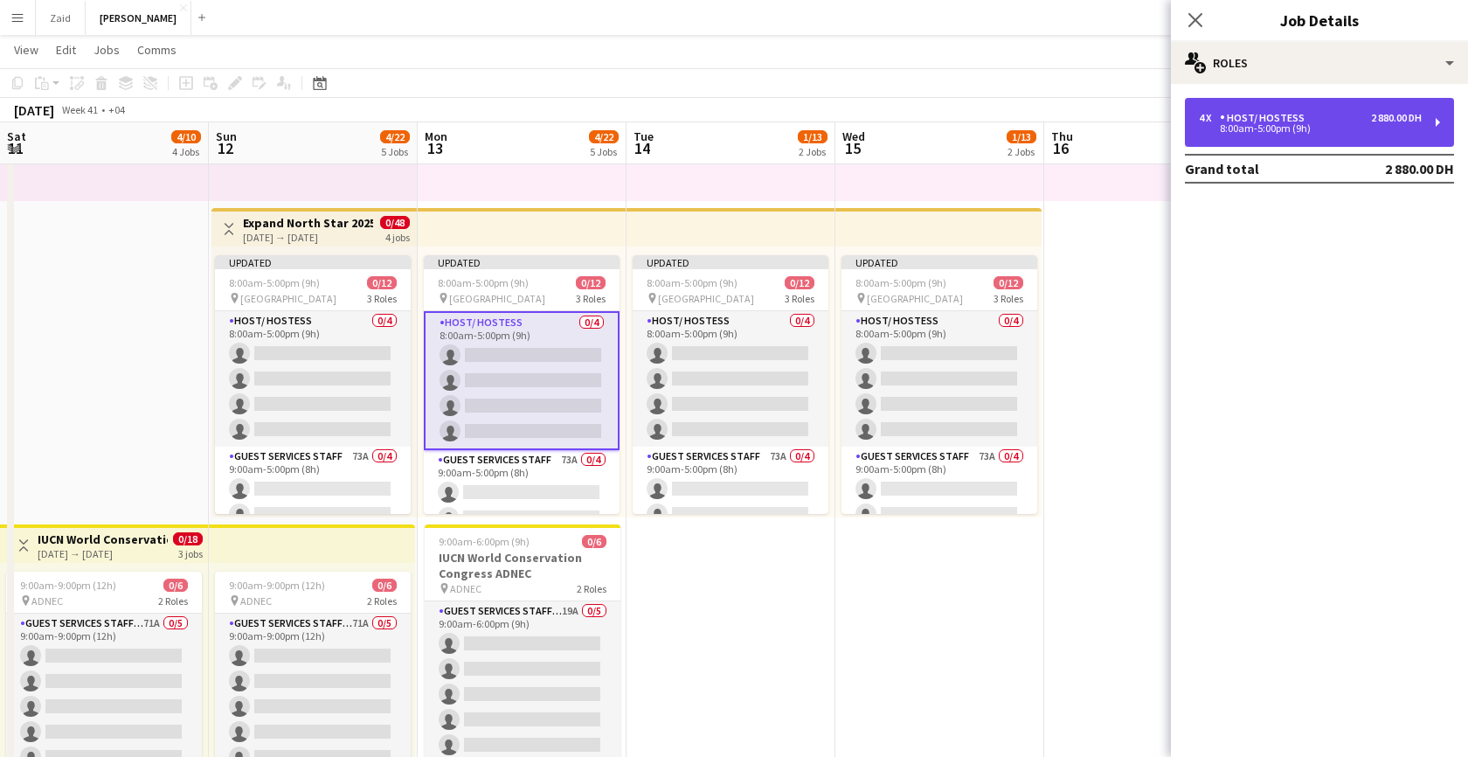
click at [1280, 122] on div "Host/ Hostess" at bounding box center [1266, 118] width 92 height 12
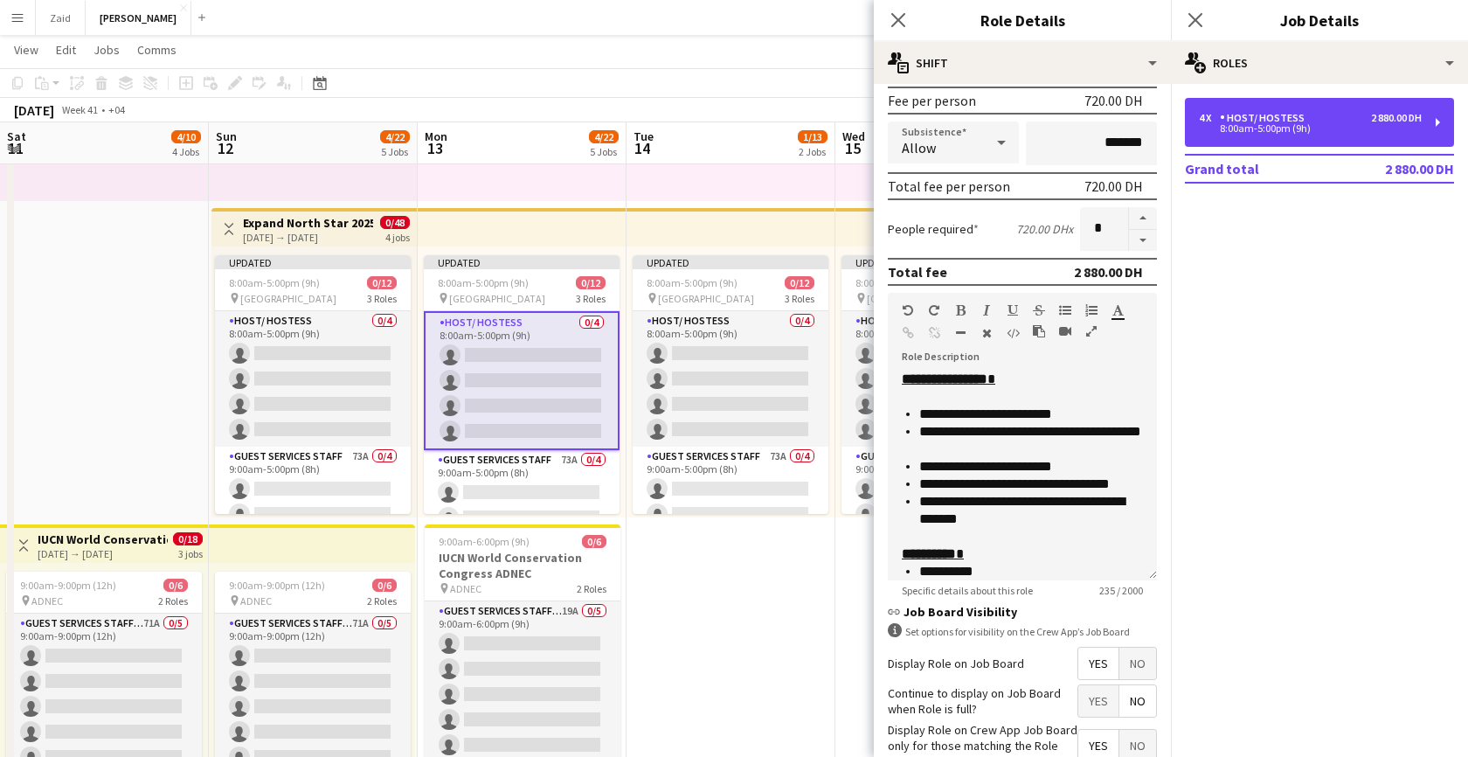
scroll to position [273, 0]
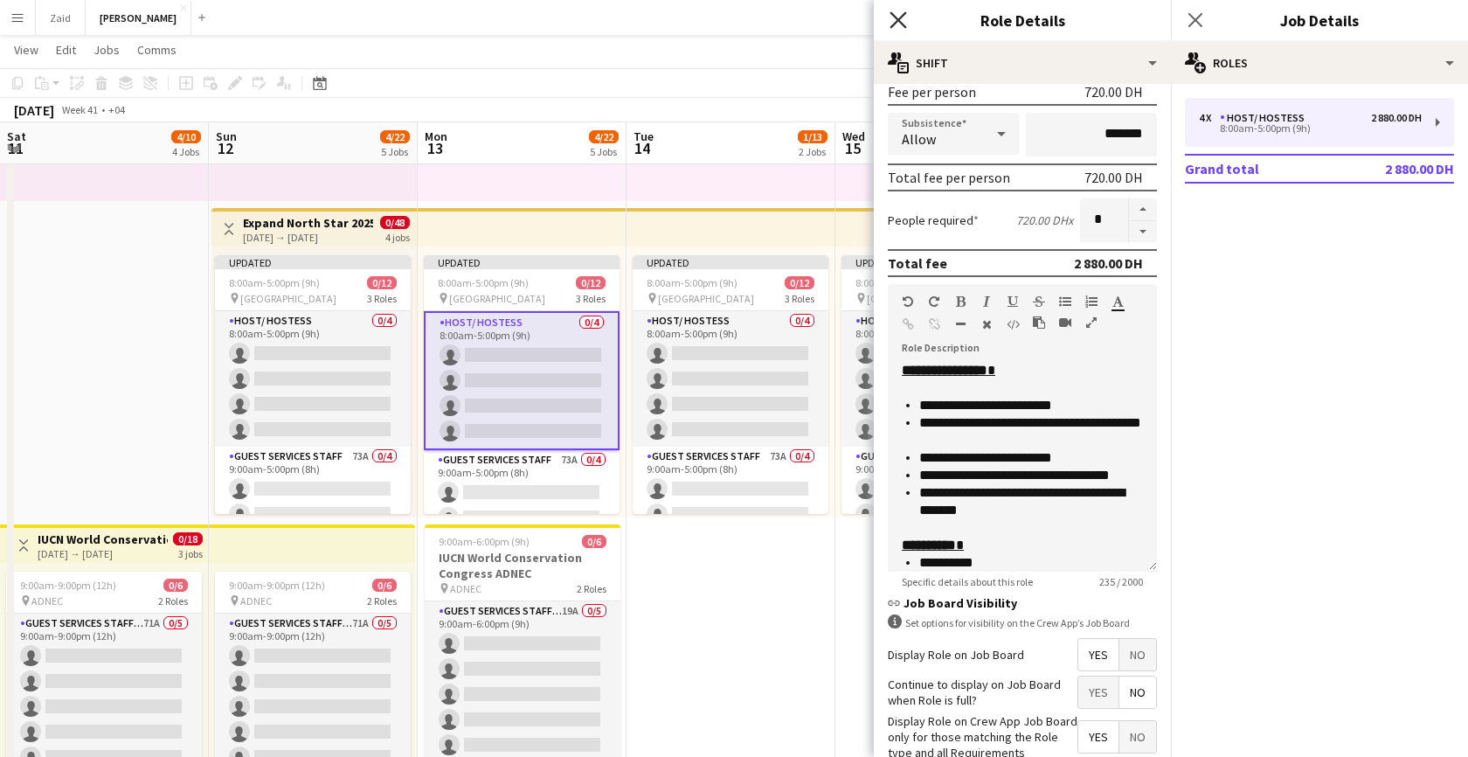
click at [892, 24] on icon "Close pop-in" at bounding box center [897, 19] width 17 height 17
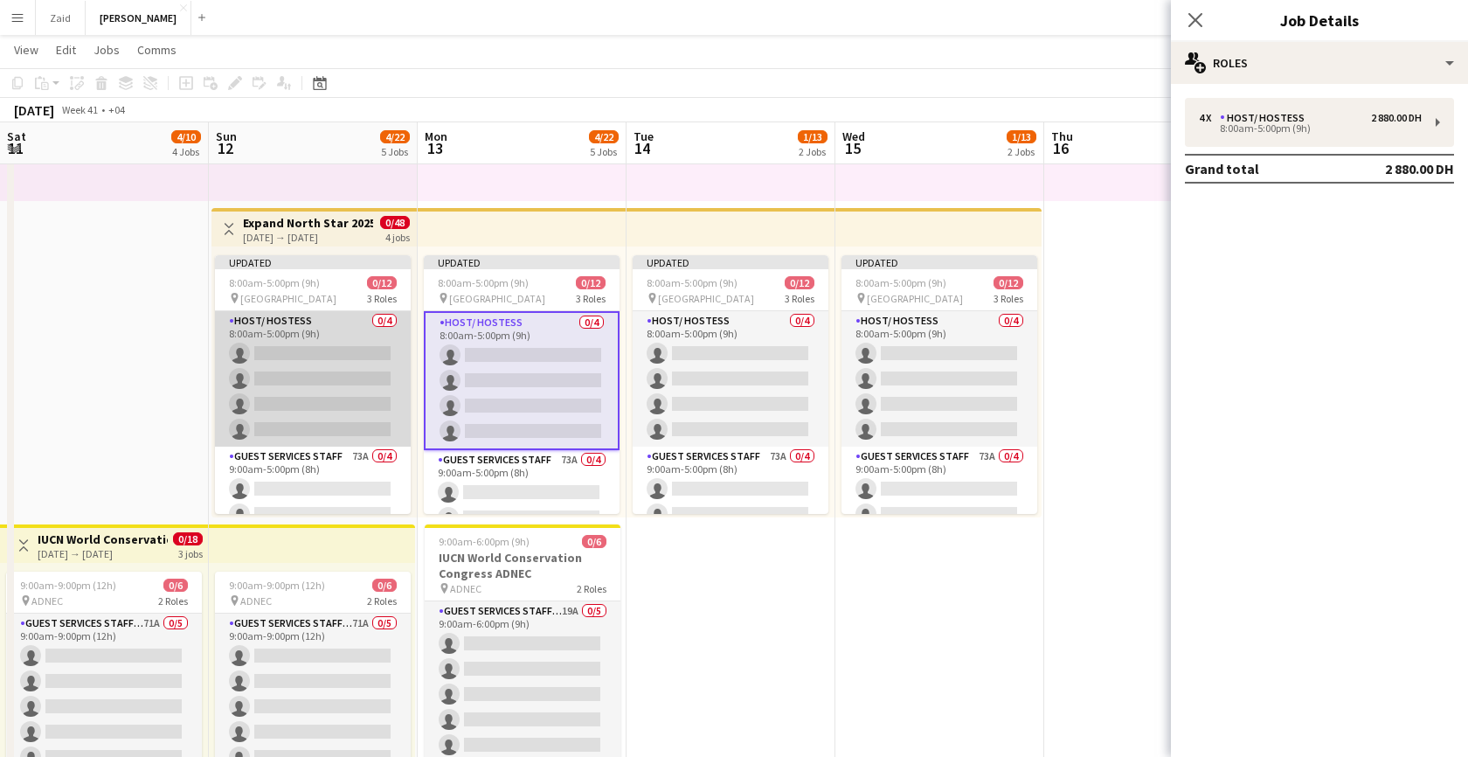
click at [365, 366] on app-card-role "Host/ Hostess 0/4 8:00am-5:00pm (9h) single-neutral-actions single-neutral-acti…" at bounding box center [313, 378] width 196 height 135
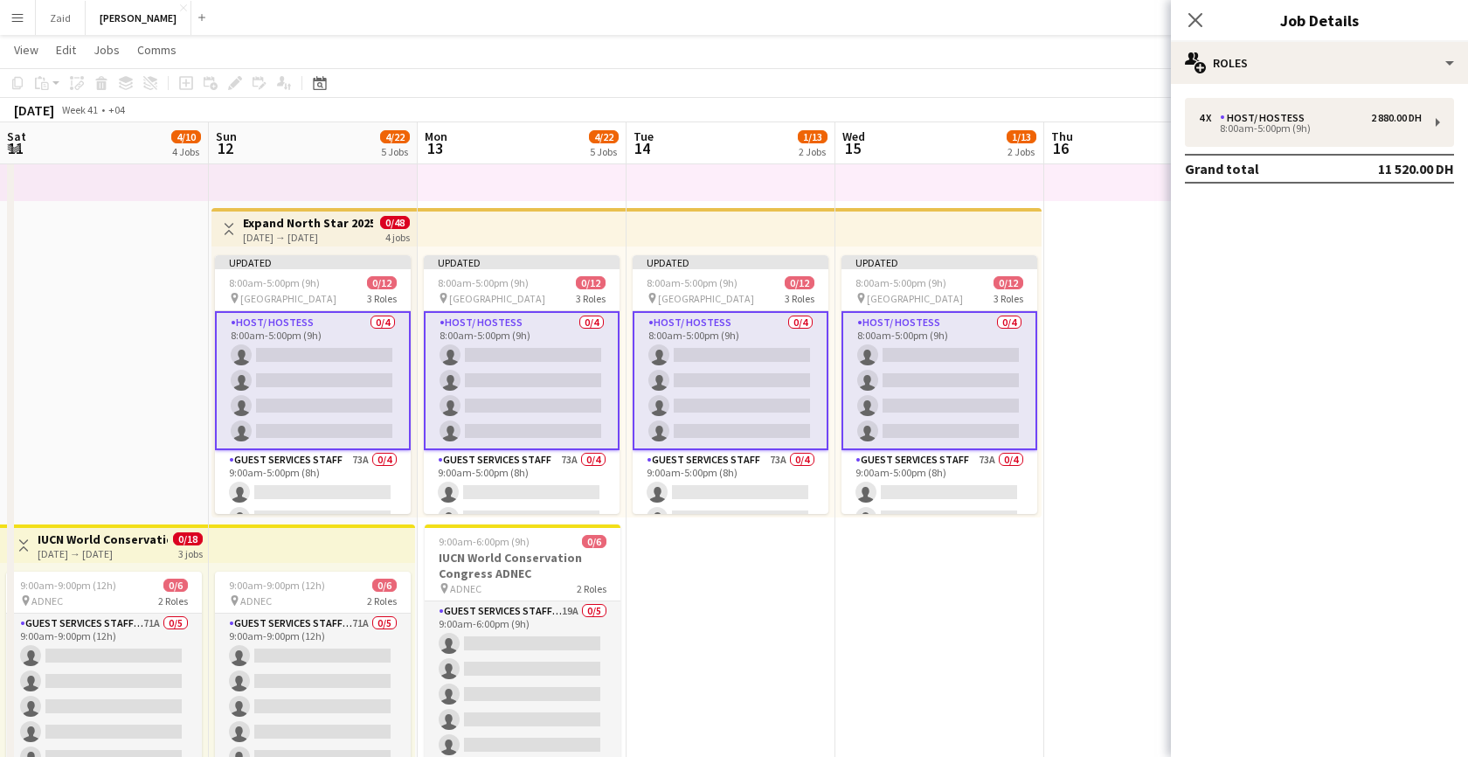
click at [321, 372] on app-card-role "Host/ Hostess 0/4 8:00am-5:00pm (9h) single-neutral-actions single-neutral-acti…" at bounding box center [313, 380] width 196 height 139
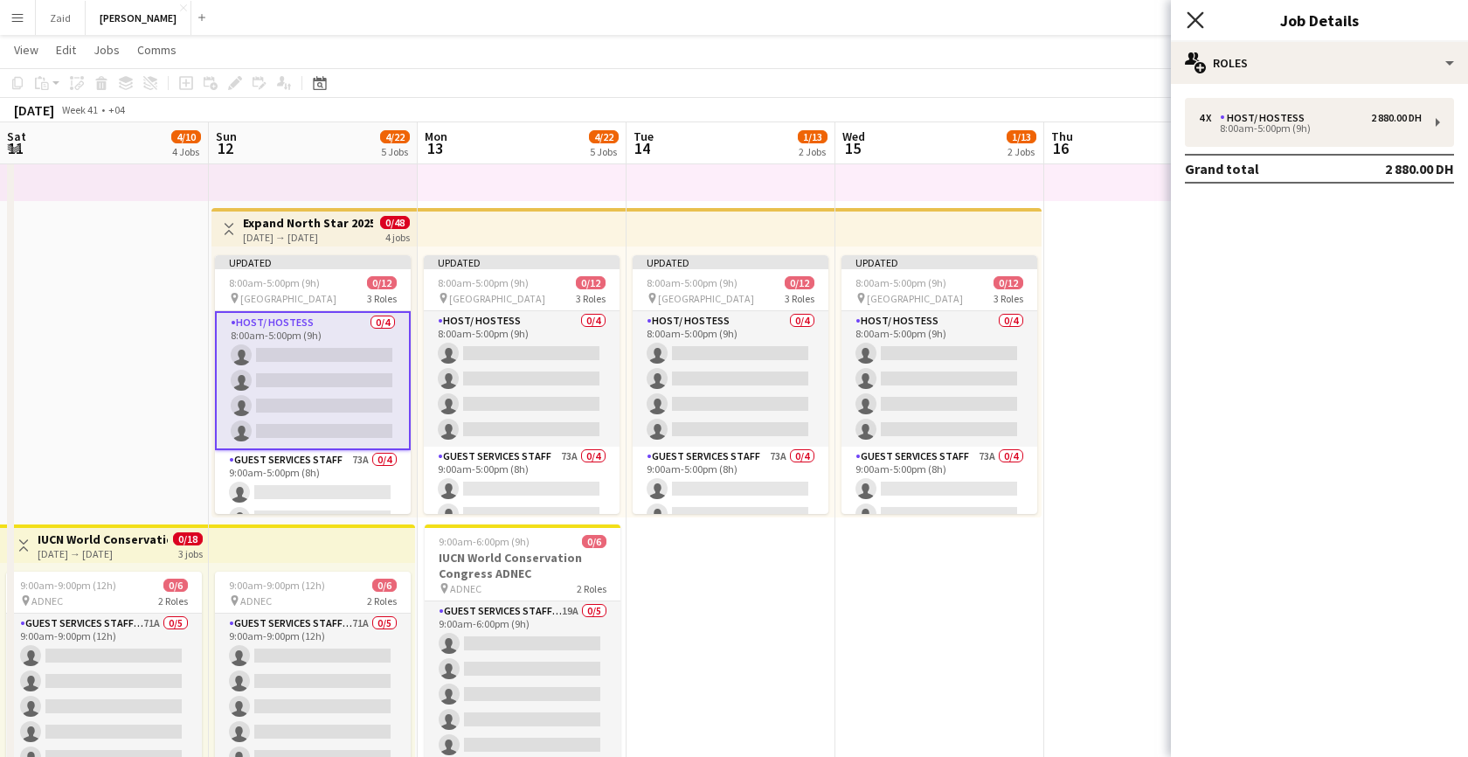
click at [1202, 13] on icon at bounding box center [1194, 19] width 17 height 17
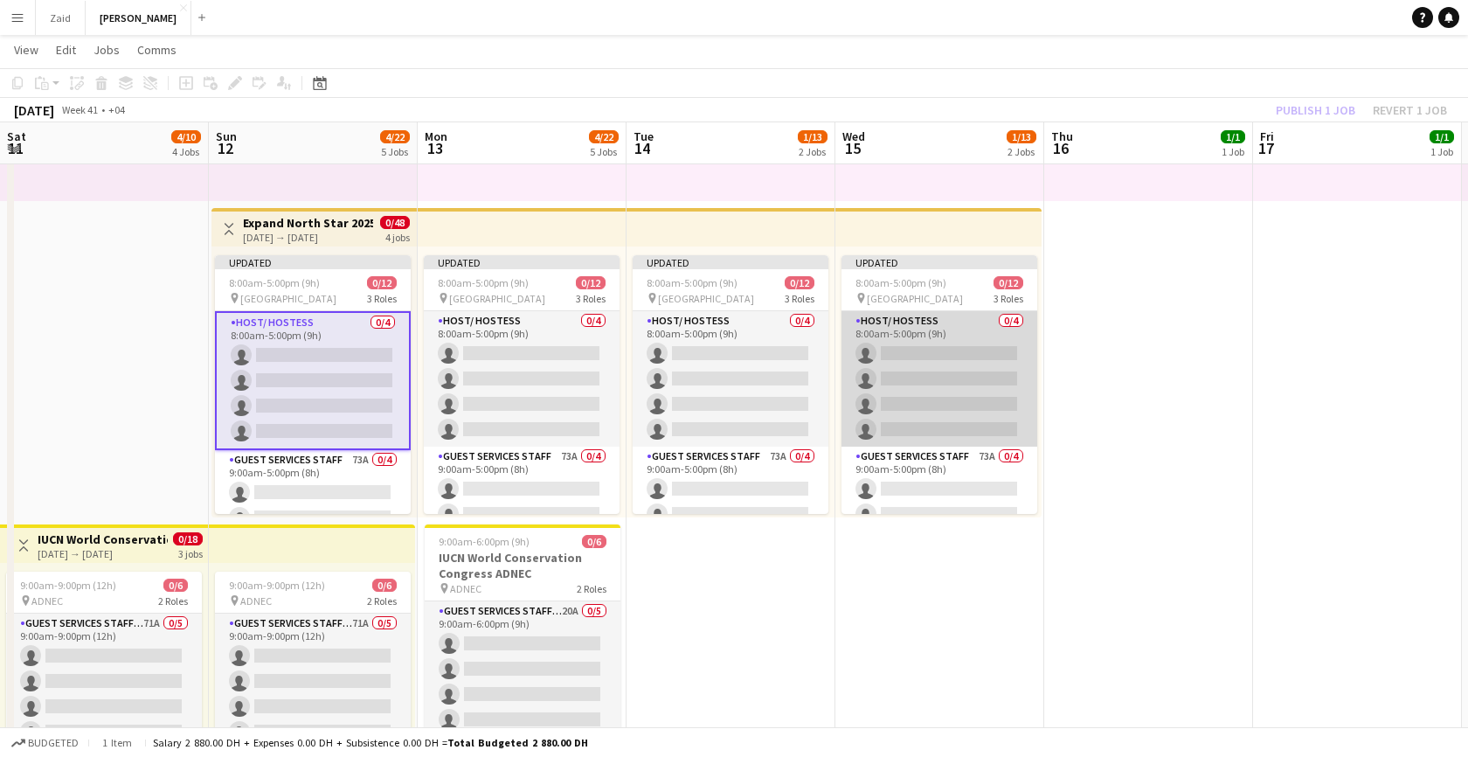
click at [867, 335] on app-card-role "Host/ Hostess 0/4 8:00am-5:00pm (9h) single-neutral-actions single-neutral-acti…" at bounding box center [939, 378] width 196 height 135
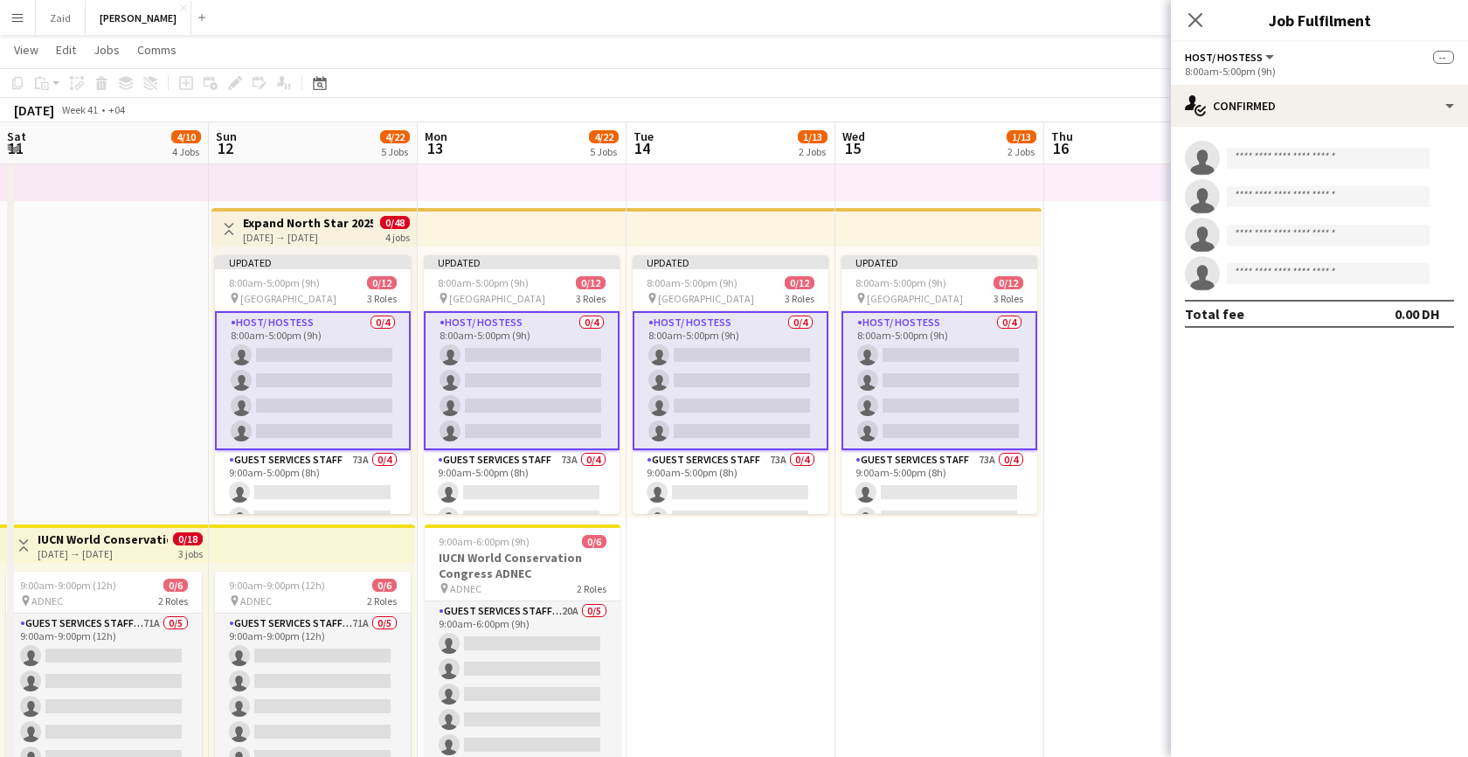
click at [1108, 312] on app-date-cell "10:00am-10:00pm (12h) 1/1 pin Dubai 1 Role Runner 1/1 10:00am-10:00pm (12h) Jes…" at bounding box center [1148, 363] width 209 height 956
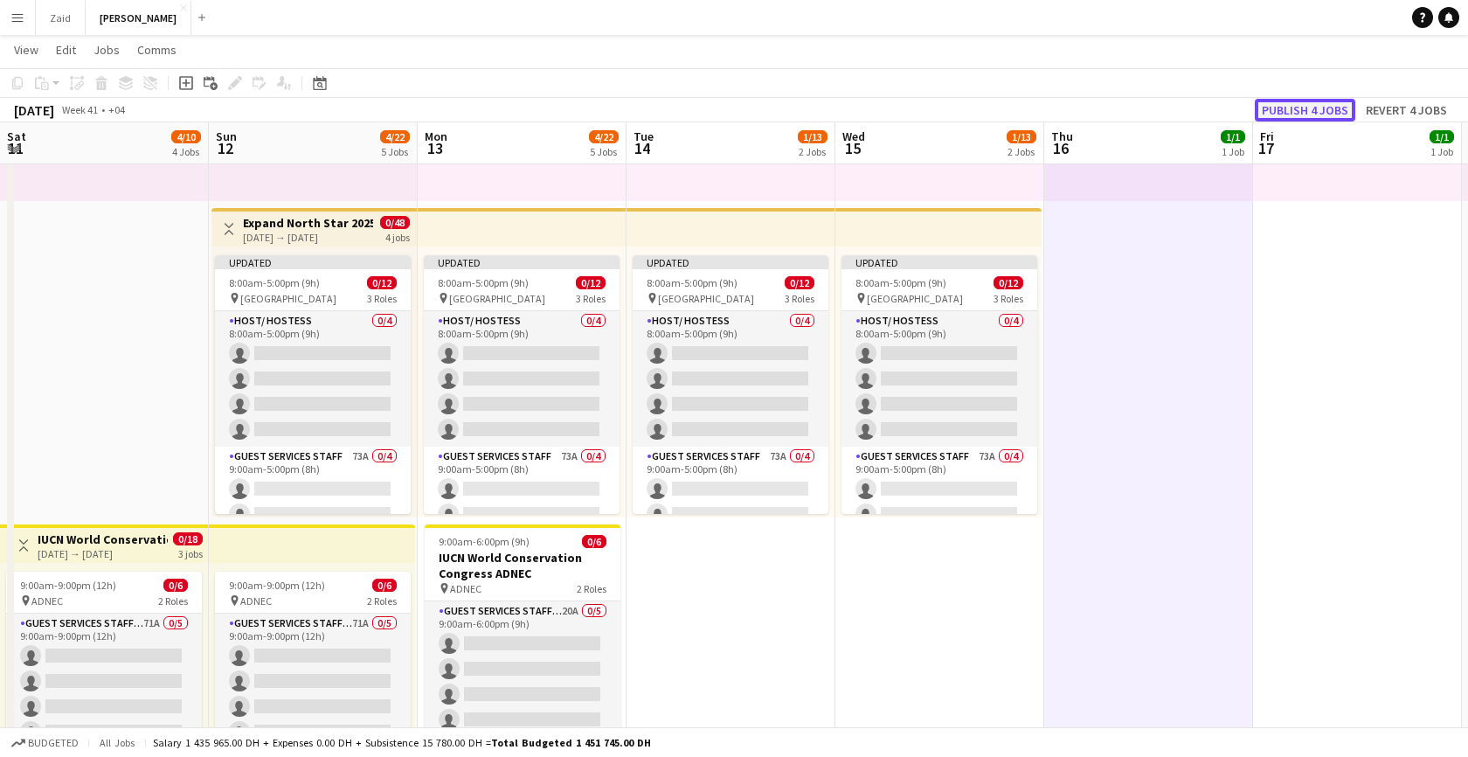
click at [1310, 107] on button "Publish 4 jobs" at bounding box center [1305, 110] width 100 height 23
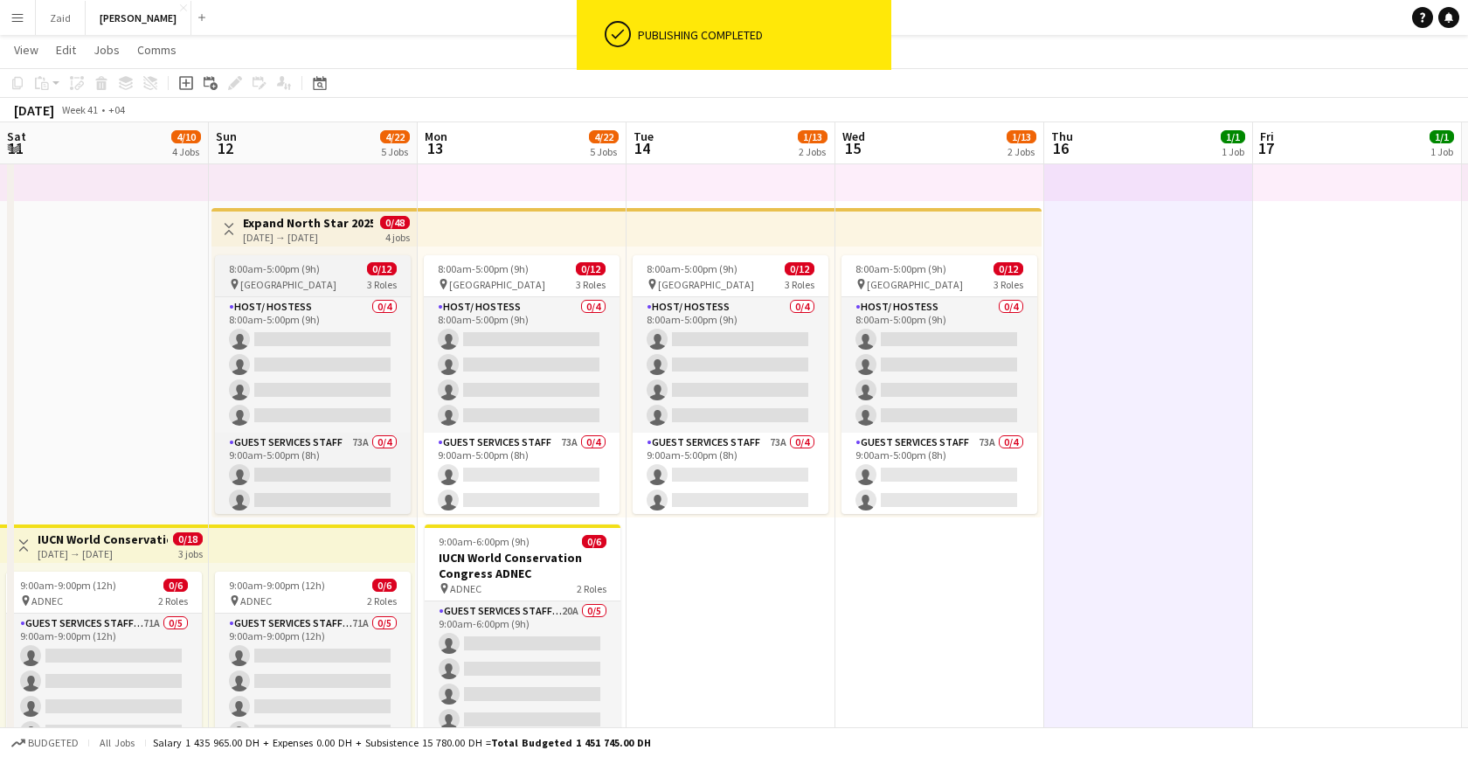
click at [335, 274] on div "8:00am-5:00pm (9h) 0/12" at bounding box center [313, 268] width 196 height 13
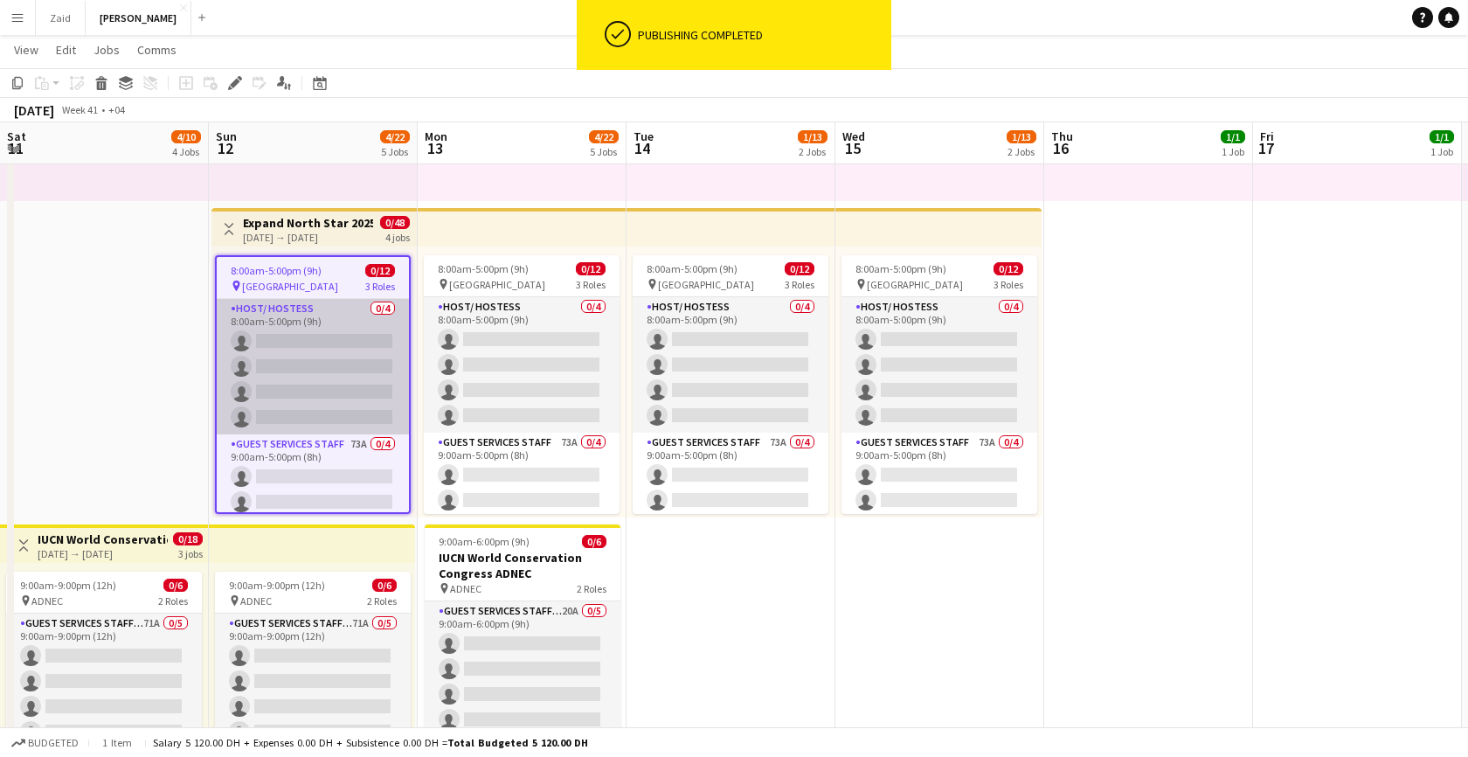
click at [366, 326] on app-card-role "Host/ Hostess 0/4 8:00am-5:00pm (9h) single-neutral-actions single-neutral-acti…" at bounding box center [313, 366] width 192 height 135
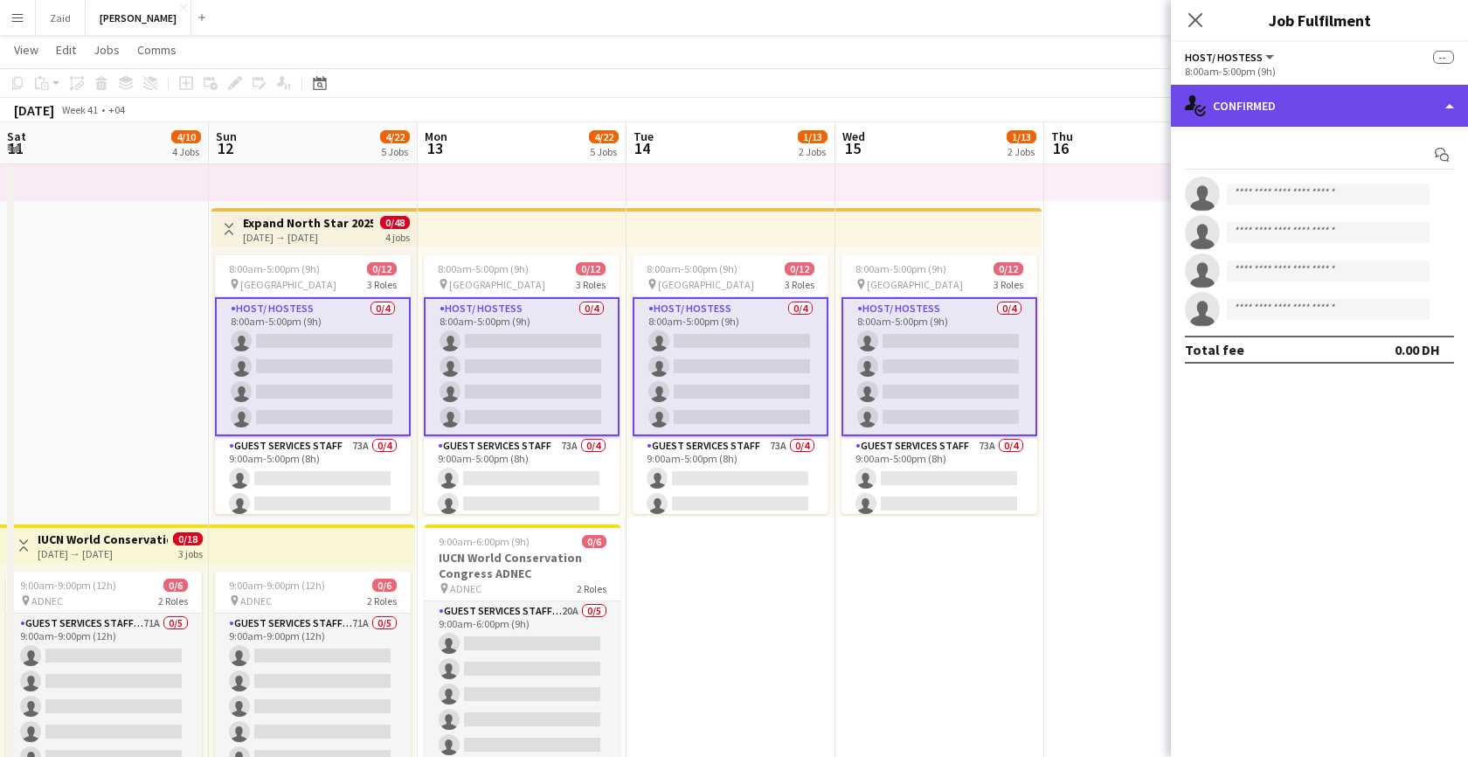
click at [1344, 100] on div "single-neutral-actions-check-2 Confirmed" at bounding box center [1319, 106] width 297 height 42
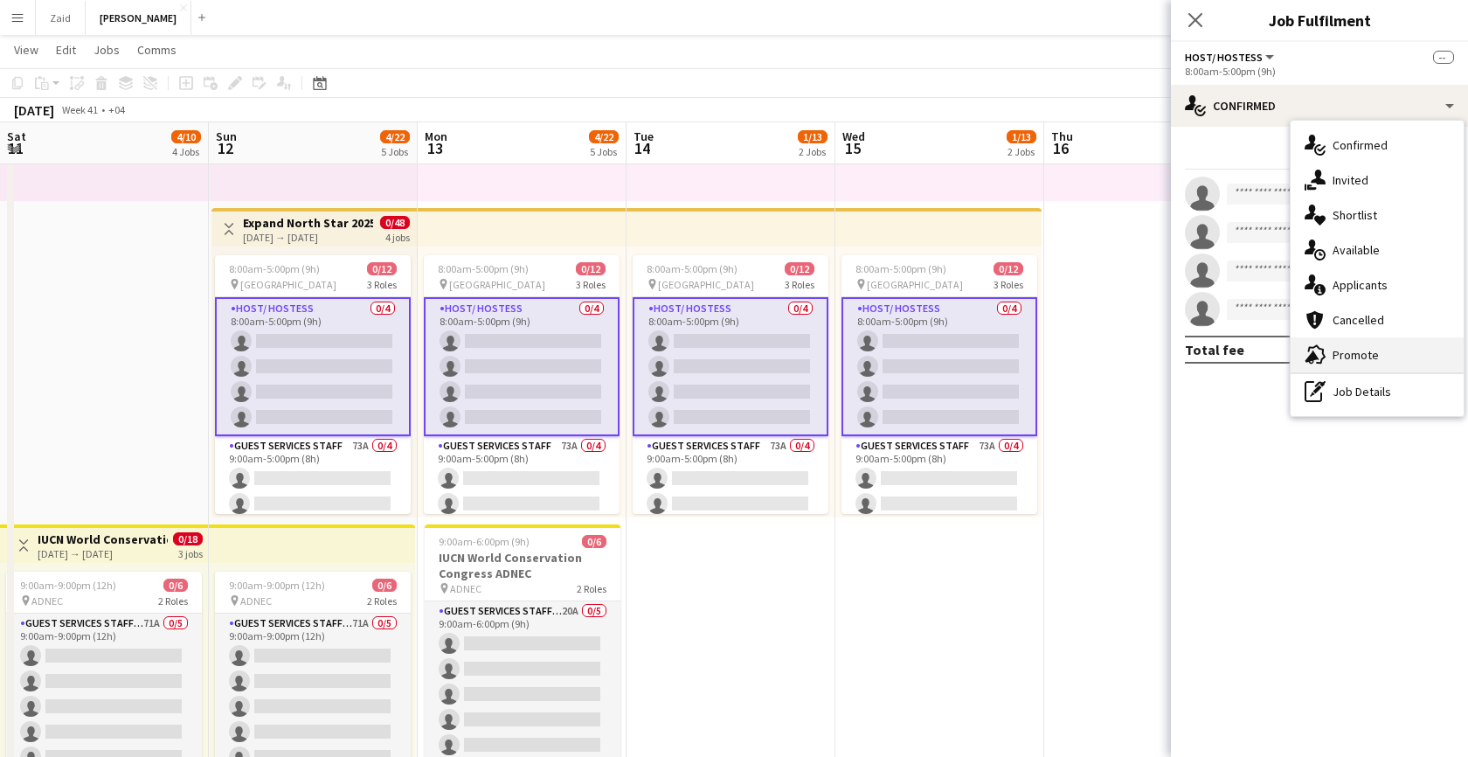
click at [1388, 362] on div "advertising-megaphone Promote" at bounding box center [1376, 354] width 173 height 35
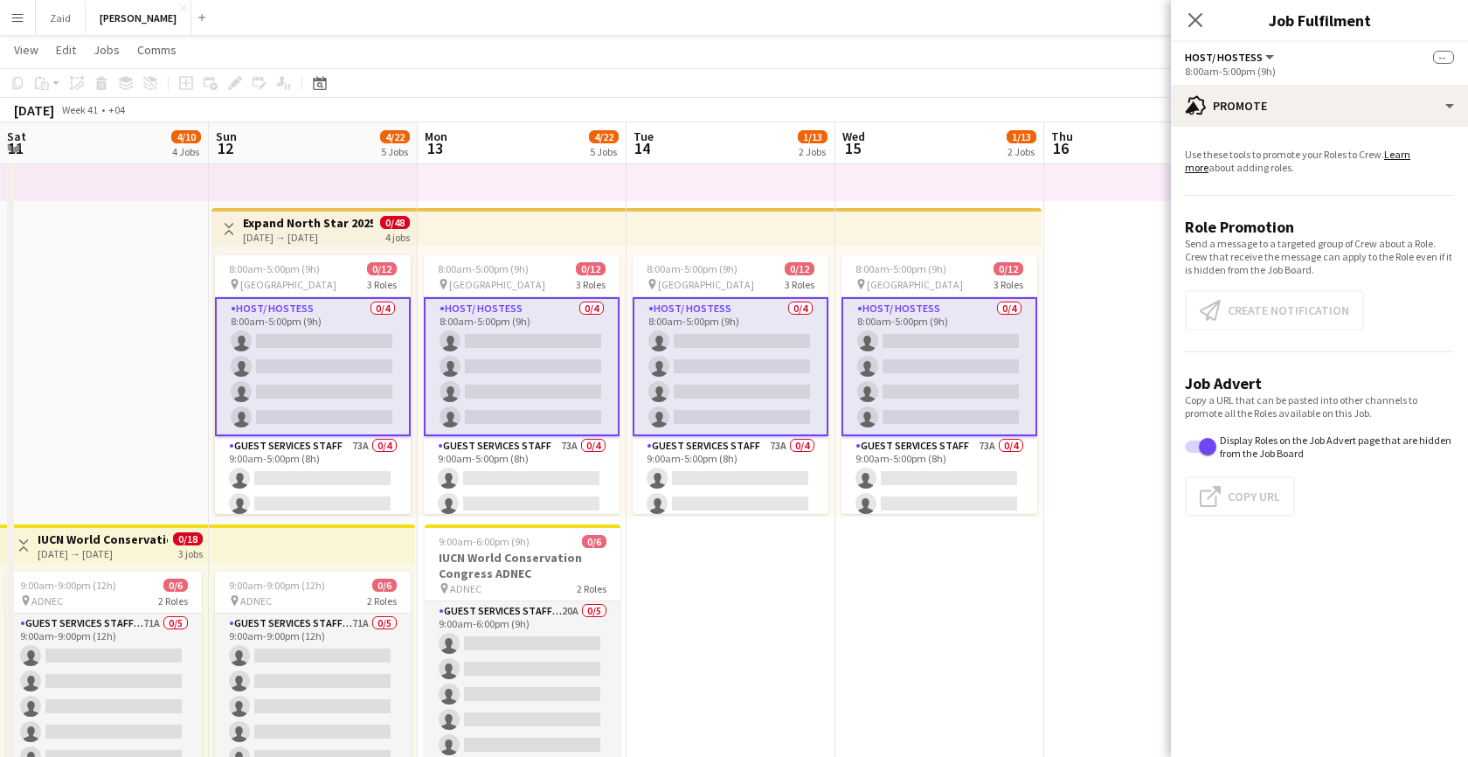
scroll to position [0, 836]
click at [381, 377] on app-card-role "Host/ Hostess 0/4 8:00am-5:00pm (9h) single-neutral-actions single-neutral-acti…" at bounding box center [312, 366] width 196 height 139
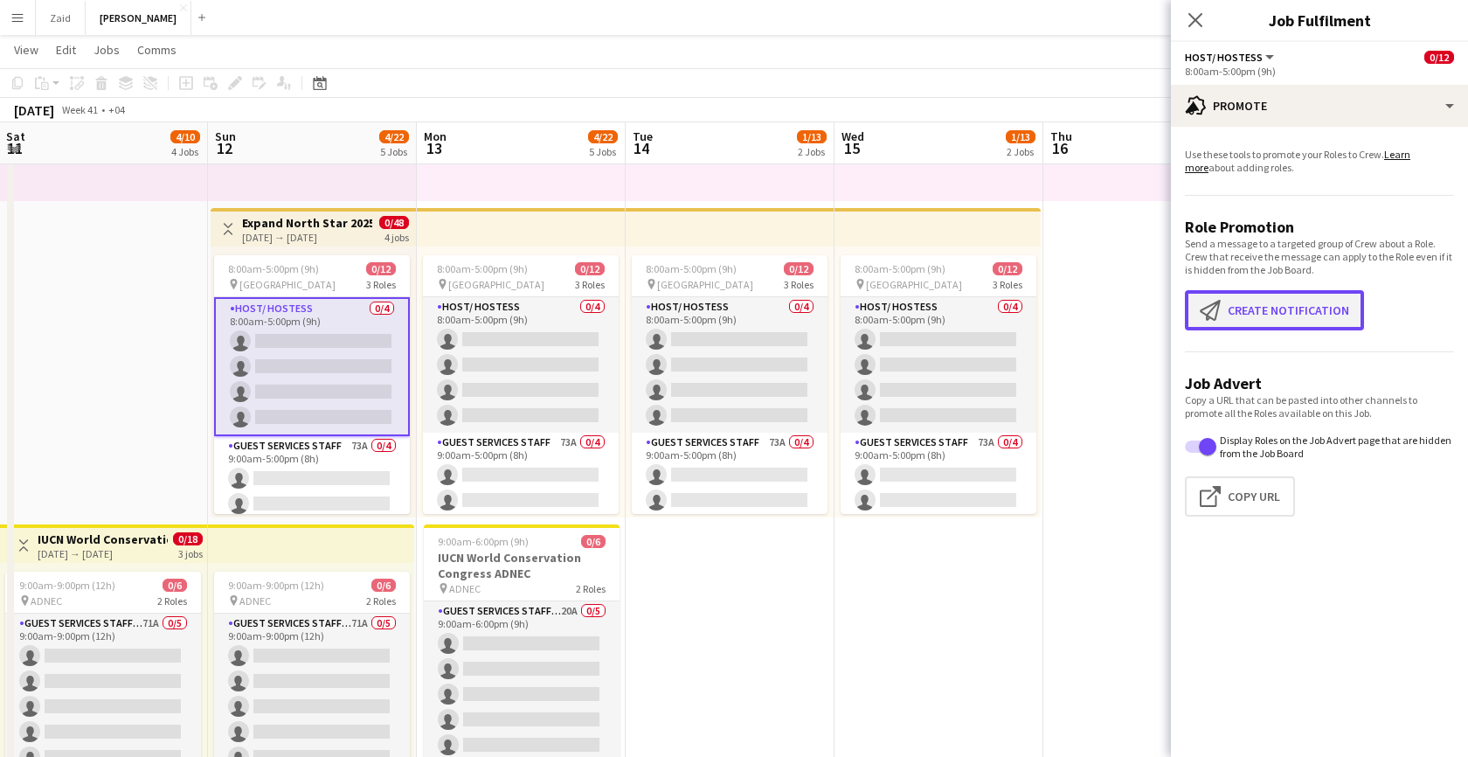
click at [1256, 302] on button "Create notification Create notification" at bounding box center [1274, 310] width 179 height 40
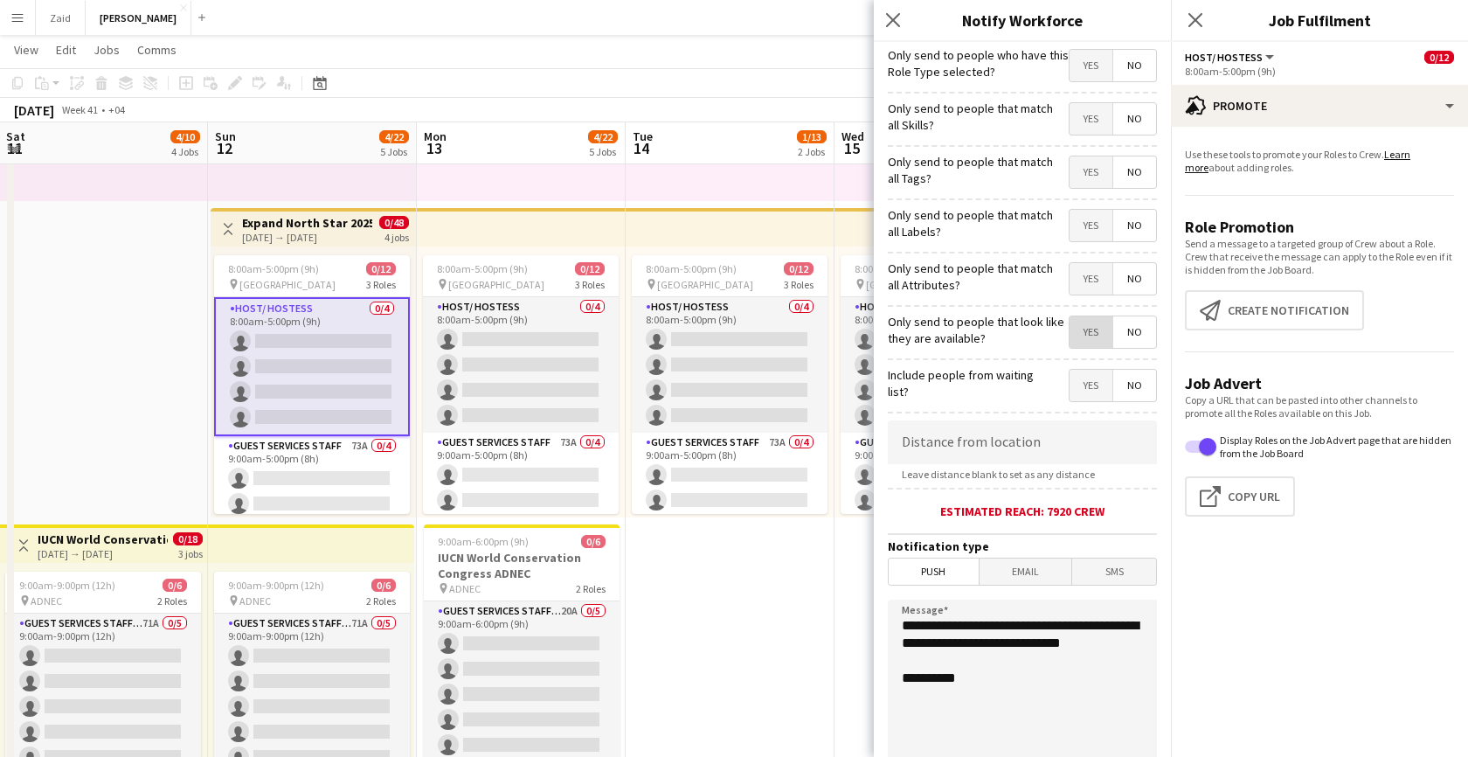
click at [1099, 333] on span "Yes" at bounding box center [1090, 331] width 43 height 31
click at [1093, 301] on form "**********" at bounding box center [1022, 502] width 297 height 920
click at [1093, 286] on span "Yes" at bounding box center [1090, 278] width 43 height 31
click at [1093, 236] on span "Yes" at bounding box center [1090, 225] width 43 height 31
click at [1090, 182] on span "Yes" at bounding box center [1090, 171] width 43 height 31
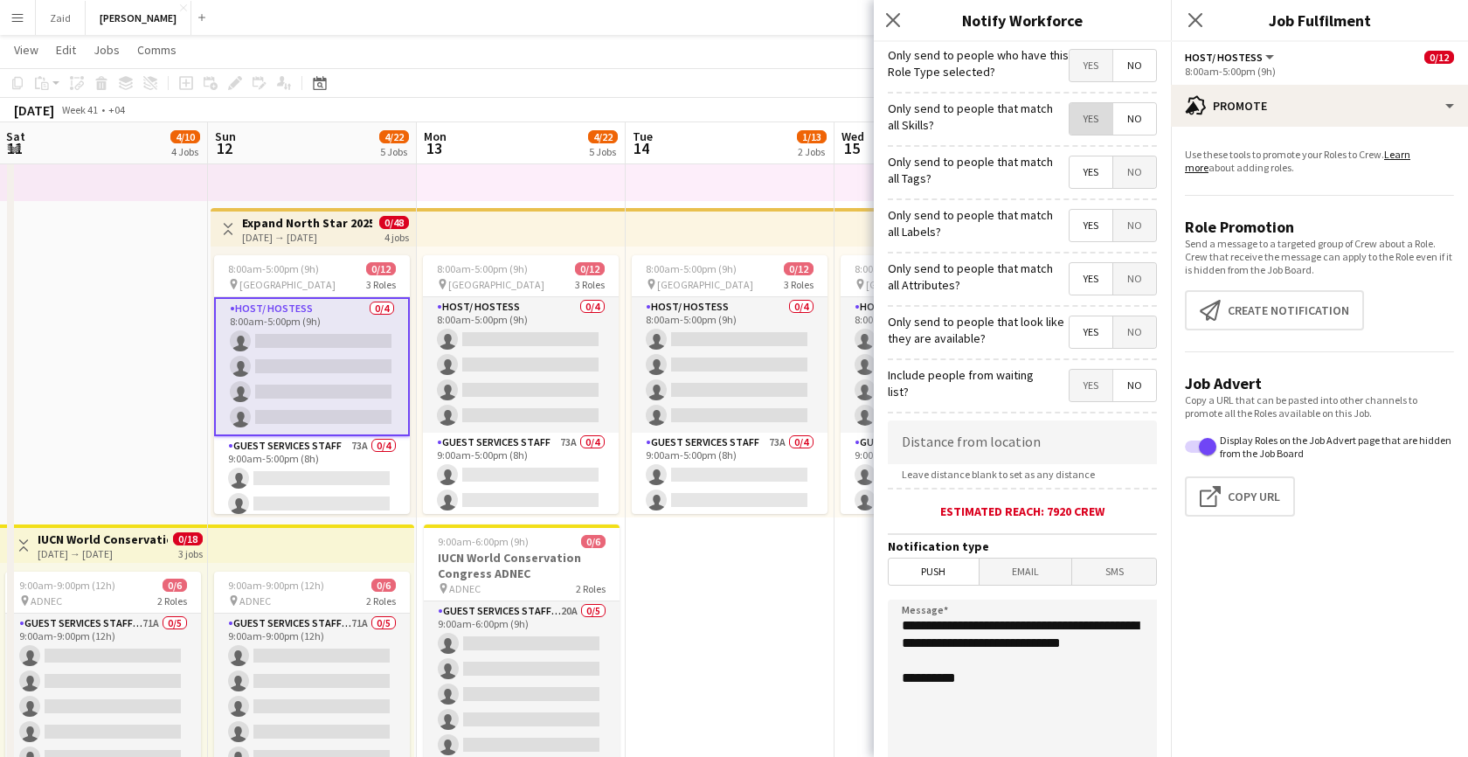
click at [1085, 130] on span "Yes" at bounding box center [1090, 118] width 43 height 31
click at [1088, 69] on span "Yes" at bounding box center [1090, 65] width 43 height 31
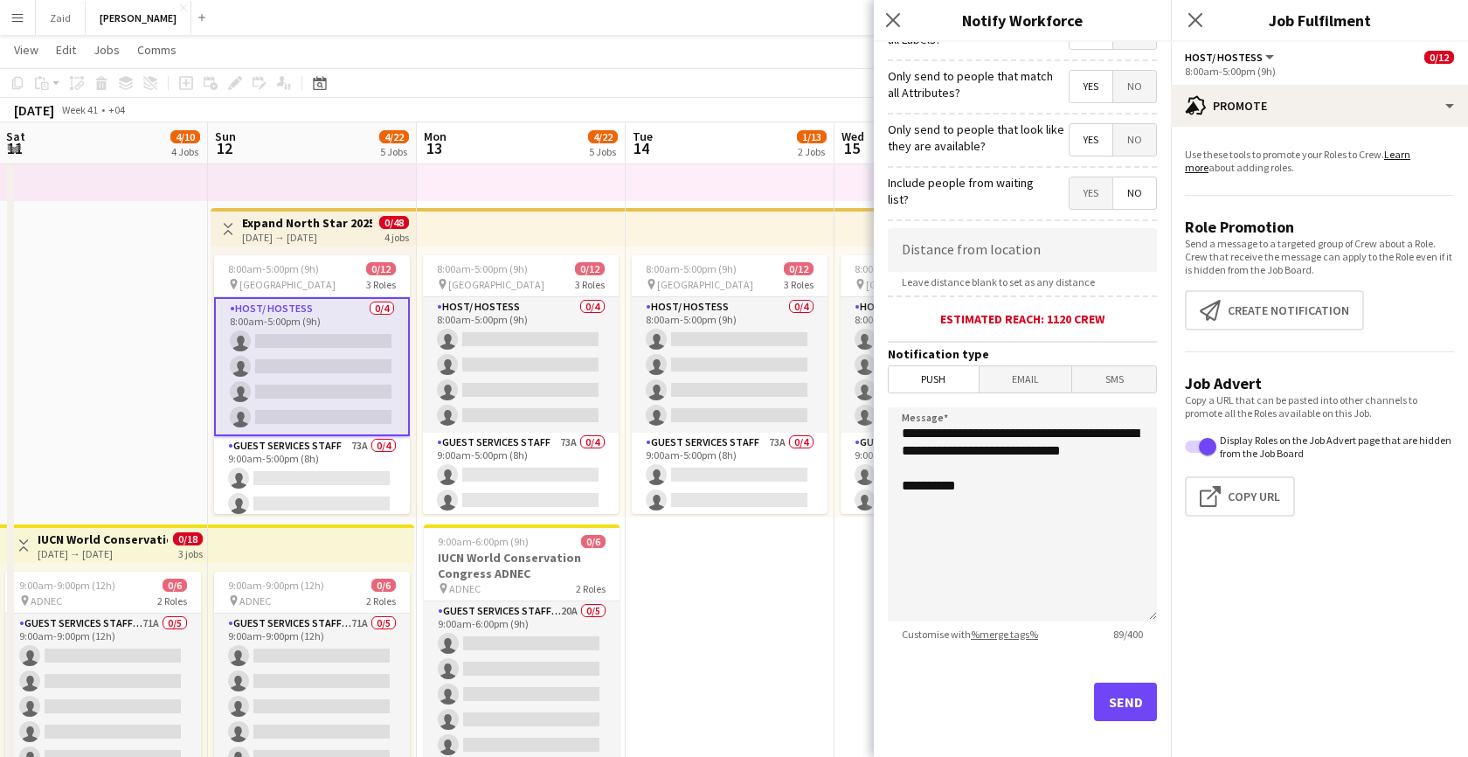
scroll to position [206, 0]
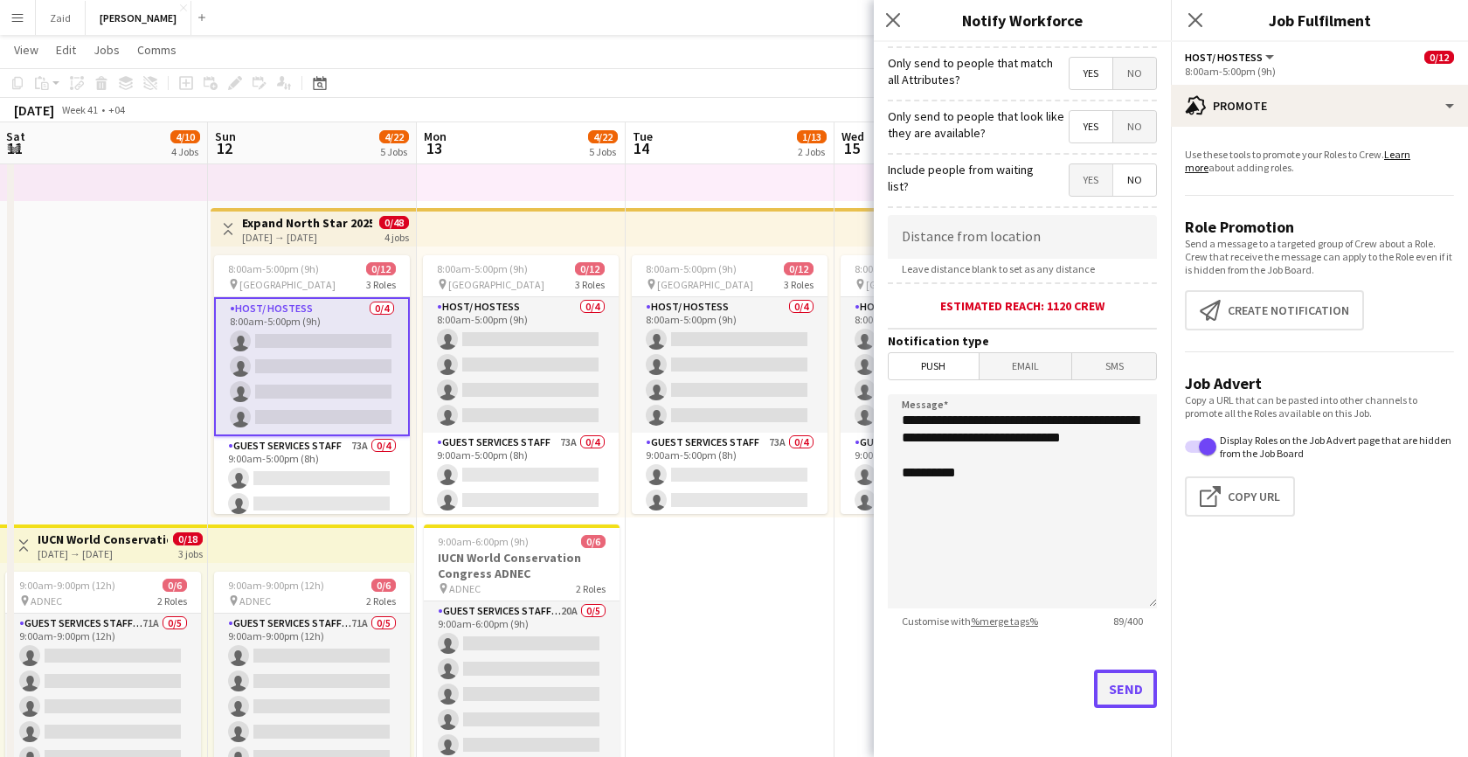
click at [1124, 694] on button "Send" at bounding box center [1125, 688] width 63 height 38
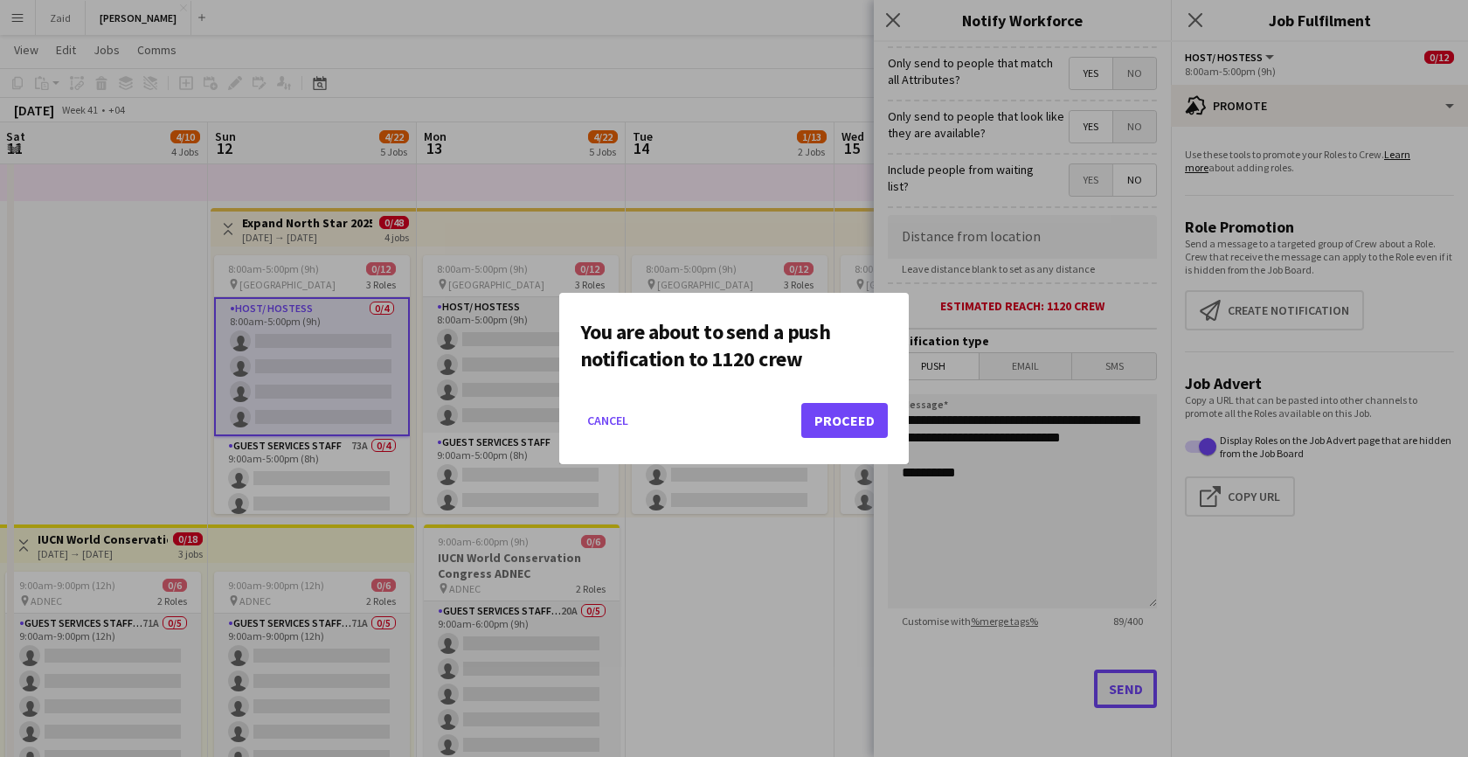
scroll to position [0, 0]
click at [844, 416] on button "Proceed" at bounding box center [844, 420] width 86 height 35
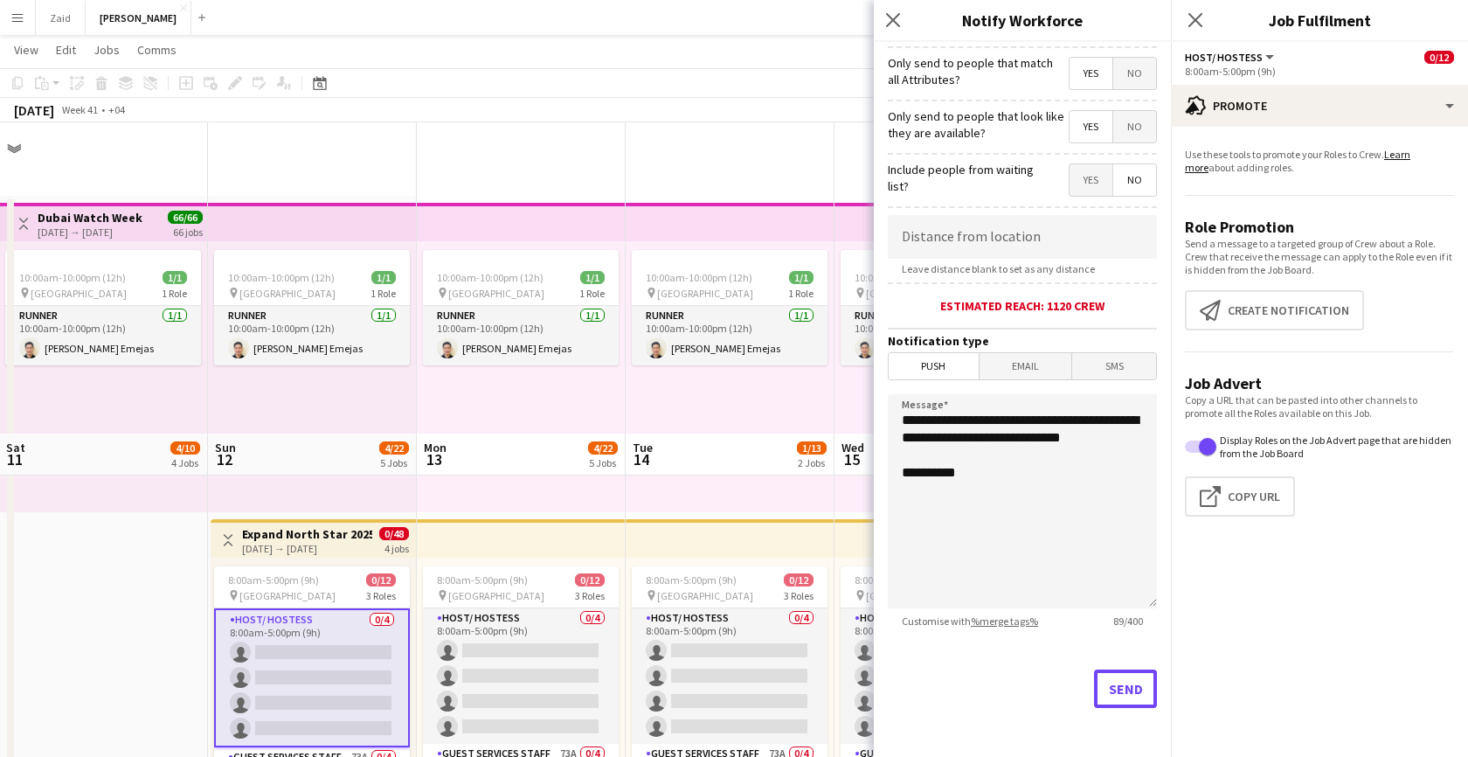
scroll to position [311, 0]
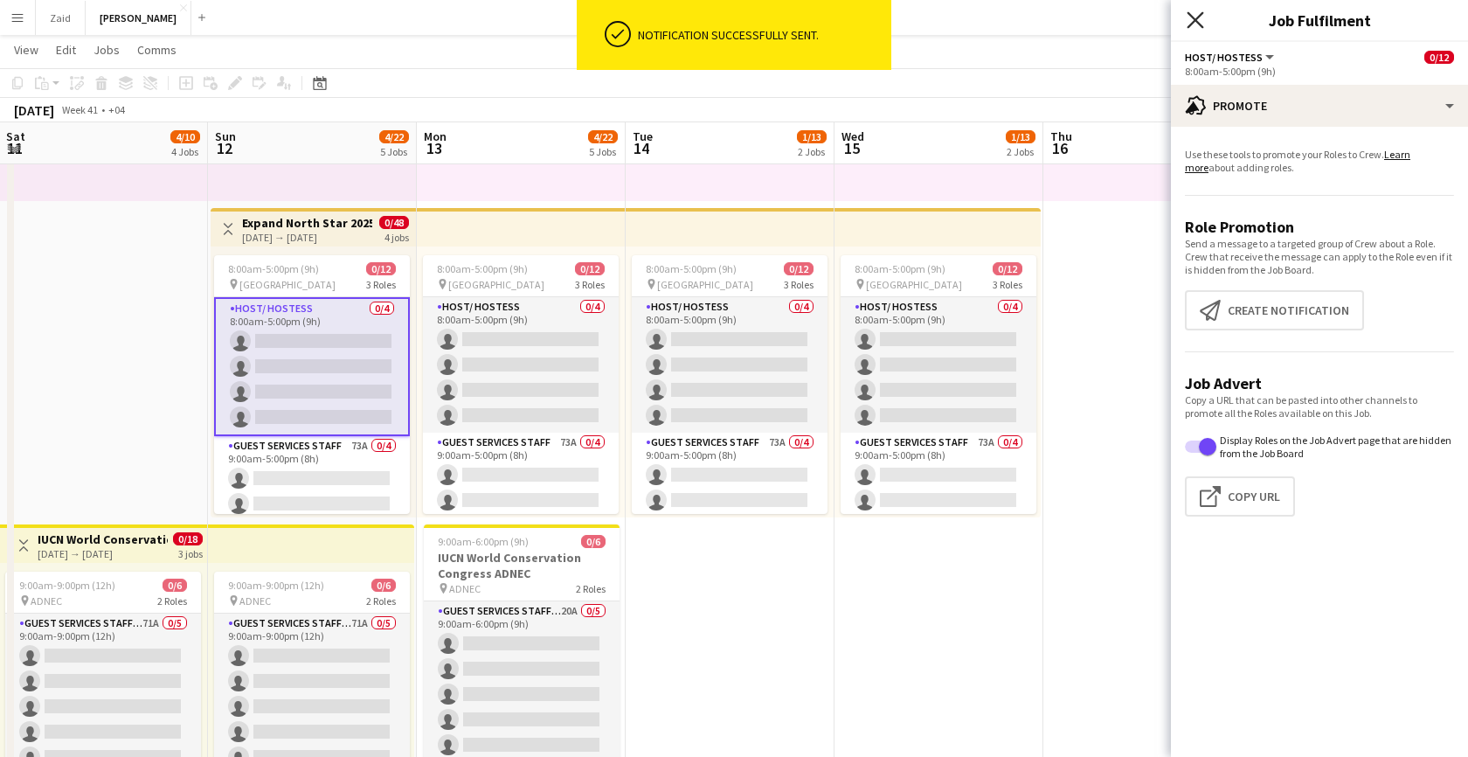
click at [1193, 18] on icon at bounding box center [1194, 19] width 17 height 17
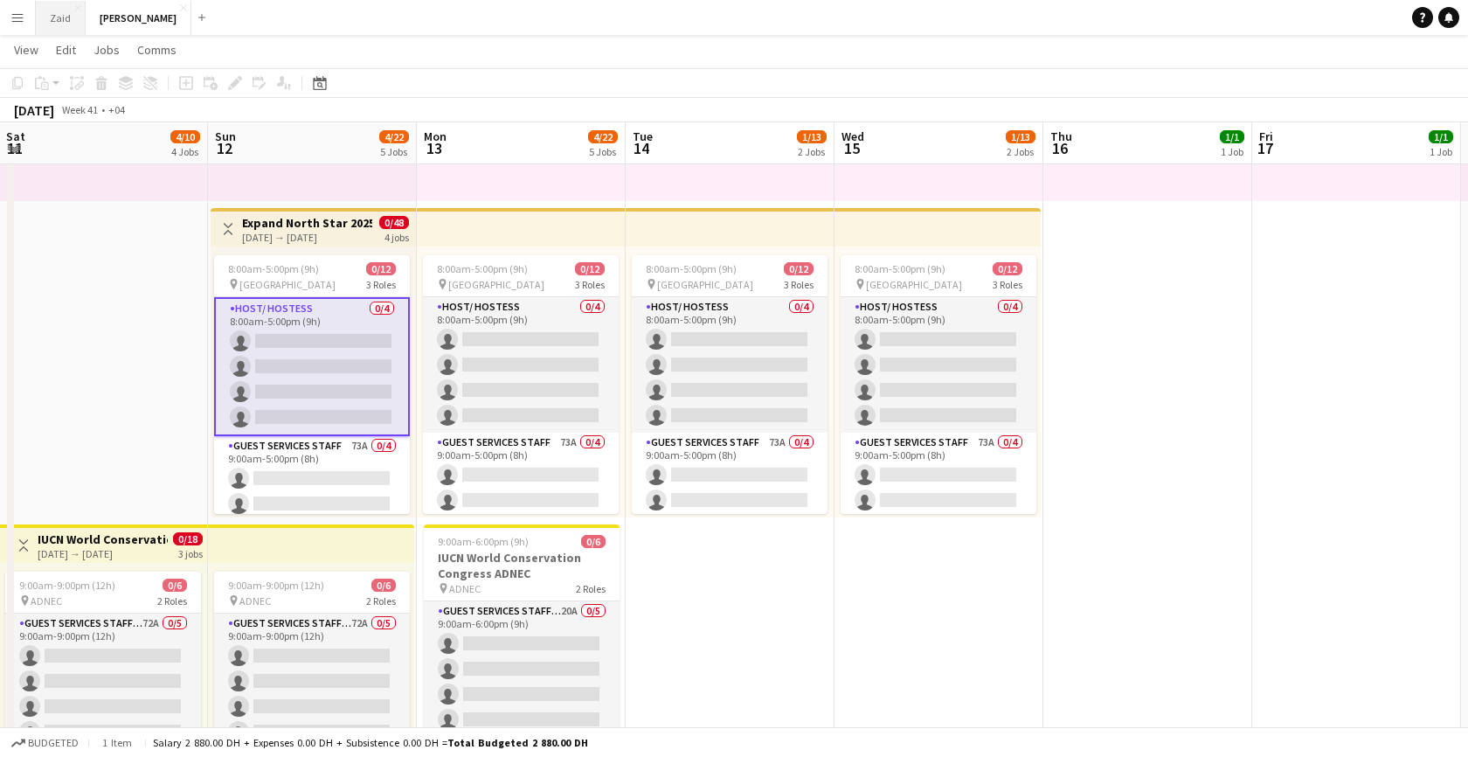
click at [66, 28] on button "Zaid Close" at bounding box center [61, 18] width 50 height 34
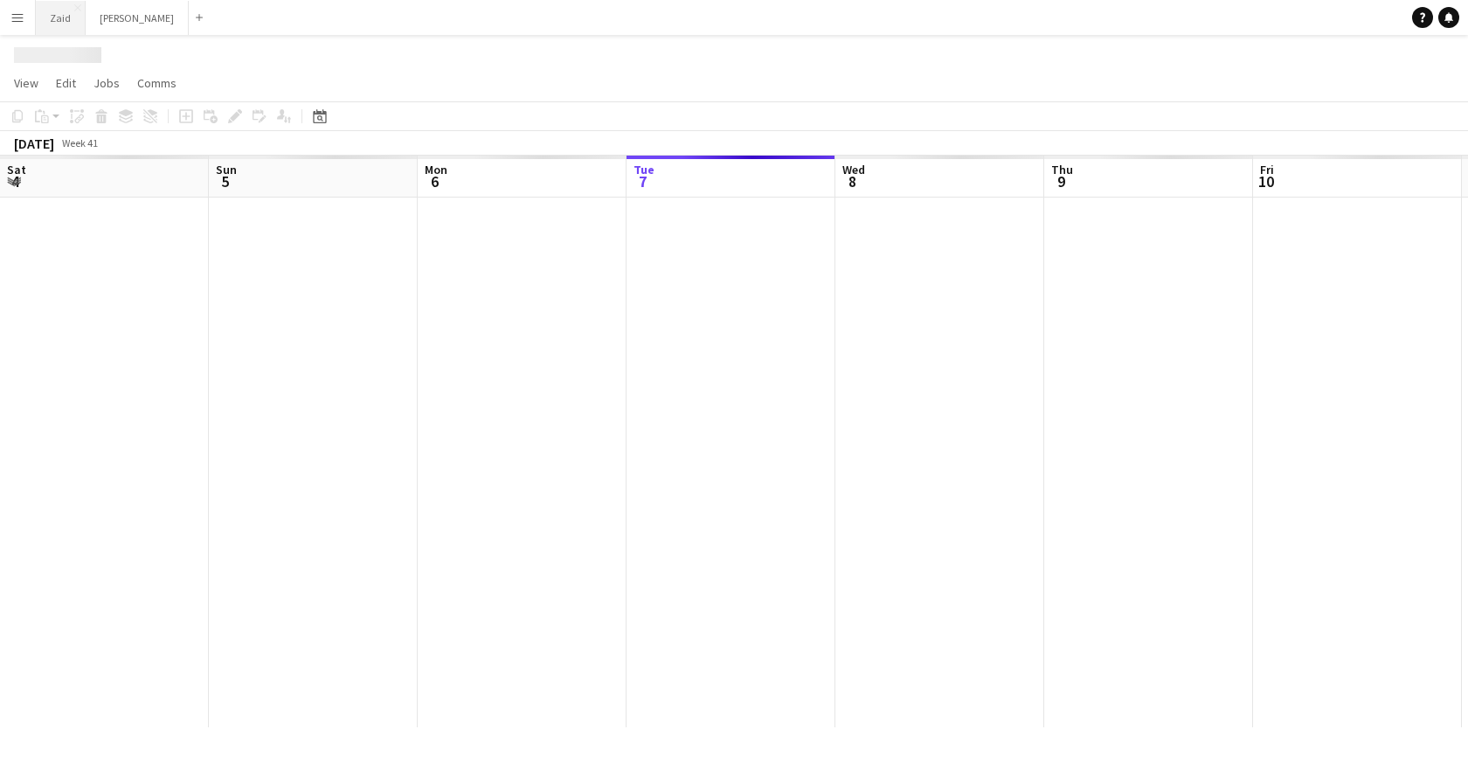
scroll to position [0, 418]
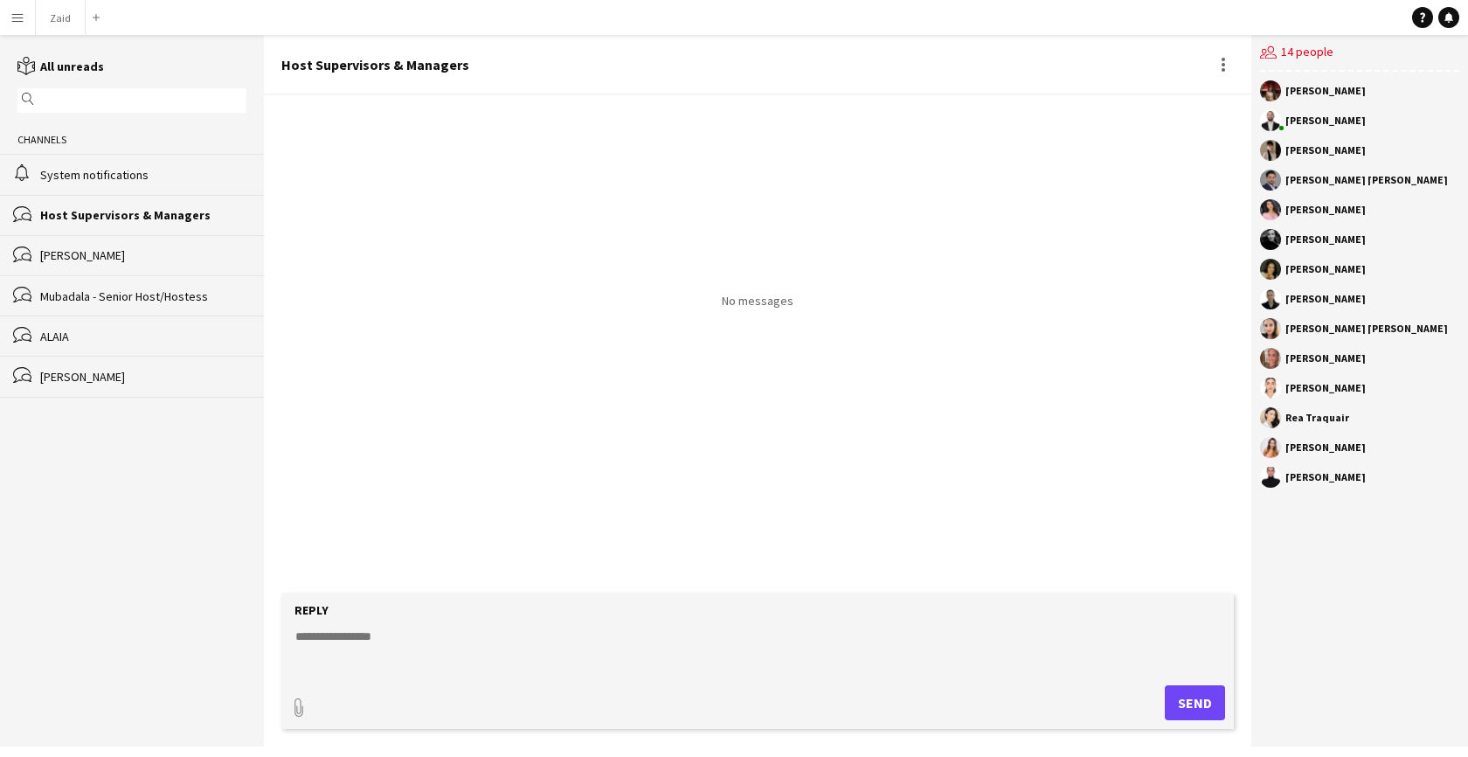
click at [121, 214] on div "Host Supervisors & Managers" at bounding box center [143, 215] width 206 height 16
click at [121, 178] on div "System notifications" at bounding box center [143, 175] width 206 height 16
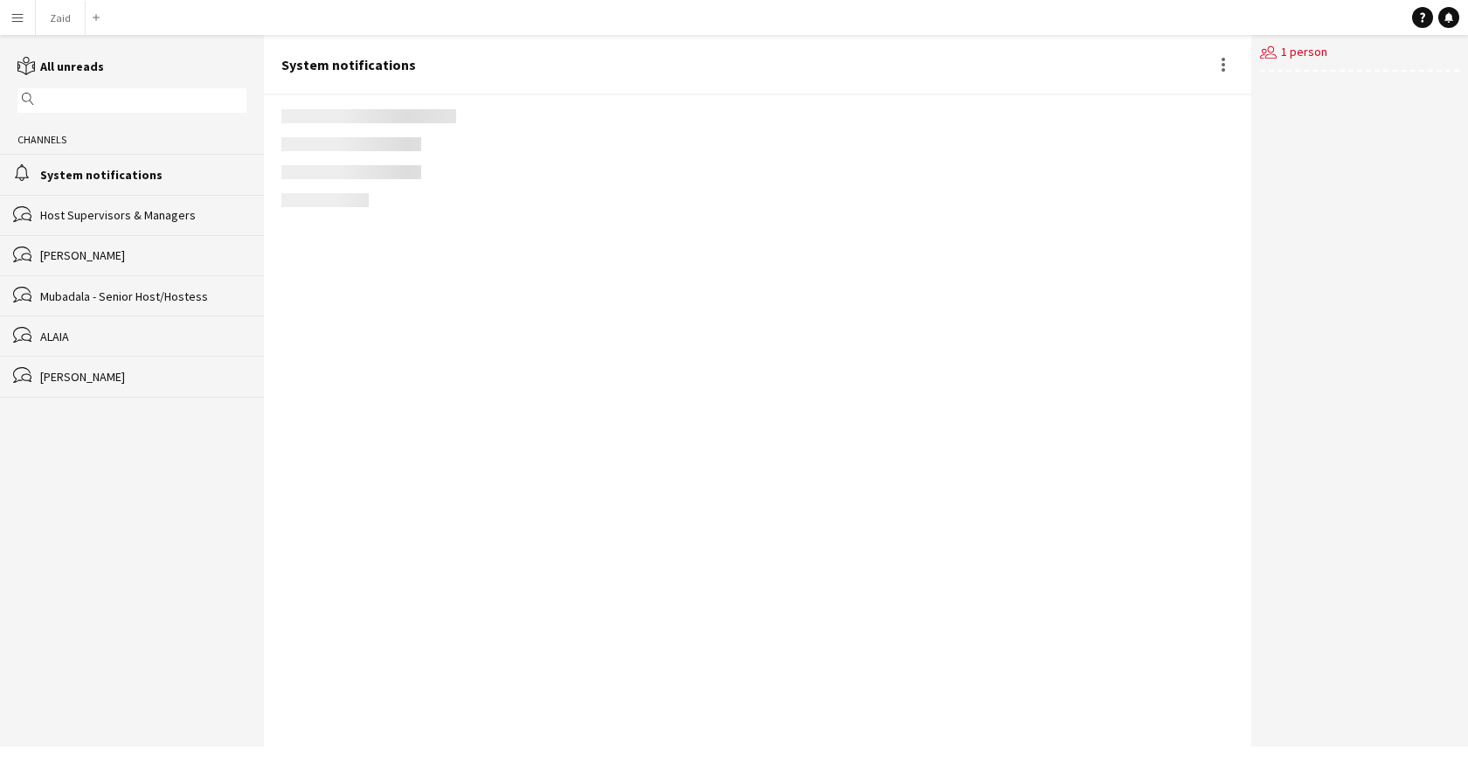
scroll to position [2308, 0]
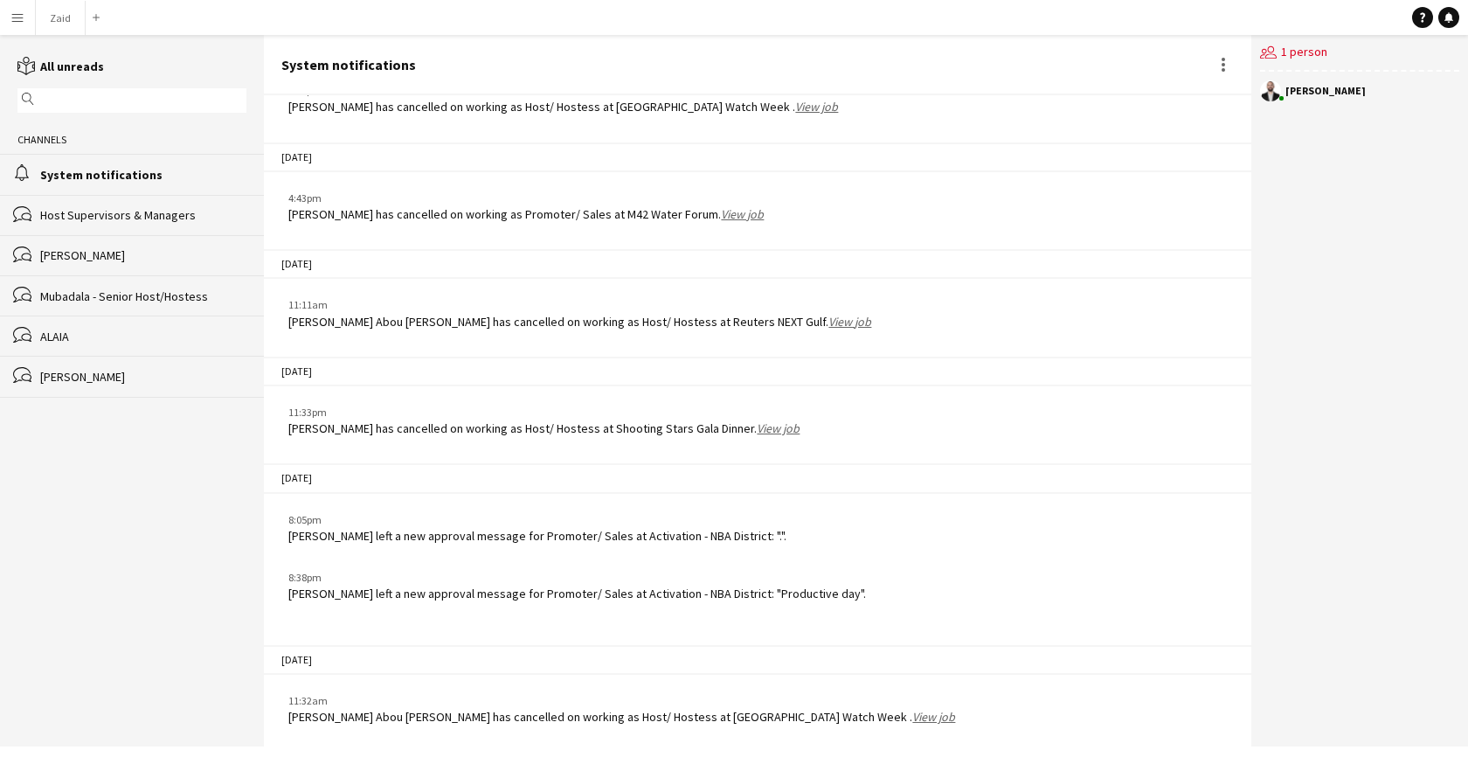
click at [9, 22] on button "Menu" at bounding box center [17, 17] width 35 height 35
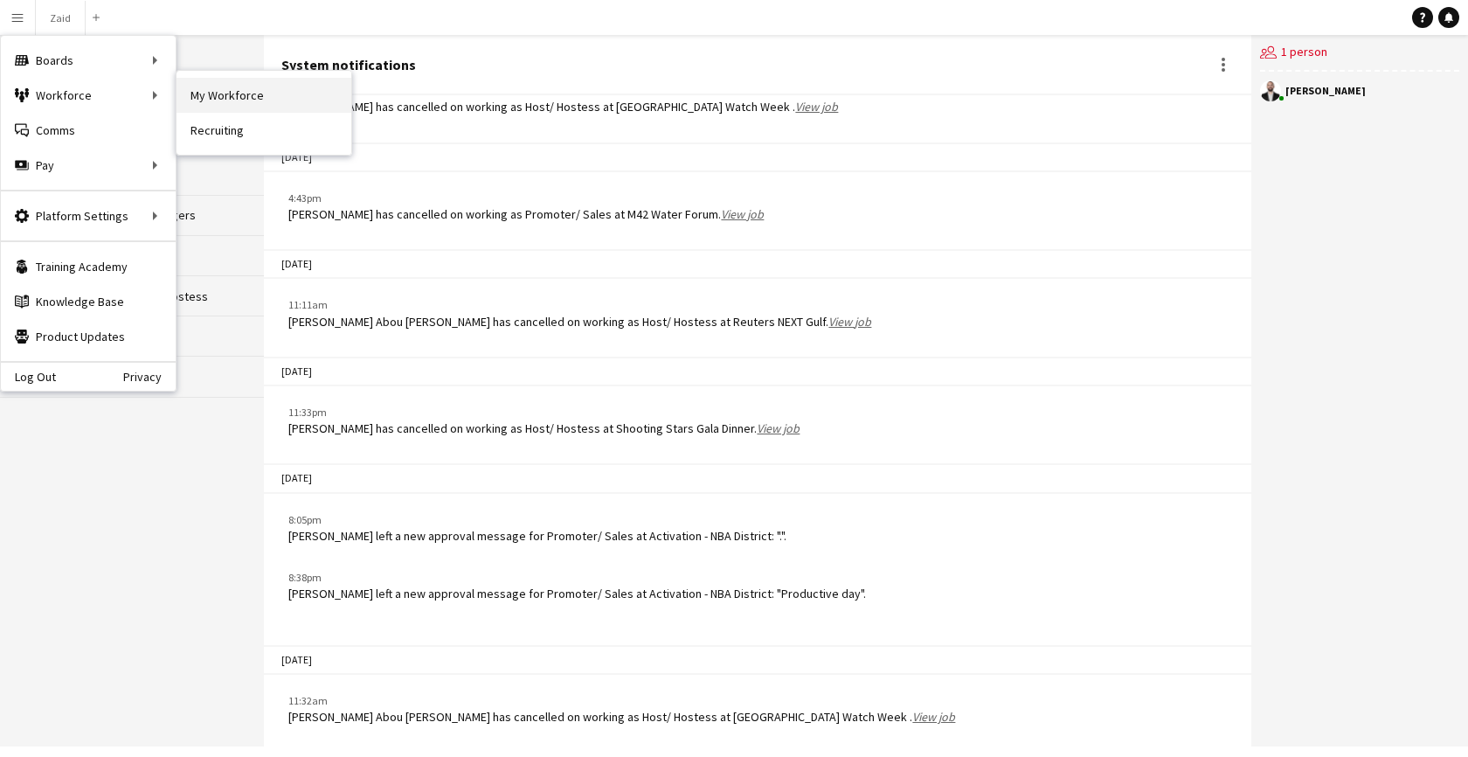
click at [201, 86] on link "My Workforce" at bounding box center [263, 95] width 175 height 35
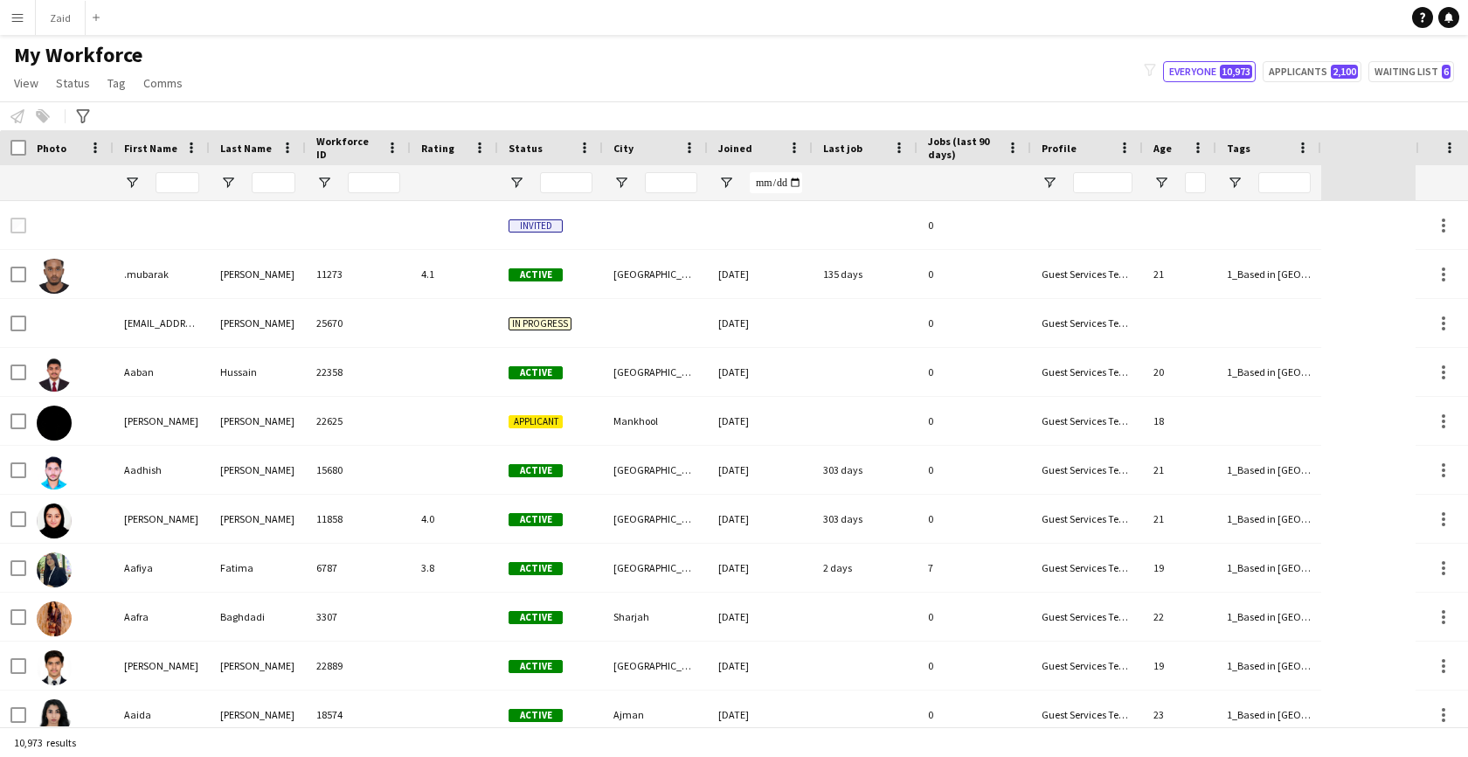
type input "**********"
click at [182, 186] on input "First Name Filter Input" at bounding box center [178, 182] width 44 height 21
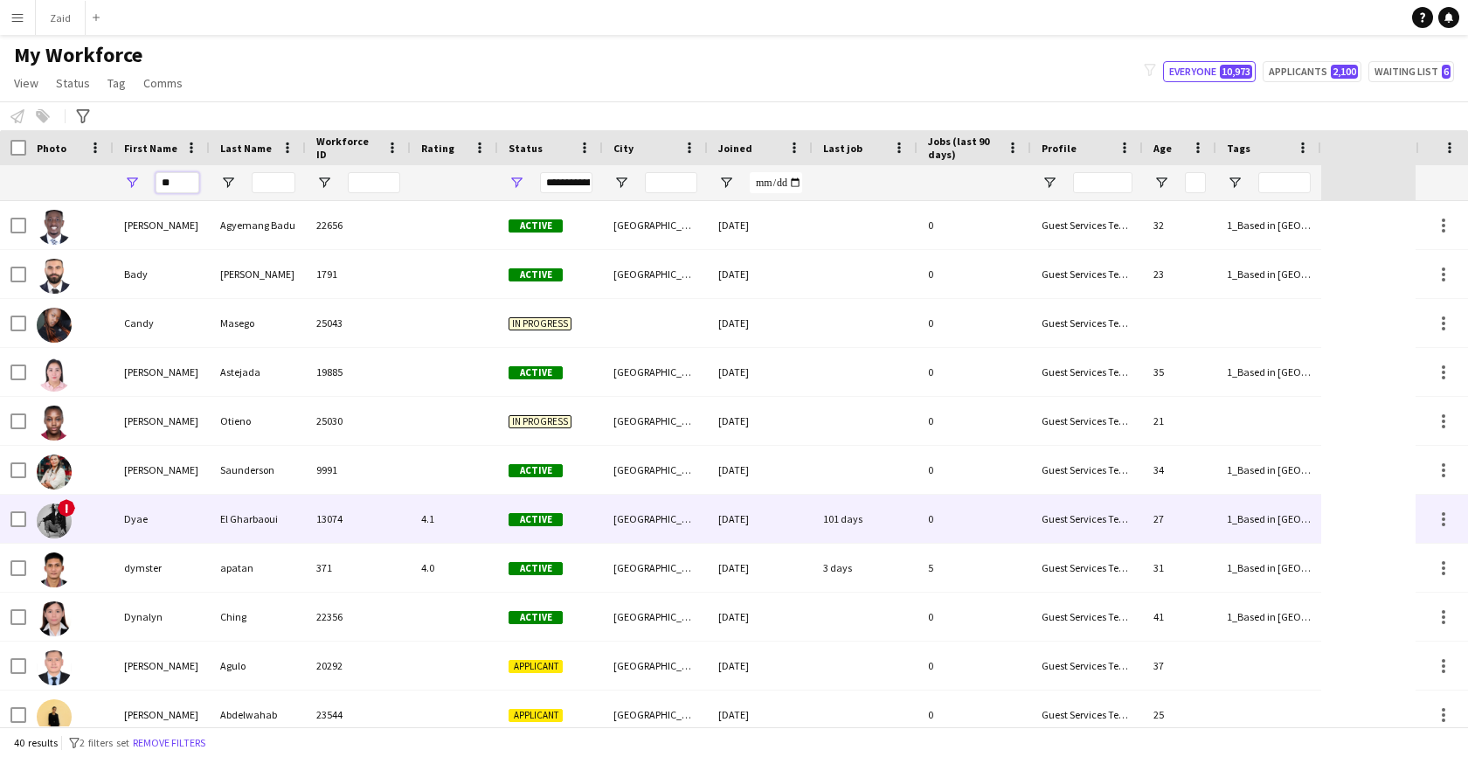
type input "**"
click at [149, 499] on div "Dyae" at bounding box center [162, 518] width 96 height 48
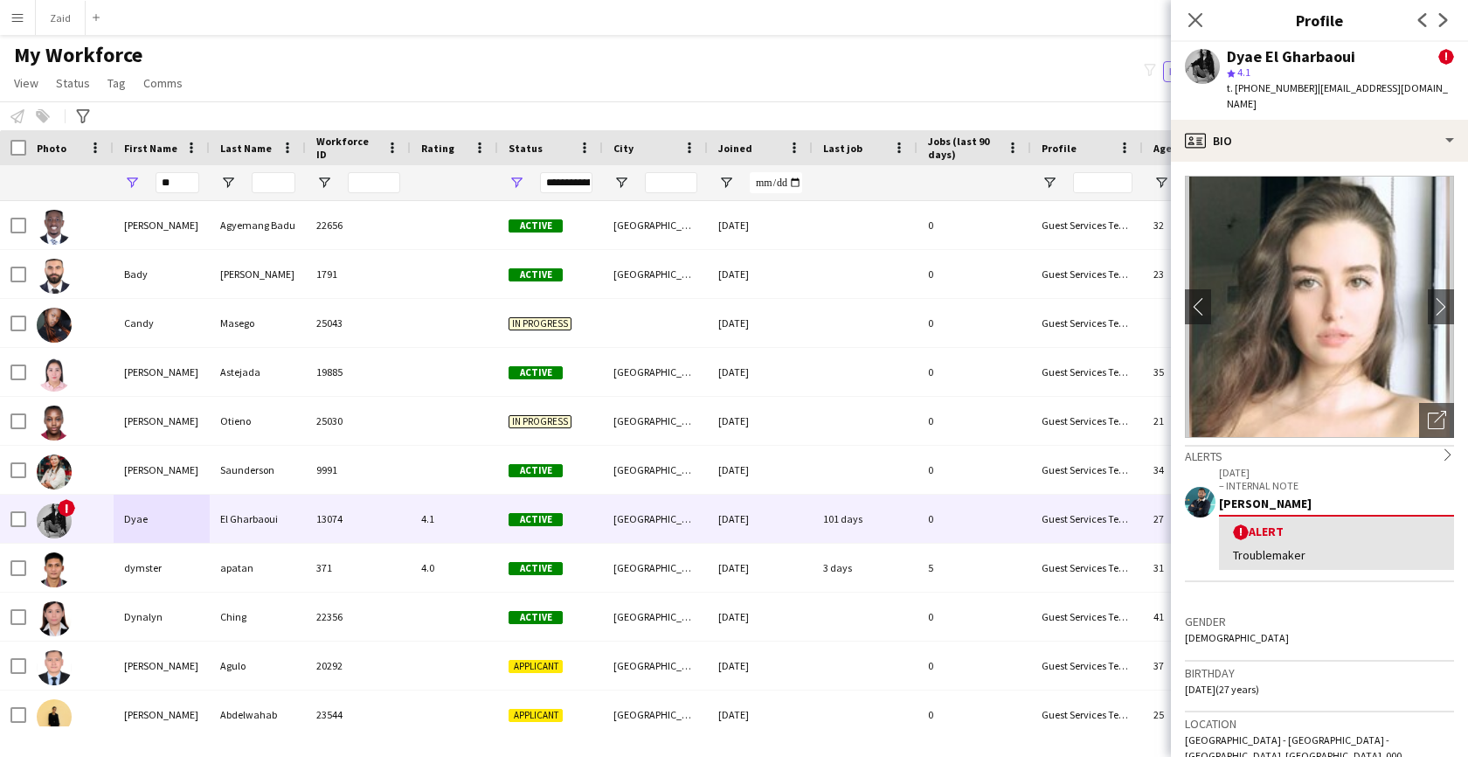
click at [1204, 65] on app-user-avatar at bounding box center [1202, 66] width 35 height 35
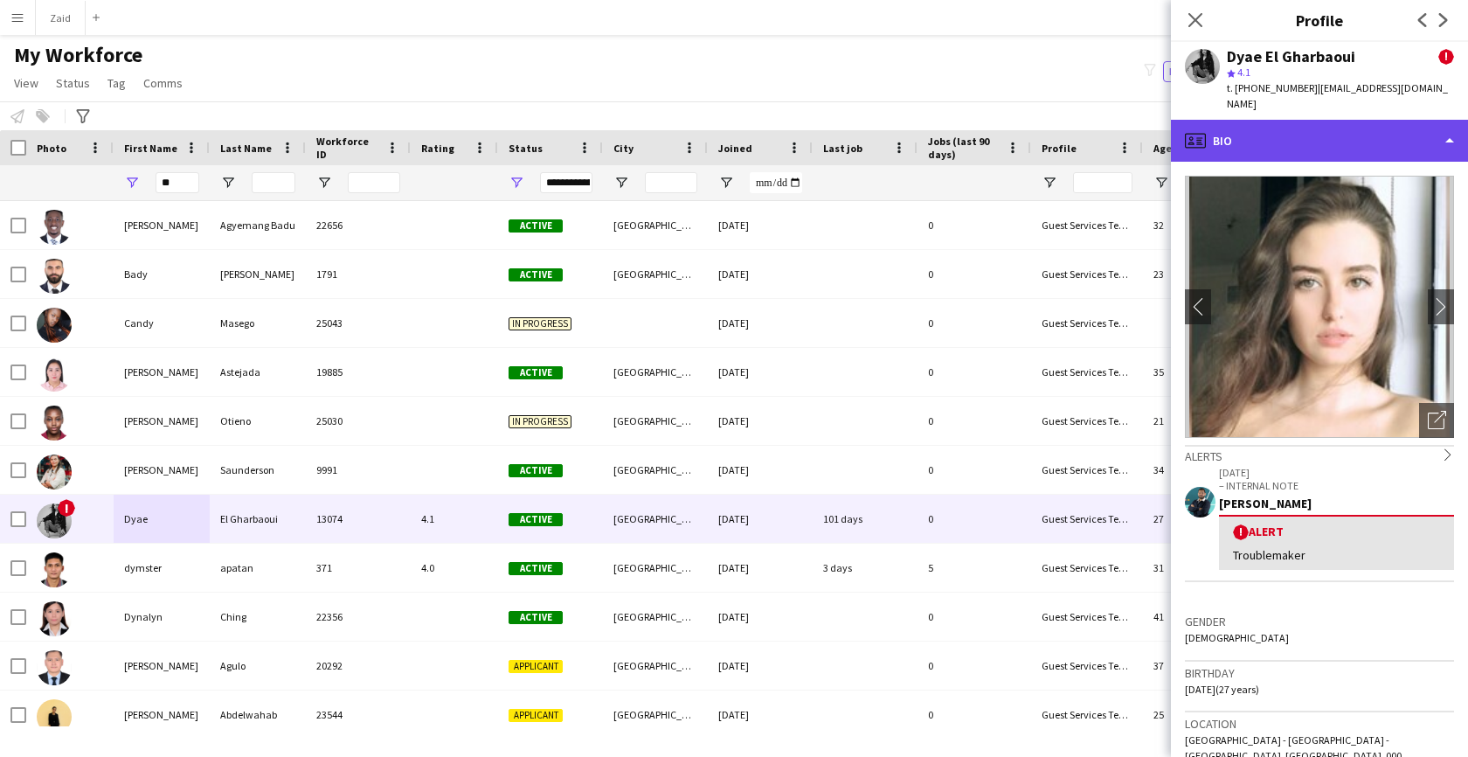
click at [1390, 134] on div "profile Bio" at bounding box center [1319, 141] width 297 height 42
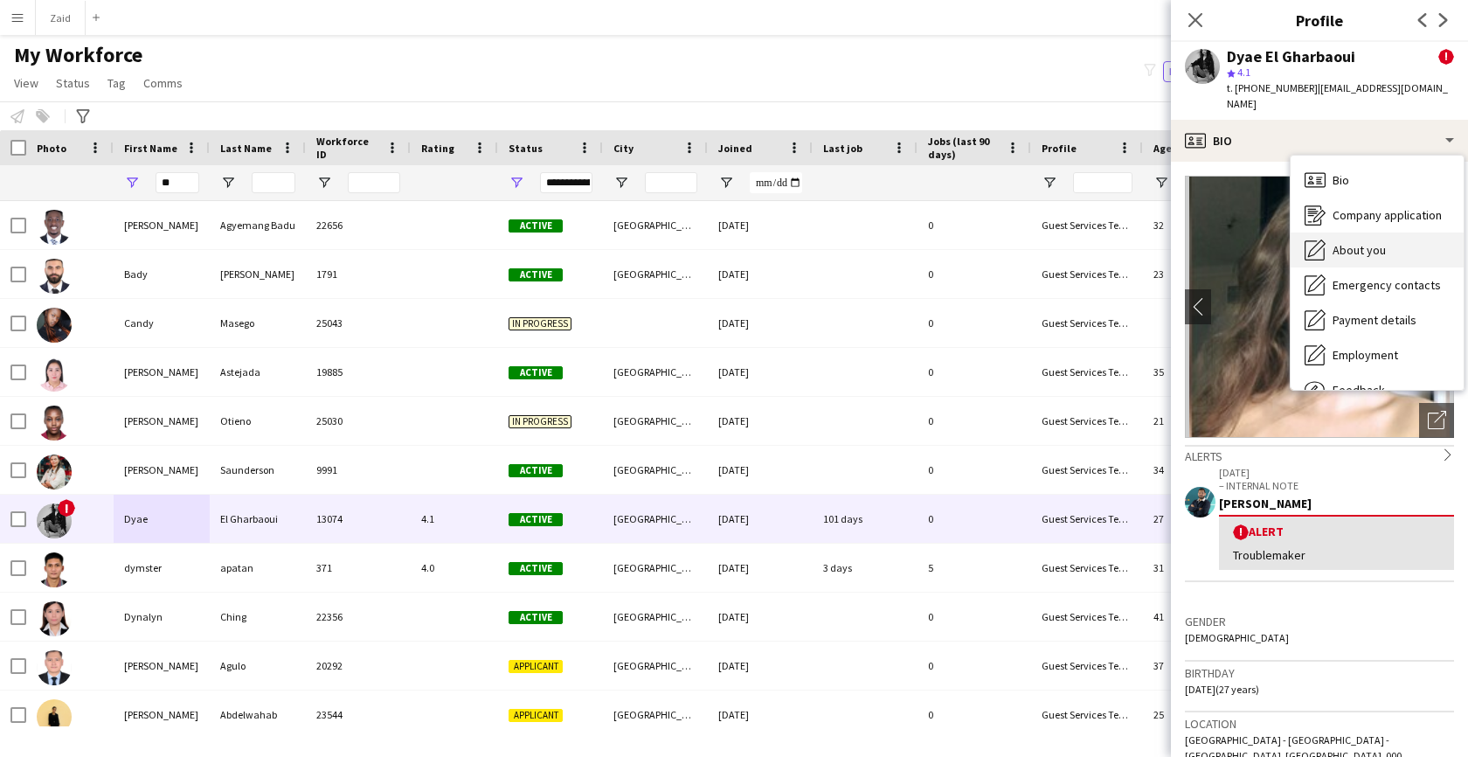
click at [1380, 242] on span "About you" at bounding box center [1358, 250] width 53 height 16
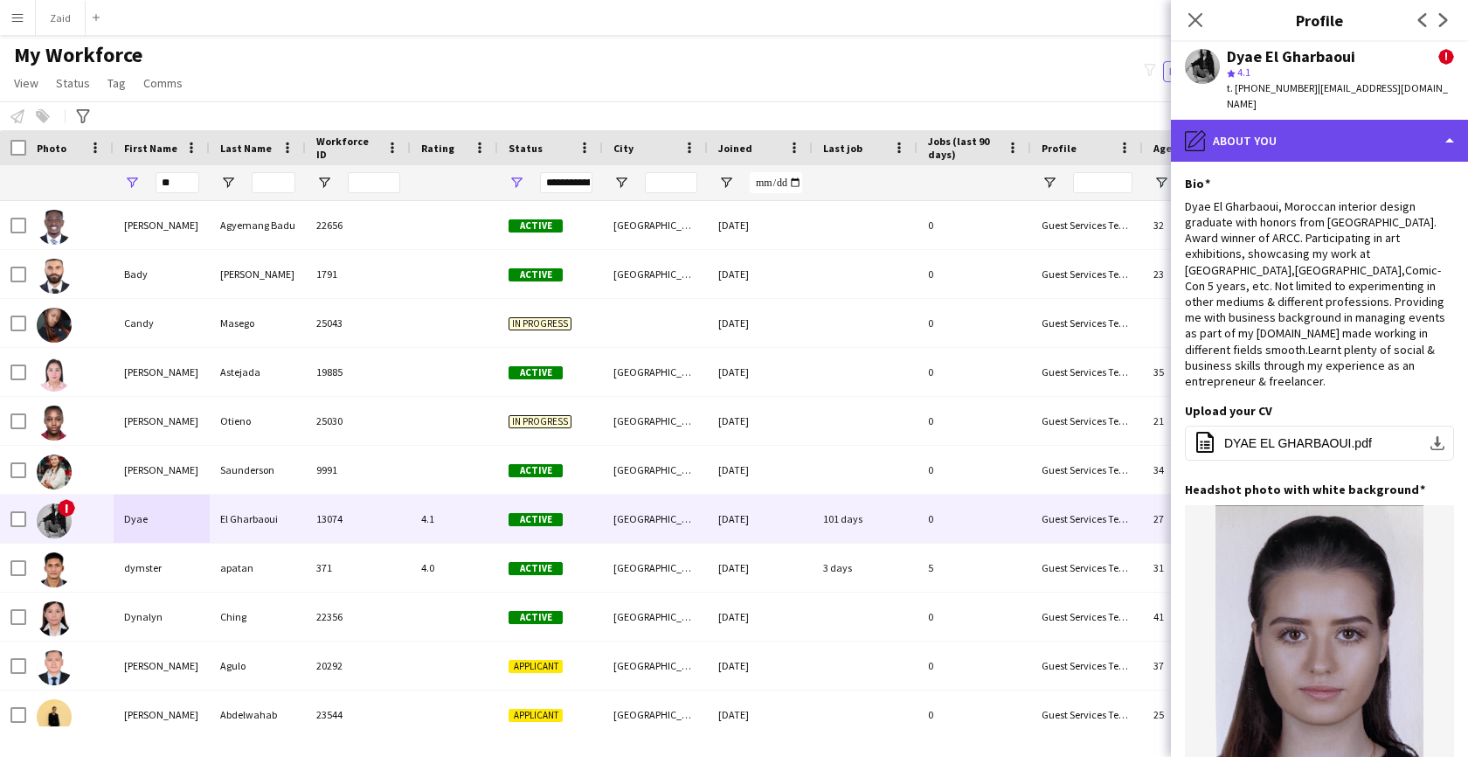
click at [1353, 129] on div "pencil4 About you" at bounding box center [1319, 141] width 297 height 42
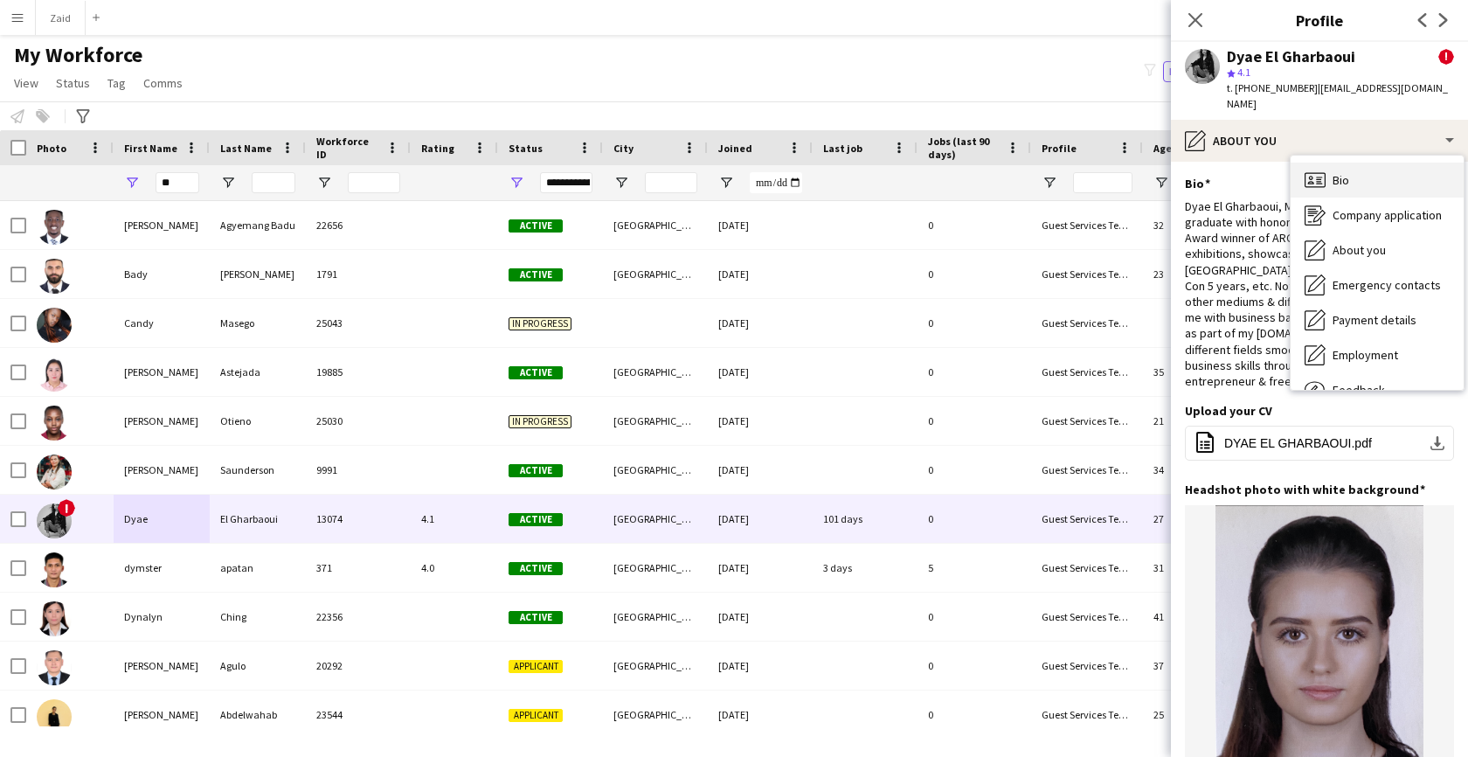
click at [1357, 172] on div "Bio Bio" at bounding box center [1376, 179] width 173 height 35
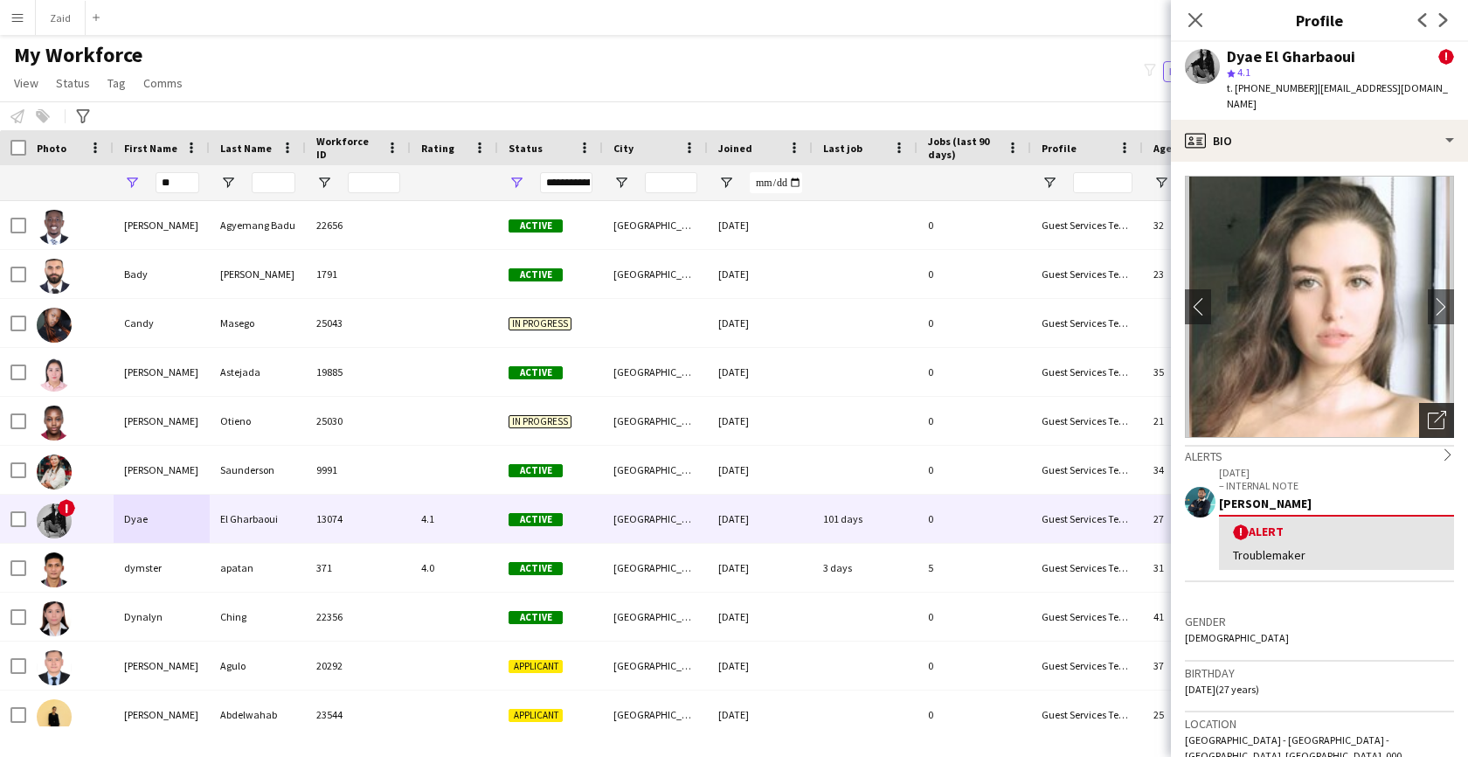
click at [1441, 413] on div "Open photos pop-in" at bounding box center [1436, 420] width 35 height 35
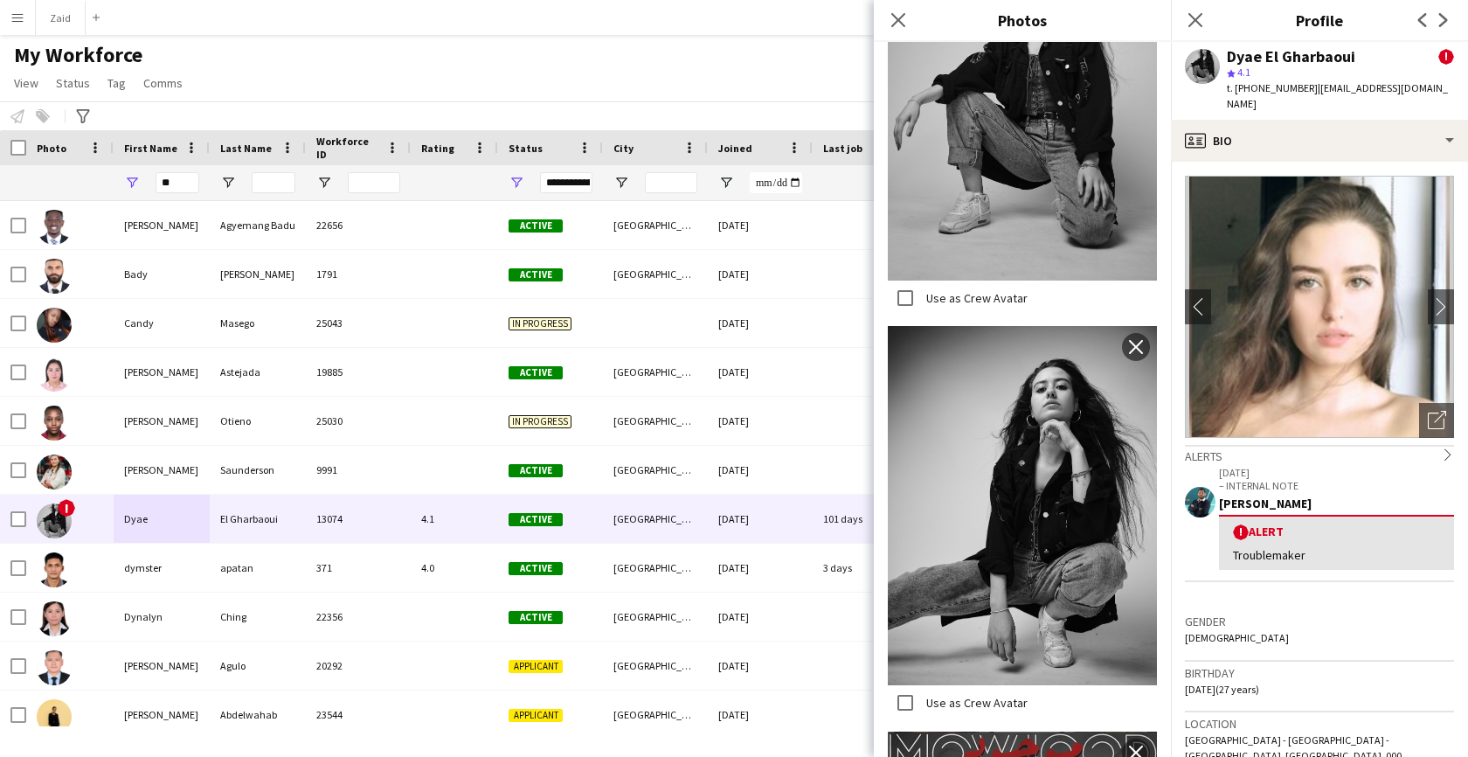
scroll to position [6433, 0]
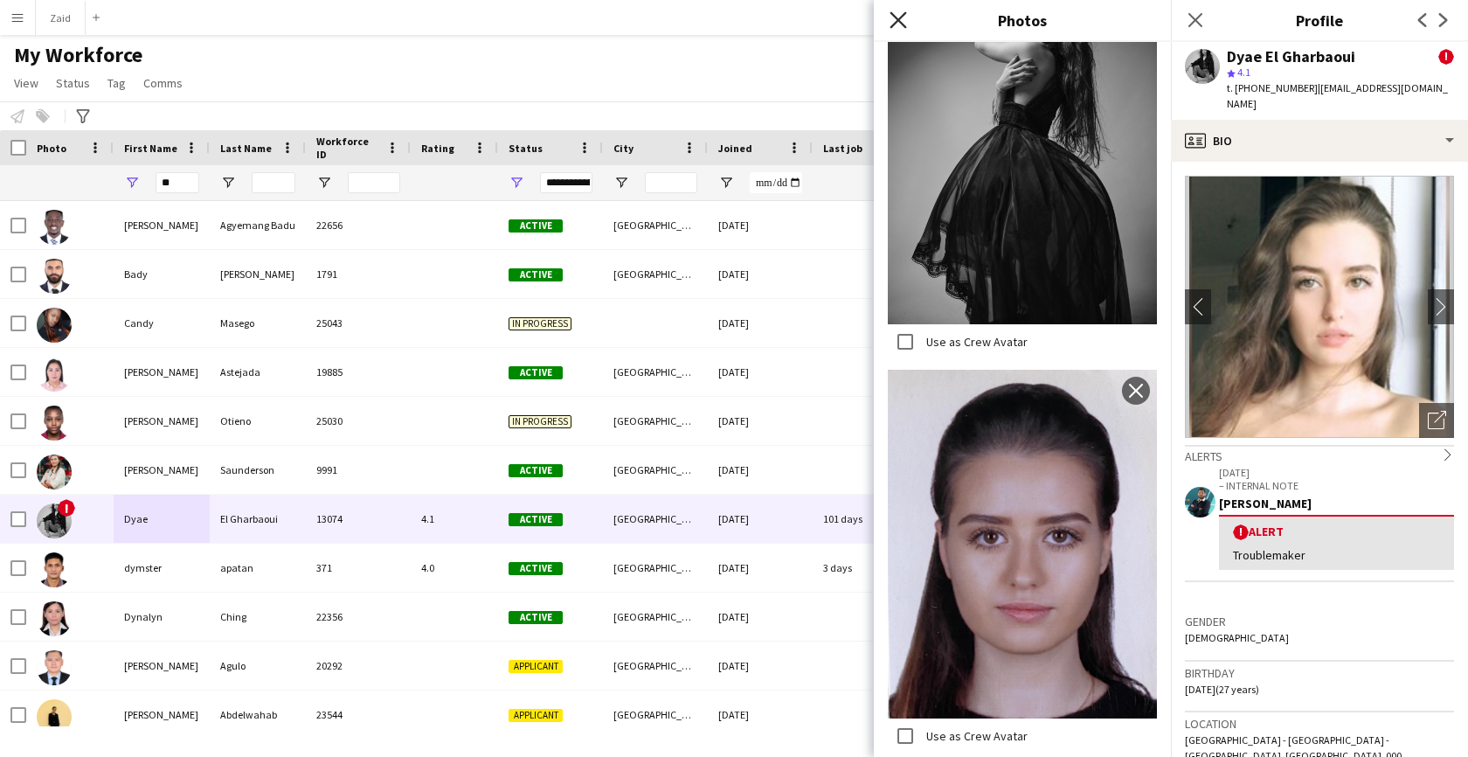
click at [896, 17] on icon at bounding box center [897, 19] width 17 height 17
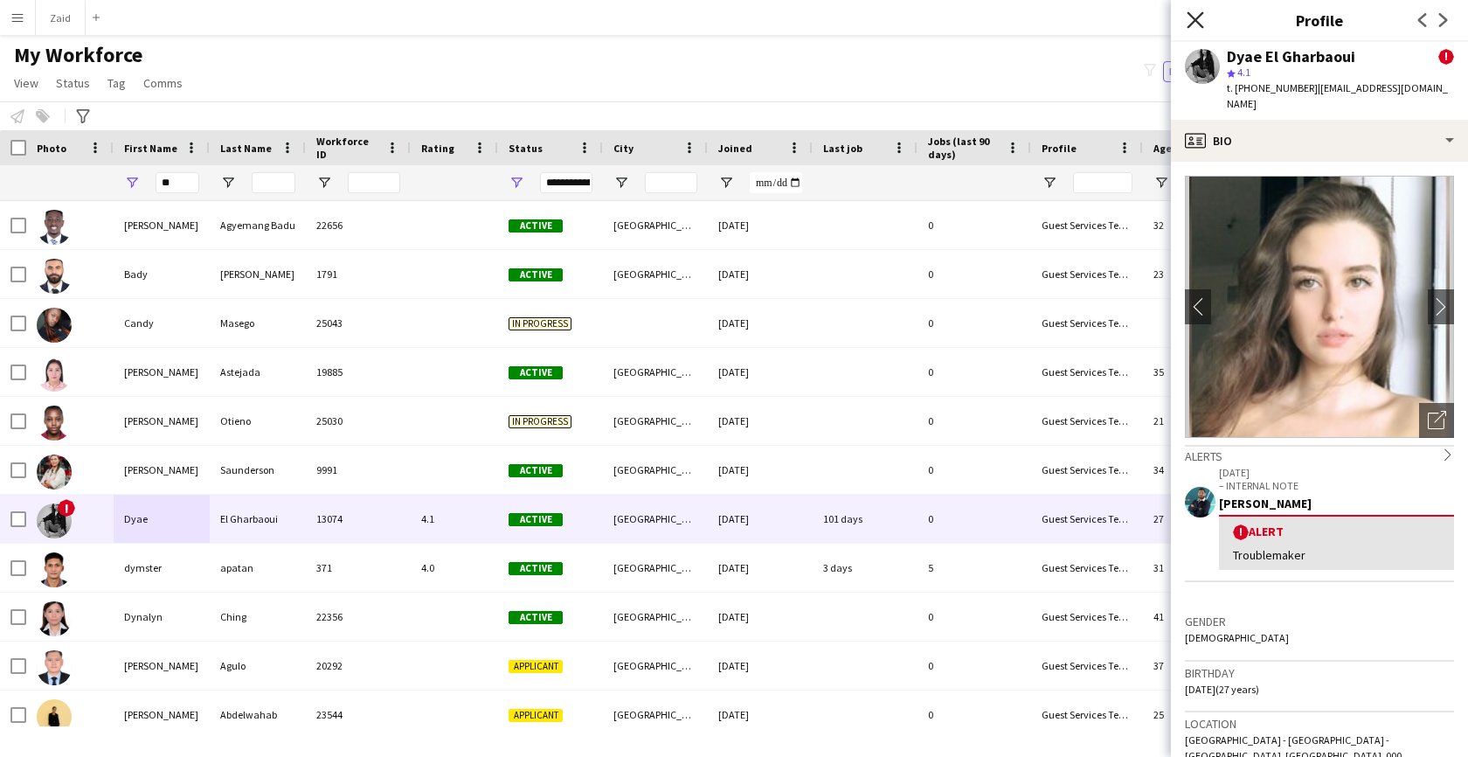
click at [1199, 25] on icon at bounding box center [1194, 19] width 17 height 17
